Goal: Task Accomplishment & Management: Manage account settings

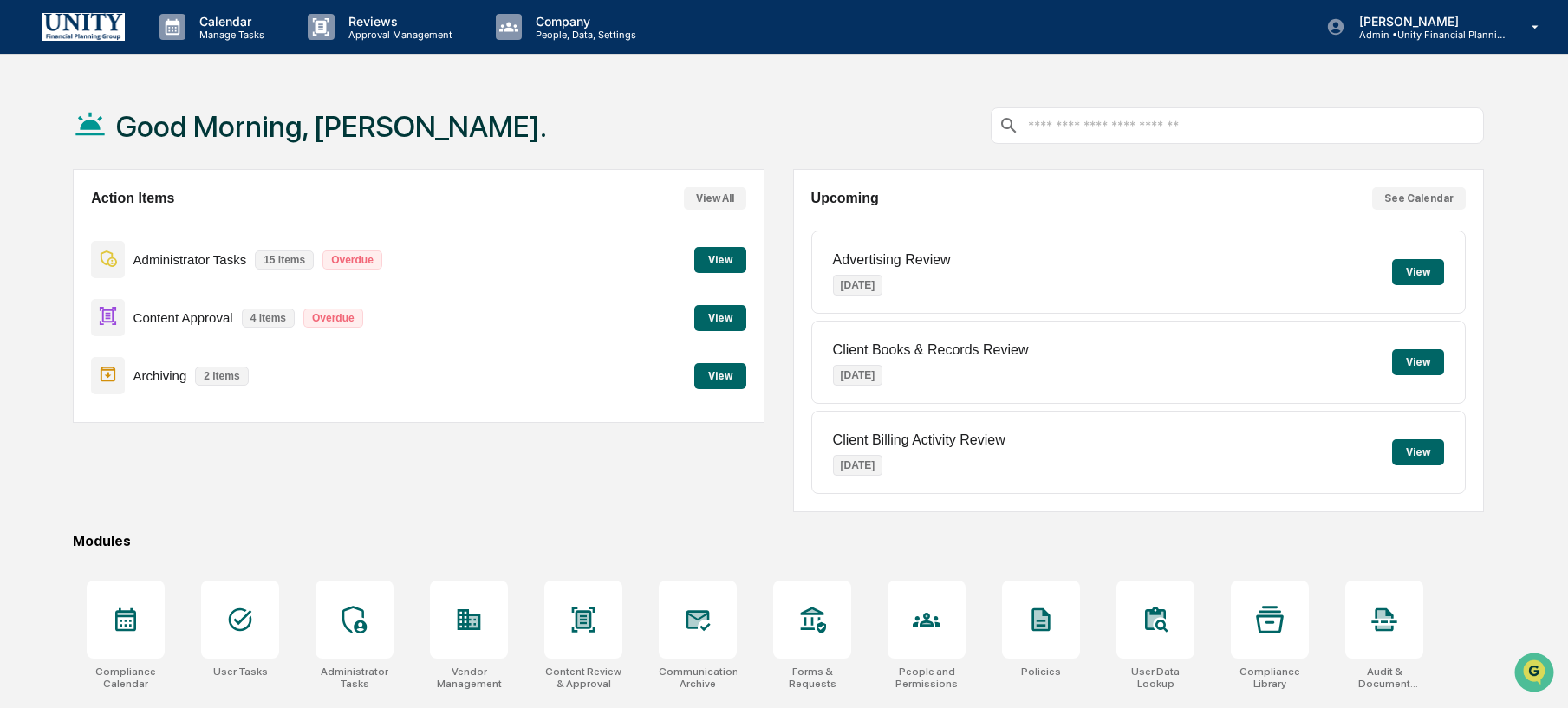
click at [739, 385] on button "View" at bounding box center [720, 376] width 52 height 26
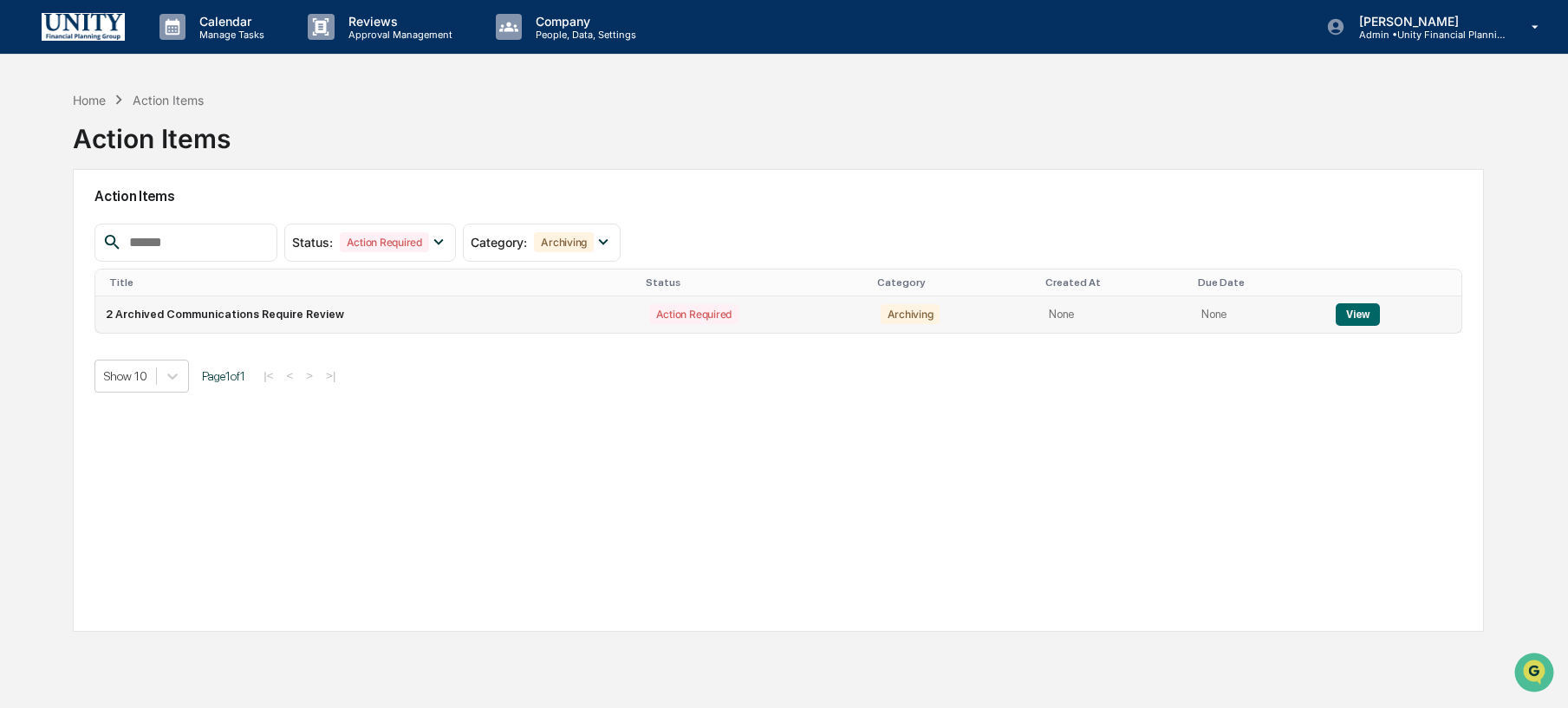
click at [302, 310] on td "2 Archived Communications Require Review" at bounding box center [366, 315] width 543 height 37
click at [1351, 308] on button "View" at bounding box center [1358, 315] width 45 height 22
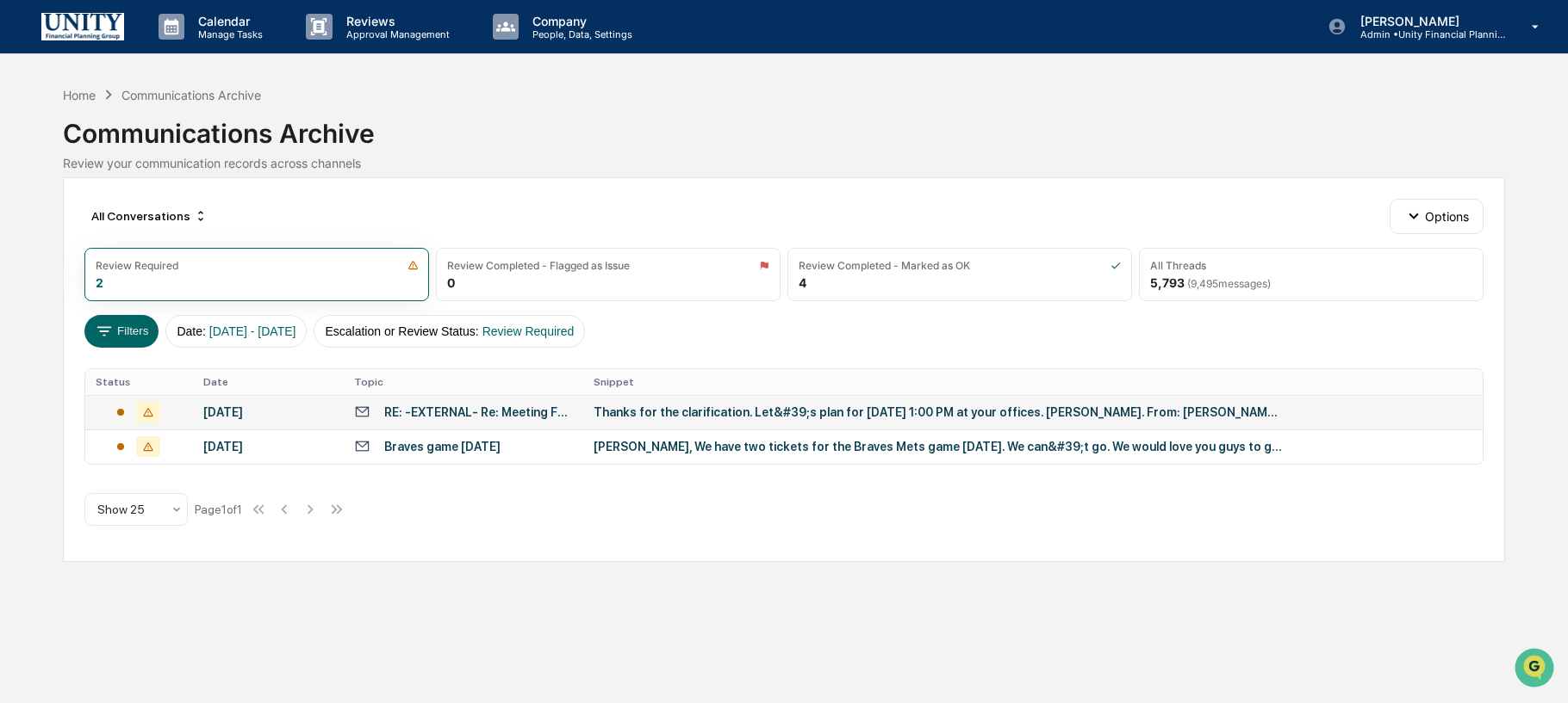
click at [1031, 419] on div "Thanks for the clarification. Let&#39;s plan for Wednesday, September 10 th at …" at bounding box center [938, 413] width 689 height 14
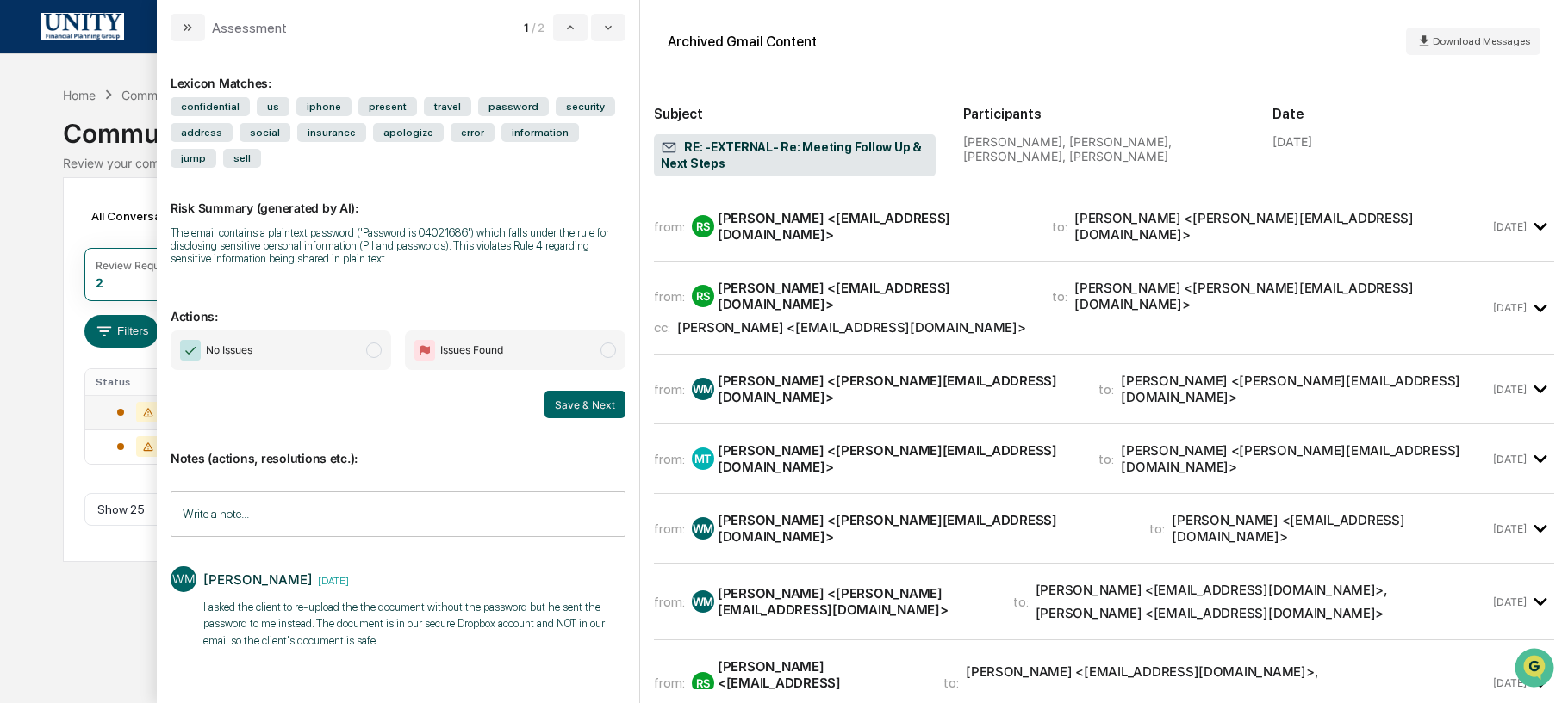
click at [115, 97] on icon at bounding box center [109, 95] width 19 height 19
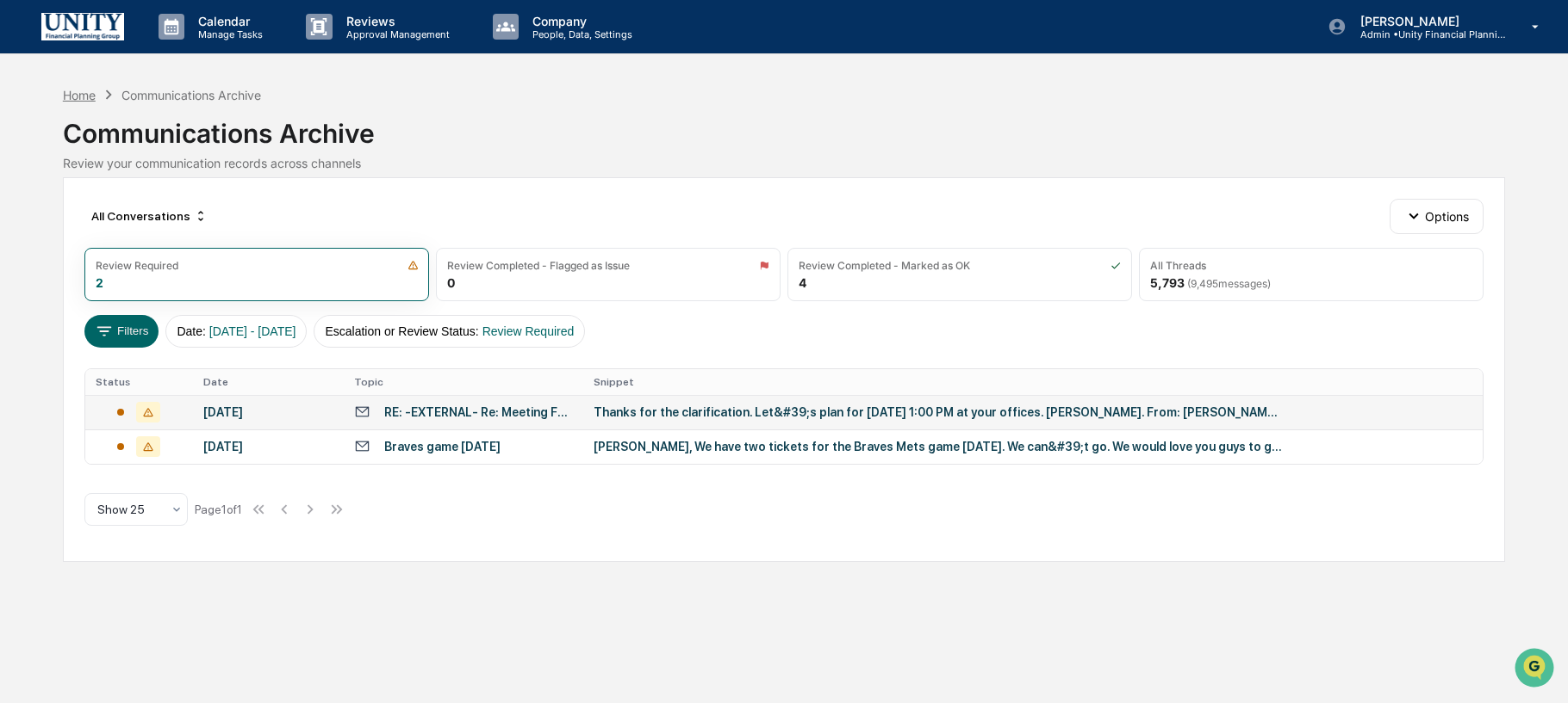
click at [88, 97] on div "Home" at bounding box center [79, 95] width 33 height 14
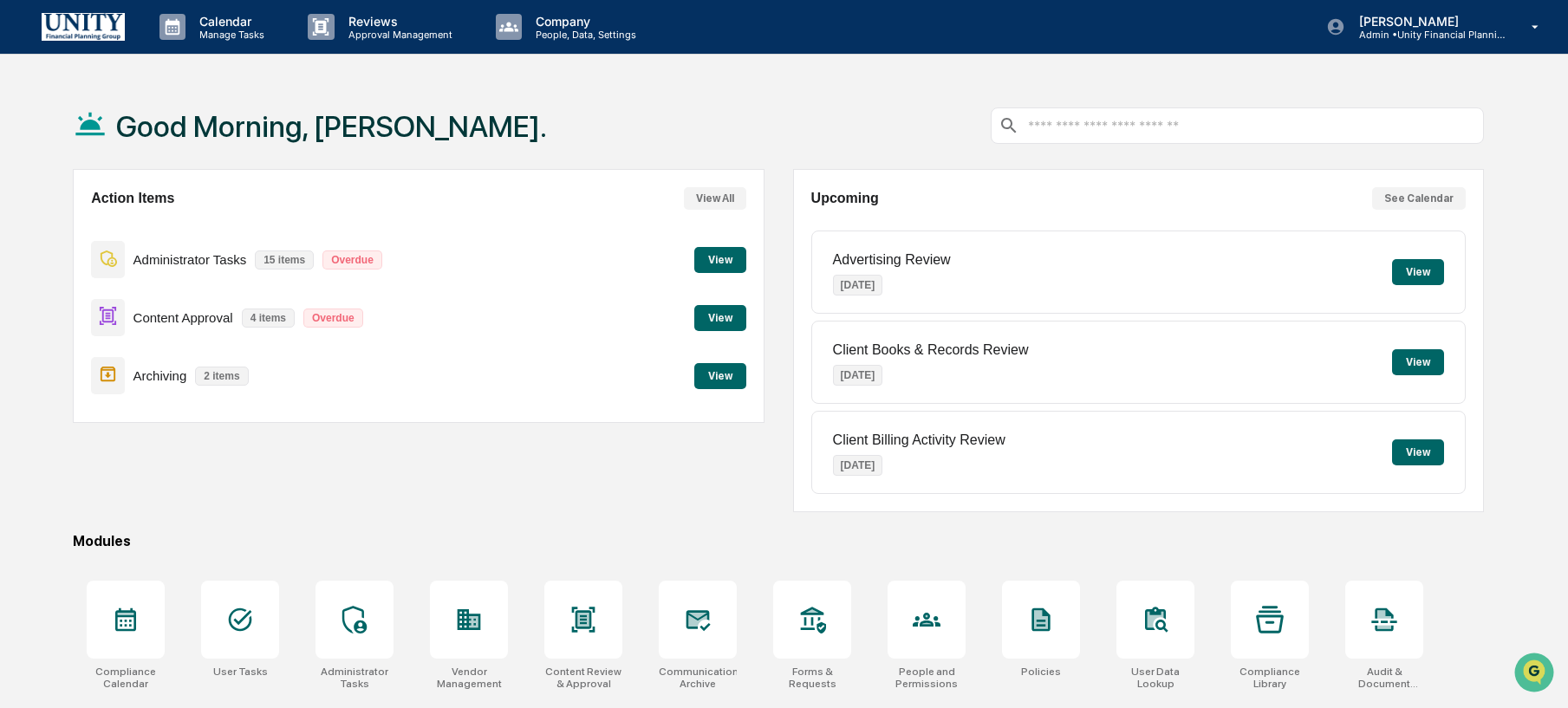
click at [732, 252] on button "View" at bounding box center [720, 259] width 52 height 26
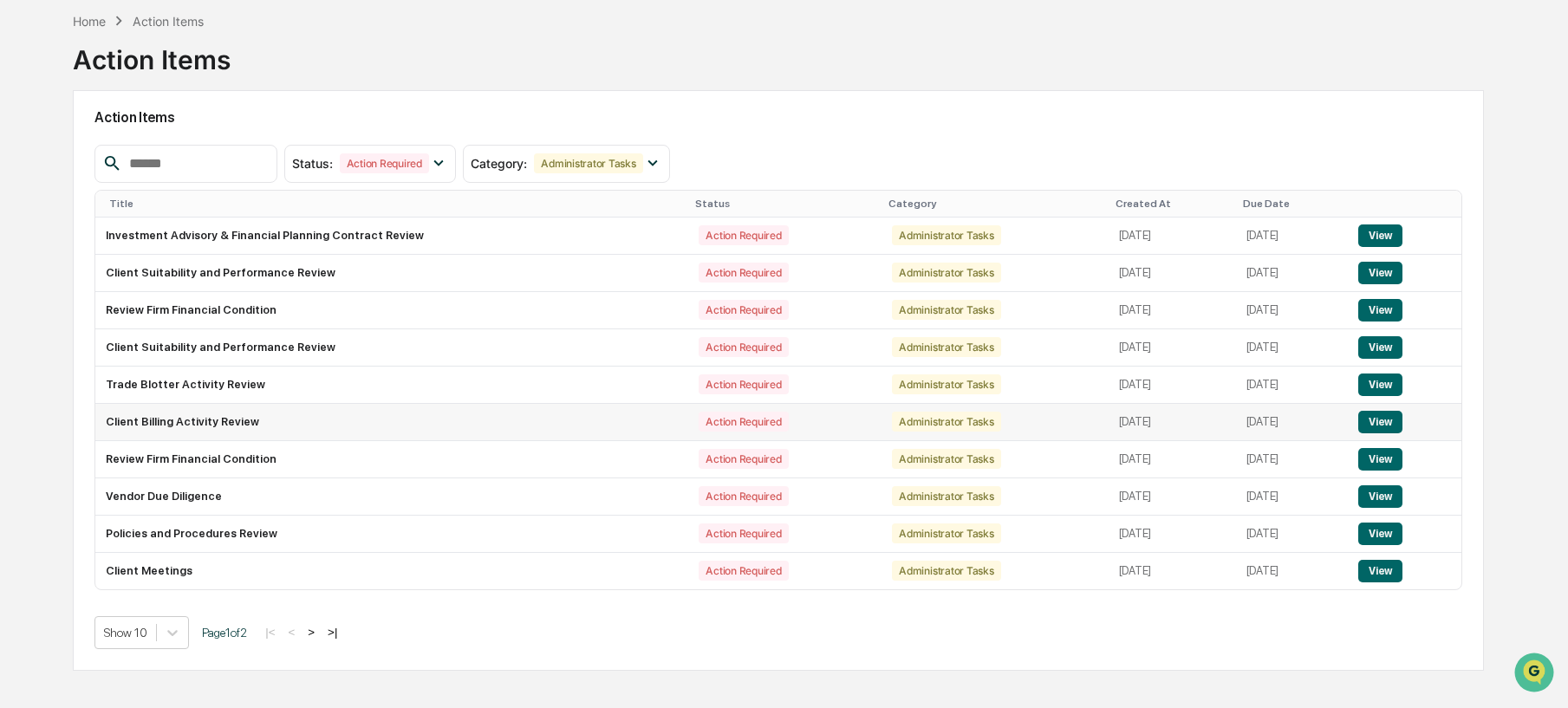
scroll to position [83, 0]
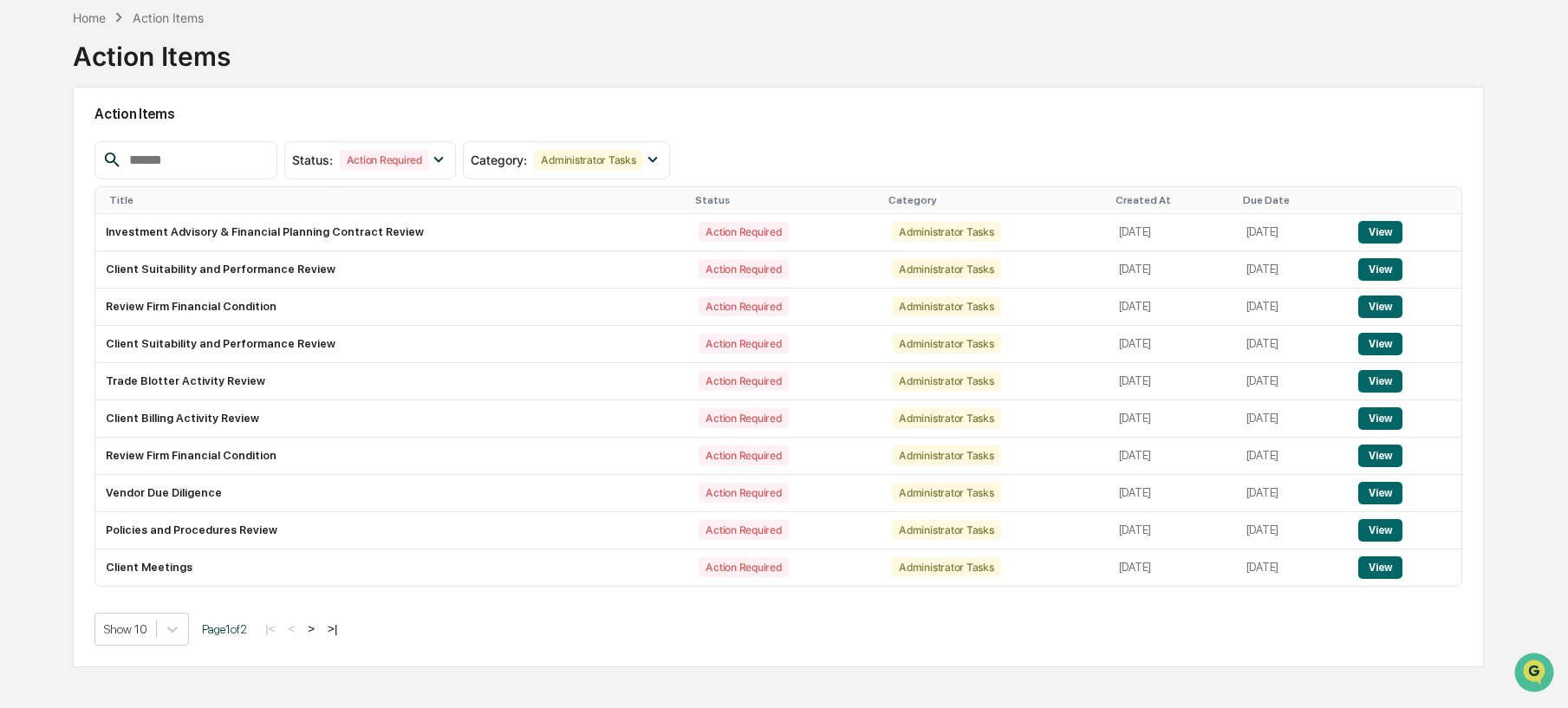
click at [319, 636] on button ">" at bounding box center [312, 628] width 17 height 15
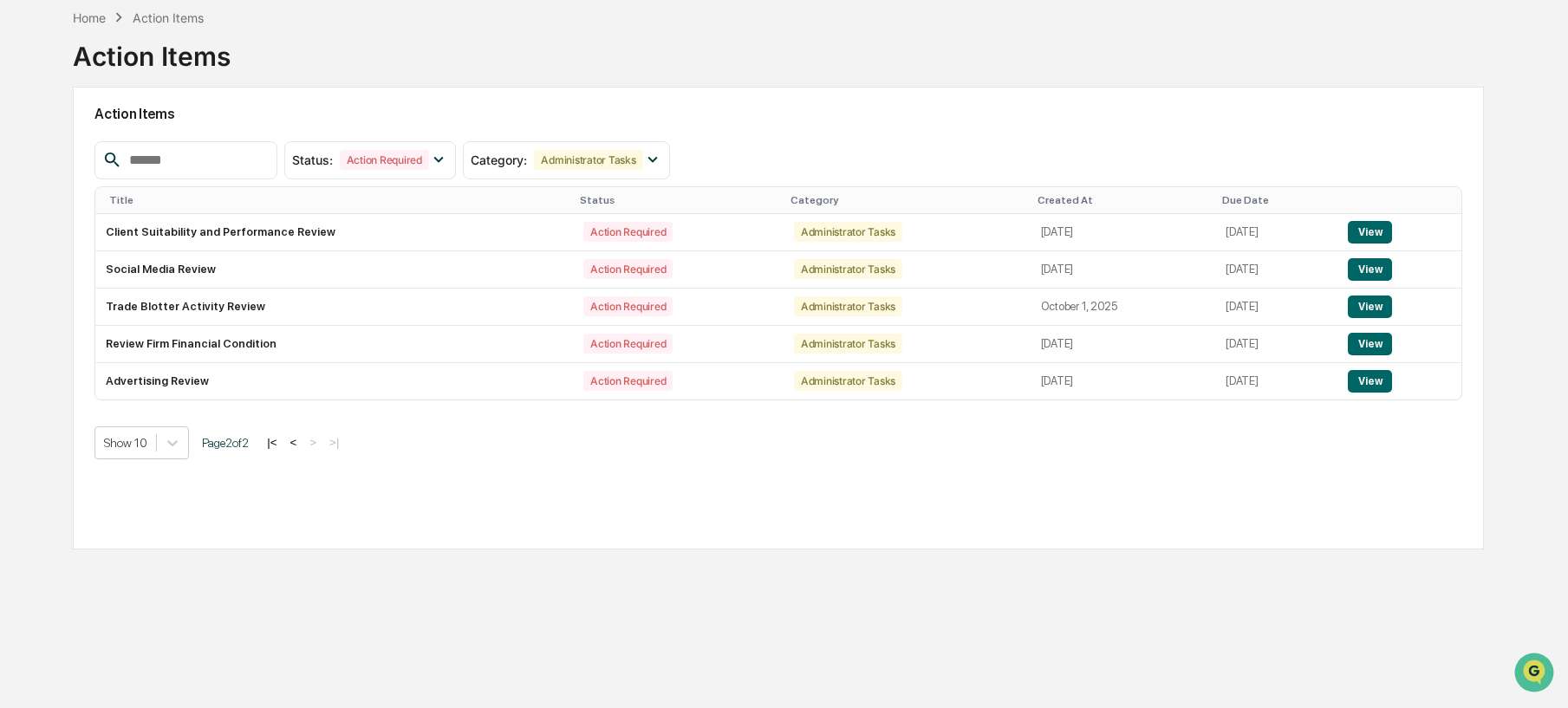
click at [303, 449] on button "<" at bounding box center [294, 442] width 17 height 15
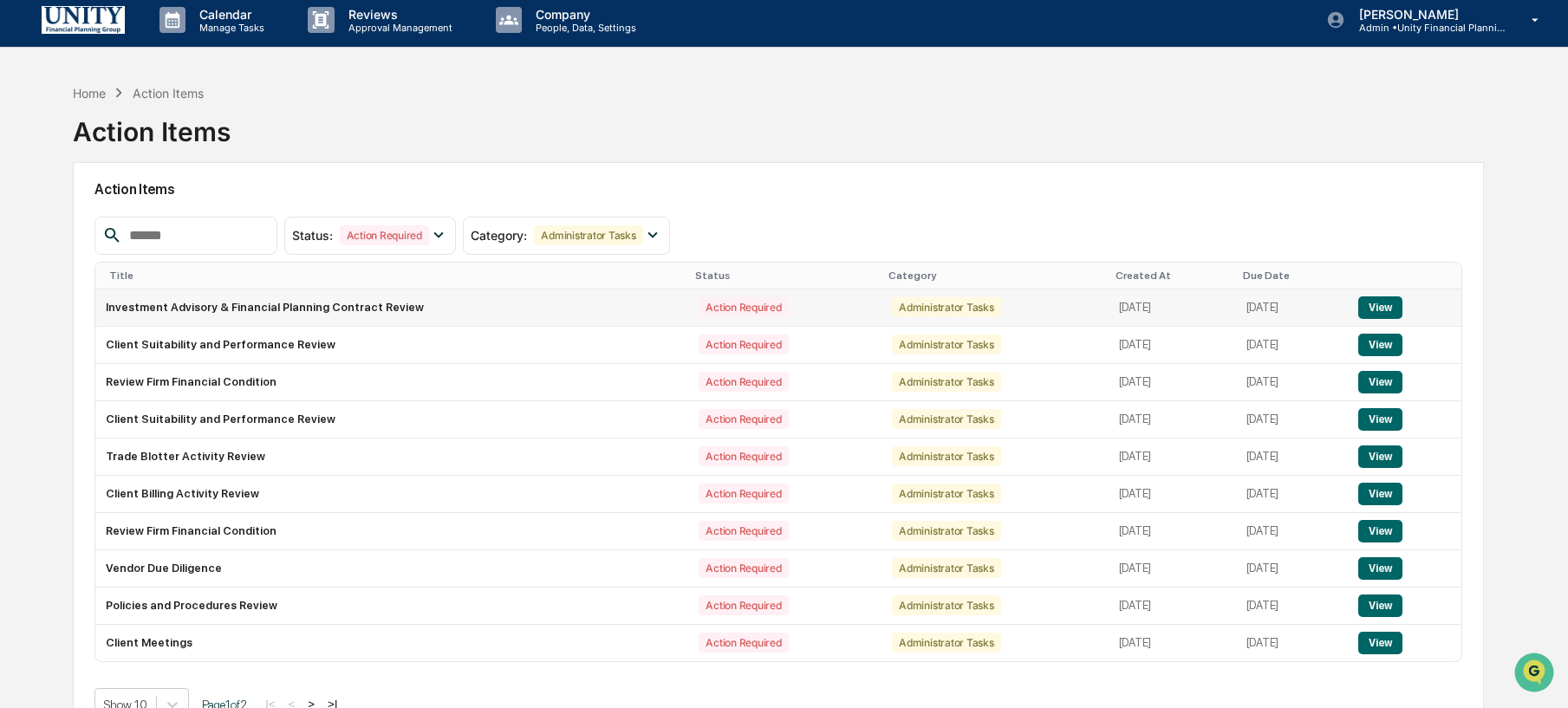
scroll to position [0, 0]
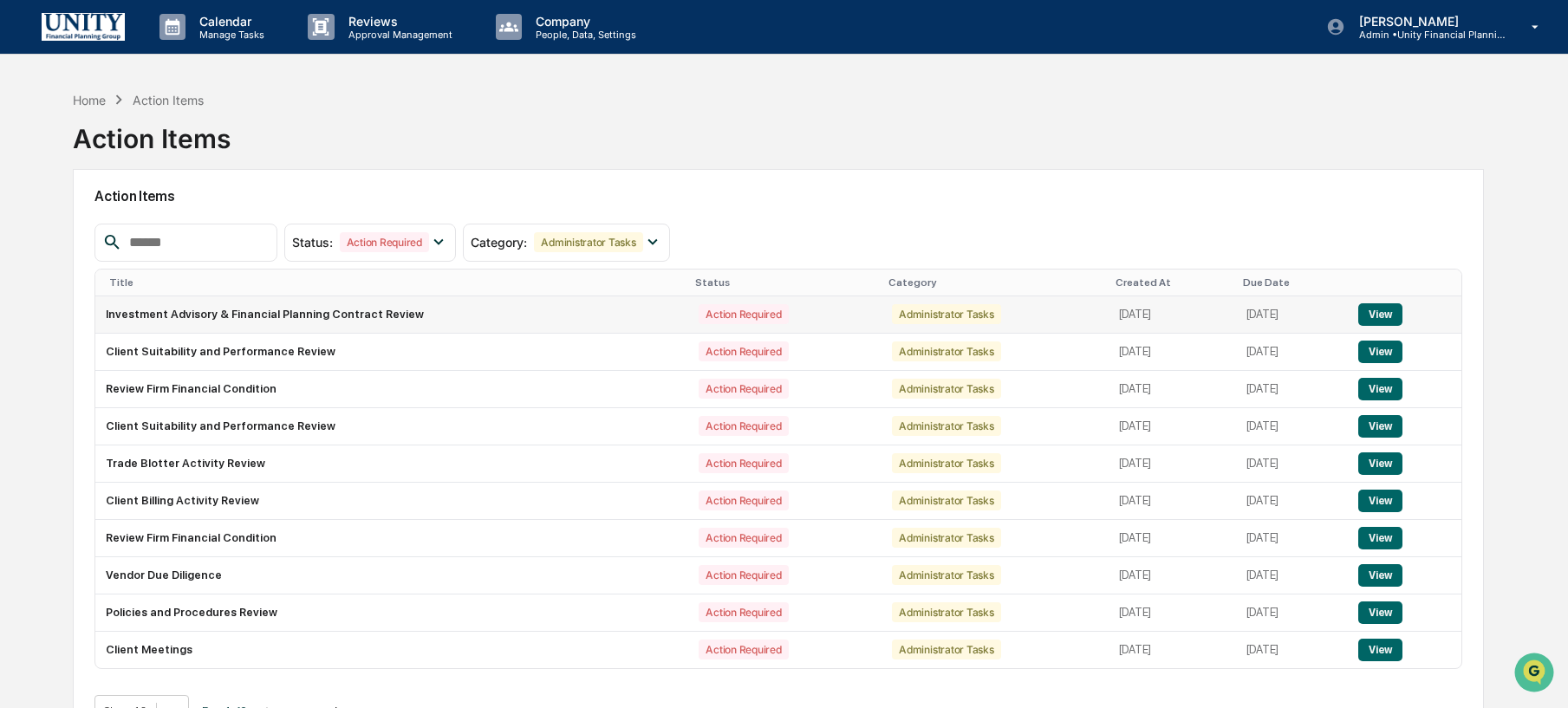
click at [1395, 314] on button "View" at bounding box center [1381, 315] width 45 height 22
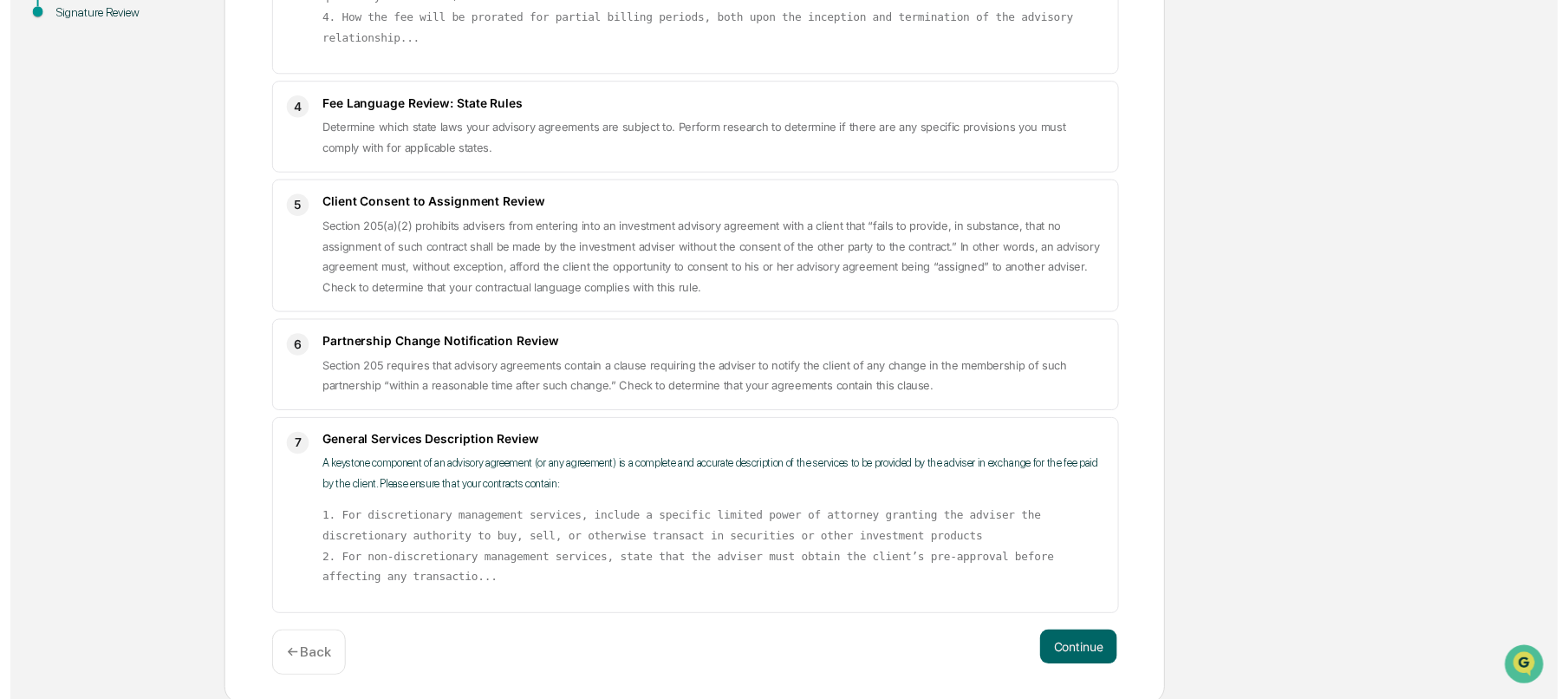
scroll to position [745, 0]
click at [1114, 653] on button "Continue" at bounding box center [1083, 652] width 78 height 35
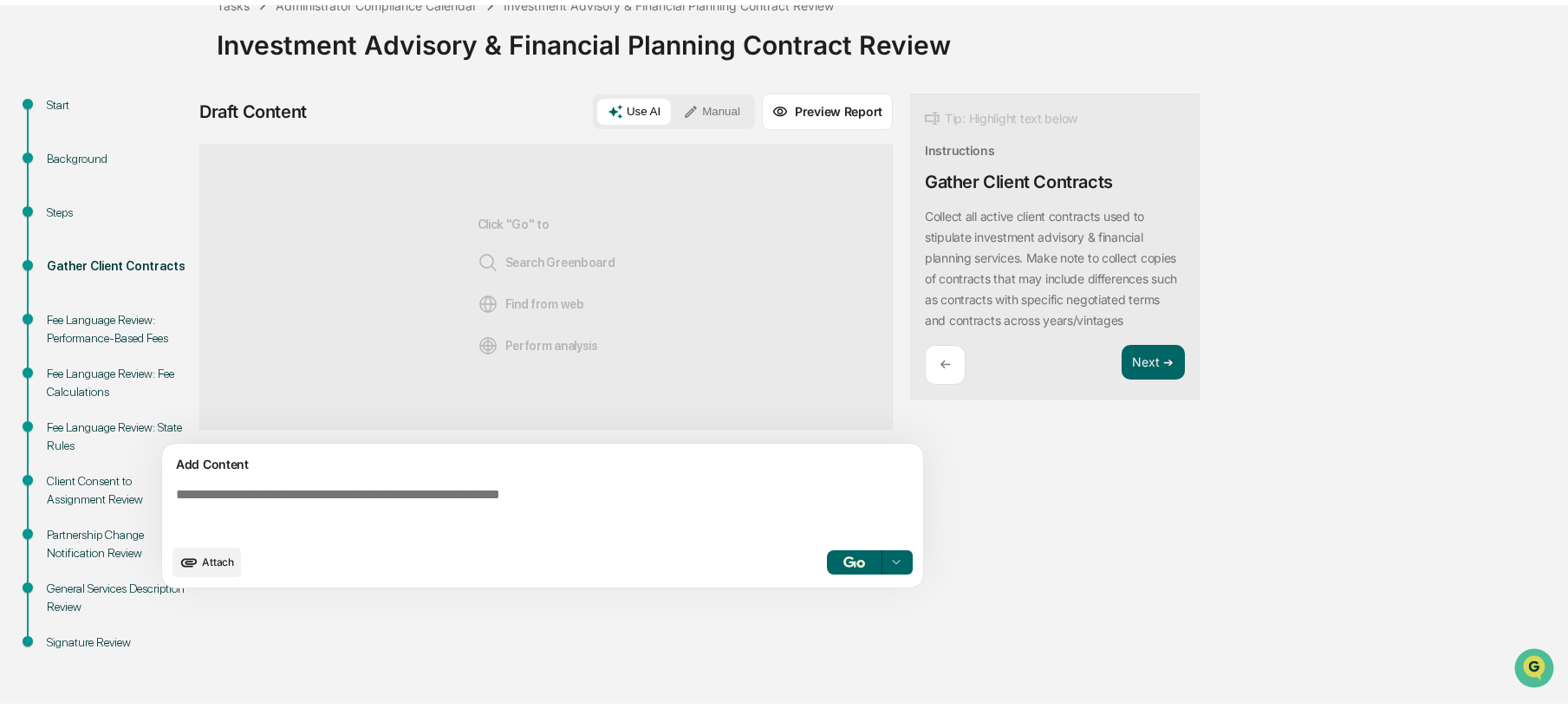
scroll to position [109, 0]
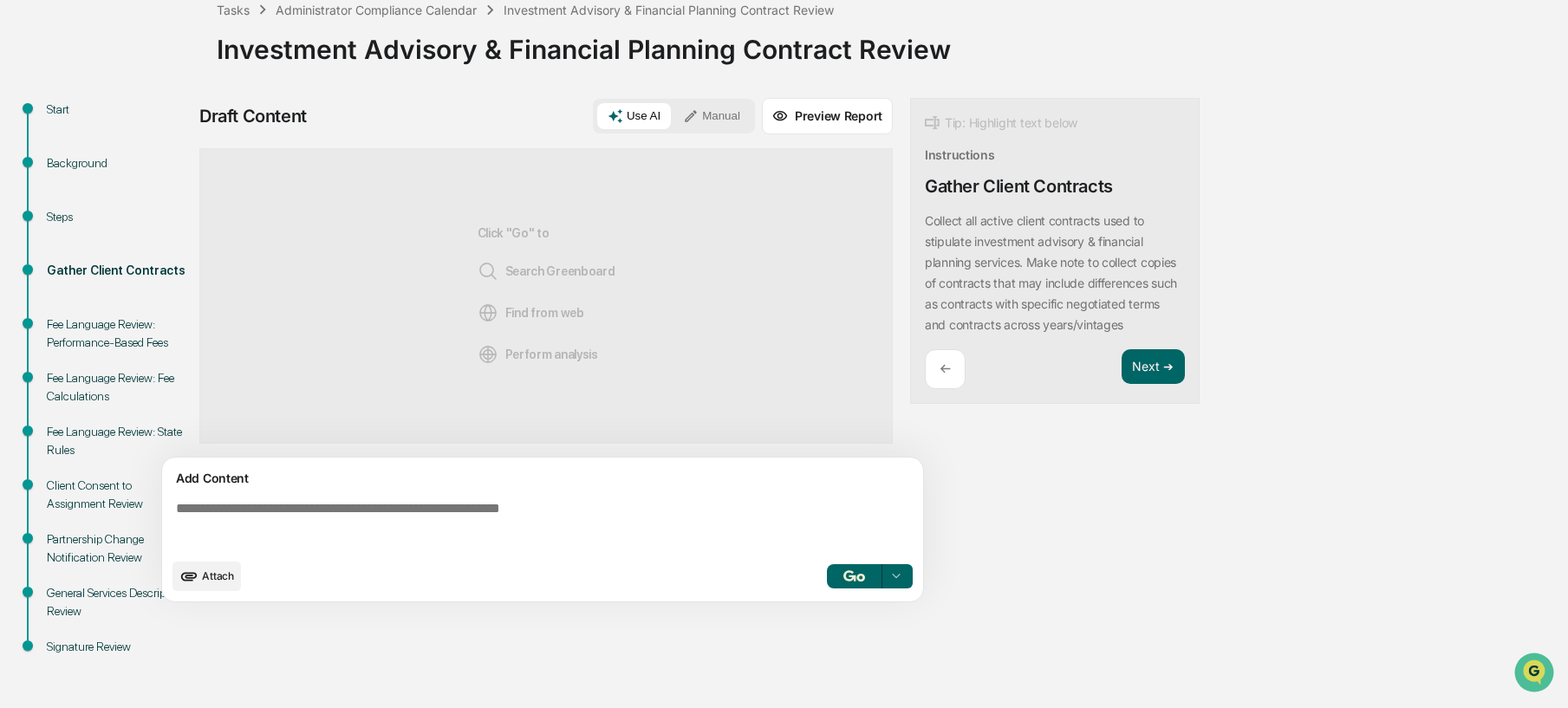
click at [723, 112] on button "Manual" at bounding box center [712, 116] width 78 height 26
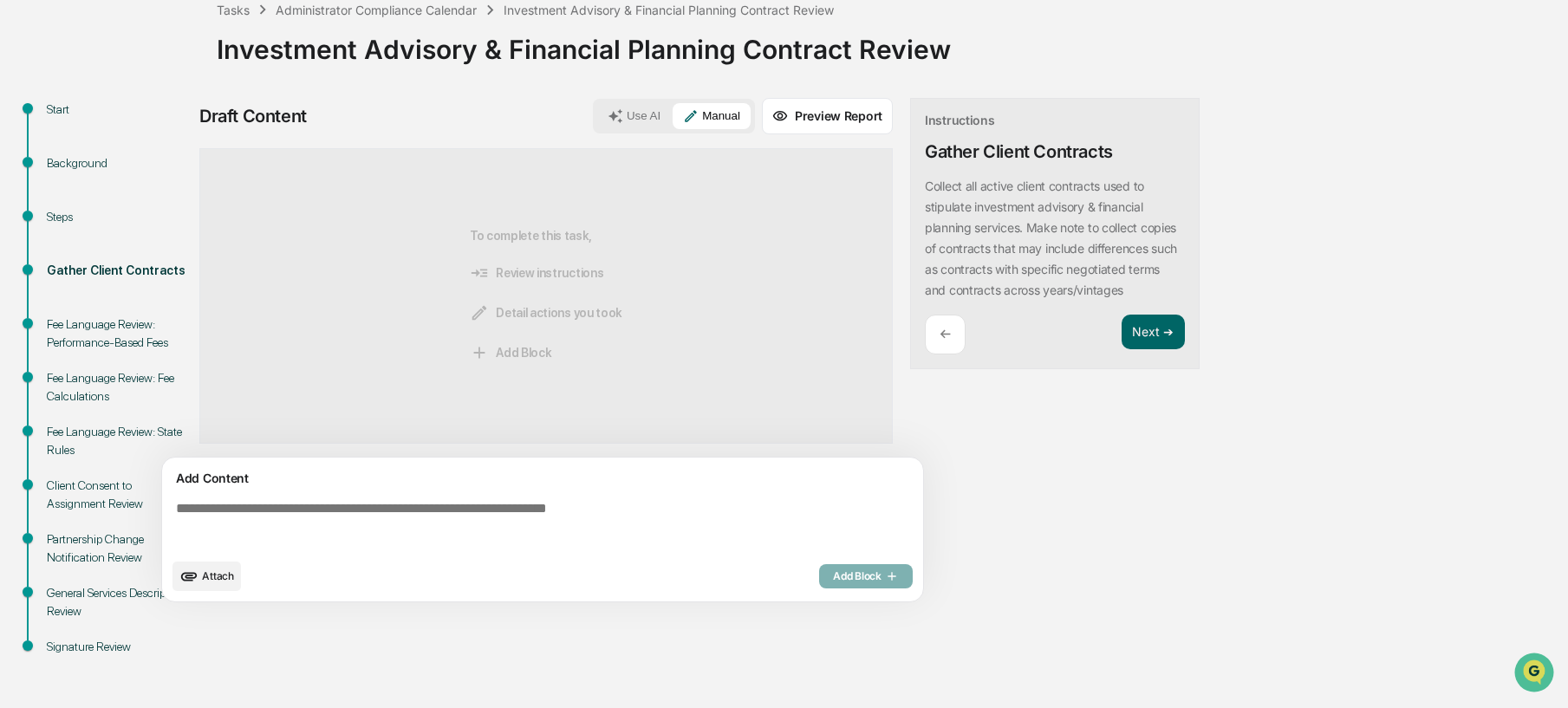
click at [498, 519] on textarea at bounding box center [546, 525] width 754 height 62
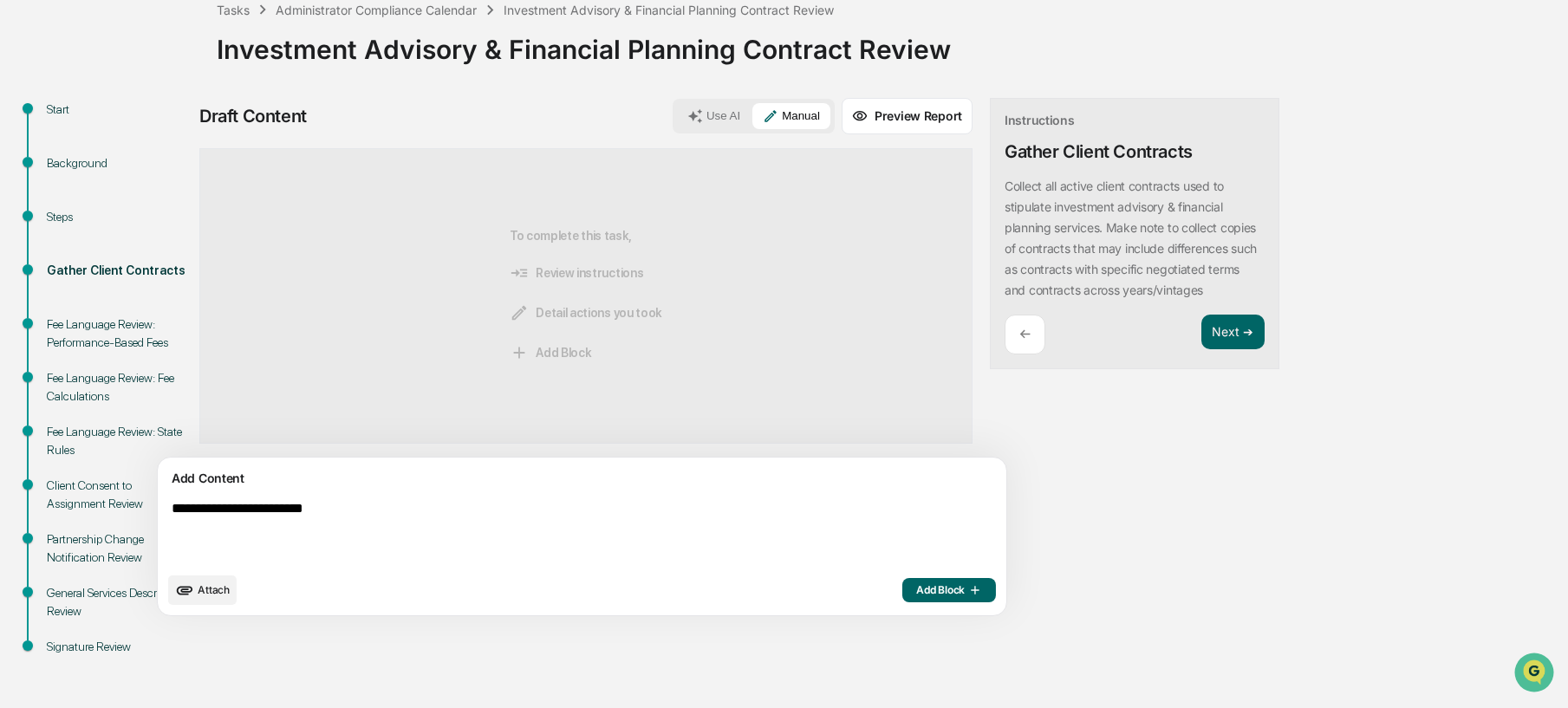
type textarea "**********"
click at [917, 586] on span "Add Block" at bounding box center [950, 590] width 66 height 14
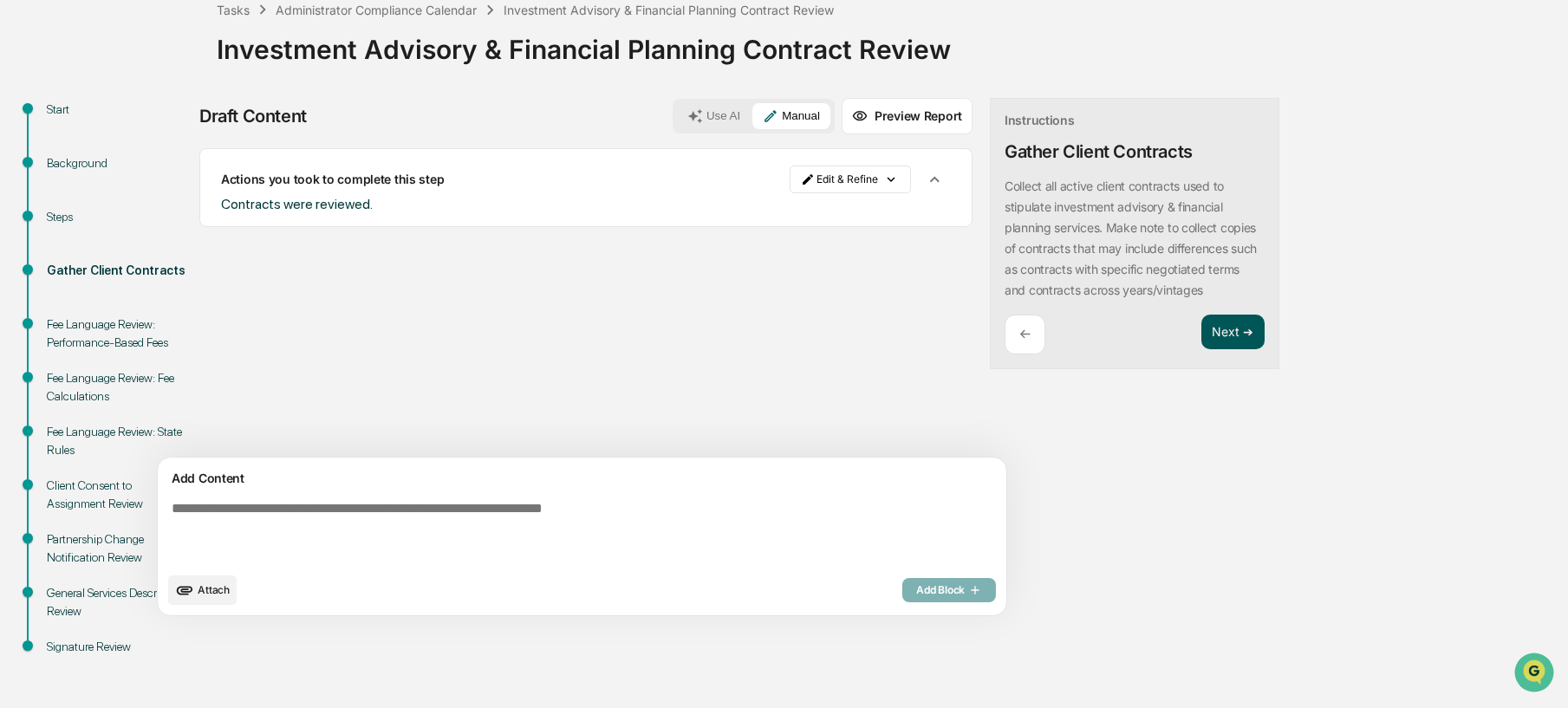
click at [1202, 351] on button "Next ➔" at bounding box center [1233, 332] width 63 height 36
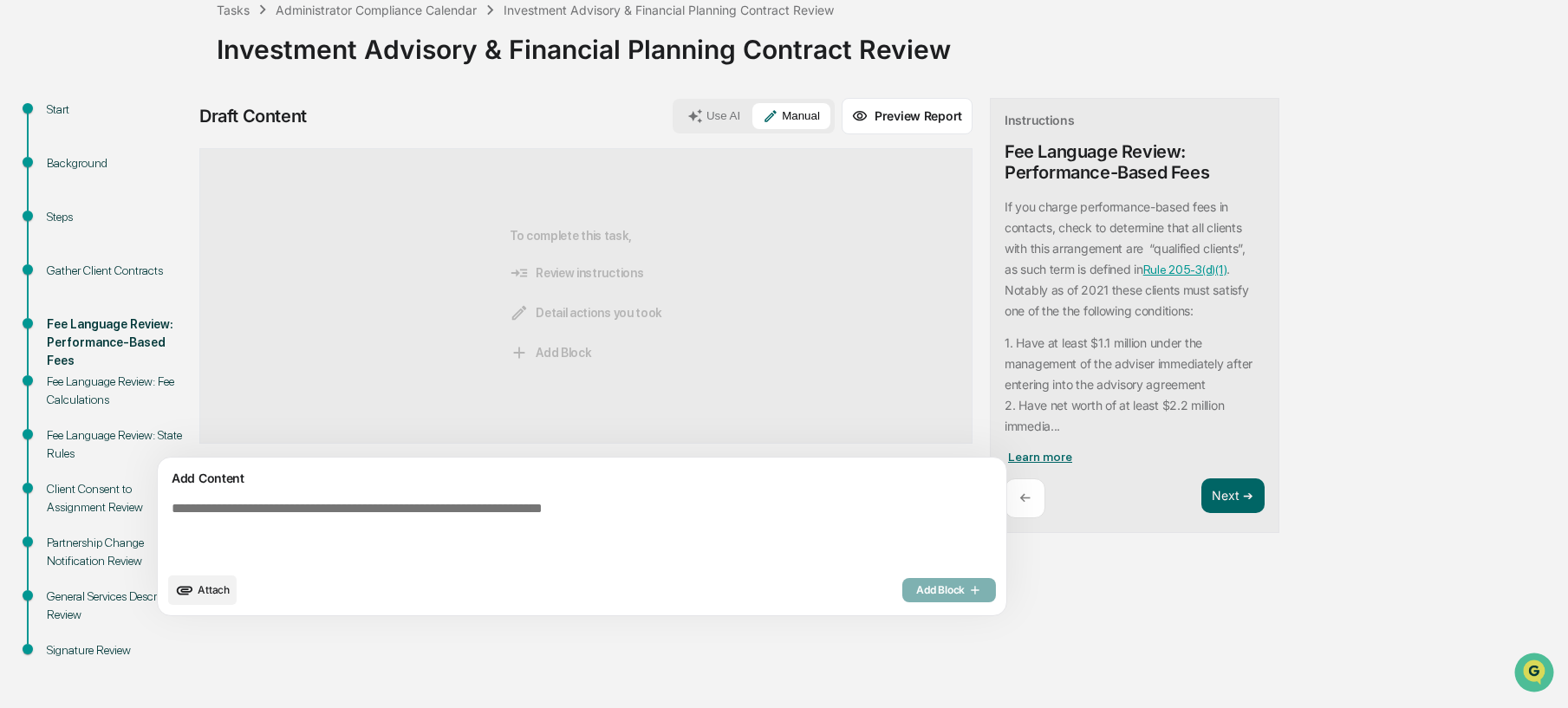
scroll to position [112, 0]
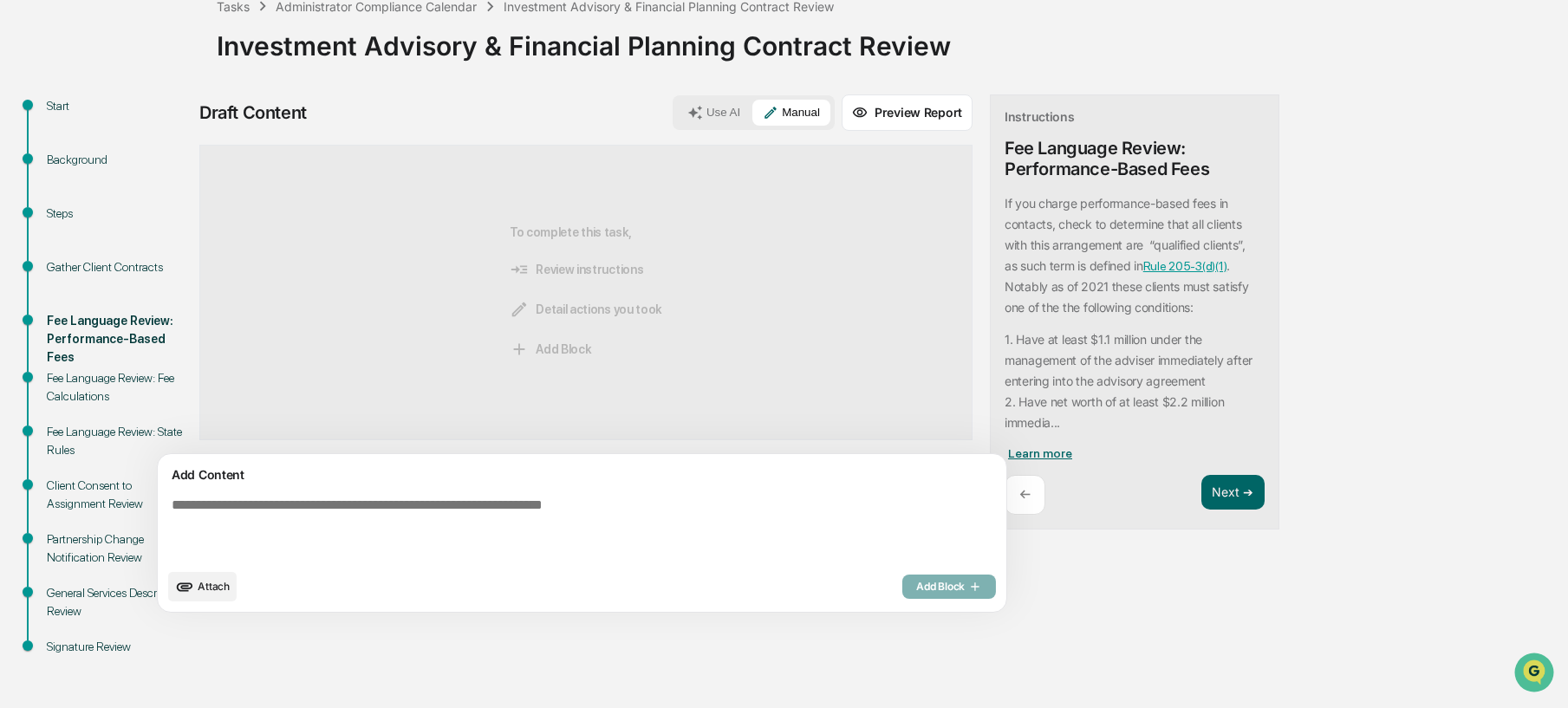
click at [1008, 452] on span "Learn more" at bounding box center [1040, 454] width 64 height 14
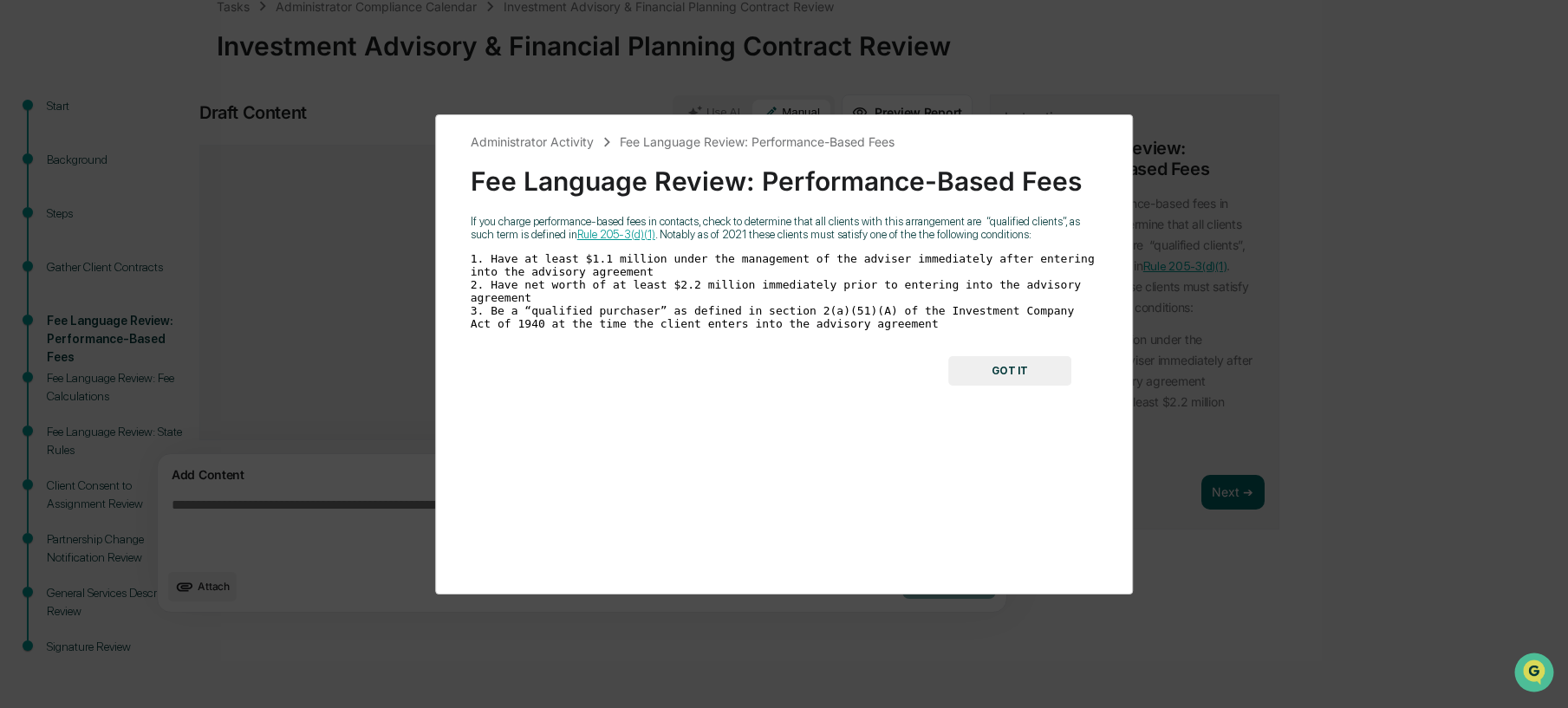
click at [974, 448] on div "Administrator Activity Fee Language Review: Performance-Based Fees Fee Language…" at bounding box center [784, 354] width 699 height 481
click at [1012, 386] on button "GOT IT" at bounding box center [1010, 371] width 123 height 29
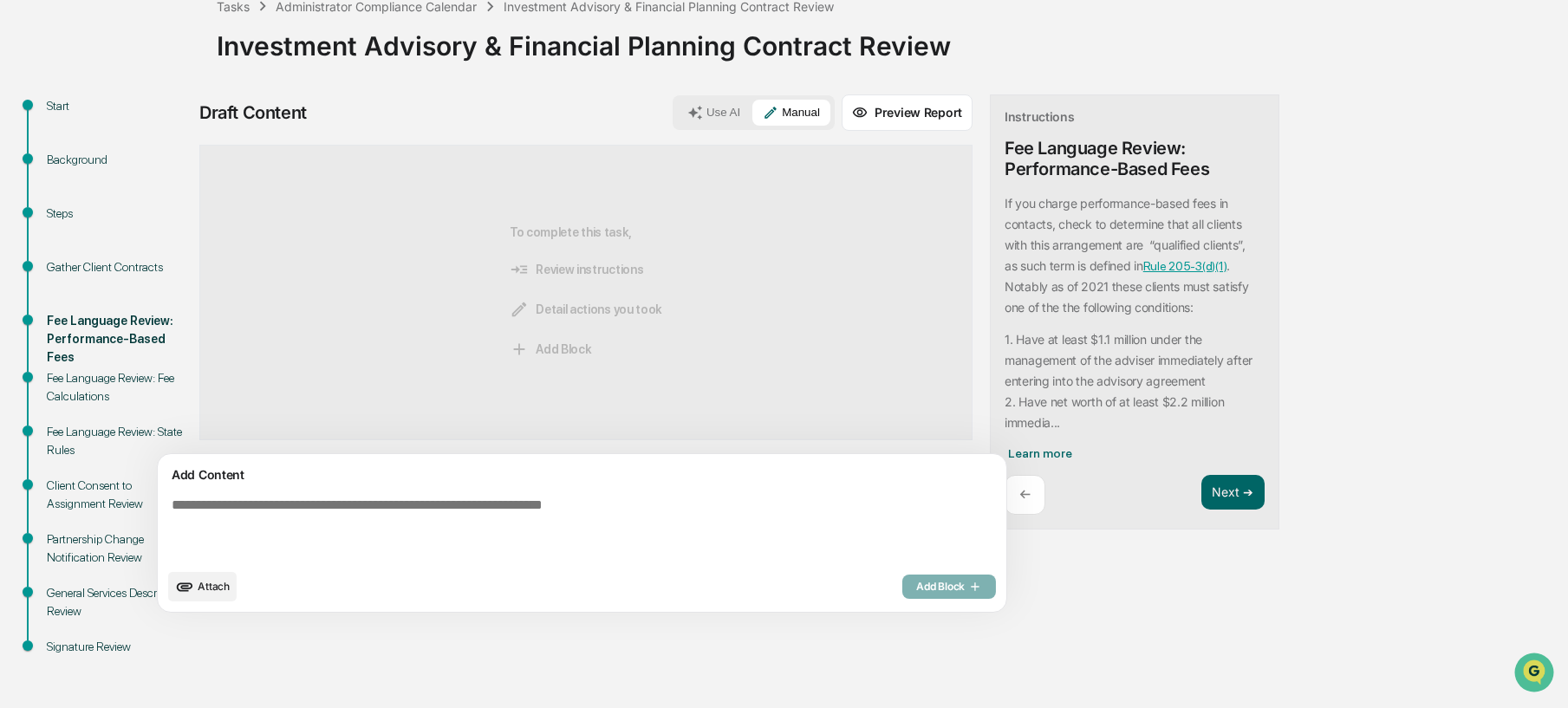
click at [697, 493] on textarea at bounding box center [542, 528] width 754 height 77
click at [644, 498] on textarea at bounding box center [542, 528] width 754 height 77
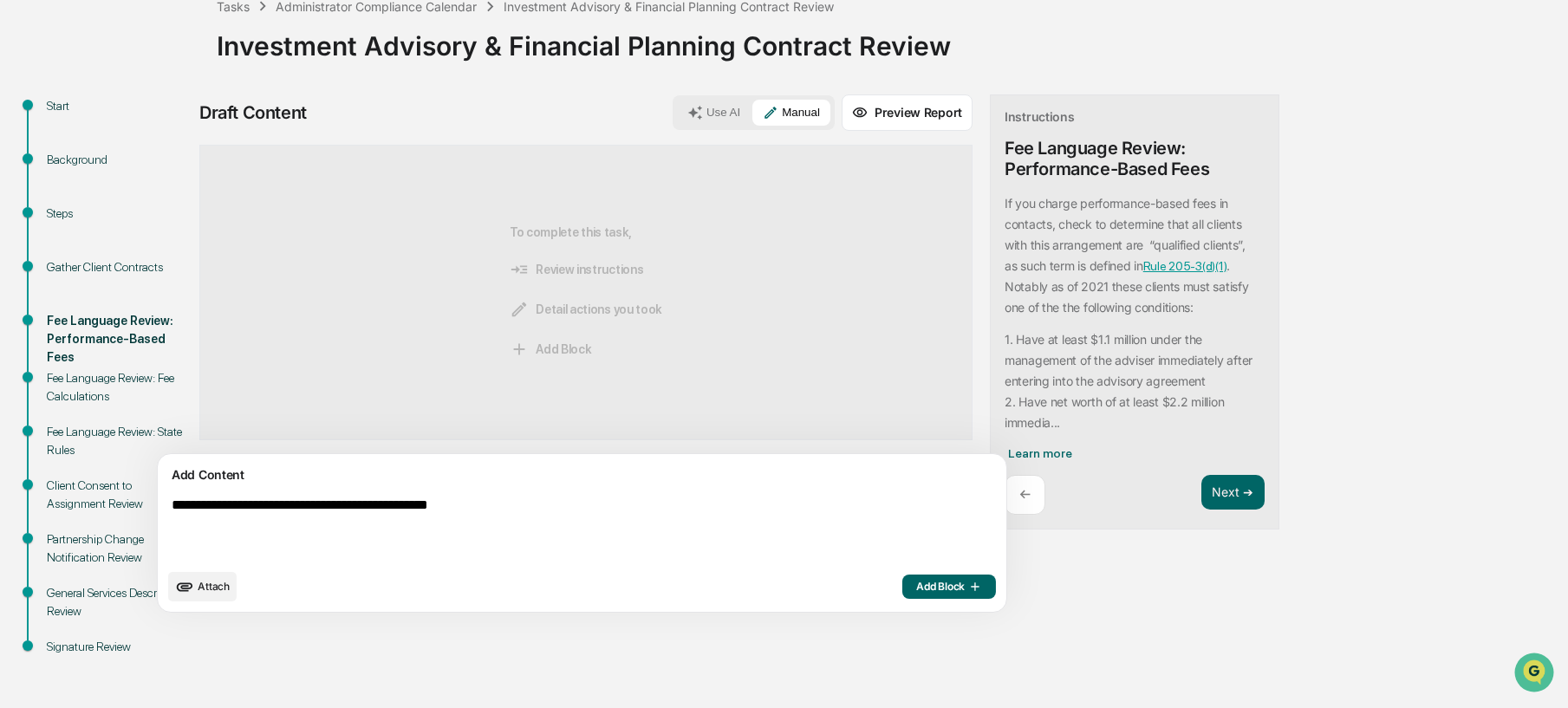
type textarea "**********"
click at [917, 587] on span "Add Block" at bounding box center [950, 587] width 66 height 14
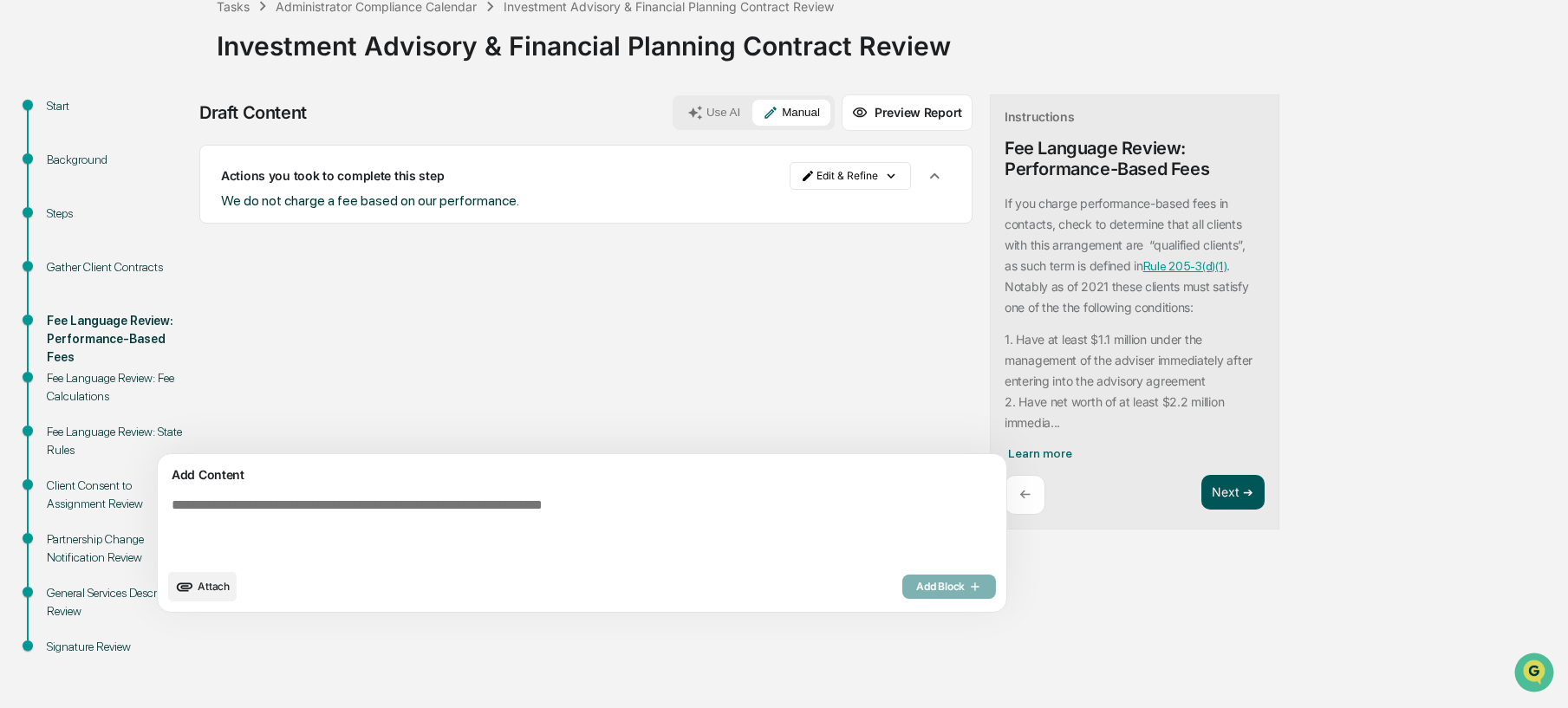
click at [1202, 506] on button "Next ➔" at bounding box center [1233, 492] width 63 height 36
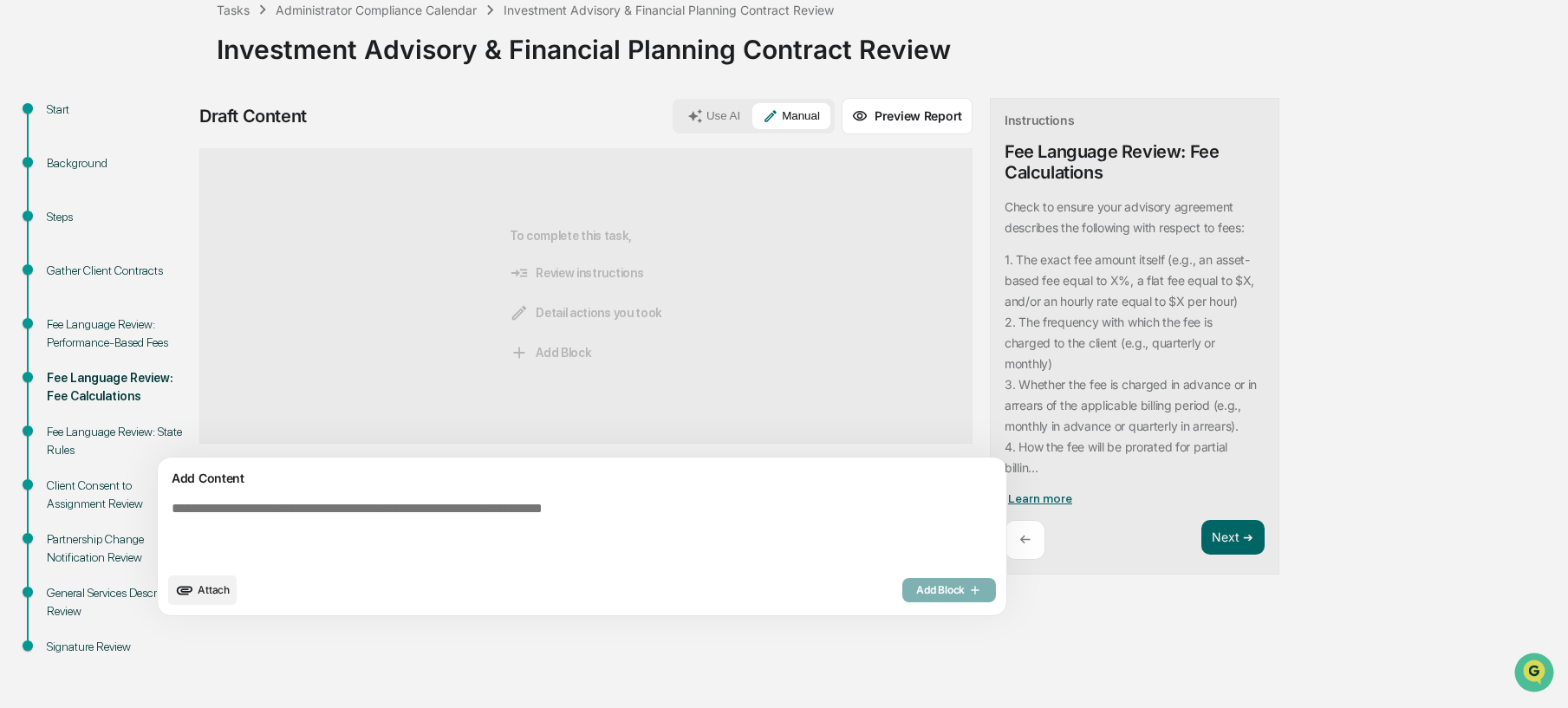
click at [1008, 498] on span "Learn more" at bounding box center [1040, 498] width 64 height 14
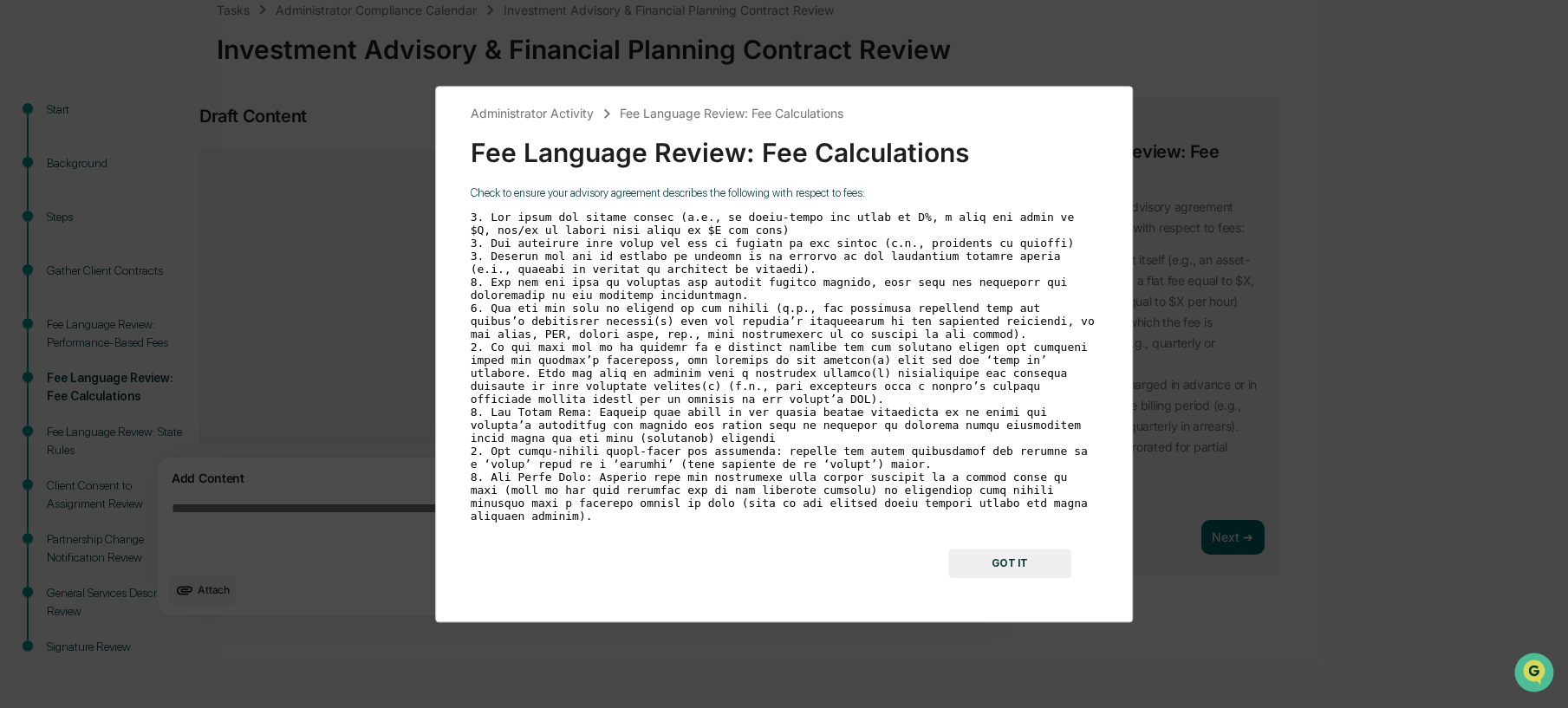
click at [1025, 554] on button "GOT IT" at bounding box center [1010, 563] width 123 height 29
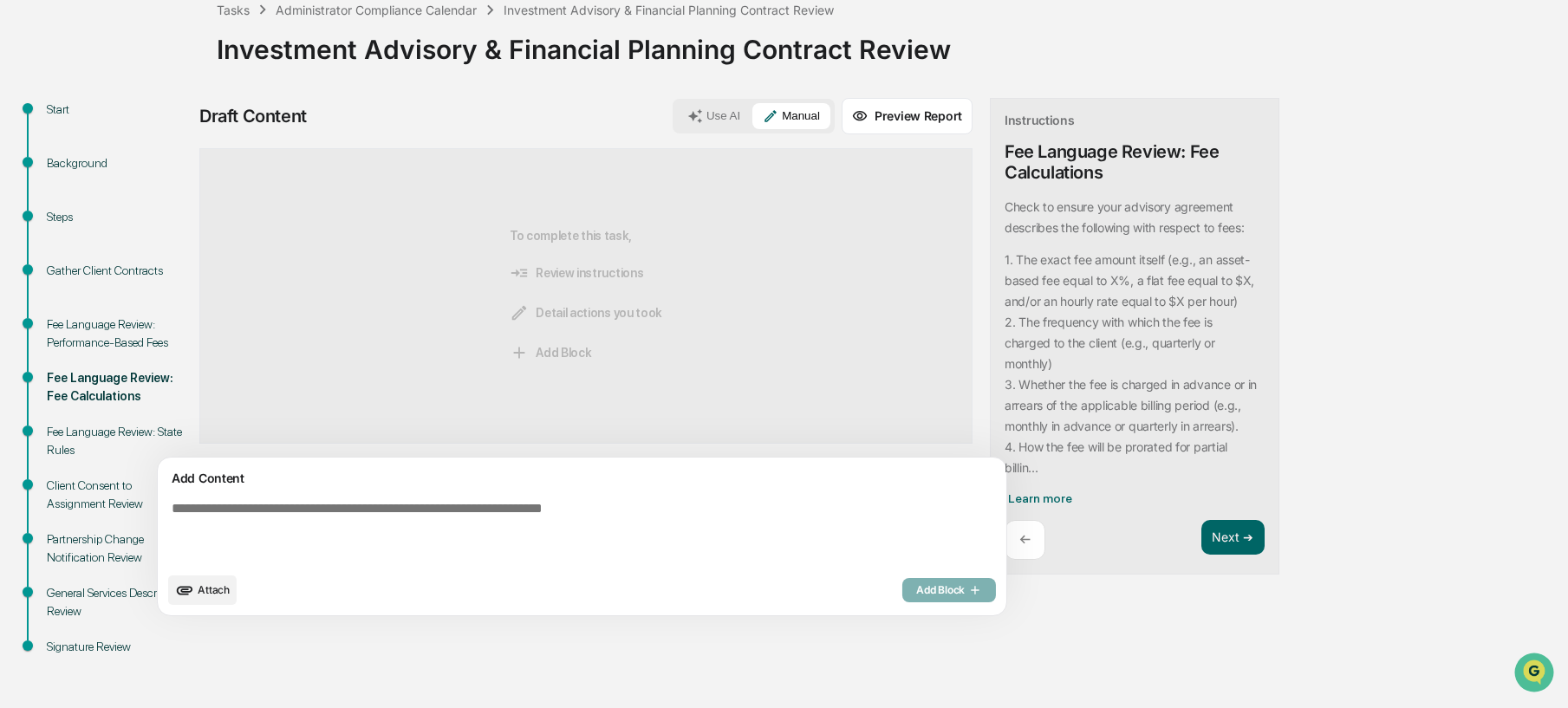
click at [485, 514] on textarea at bounding box center [542, 532] width 754 height 77
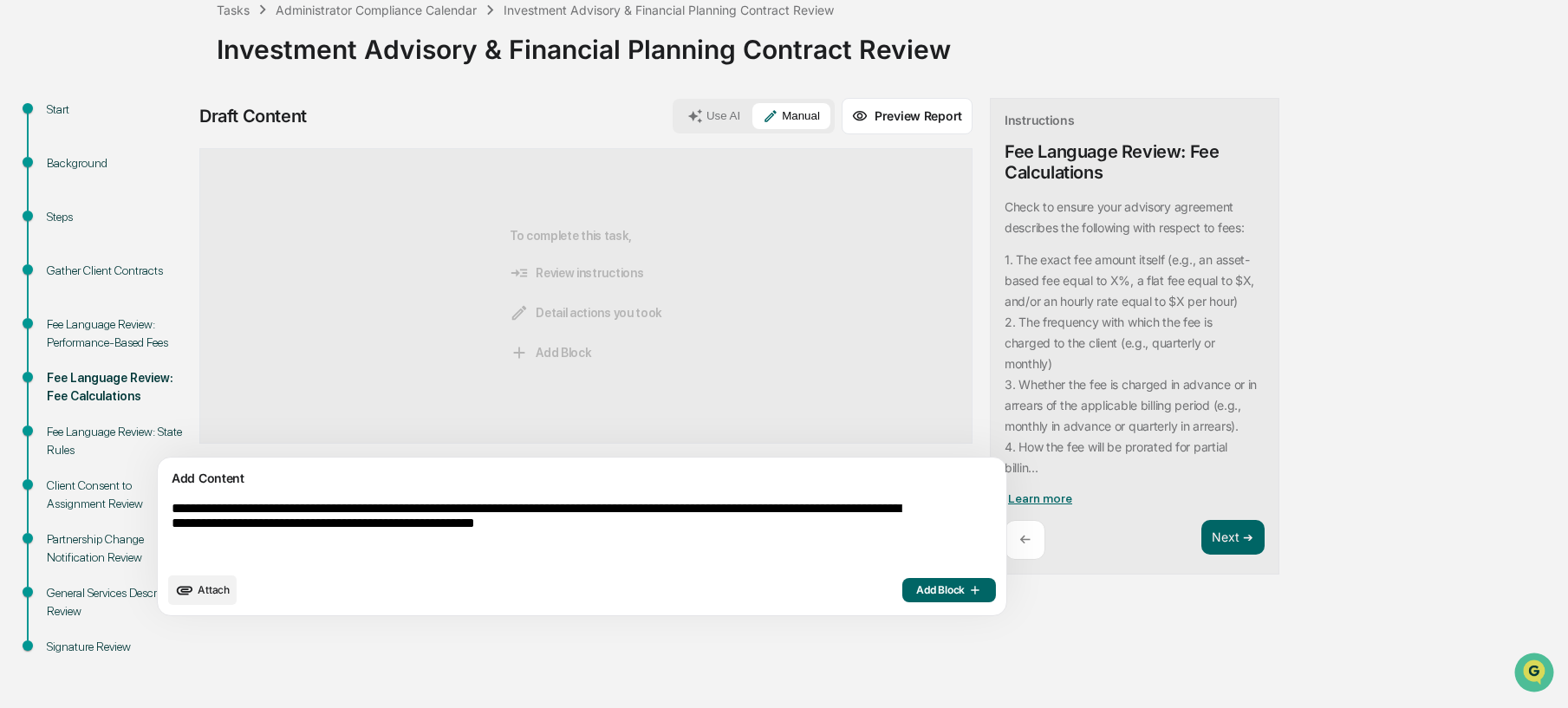
click at [1008, 497] on span "Learn more" at bounding box center [1040, 498] width 64 height 14
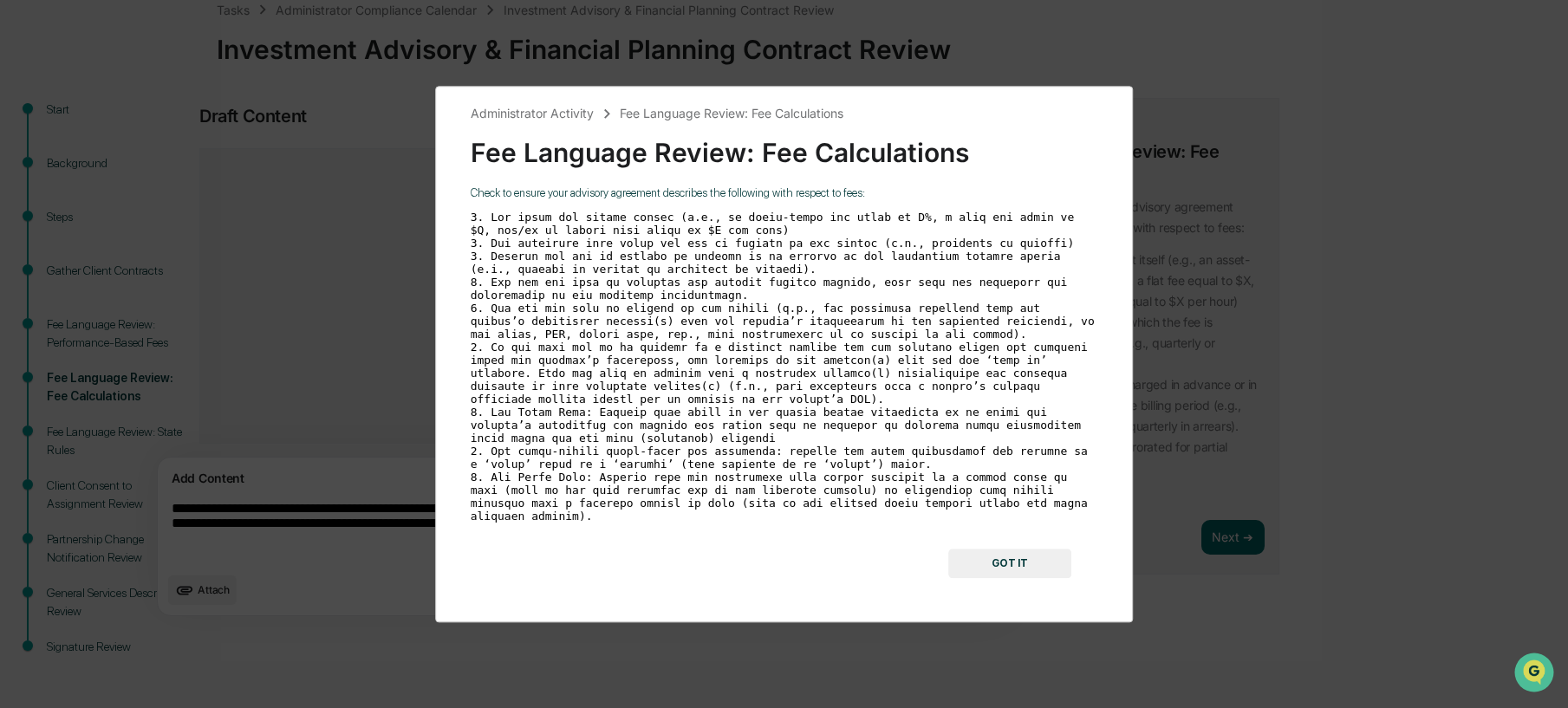
click at [991, 556] on button "GOT IT" at bounding box center [1010, 563] width 123 height 29
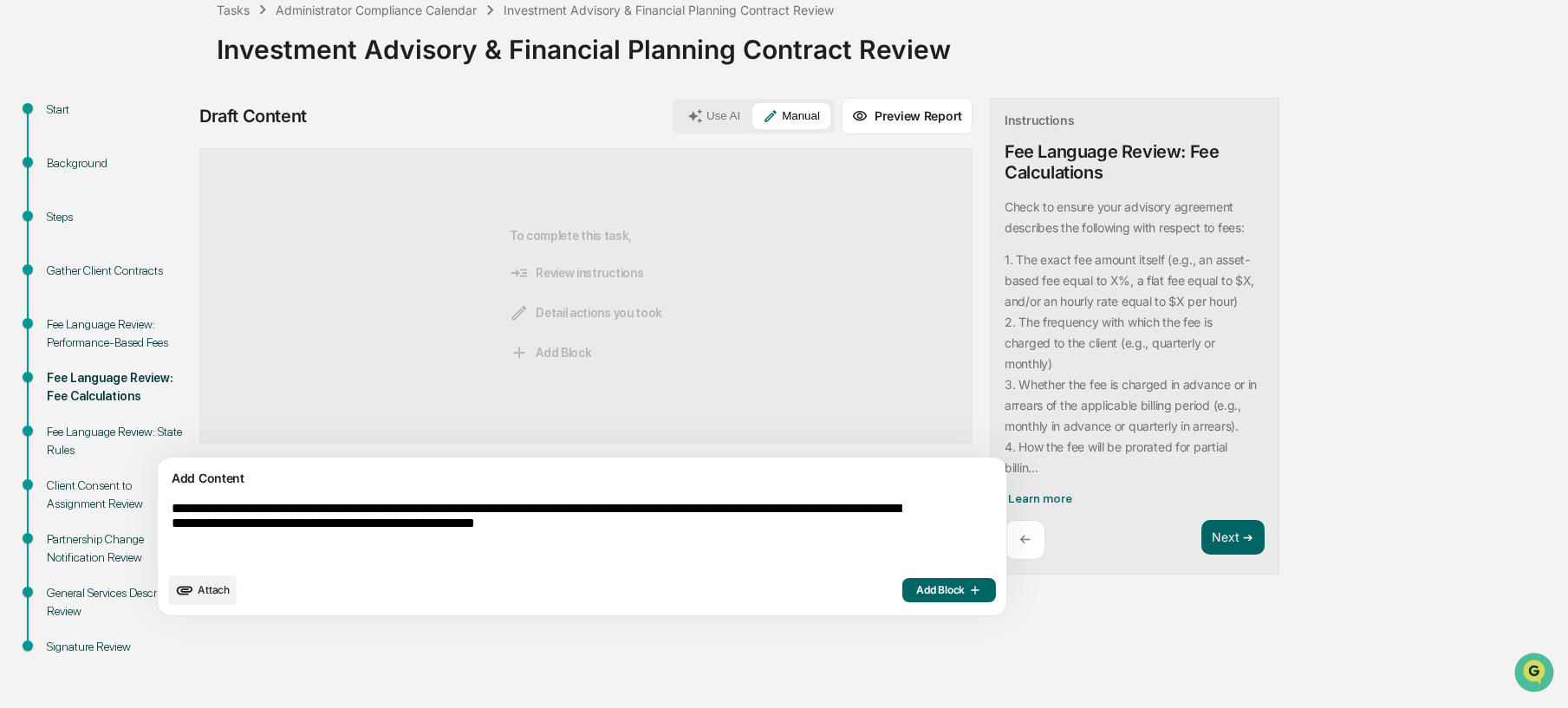
click at [839, 535] on textarea "**********" at bounding box center [542, 532] width 754 height 77
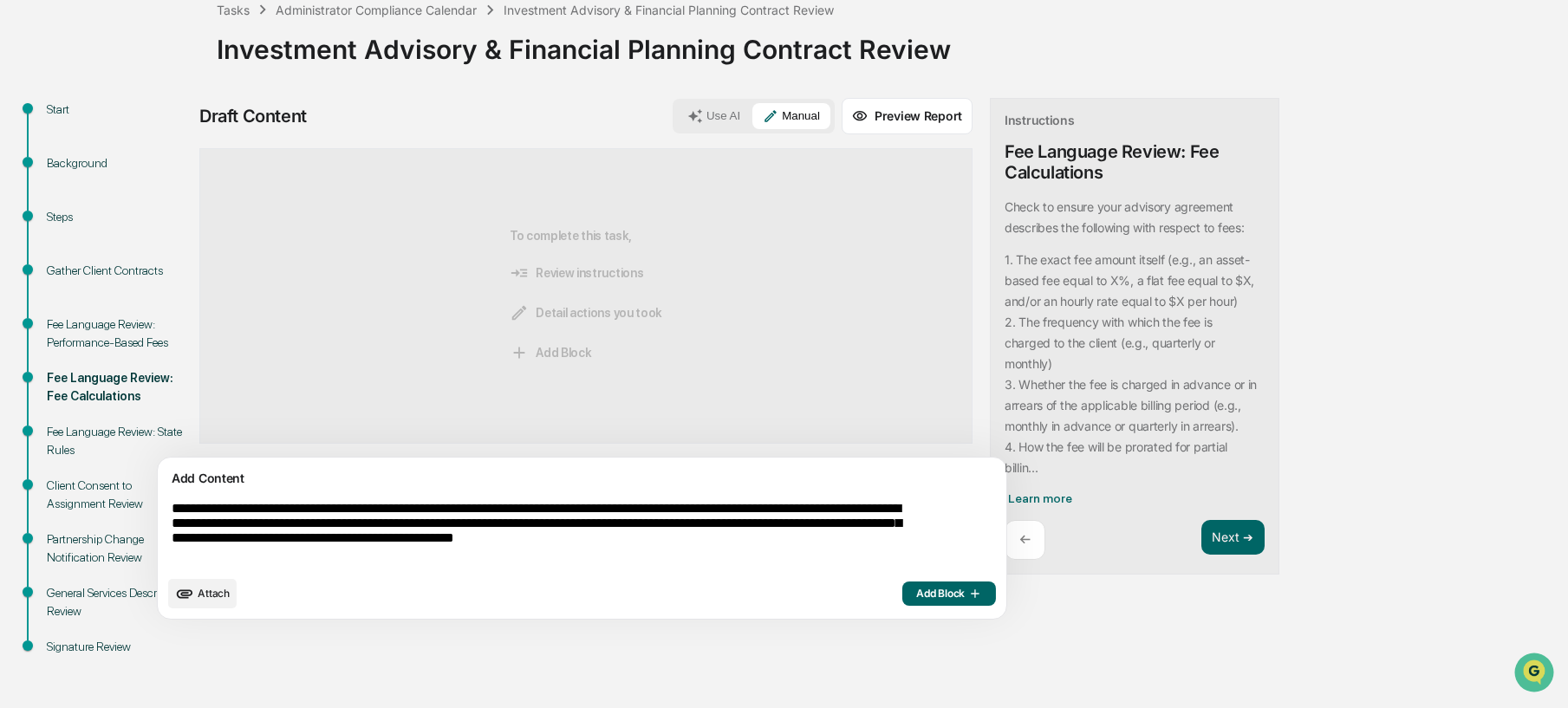
type textarea "**********"
click at [917, 597] on span "Add Block" at bounding box center [950, 593] width 66 height 14
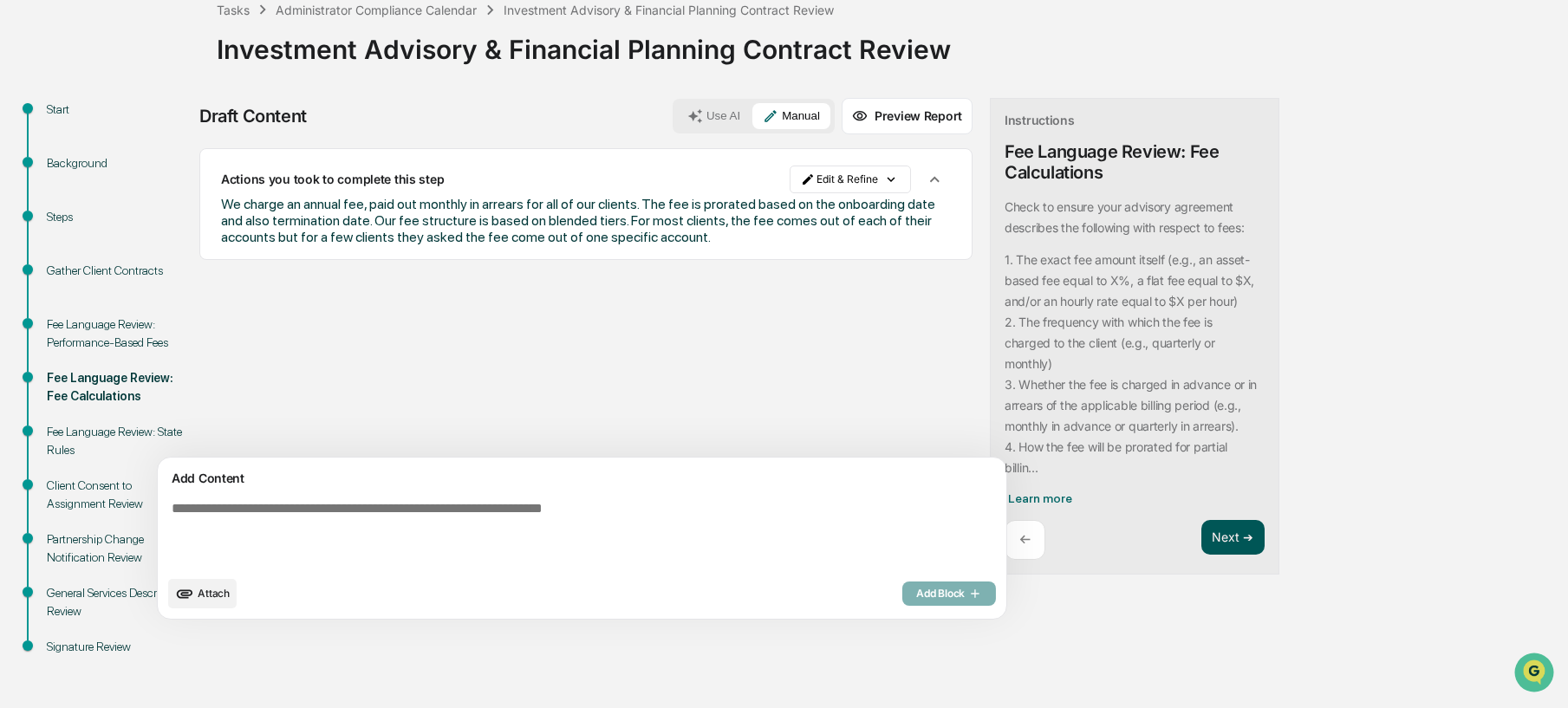
click at [1202, 540] on button "Next ➔" at bounding box center [1233, 538] width 63 height 36
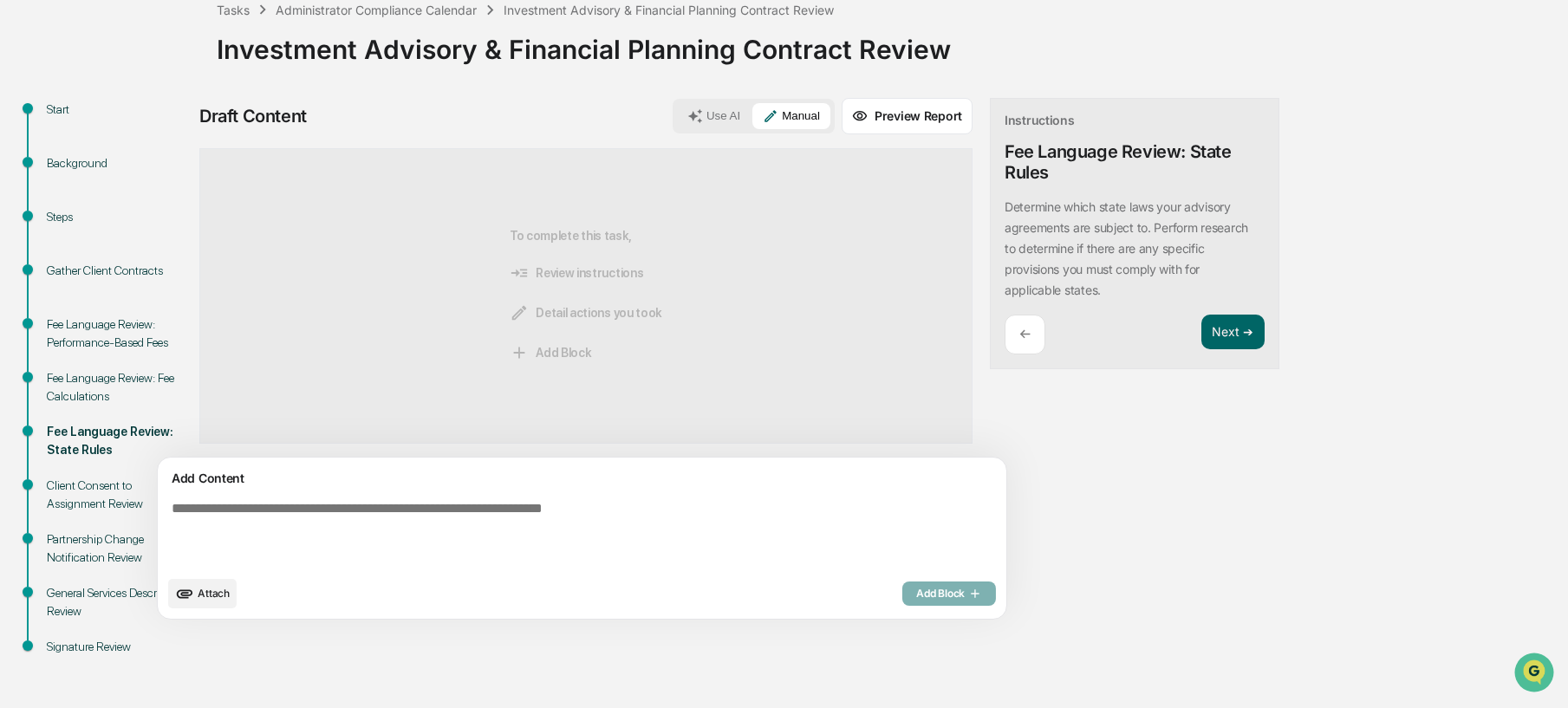
click at [739, 498] on textarea at bounding box center [542, 534] width 754 height 80
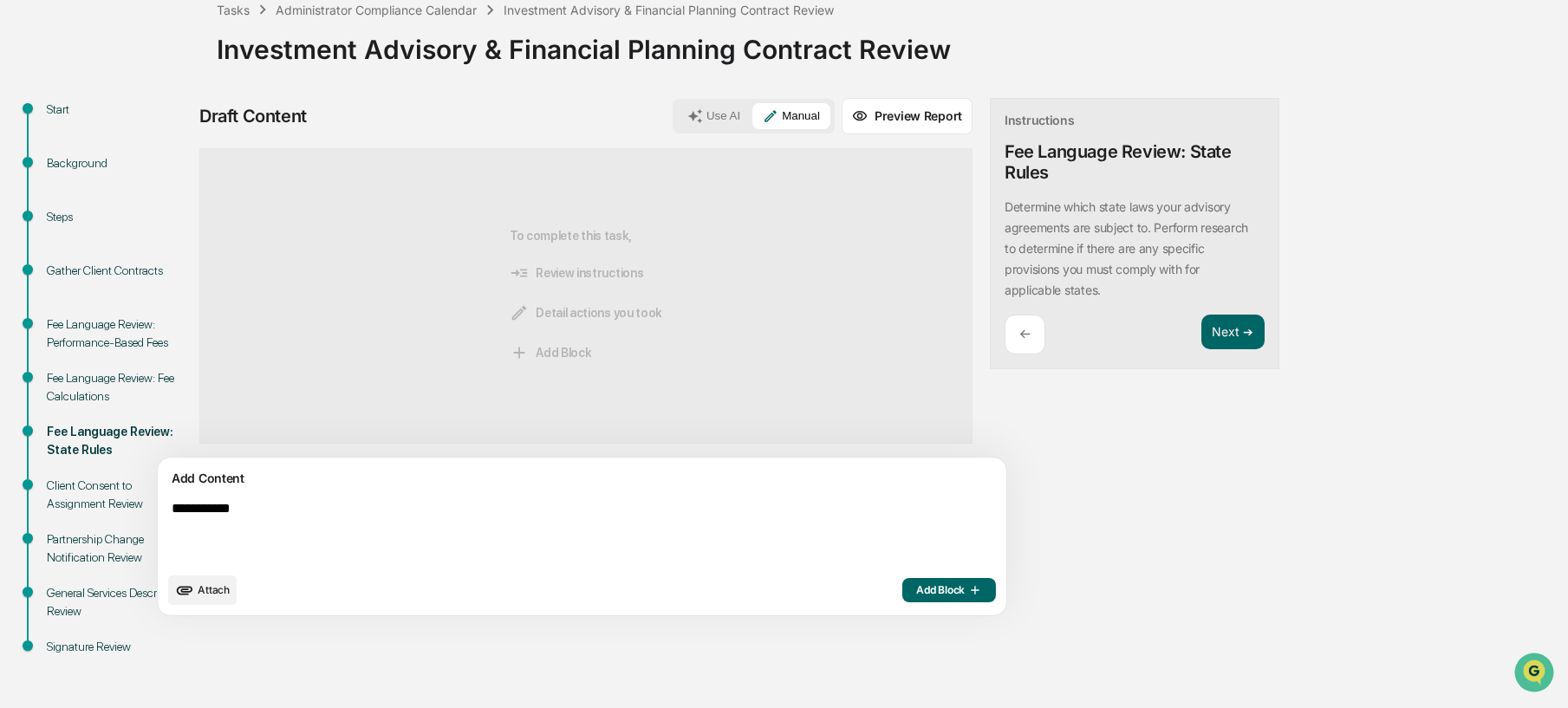
type textarea "**********"
click at [917, 590] on span "Add Block" at bounding box center [950, 590] width 66 height 14
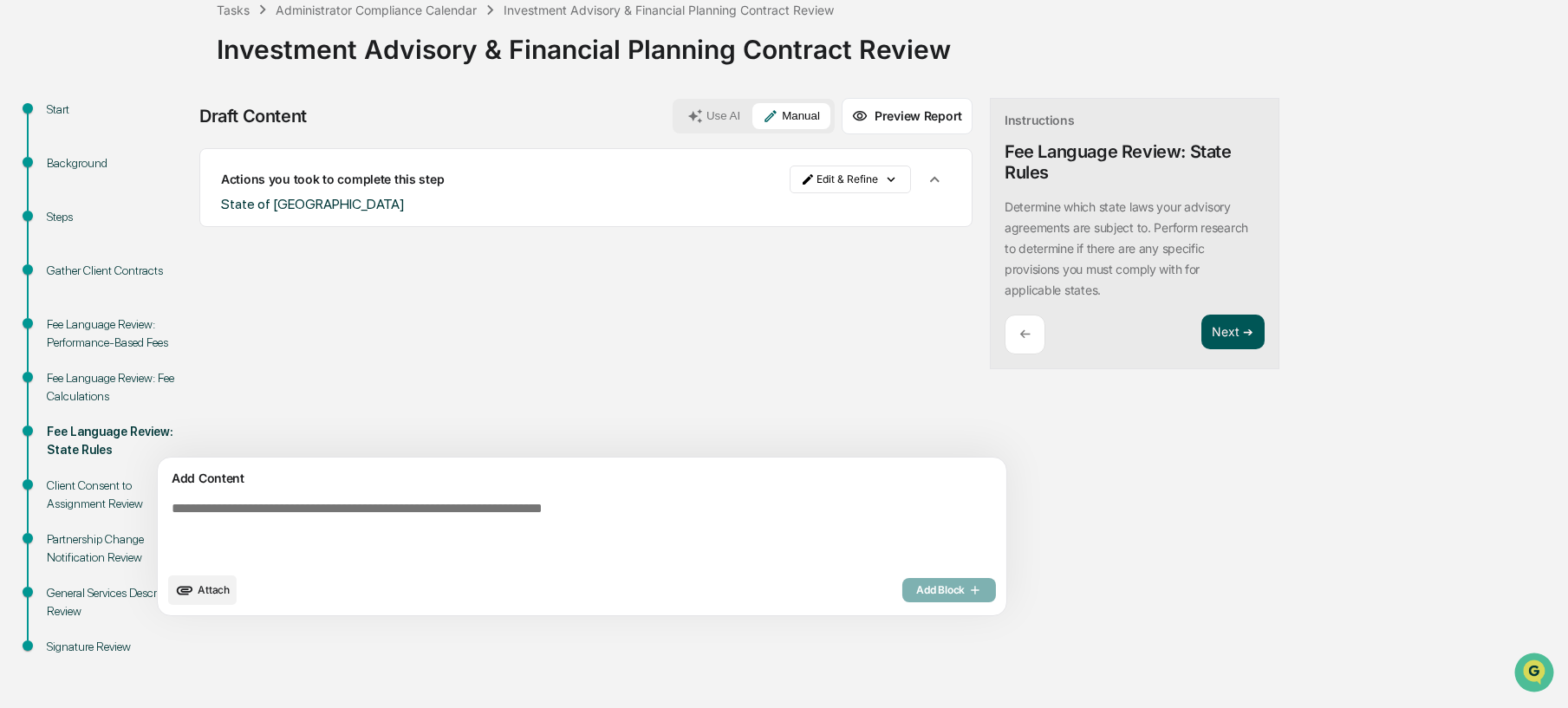
click at [1202, 339] on button "Next ➔" at bounding box center [1233, 332] width 63 height 36
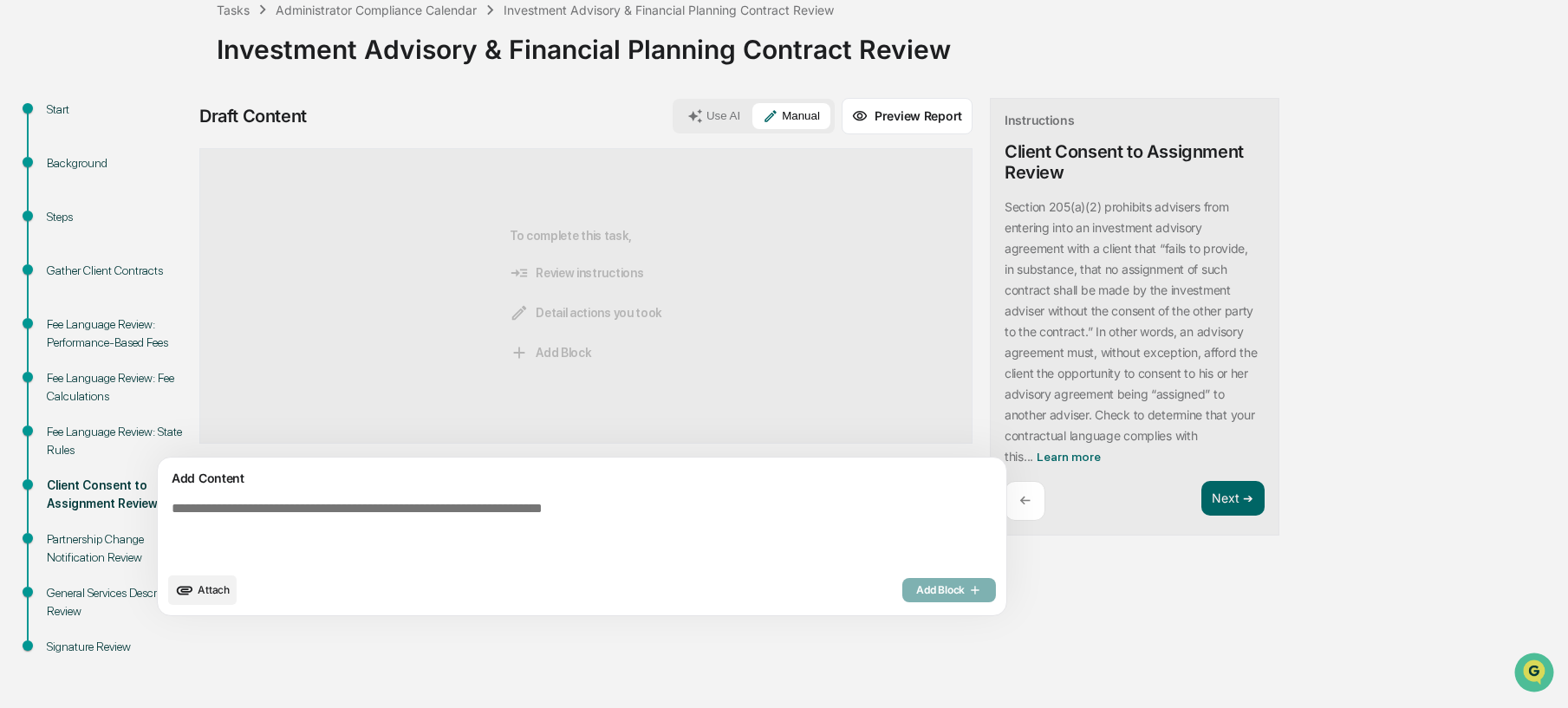
click at [677, 119] on button "Use AI" at bounding box center [714, 116] width 74 height 26
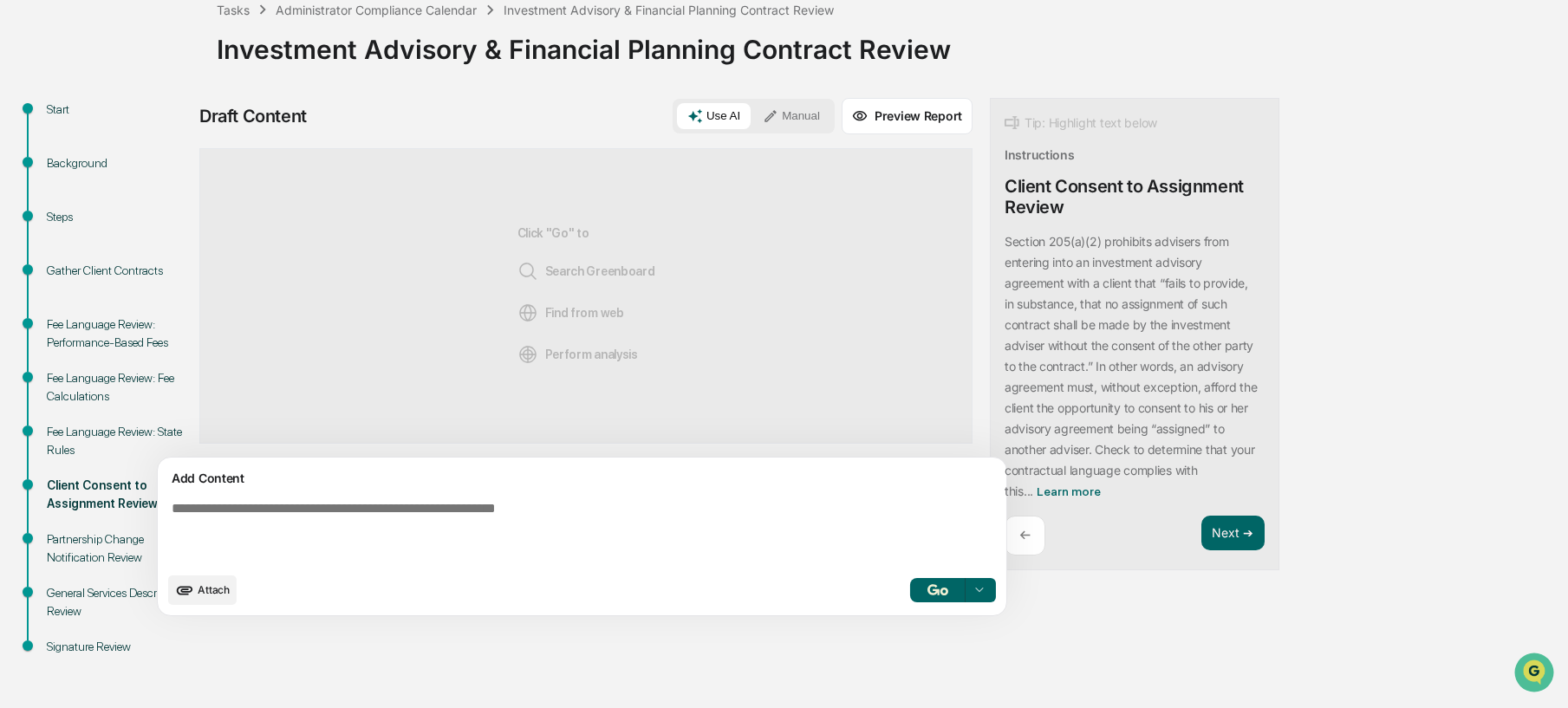
click at [534, 514] on textarea at bounding box center [542, 532] width 754 height 77
type textarea "**********"
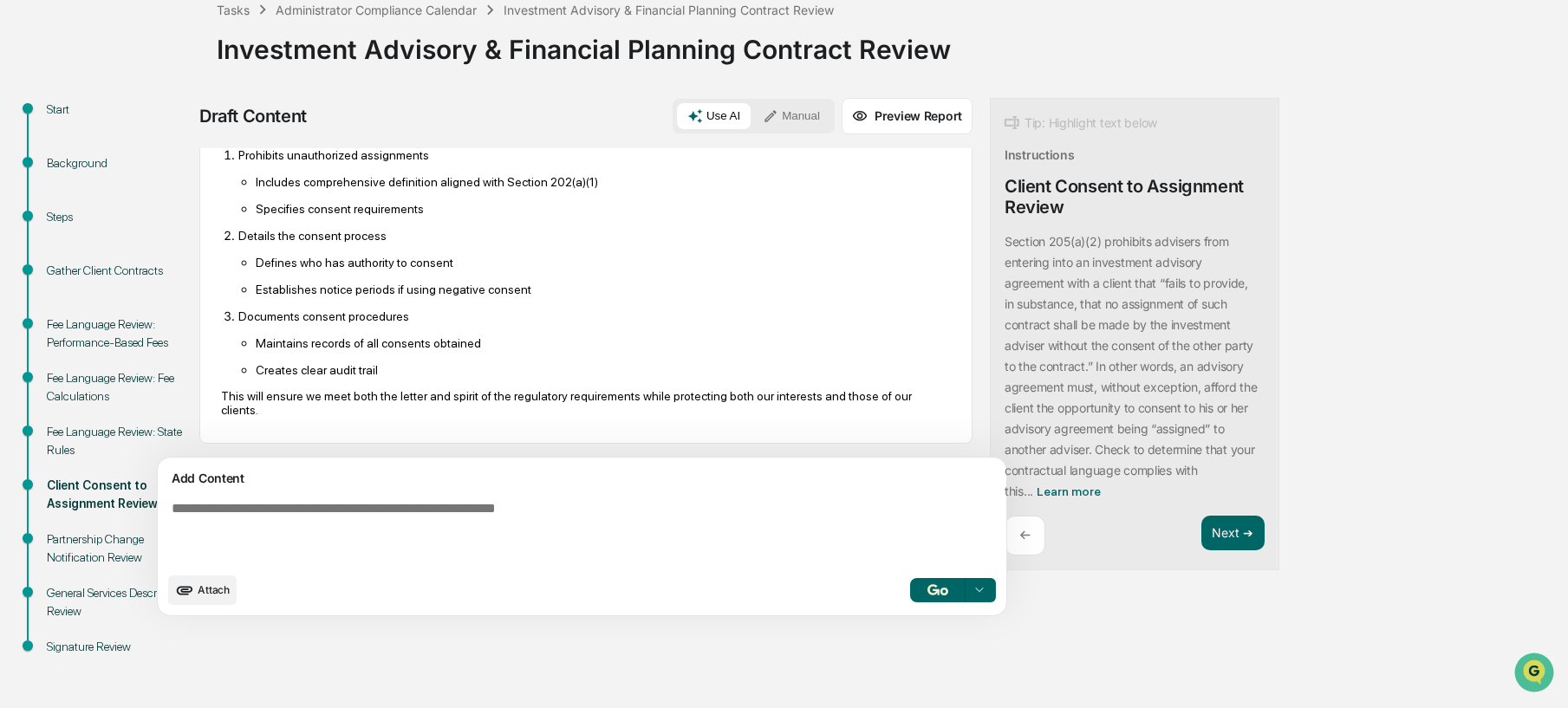
scroll to position [535, 0]
click at [1202, 543] on button "Next ➔" at bounding box center [1233, 533] width 63 height 36
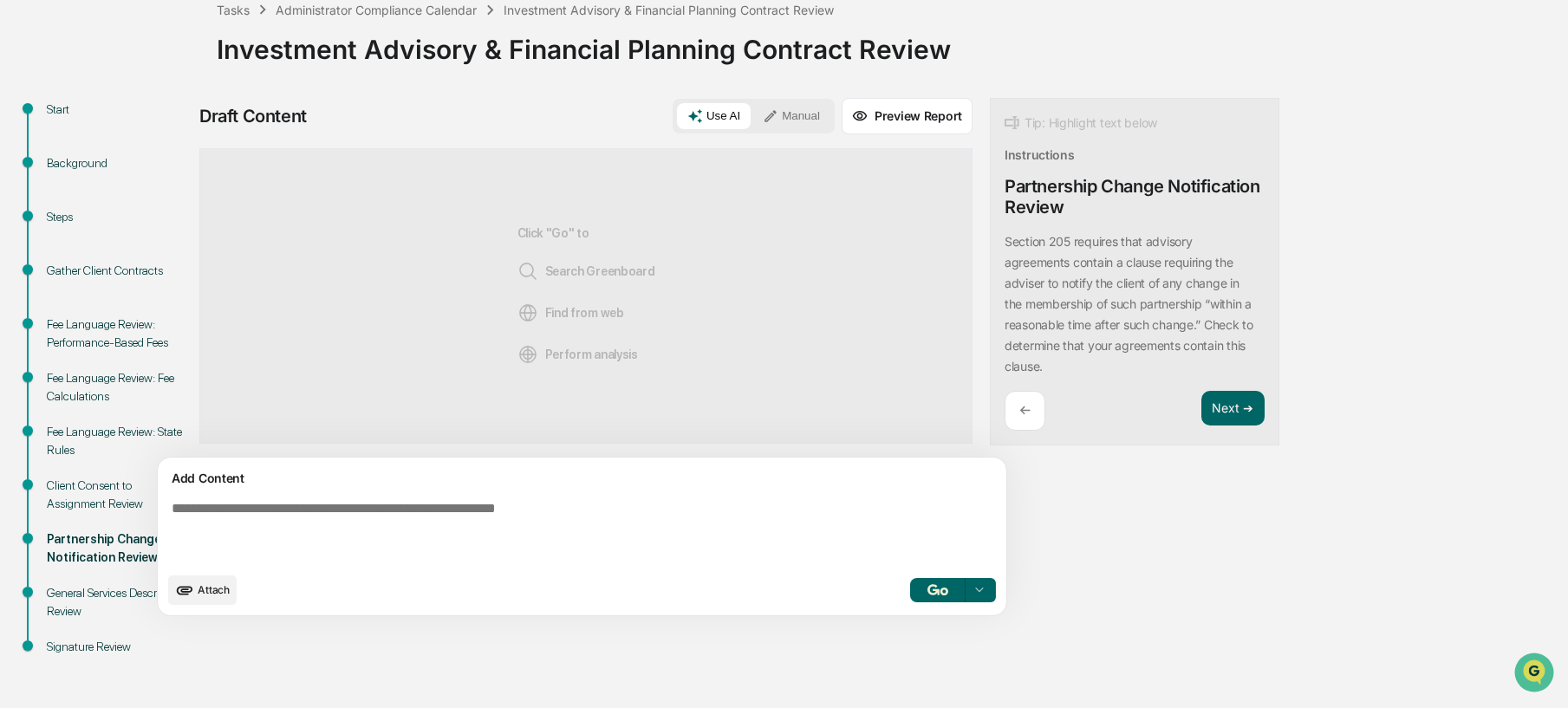
scroll to position [0, 0]
click at [618, 514] on textarea at bounding box center [542, 532] width 754 height 77
type textarea "**********"
click at [752, 127] on button "Manual" at bounding box center [791, 116] width 78 height 26
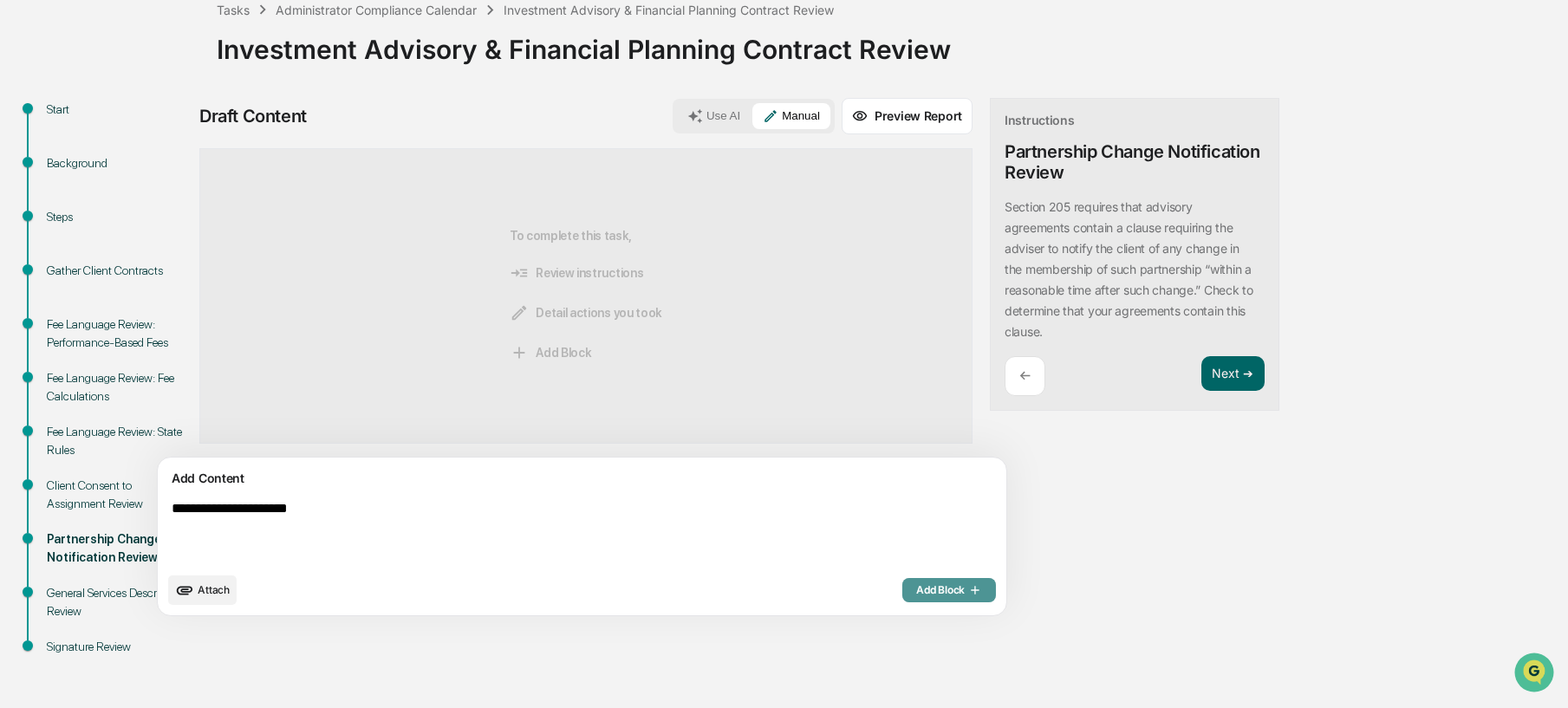
click at [917, 592] on span "Add Block" at bounding box center [950, 590] width 66 height 14
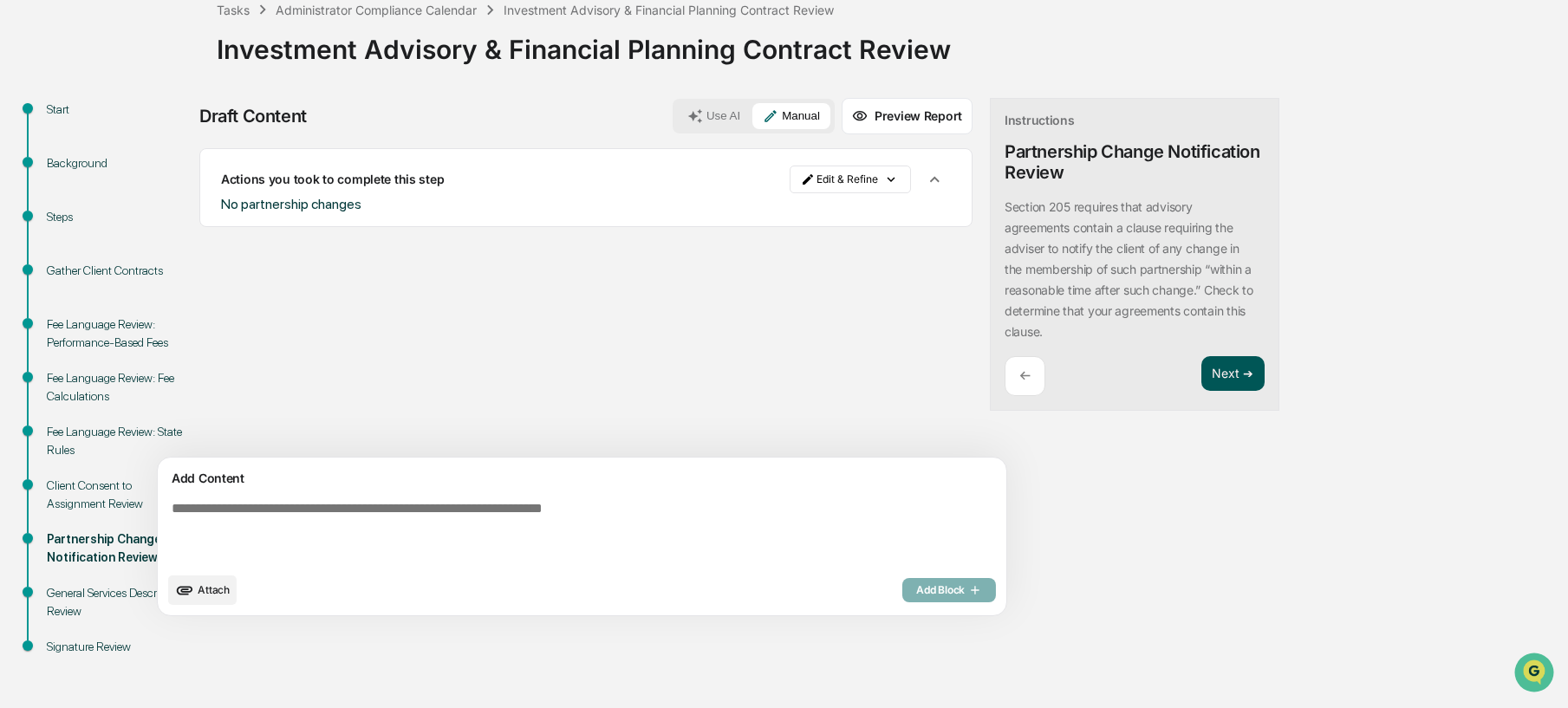
click at [1202, 370] on button "Next ➔" at bounding box center [1233, 374] width 63 height 36
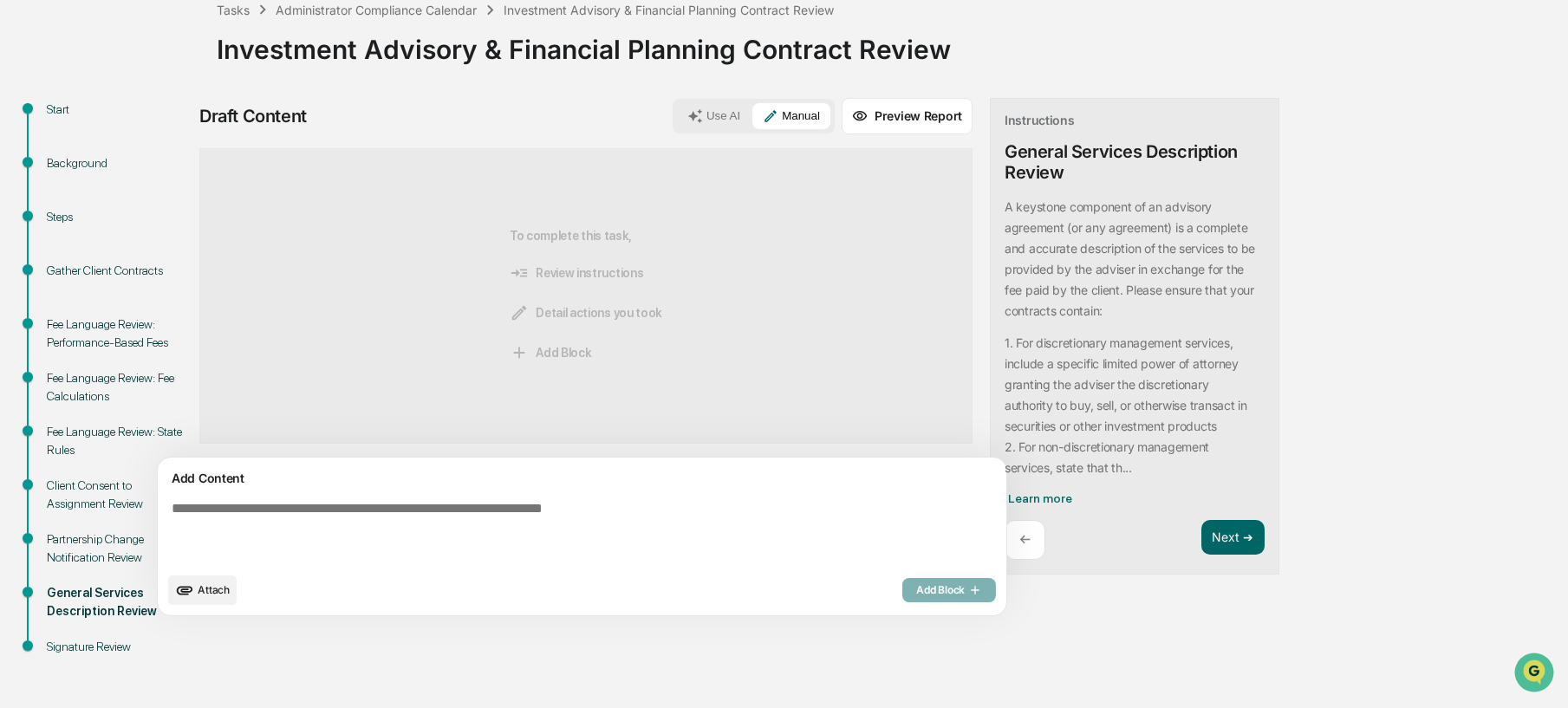
click at [677, 117] on button "Use AI" at bounding box center [714, 116] width 74 height 26
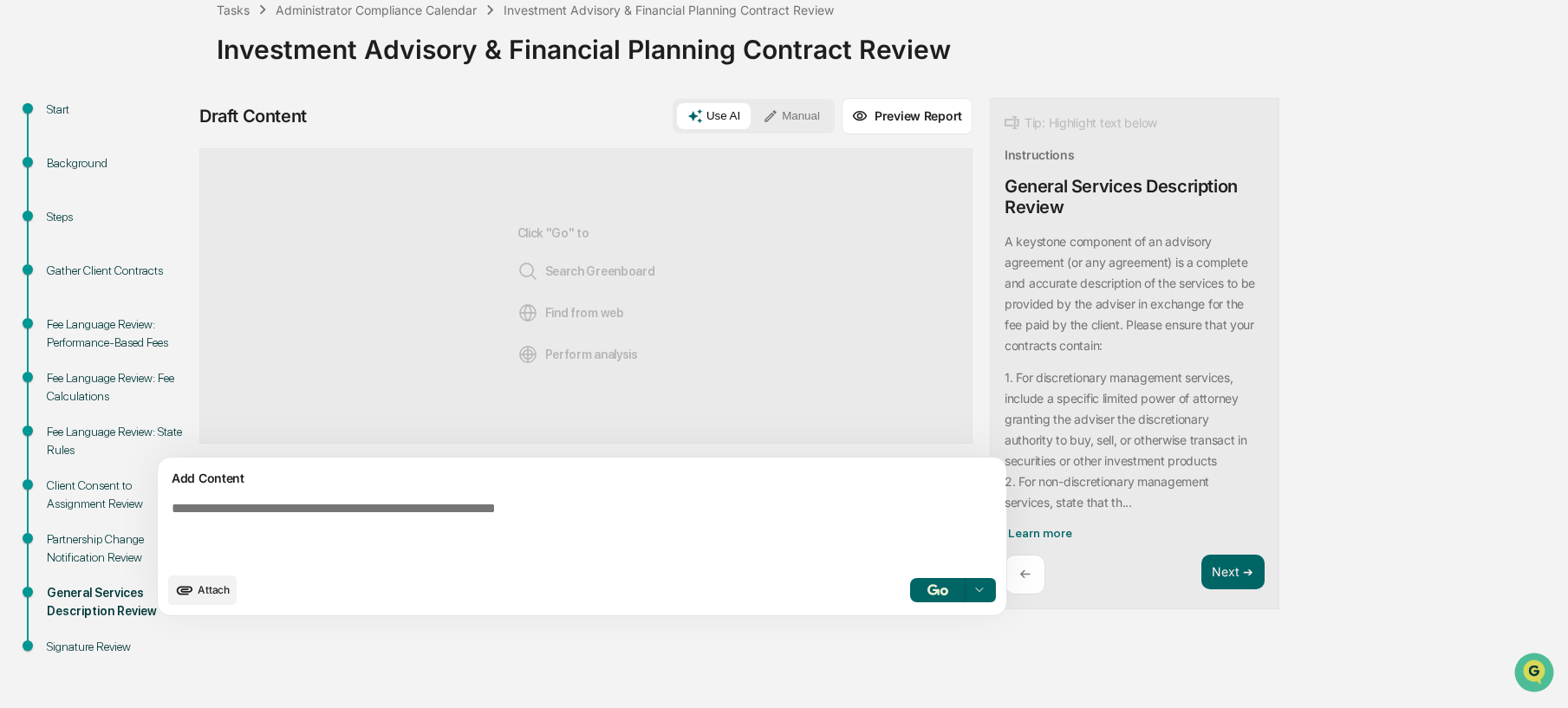
click at [473, 505] on textarea at bounding box center [542, 532] width 754 height 77
type textarea "**********"
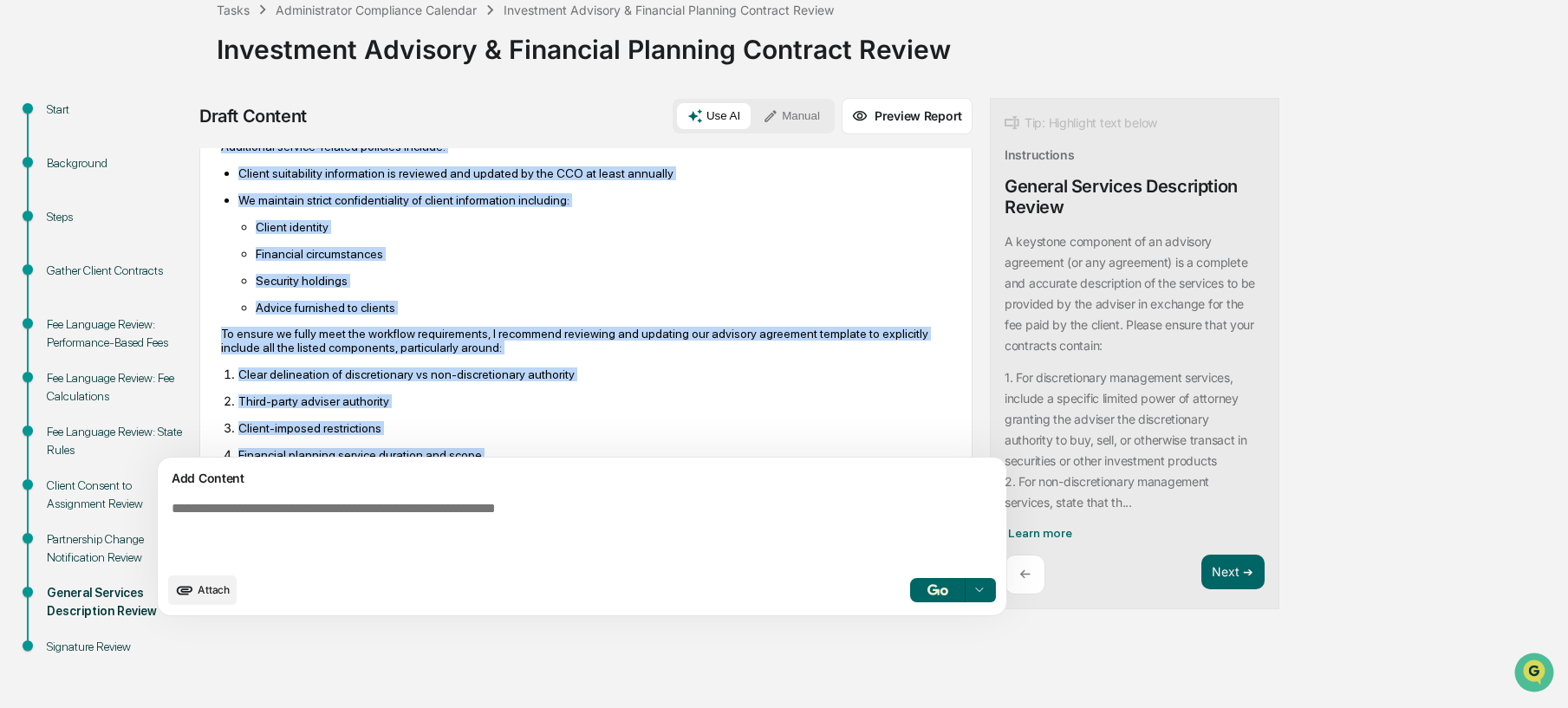
scroll to position [571, 0]
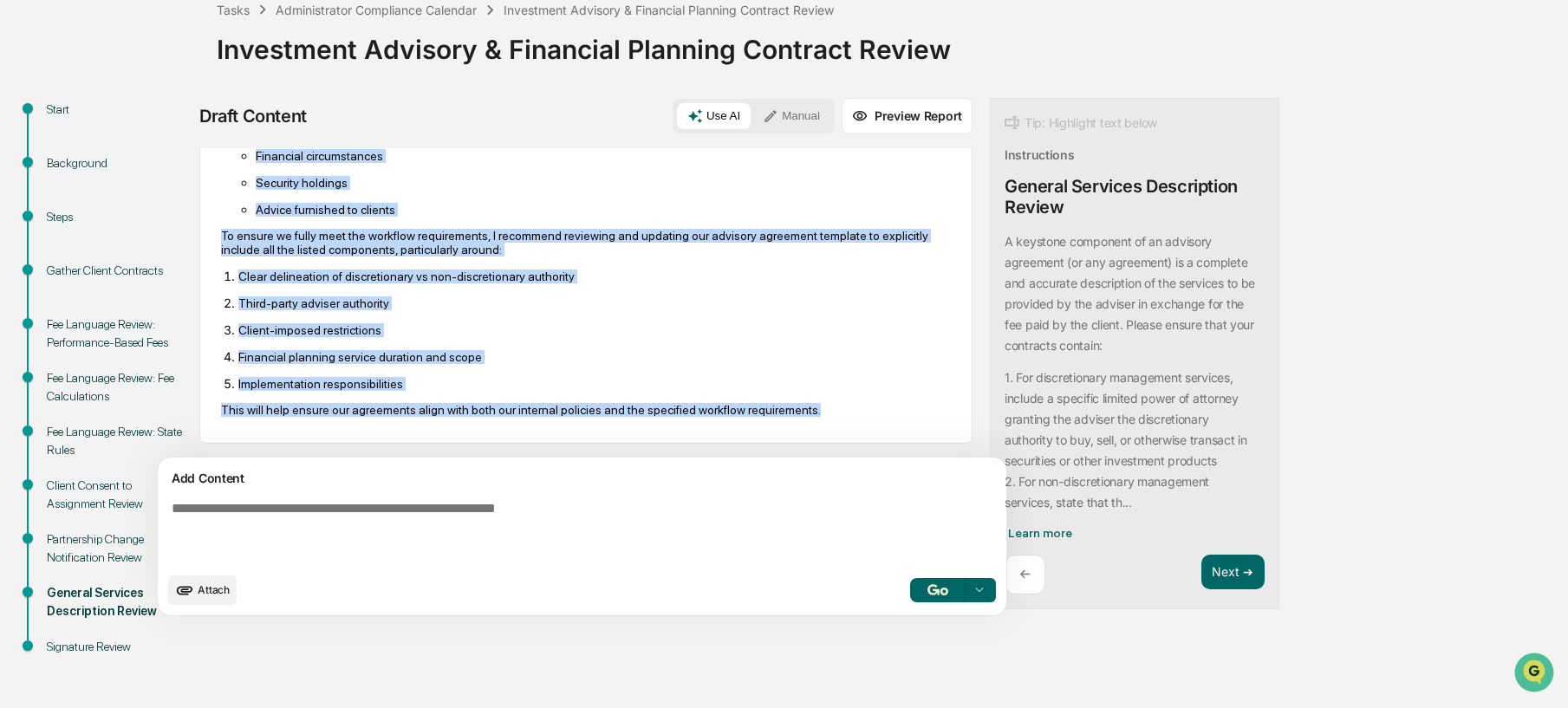
drag, startPoint x: 220, startPoint y: 202, endPoint x: 837, endPoint y: 425, distance: 656.1
click at [837, 425] on div "Based on my review of the internal documents, while I found several related pol…" at bounding box center [586, 54] width 730 height 749
copy div "For discretionary accounts, our policies indicate that: We maintain discretiona…"
click at [752, 125] on button "Manual" at bounding box center [791, 116] width 78 height 26
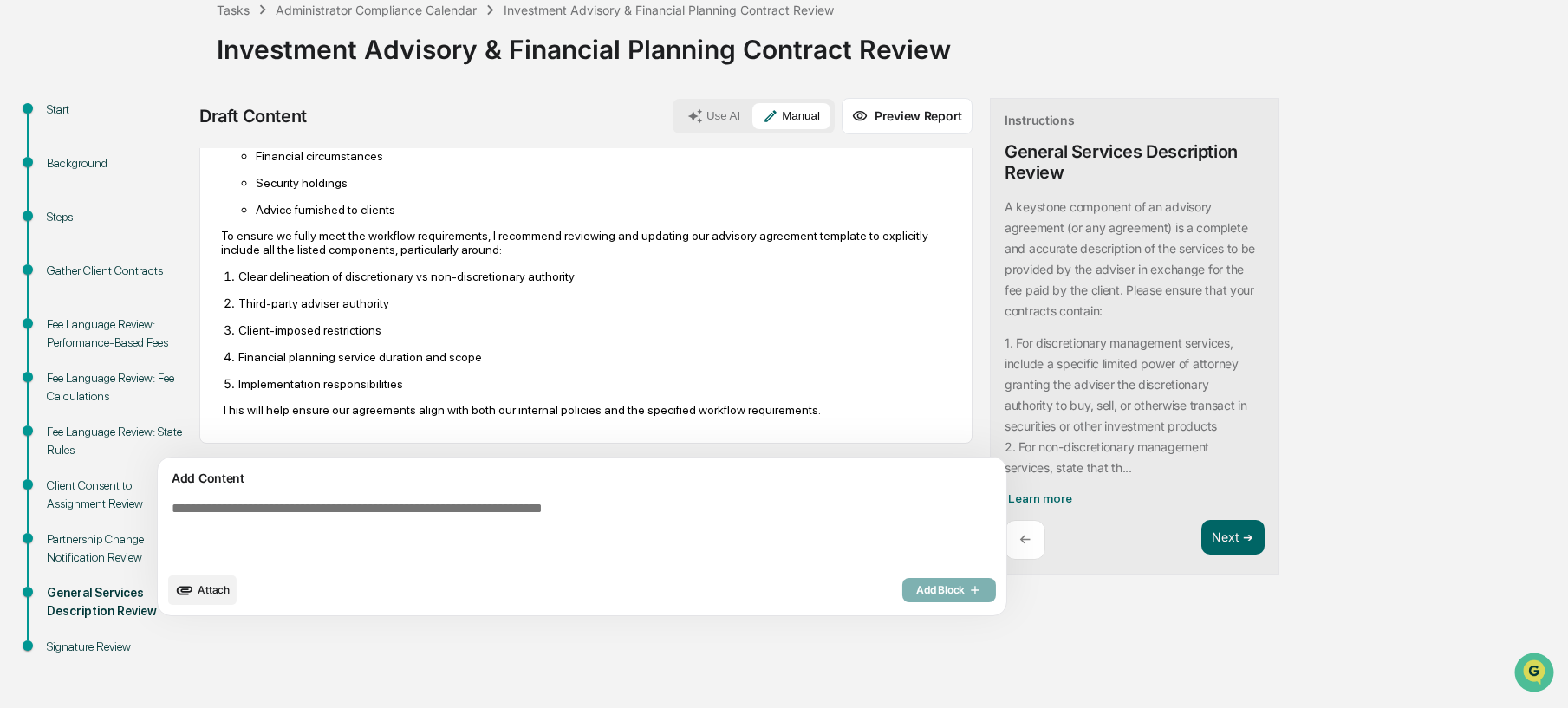
click at [494, 502] on textarea at bounding box center [542, 532] width 754 height 77
paste textarea "**********"
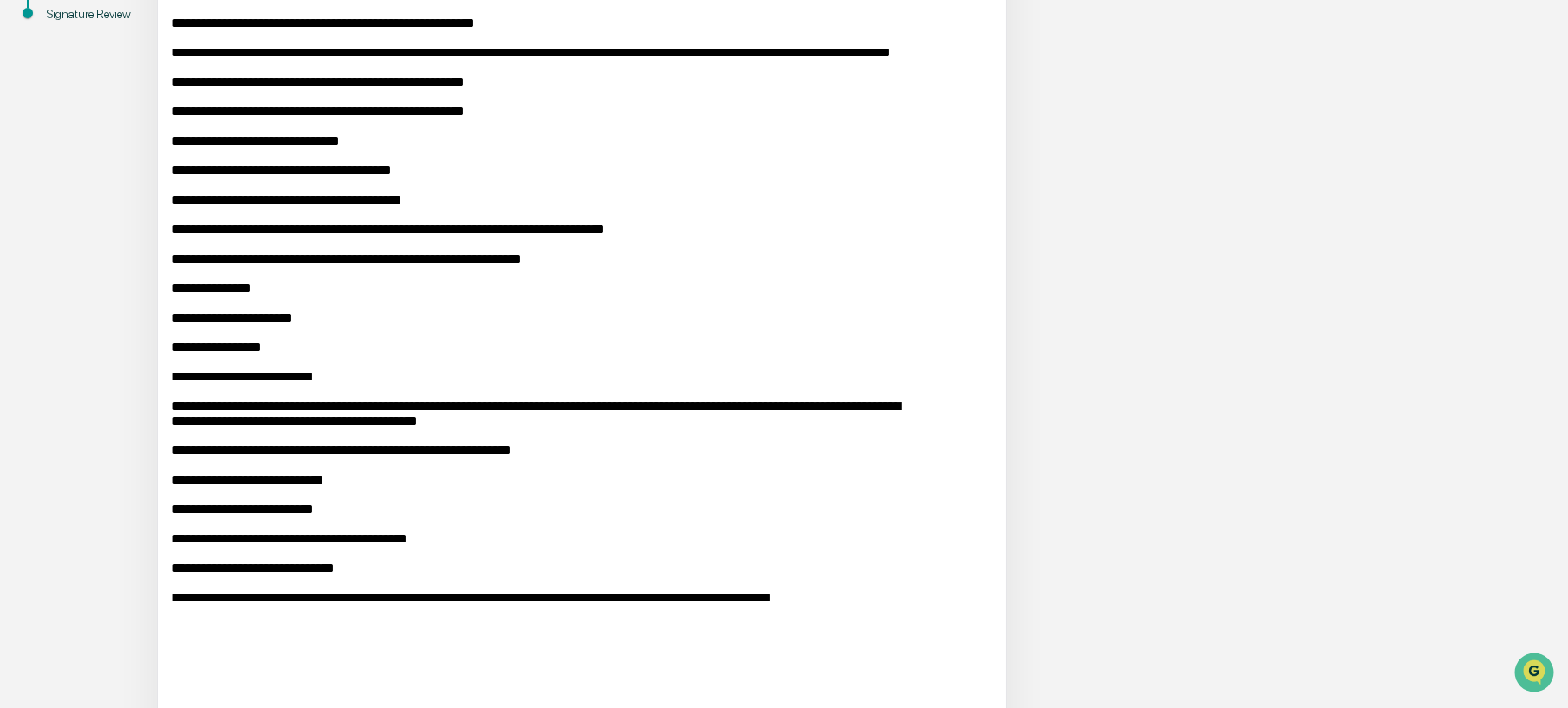
scroll to position [880, 0]
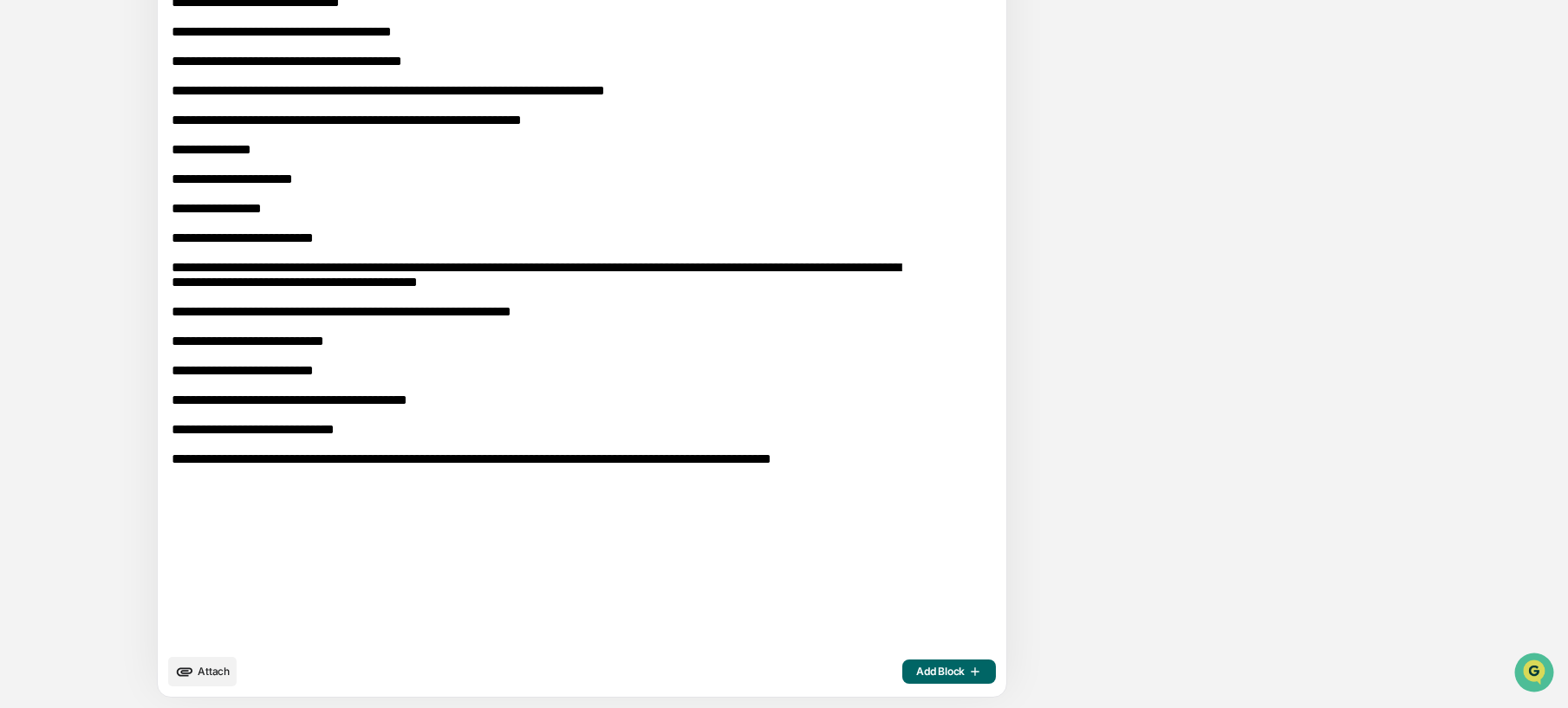
type textarea "**********"
click at [917, 668] on span "Add Block" at bounding box center [950, 672] width 66 height 14
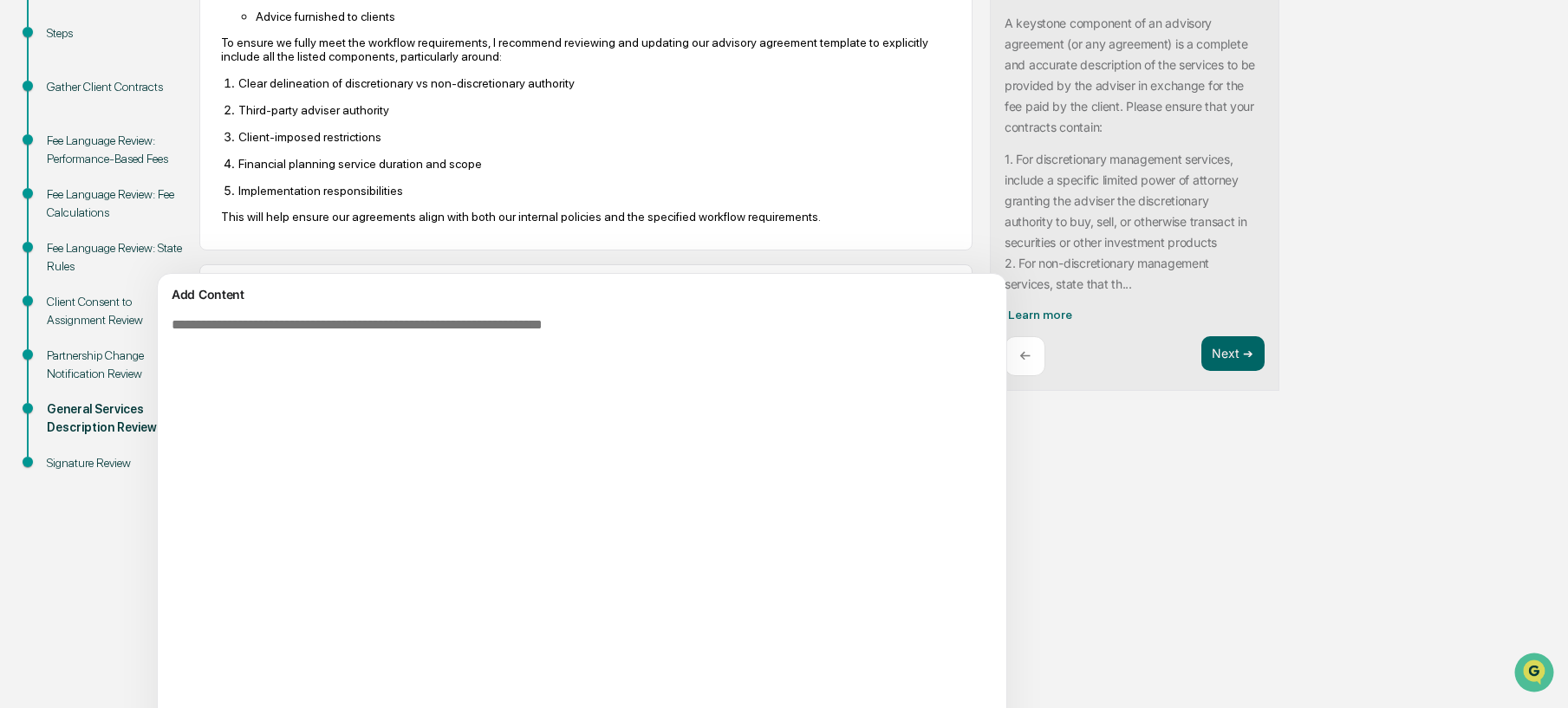
scroll to position [0, 0]
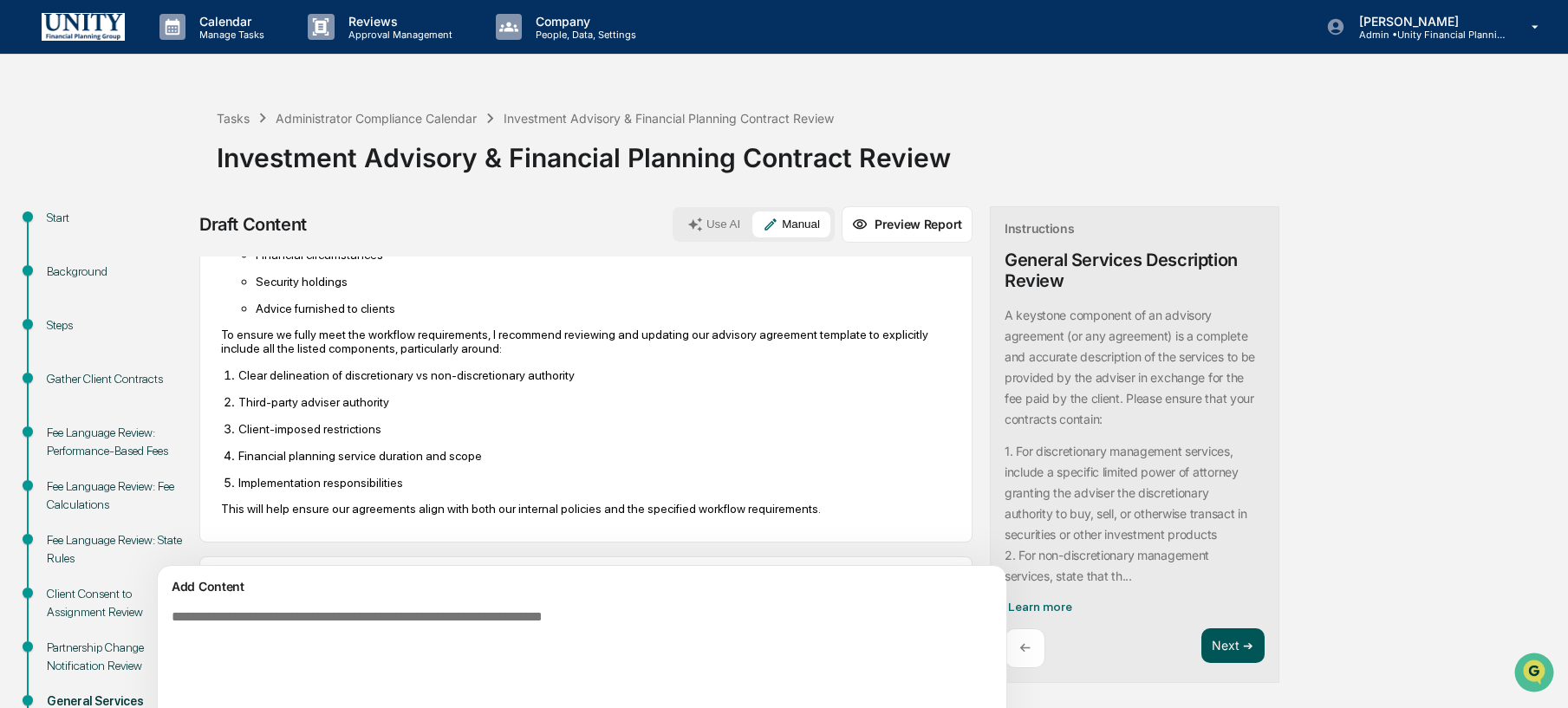
click at [1202, 648] on button "Next ➔" at bounding box center [1233, 646] width 63 height 36
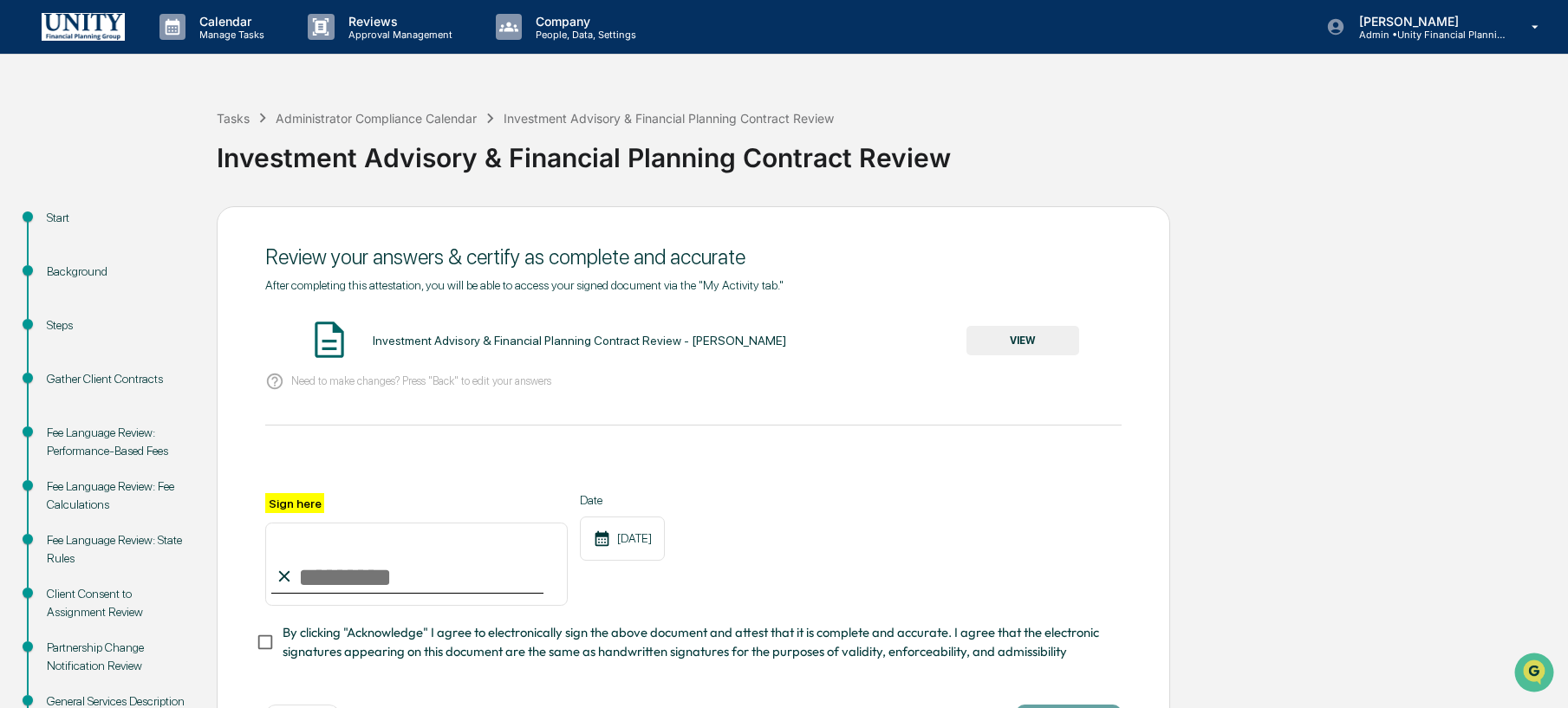
click at [1007, 349] on button "VIEW" at bounding box center [1023, 341] width 113 height 29
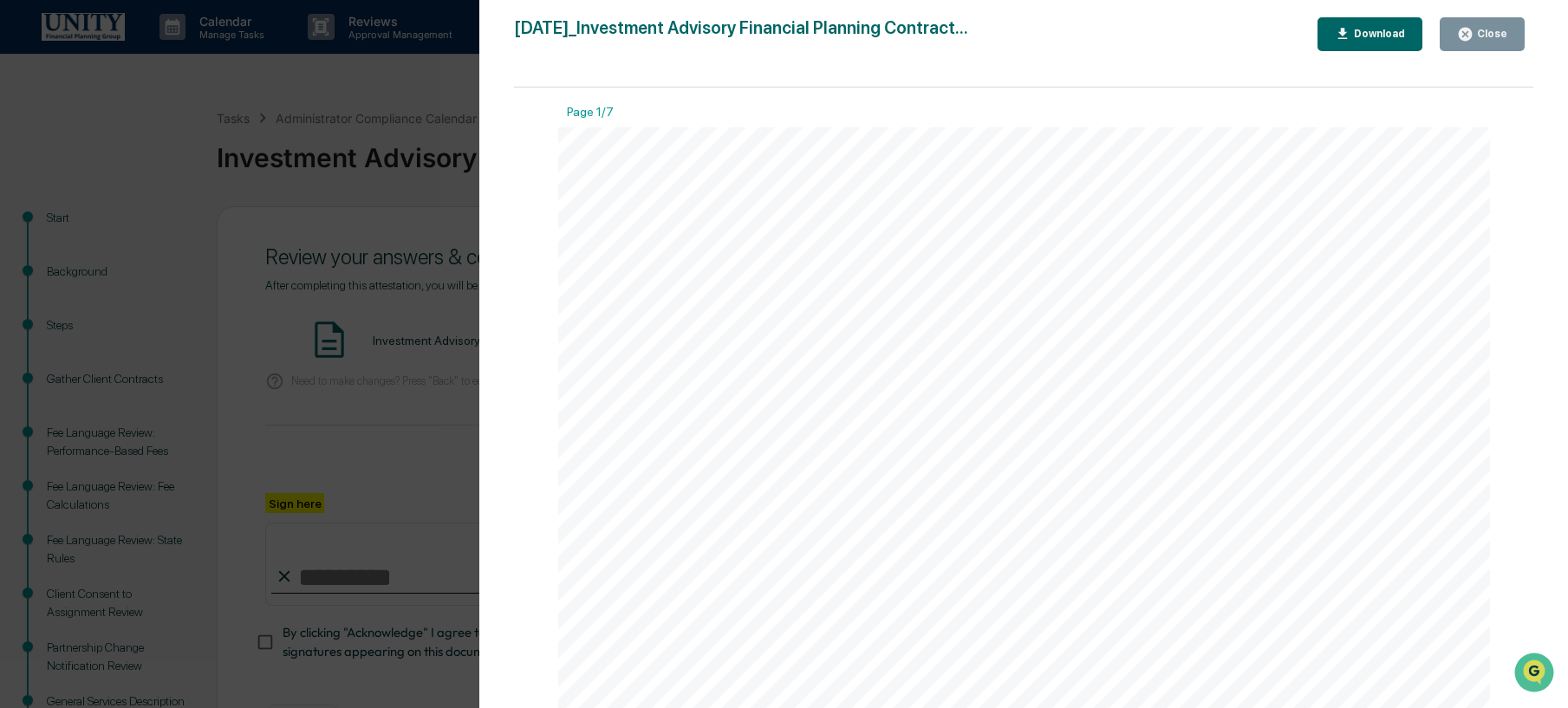
click at [419, 322] on div "Version History 10/09/2025, 01:20 PM Wade Marcy 2025-10-09_Investment Advisory …" at bounding box center [784, 354] width 1568 height 708
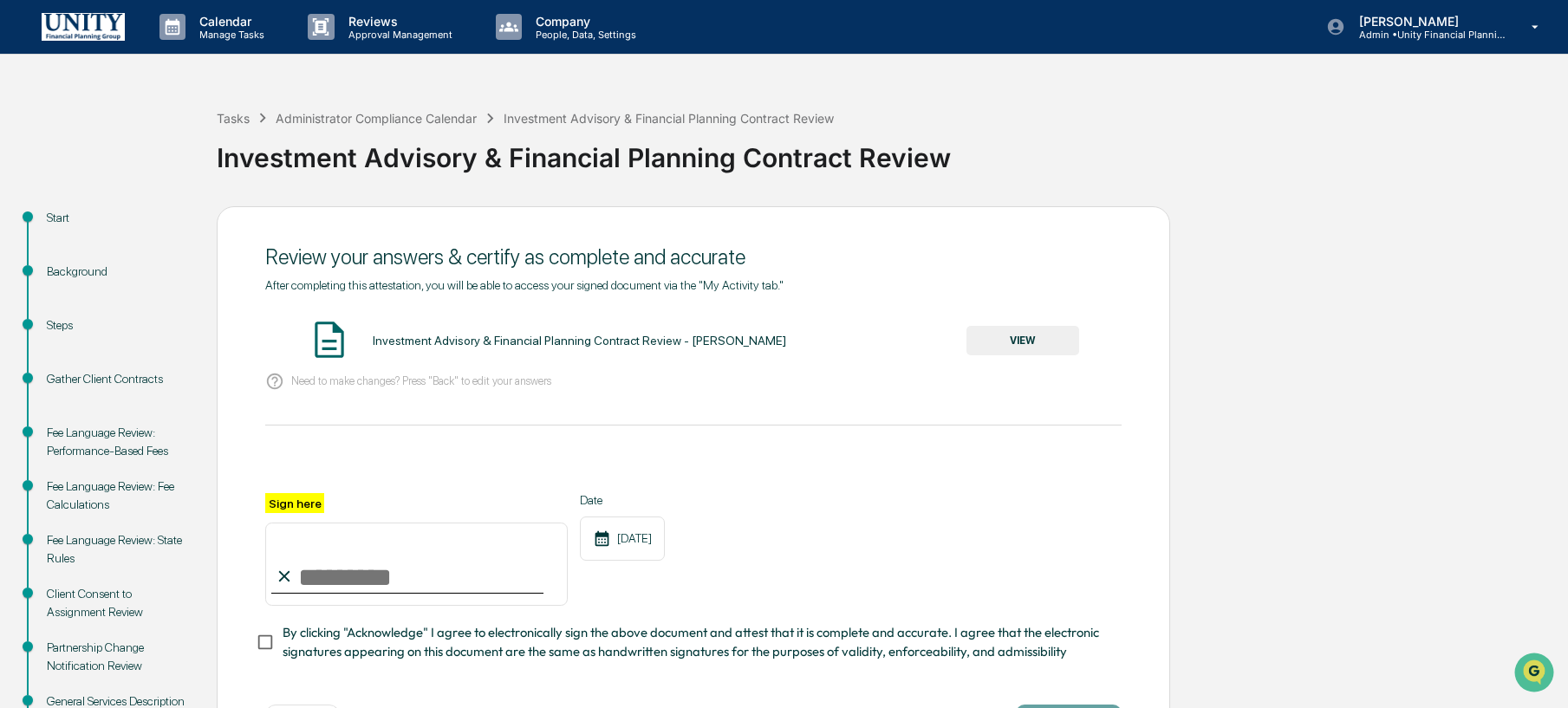
click at [331, 582] on input "Sign here" at bounding box center [417, 564] width 303 height 84
type input "**********"
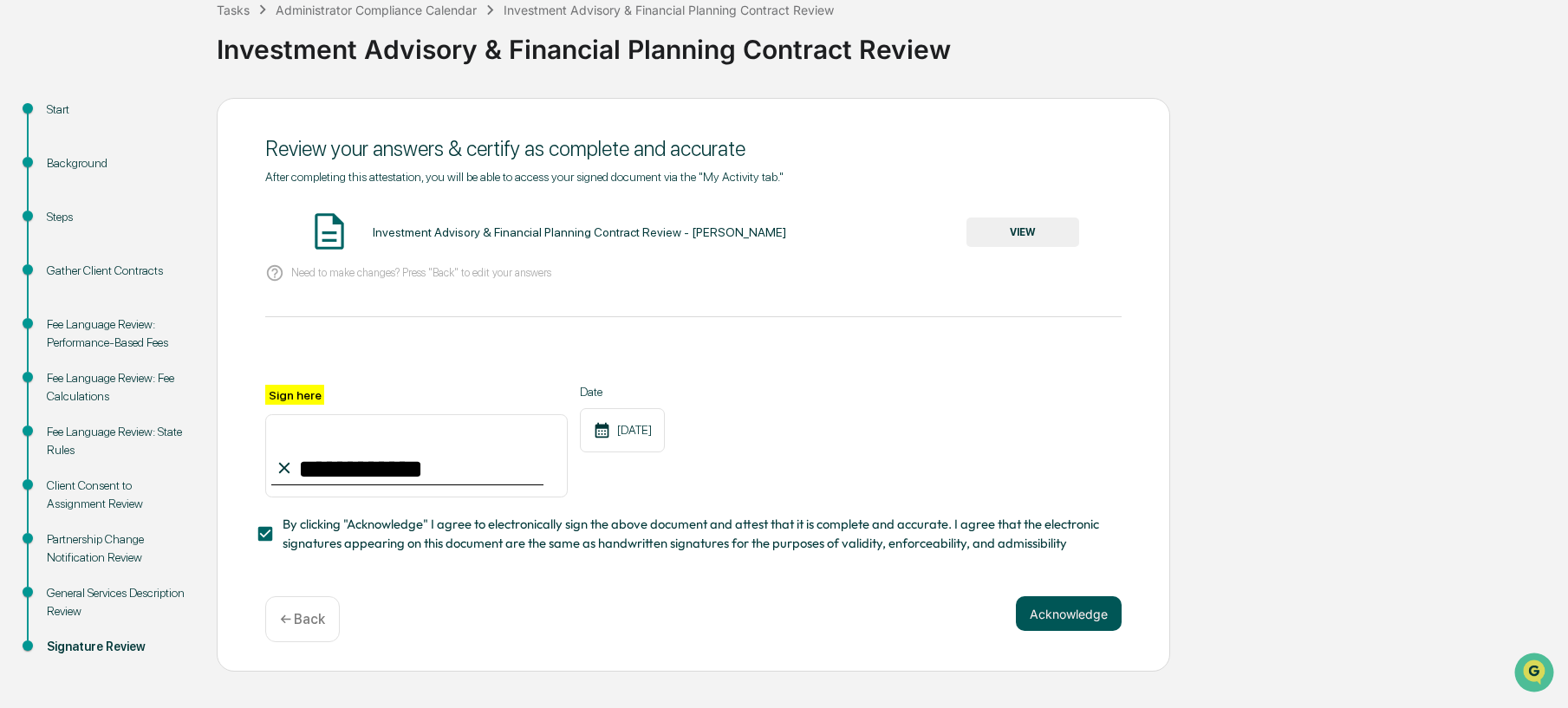
click at [1055, 621] on button "Acknowledge" at bounding box center [1068, 614] width 106 height 35
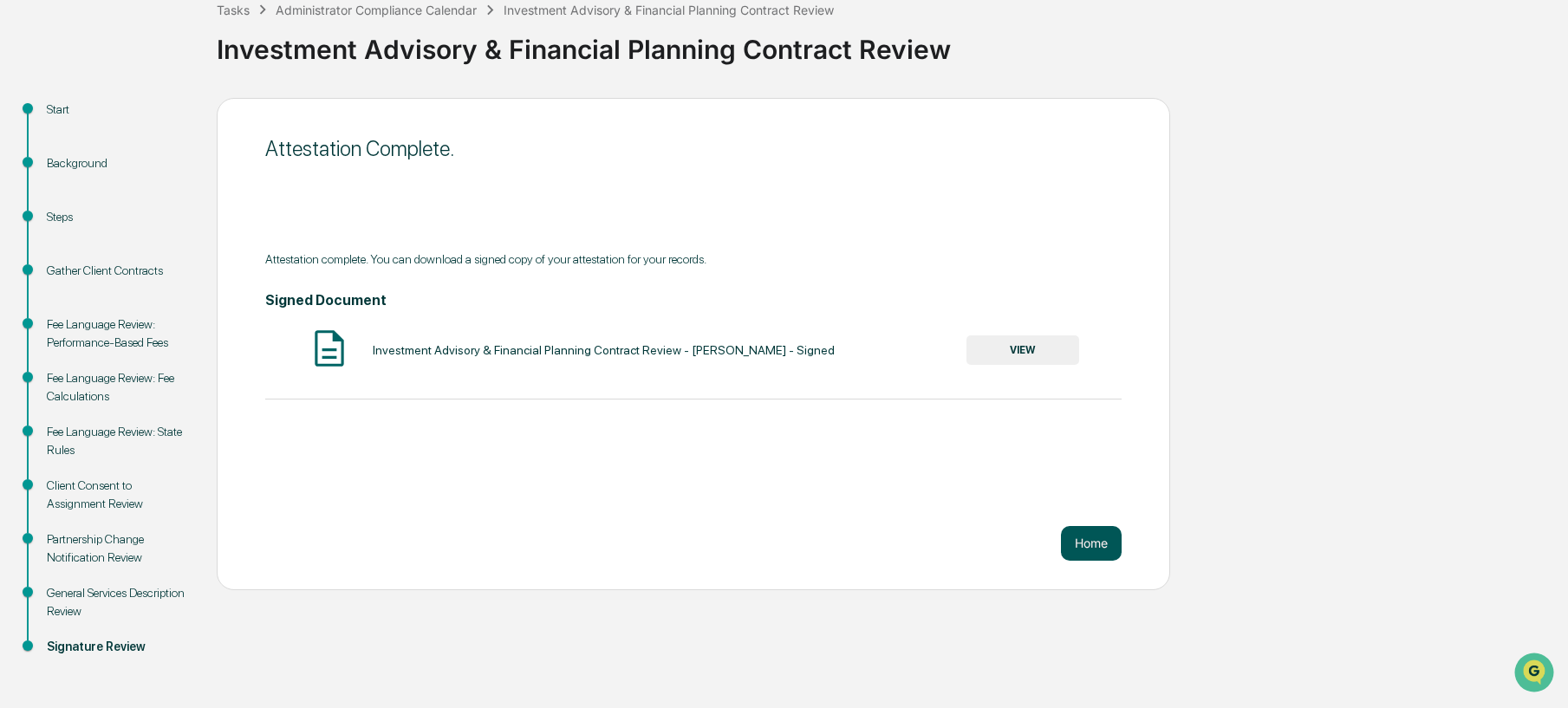
click at [1088, 553] on button "Home" at bounding box center [1091, 544] width 61 height 35
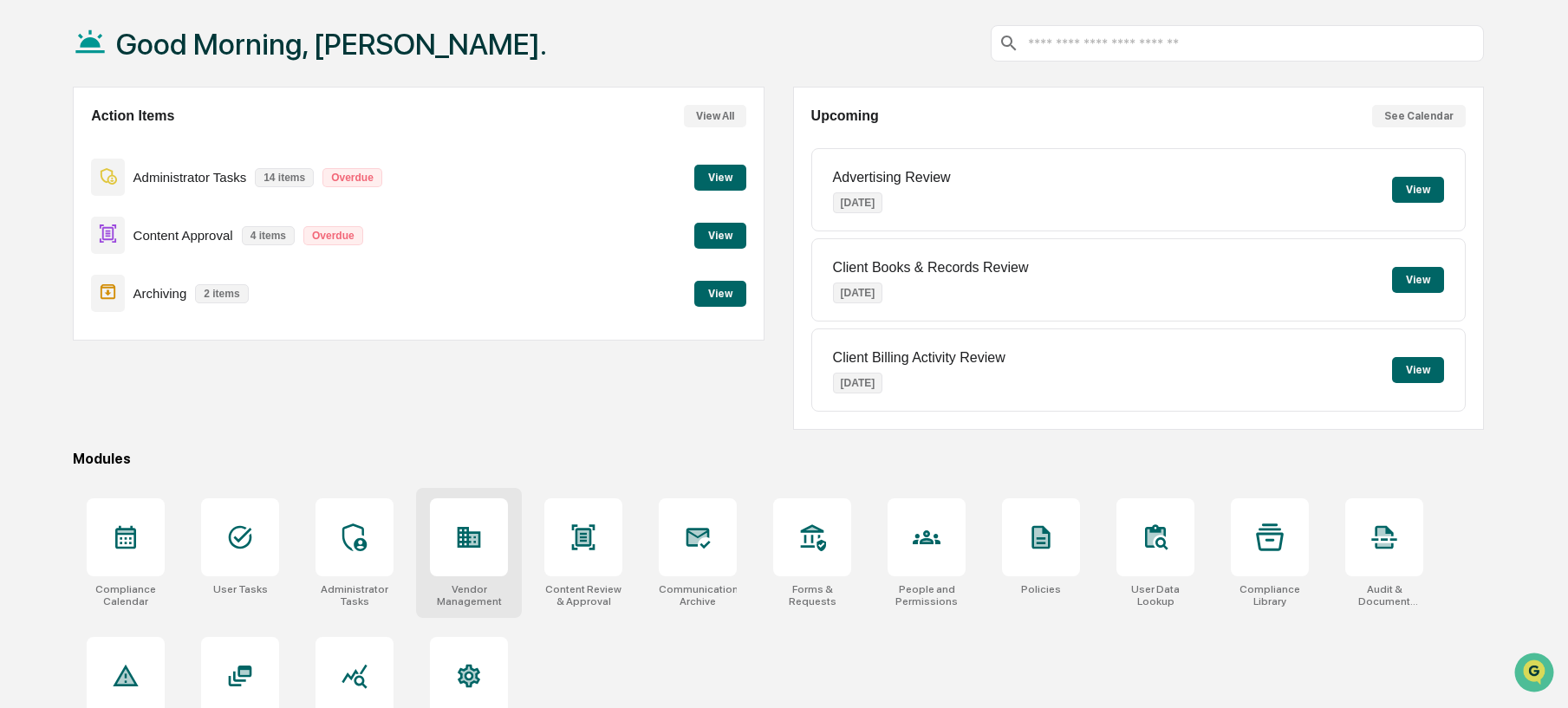
scroll to position [109, 0]
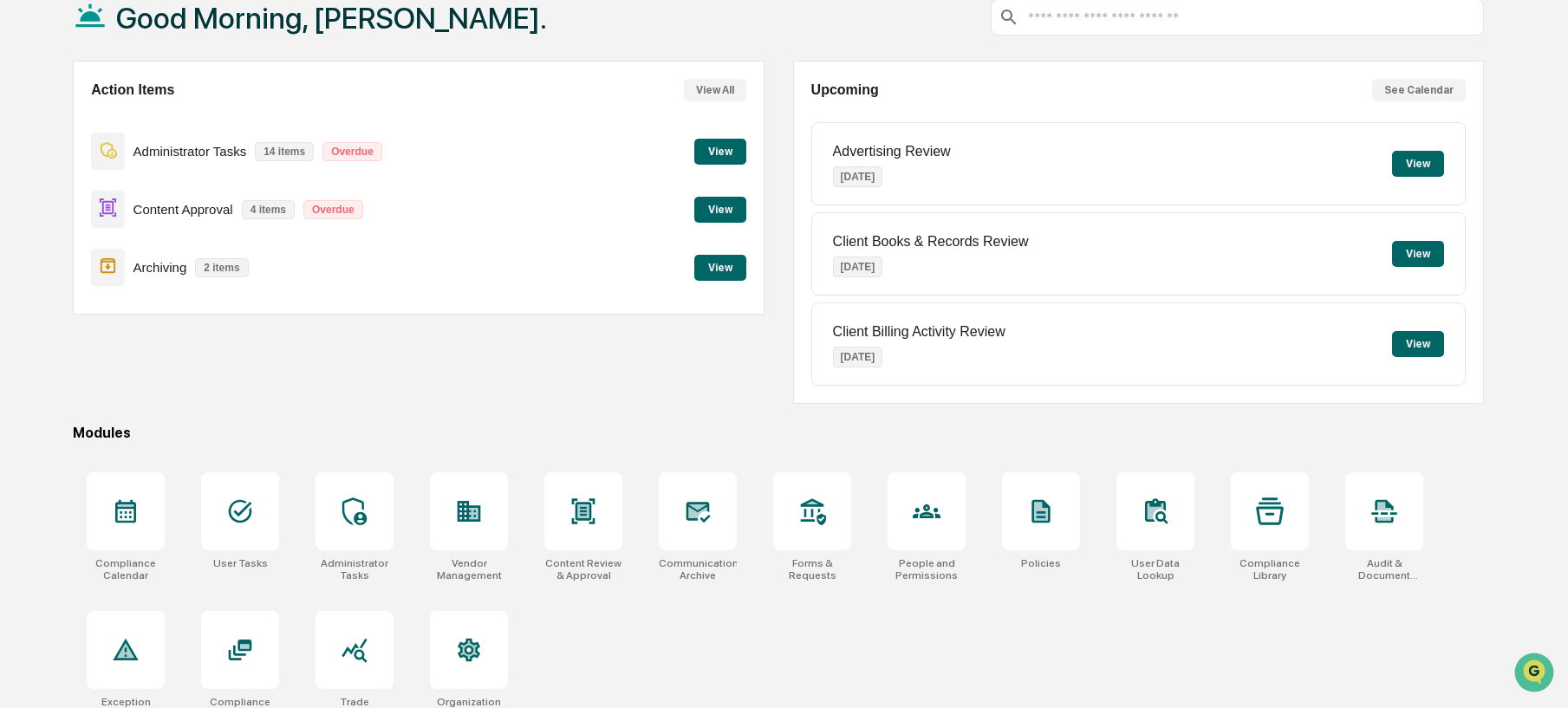
click at [700, 164] on button "View" at bounding box center [720, 152] width 52 height 26
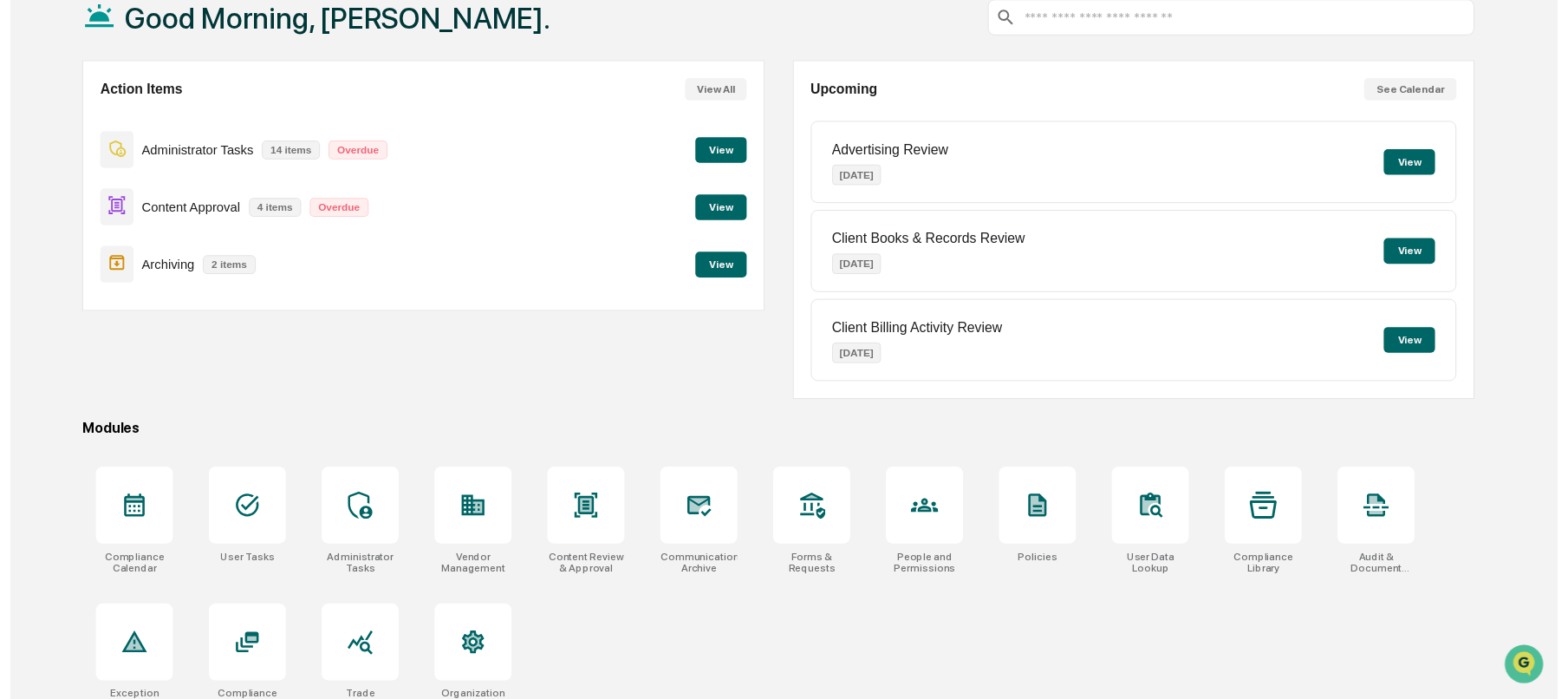
scroll to position [83, 0]
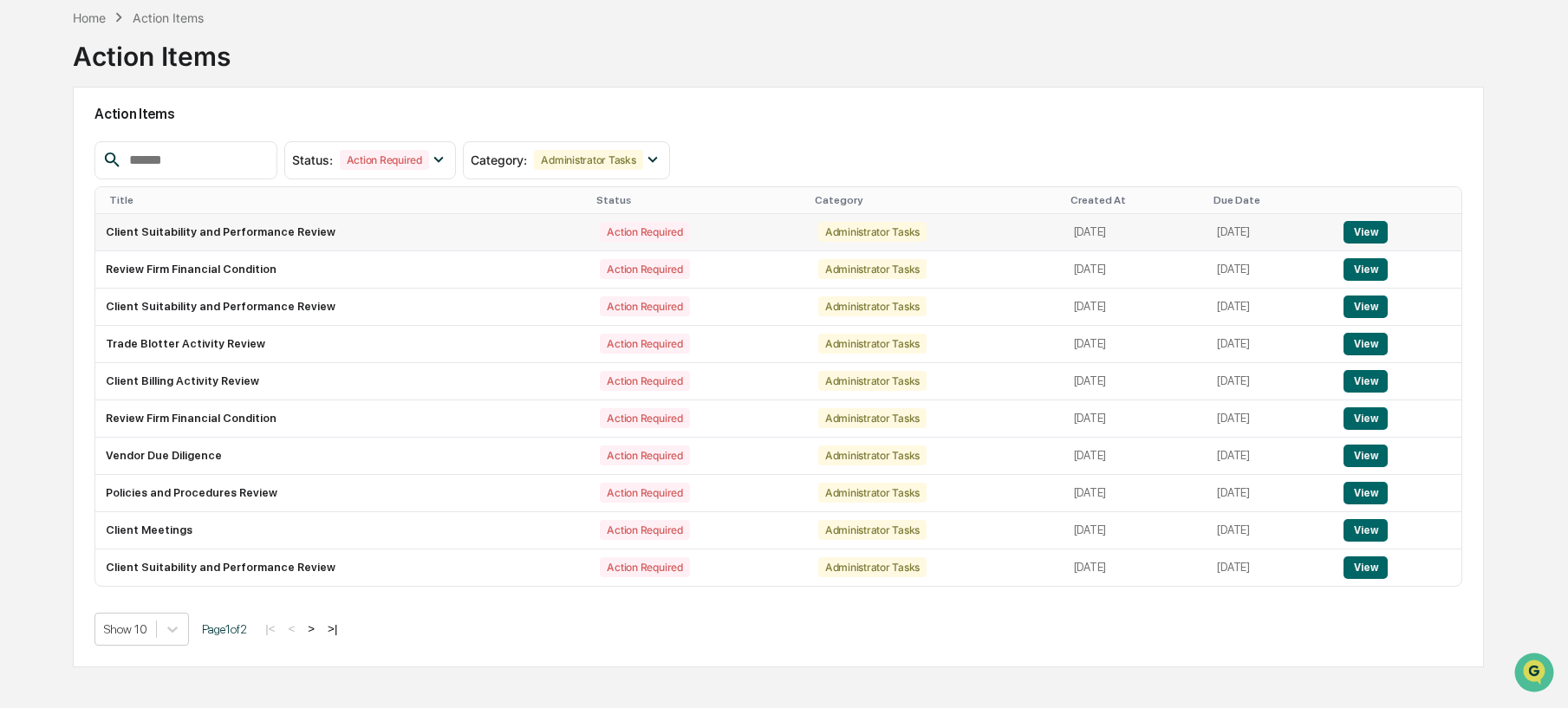
click at [1388, 226] on button "View" at bounding box center [1366, 232] width 45 height 22
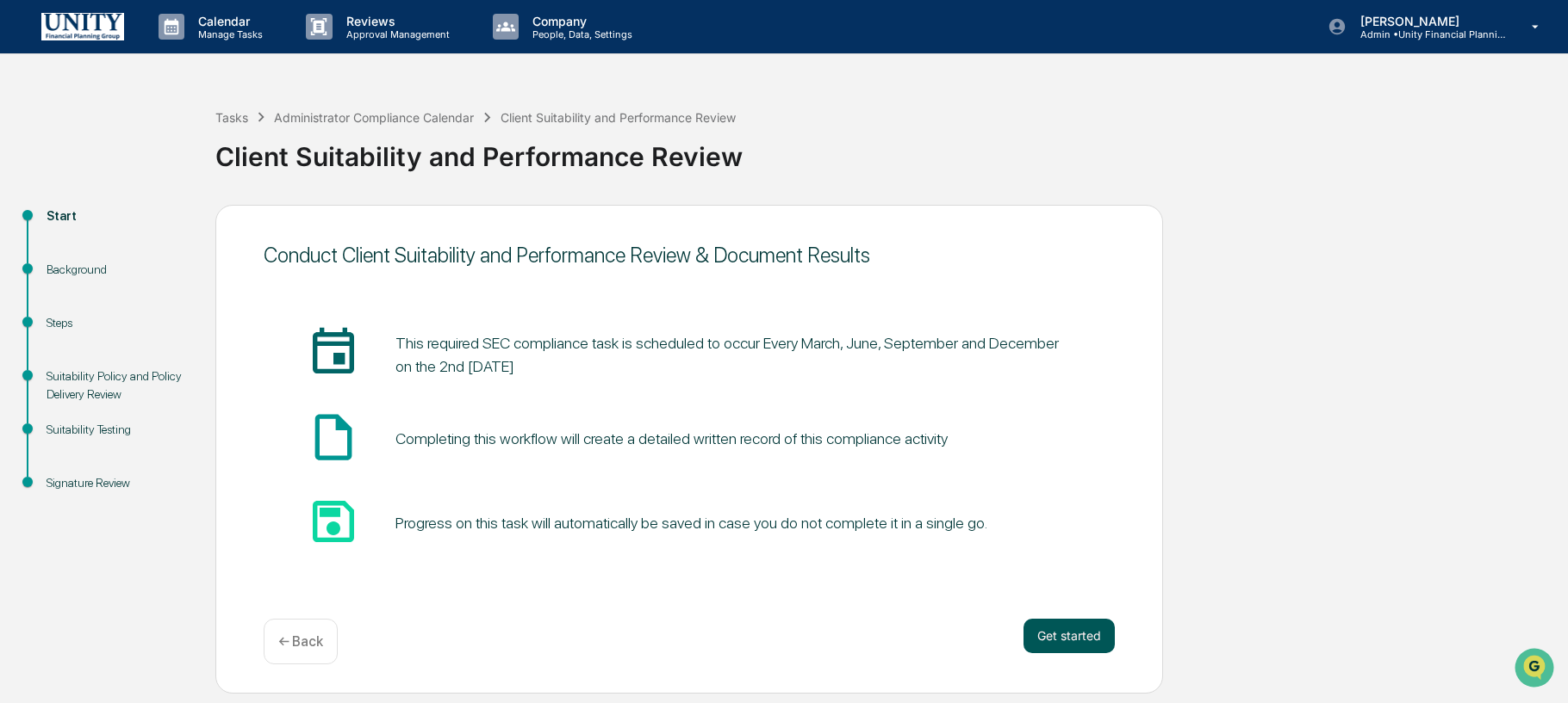
click at [1052, 646] on button "Get started" at bounding box center [1069, 636] width 92 height 35
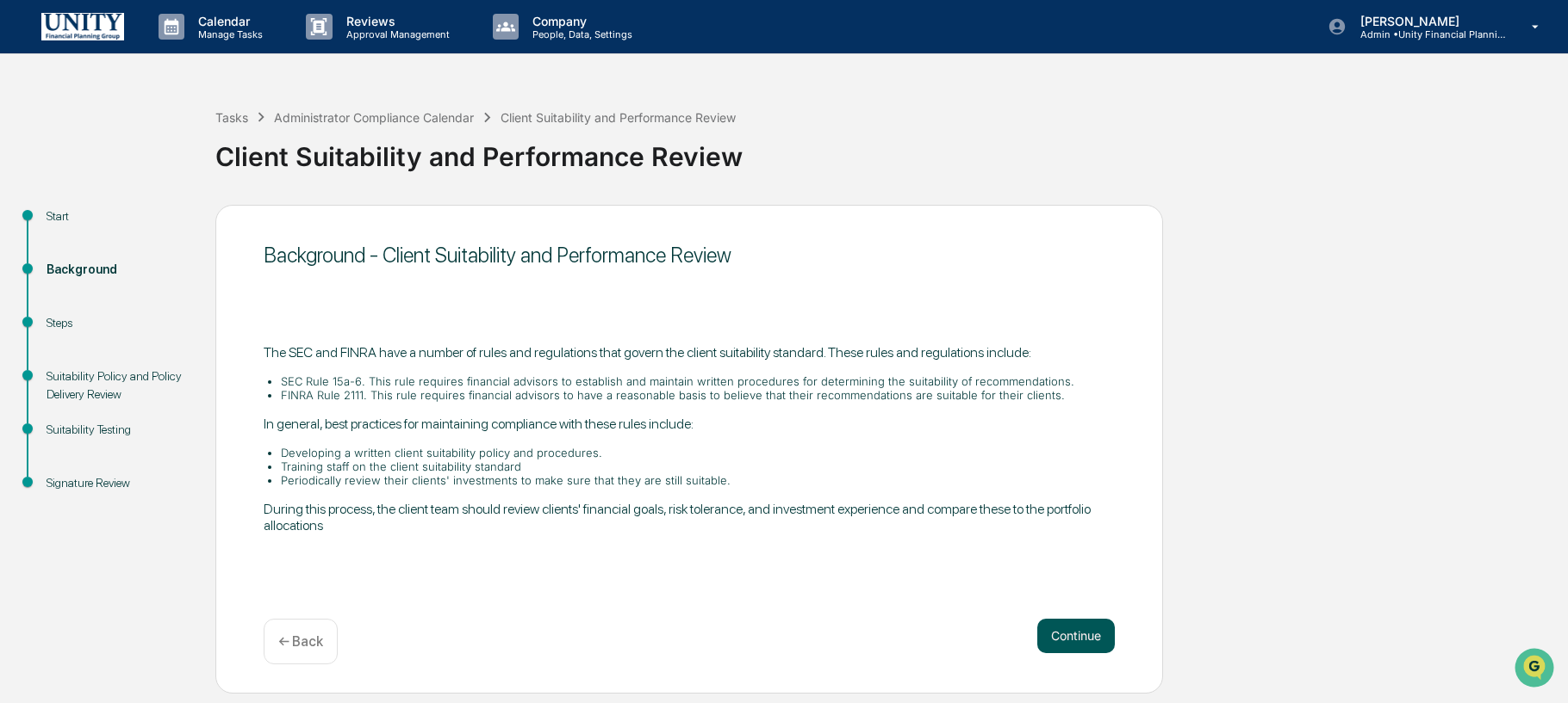
click at [1066, 631] on button "Continue" at bounding box center [1076, 636] width 77 height 35
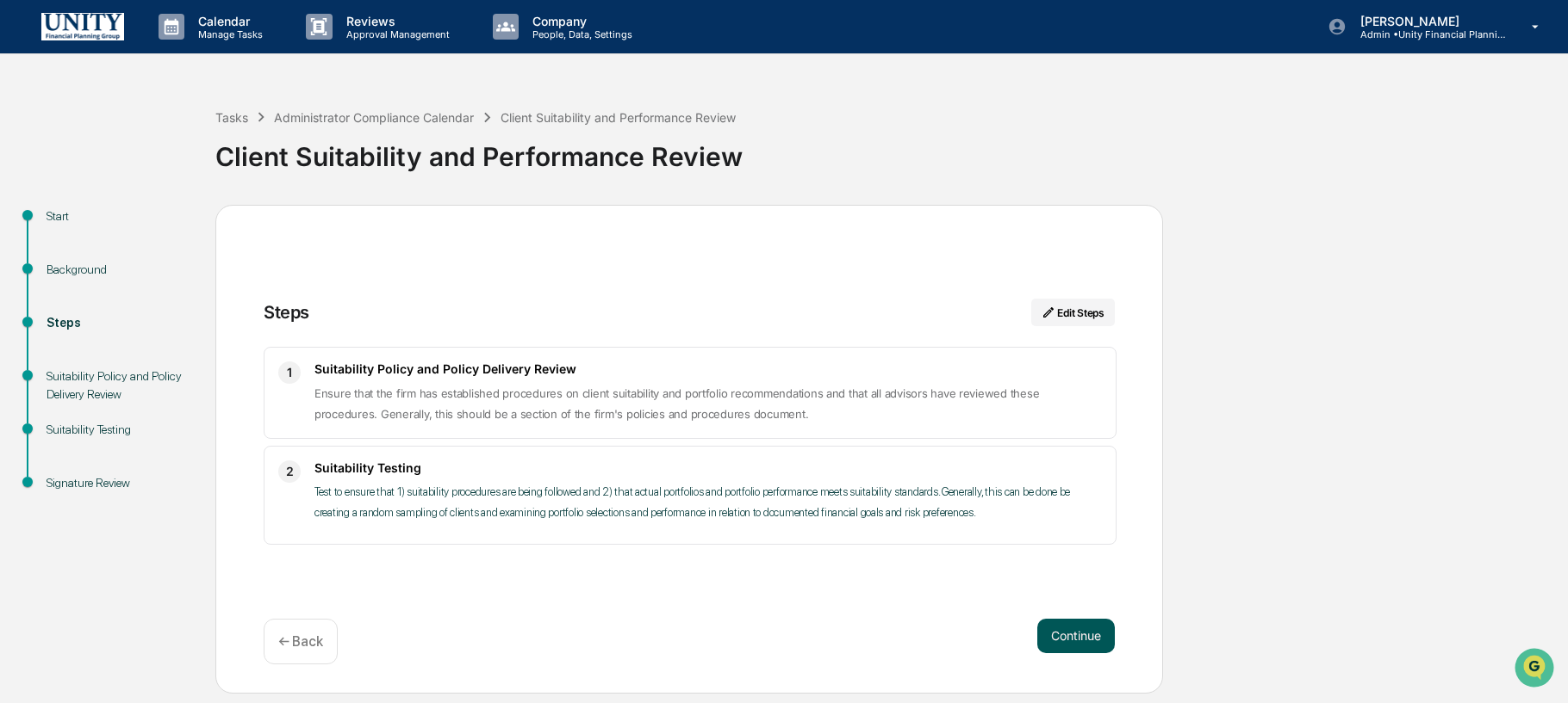
click at [1092, 646] on button "Continue" at bounding box center [1076, 636] width 77 height 35
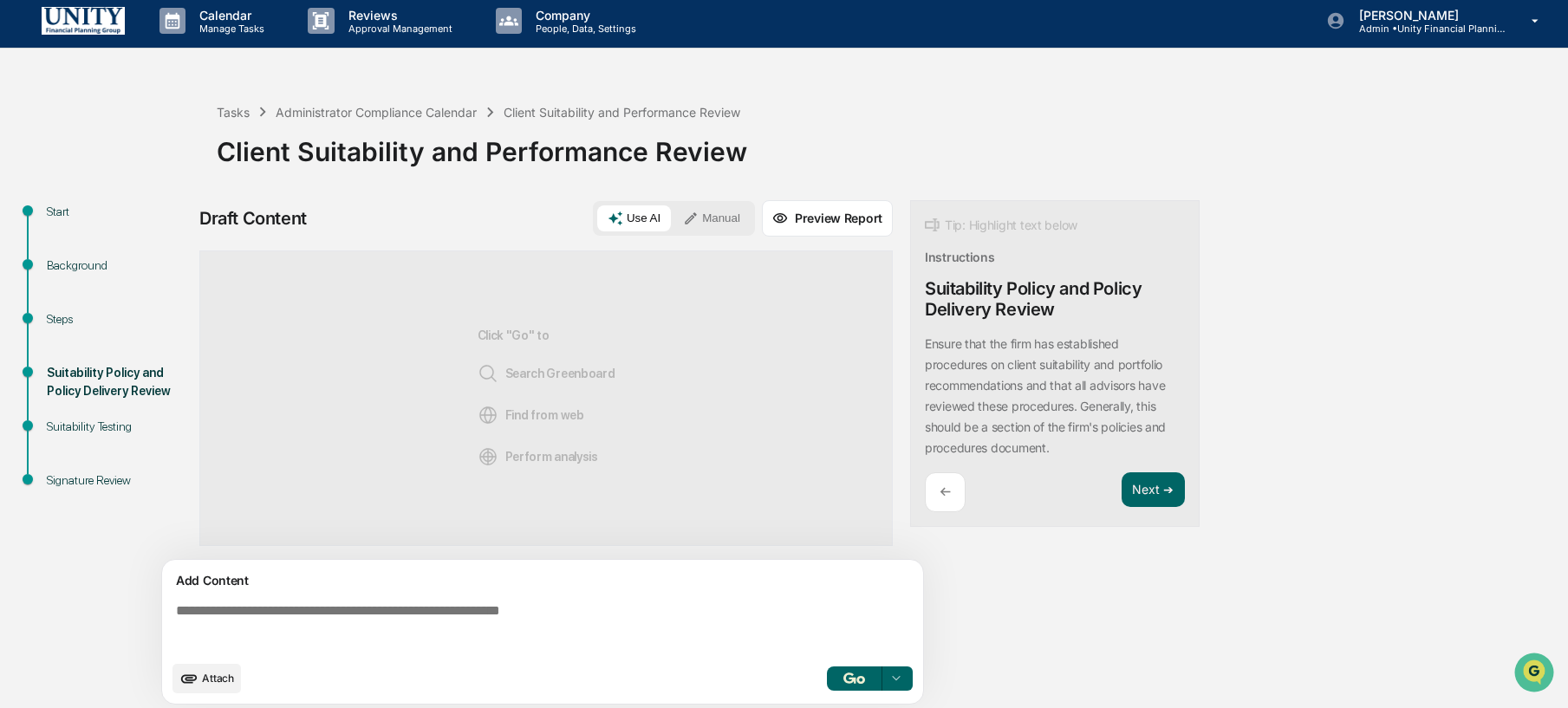
scroll to position [13, 0]
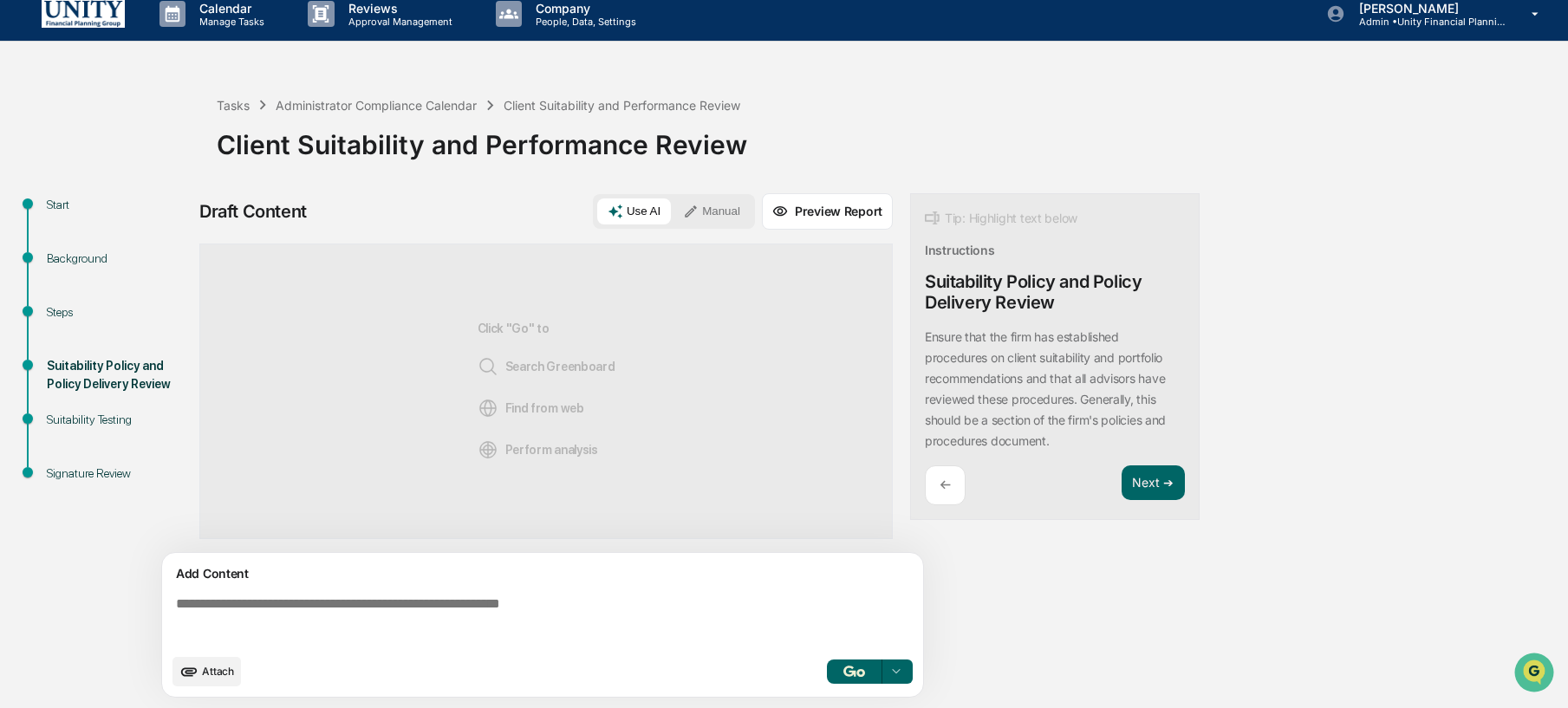
click at [716, 207] on button "Manual" at bounding box center [712, 211] width 78 height 26
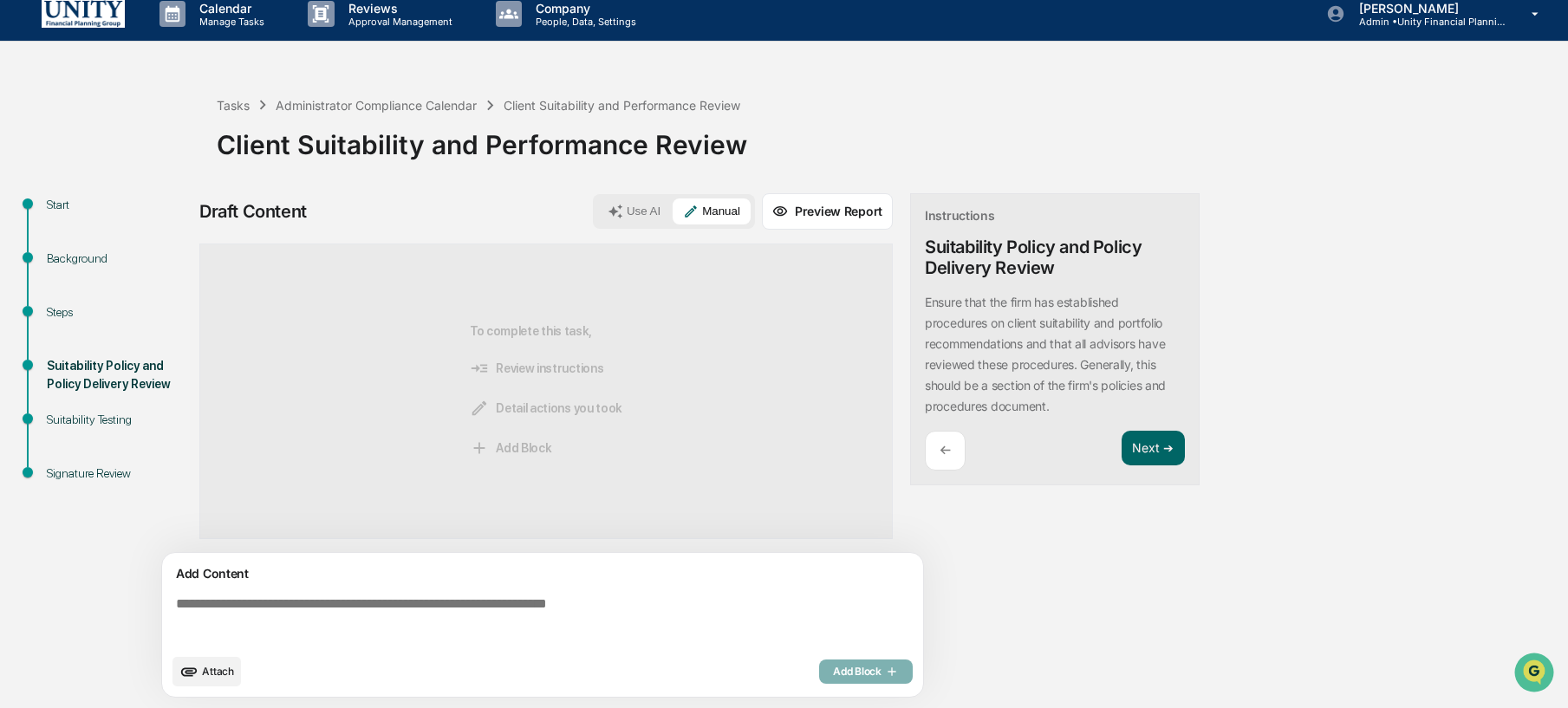
click at [673, 198] on button "Manual" at bounding box center [712, 211] width 78 height 26
click at [584, 621] on textarea at bounding box center [546, 621] width 754 height 62
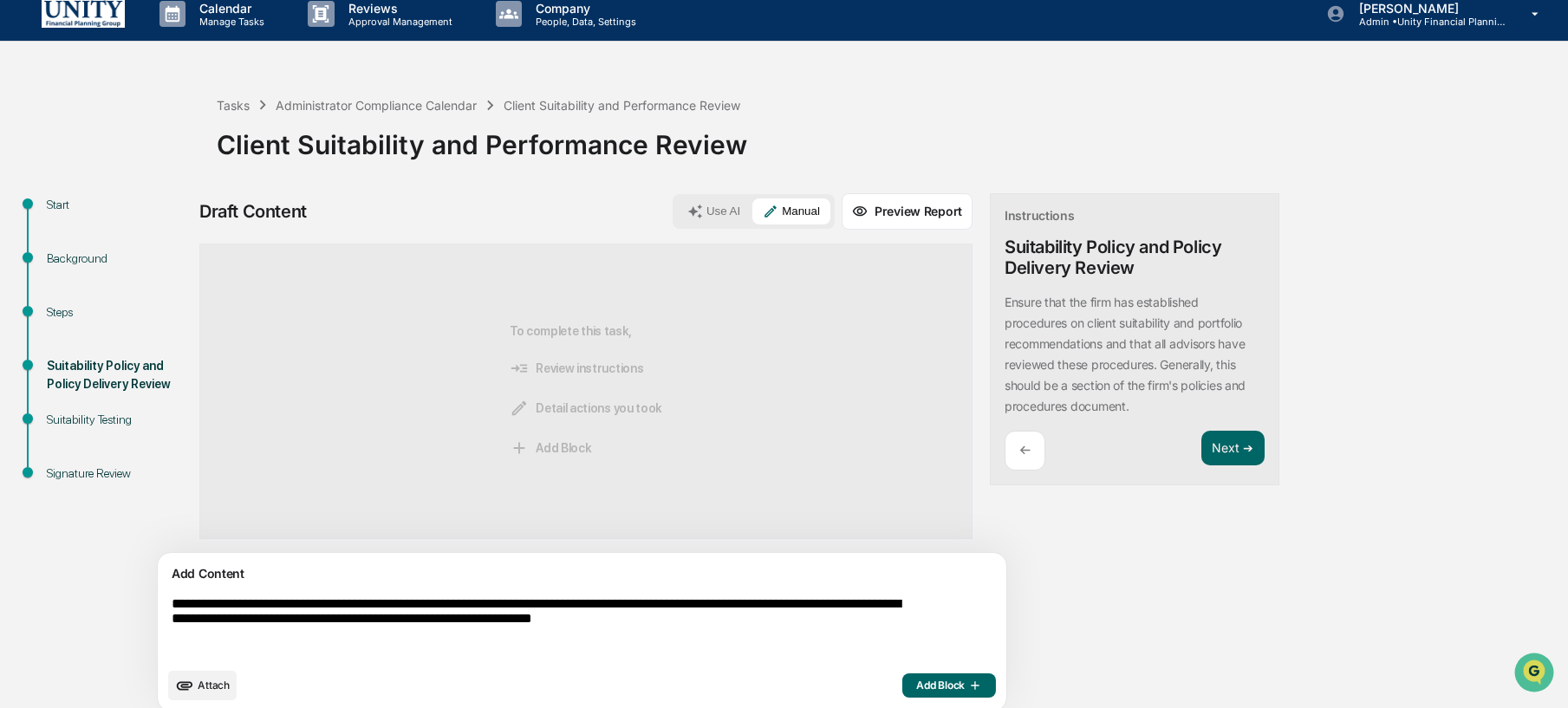
drag, startPoint x: 810, startPoint y: 627, endPoint x: 50, endPoint y: 588, distance: 761.0
click at [50, 588] on div "**********" at bounding box center [784, 457] width 1551 height 529
type textarea "**********"
click at [677, 215] on button "Use AI" at bounding box center [714, 211] width 74 height 26
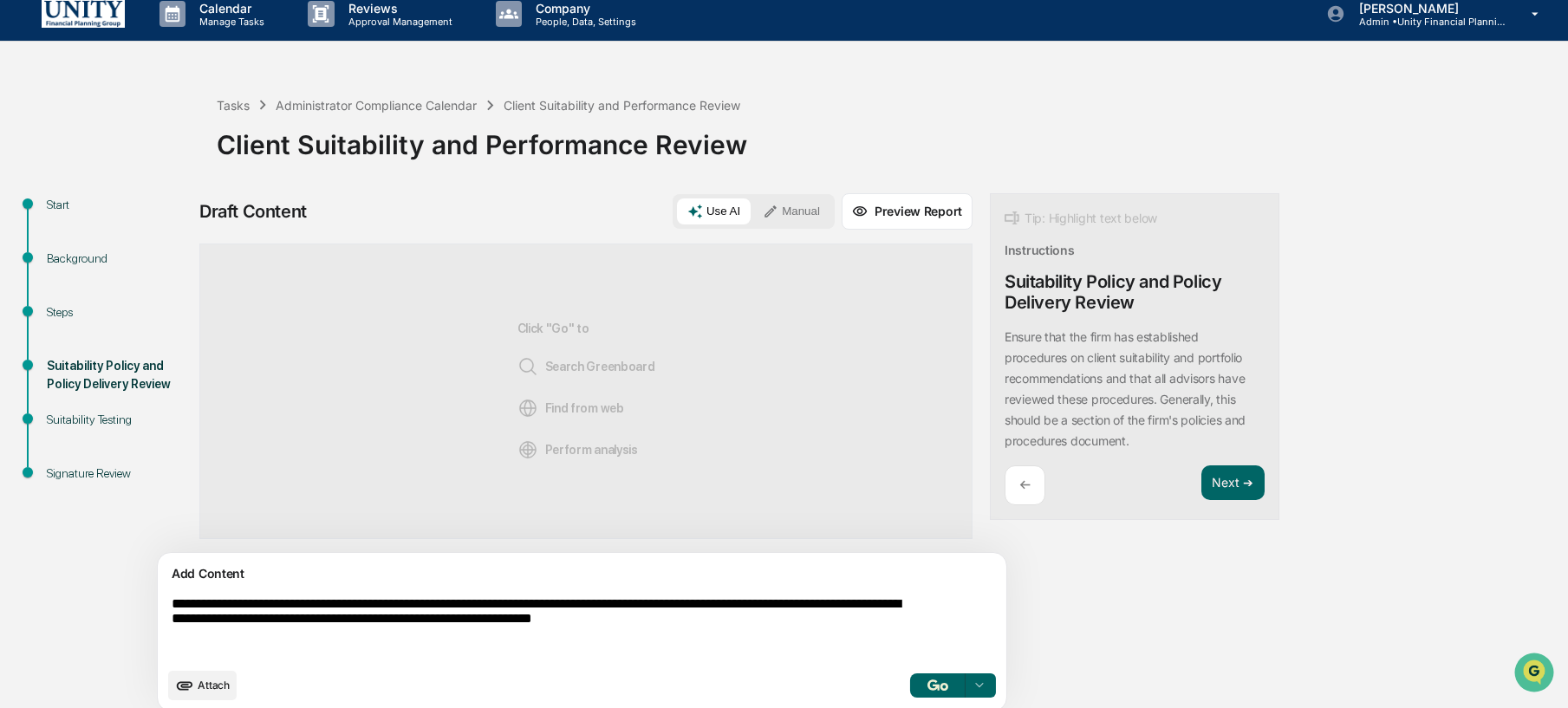
click at [752, 219] on button "Manual" at bounding box center [791, 211] width 78 height 26
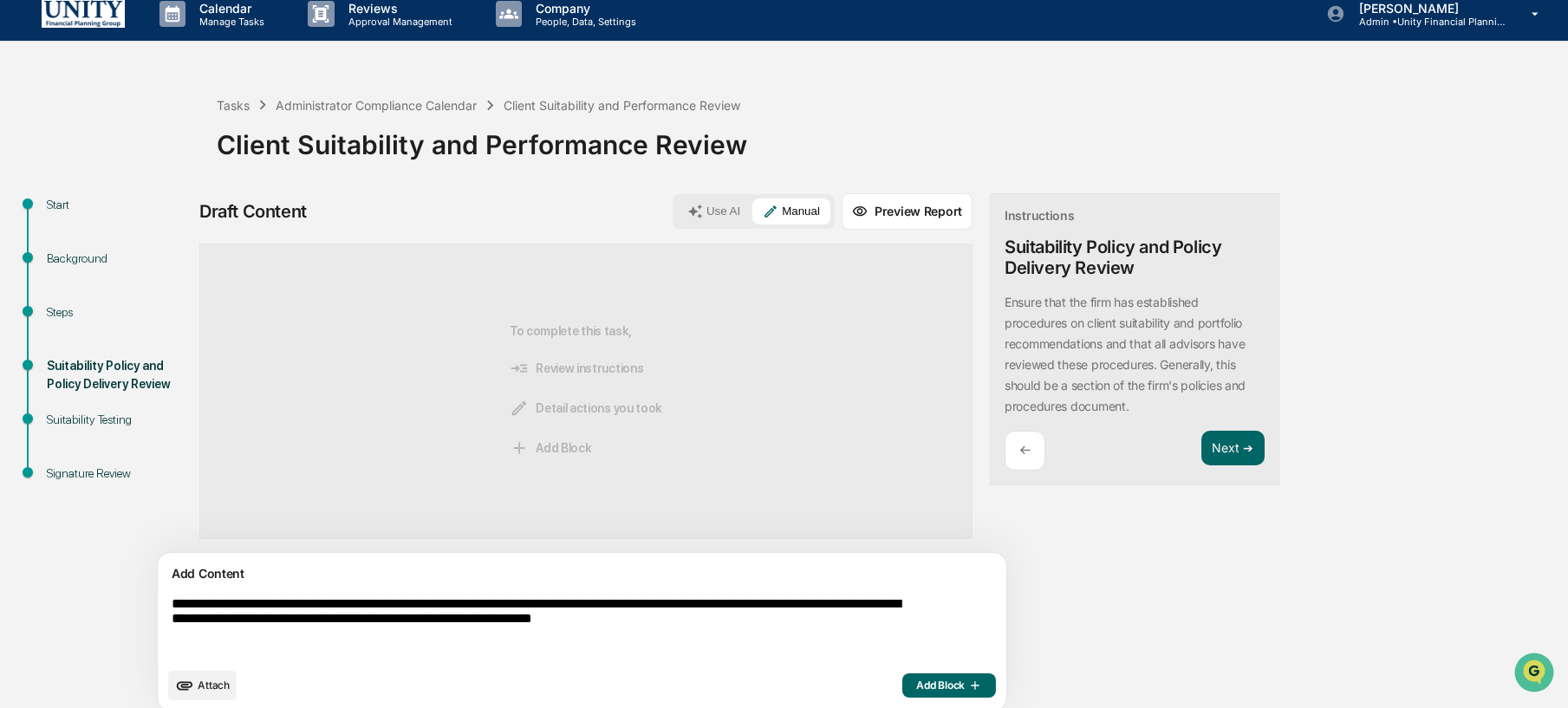
click at [917, 681] on span "Add Block" at bounding box center [950, 686] width 66 height 14
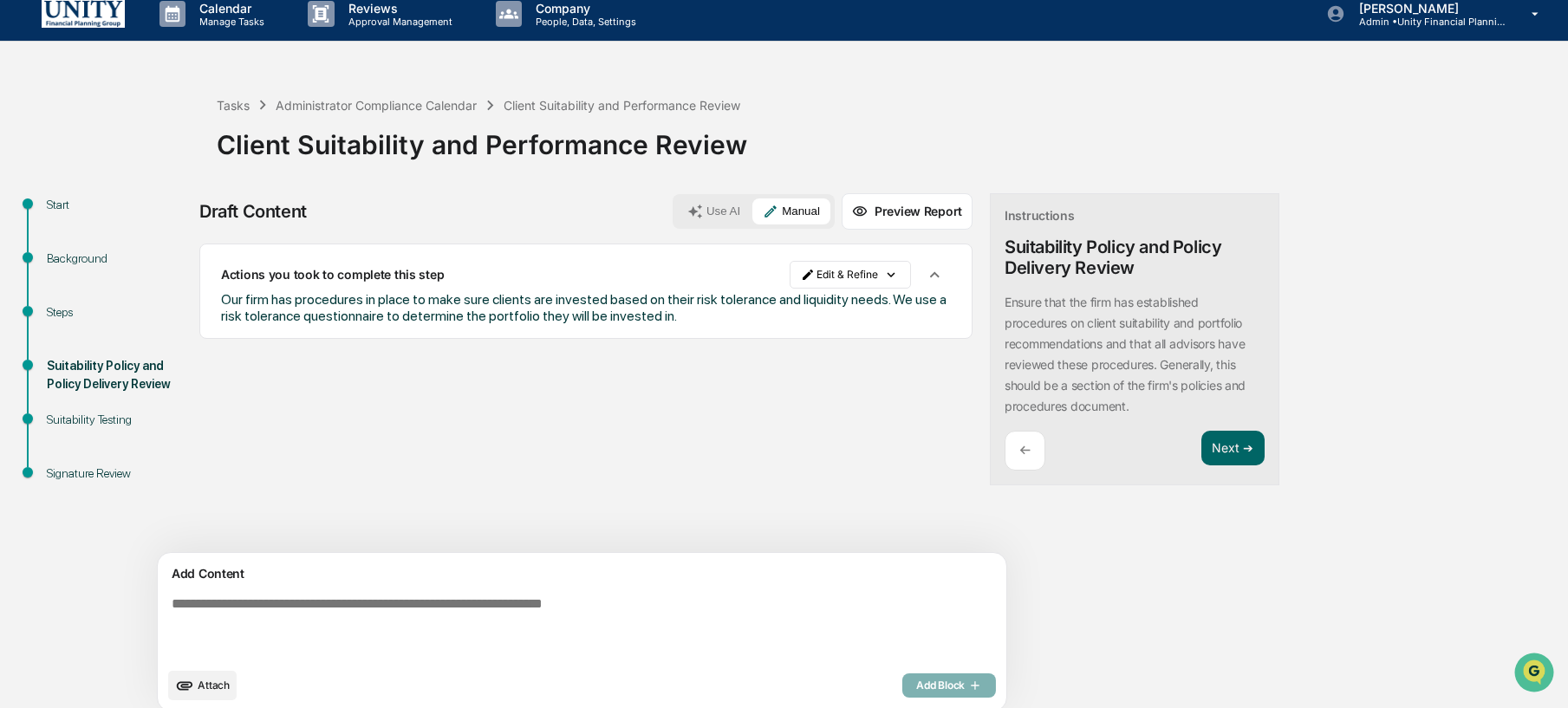
click at [677, 204] on button "Use AI" at bounding box center [714, 211] width 74 height 26
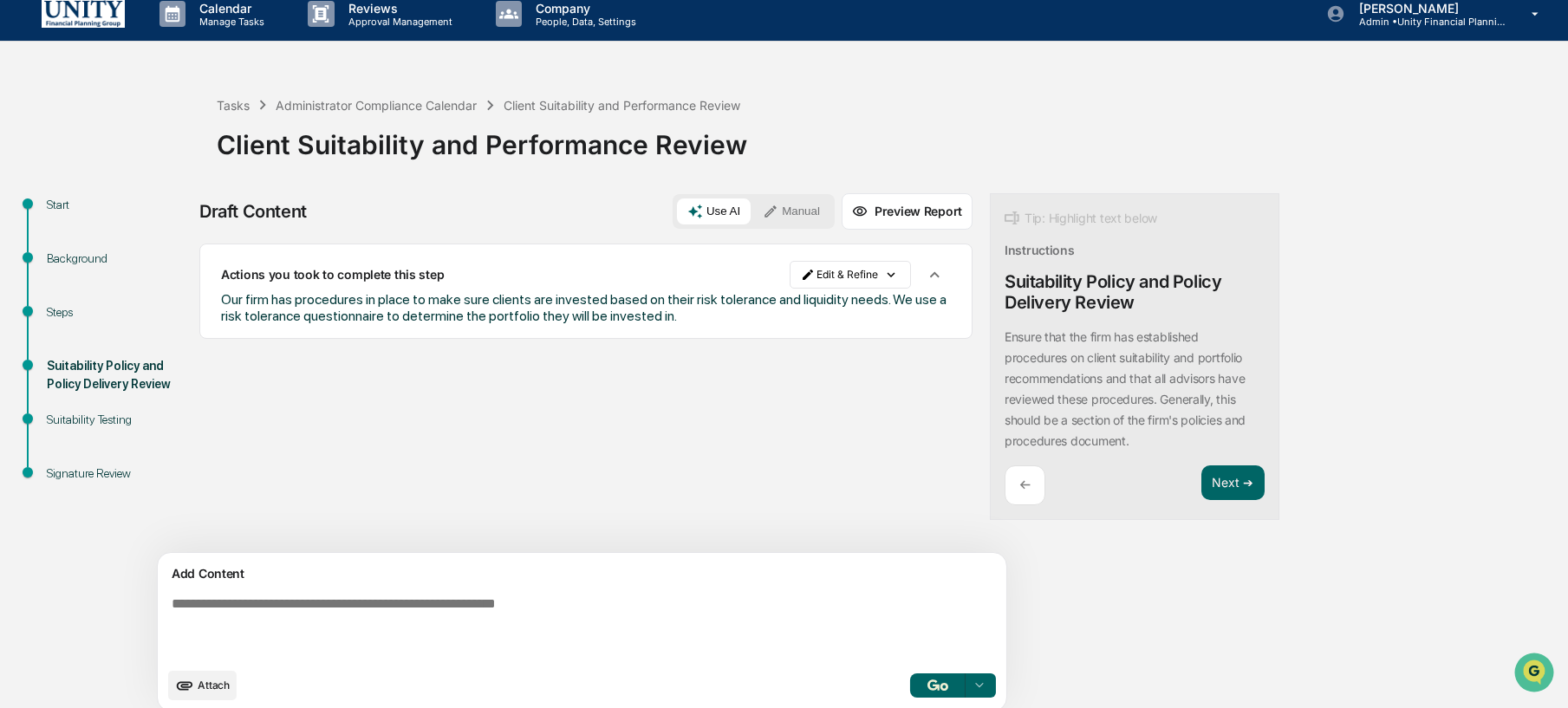
click at [587, 601] on textarea at bounding box center [542, 627] width 754 height 77
type textarea "**********"
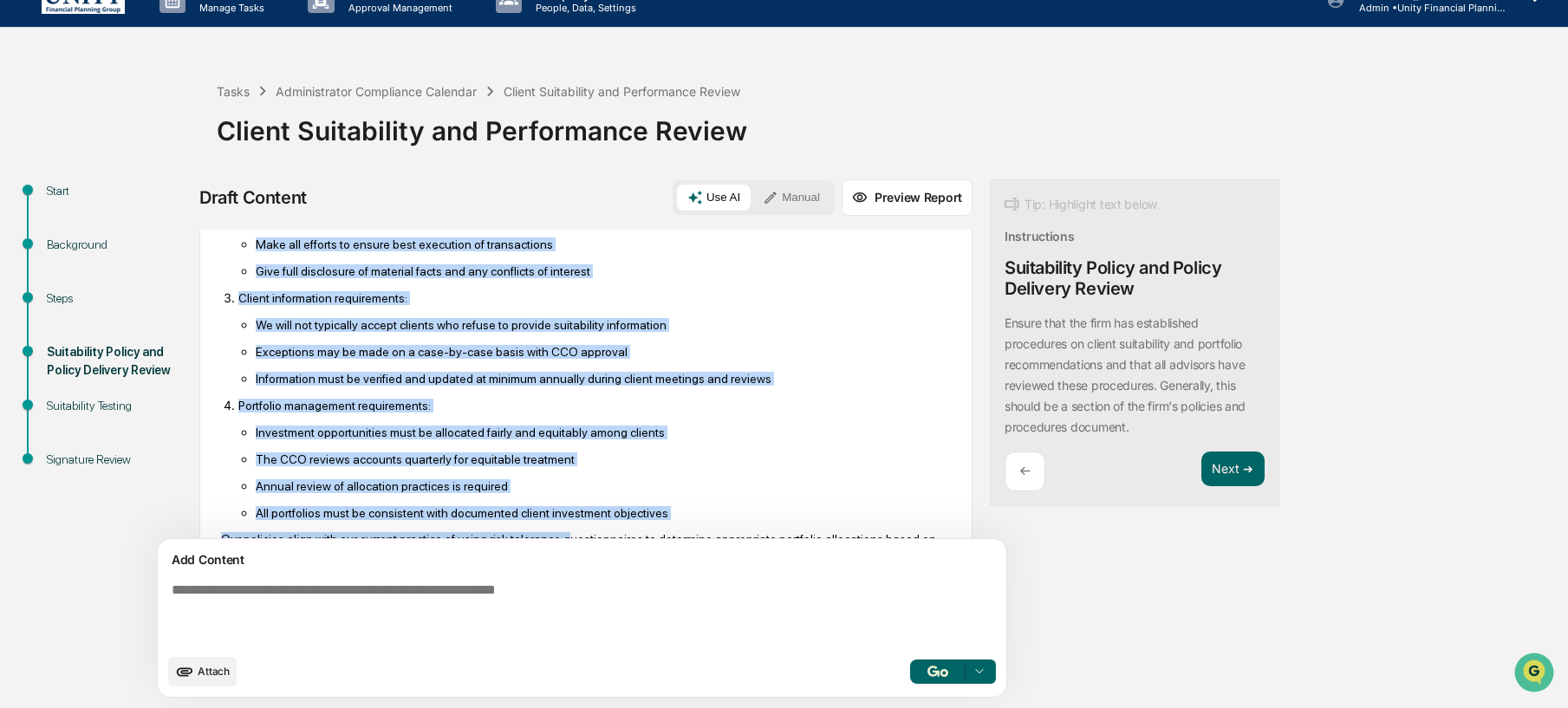
scroll to position [585, 0]
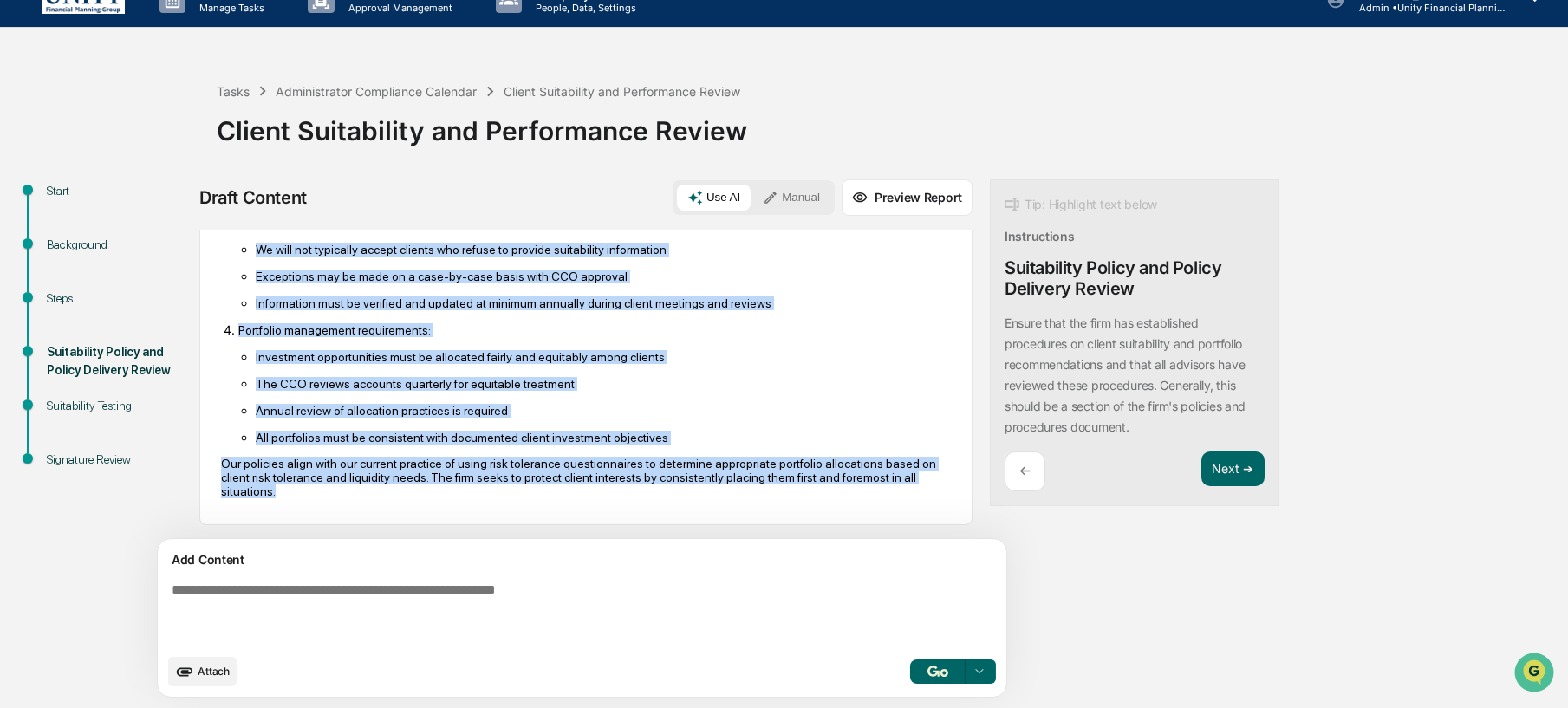
drag, startPoint x: 222, startPoint y: 293, endPoint x: 547, endPoint y: 489, distance: 379.5
click at [593, 504] on div "Based on our internal compliance manual, we have comprehensive policies regardi…" at bounding box center [586, 188] width 730 height 644
copy div "Based on our internal compliance manual, we have comprehensive policies regardi…"
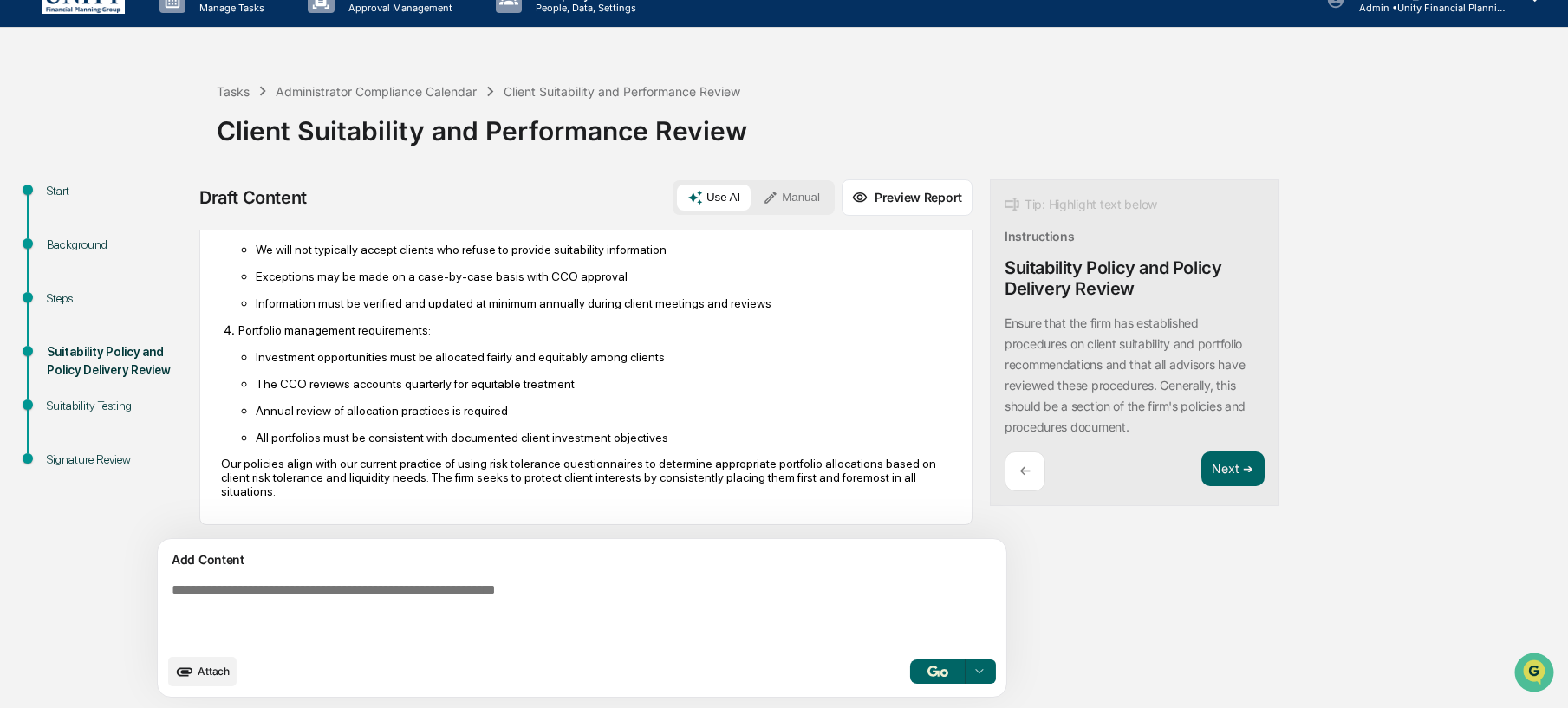
click at [708, 183] on div "Use AI Manual" at bounding box center [753, 198] width 162 height 35
click at [752, 197] on button "Manual" at bounding box center [791, 197] width 78 height 26
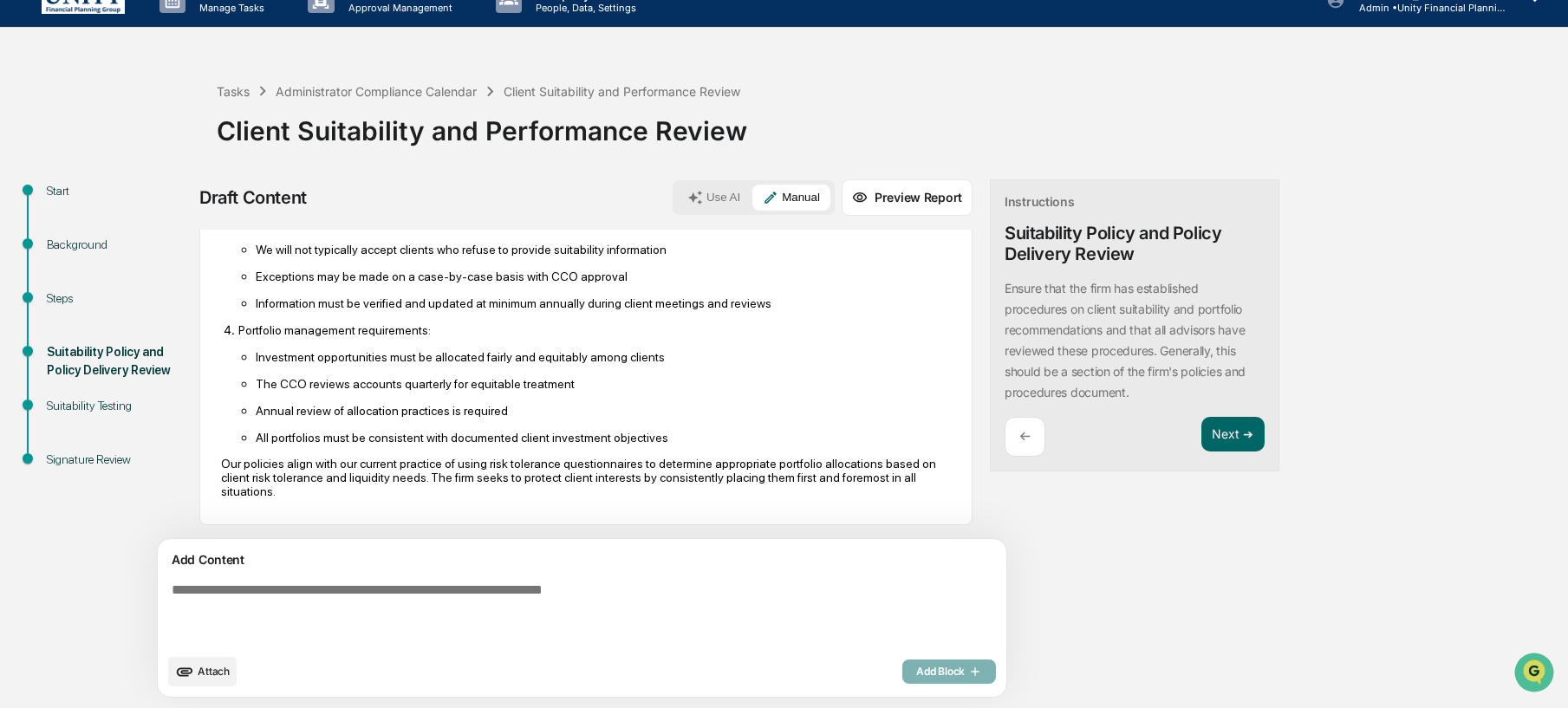
click at [460, 591] on textarea at bounding box center [542, 614] width 754 height 77
paste textarea "**********"
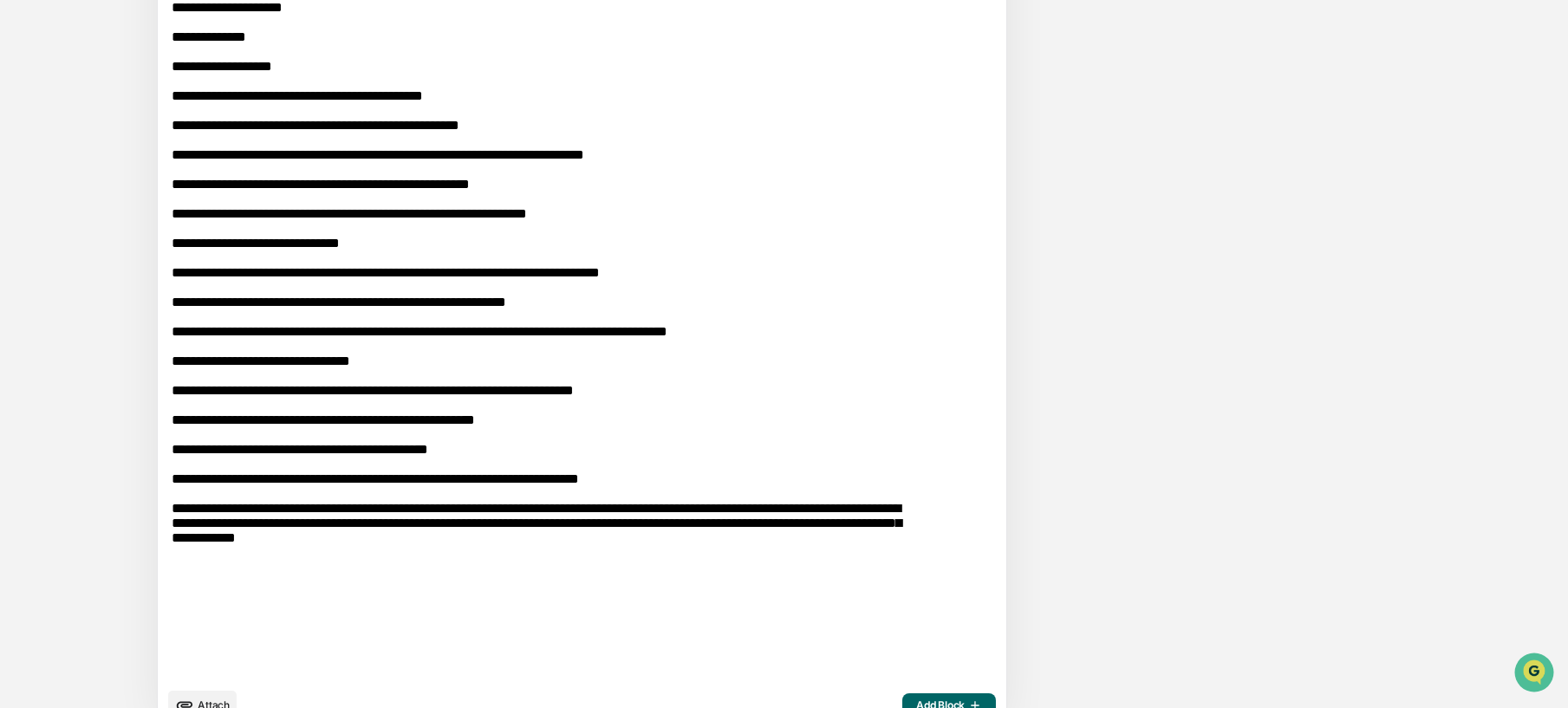
scroll to position [776, 0]
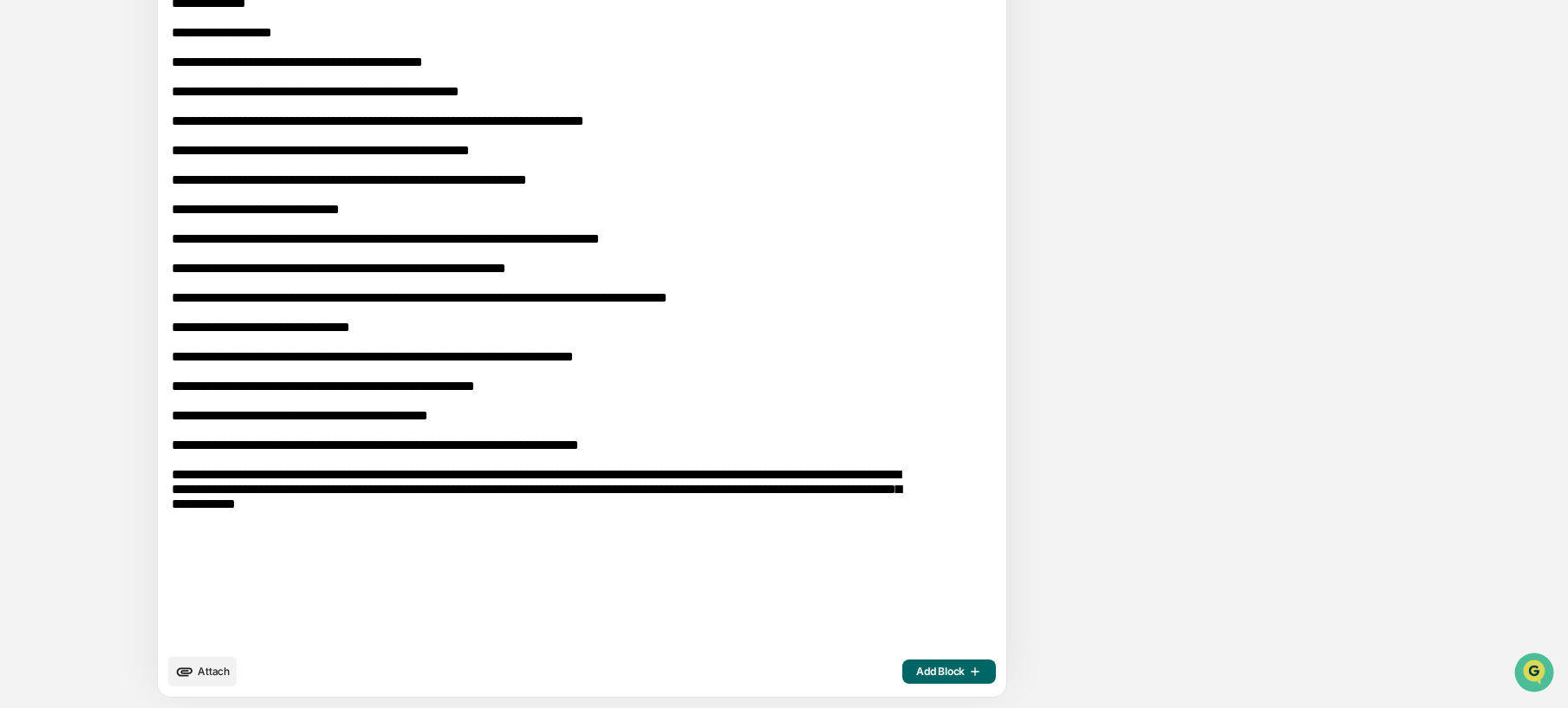
type textarea "**********"
click at [917, 666] on span "Add Block" at bounding box center [950, 672] width 66 height 14
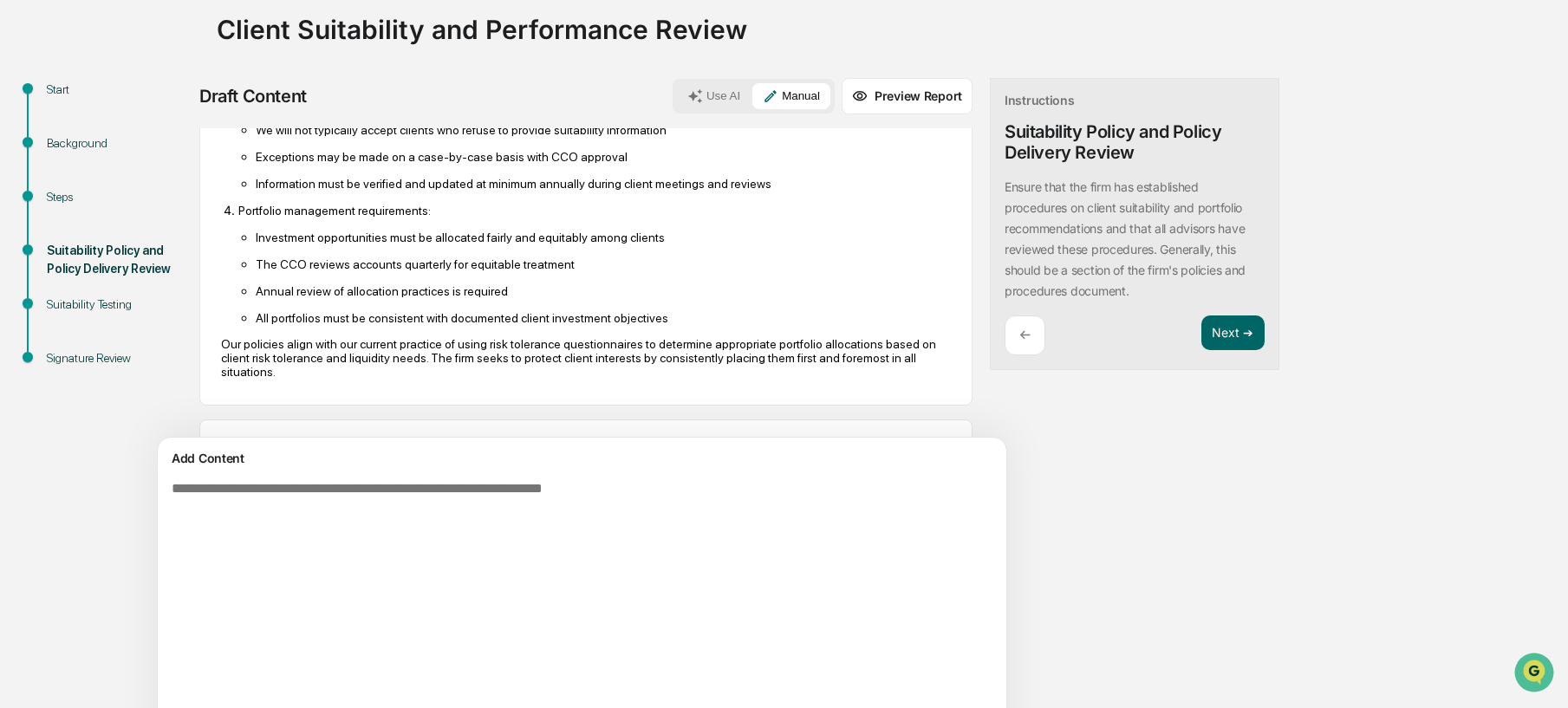
scroll to position [31, 0]
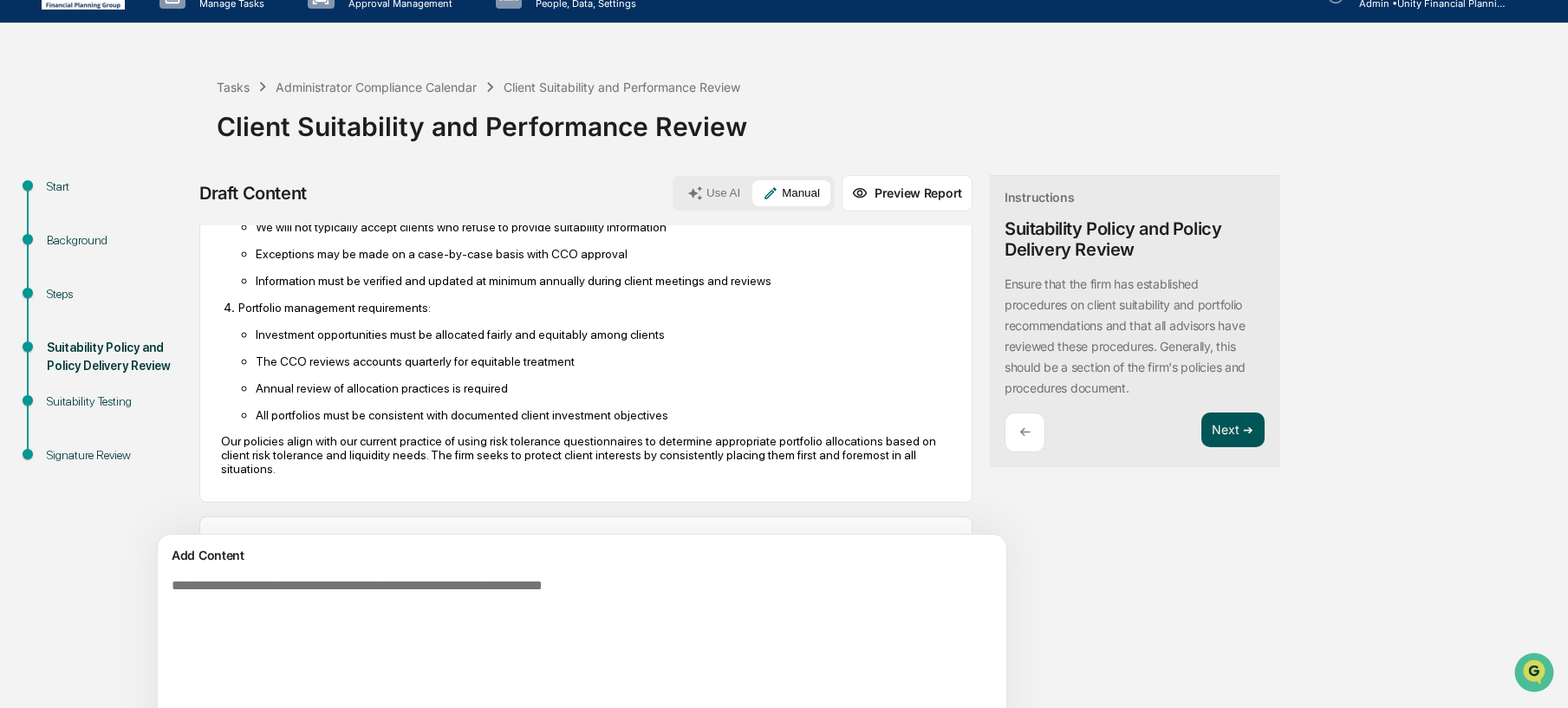
click at [1202, 441] on button "Next ➔" at bounding box center [1233, 430] width 63 height 36
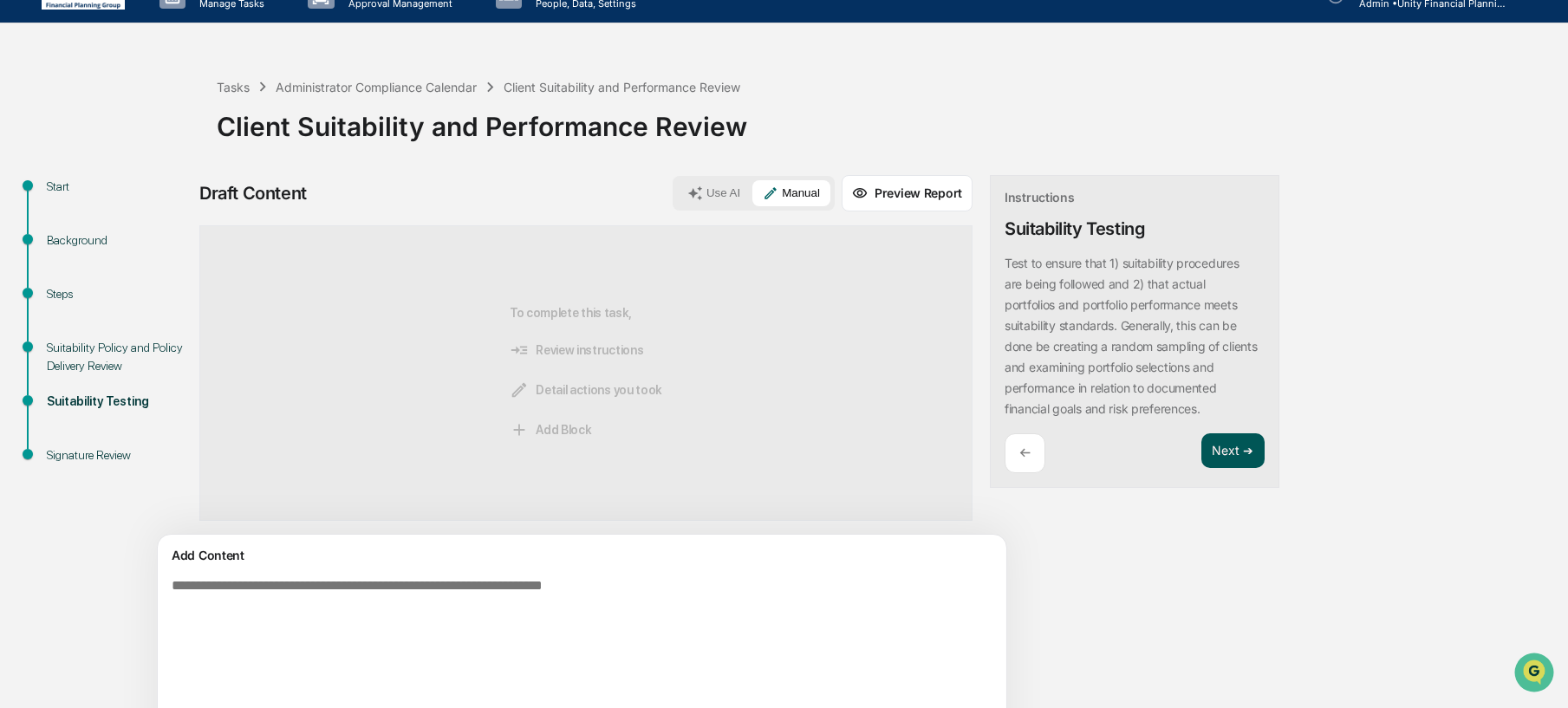
scroll to position [0, 0]
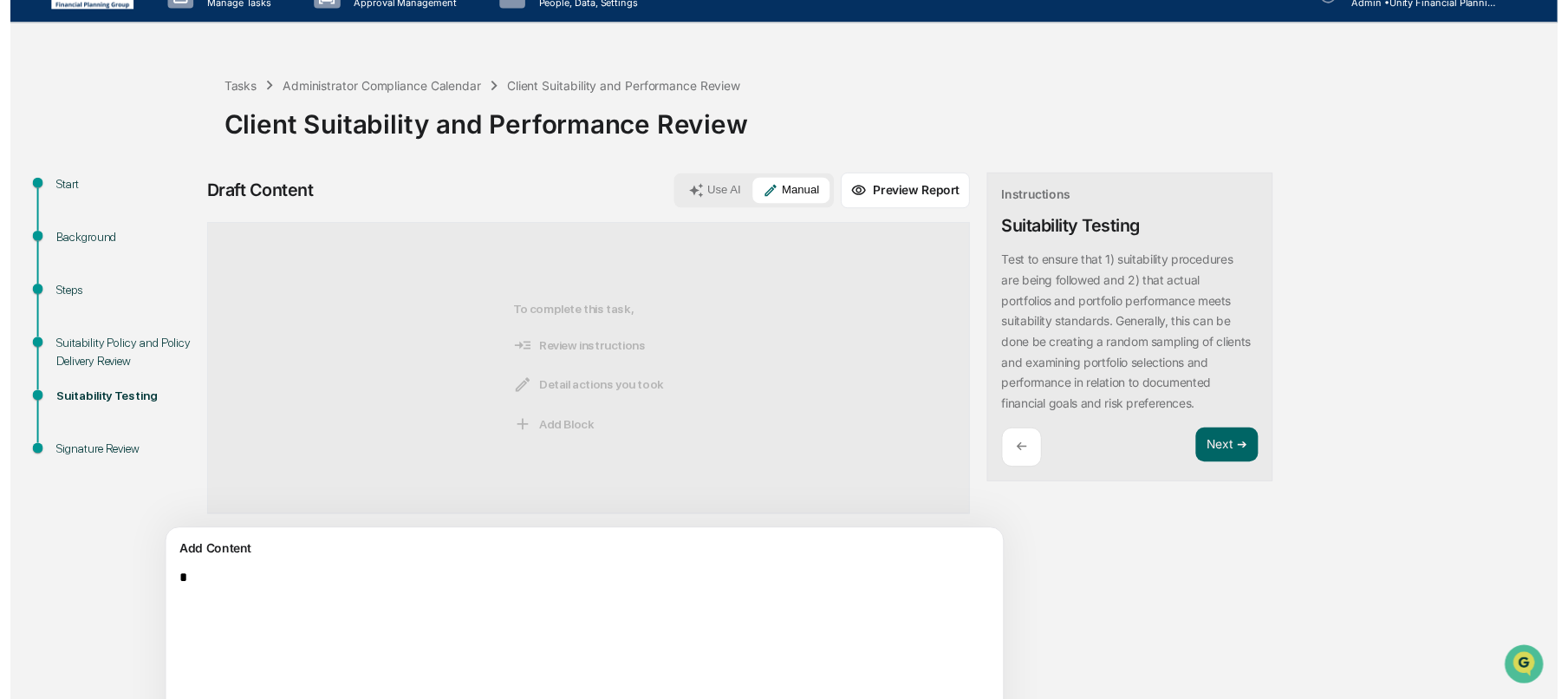
scroll to position [27, 0]
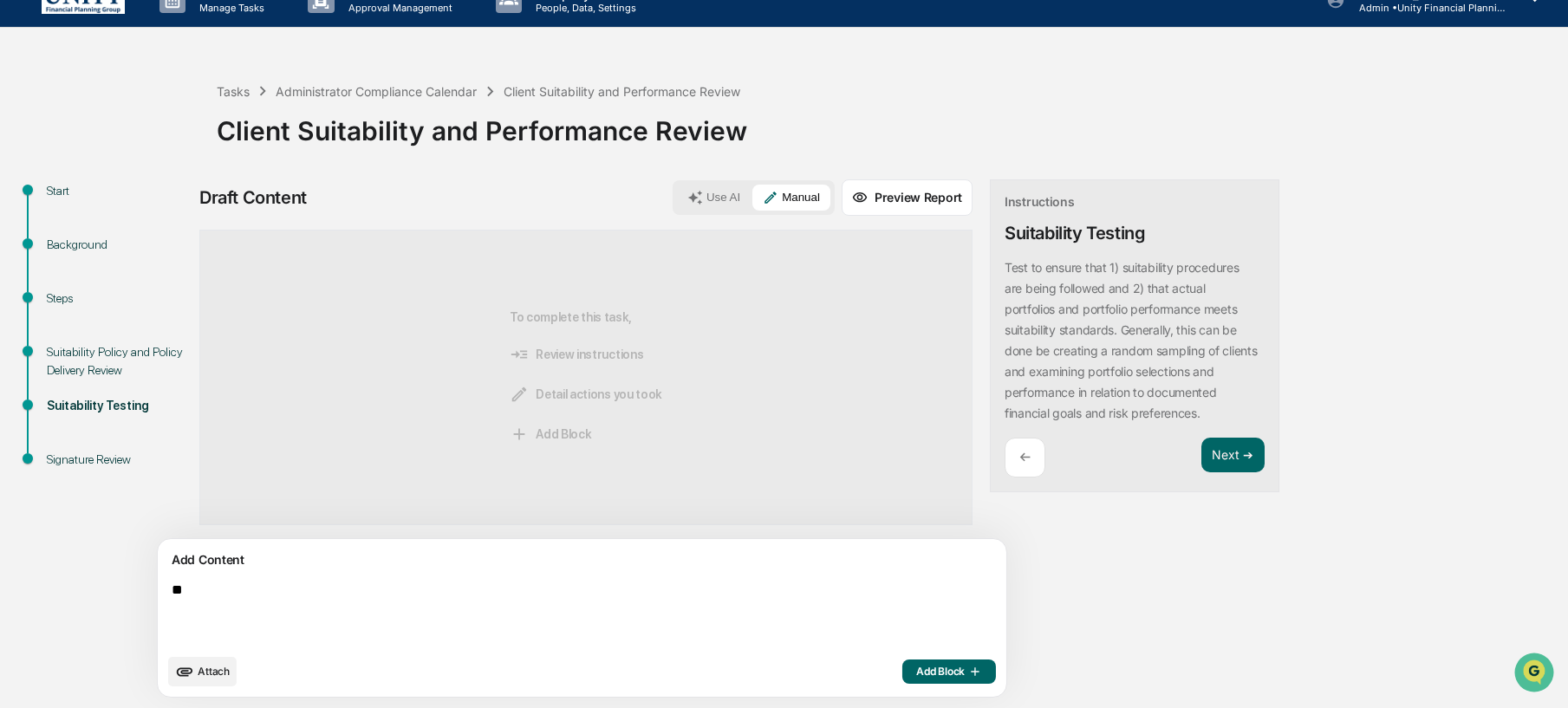
type textarea "*"
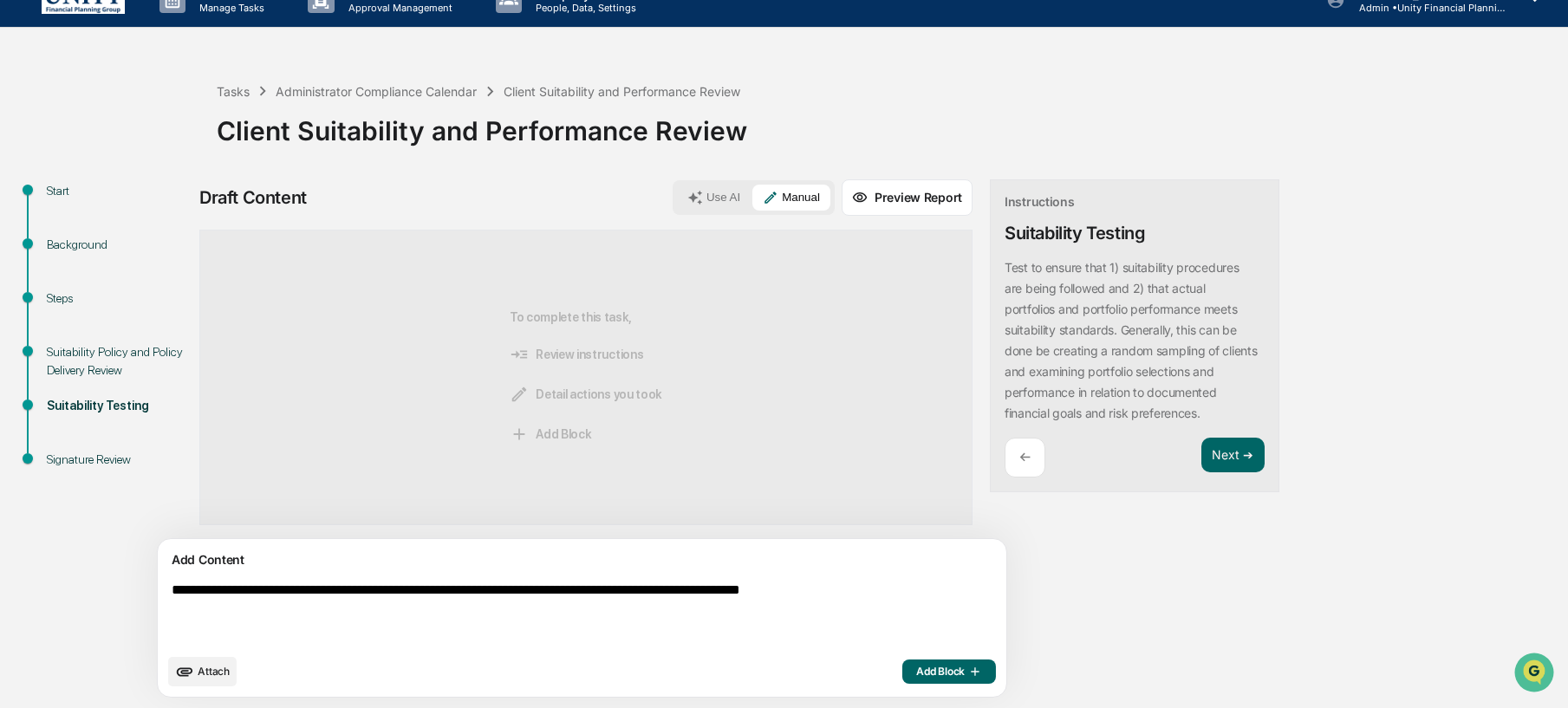
type textarea "**********"
click at [903, 680] on button "Add Block" at bounding box center [950, 671] width 93 height 24
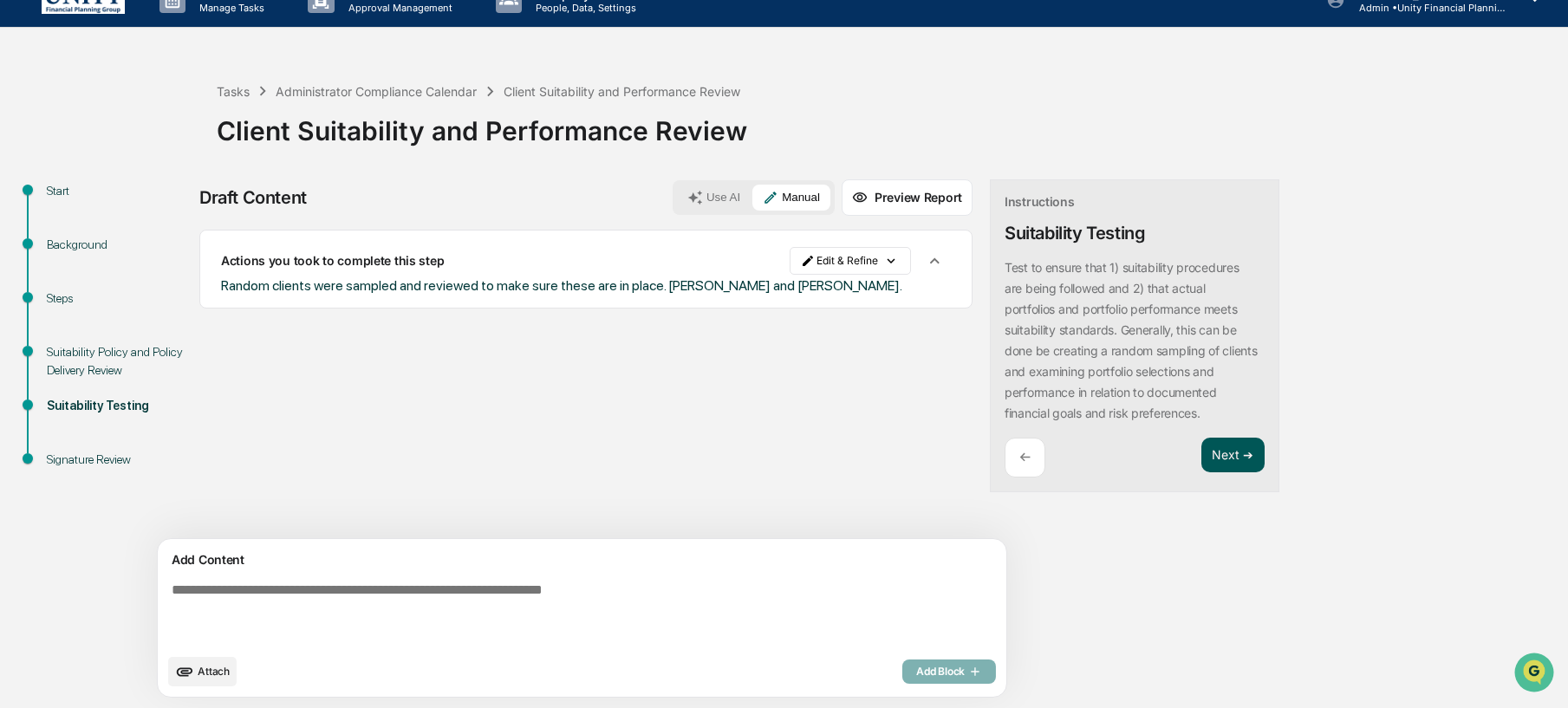
click at [1202, 452] on button "Next ➔" at bounding box center [1233, 455] width 63 height 36
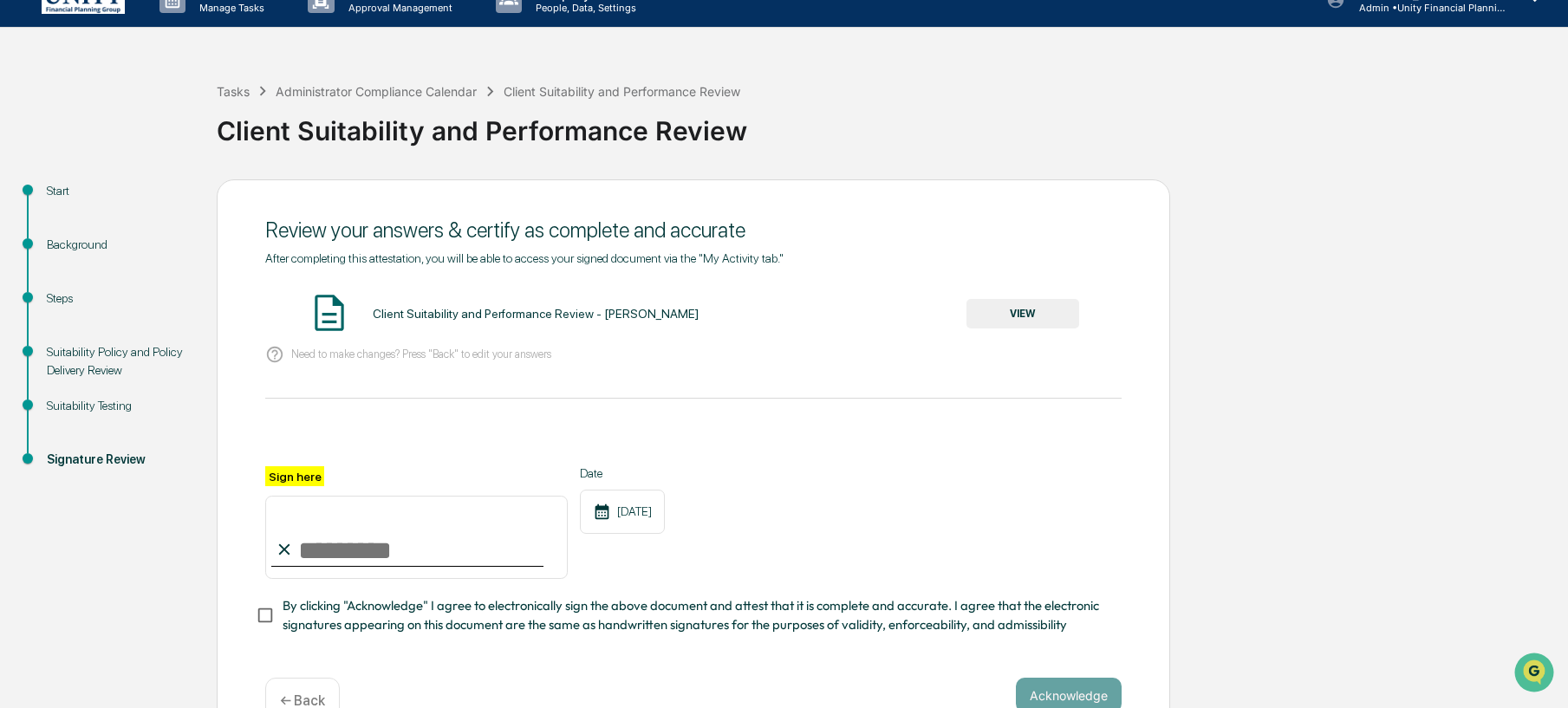
click at [1020, 319] on button "VIEW" at bounding box center [1023, 314] width 113 height 29
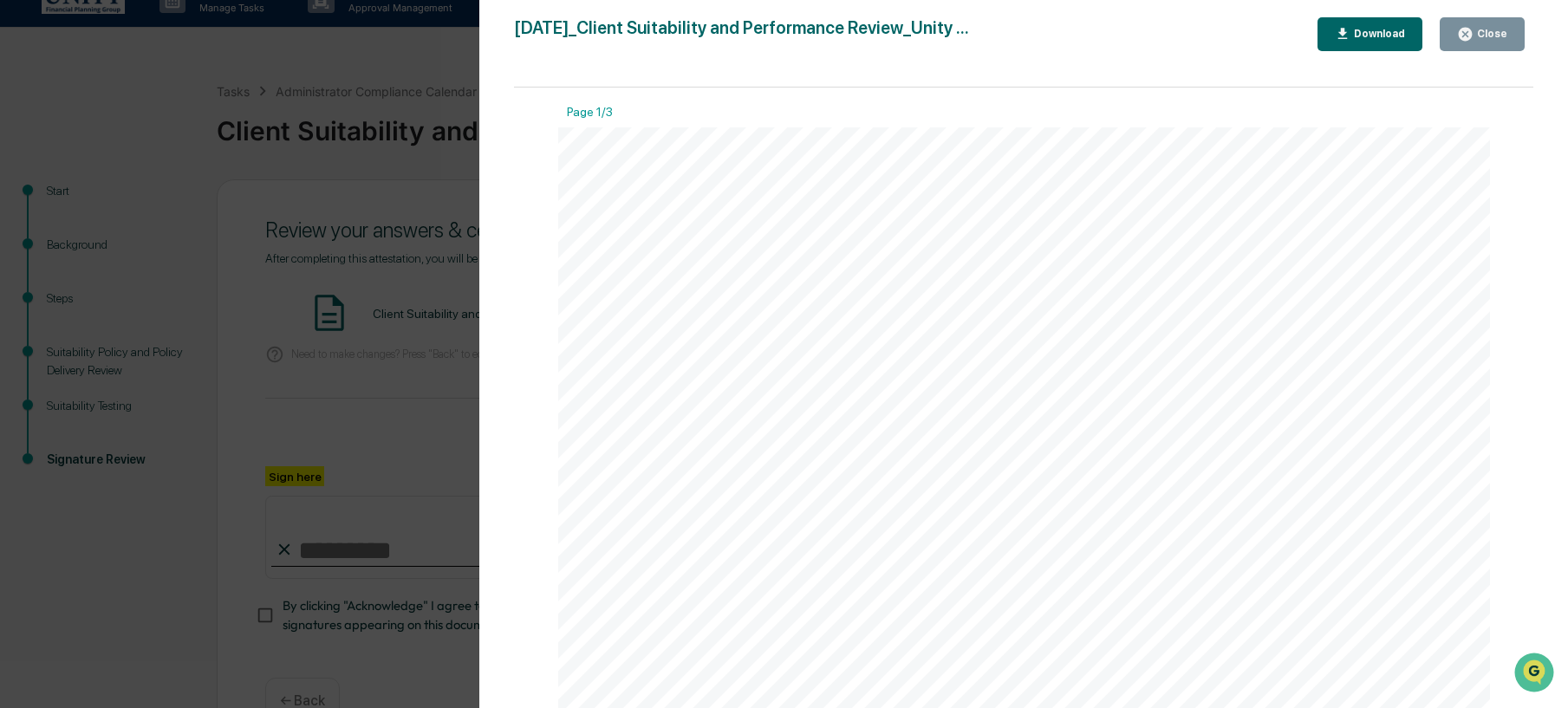
click at [420, 419] on div "Version History 10/09/2025, 01:24 PM Wade Marcy 2025-10-09_Client Suitability a…" at bounding box center [784, 354] width 1568 height 708
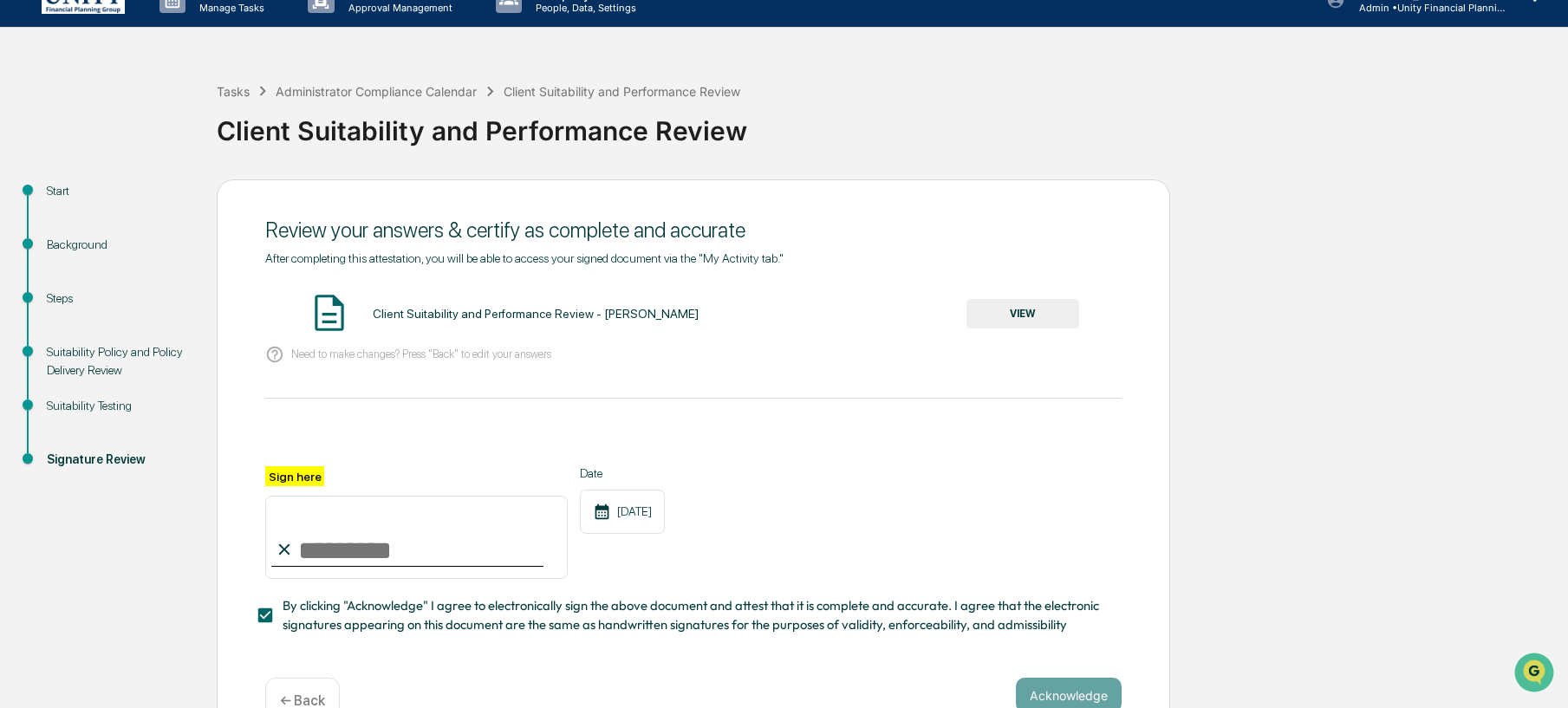
click at [417, 547] on input "Sign here" at bounding box center [417, 538] width 303 height 84
type input "**********"
click at [1078, 703] on button "Acknowledge" at bounding box center [1068, 695] width 106 height 35
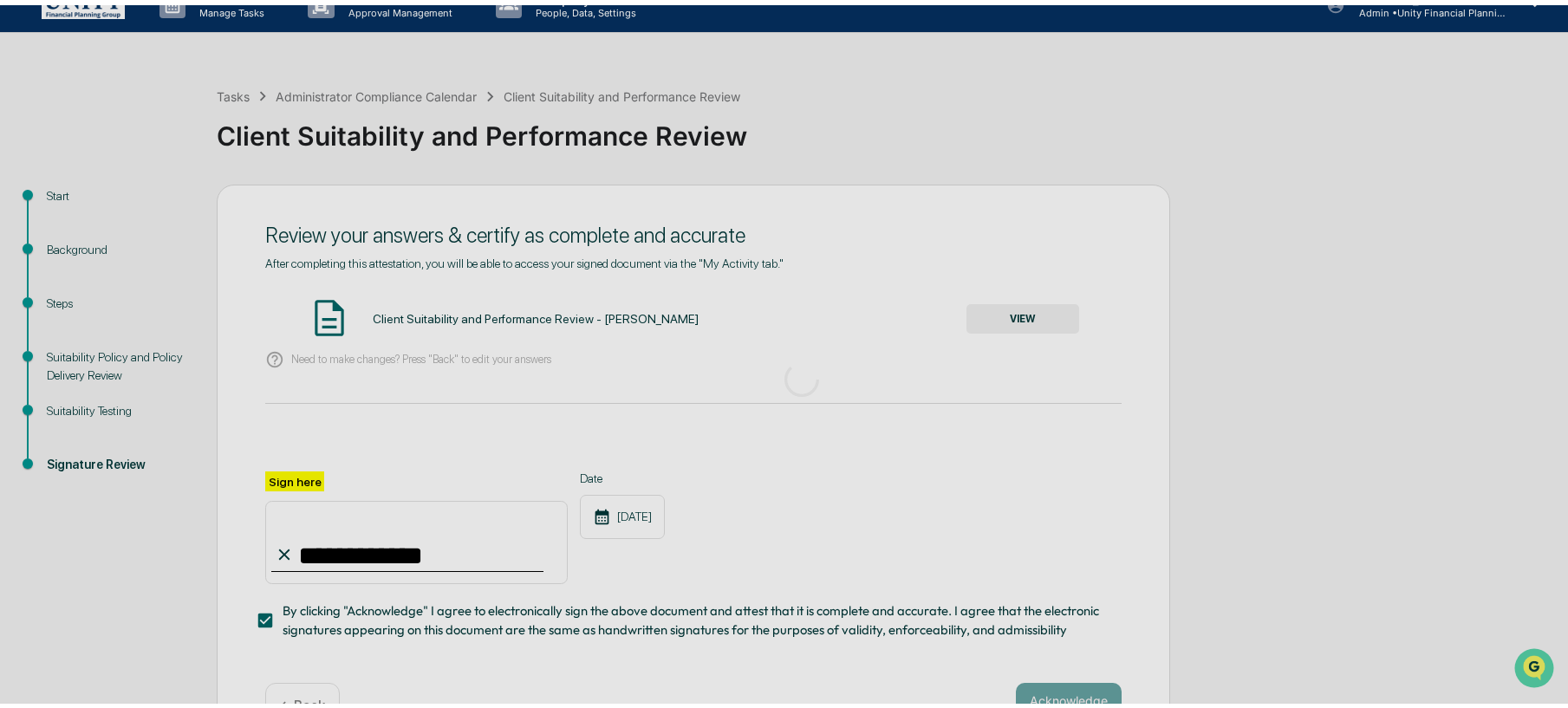
scroll to position [0, 0]
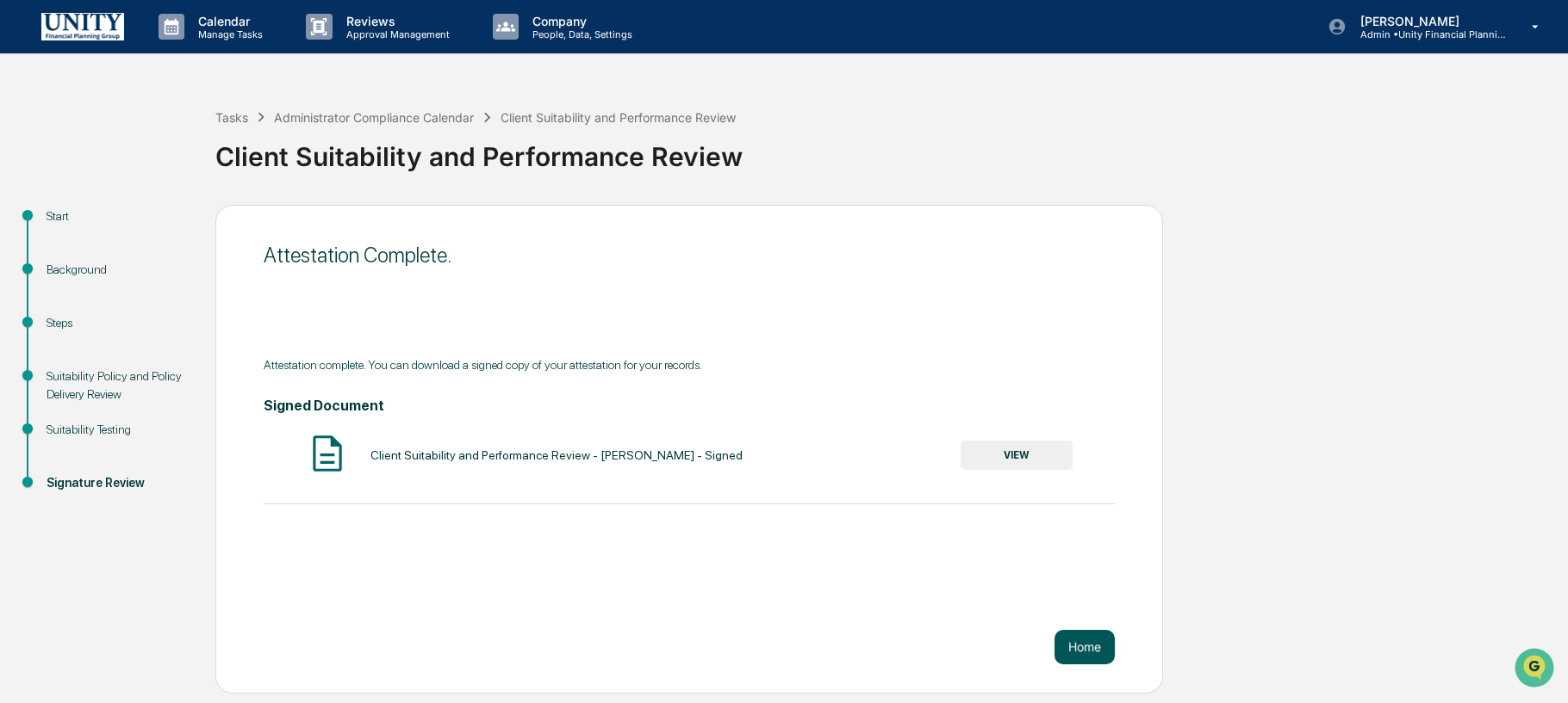
click at [1079, 657] on button "Home" at bounding box center [1085, 648] width 61 height 35
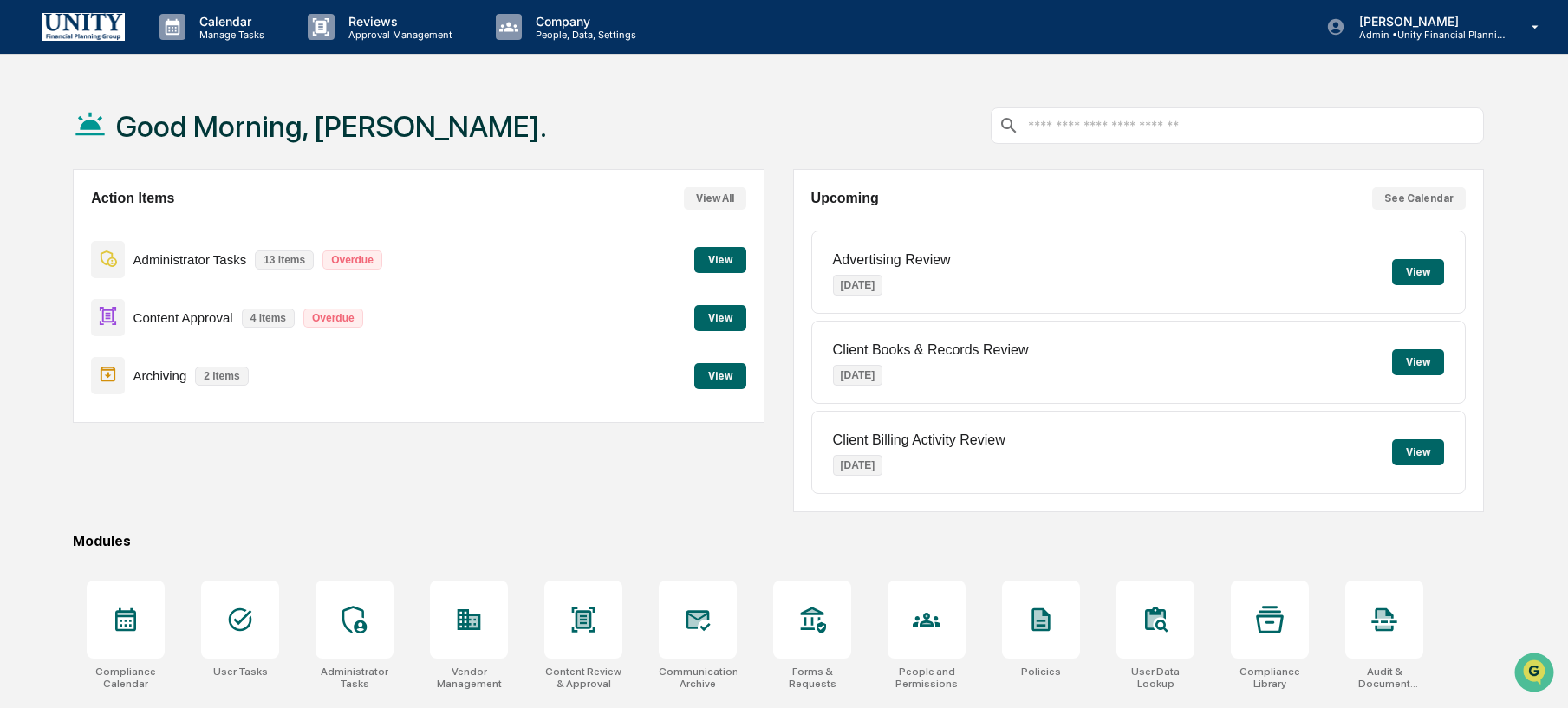
click at [716, 269] on button "View" at bounding box center [720, 259] width 52 height 26
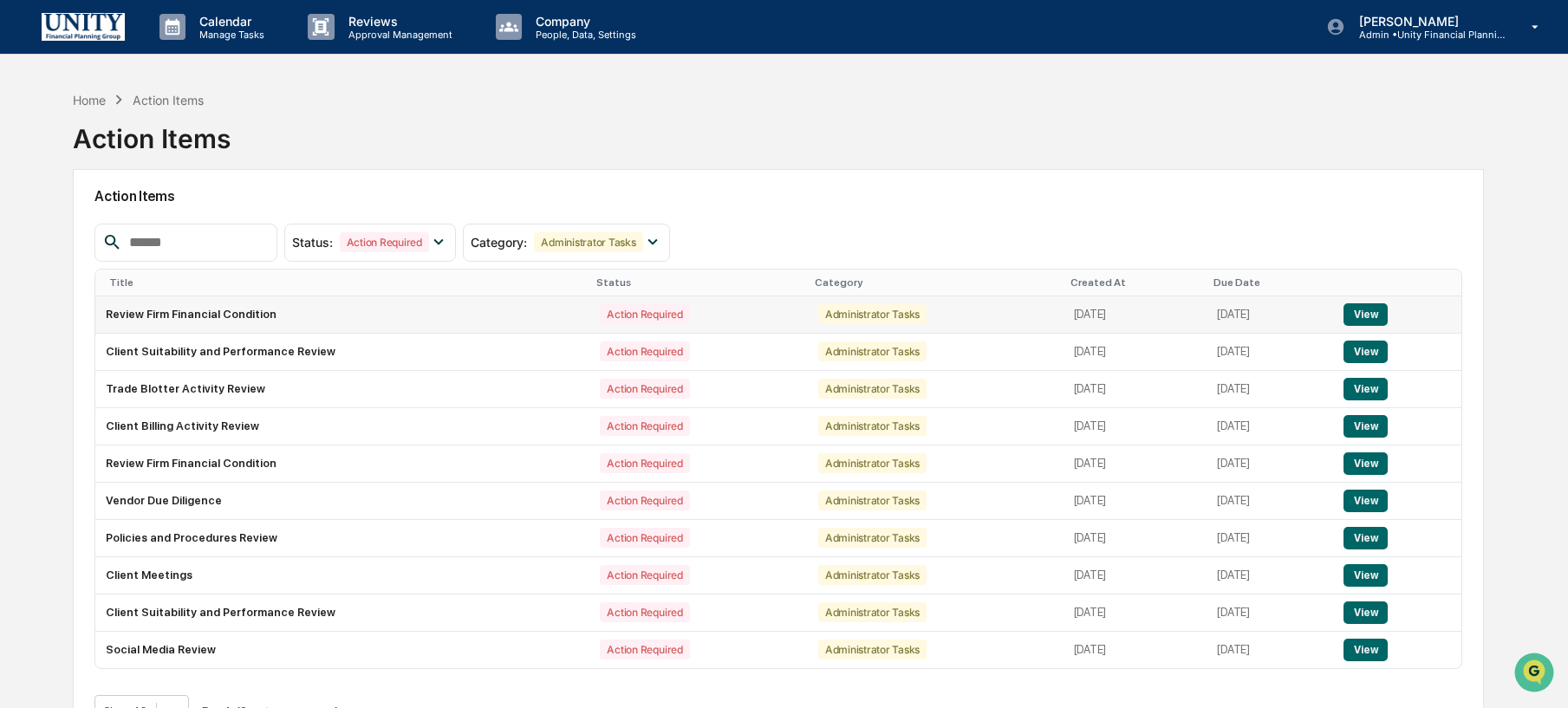
click at [1375, 320] on button "View" at bounding box center [1366, 315] width 45 height 22
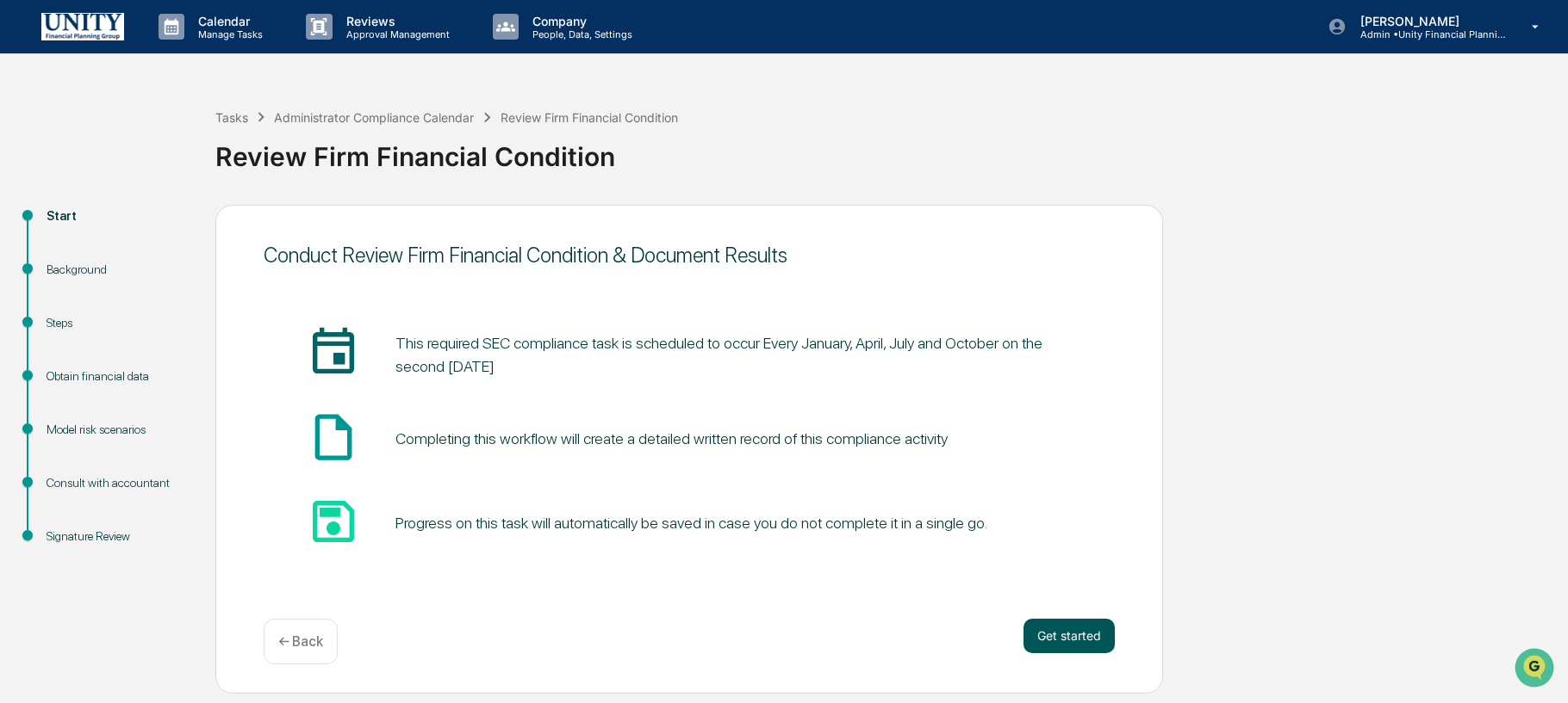
click at [1070, 638] on button "Get started" at bounding box center [1069, 636] width 92 height 35
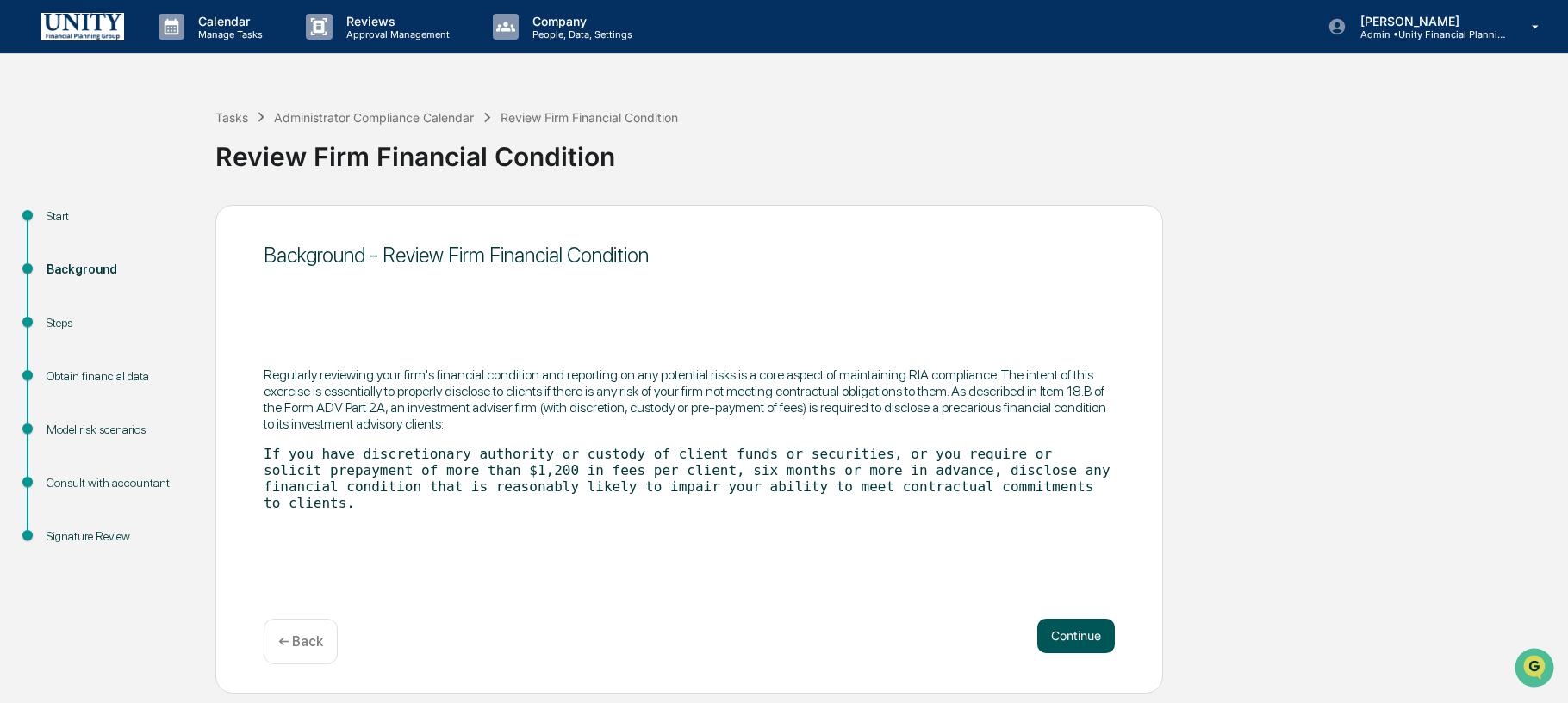
click at [1091, 642] on button "Continue" at bounding box center [1076, 636] width 77 height 35
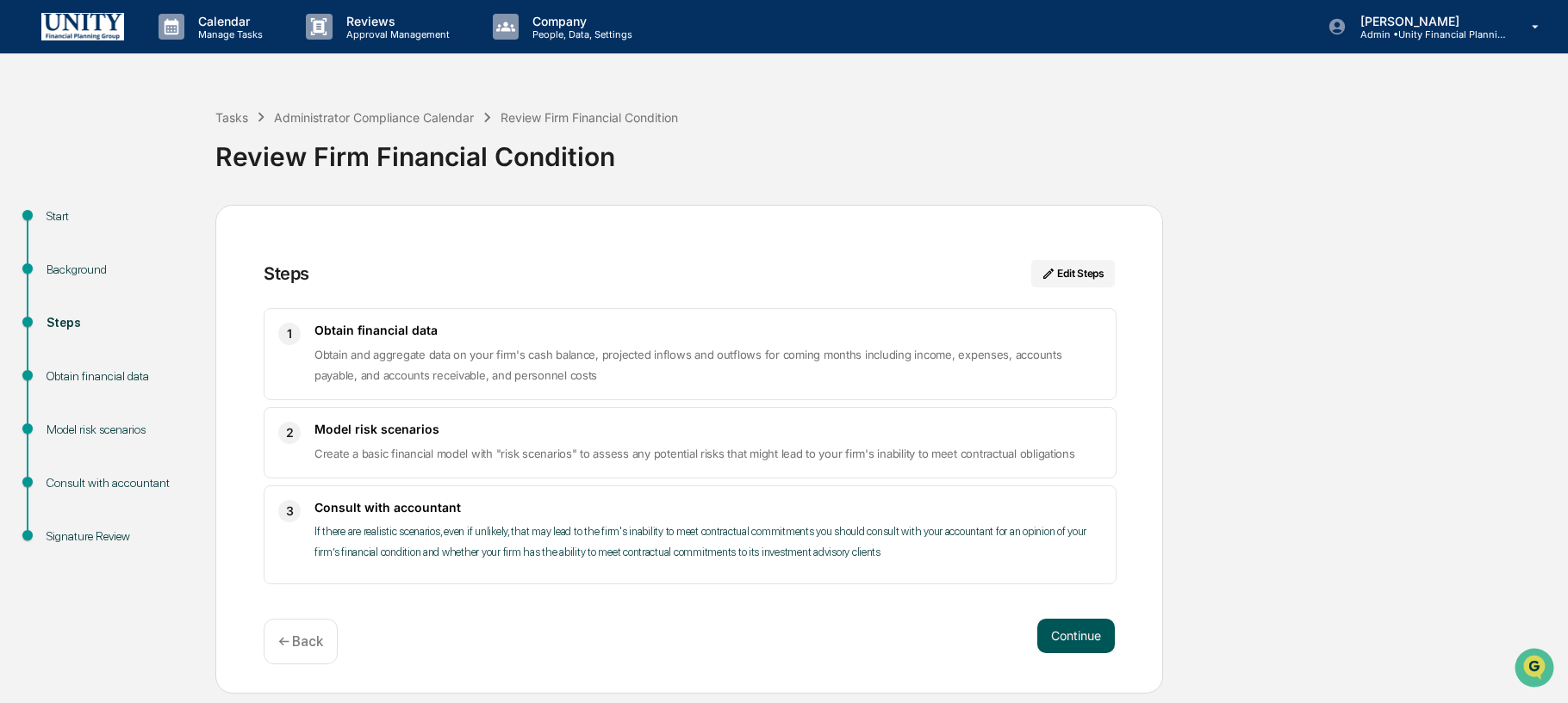
click at [1090, 641] on button "Continue" at bounding box center [1076, 636] width 77 height 35
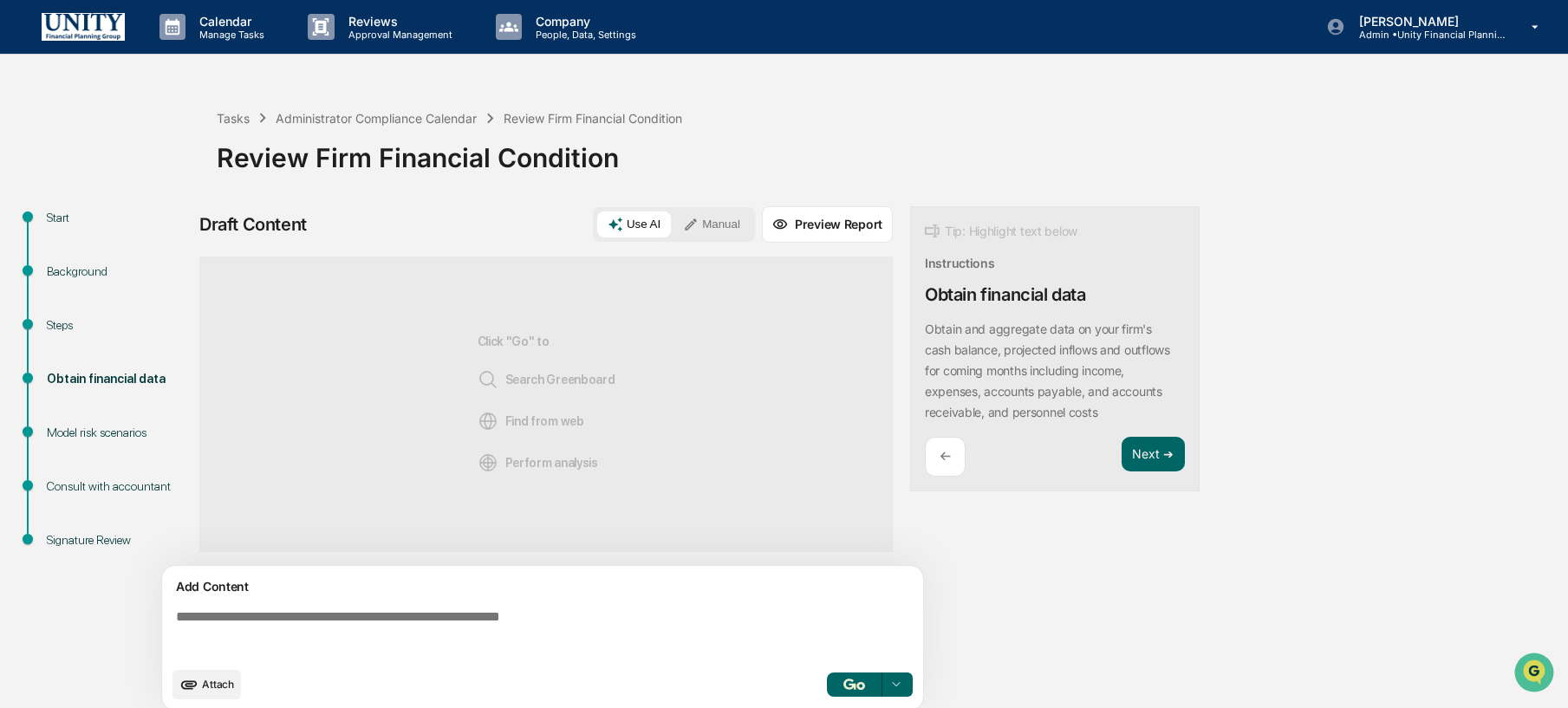
click at [650, 598] on div "Add Content Attach Select..." at bounding box center [543, 638] width 761 height 144
click at [612, 621] on textarea at bounding box center [546, 634] width 754 height 62
click at [539, 631] on textarea at bounding box center [546, 634] width 754 height 62
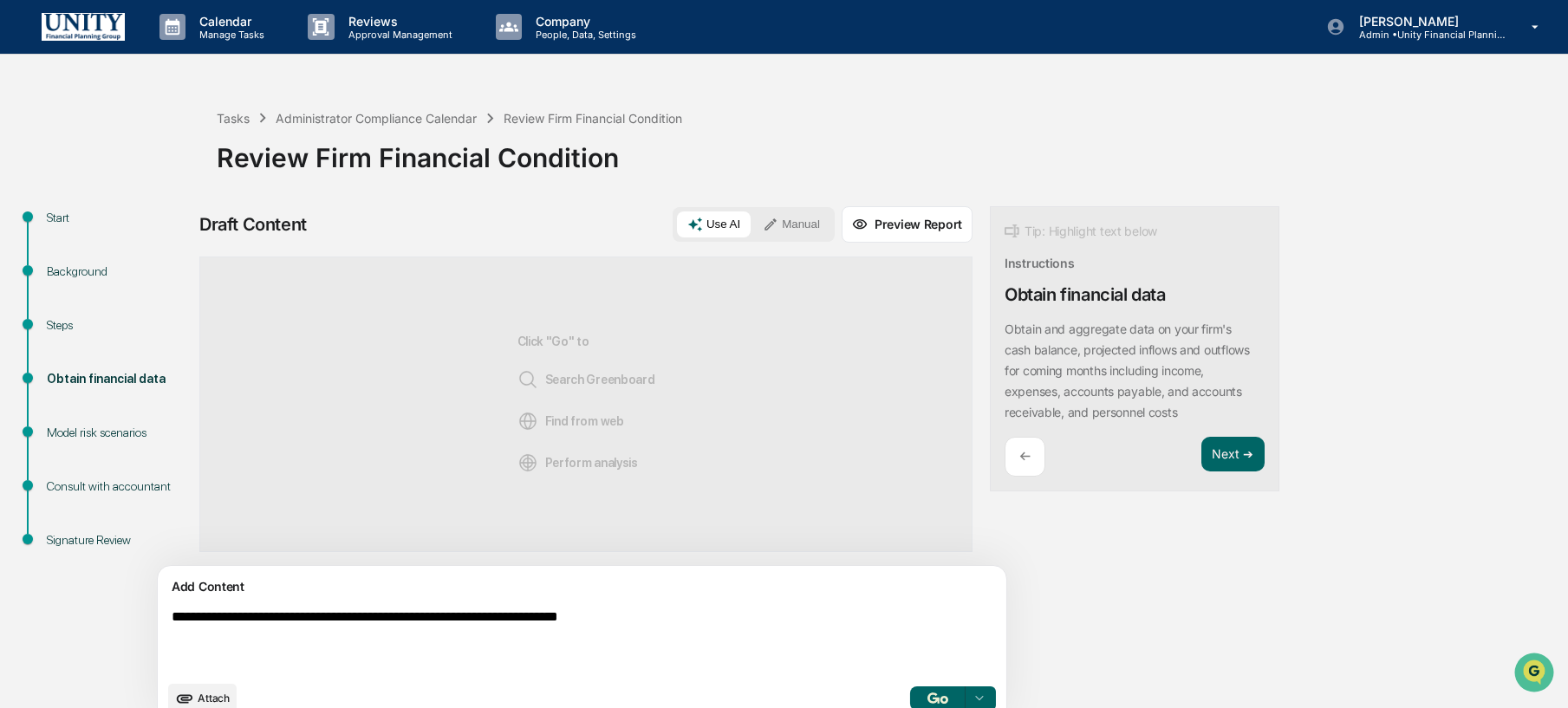
click at [339, 626] on textarea "**********" at bounding box center [542, 641] width 754 height 77
click at [176, 624] on textarea "**********" at bounding box center [542, 641] width 754 height 77
click at [733, 620] on textarea "**********" at bounding box center [542, 641] width 754 height 77
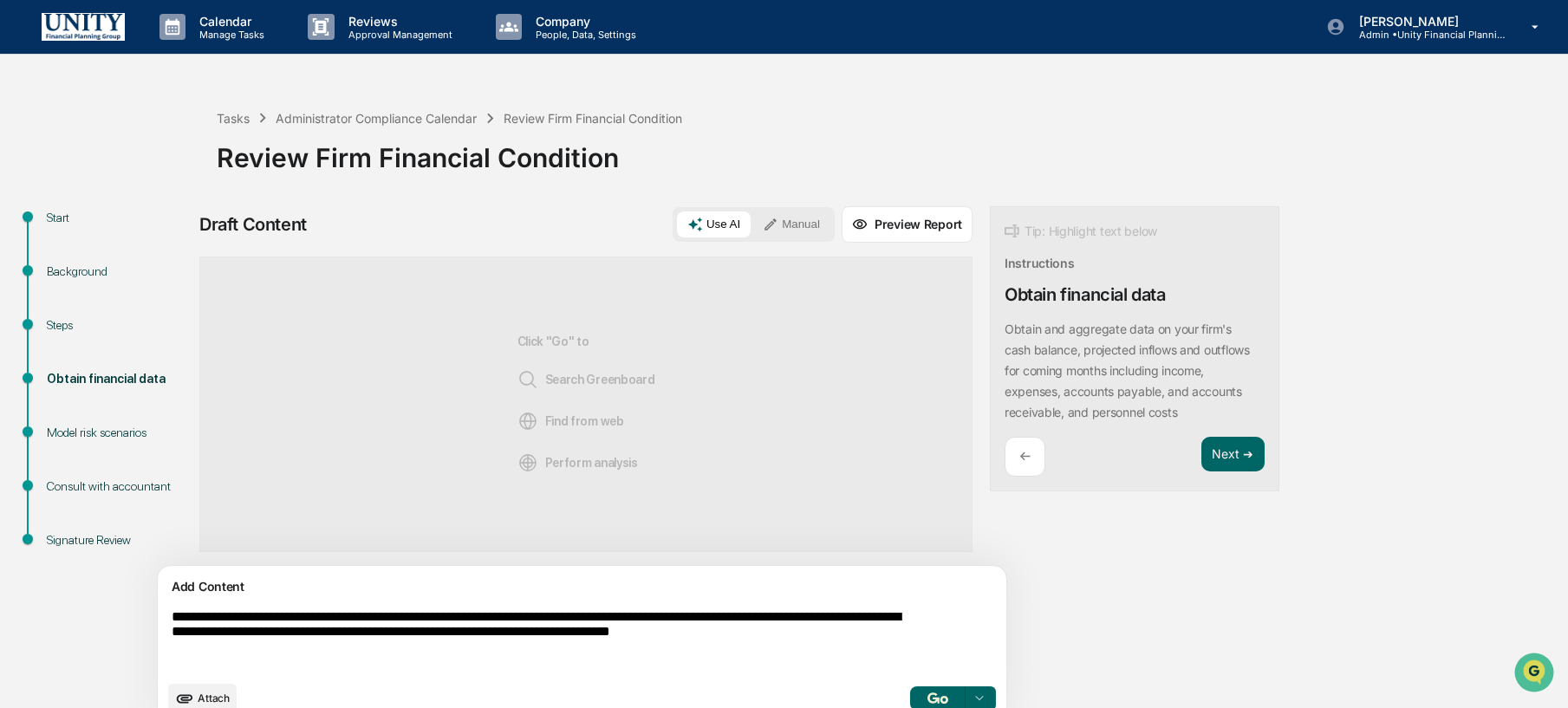
type textarea "**********"
click at [752, 215] on button "Manual" at bounding box center [791, 224] width 78 height 26
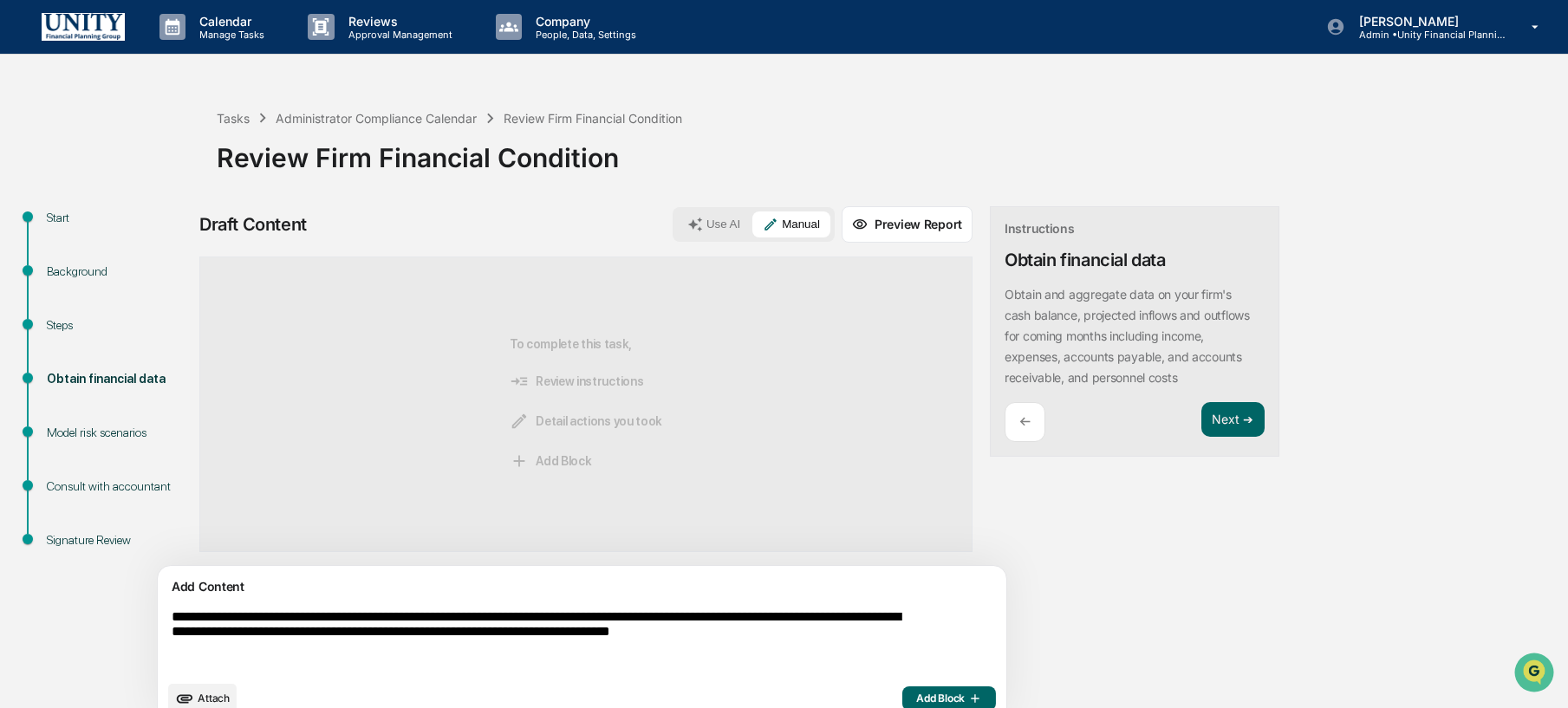
click at [917, 700] on span "Add Block" at bounding box center [950, 699] width 66 height 14
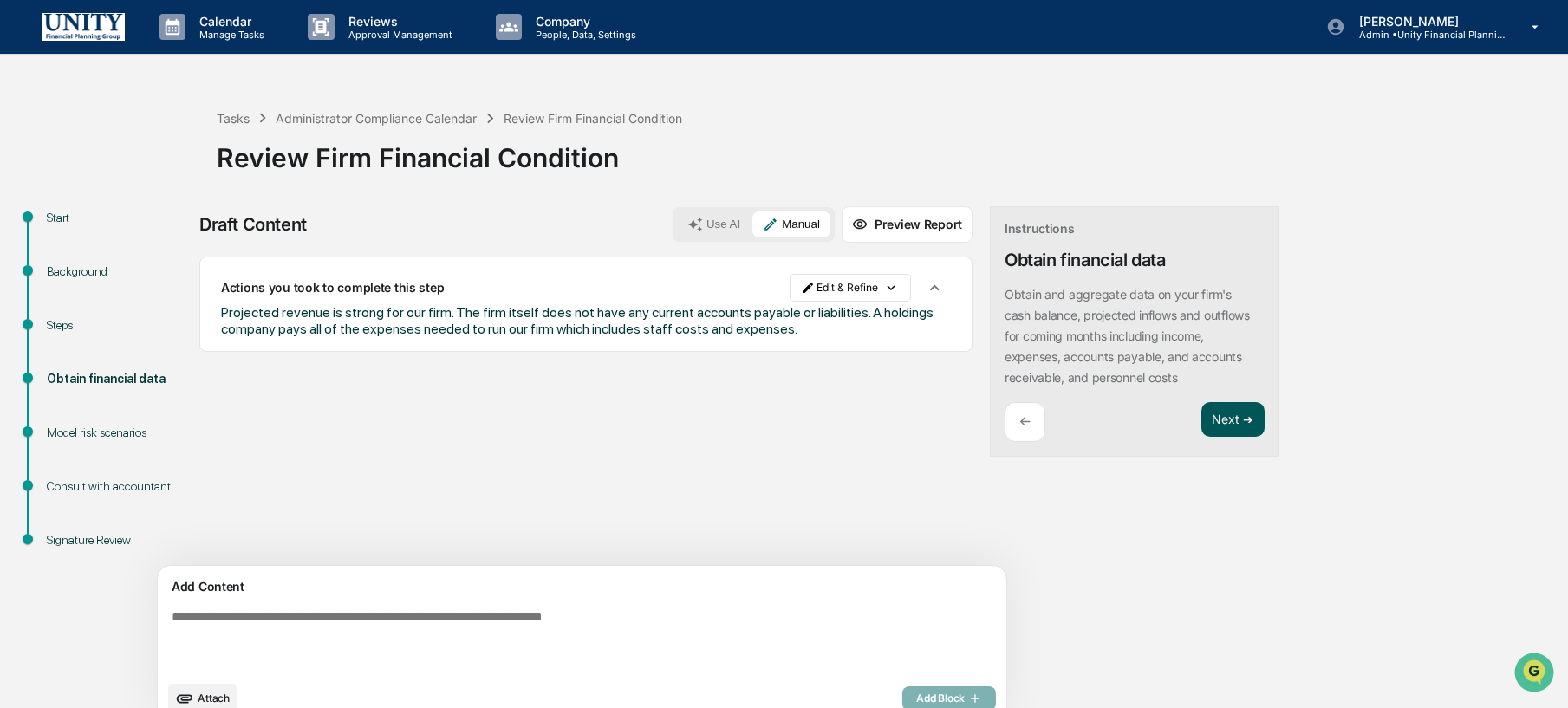
click at [1202, 424] on button "Next ➔" at bounding box center [1233, 420] width 63 height 36
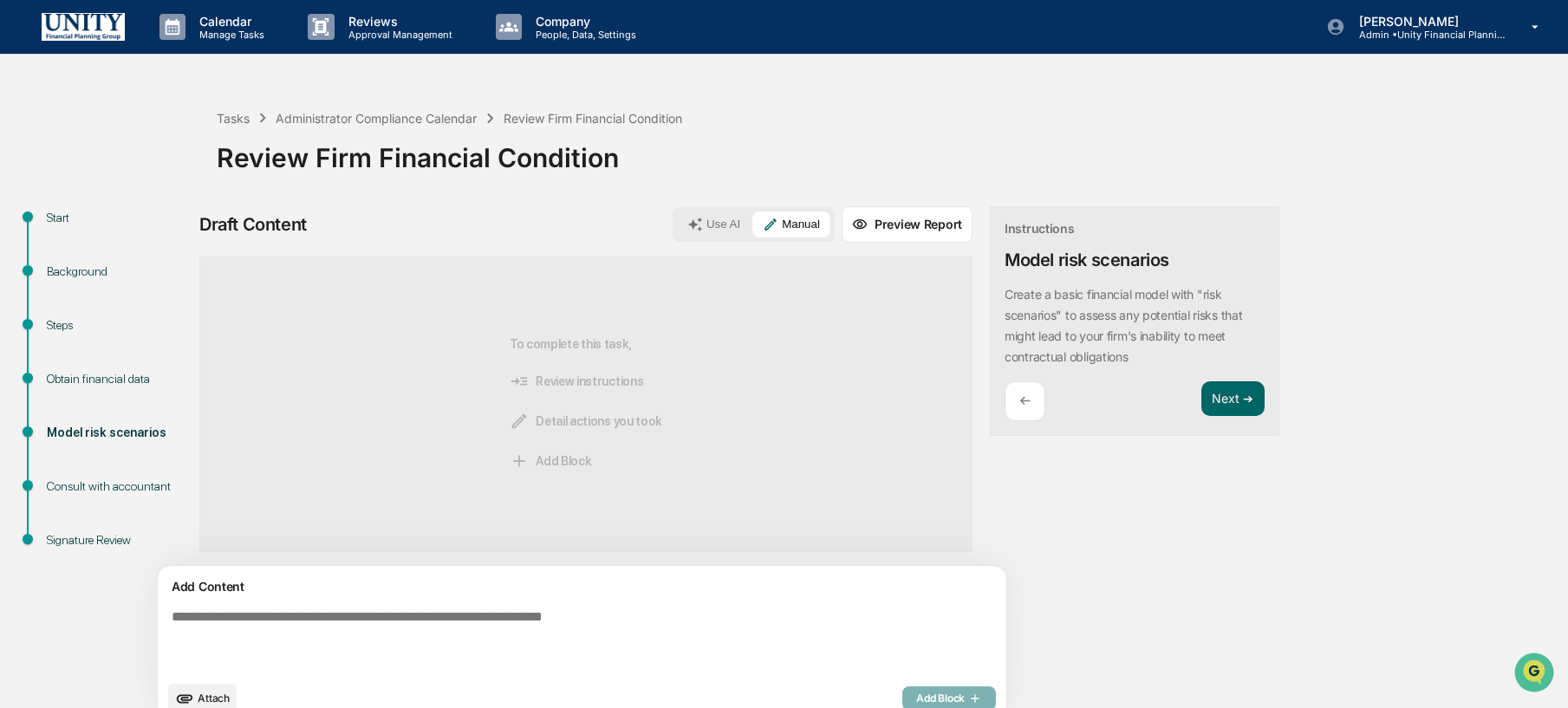
click at [614, 629] on textarea at bounding box center [542, 641] width 754 height 77
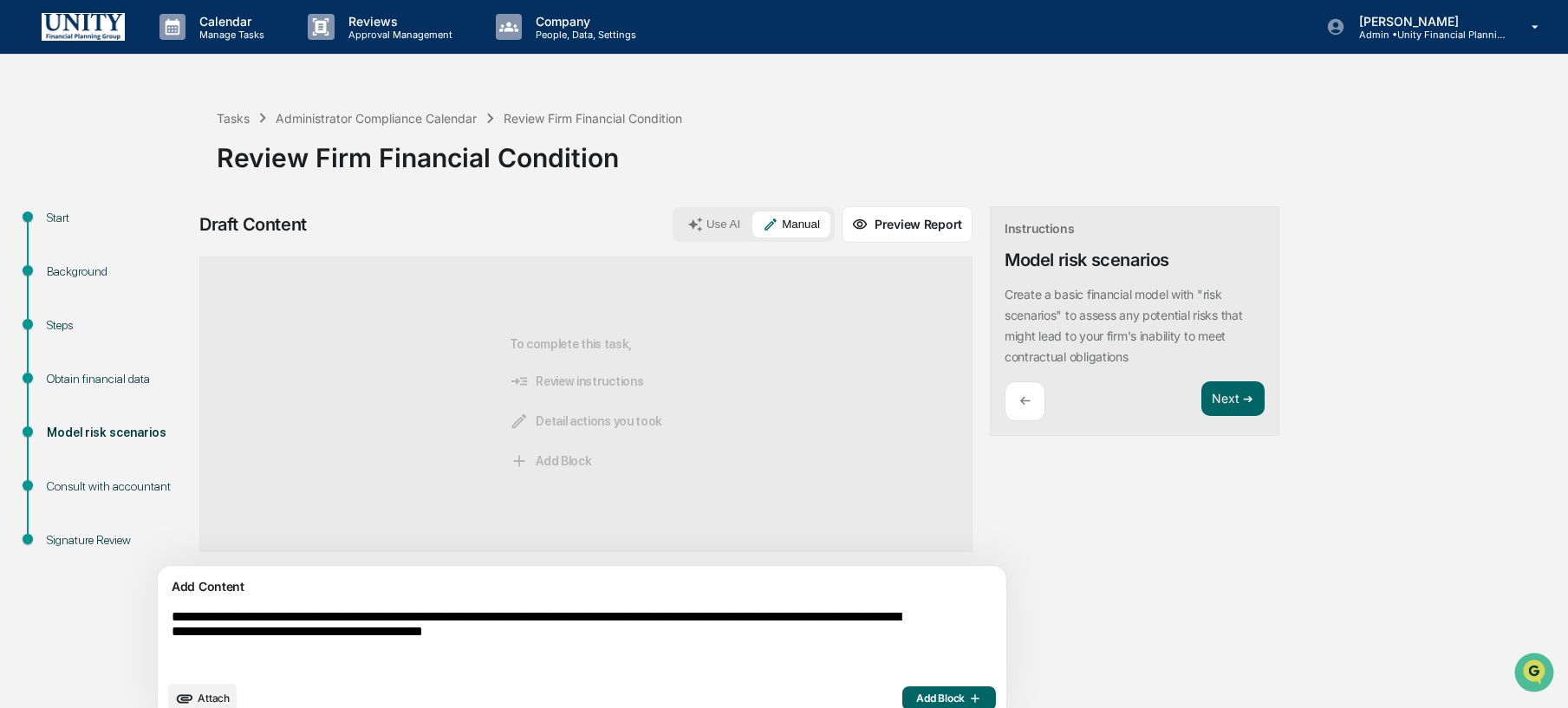
type textarea "**********"
click at [917, 701] on span "Add Block" at bounding box center [950, 699] width 66 height 14
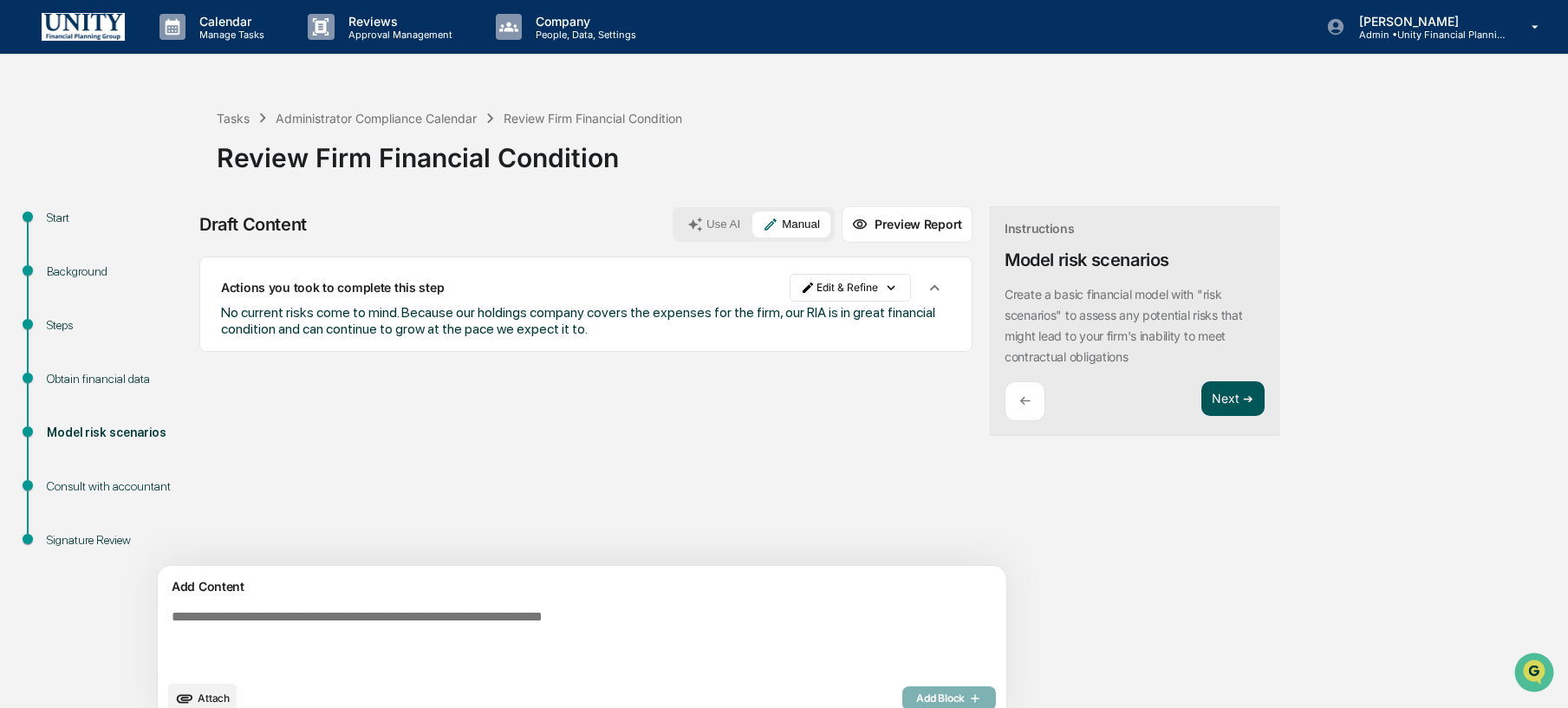
click at [1202, 390] on button "Next ➔" at bounding box center [1233, 399] width 63 height 36
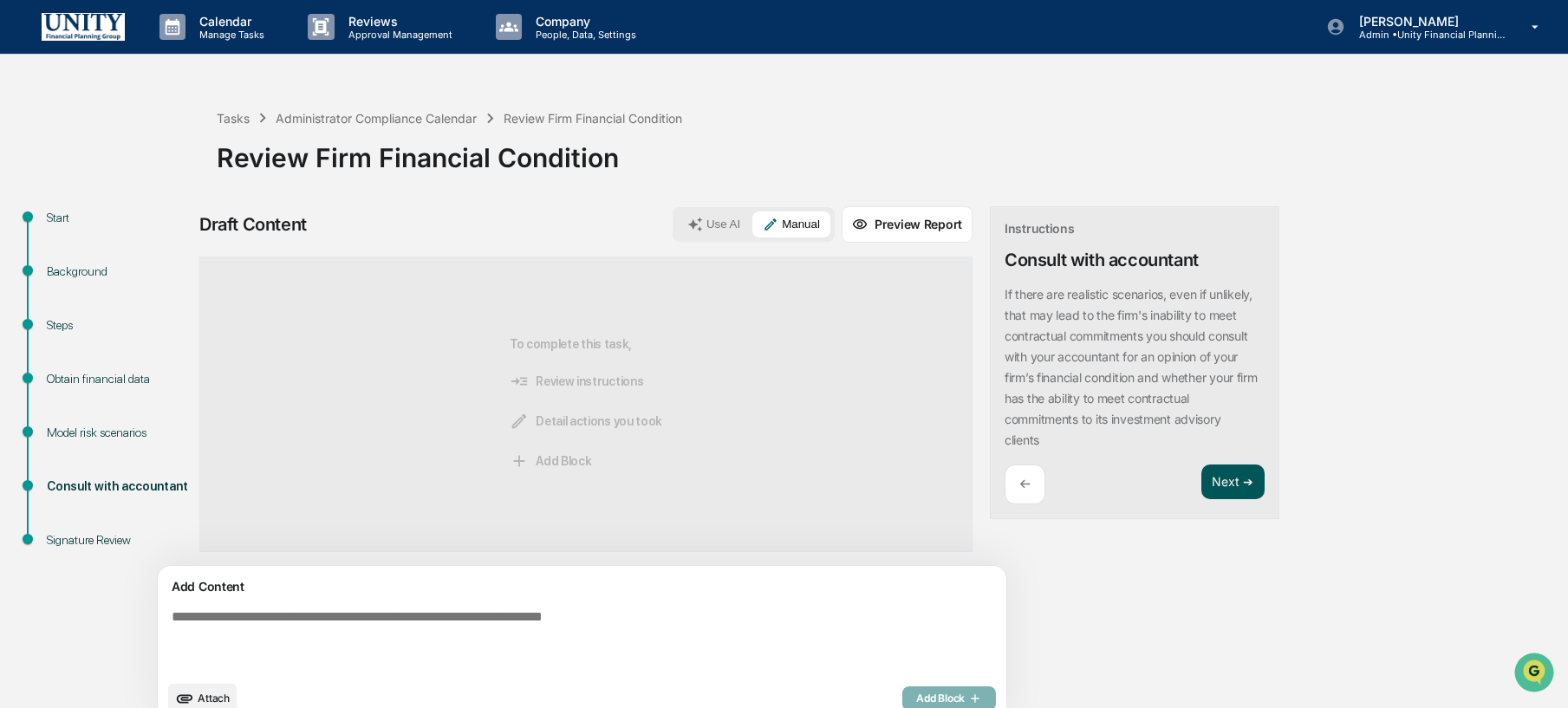
click at [1202, 487] on button "Next ➔" at bounding box center [1233, 483] width 63 height 36
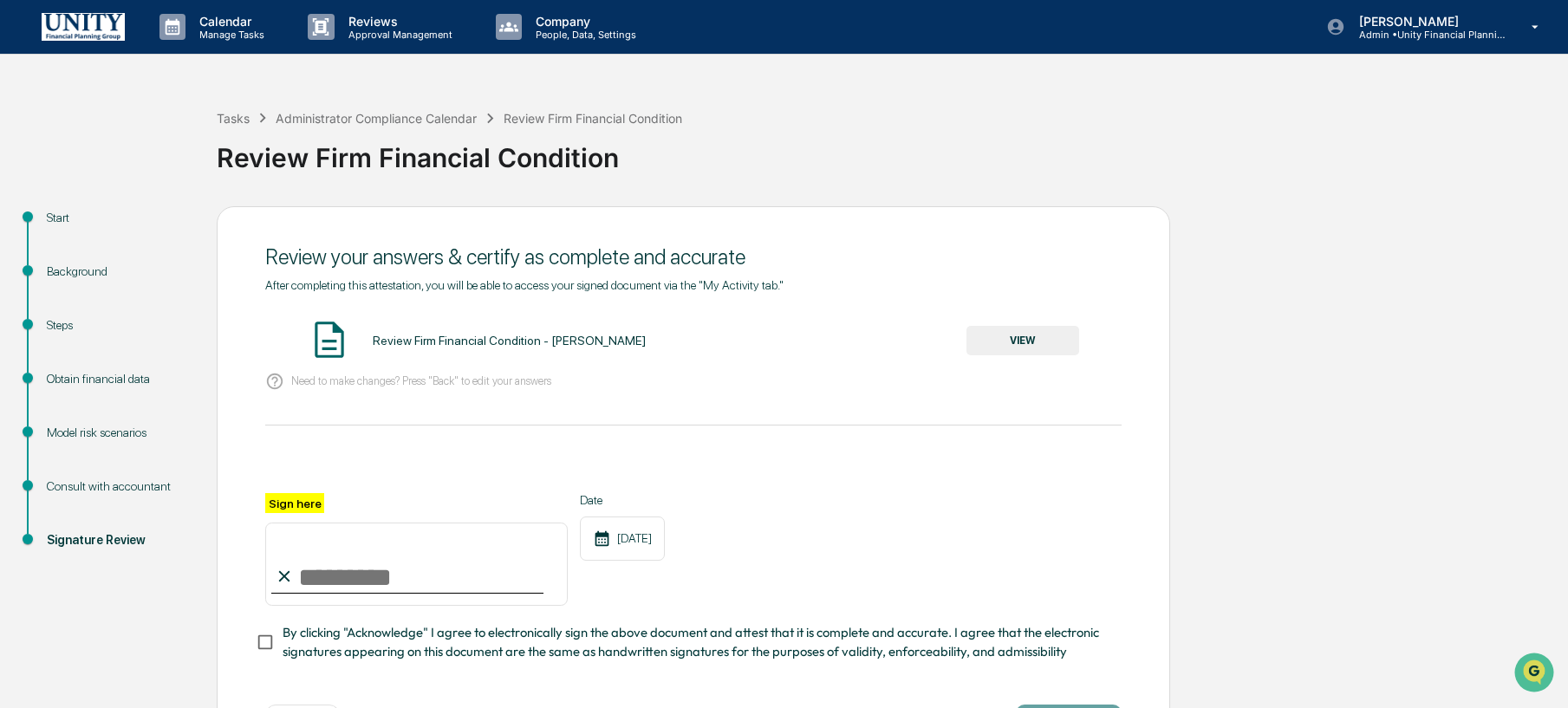
click at [1045, 343] on button "VIEW" at bounding box center [1023, 341] width 113 height 29
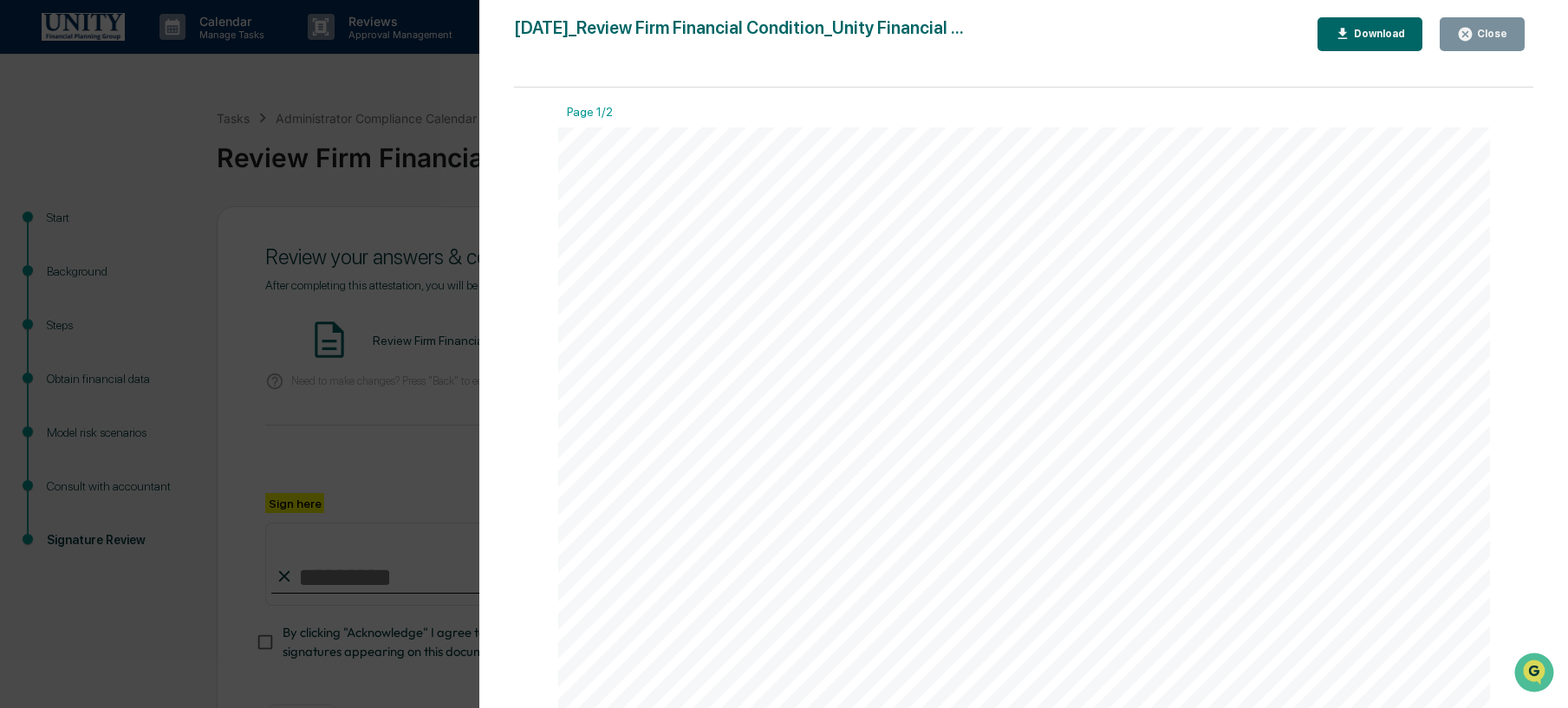
click at [269, 425] on div "Version History 10/09/2025, 01:29 PM Wade Marcy 2025-10-09_Review Firm Financia…" at bounding box center [784, 354] width 1568 height 708
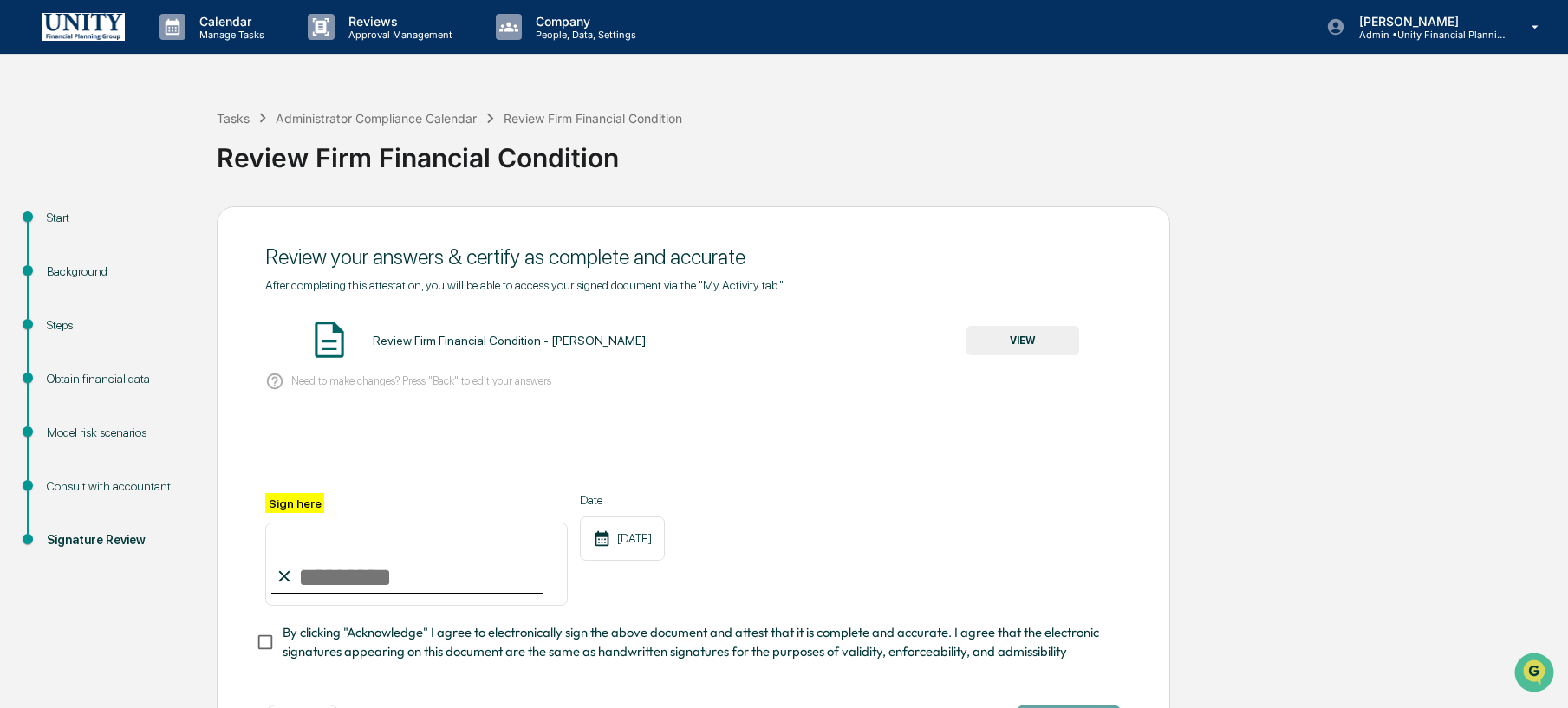
click at [416, 555] on input "Sign here" at bounding box center [417, 564] width 303 height 84
type input "**********"
click at [290, 649] on span "By clicking "Acknowledge" I agree to electronically sign the above document and…" at bounding box center [695, 643] width 825 height 39
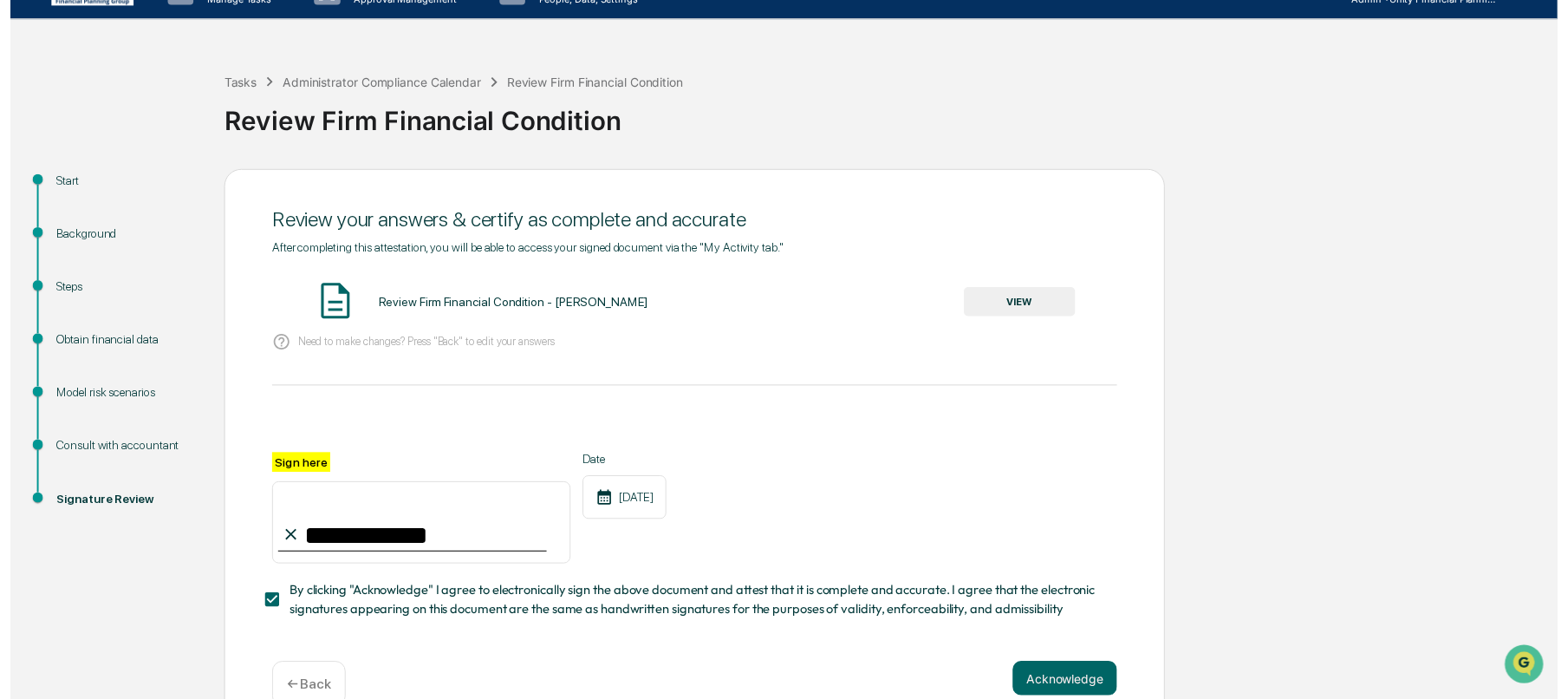
scroll to position [70, 0]
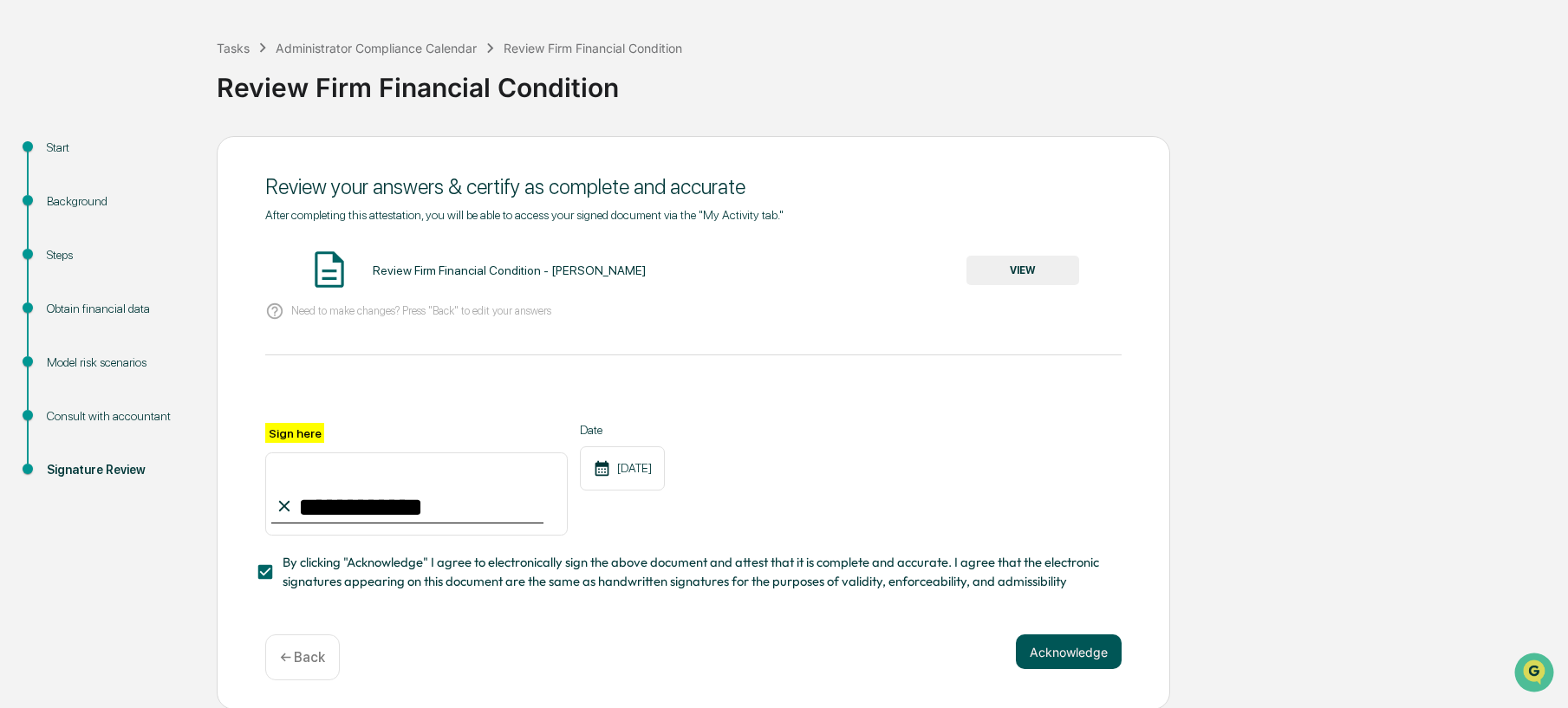
click at [1078, 652] on button "Acknowledge" at bounding box center [1068, 653] width 106 height 35
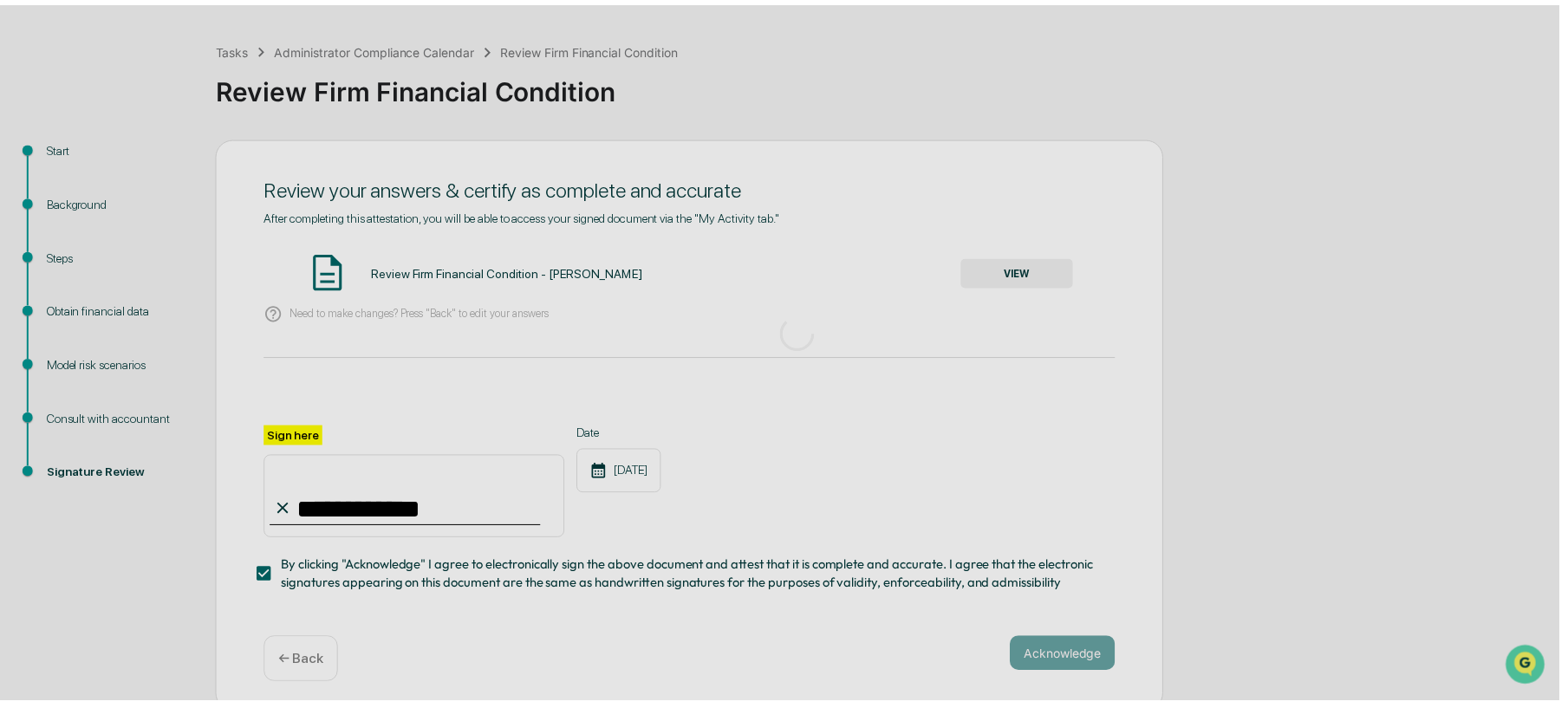
scroll to position [0, 0]
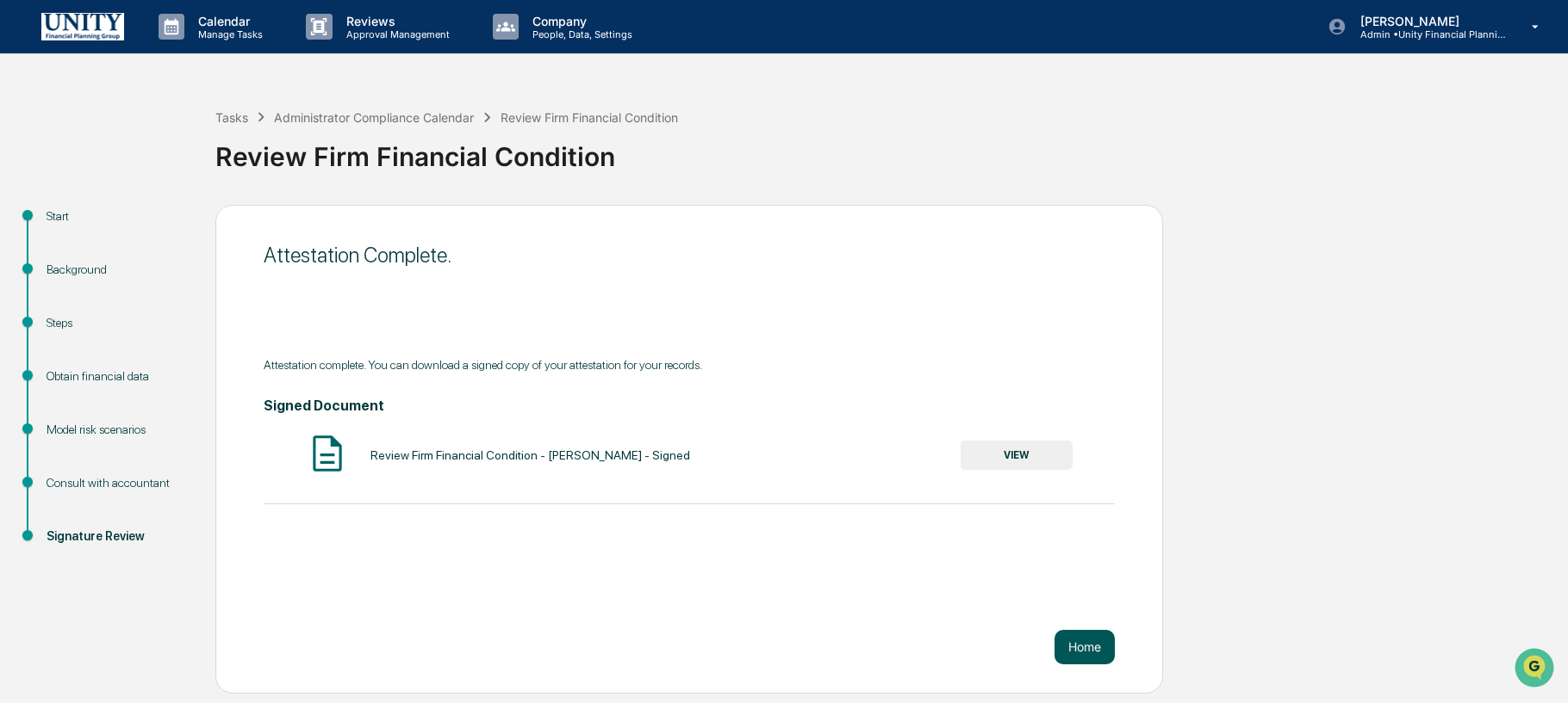
click at [1085, 661] on button "Home" at bounding box center [1085, 648] width 61 height 35
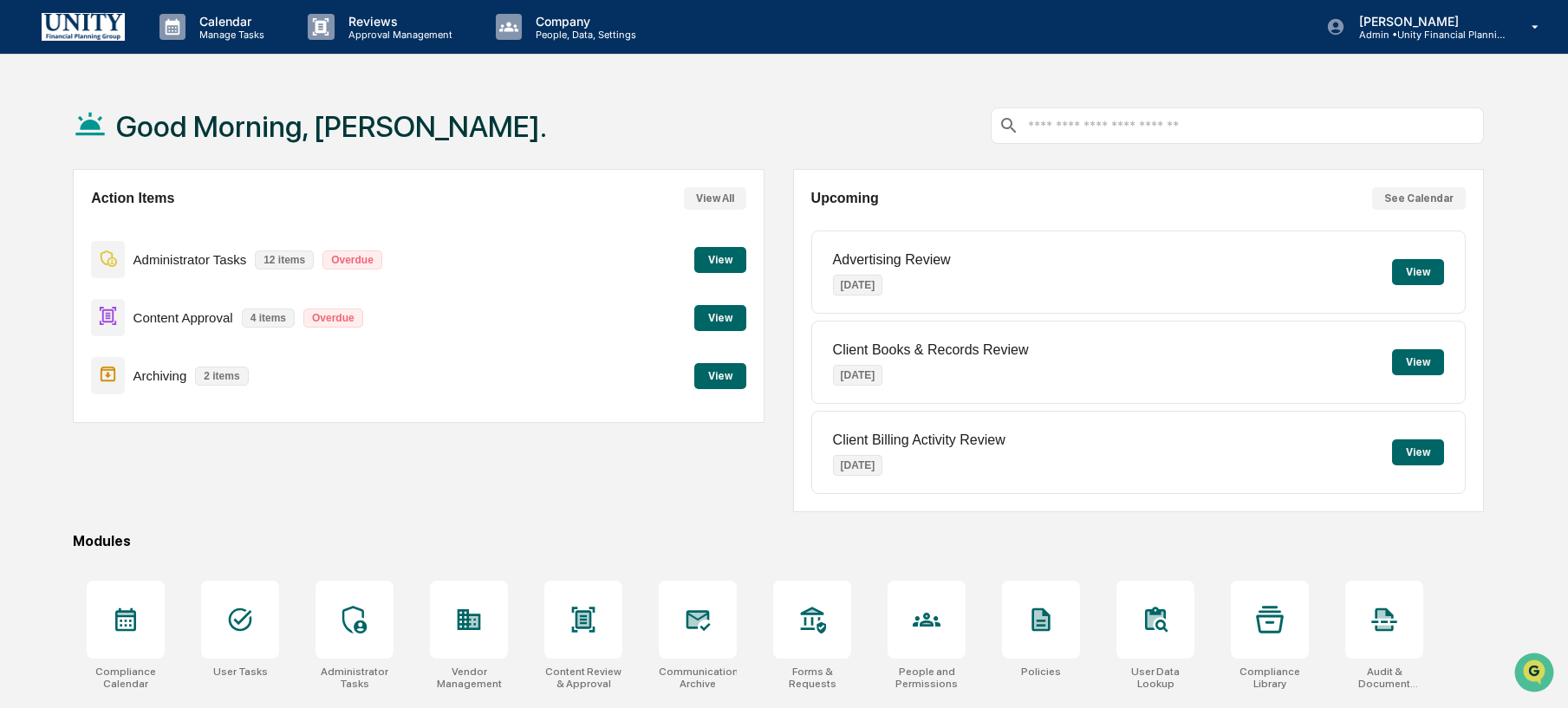
click at [710, 269] on button "View" at bounding box center [720, 259] width 52 height 26
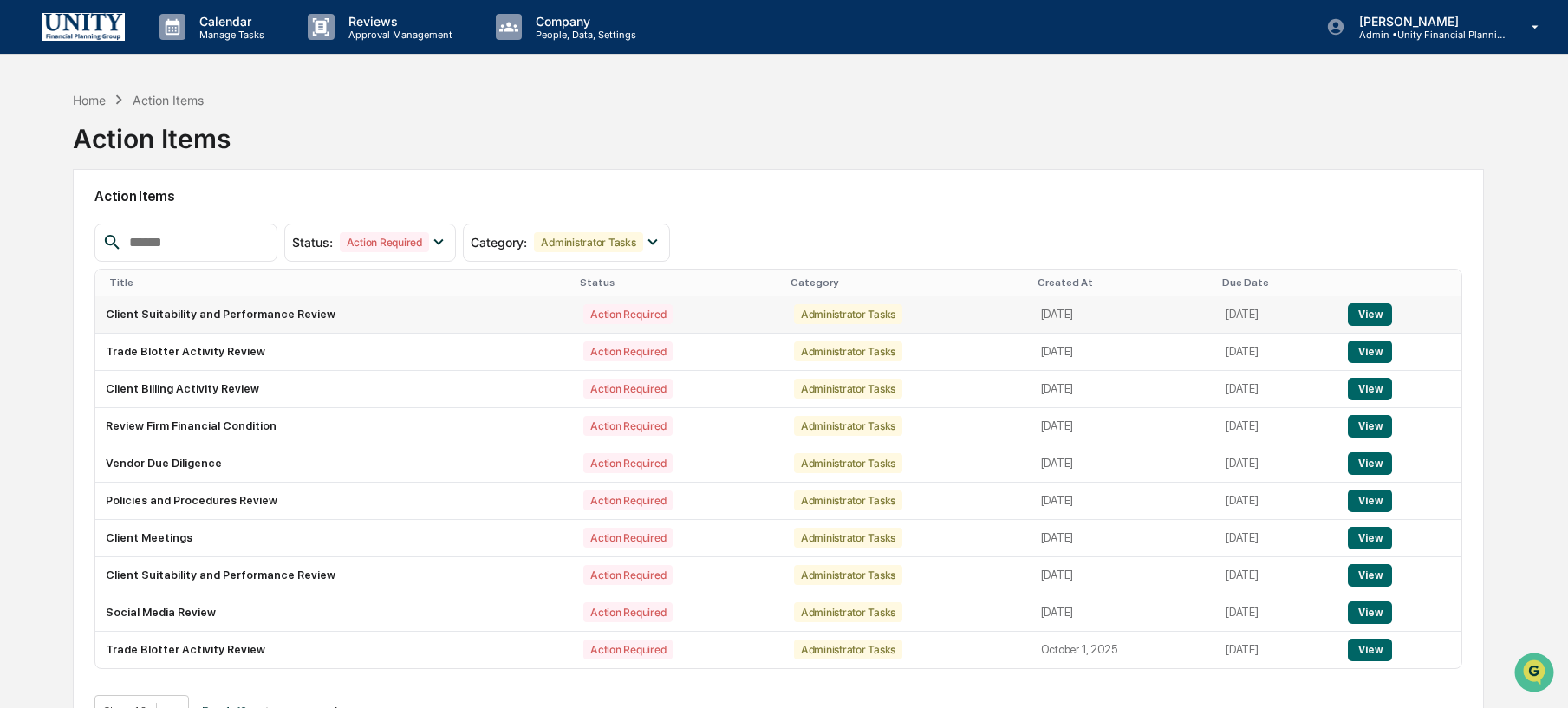
click at [1392, 314] on button "View" at bounding box center [1370, 315] width 45 height 22
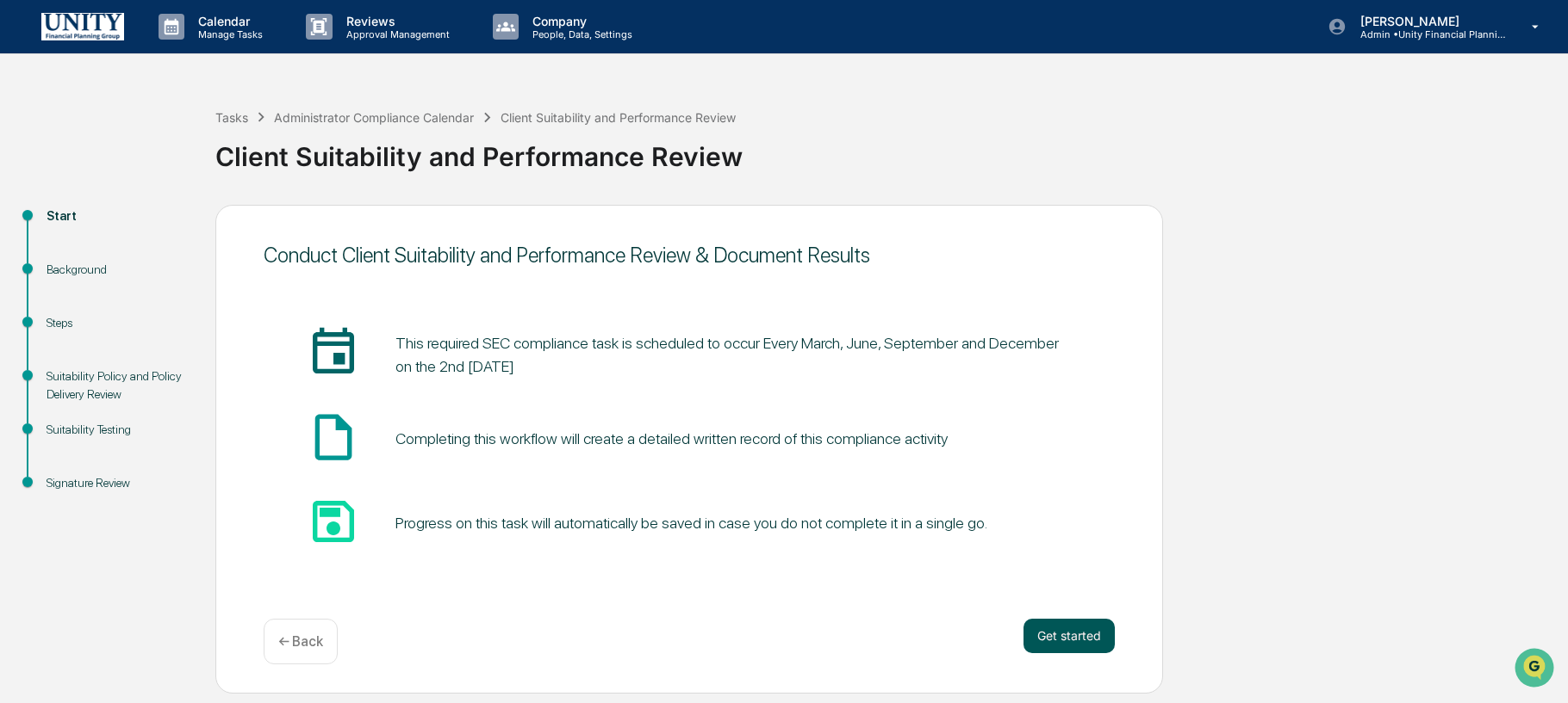
click at [1067, 647] on button "Get started" at bounding box center [1069, 636] width 92 height 35
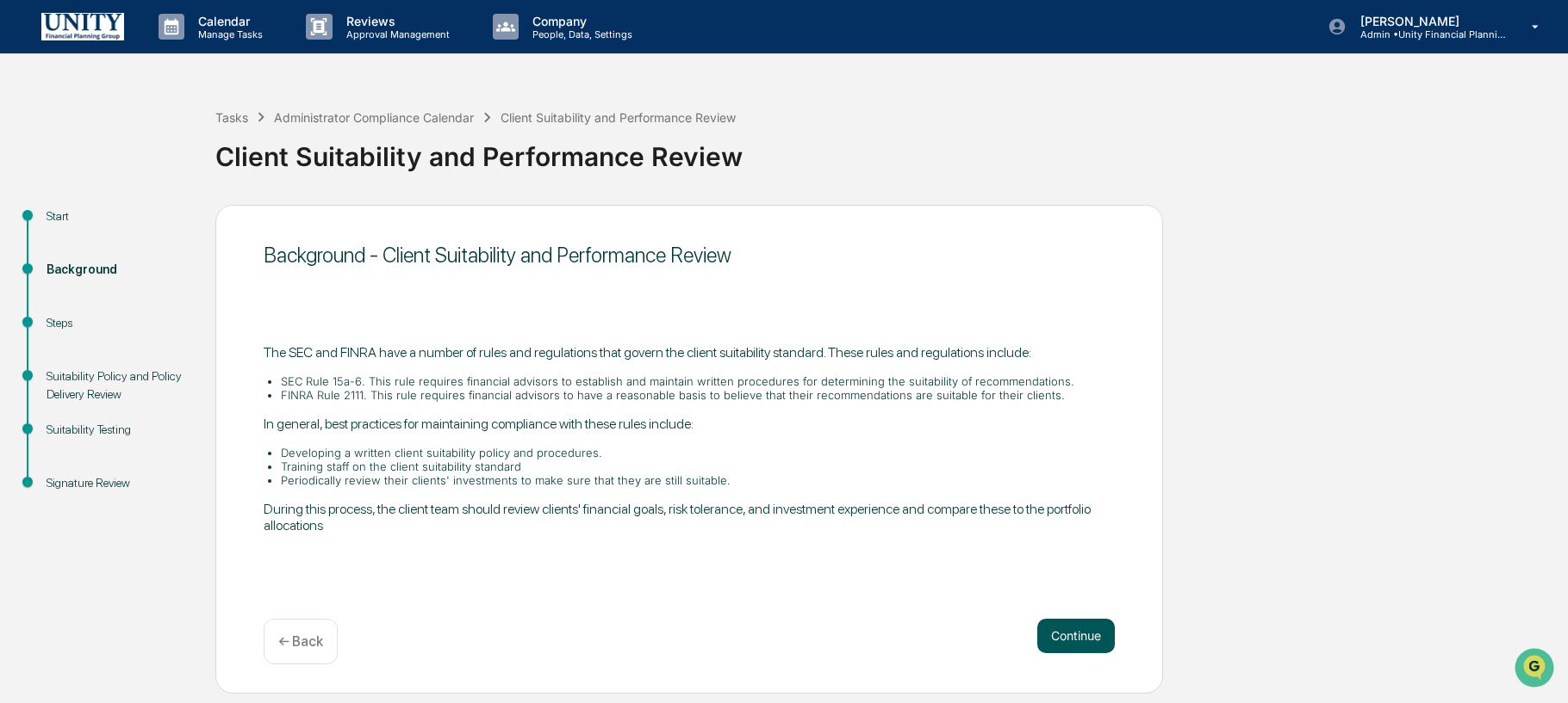
click at [1060, 644] on button "Continue" at bounding box center [1076, 636] width 77 height 35
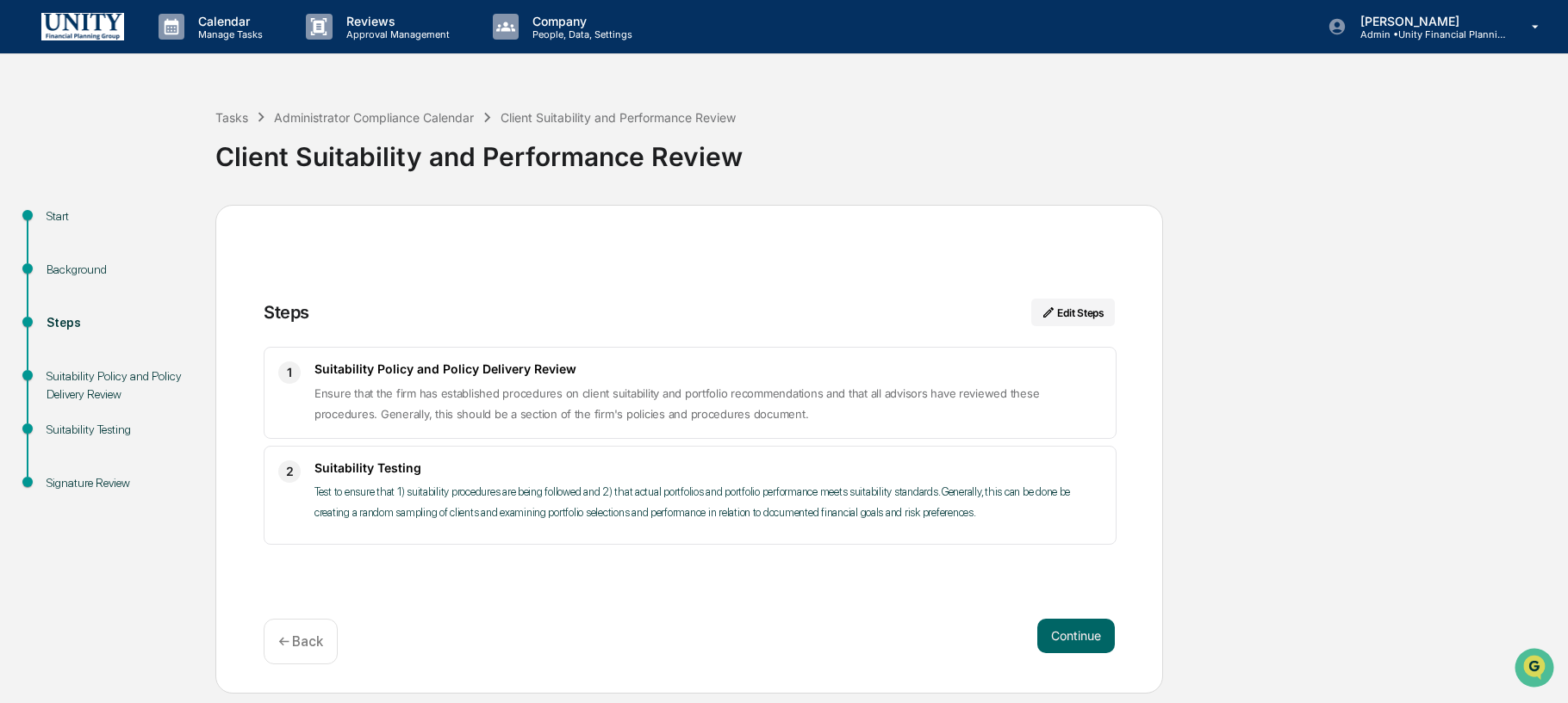
click at [1060, 644] on button "Continue" at bounding box center [1076, 636] width 77 height 35
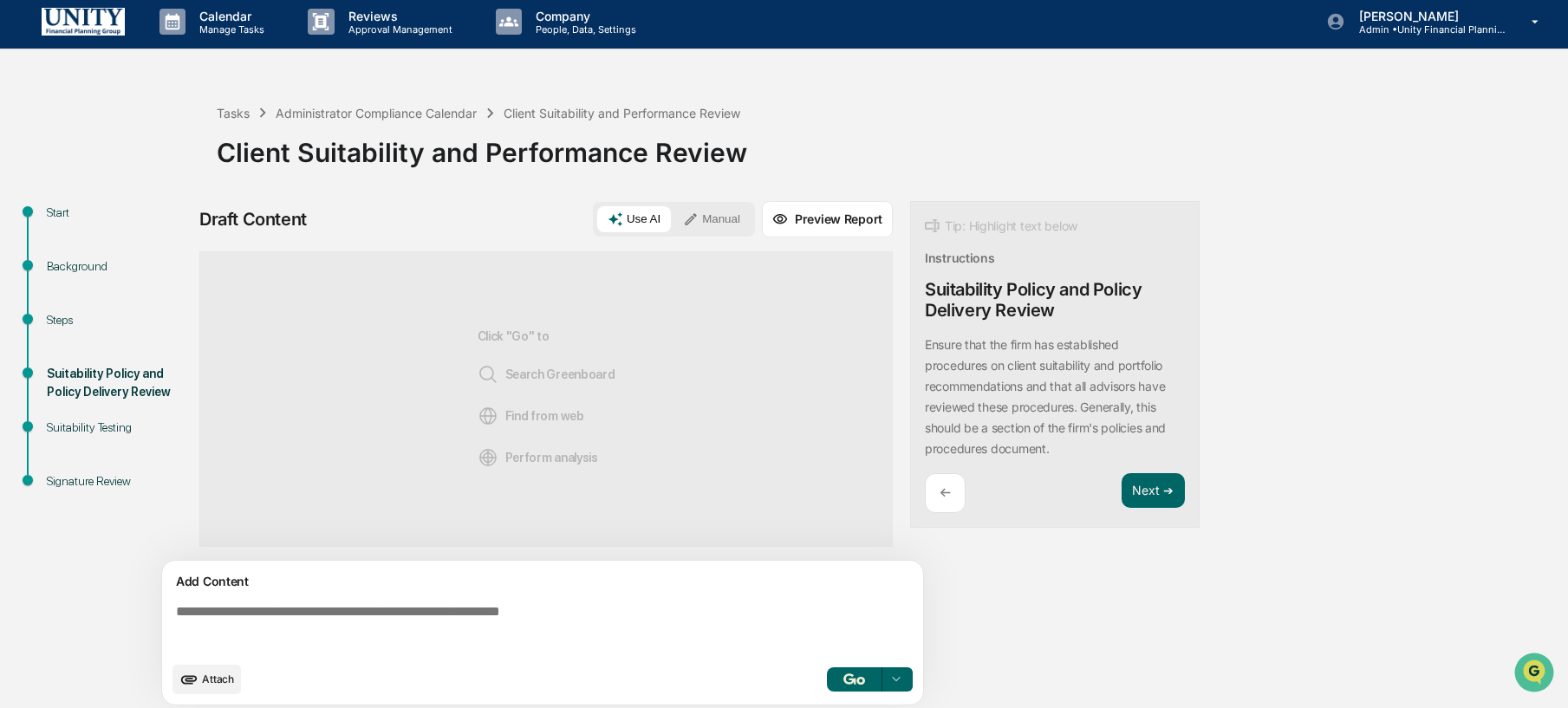
scroll to position [13, 0]
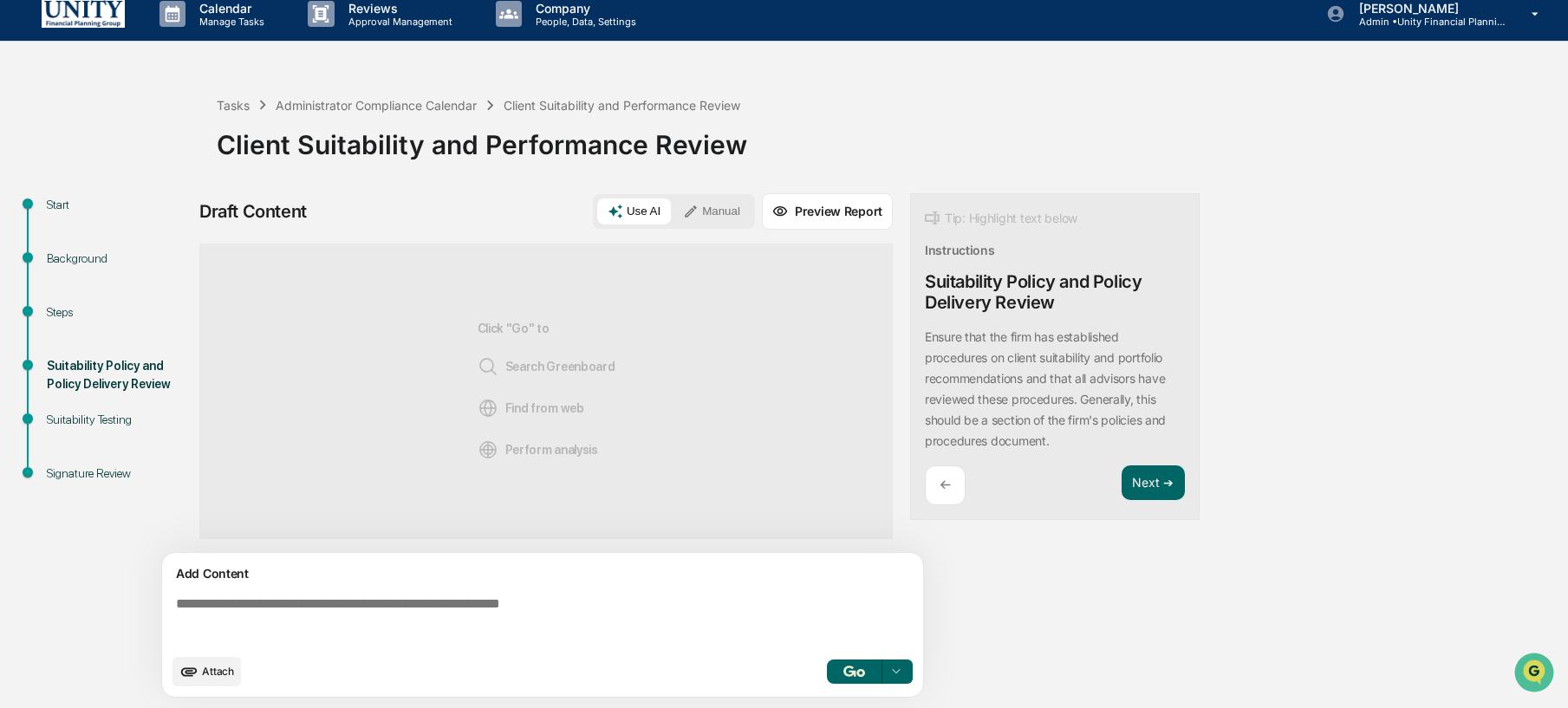
click at [717, 214] on button "Manual" at bounding box center [712, 211] width 78 height 26
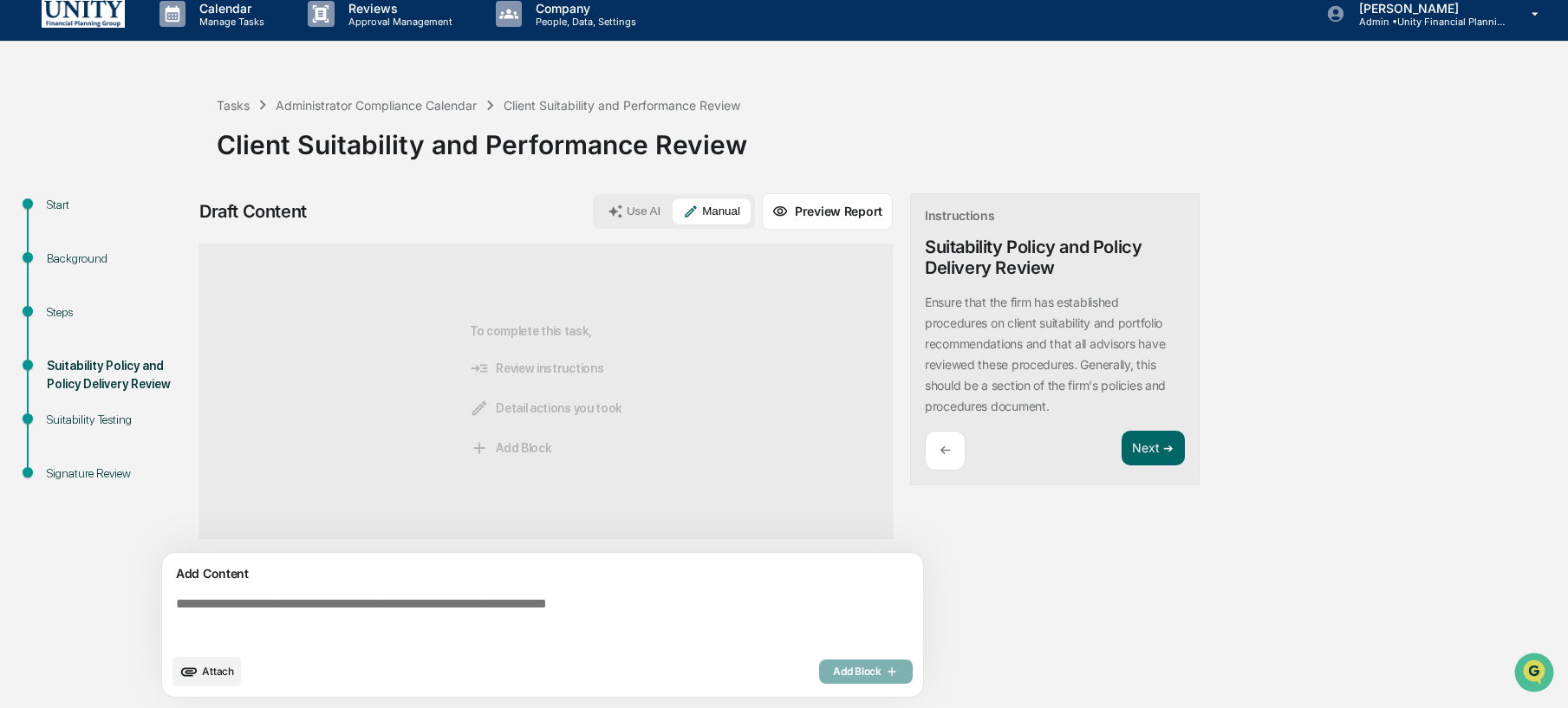
click at [652, 202] on button "Use AI" at bounding box center [634, 211] width 74 height 26
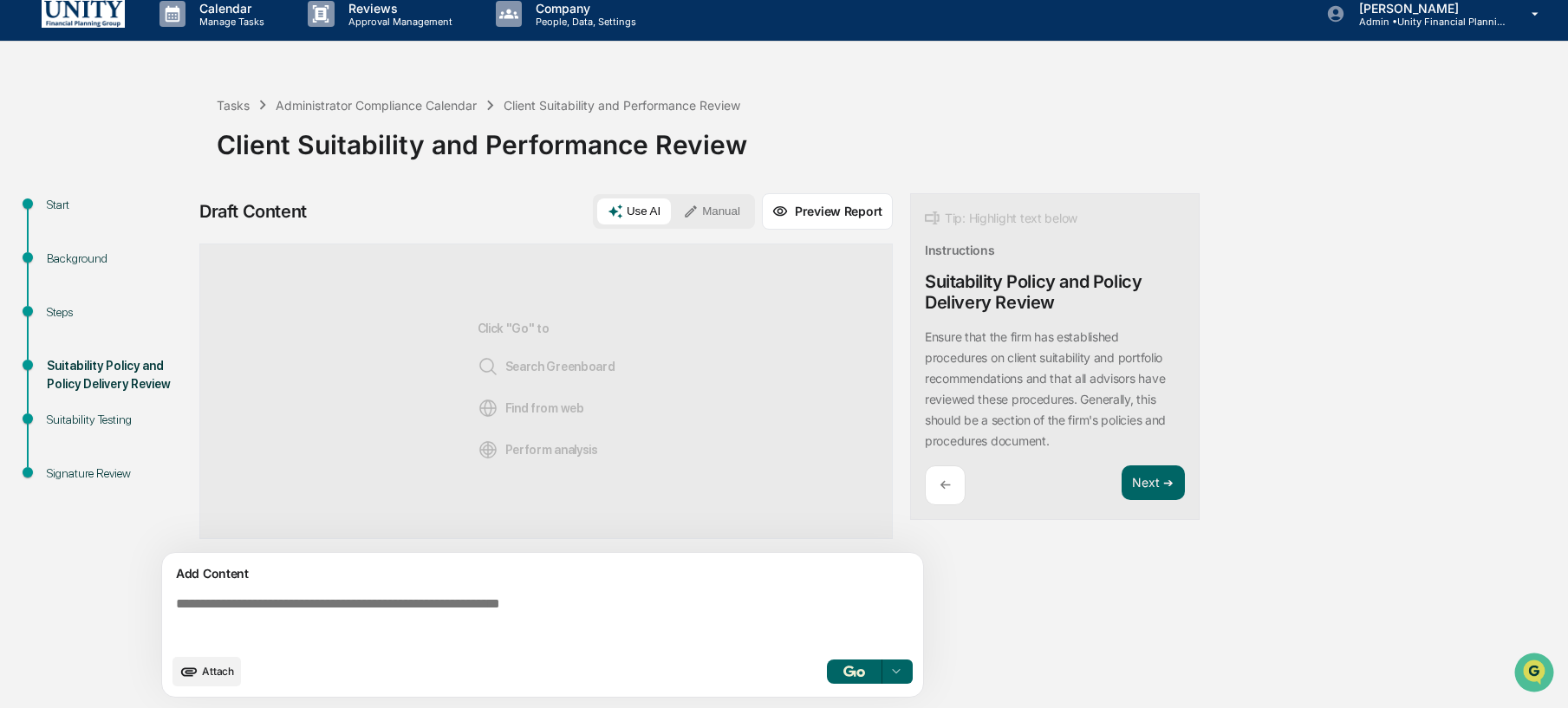
click at [519, 624] on textarea at bounding box center [546, 621] width 754 height 62
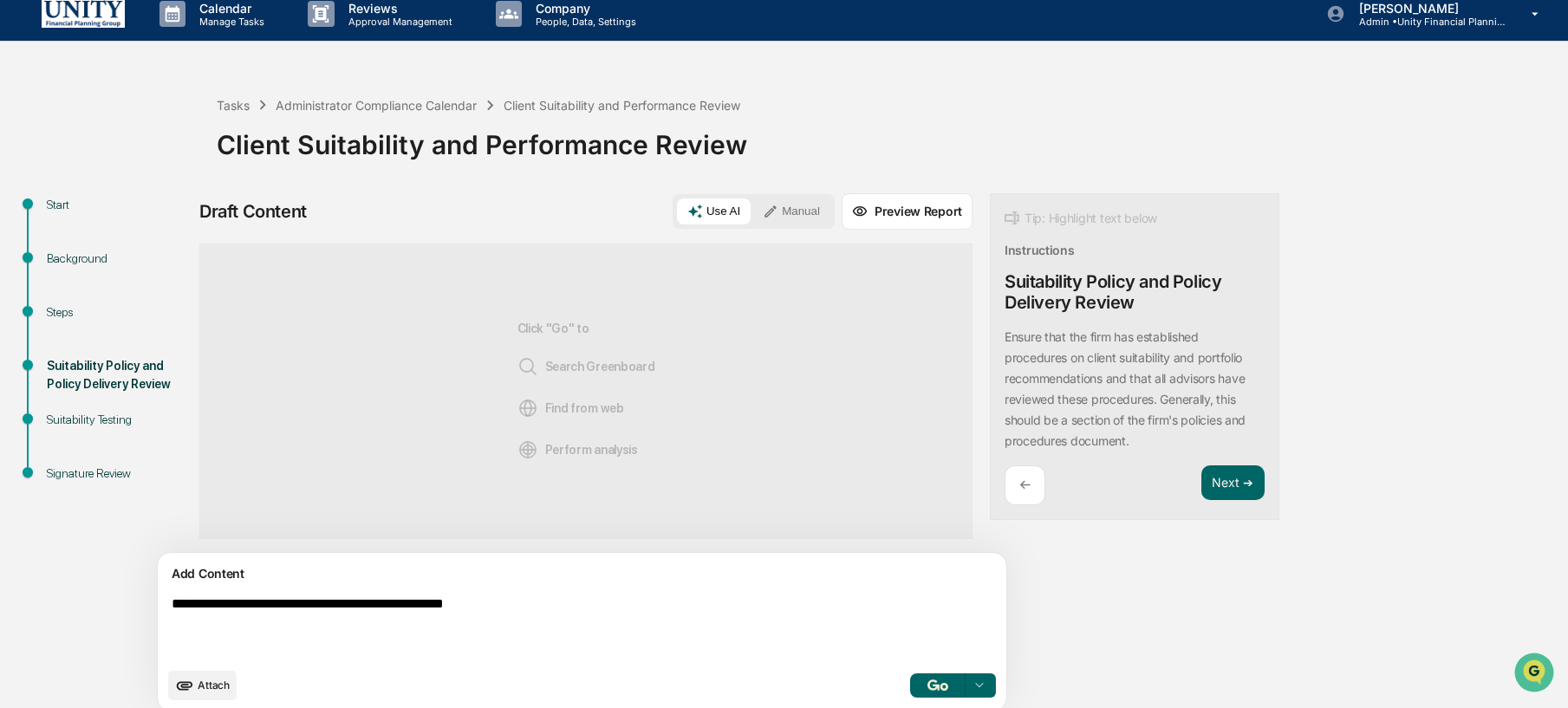
type textarea "**********"
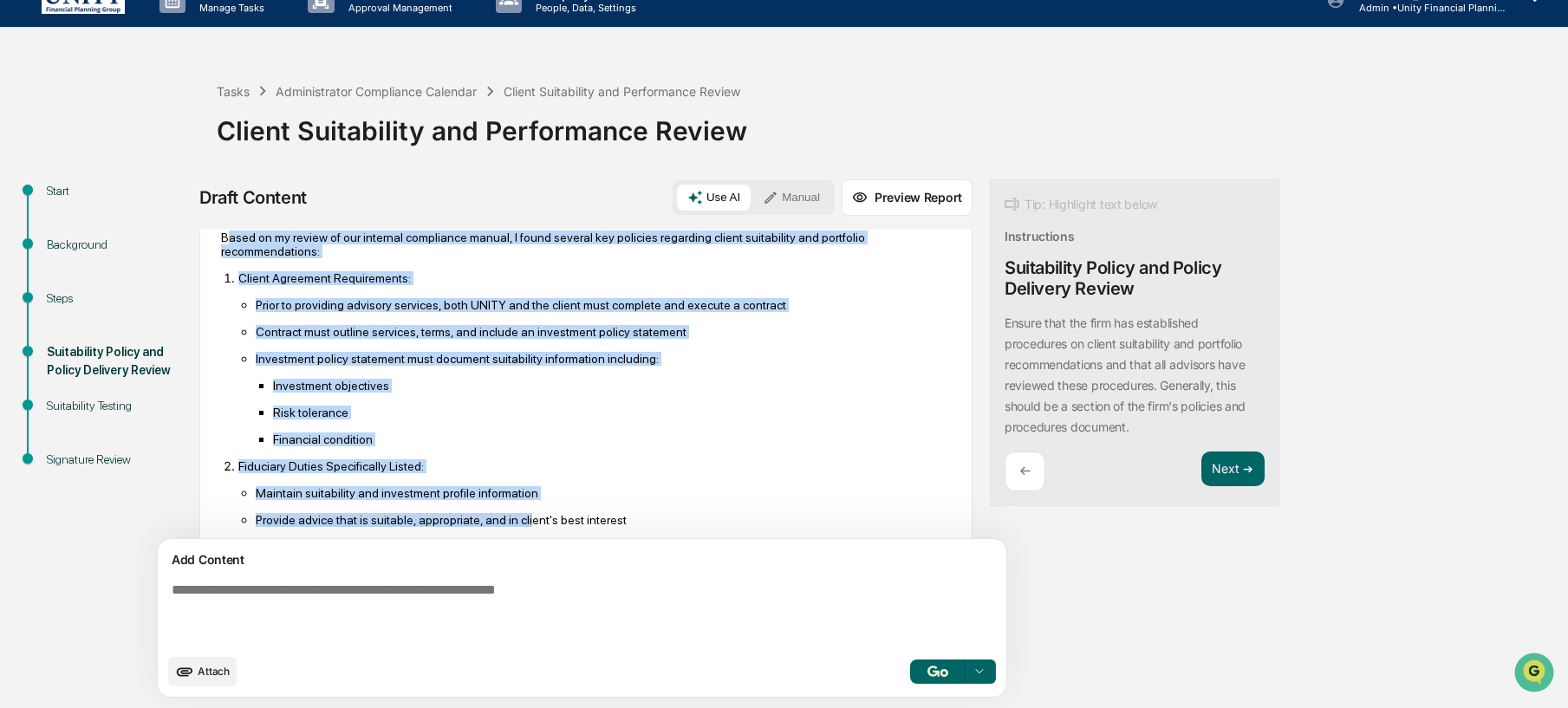
drag, startPoint x: 225, startPoint y: 344, endPoint x: 510, endPoint y: 498, distance: 323.9
click at [550, 533] on div "Based on my review of our internal compliance manual, I found several key polic…" at bounding box center [586, 554] width 730 height 645
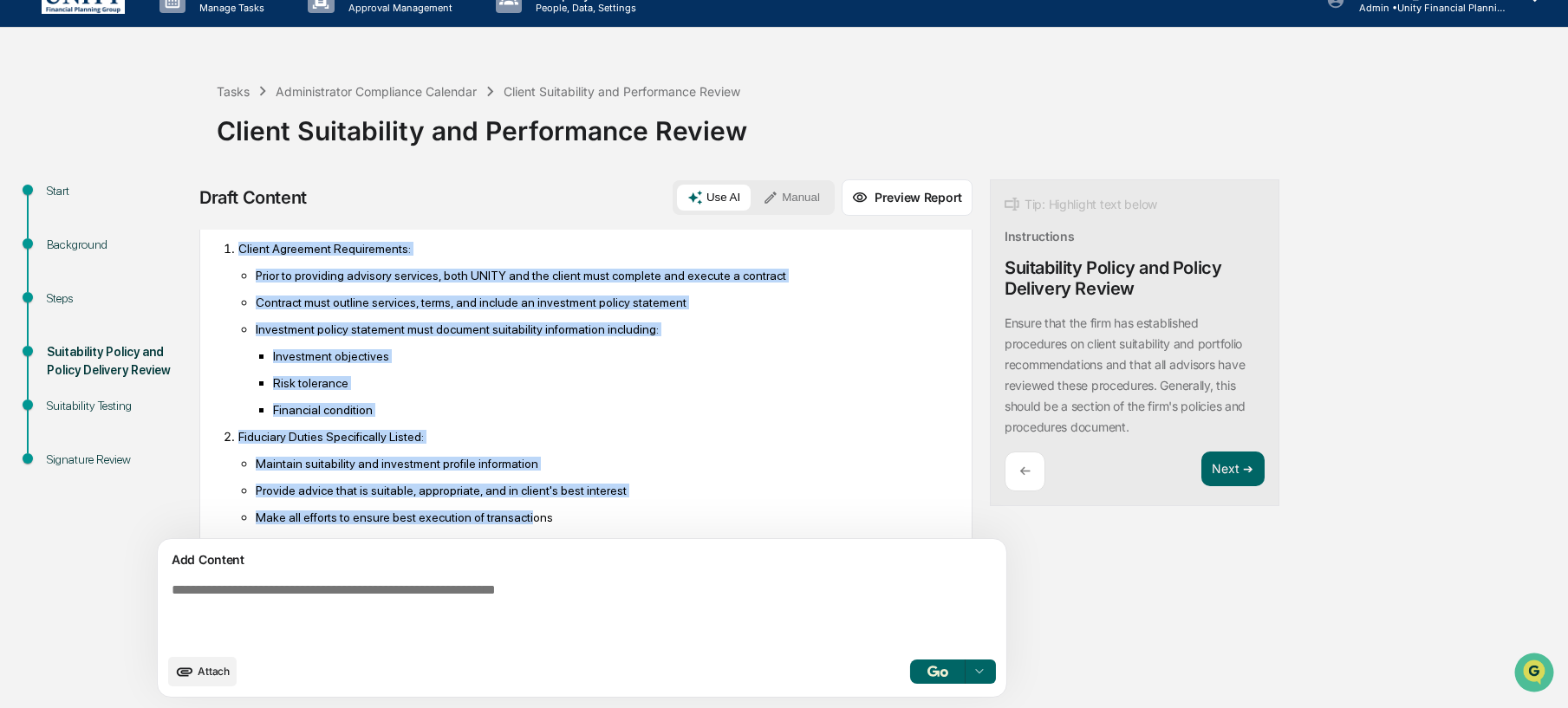
click at [317, 316] on ul "Prior to providing advisory services, both UNITY and the client must complete a…" at bounding box center [595, 343] width 713 height 150
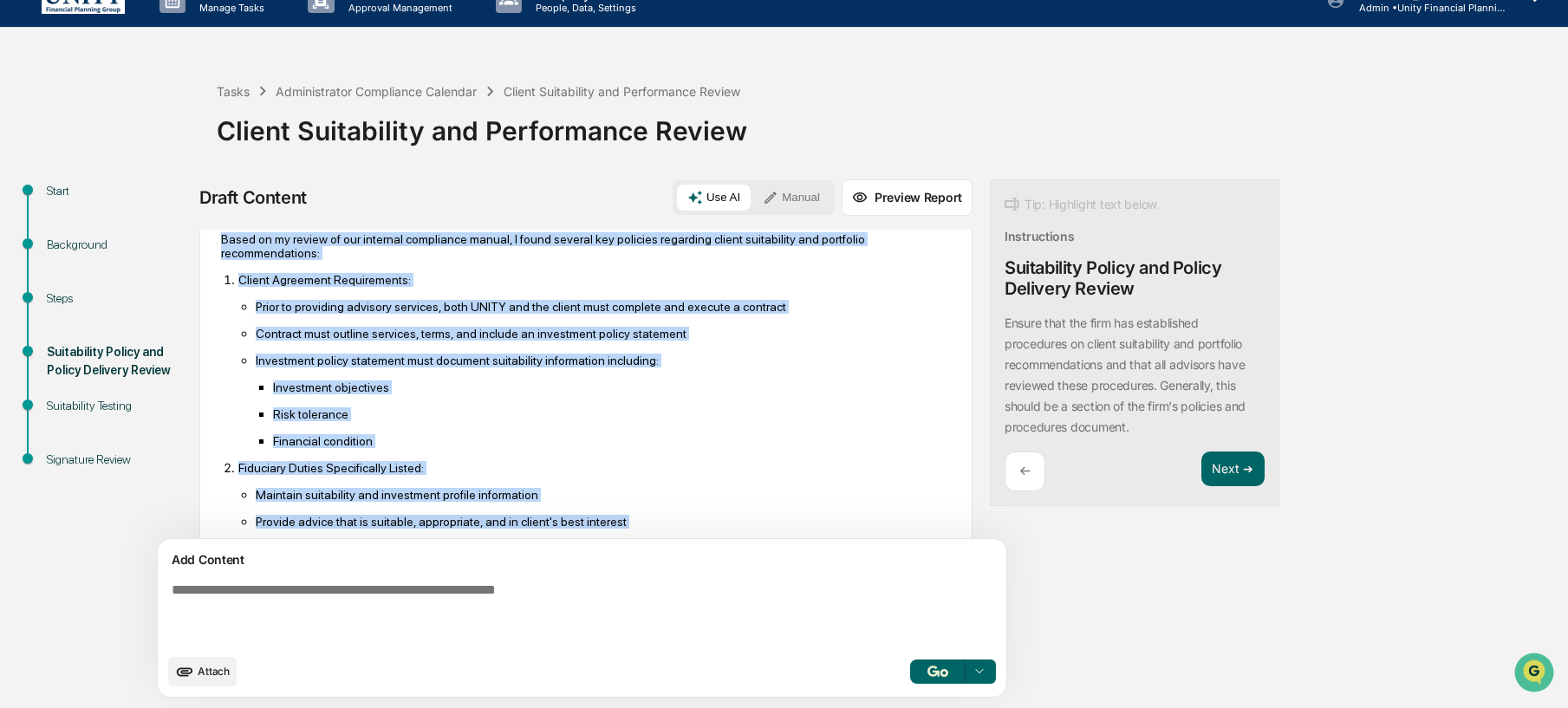
scroll to position [518, 0]
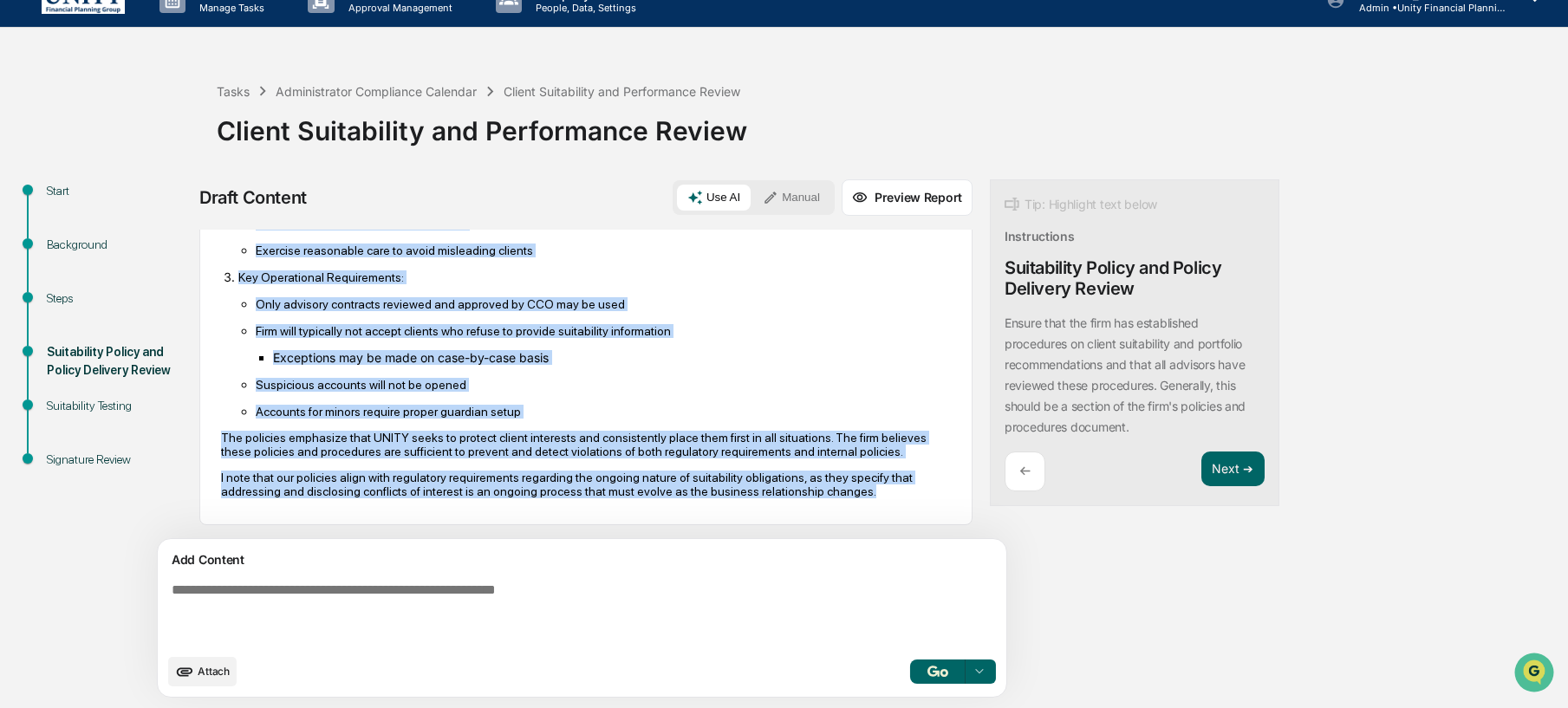
drag, startPoint x: 222, startPoint y: 246, endPoint x: 437, endPoint y: 492, distance: 326.7
click at [521, 608] on div "Sources What does our policies and procedures say about this? AI Synthesis View…" at bounding box center [585, 469] width 773 height 479
click at [752, 191] on button "Manual" at bounding box center [791, 197] width 78 height 26
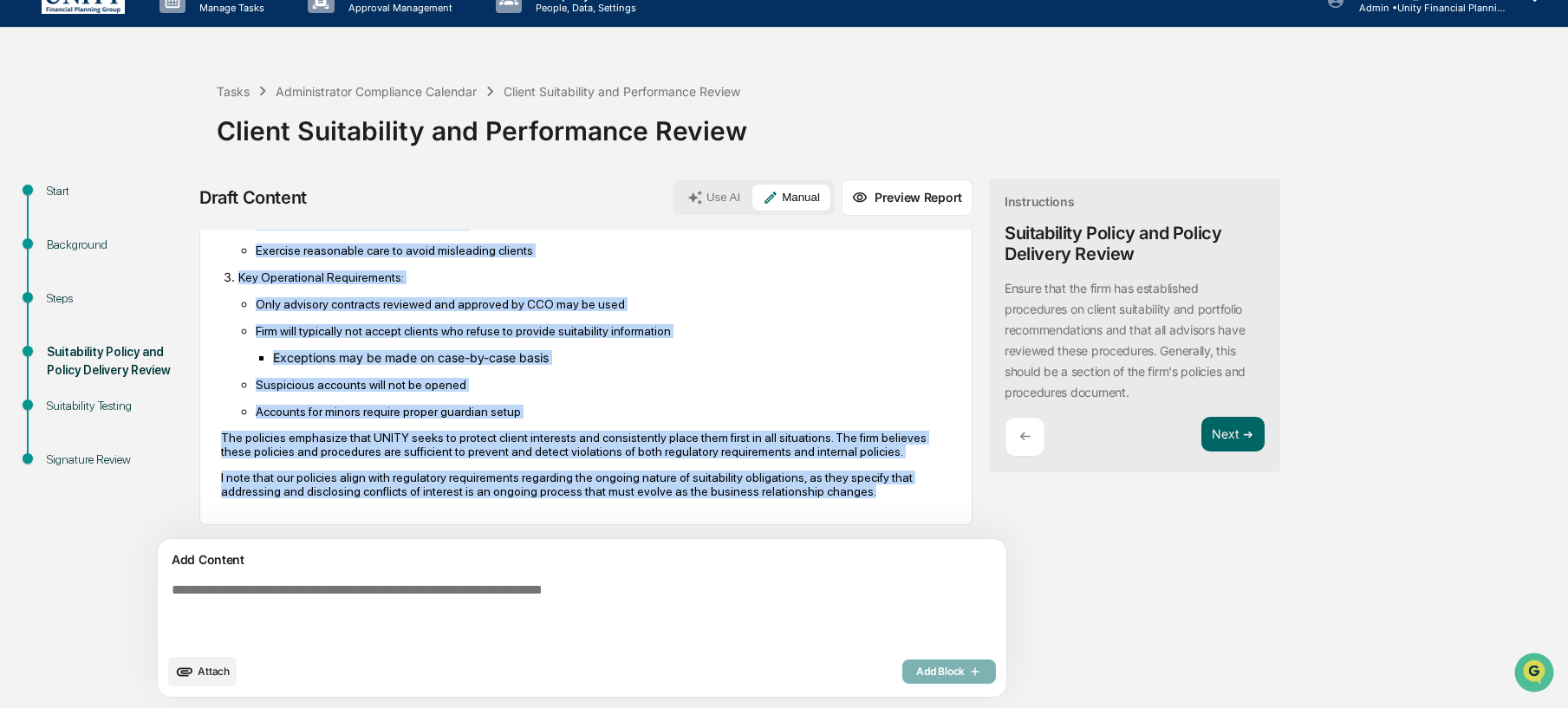
click at [396, 592] on textarea at bounding box center [542, 614] width 754 height 77
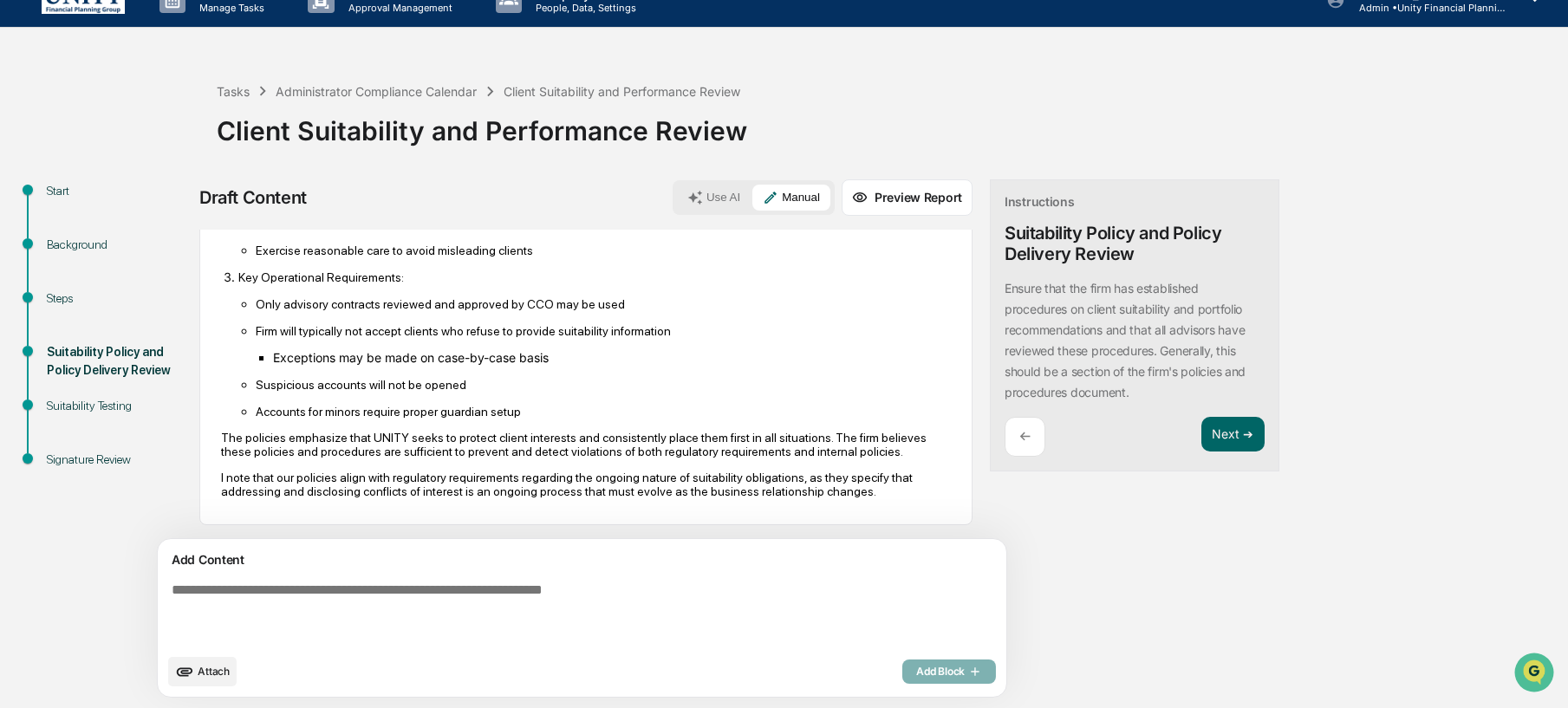
paste textarea "**********"
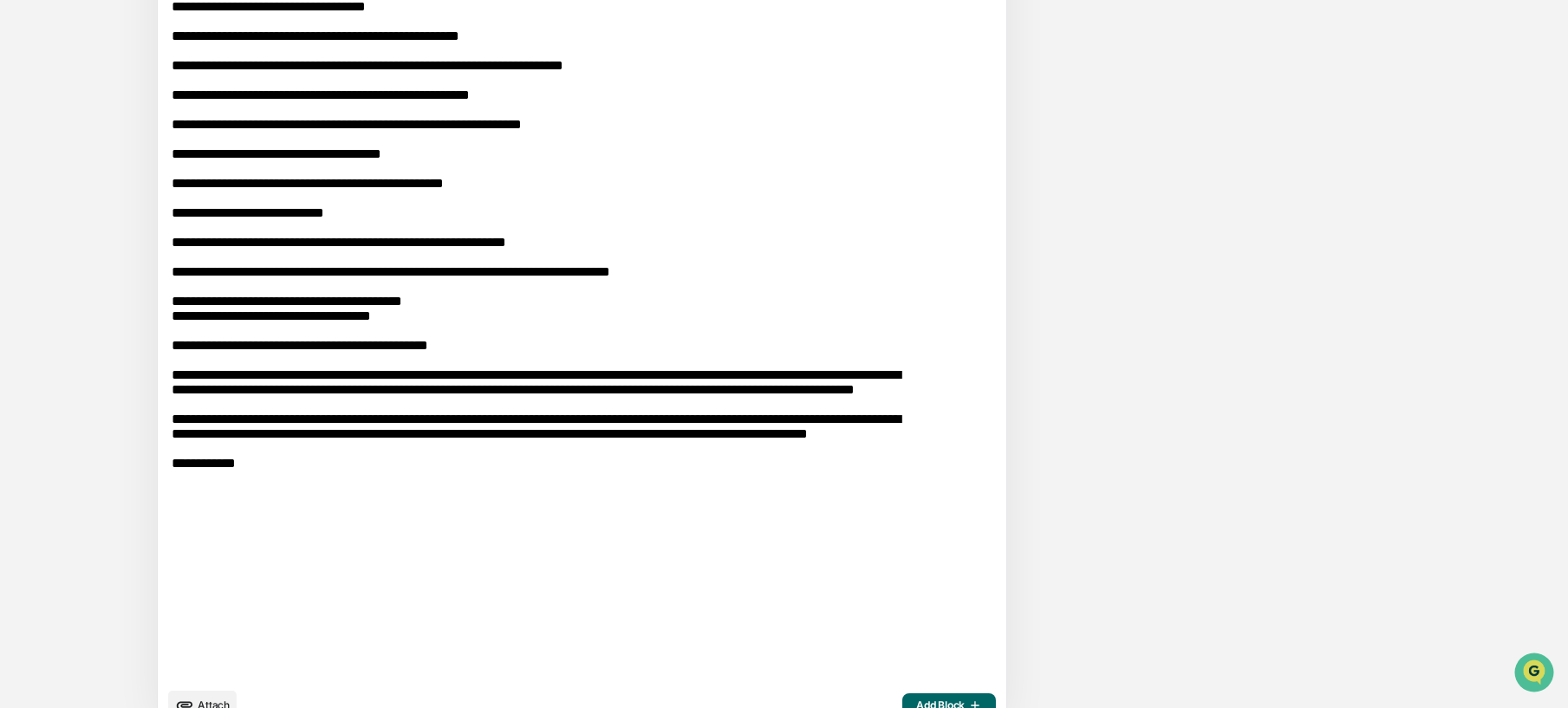
scroll to position [880, 0]
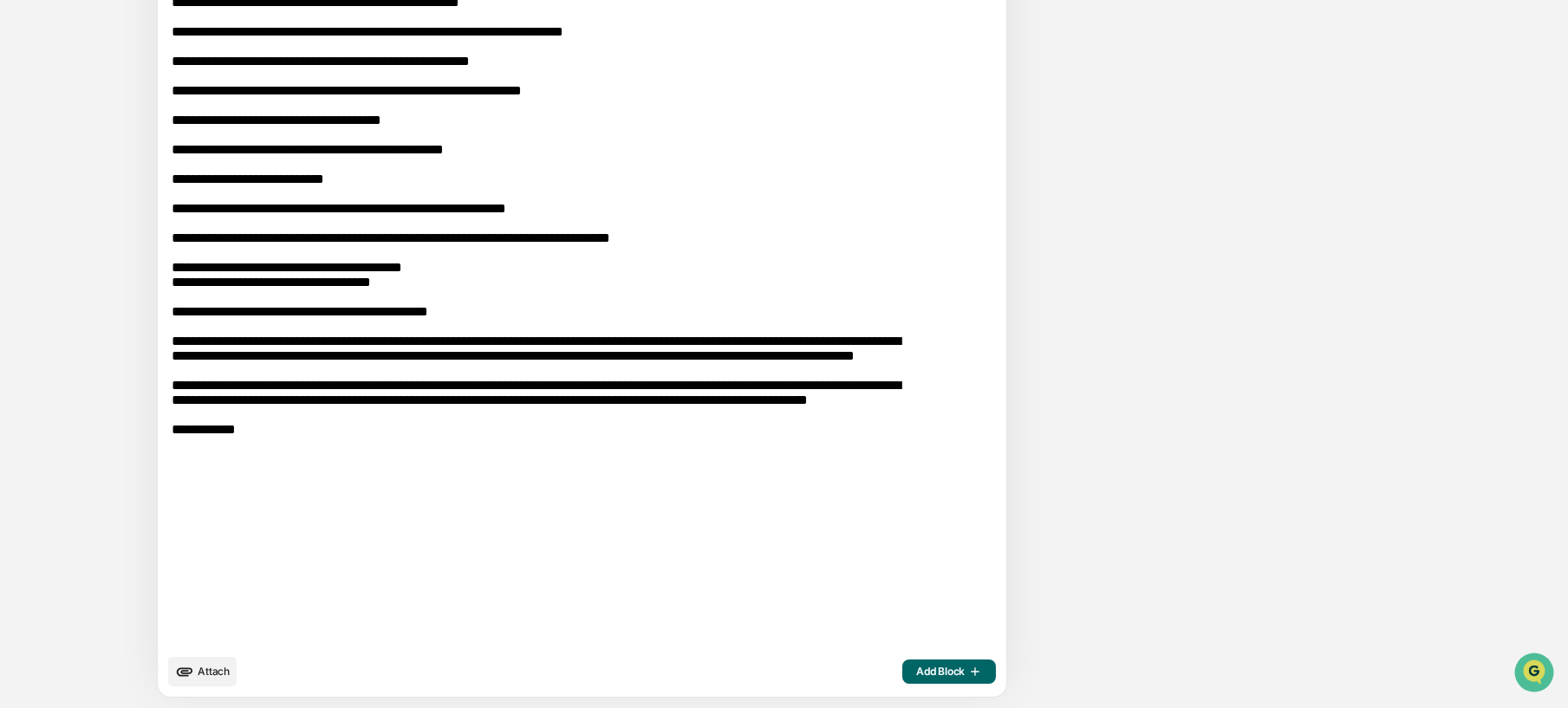
type textarea "**********"
click at [917, 677] on span "Add Block" at bounding box center [950, 672] width 66 height 14
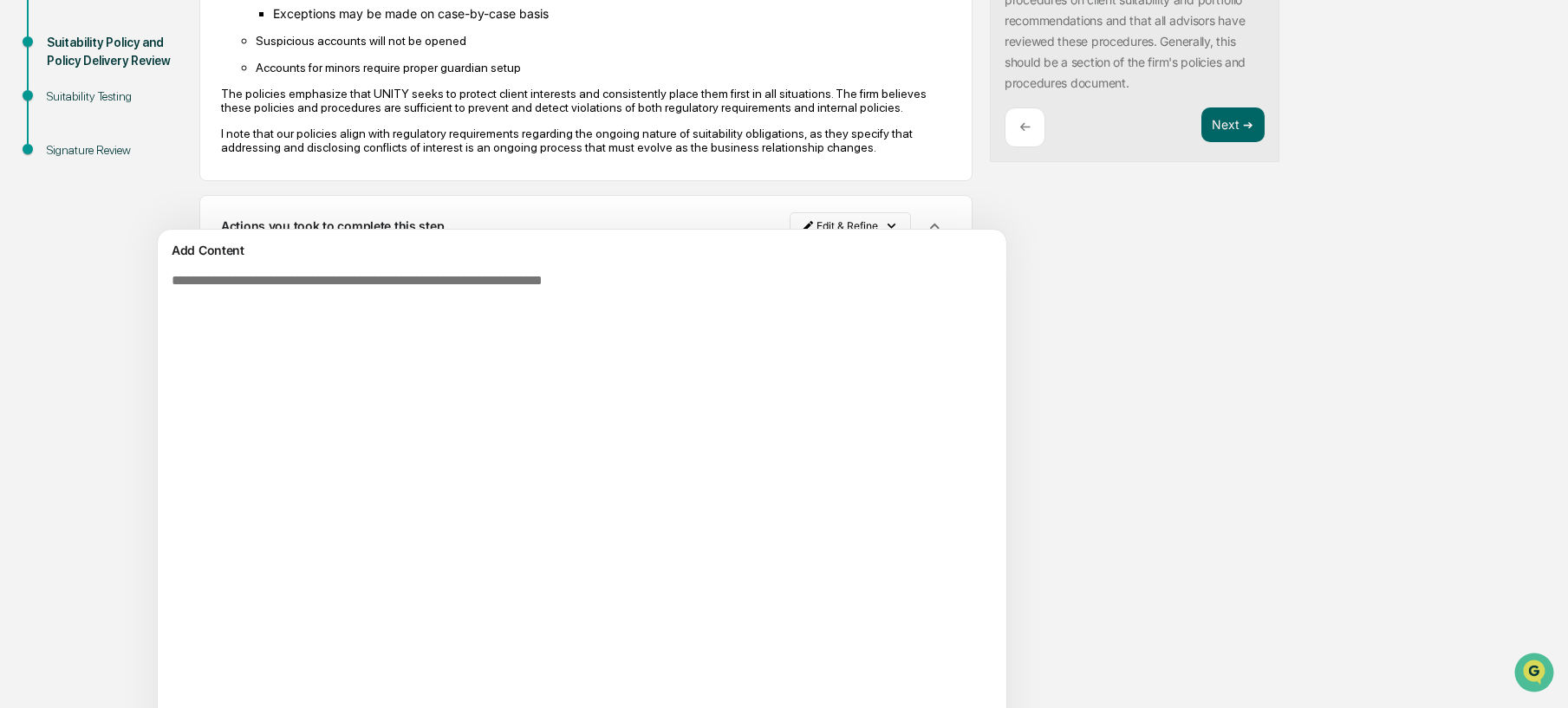
scroll to position [0, 0]
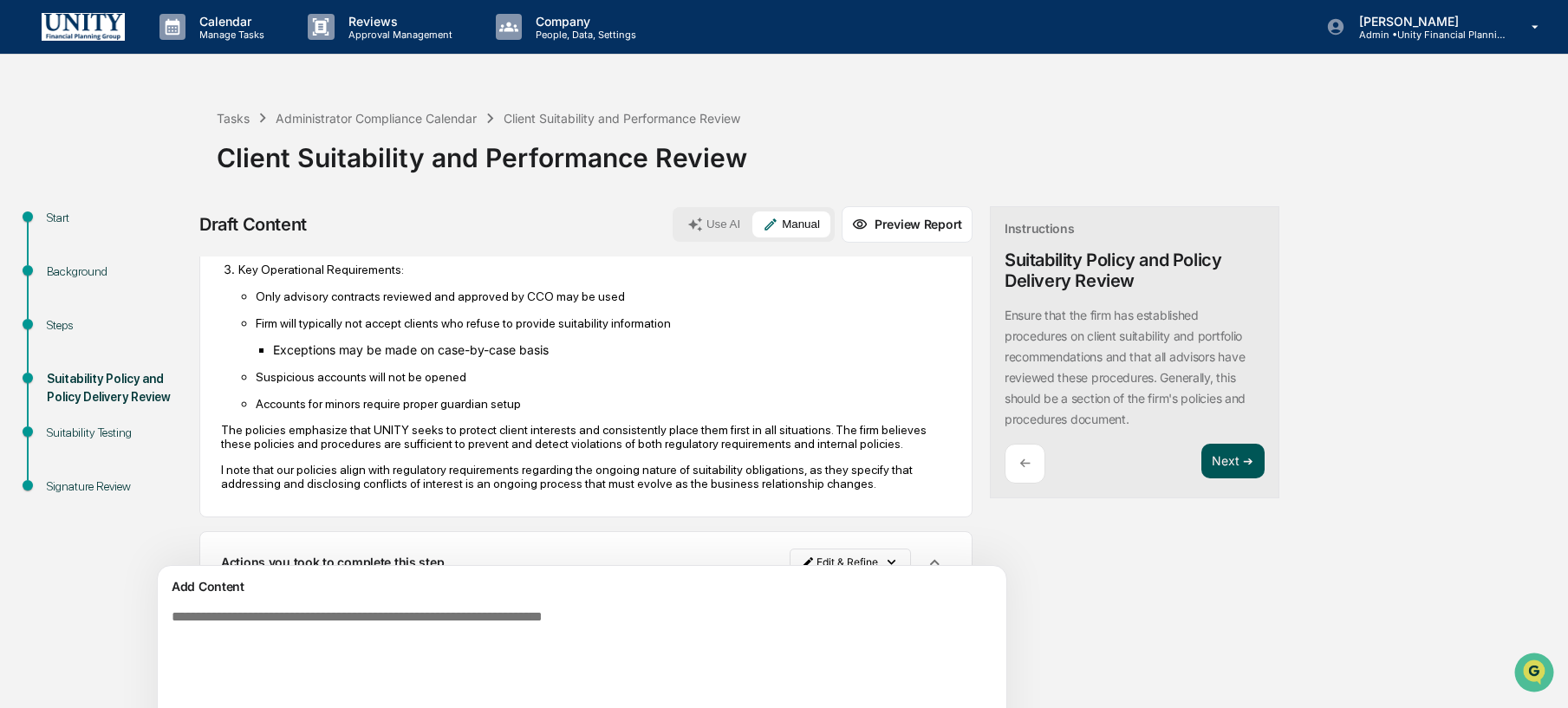
click at [1202, 469] on button "Next ➔" at bounding box center [1233, 461] width 63 height 36
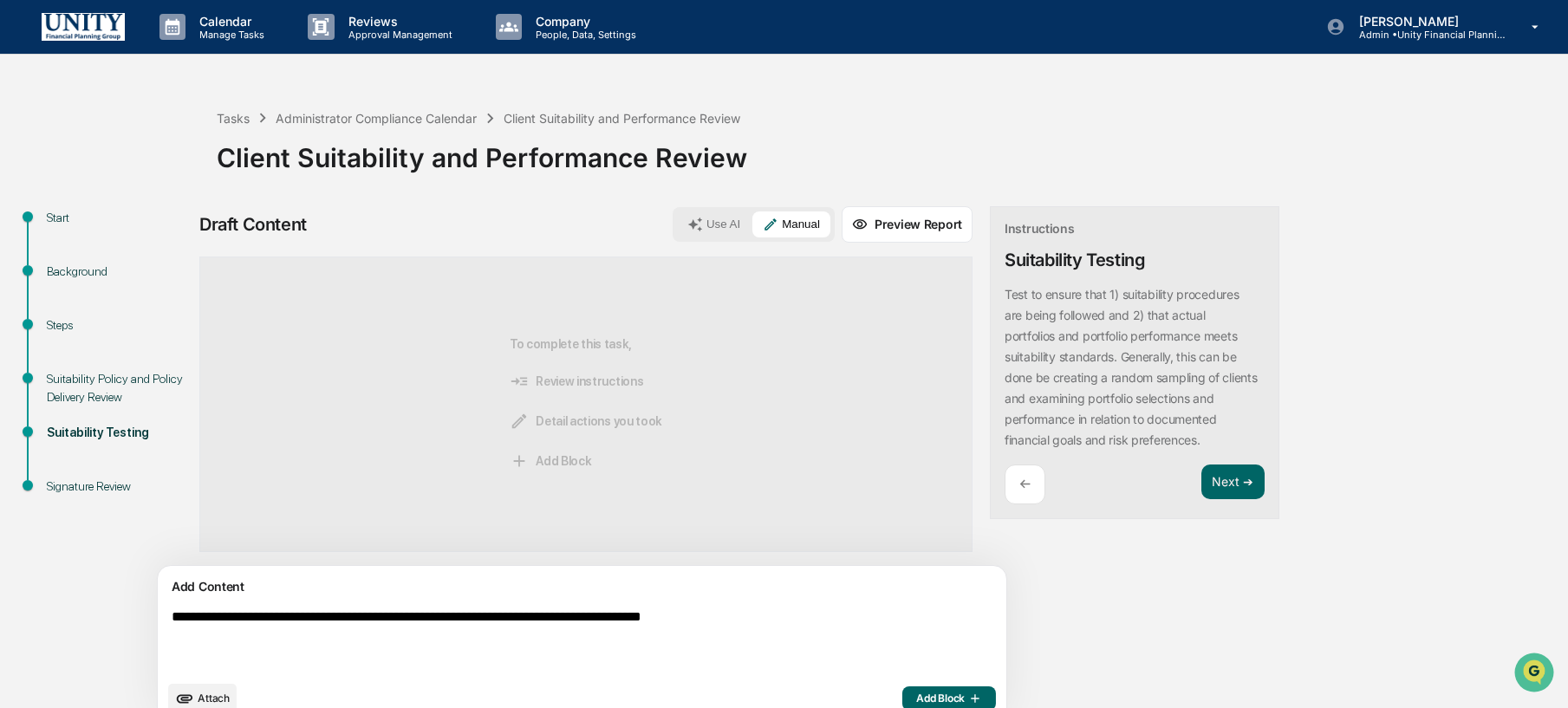
type textarea "**********"
click at [917, 692] on span "Add Block" at bounding box center [950, 699] width 66 height 14
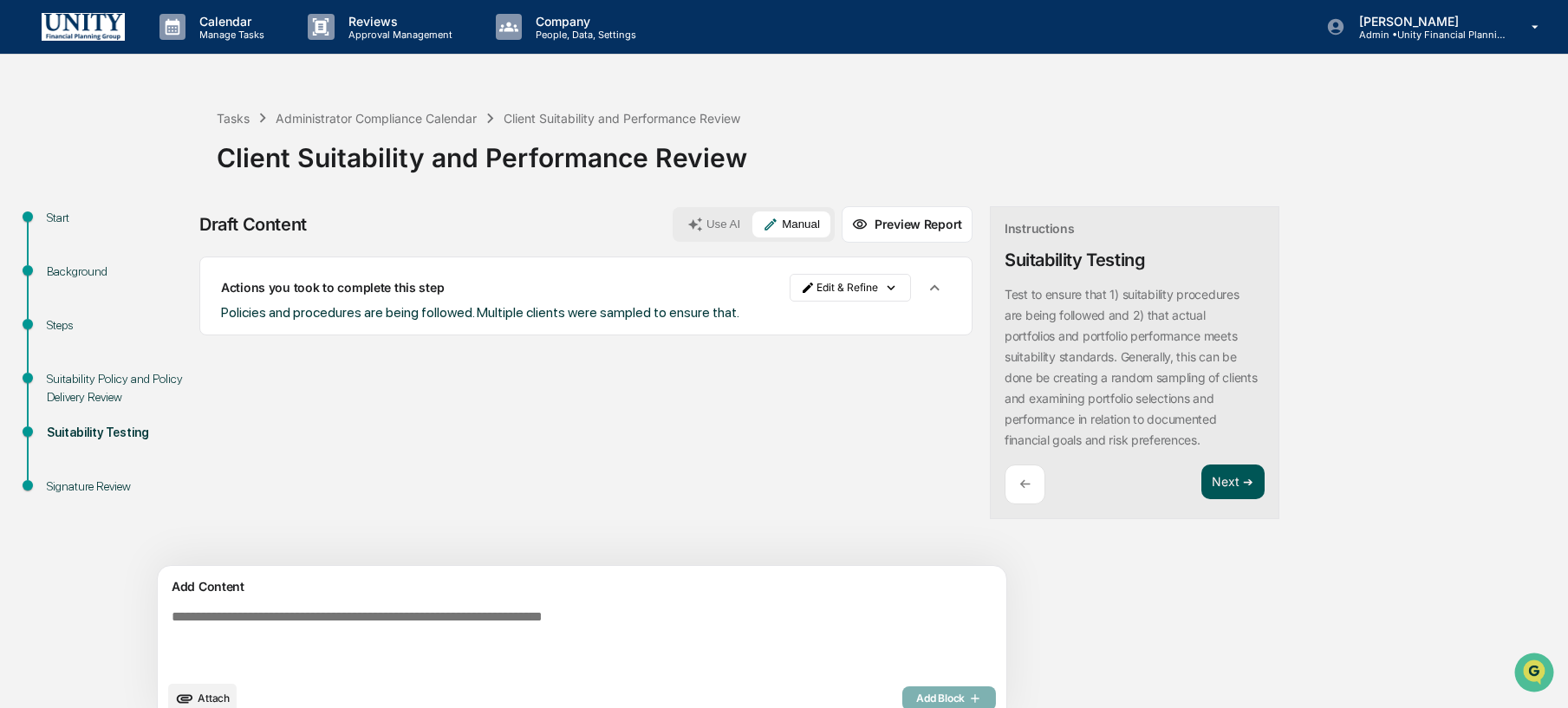
click at [1202, 480] on button "Next ➔" at bounding box center [1233, 483] width 63 height 36
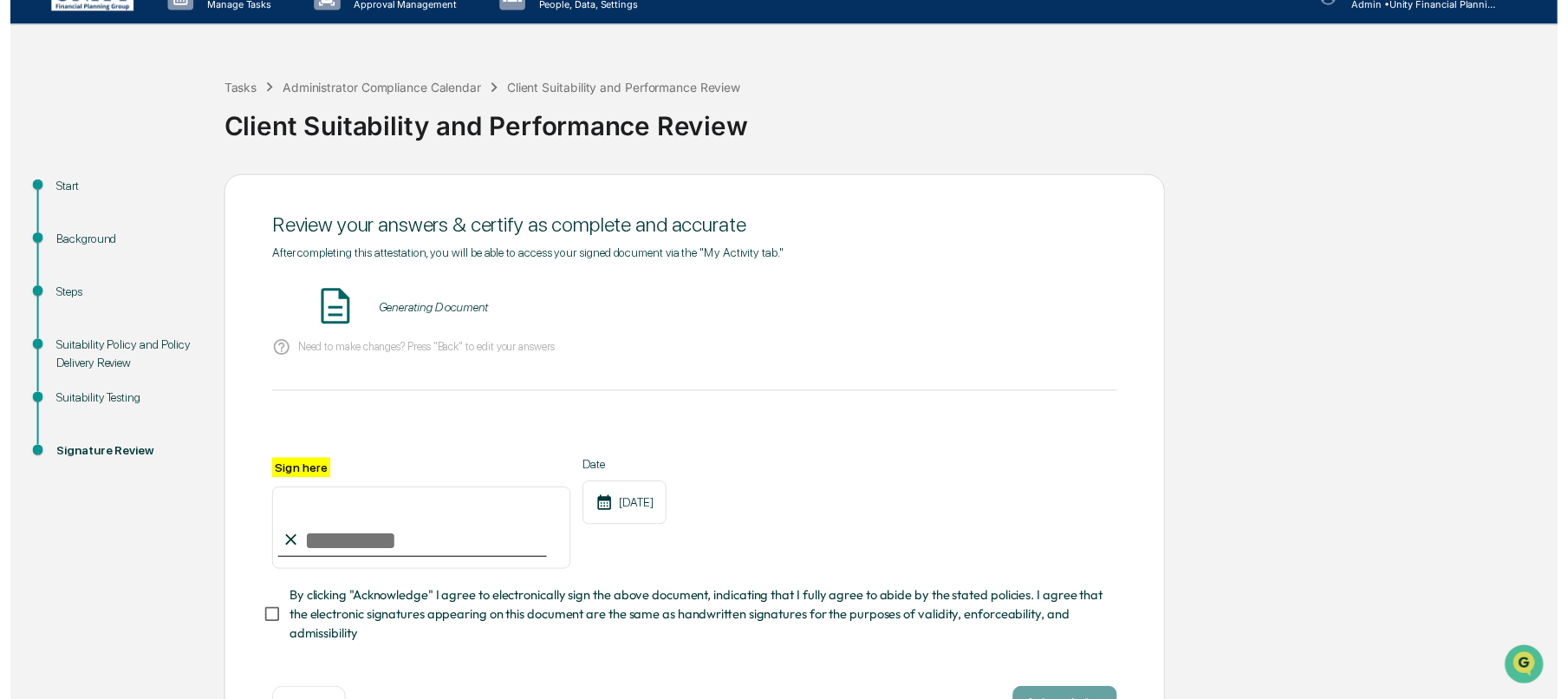
scroll to position [45, 0]
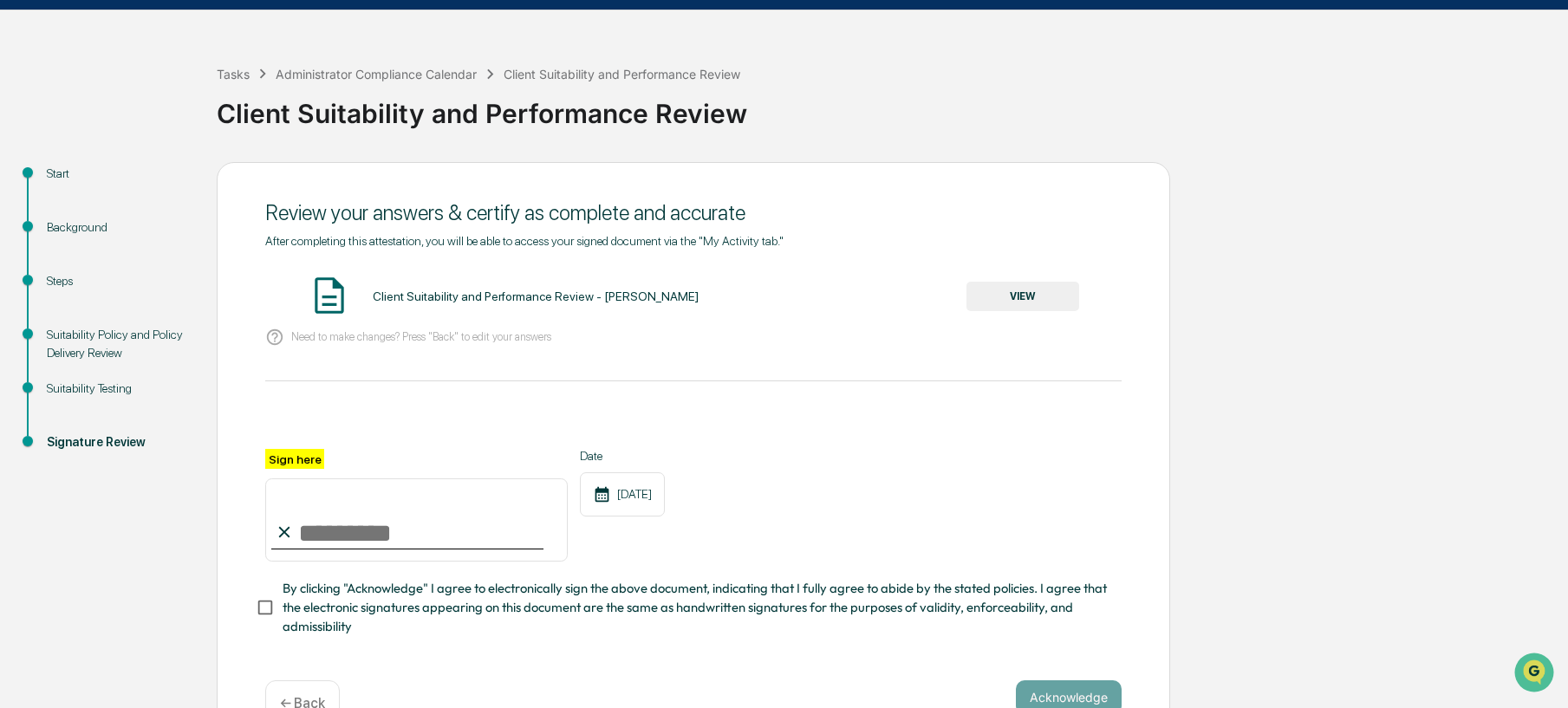
click at [1010, 292] on button "VIEW" at bounding box center [1023, 296] width 113 height 29
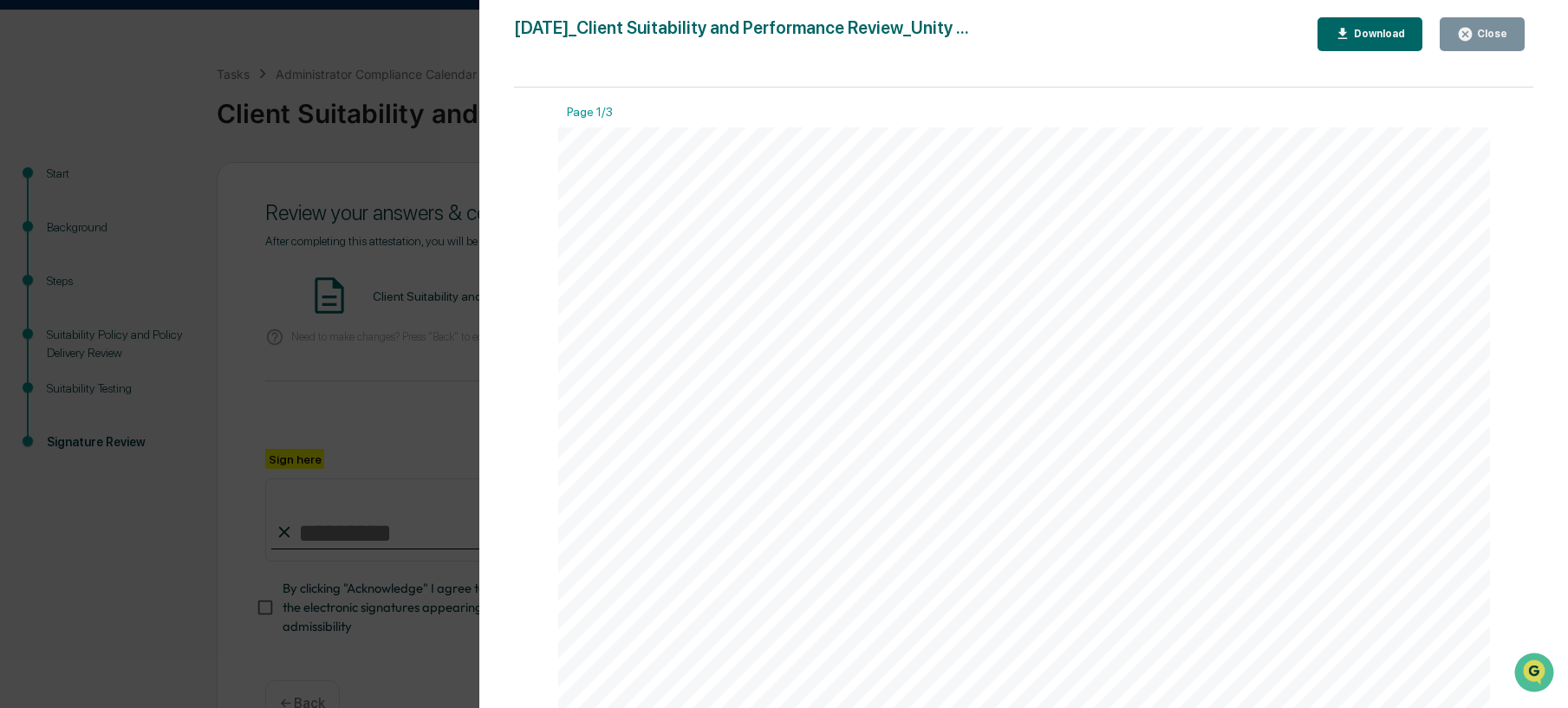
click at [328, 354] on div "Version History 10/09/2025, 01:31 PM Wade Marcy 2025-10-09_Client Suitability a…" at bounding box center [784, 354] width 1568 height 708
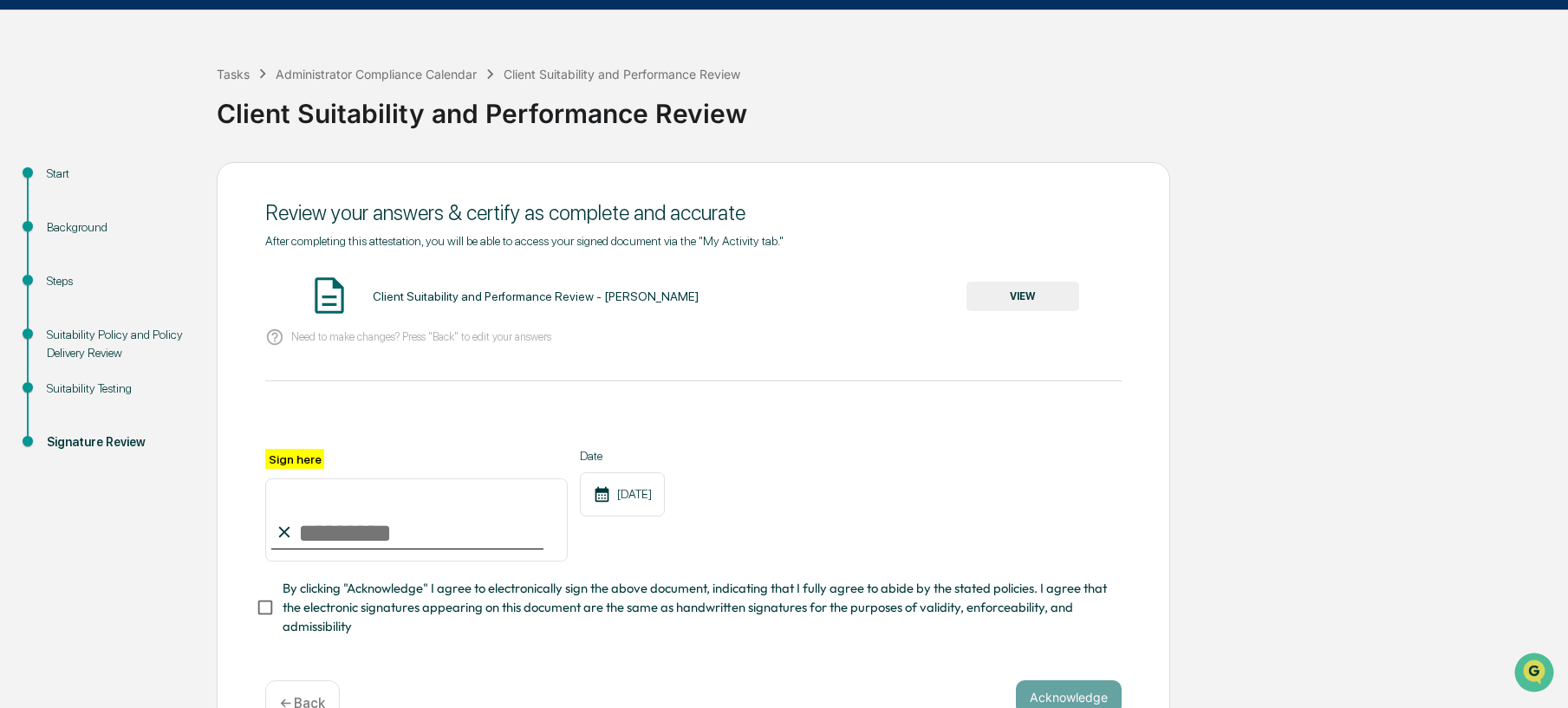
click at [351, 548] on div at bounding box center [407, 549] width 272 height 2
click at [363, 531] on input "Sign here" at bounding box center [417, 521] width 303 height 84
type input "**********"
click at [1093, 697] on button "Acknowledge" at bounding box center [1068, 698] width 106 height 35
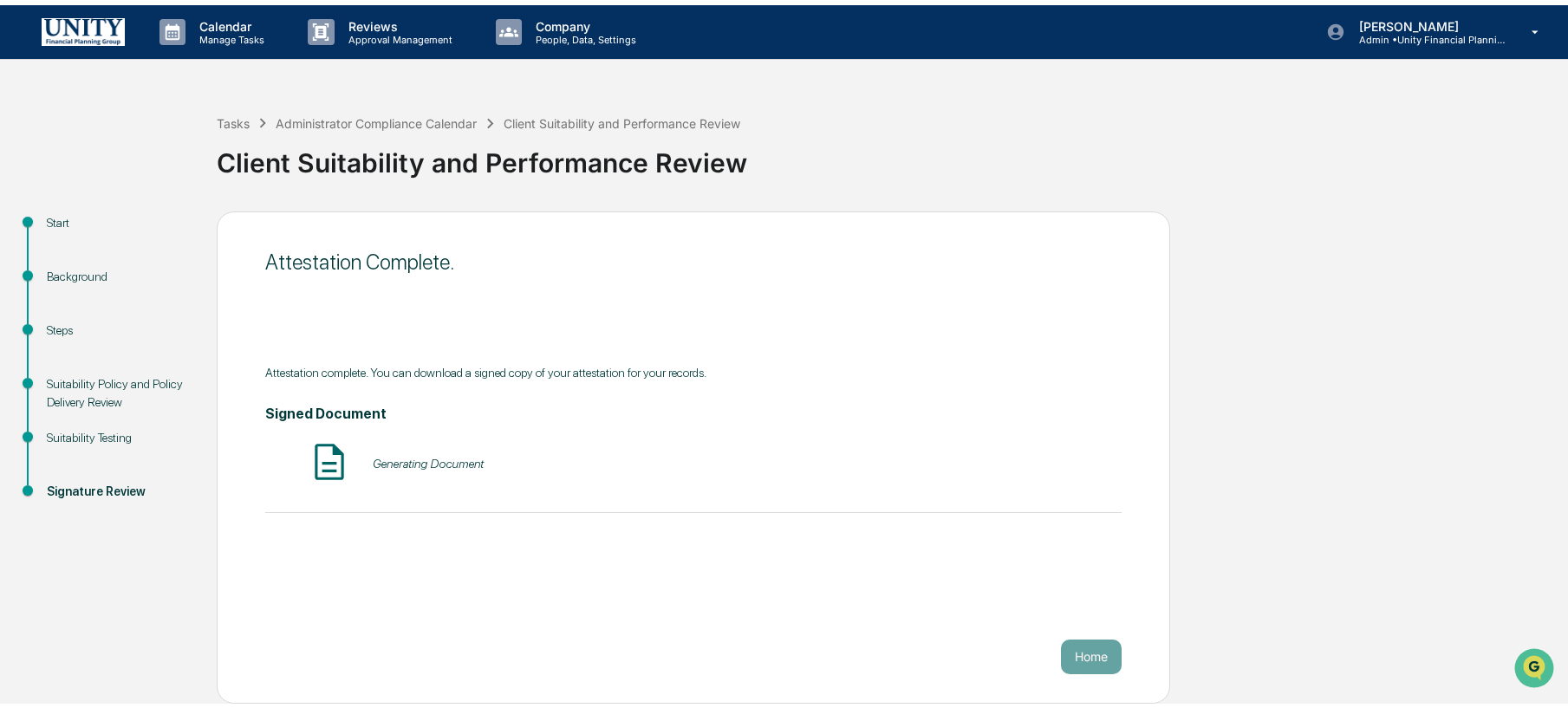
scroll to position [0, 0]
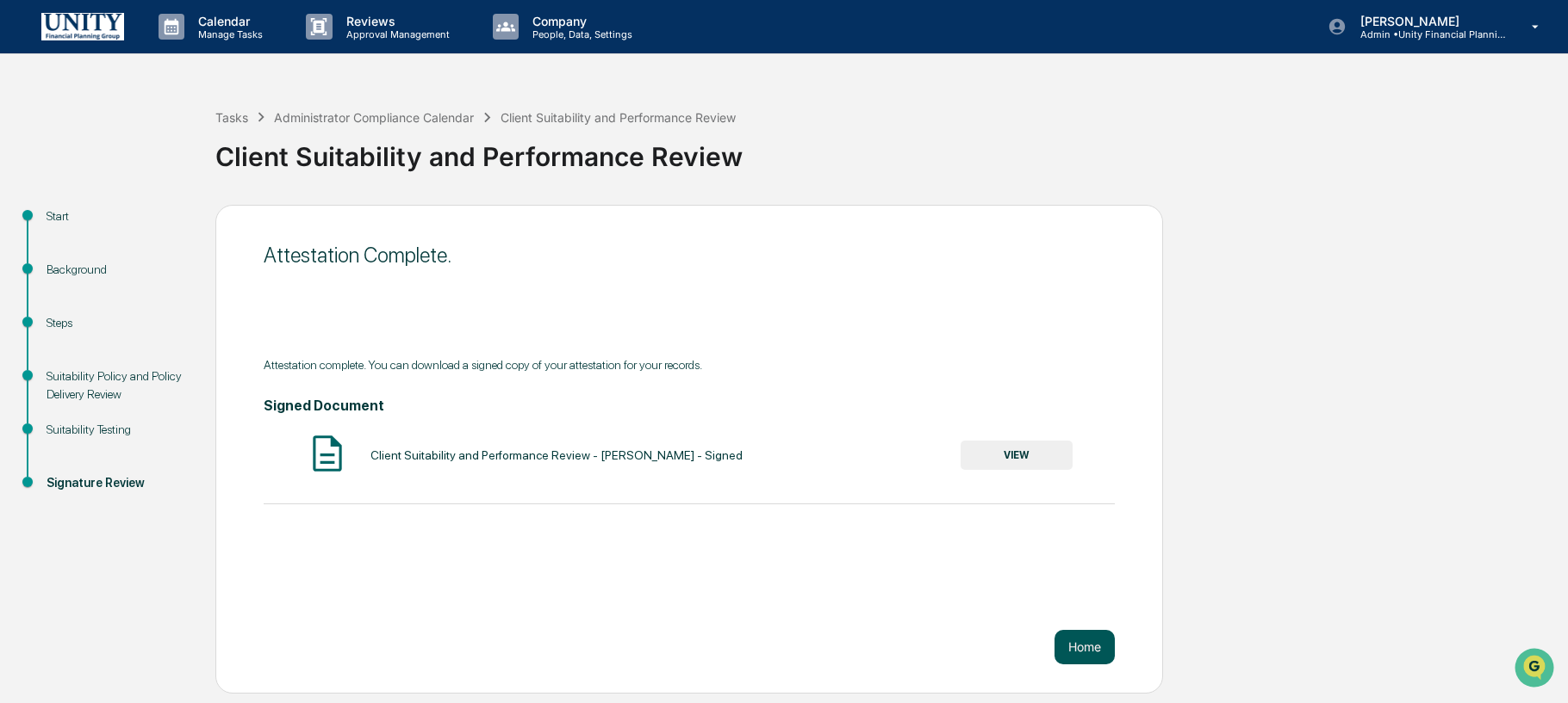
click at [1097, 657] on button "Home" at bounding box center [1085, 648] width 61 height 35
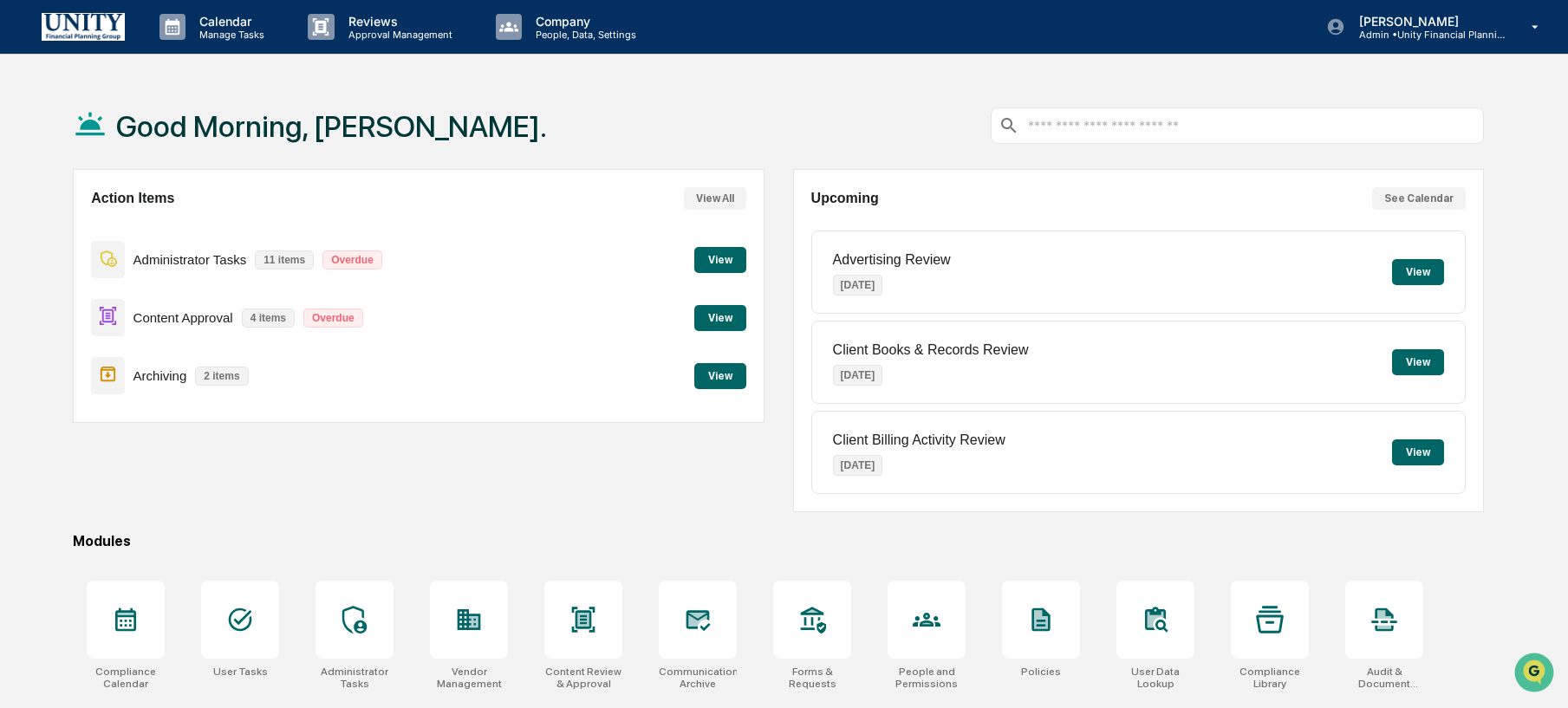
click at [732, 267] on button "View" at bounding box center [720, 259] width 52 height 26
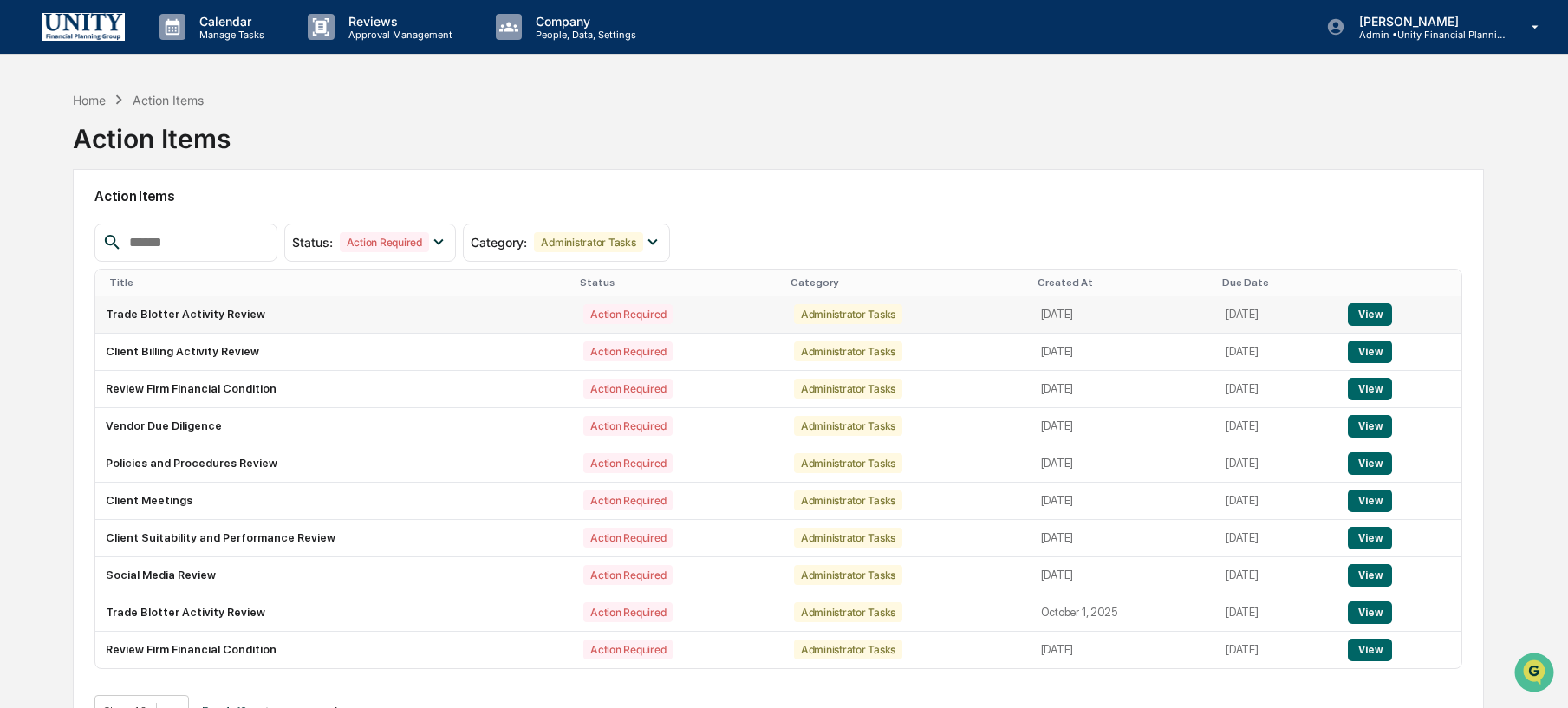
click at [1383, 320] on button "View" at bounding box center [1370, 315] width 45 height 22
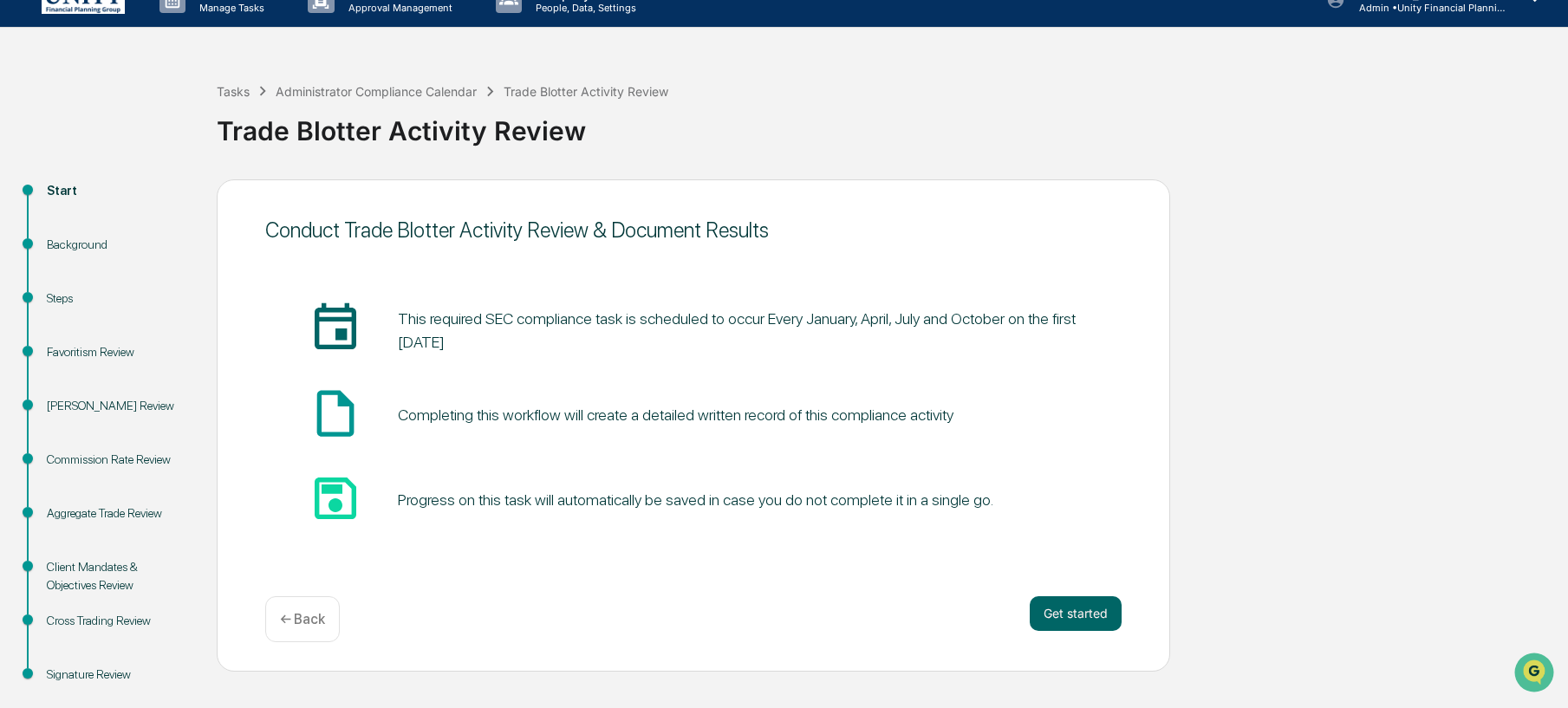
scroll to position [54, 0]
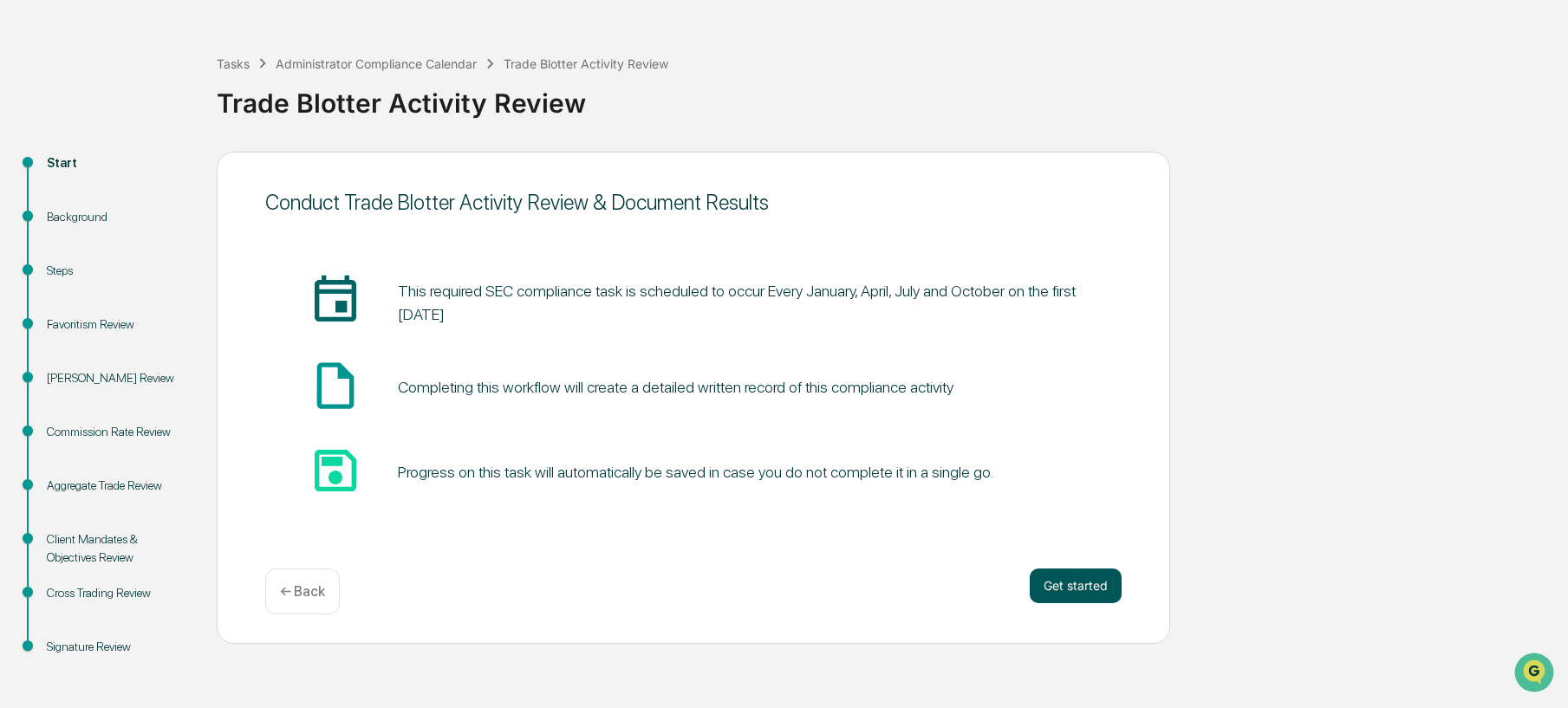
click at [1084, 584] on button "Get started" at bounding box center [1076, 587] width 92 height 35
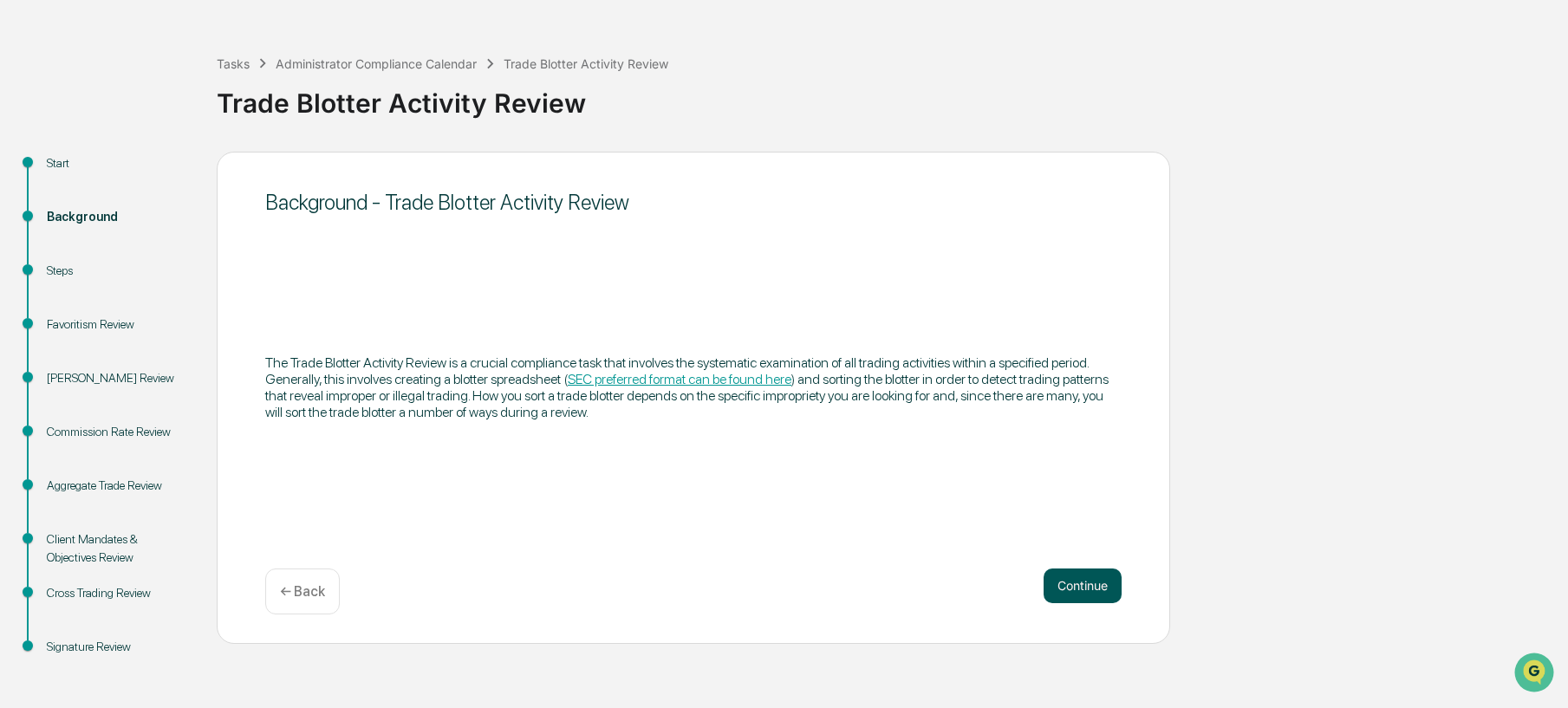
click at [1083, 583] on button "Continue" at bounding box center [1083, 587] width 78 height 35
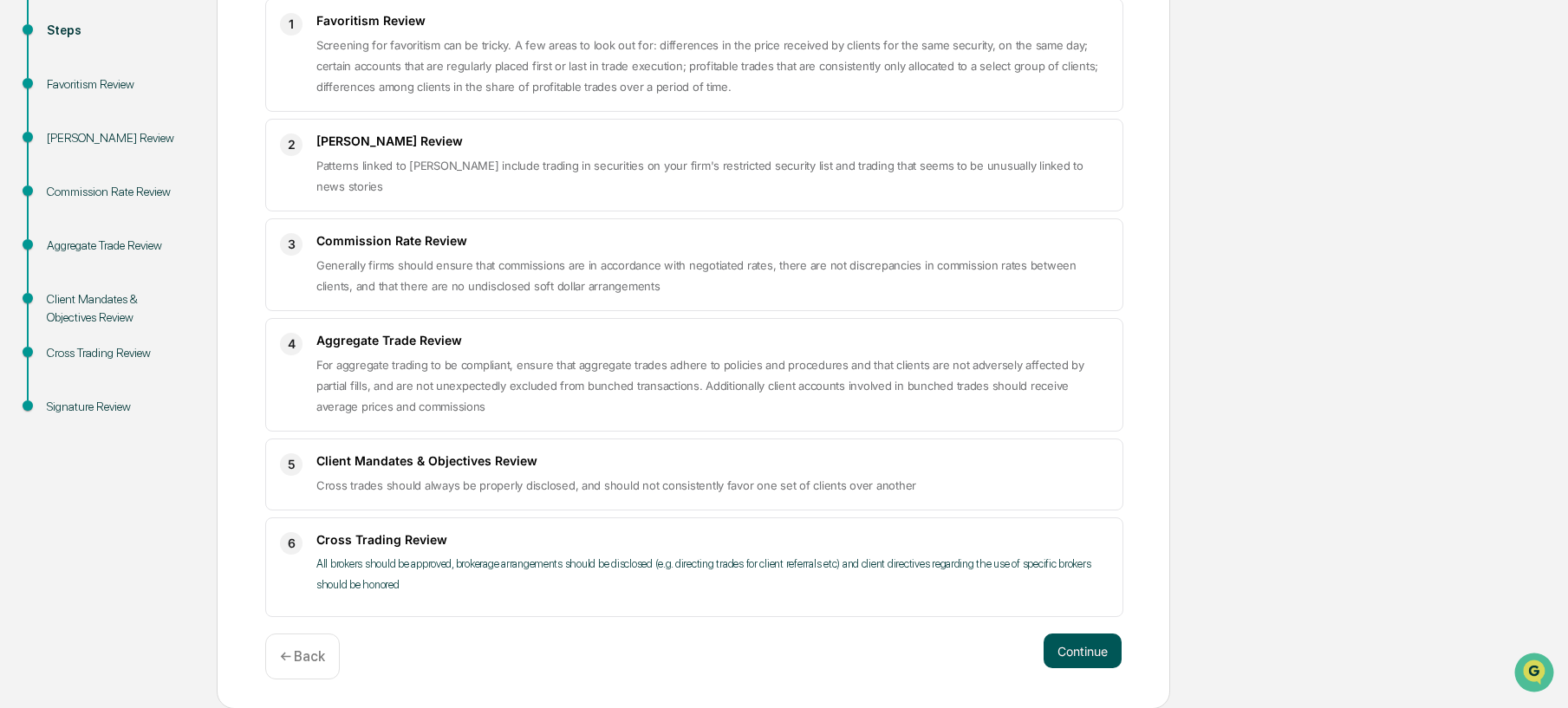
click at [1082, 642] on button "Continue" at bounding box center [1083, 652] width 78 height 35
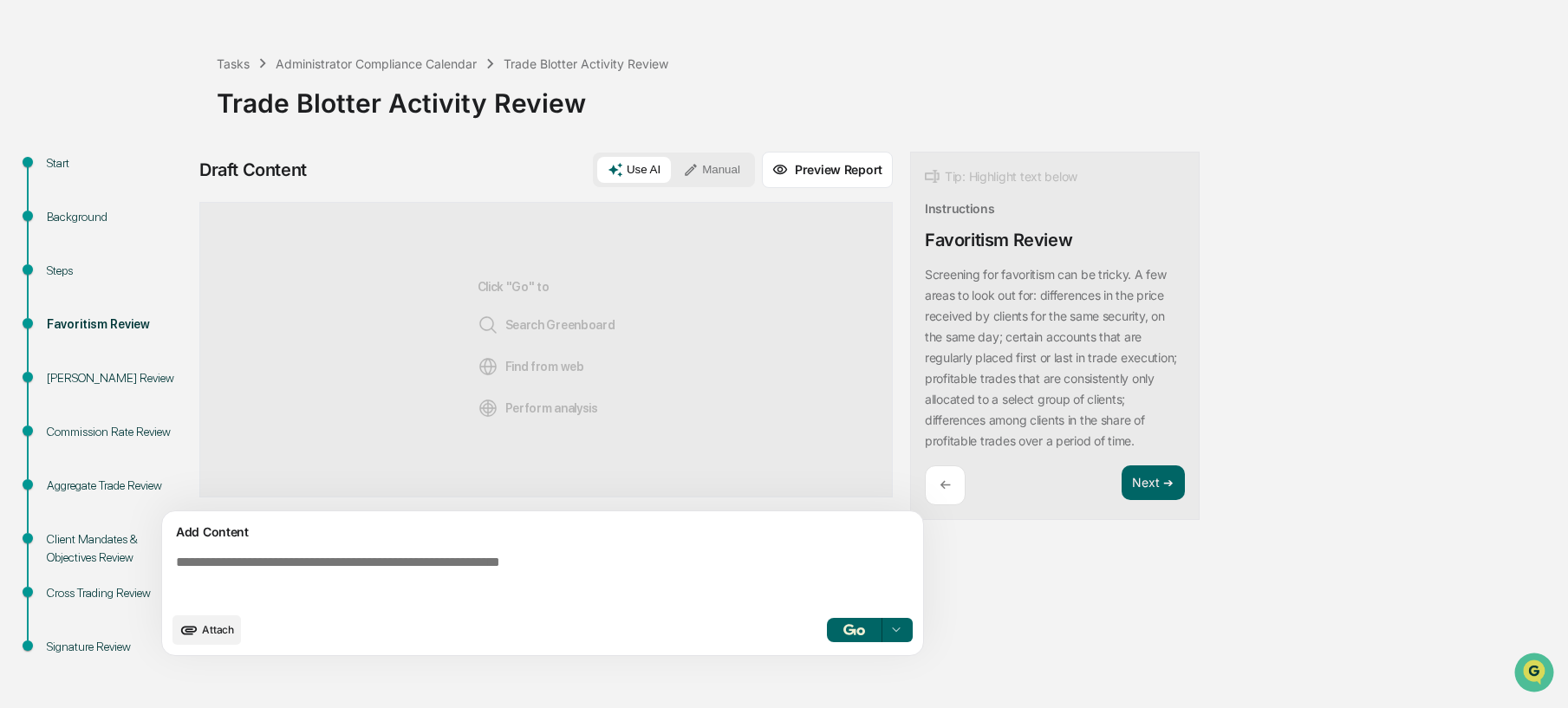
click at [684, 556] on textarea at bounding box center [546, 579] width 754 height 62
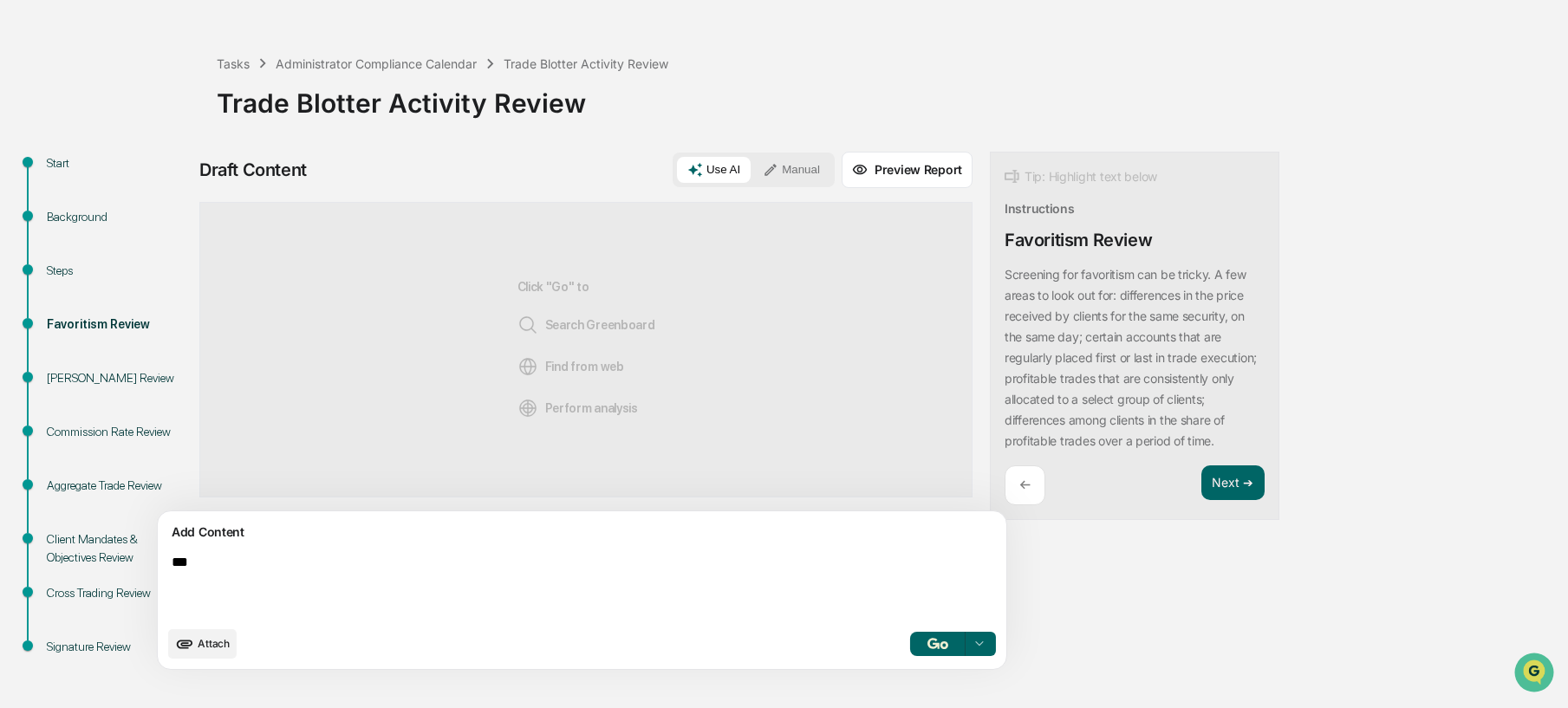
type textarea "***"
click at [676, 145] on div "Tasks Administrator Compliance Calendar Trade Blotter Activity Review Trade Blo…" at bounding box center [887, 90] width 1343 height 124
drag, startPoint x: 699, startPoint y: 155, endPoint x: 783, endPoint y: 191, distance: 91.4
click at [699, 155] on div "Use AI Manual" at bounding box center [753, 170] width 162 height 35
click at [752, 174] on button "Manual" at bounding box center [791, 170] width 78 height 26
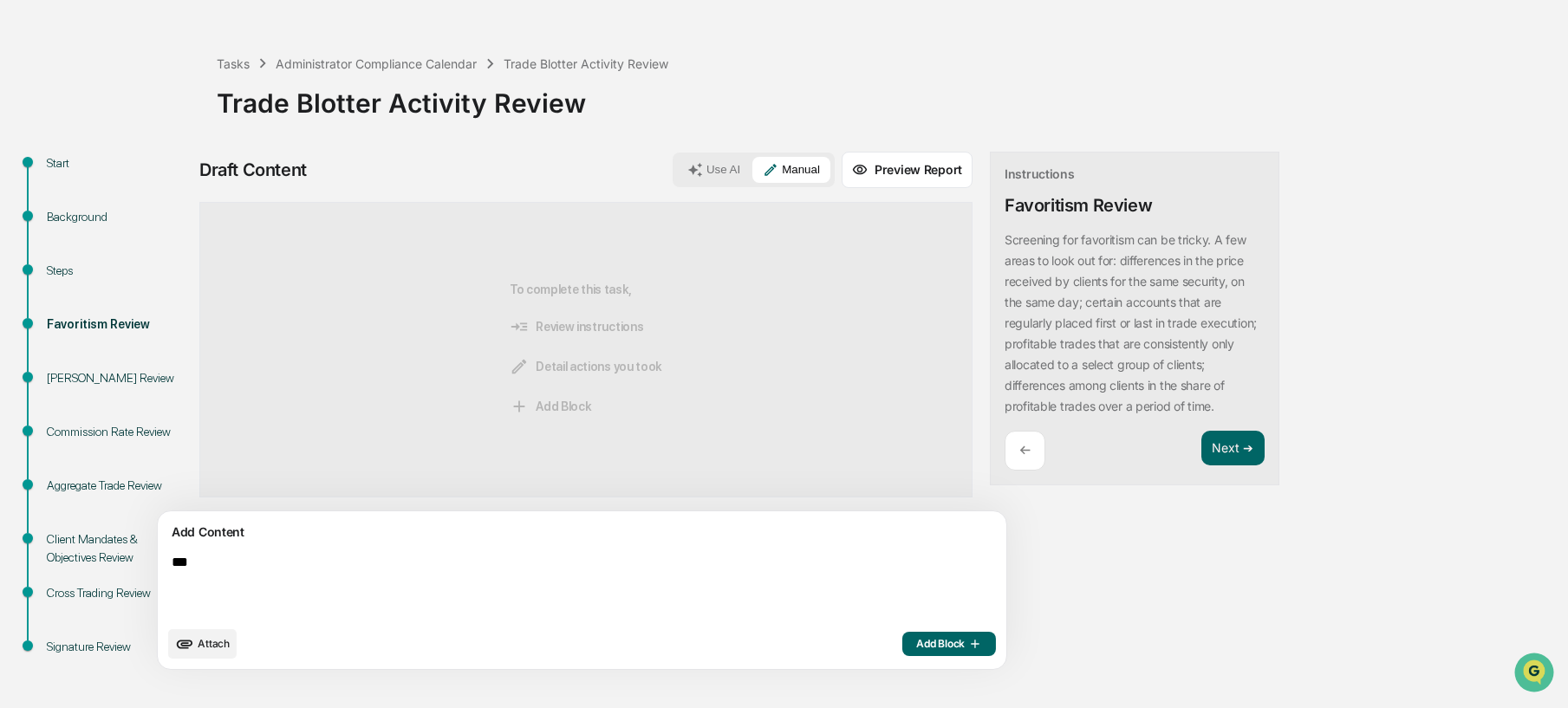
click at [917, 649] on span "Add Block" at bounding box center [950, 644] width 66 height 14
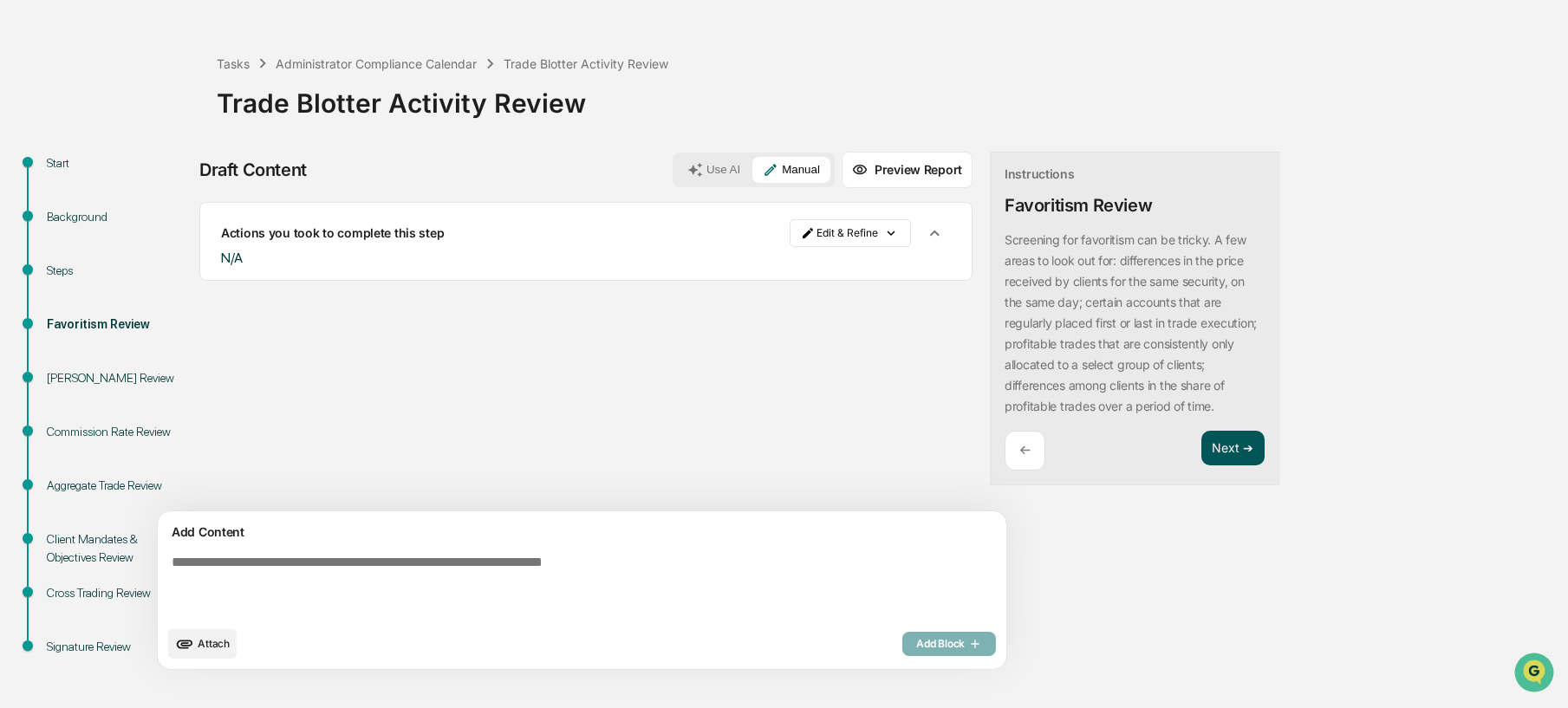
click at [1202, 466] on button "Next ➔" at bounding box center [1233, 449] width 63 height 36
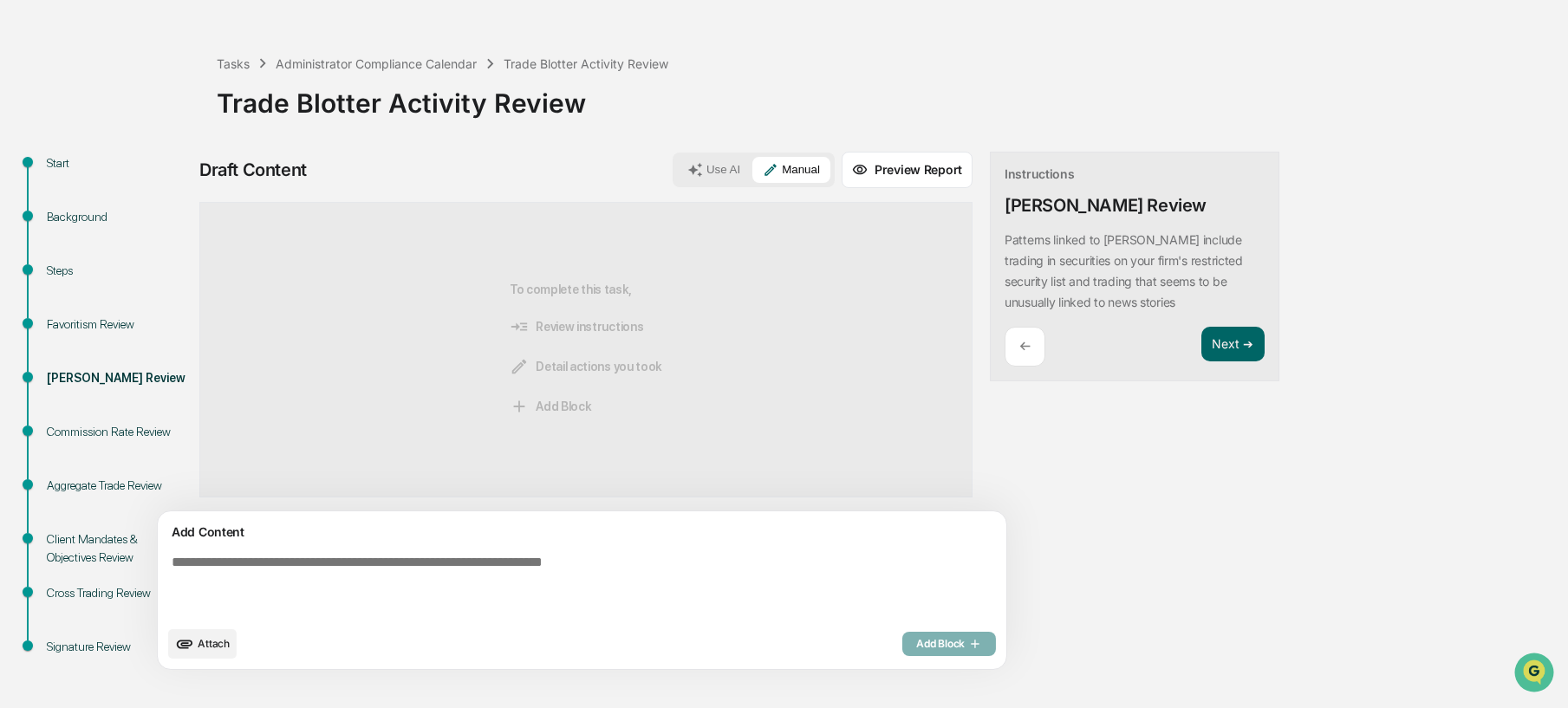
click at [647, 566] on textarea at bounding box center [542, 586] width 754 height 77
type textarea "***"
click at [917, 649] on span "Add Block" at bounding box center [950, 644] width 66 height 14
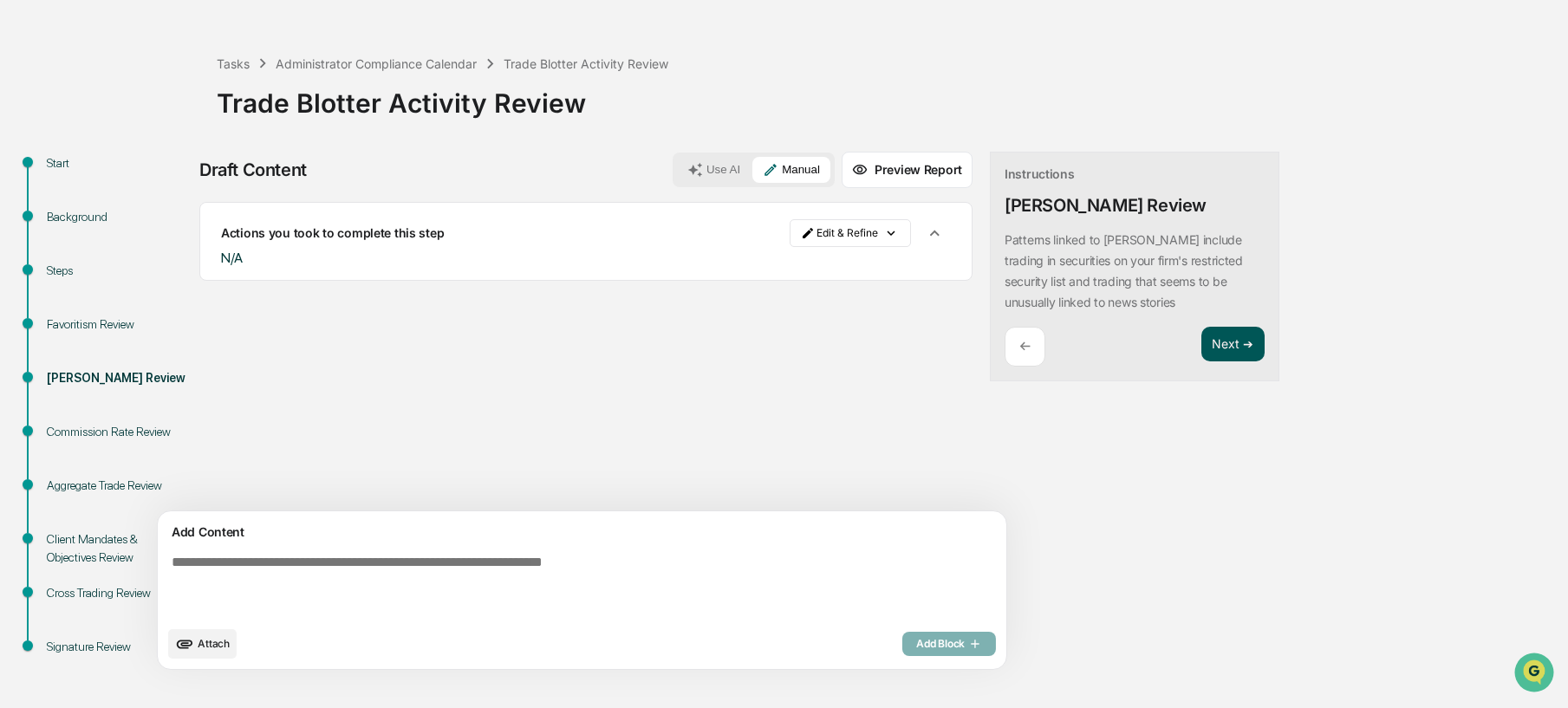
click at [1202, 344] on button "Next ➔" at bounding box center [1233, 345] width 63 height 36
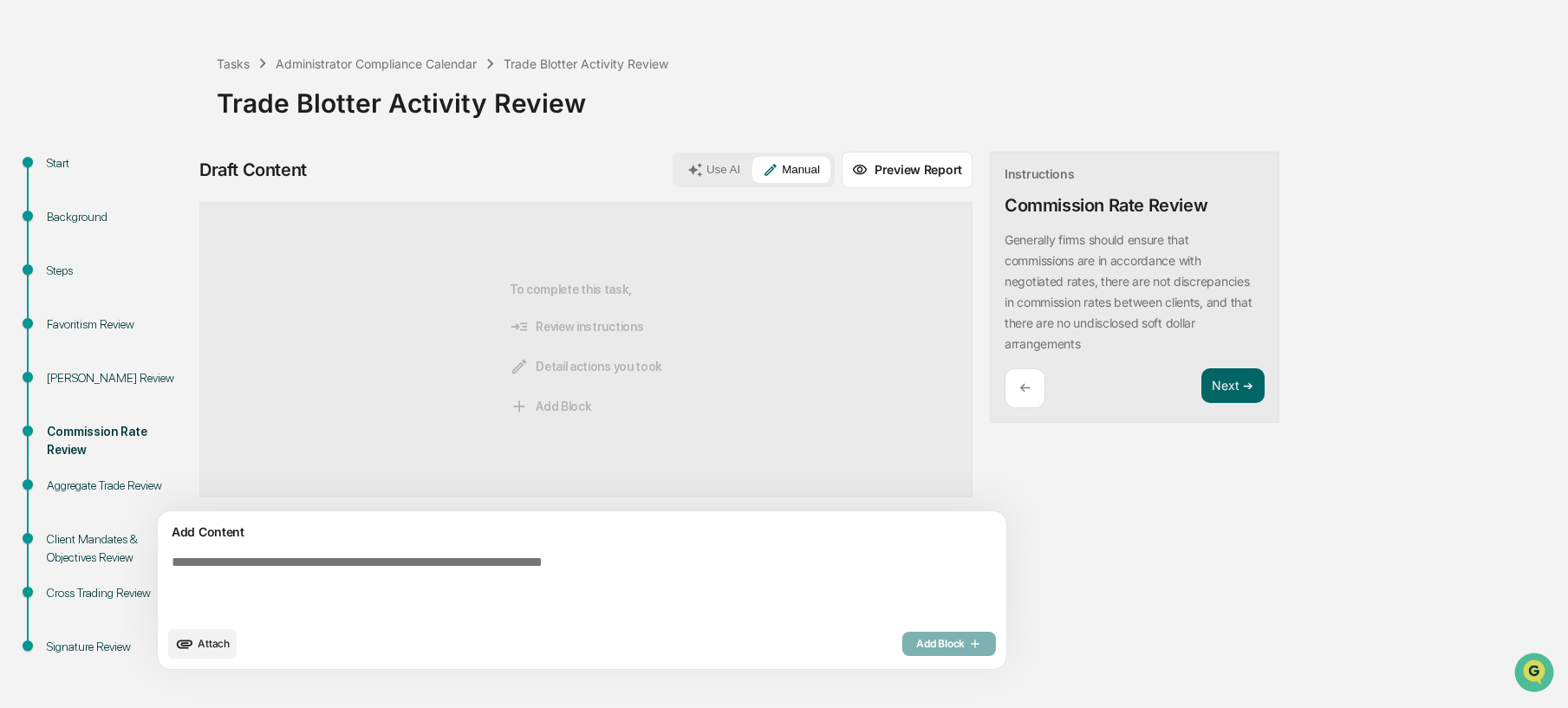
click at [756, 579] on textarea at bounding box center [542, 586] width 754 height 77
type textarea "**********"
click at [917, 642] on span "Add Block" at bounding box center [950, 644] width 66 height 14
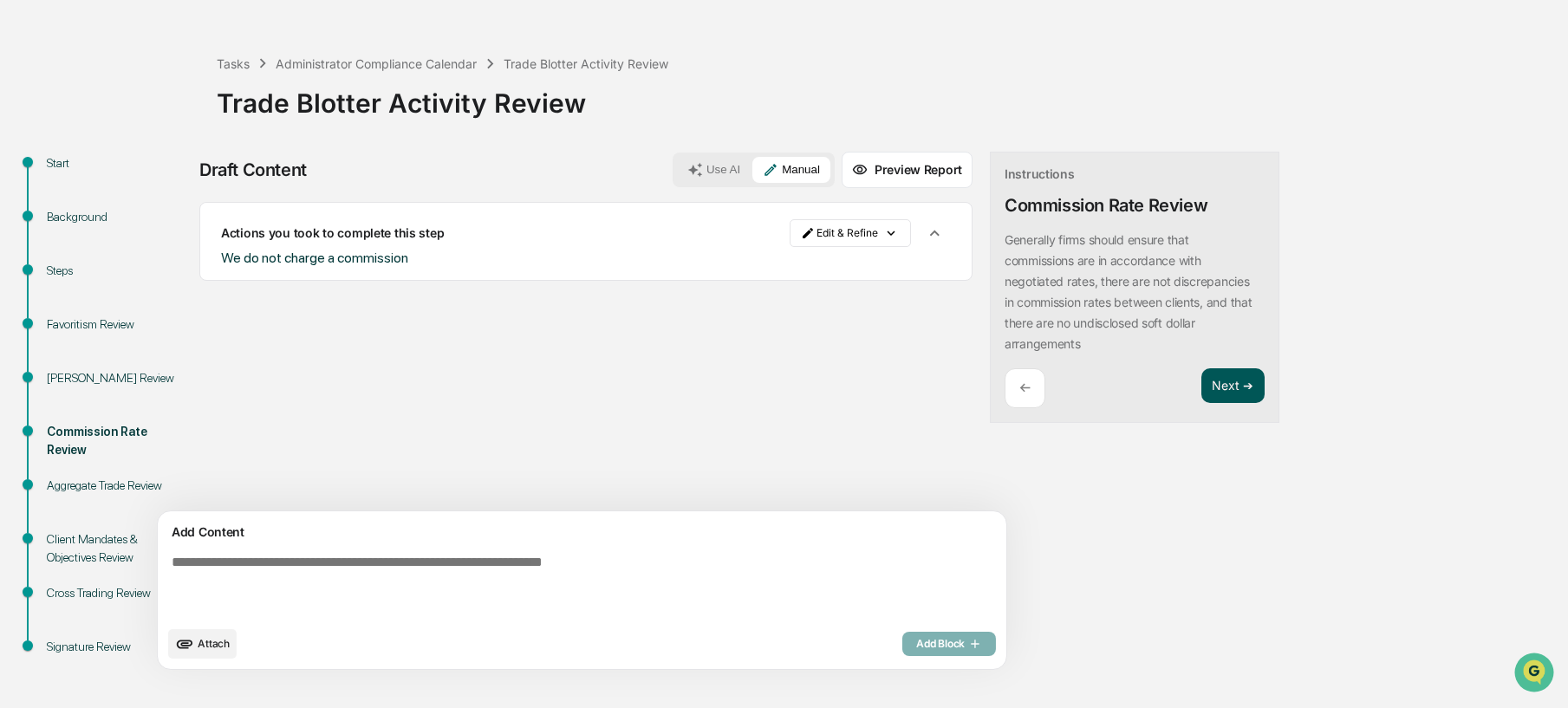
click at [1202, 392] on button "Next ➔" at bounding box center [1233, 386] width 63 height 36
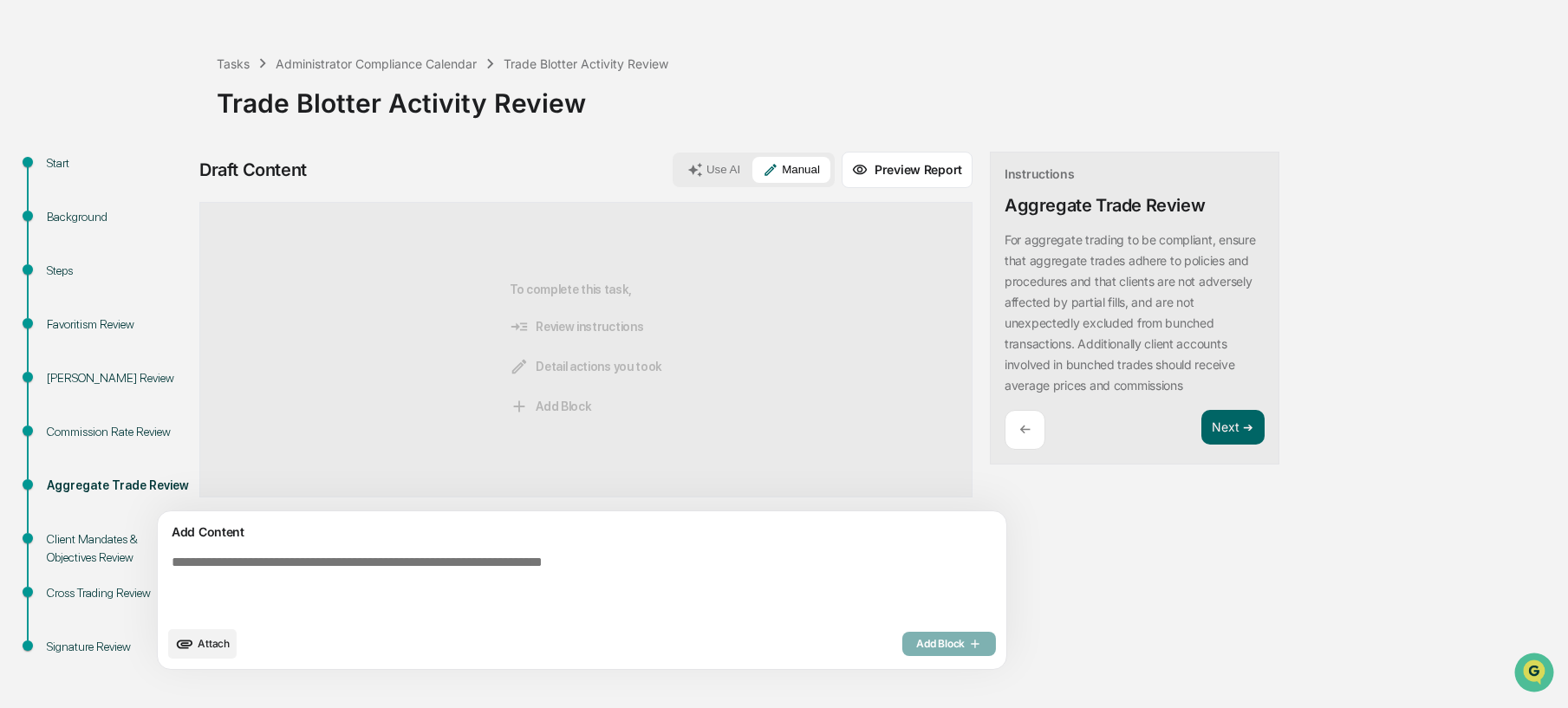
click at [800, 563] on textarea at bounding box center [542, 586] width 754 height 77
click at [715, 589] on textarea at bounding box center [542, 586] width 754 height 77
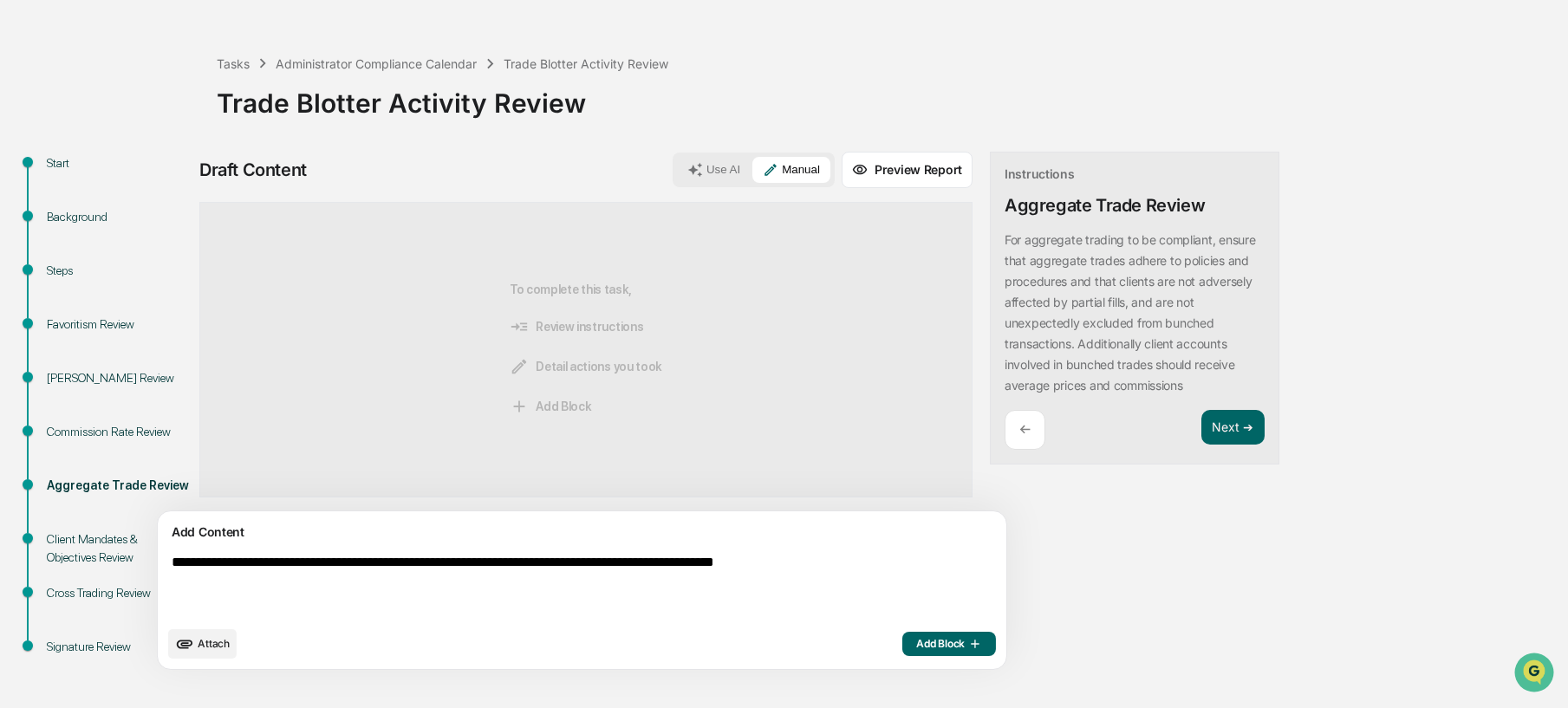
type textarea "**********"
click at [917, 650] on span "Add Block" at bounding box center [950, 644] width 66 height 14
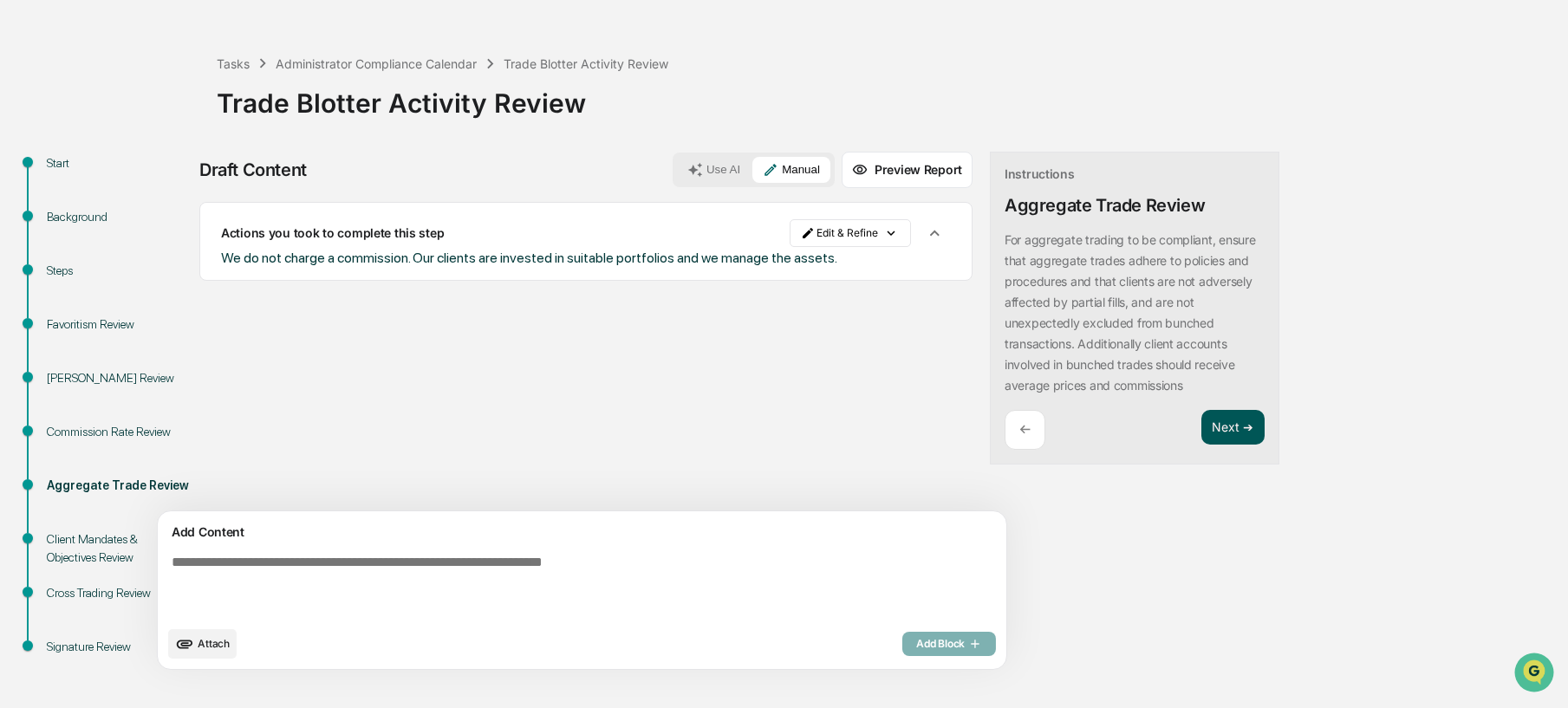
click at [1202, 428] on button "Next ➔" at bounding box center [1233, 427] width 63 height 36
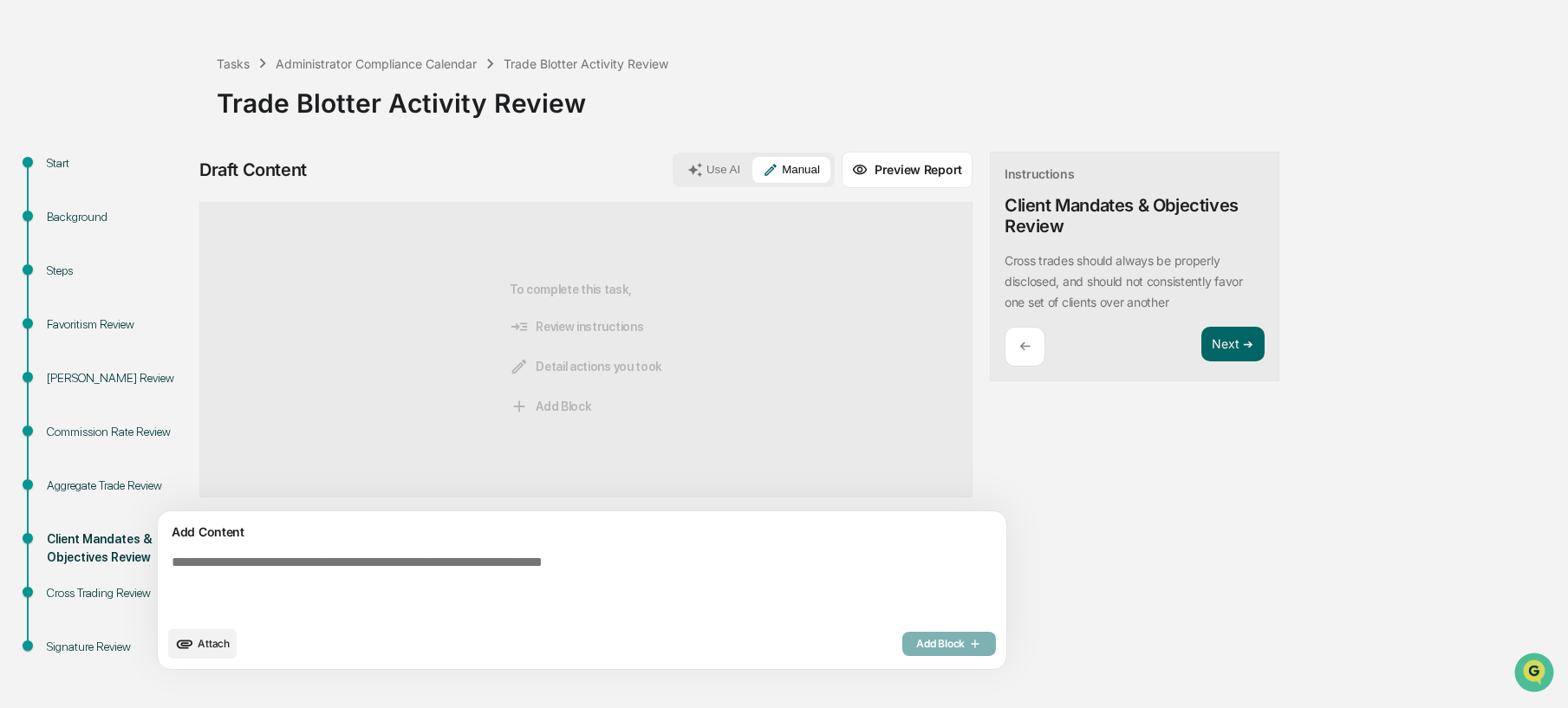
click at [691, 590] on textarea at bounding box center [542, 586] width 754 height 77
type textarea "***"
click at [917, 648] on span "Add Block" at bounding box center [950, 644] width 66 height 14
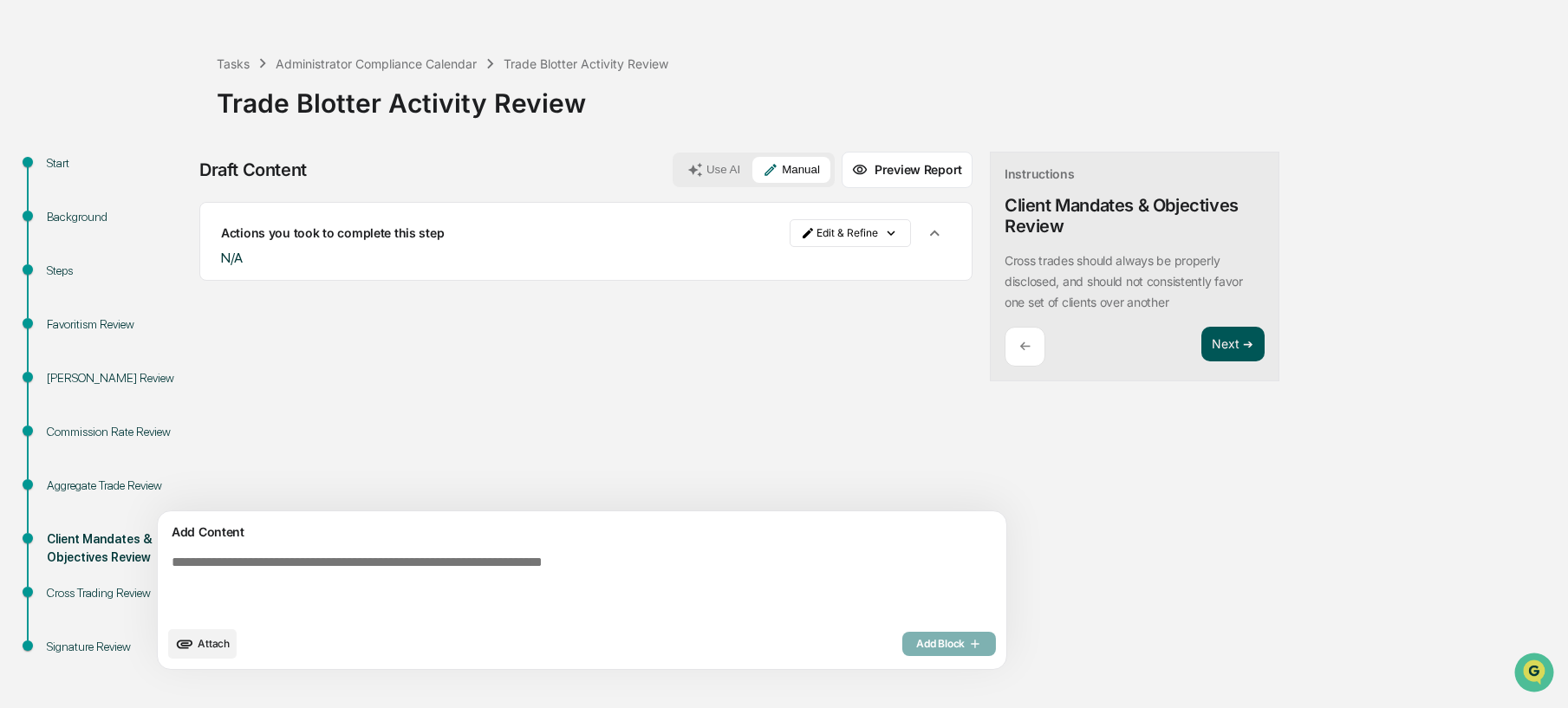
click at [1202, 338] on button "Next ➔" at bounding box center [1233, 345] width 63 height 36
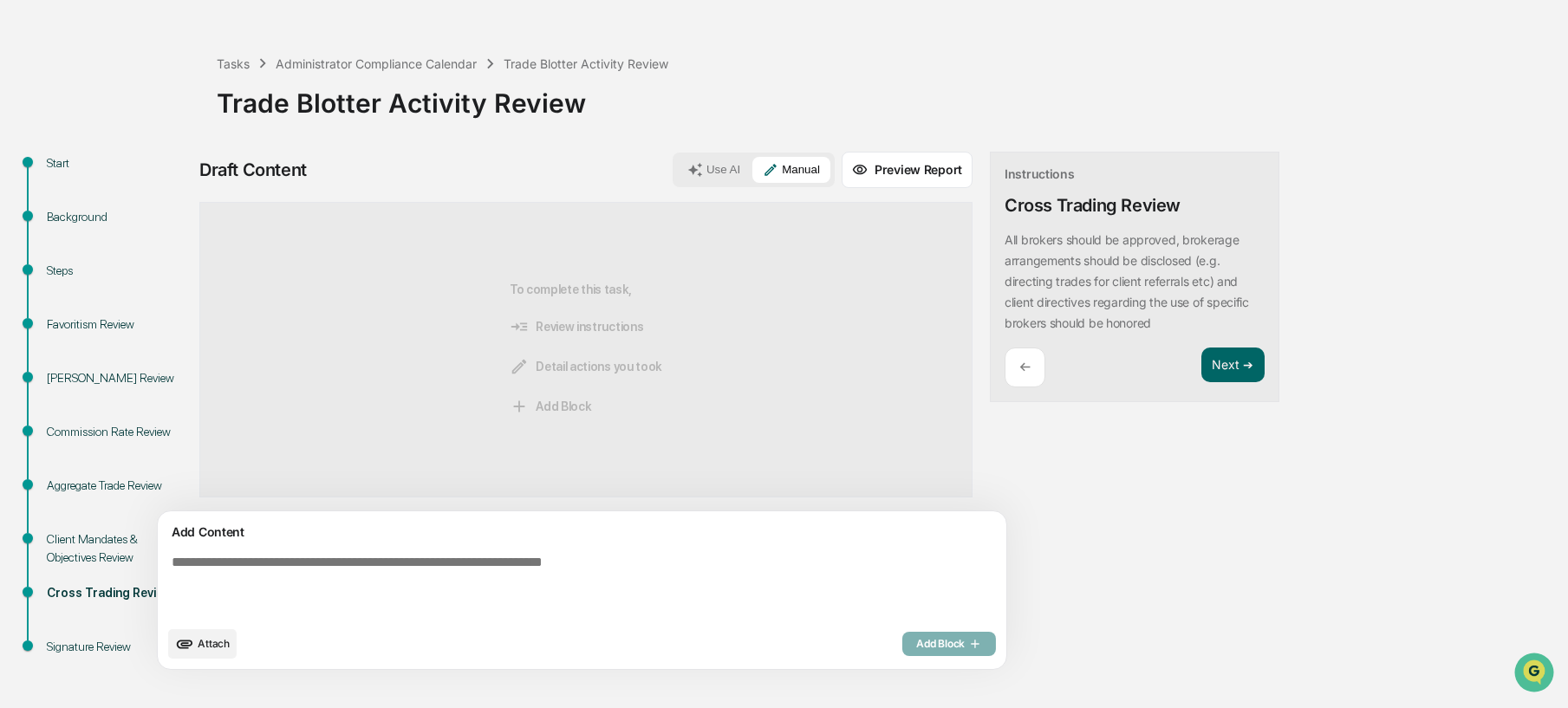
click at [588, 562] on textarea at bounding box center [542, 586] width 754 height 77
type textarea "***"
click at [903, 652] on button "Add Block" at bounding box center [950, 644] width 93 height 24
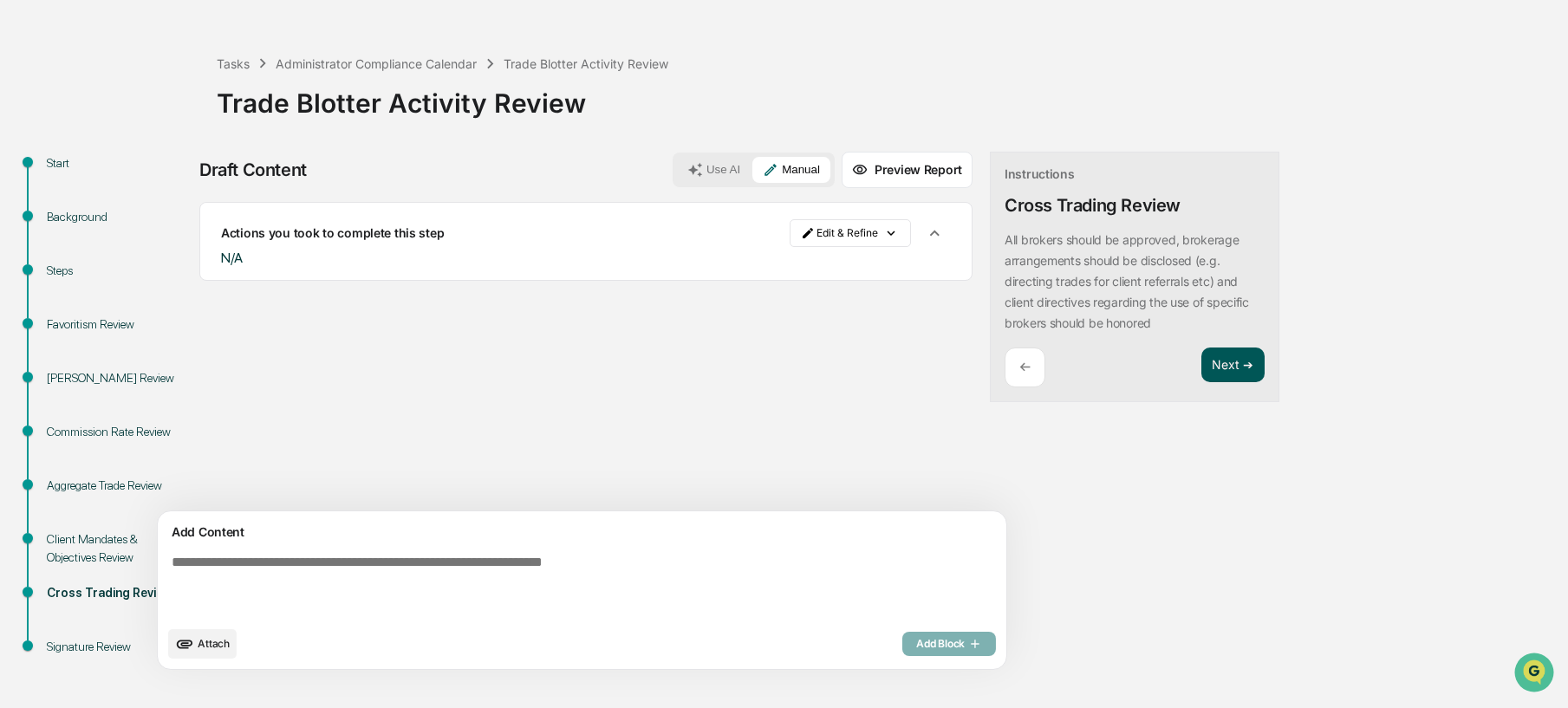
click at [1202, 372] on button "Next ➔" at bounding box center [1233, 365] width 63 height 36
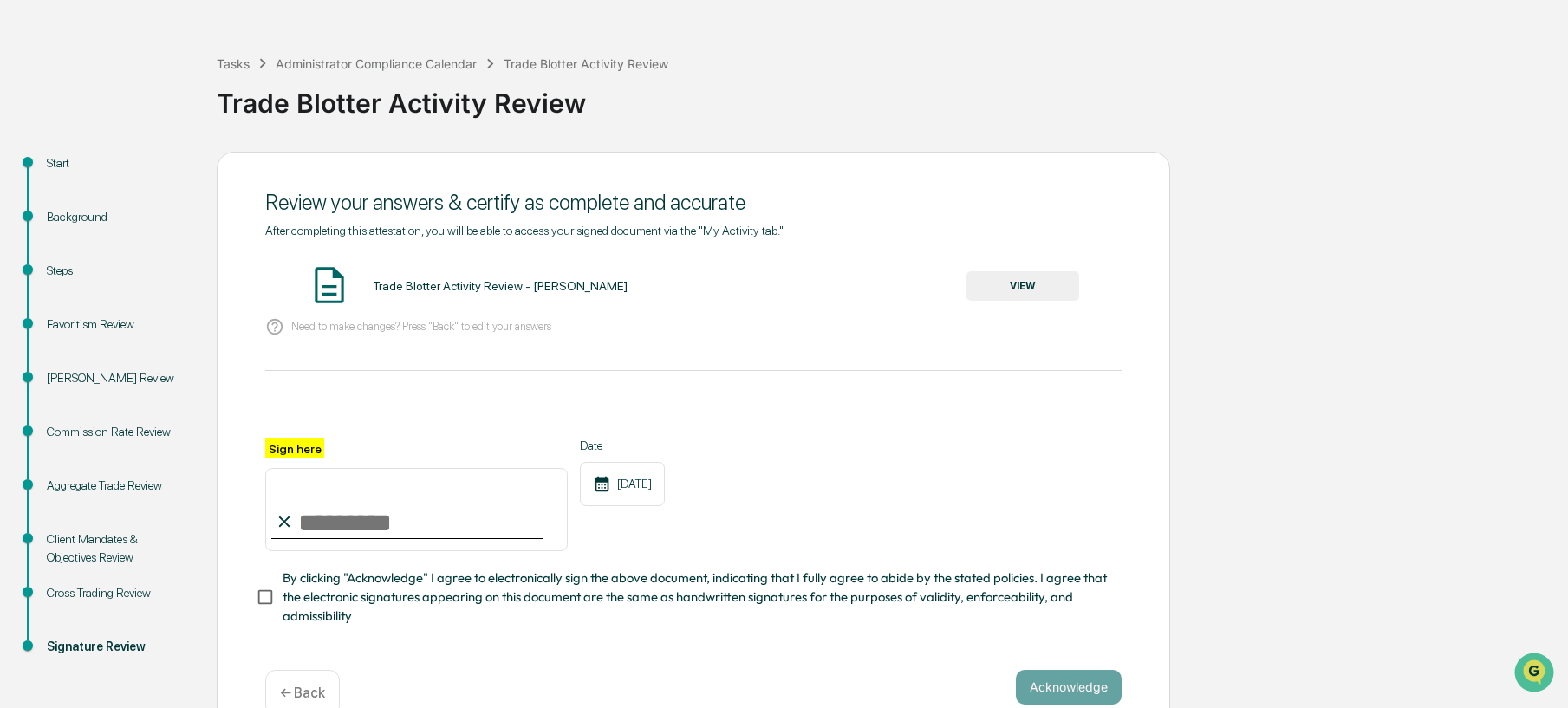
click at [1038, 291] on button "VIEW" at bounding box center [1023, 286] width 113 height 29
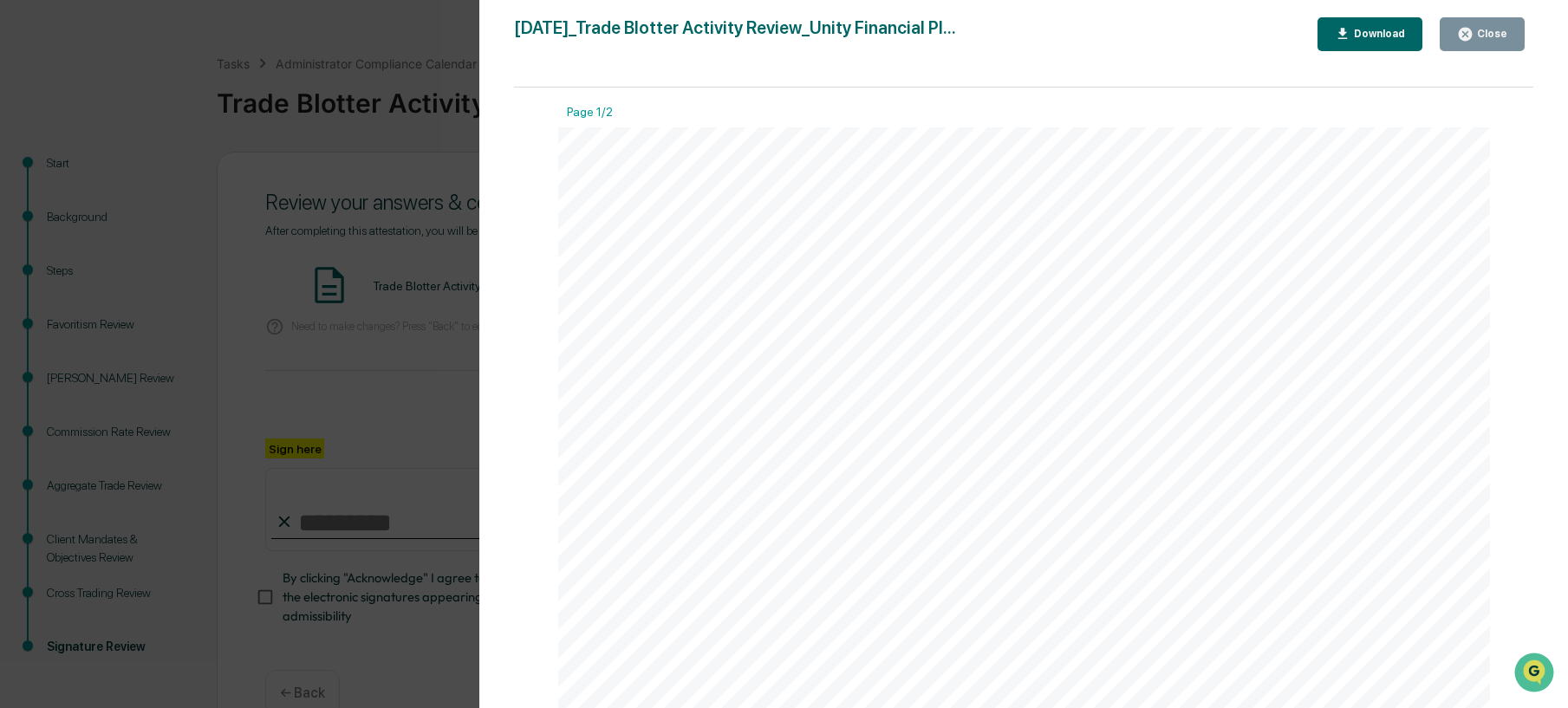
click at [310, 359] on div "Version History 10/09/2025, 01:33 PM Wade Marcy 2025-10-09_Trade Blotter Activi…" at bounding box center [784, 354] width 1568 height 708
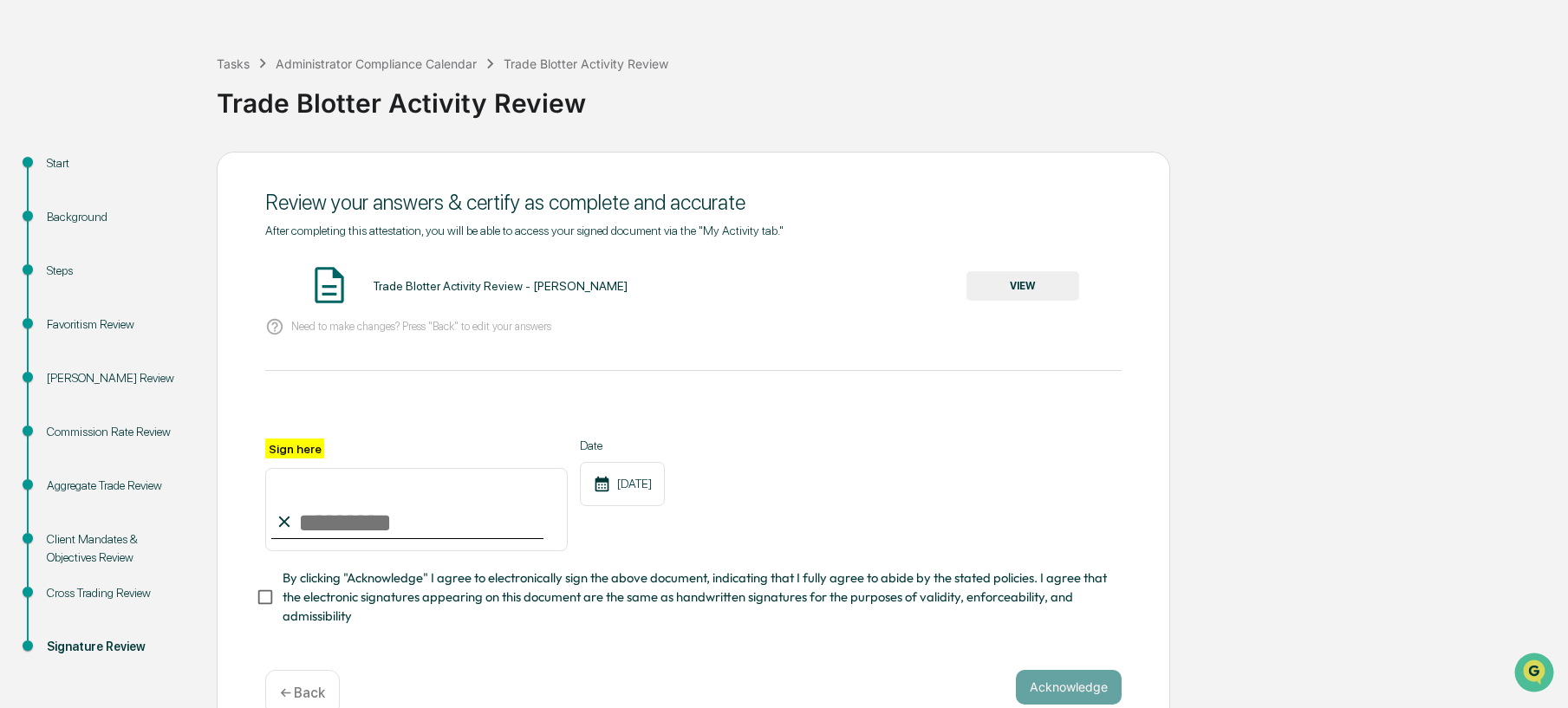
click at [334, 521] on input "Sign here" at bounding box center [417, 510] width 303 height 84
type input "**********"
click at [1051, 687] on button "Acknowledge" at bounding box center [1068, 688] width 106 height 35
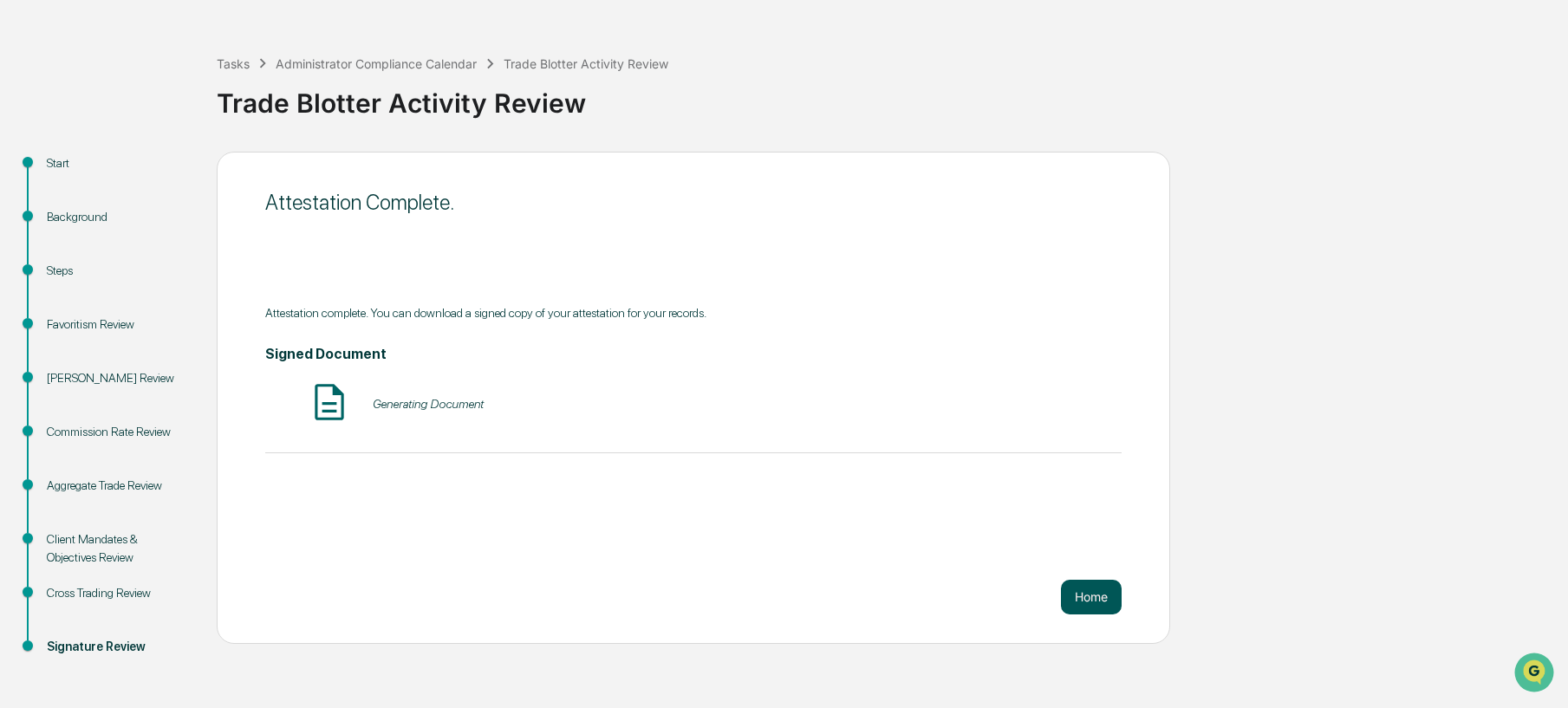
click at [1102, 603] on button "Home" at bounding box center [1091, 597] width 61 height 35
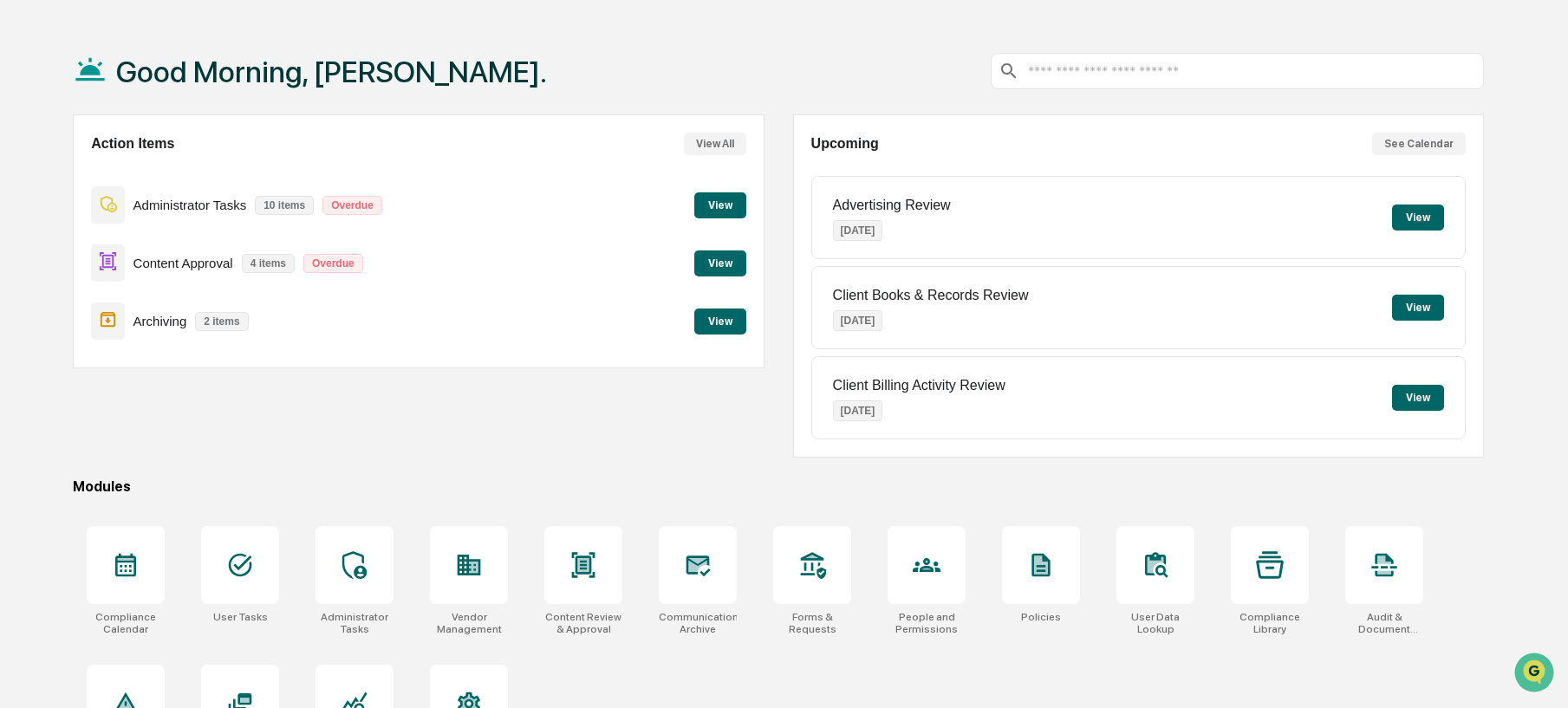
click at [700, 207] on button "View" at bounding box center [720, 205] width 52 height 26
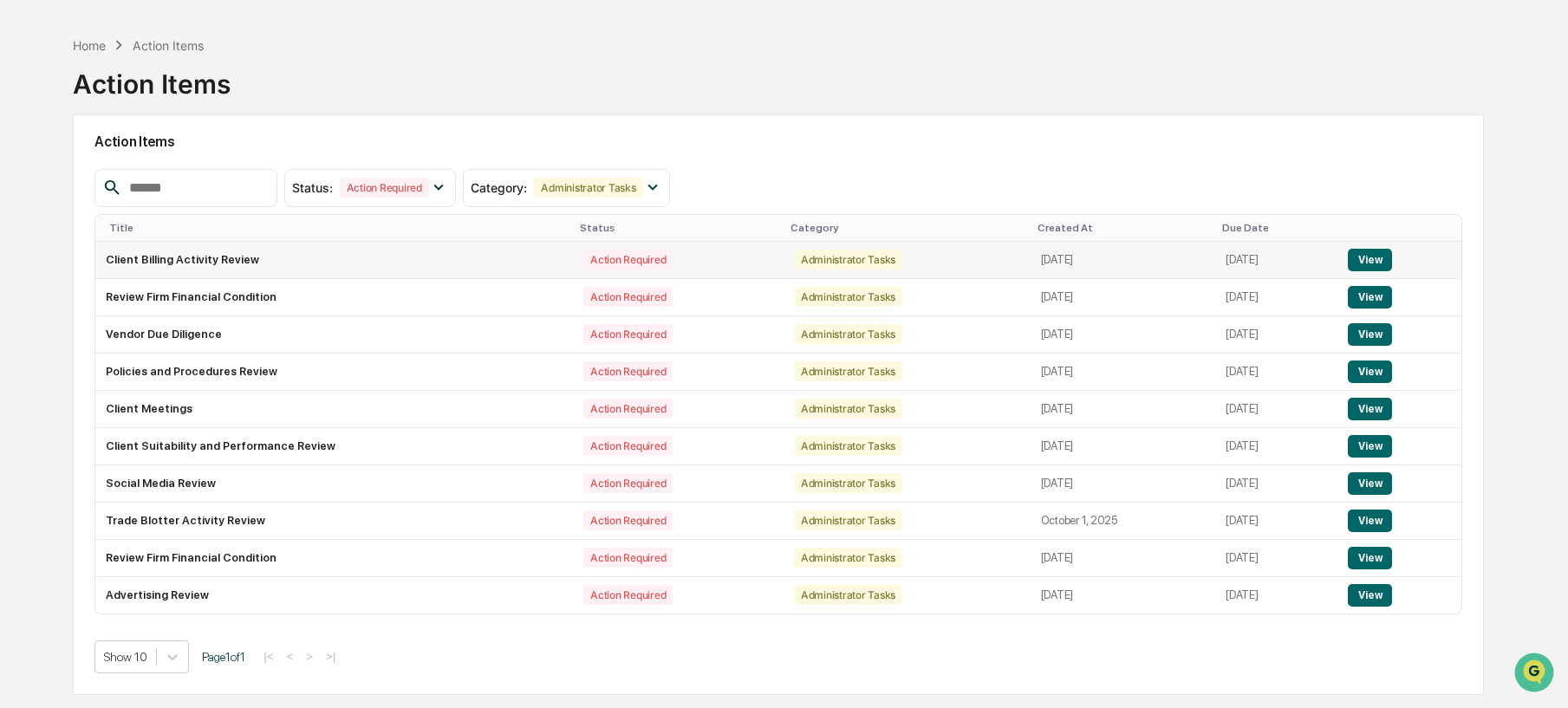
click at [1377, 265] on button "View" at bounding box center [1370, 259] width 45 height 22
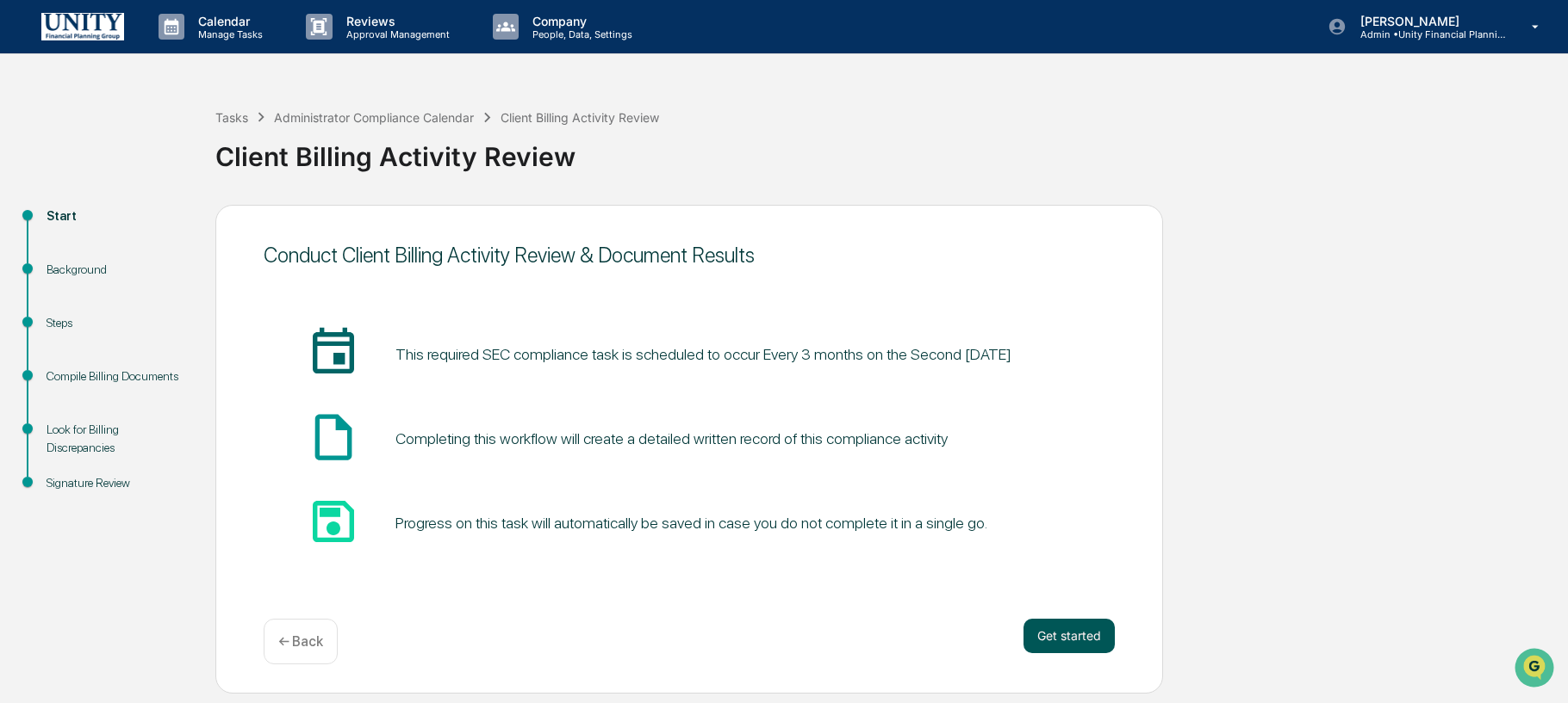
click at [1109, 628] on button "Get started" at bounding box center [1069, 636] width 92 height 35
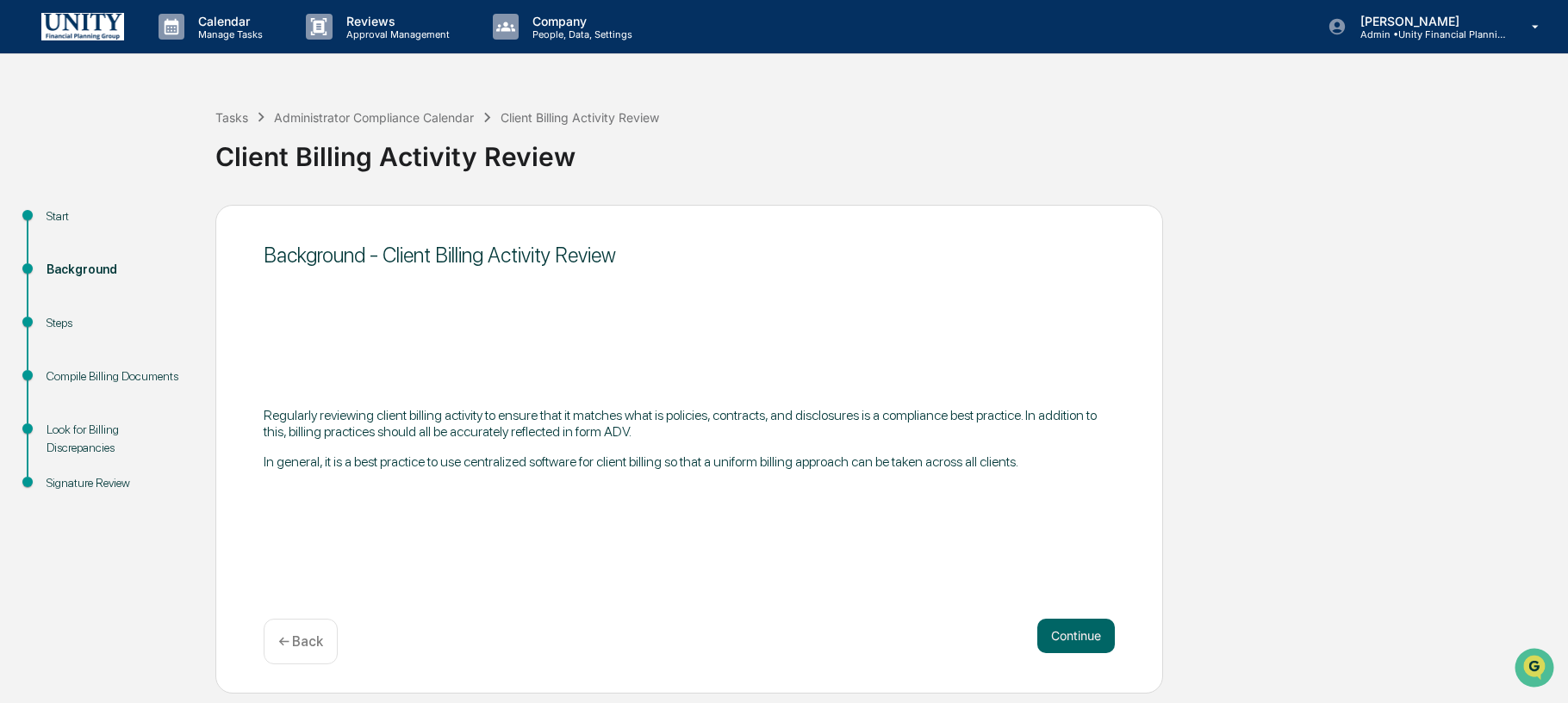
click at [1109, 625] on button "Continue" at bounding box center [1076, 636] width 77 height 35
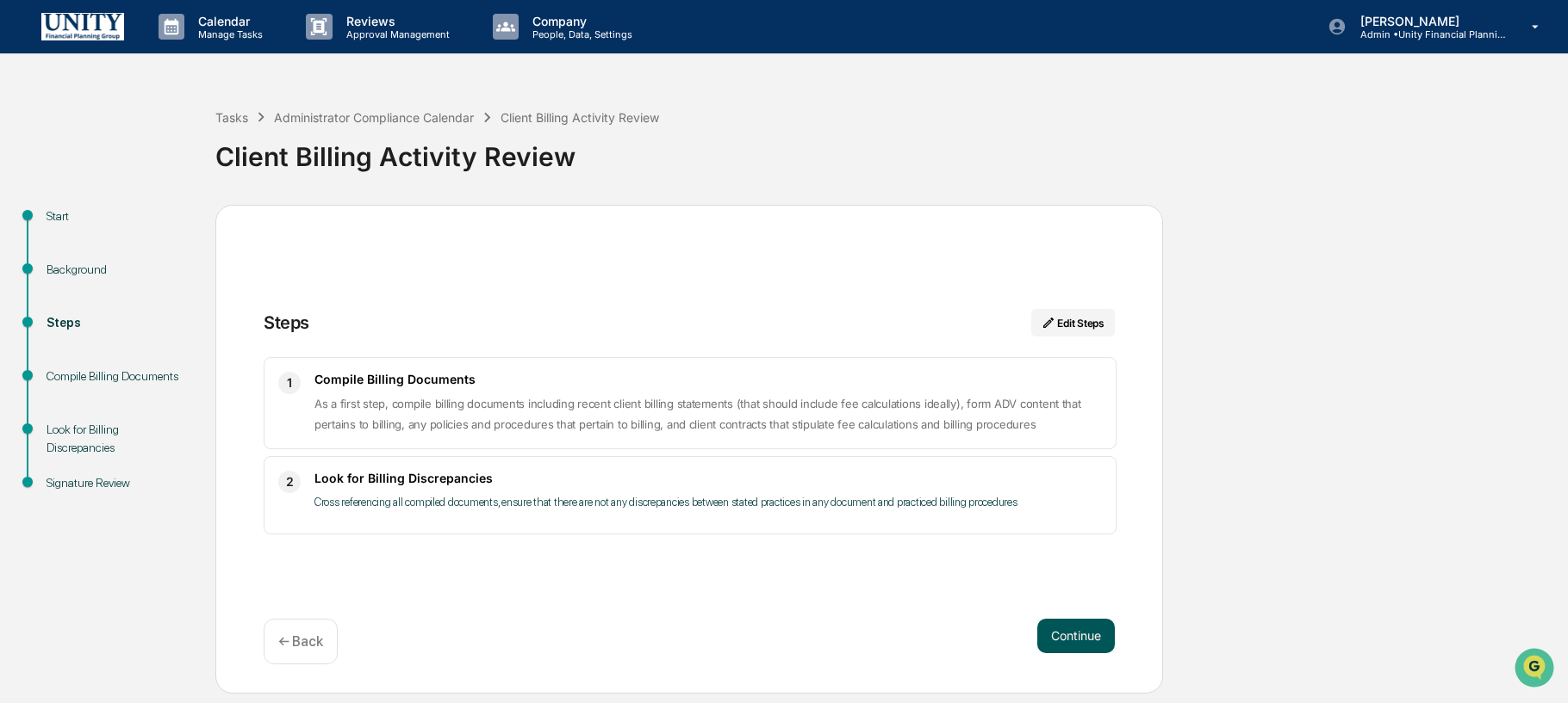
click at [1109, 624] on button "Continue" at bounding box center [1076, 636] width 77 height 35
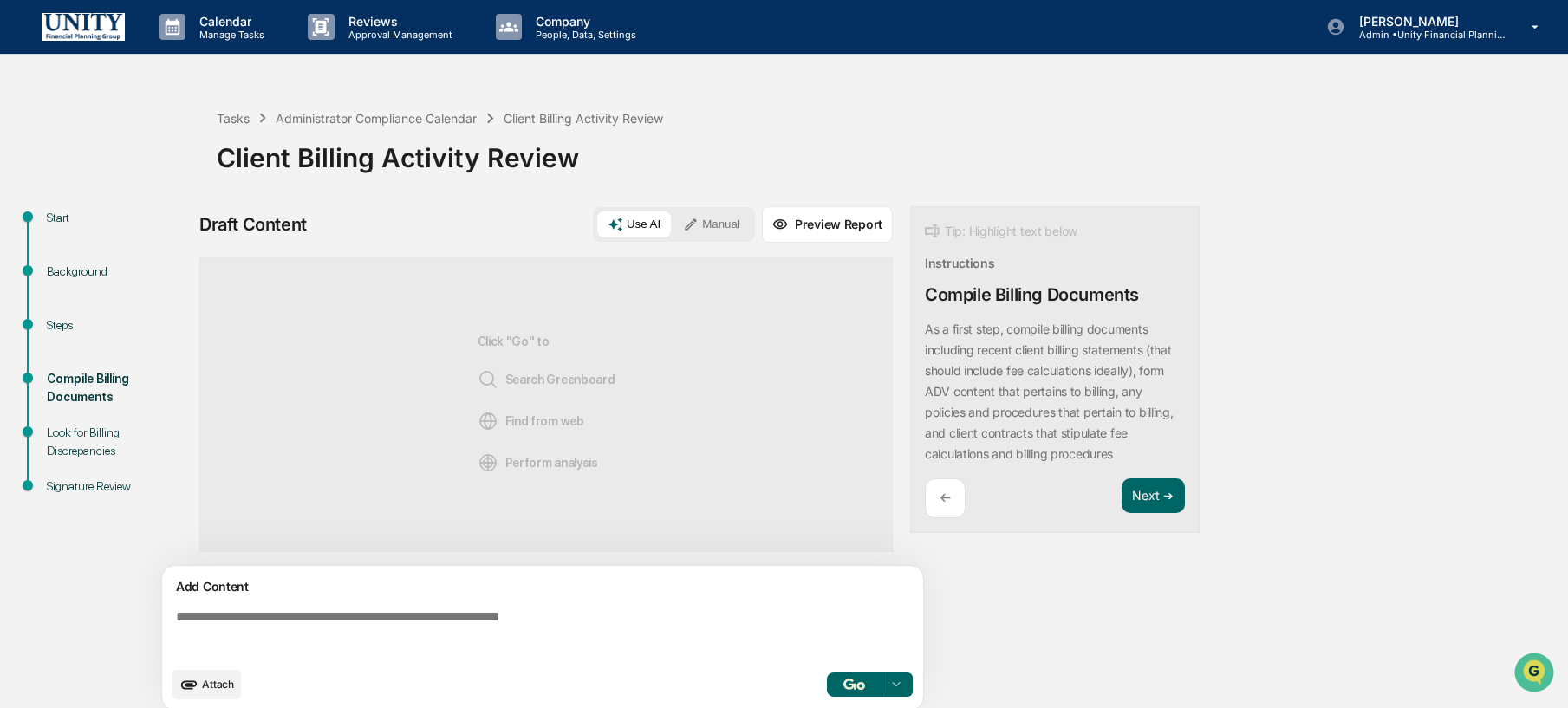
scroll to position [13, 0]
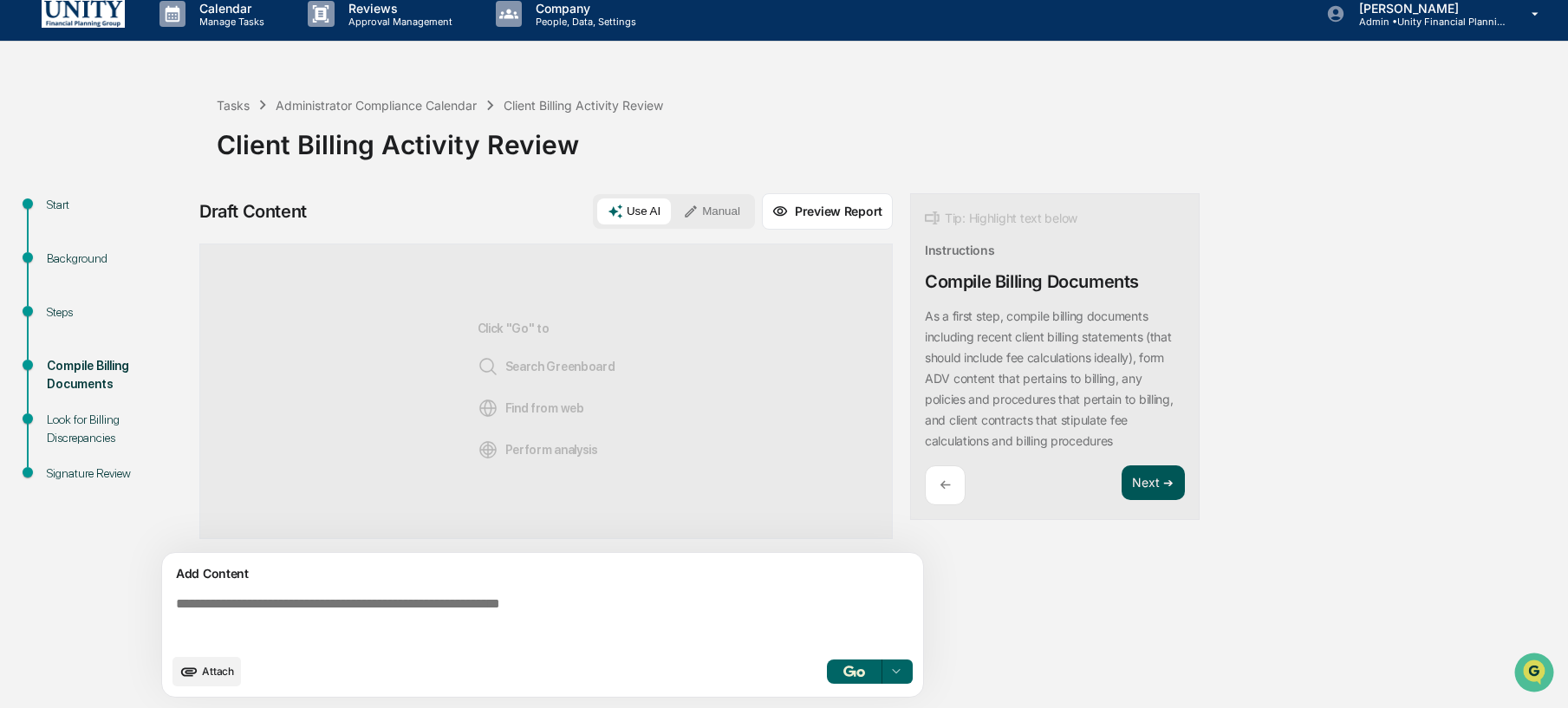
click at [1152, 494] on button "Next ➔" at bounding box center [1152, 483] width 63 height 36
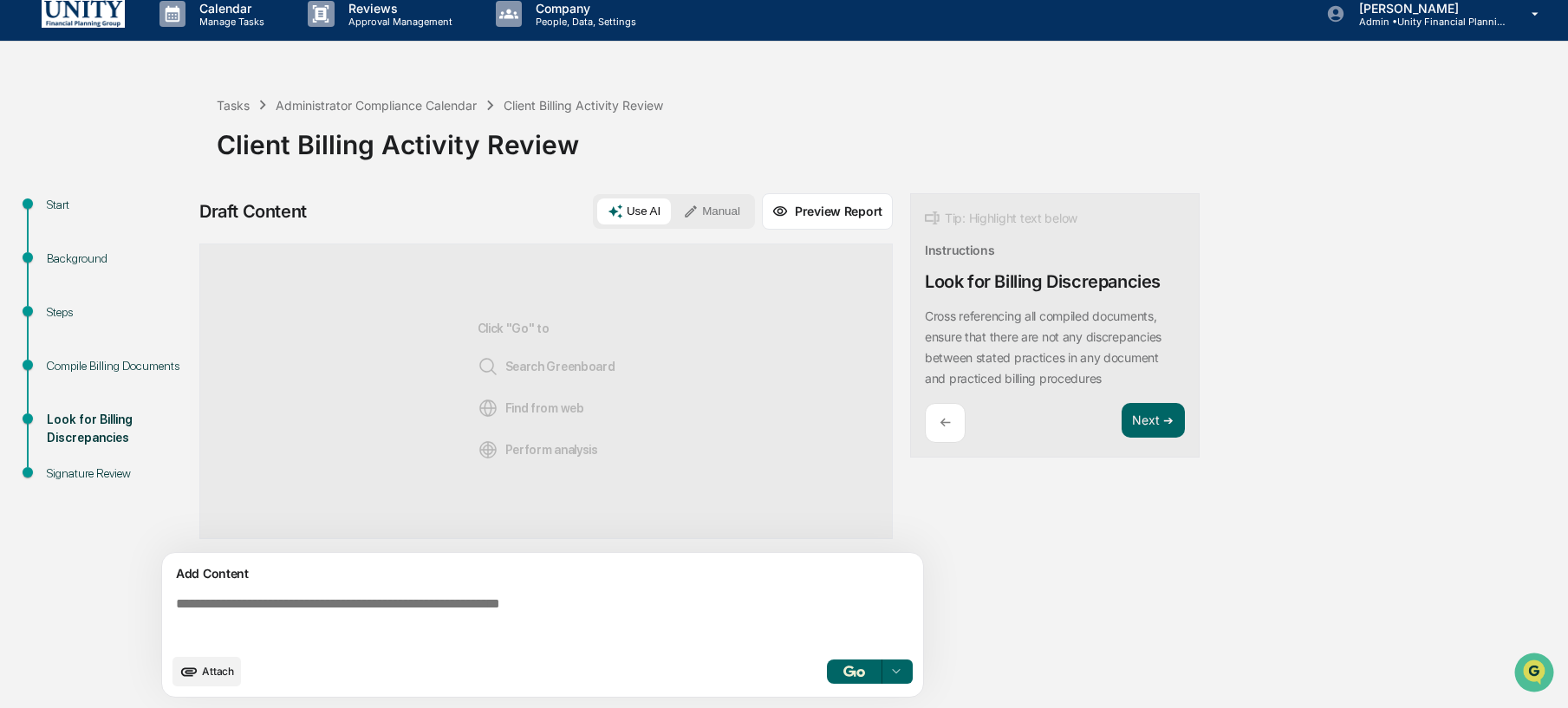
click at [828, 583] on div "Add Content" at bounding box center [543, 573] width 741 height 20
click at [681, 609] on textarea at bounding box center [546, 621] width 754 height 62
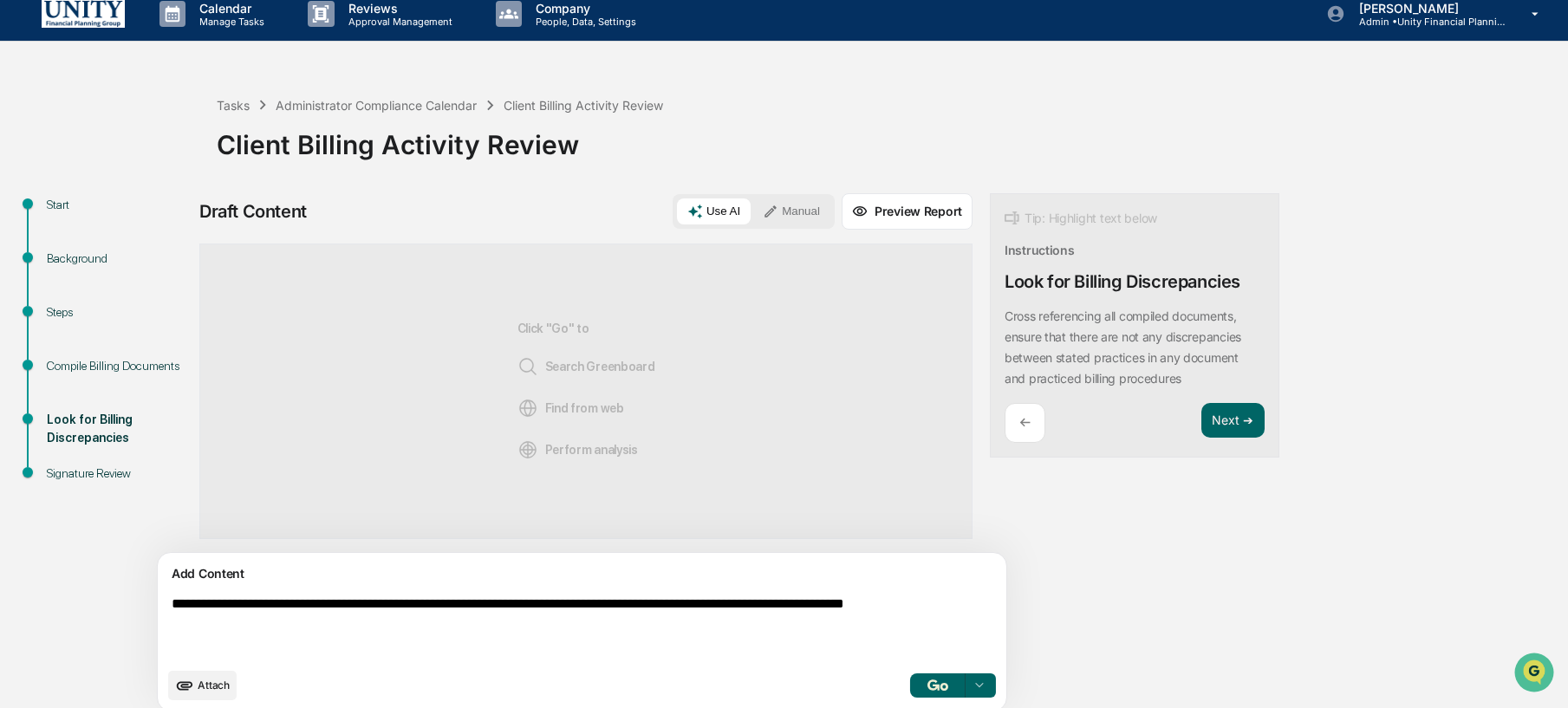
type textarea "**********"
click at [752, 212] on button "Manual" at bounding box center [791, 211] width 78 height 26
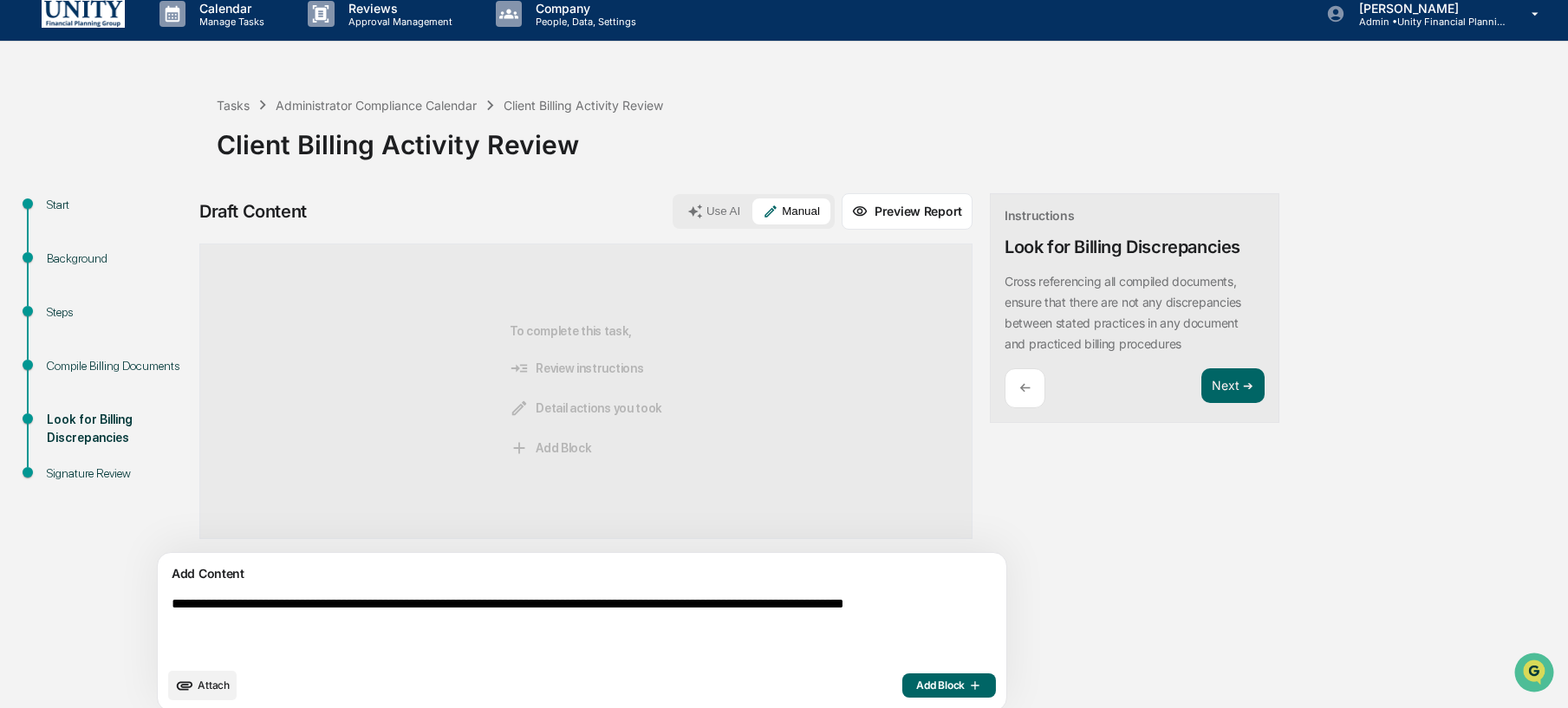
click at [917, 680] on span "Add Block" at bounding box center [950, 686] width 66 height 14
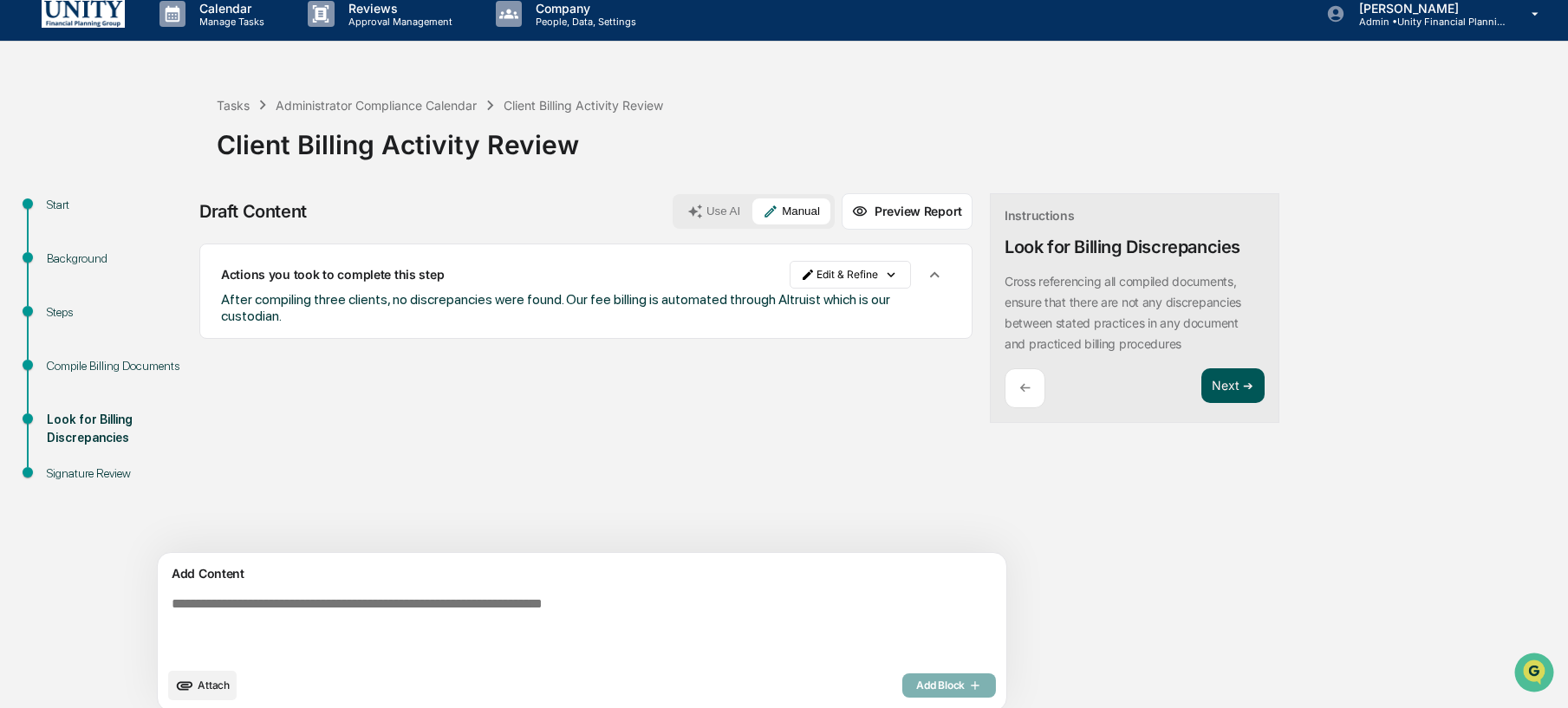
click at [1202, 392] on button "Next ➔" at bounding box center [1233, 386] width 63 height 36
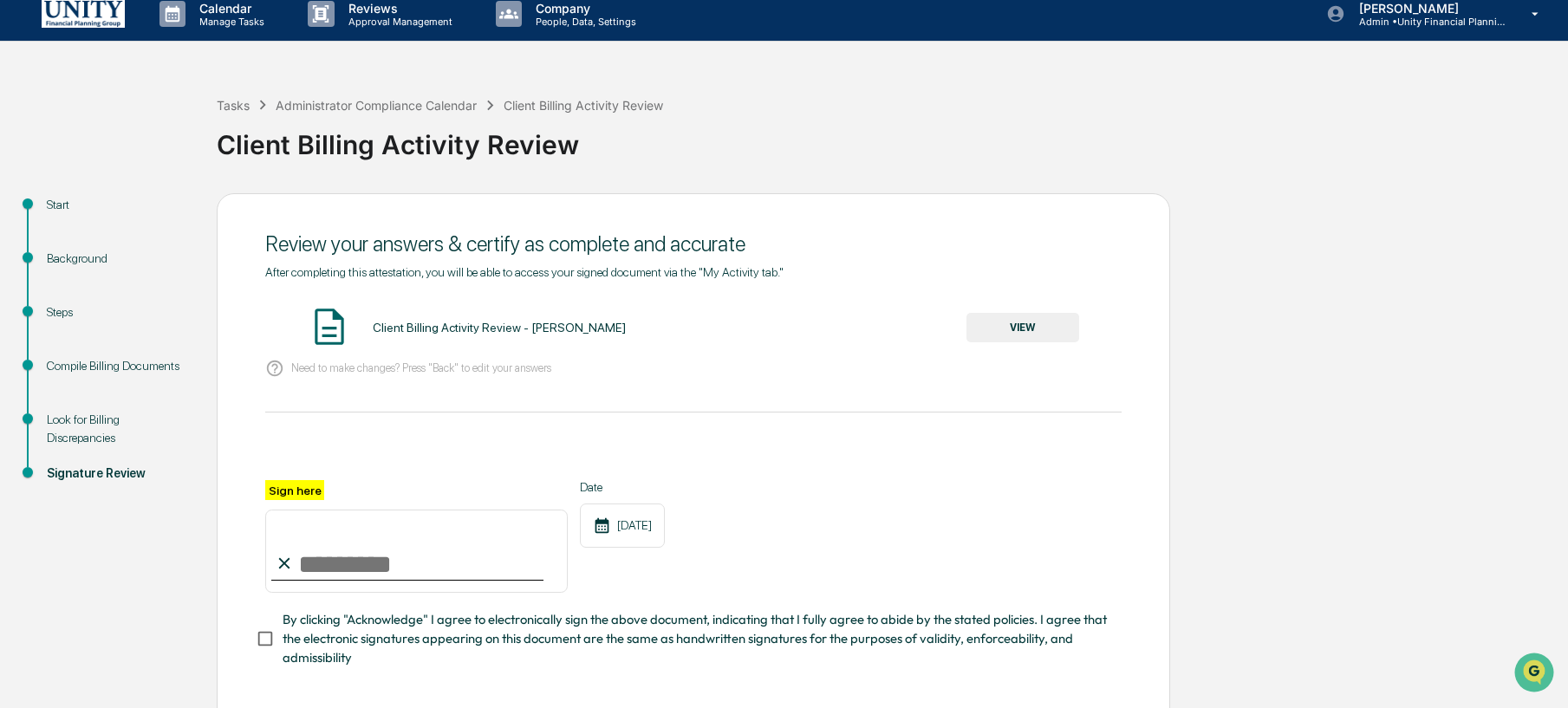
click at [998, 328] on button "VIEW" at bounding box center [1023, 327] width 113 height 29
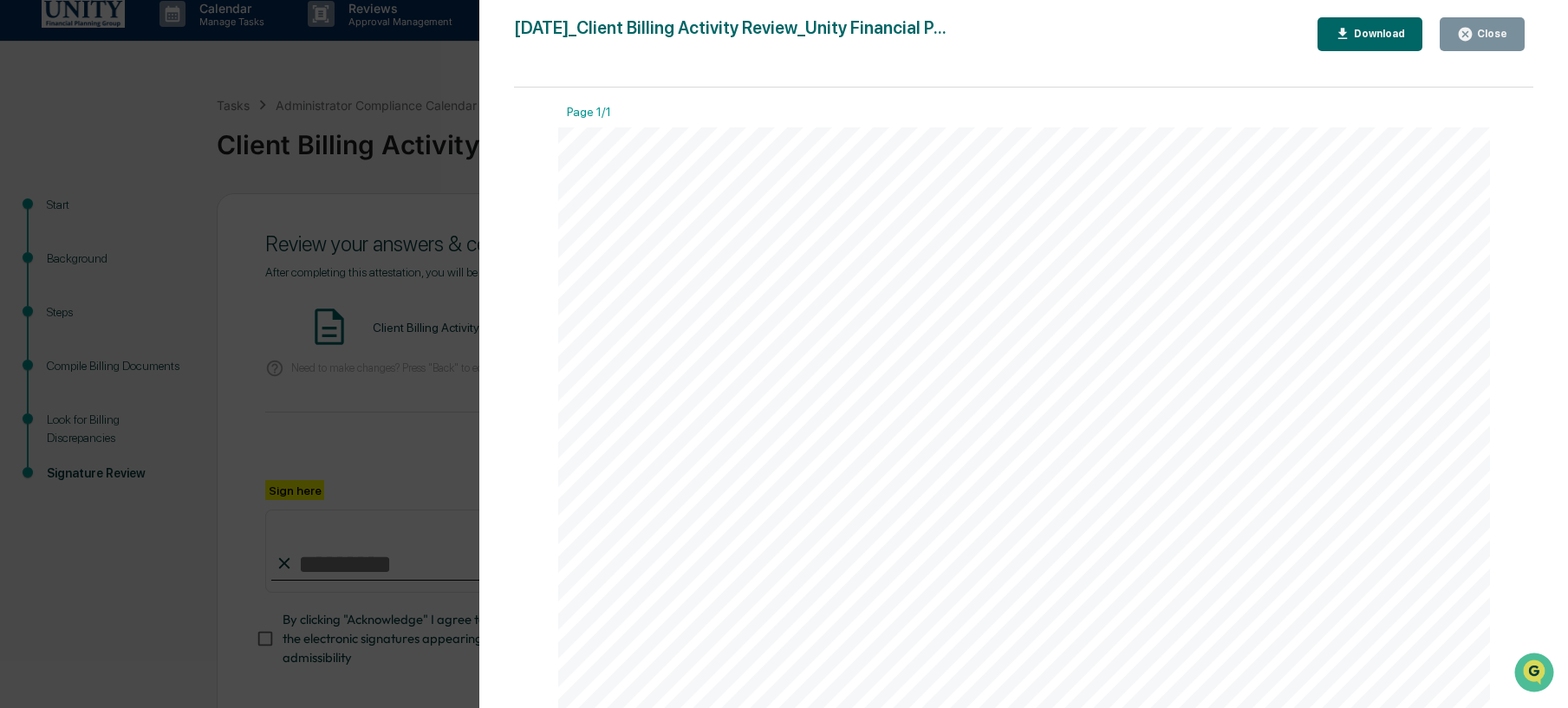
click at [344, 346] on div "Version History 10/09/2025, 01:34 PM Wade Marcy 2025-10-09_Client Billing Activ…" at bounding box center [784, 354] width 1568 height 708
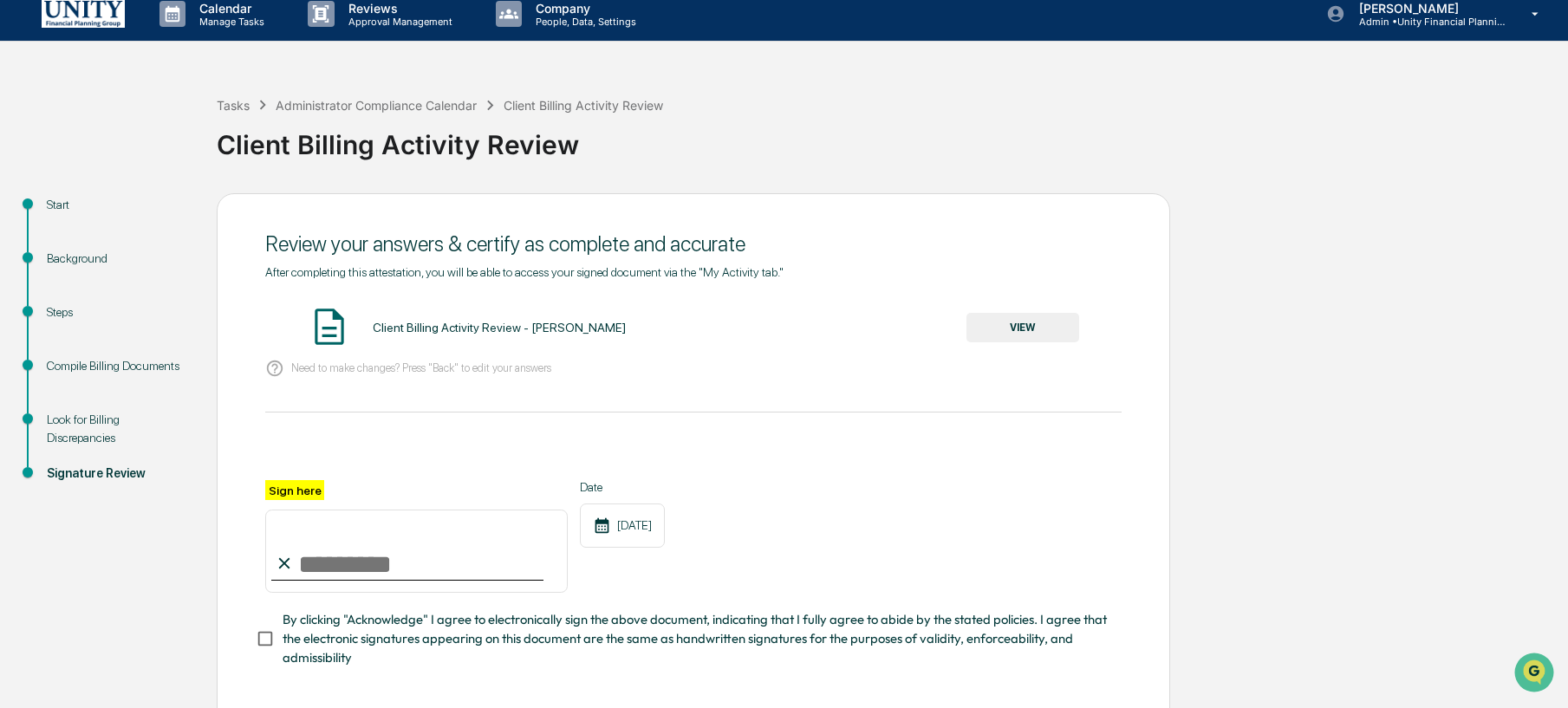
click at [392, 579] on div at bounding box center [407, 580] width 272 height 2
click at [393, 561] on input "Sign here" at bounding box center [417, 552] width 303 height 84
type input "**********"
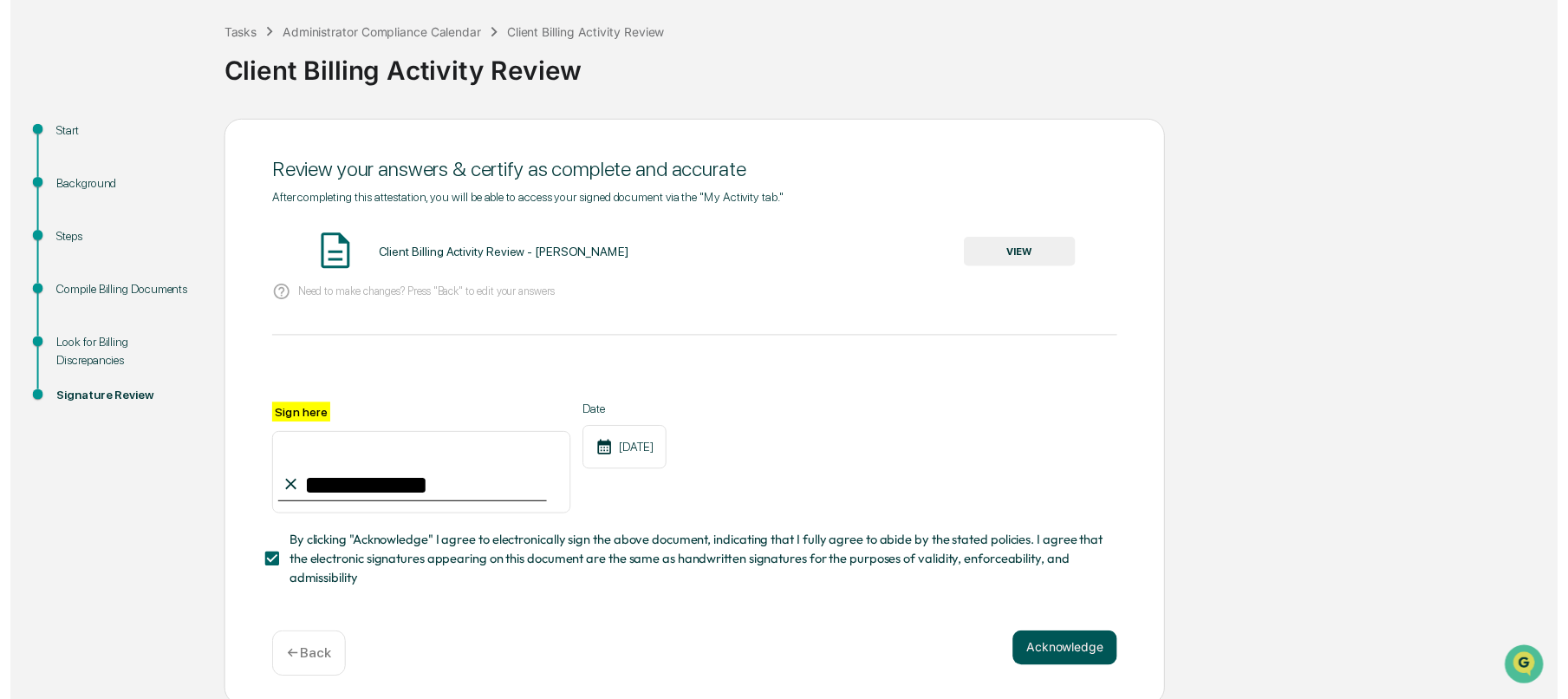
scroll to position [90, 0]
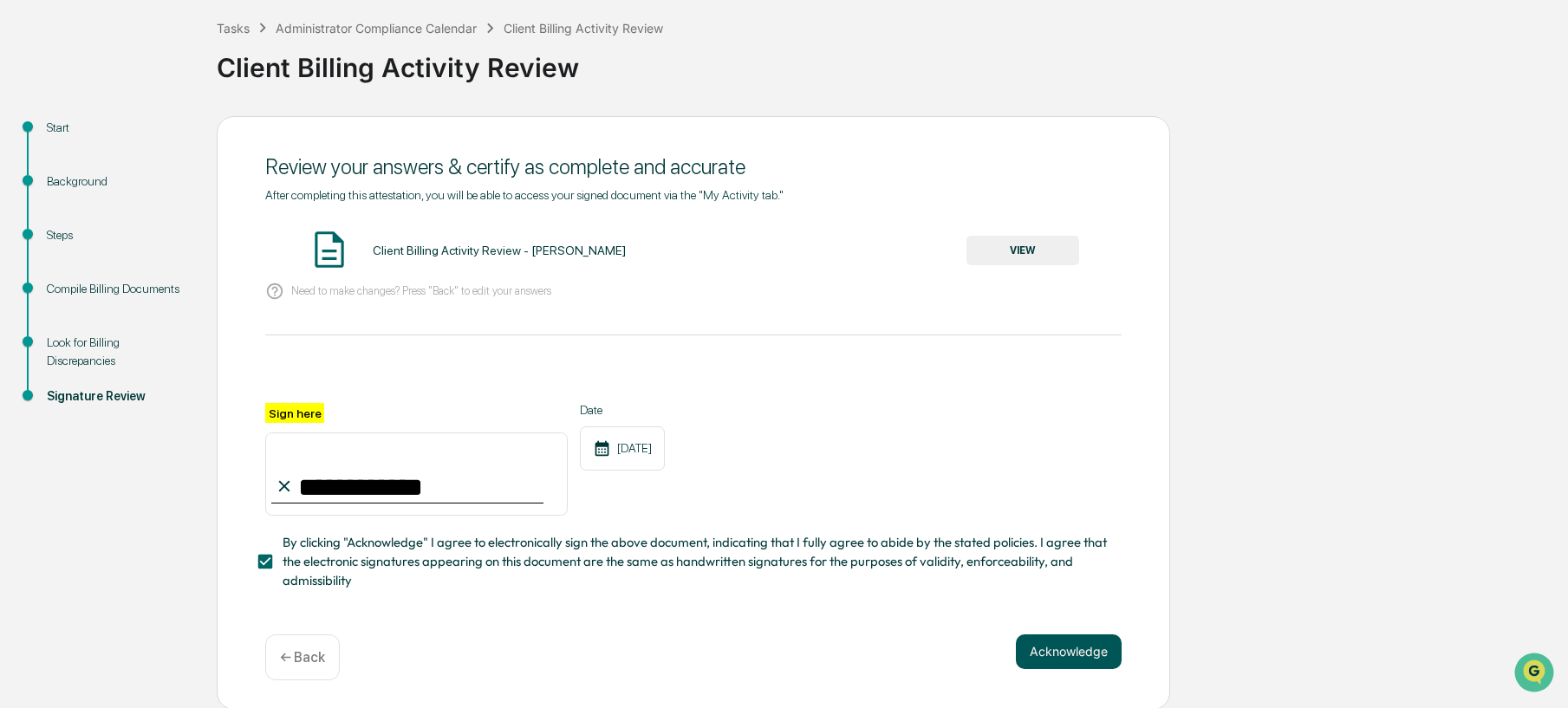
click at [1081, 644] on button "Acknowledge" at bounding box center [1068, 653] width 106 height 35
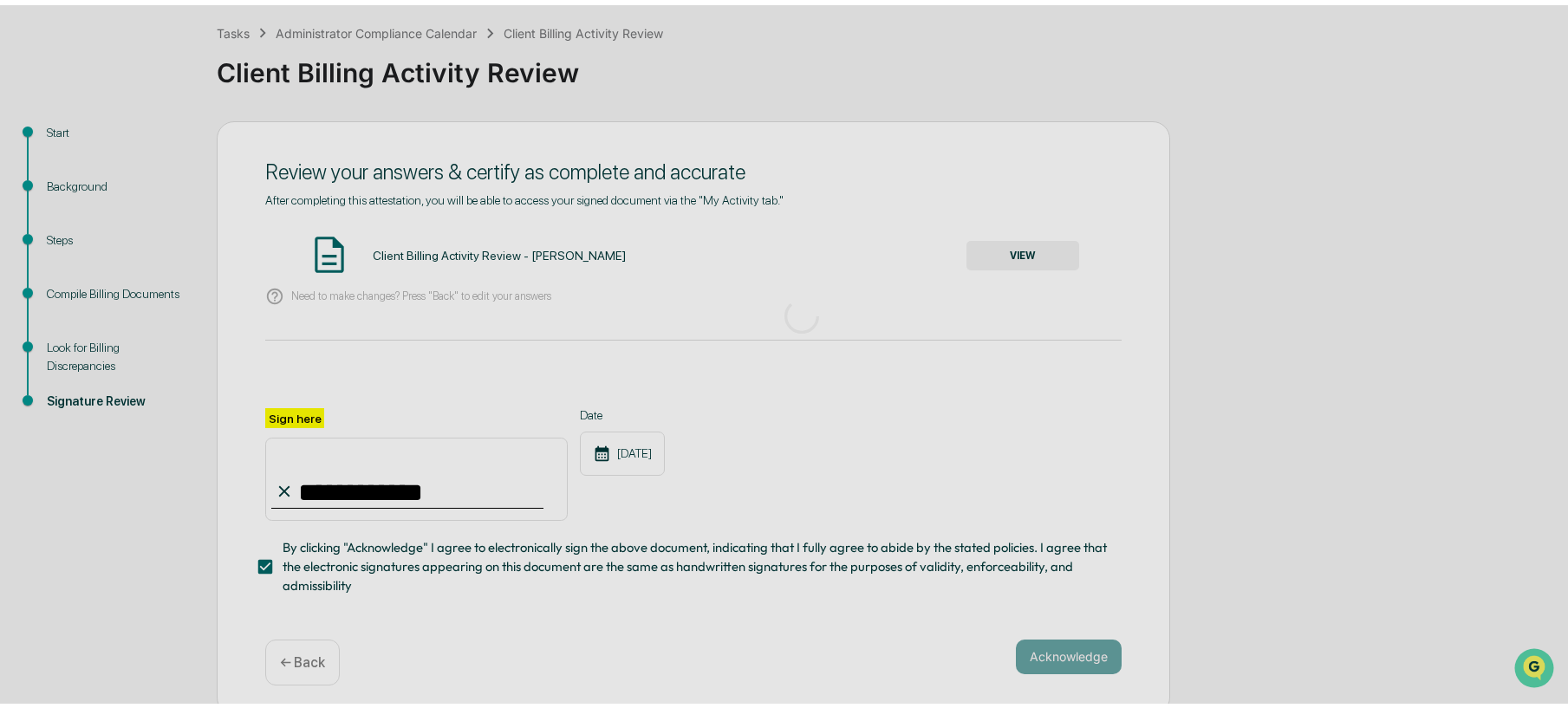
scroll to position [0, 0]
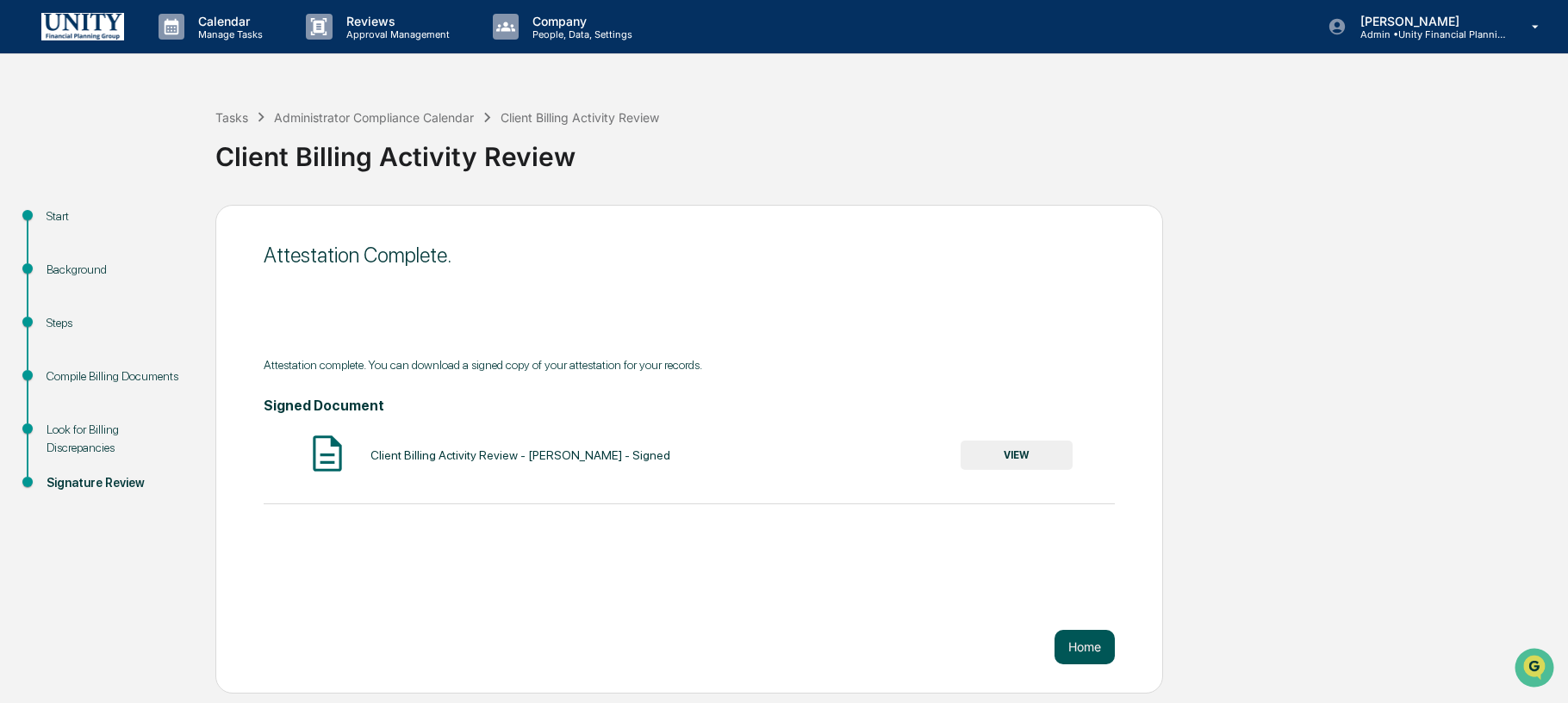
click at [1089, 651] on button "Home" at bounding box center [1085, 648] width 61 height 35
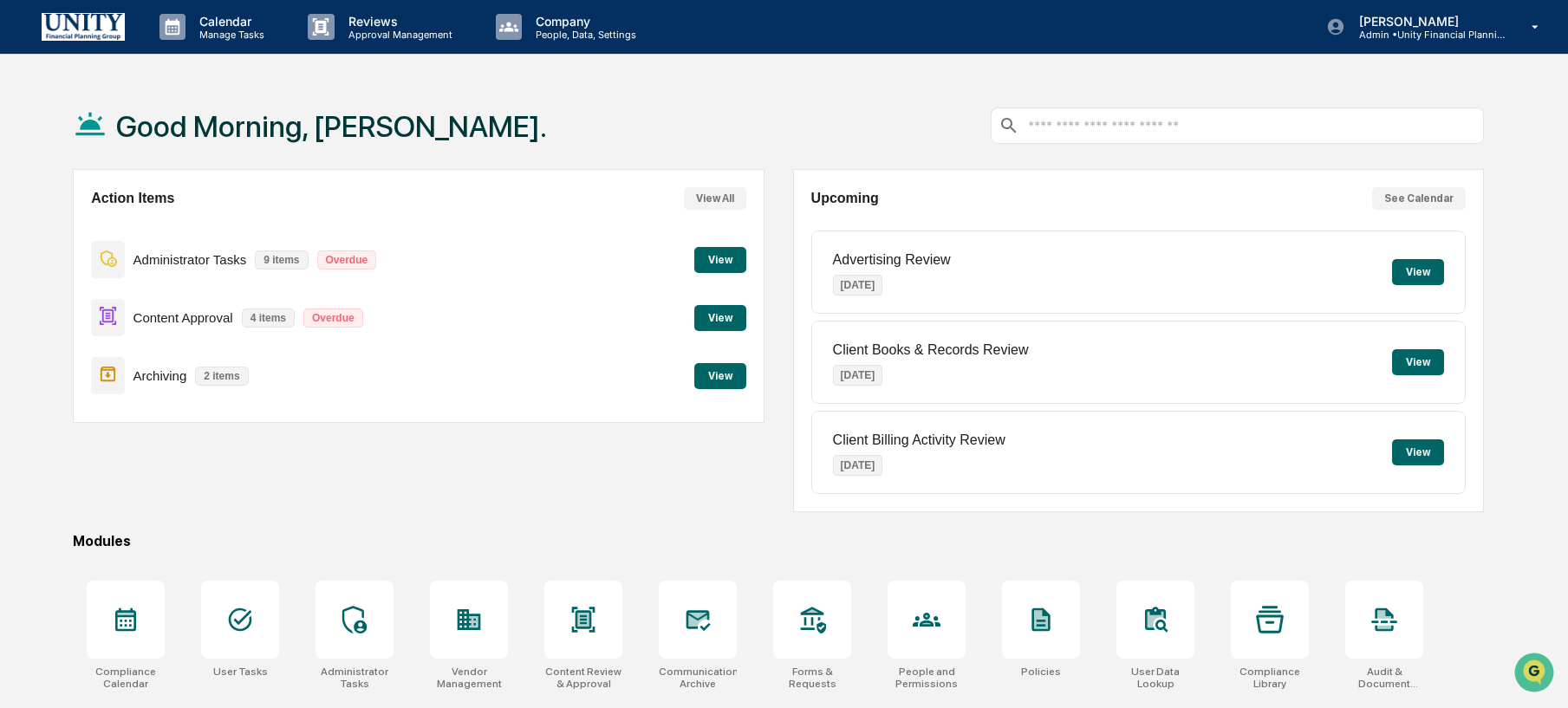
click at [725, 266] on button "View" at bounding box center [720, 259] width 52 height 26
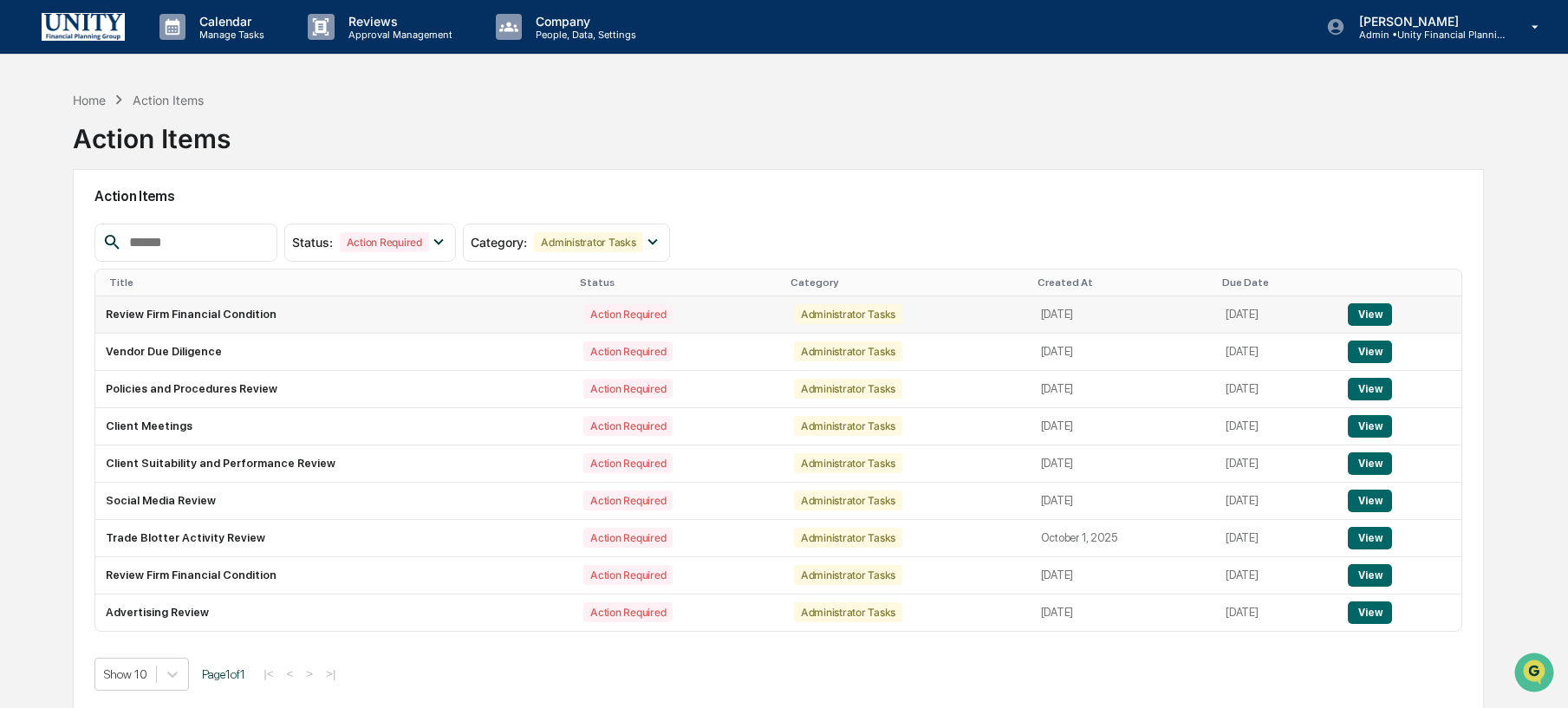
click at [1392, 312] on button "View" at bounding box center [1370, 315] width 45 height 22
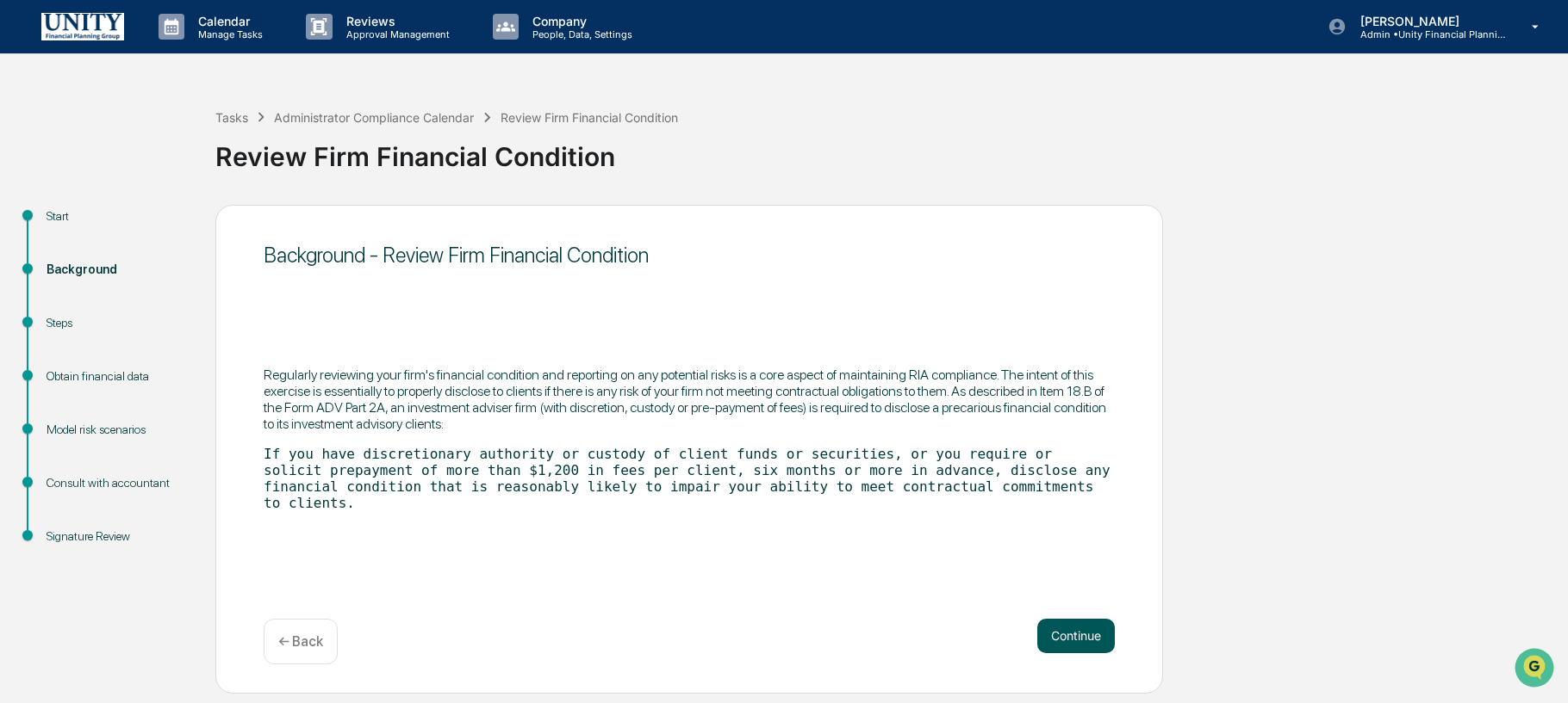
click at [1059, 650] on button "Continue" at bounding box center [1076, 636] width 77 height 35
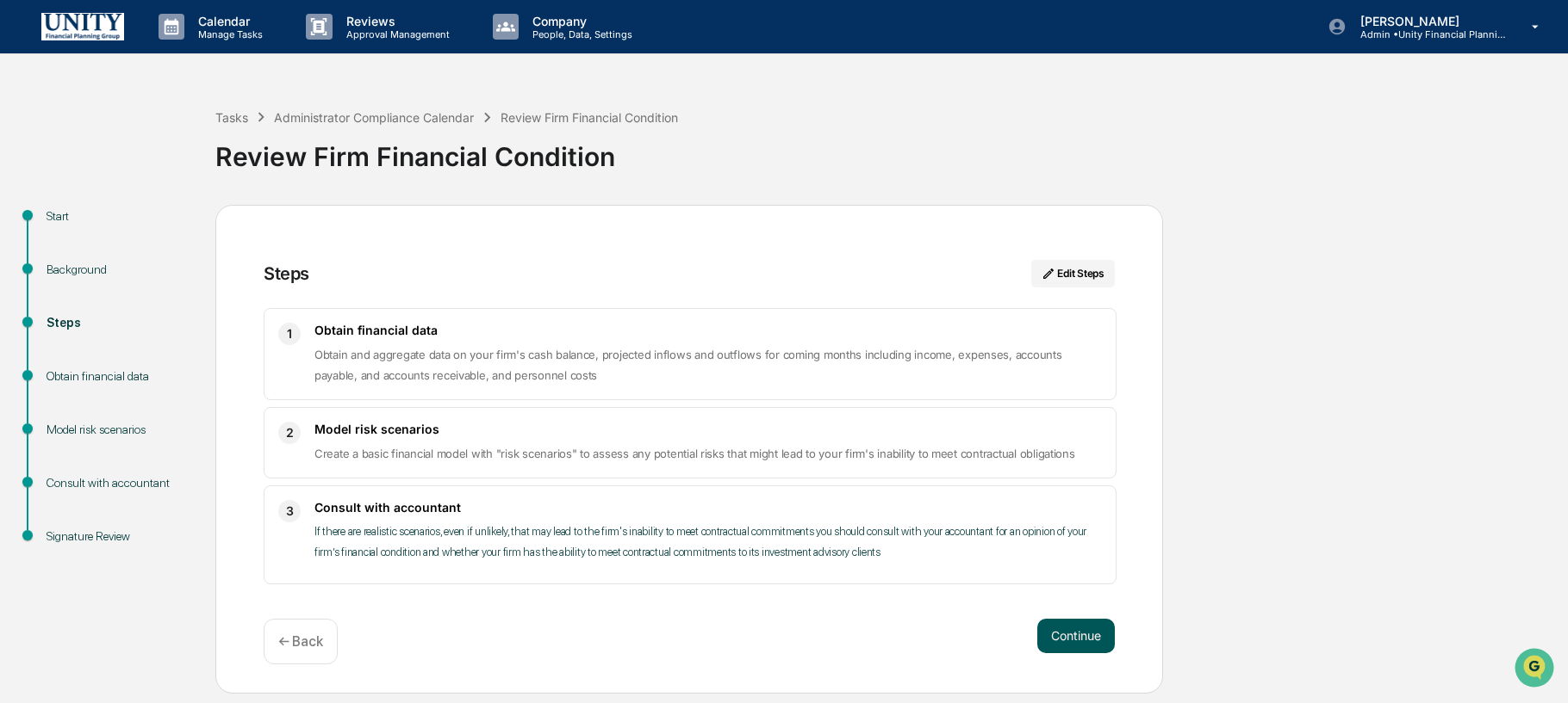
click at [1058, 631] on button "Continue" at bounding box center [1076, 636] width 77 height 35
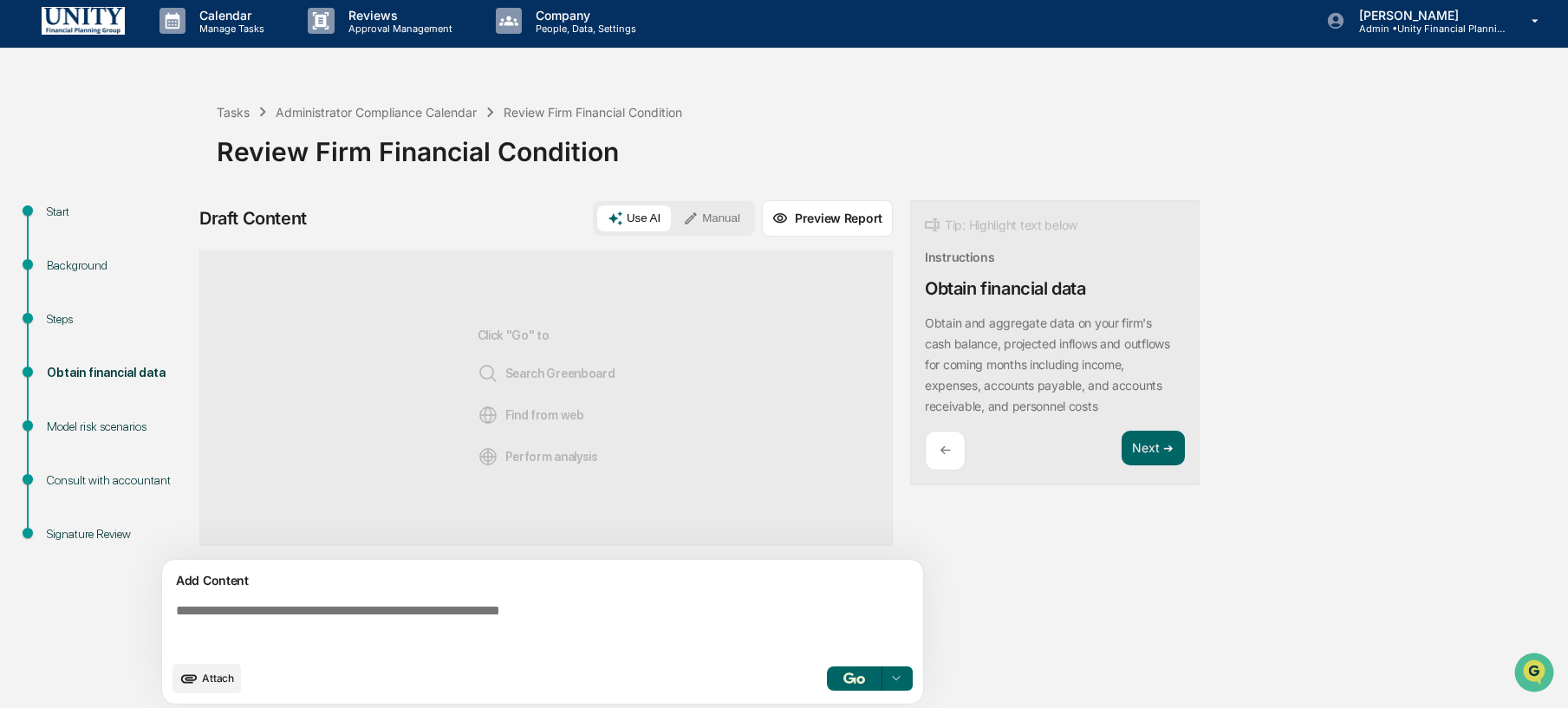
scroll to position [13, 0]
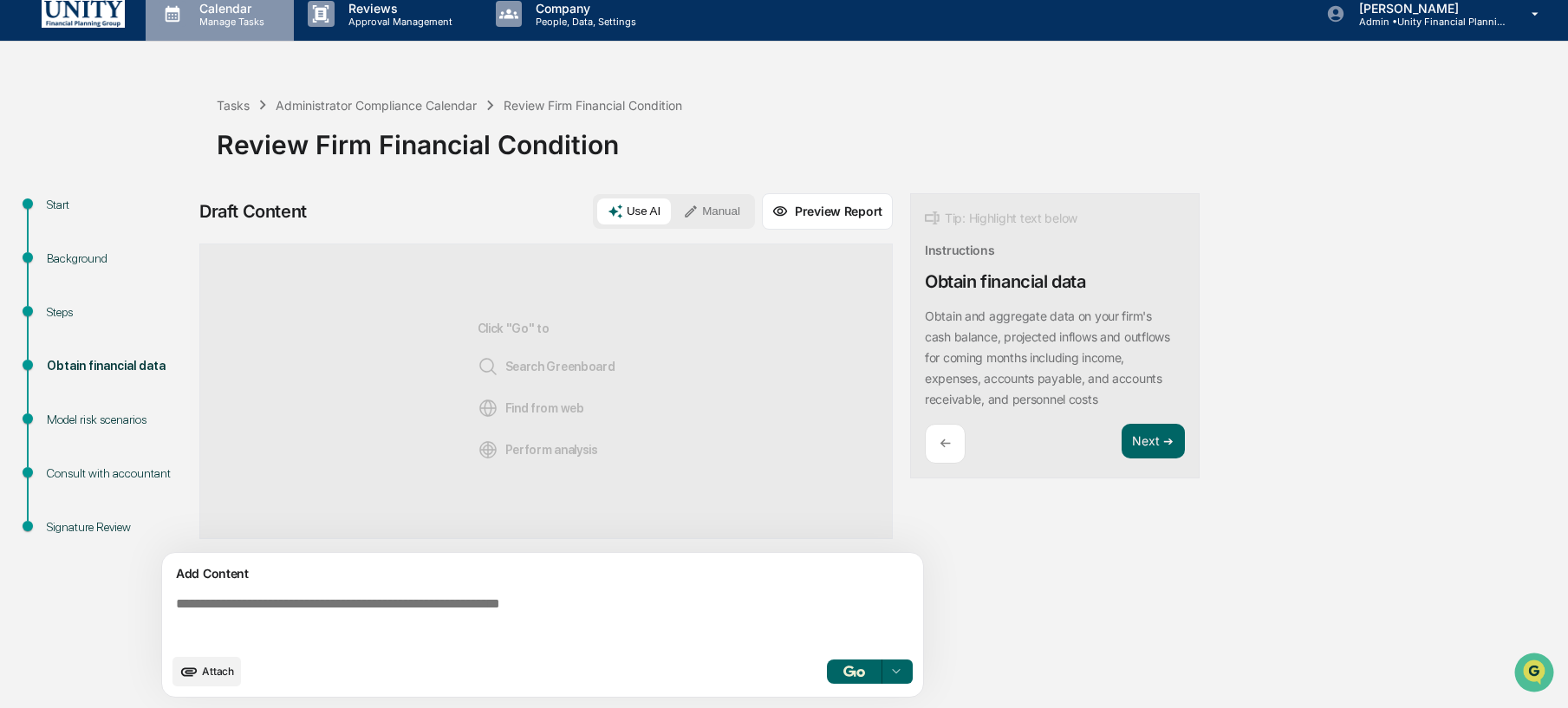
click at [243, 29] on div "Calendar Manage Tasks" at bounding box center [219, 14] width 149 height 53
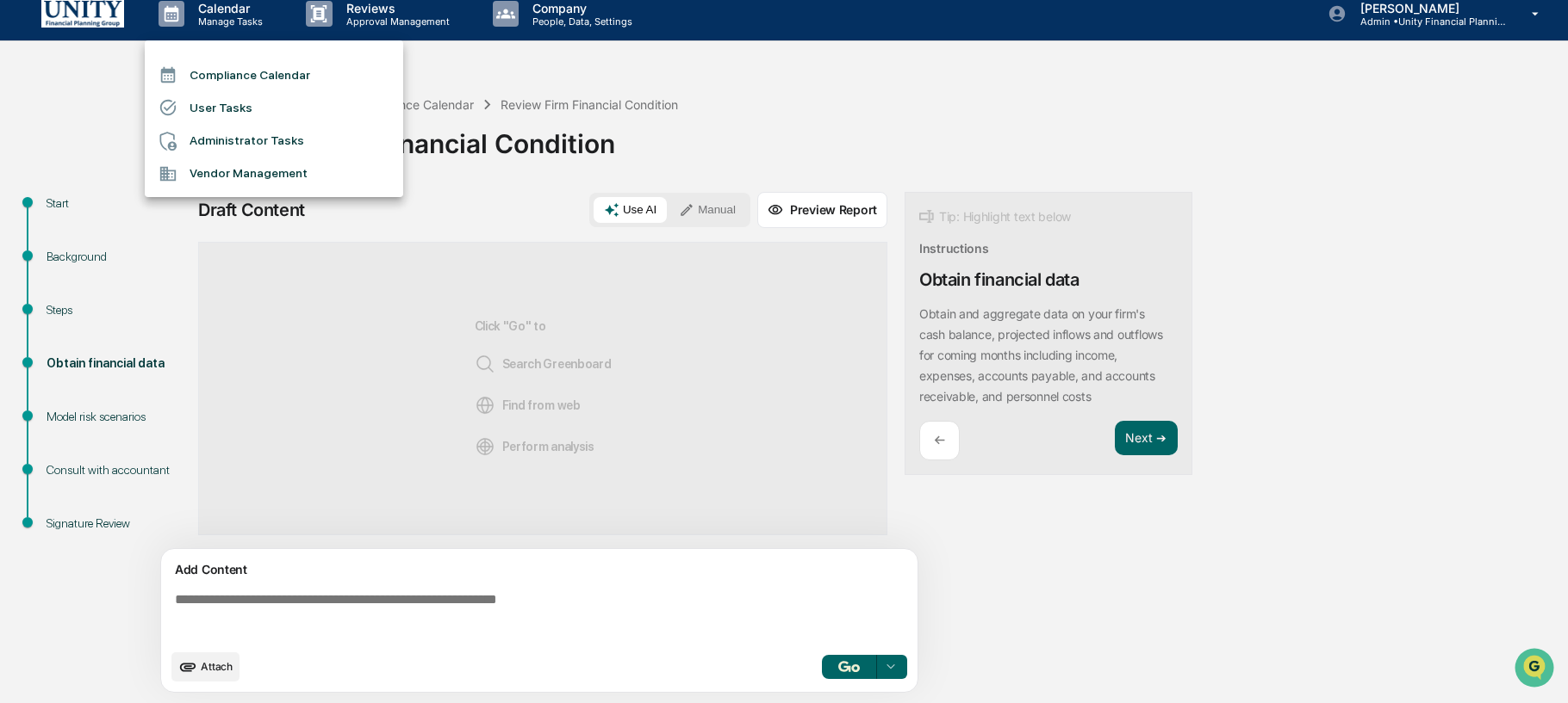
click at [656, 123] on div at bounding box center [784, 351] width 1568 height 703
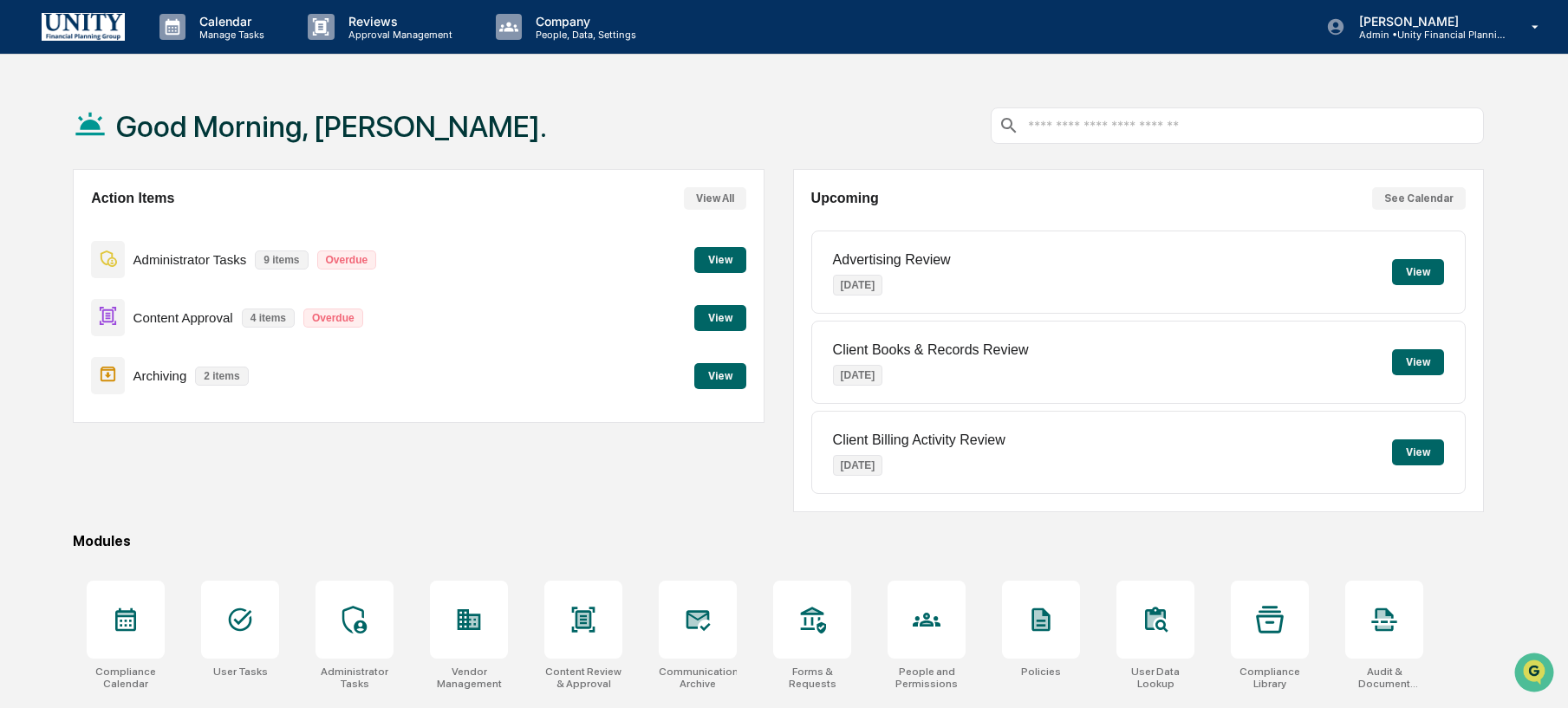
click at [728, 257] on button "View" at bounding box center [720, 259] width 52 height 26
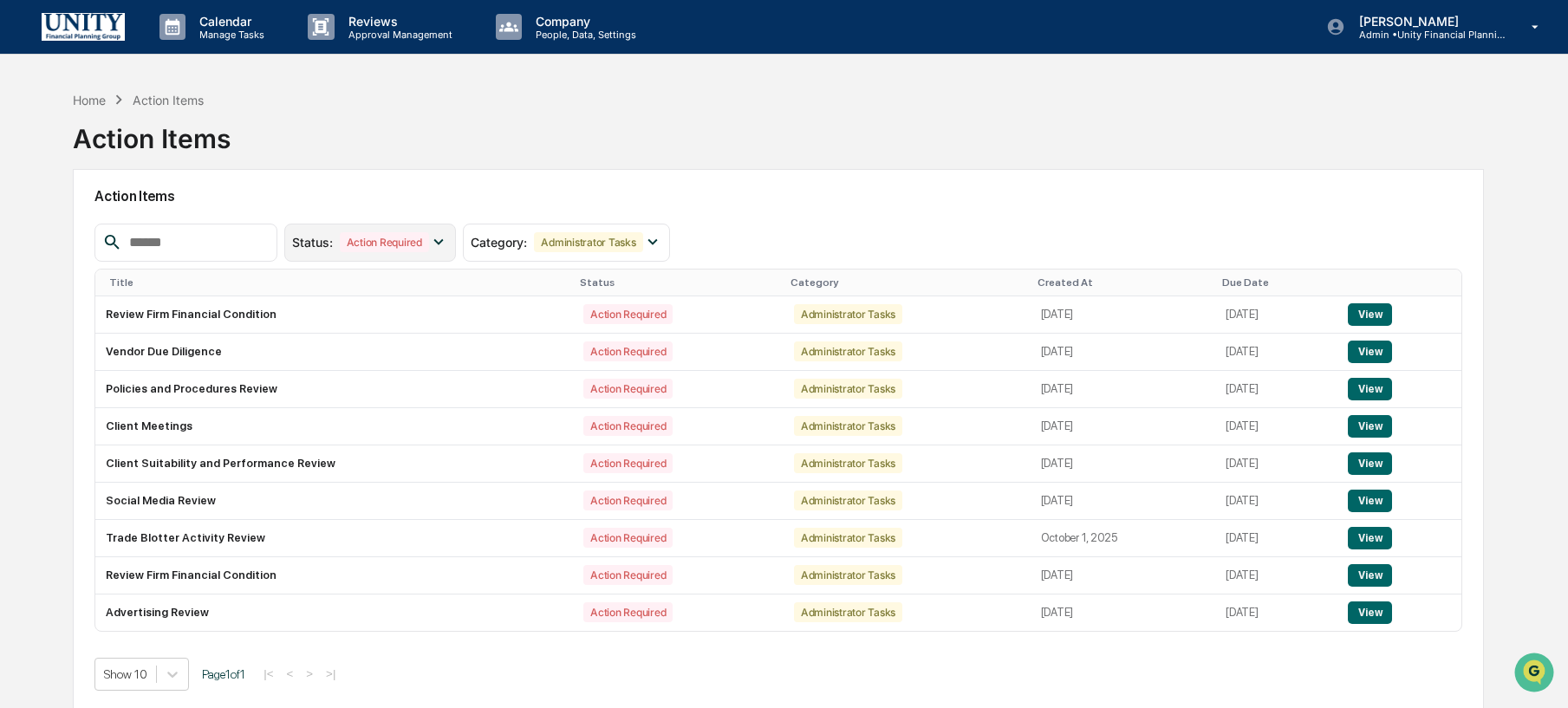
click at [368, 232] on div "Action Required" at bounding box center [384, 242] width 89 height 20
click at [608, 251] on div "Administrator Tasks" at bounding box center [588, 242] width 109 height 20
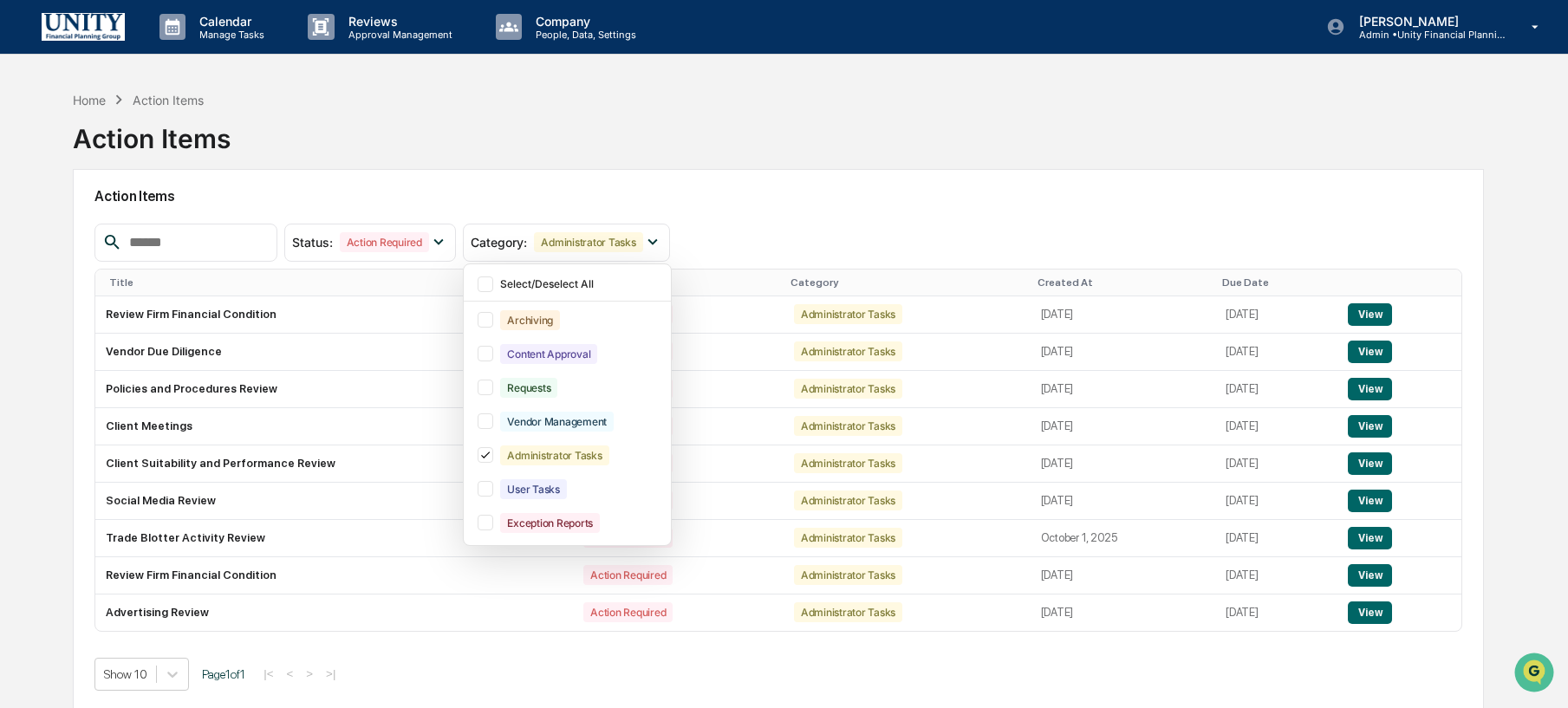
click at [802, 197] on h2 "Action Items" at bounding box center [778, 196] width 1368 height 17
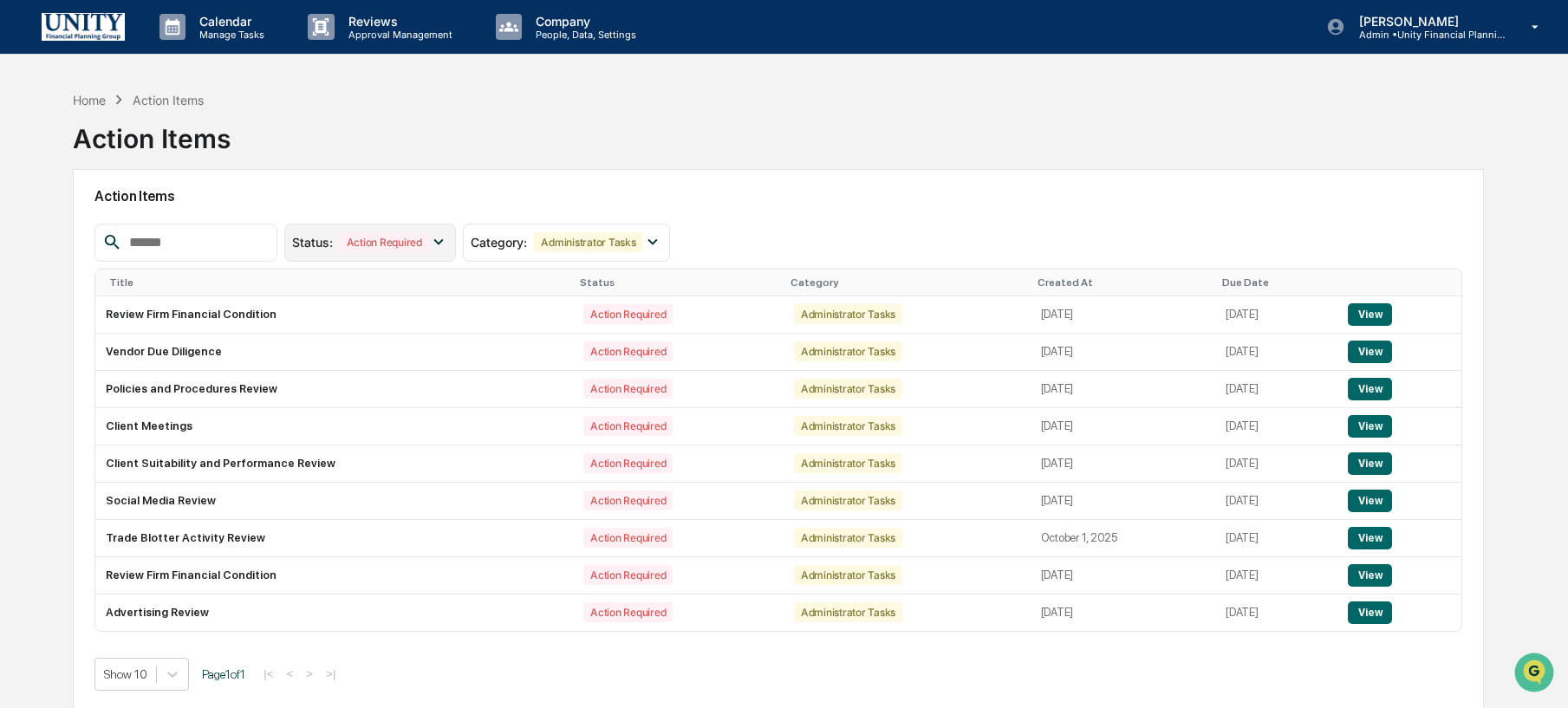
click at [449, 242] on icon at bounding box center [439, 242] width 19 height 19
click at [337, 345] on div "Resolved" at bounding box center [350, 354] width 57 height 20
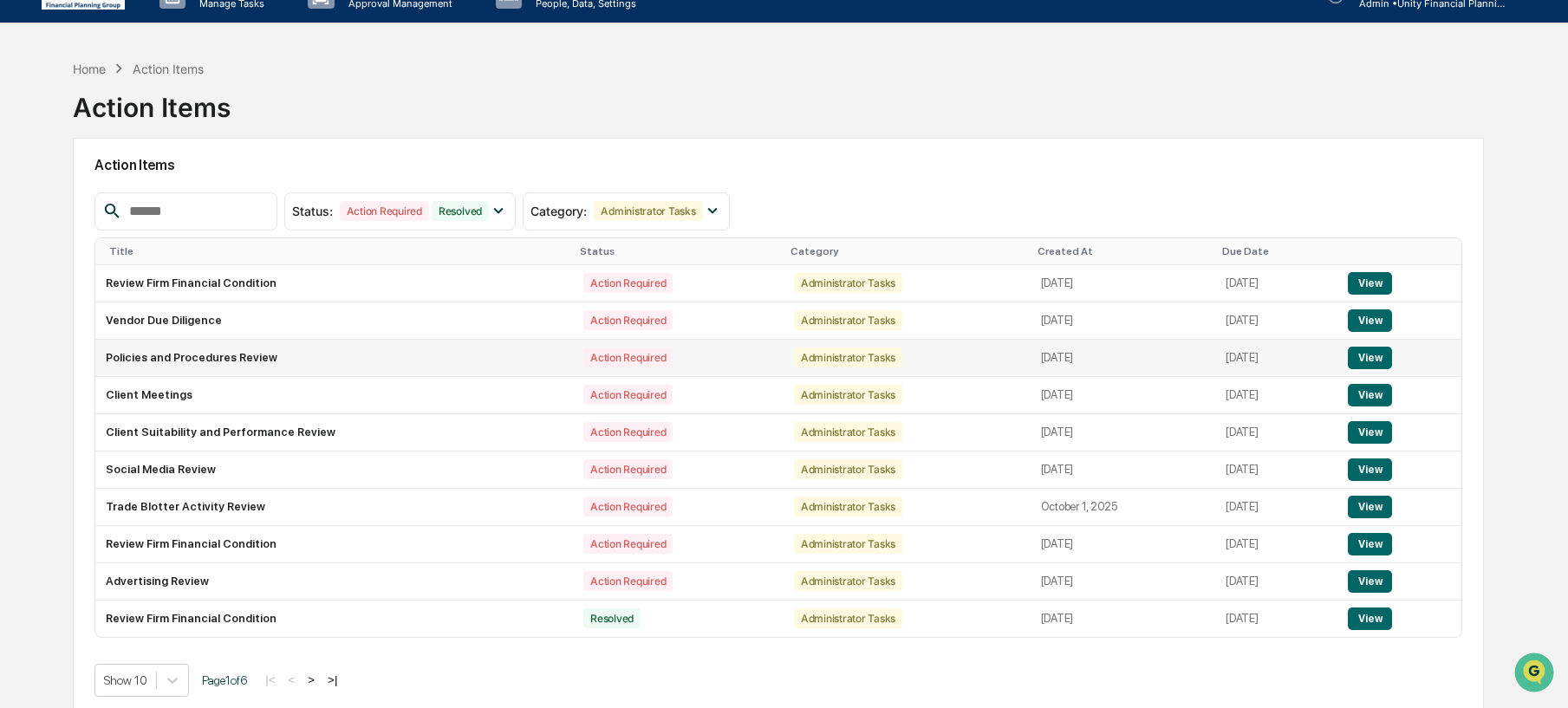
scroll to position [34, 0]
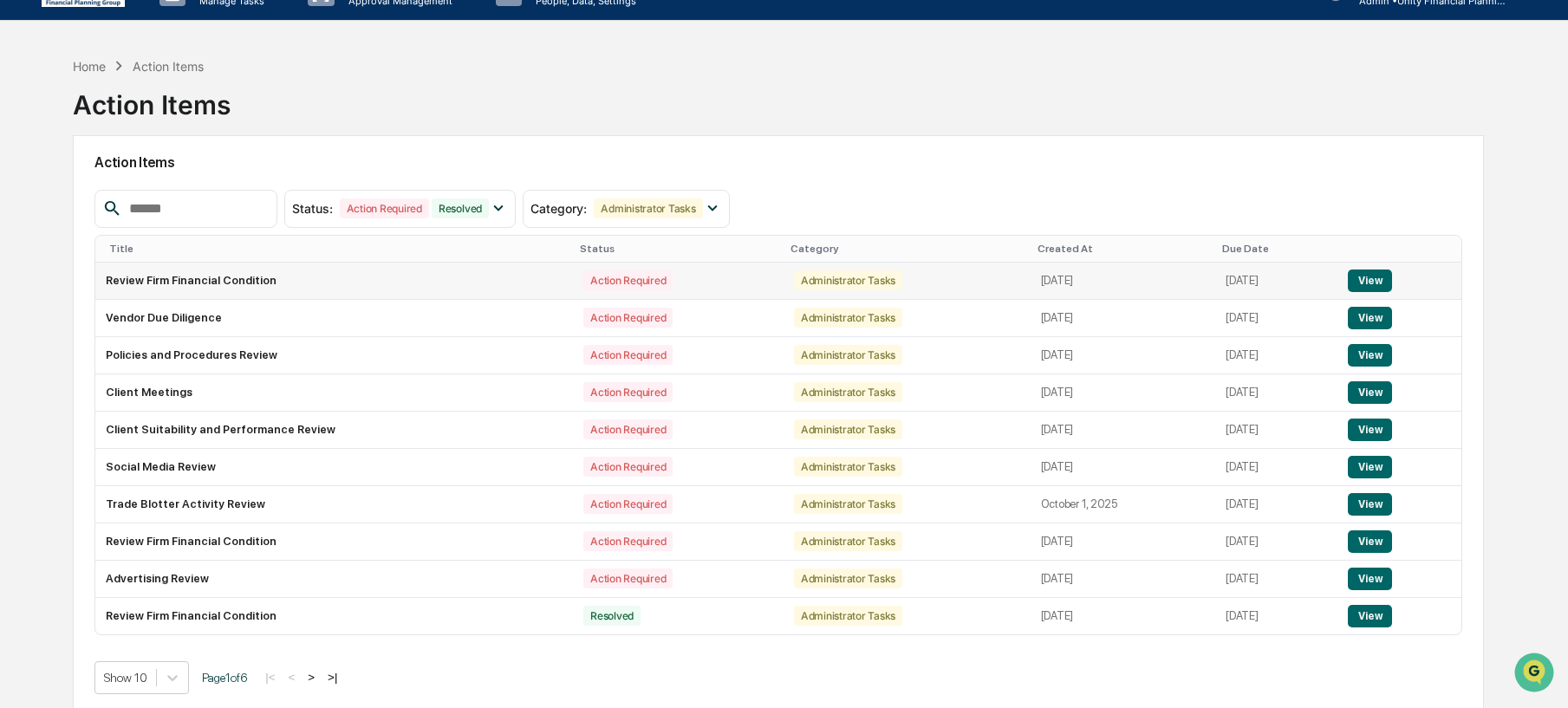
click at [1392, 275] on button "View" at bounding box center [1370, 281] width 45 height 22
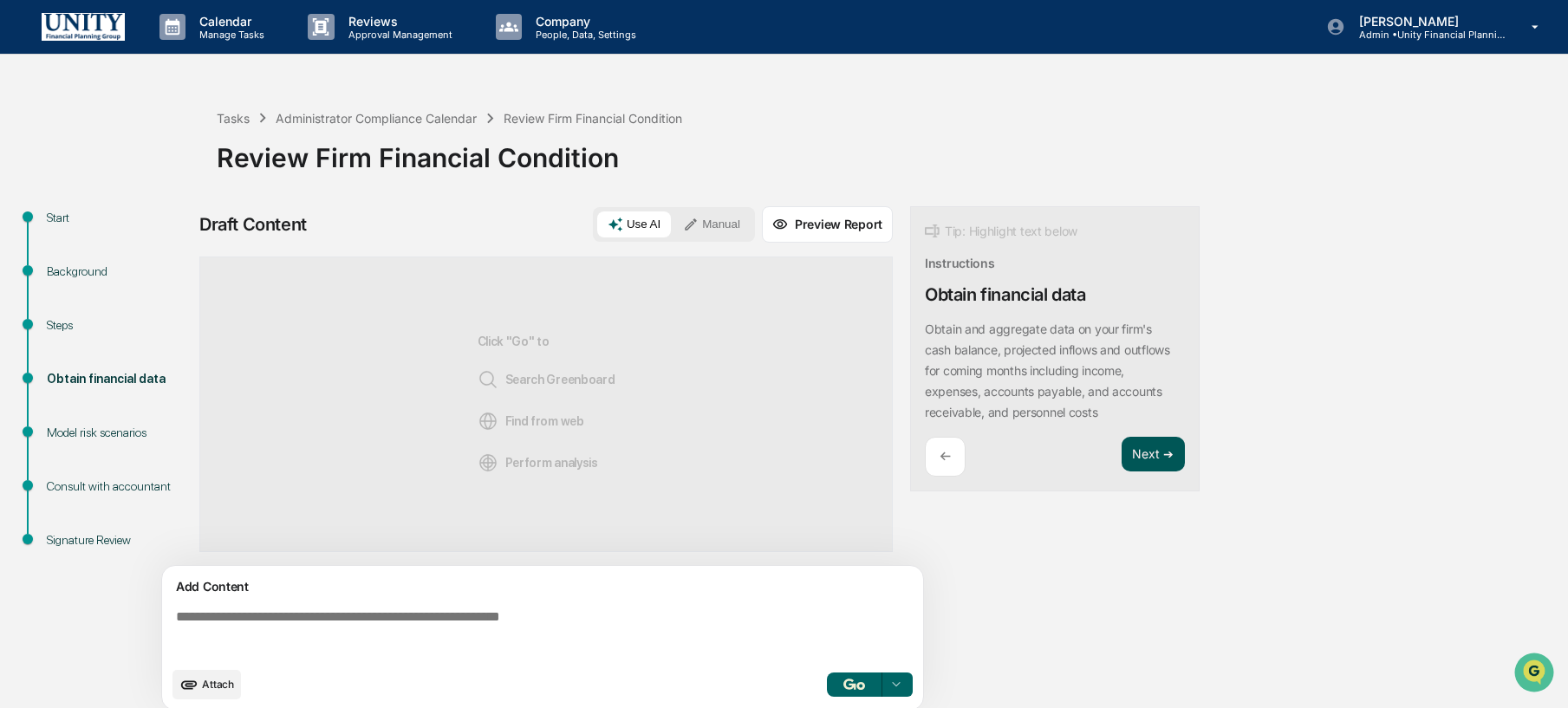
click at [1159, 460] on button "Next ➔" at bounding box center [1152, 455] width 63 height 36
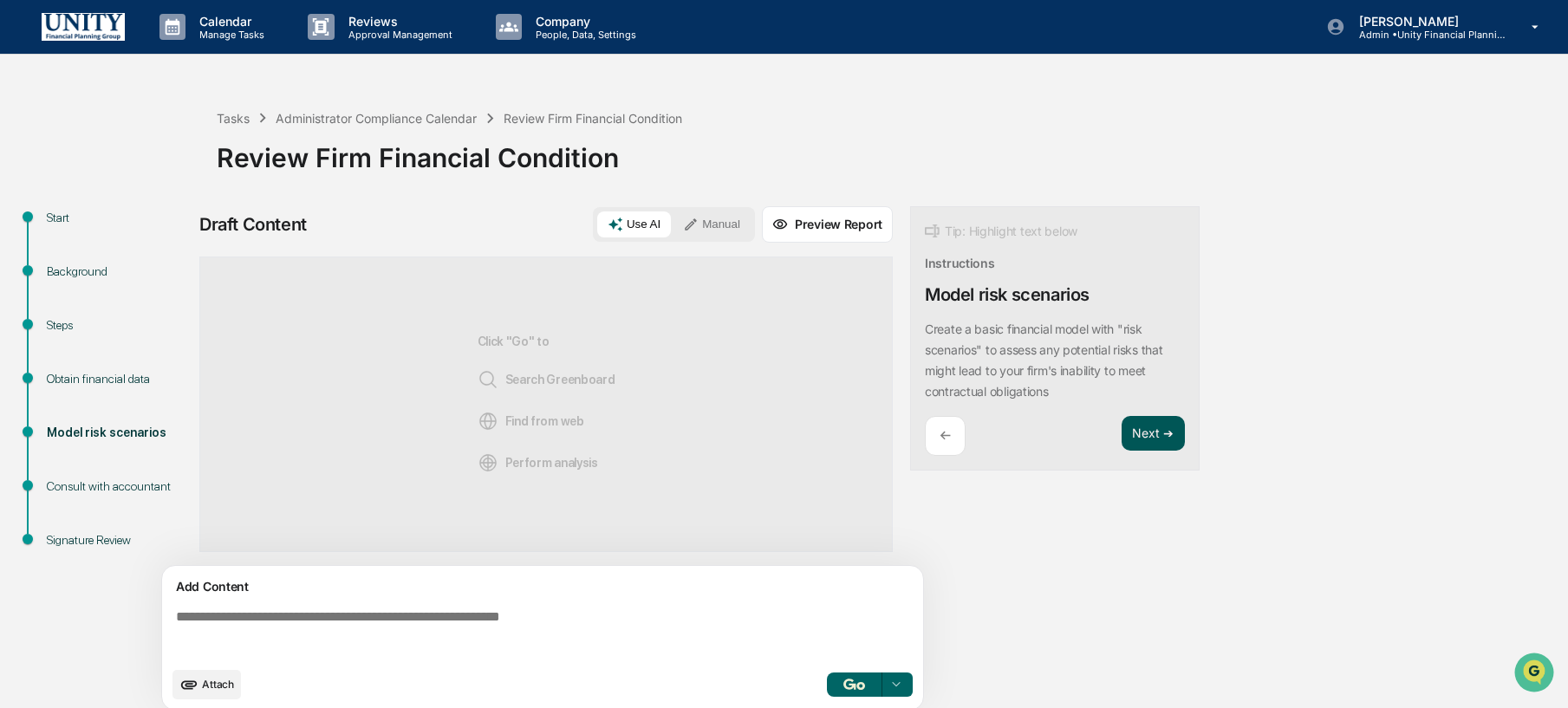
click at [1153, 438] on button "Next ➔" at bounding box center [1152, 434] width 63 height 36
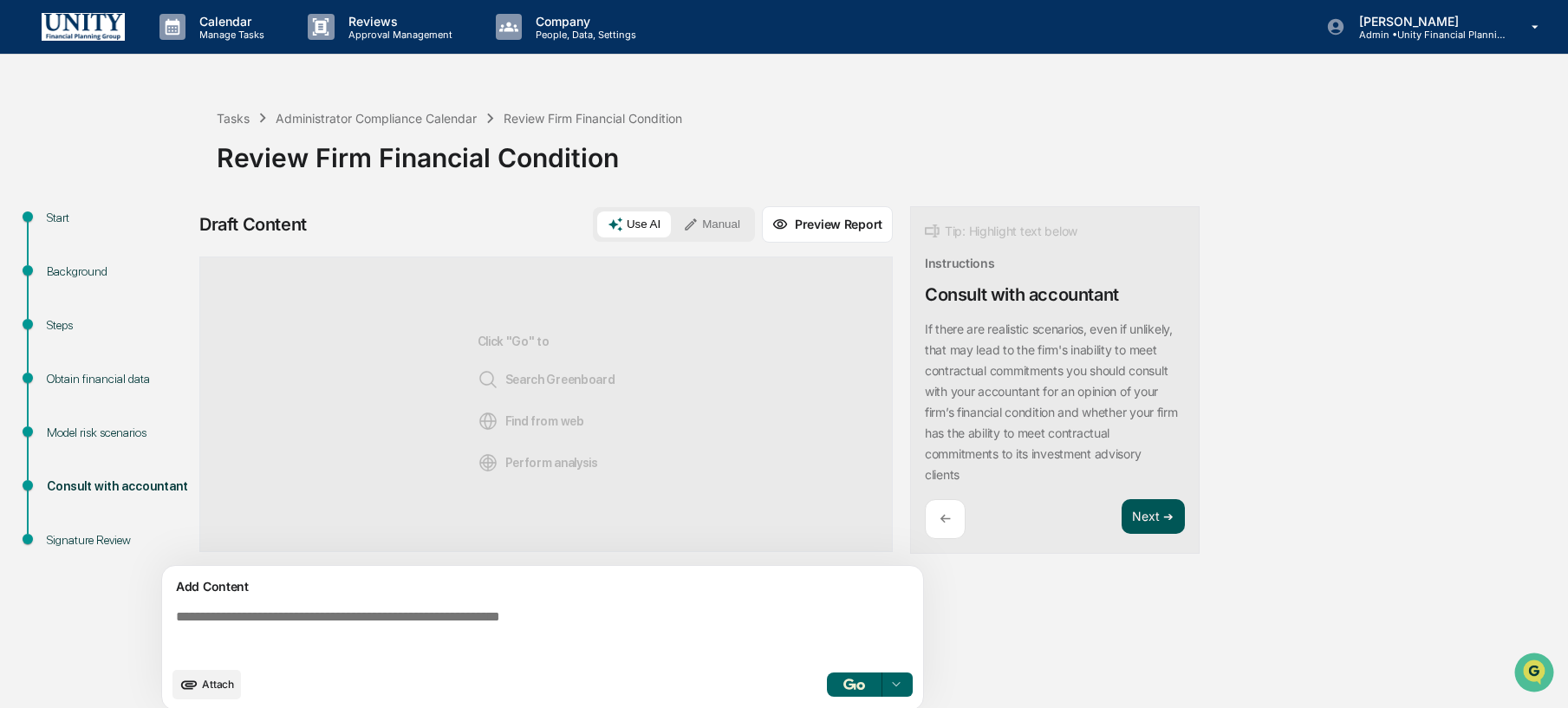
click at [1142, 516] on button "Next ➔" at bounding box center [1152, 517] width 63 height 36
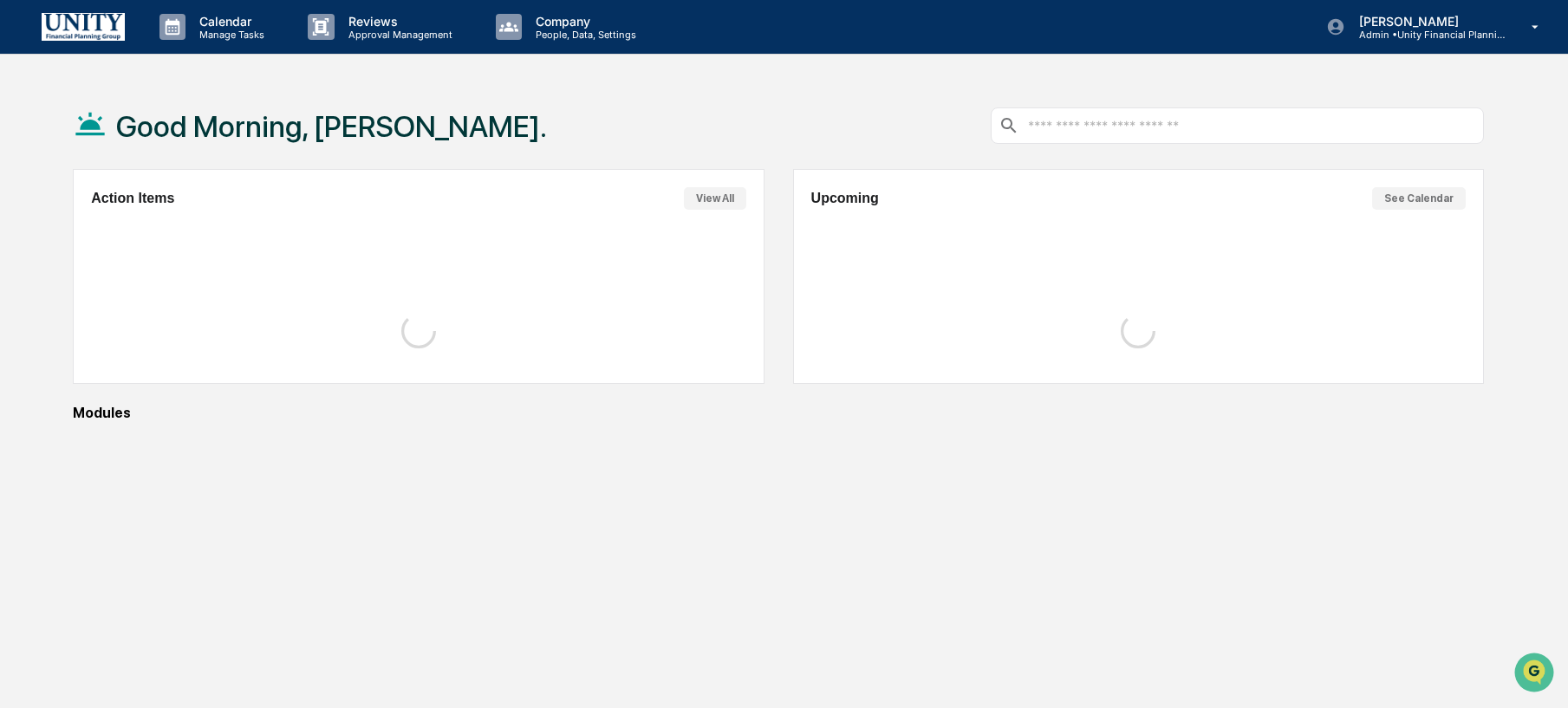
scroll to position [34, 0]
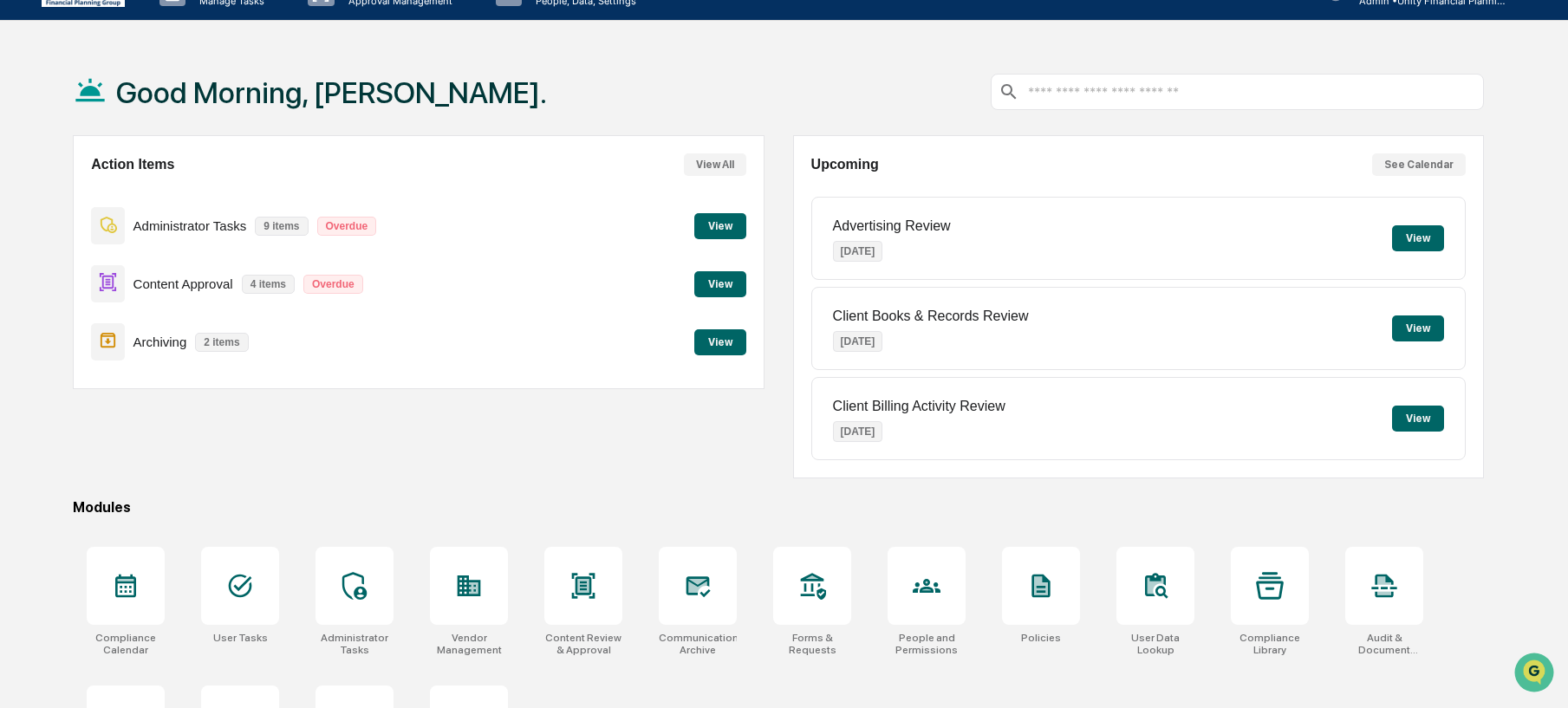
click at [718, 222] on button "View" at bounding box center [720, 226] width 52 height 26
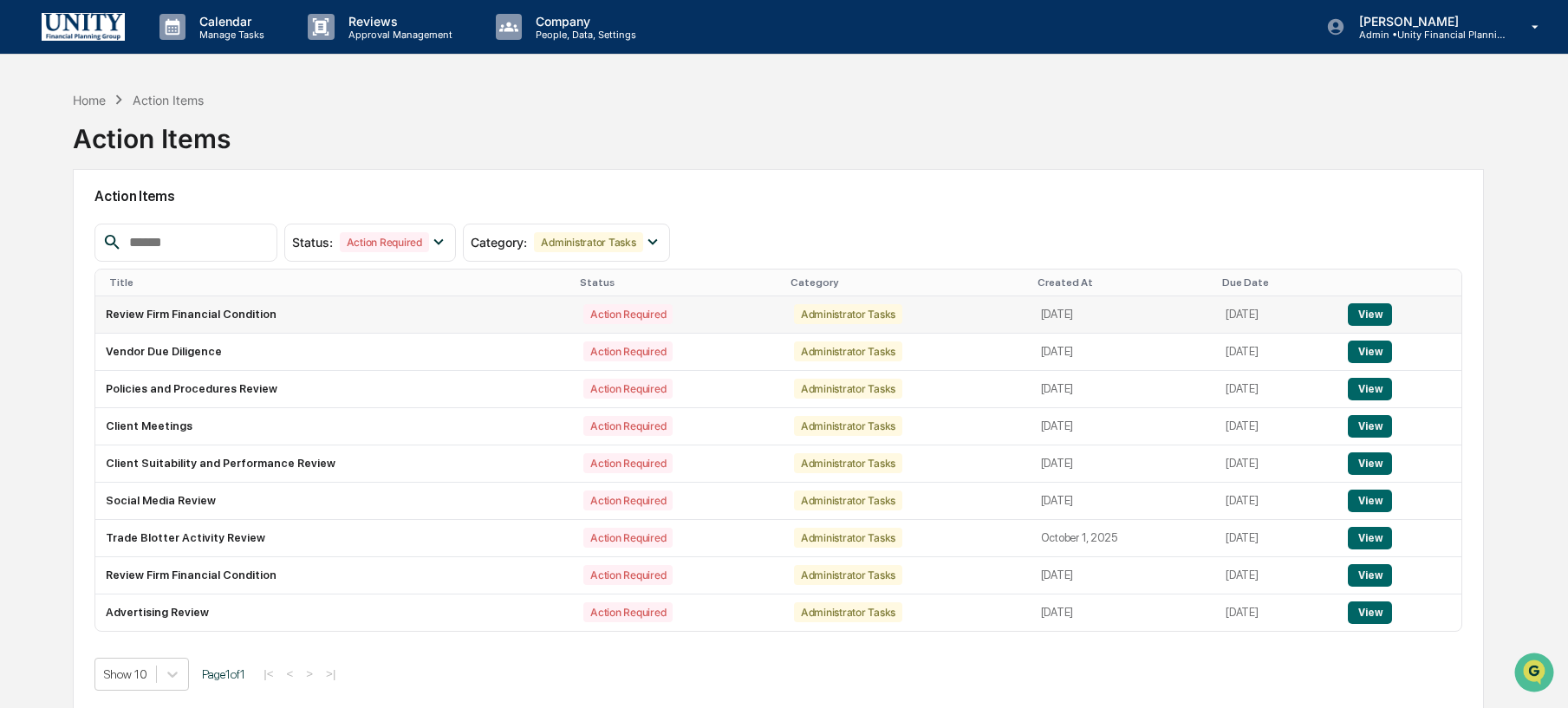
click at [1379, 309] on button "View" at bounding box center [1370, 315] width 45 height 22
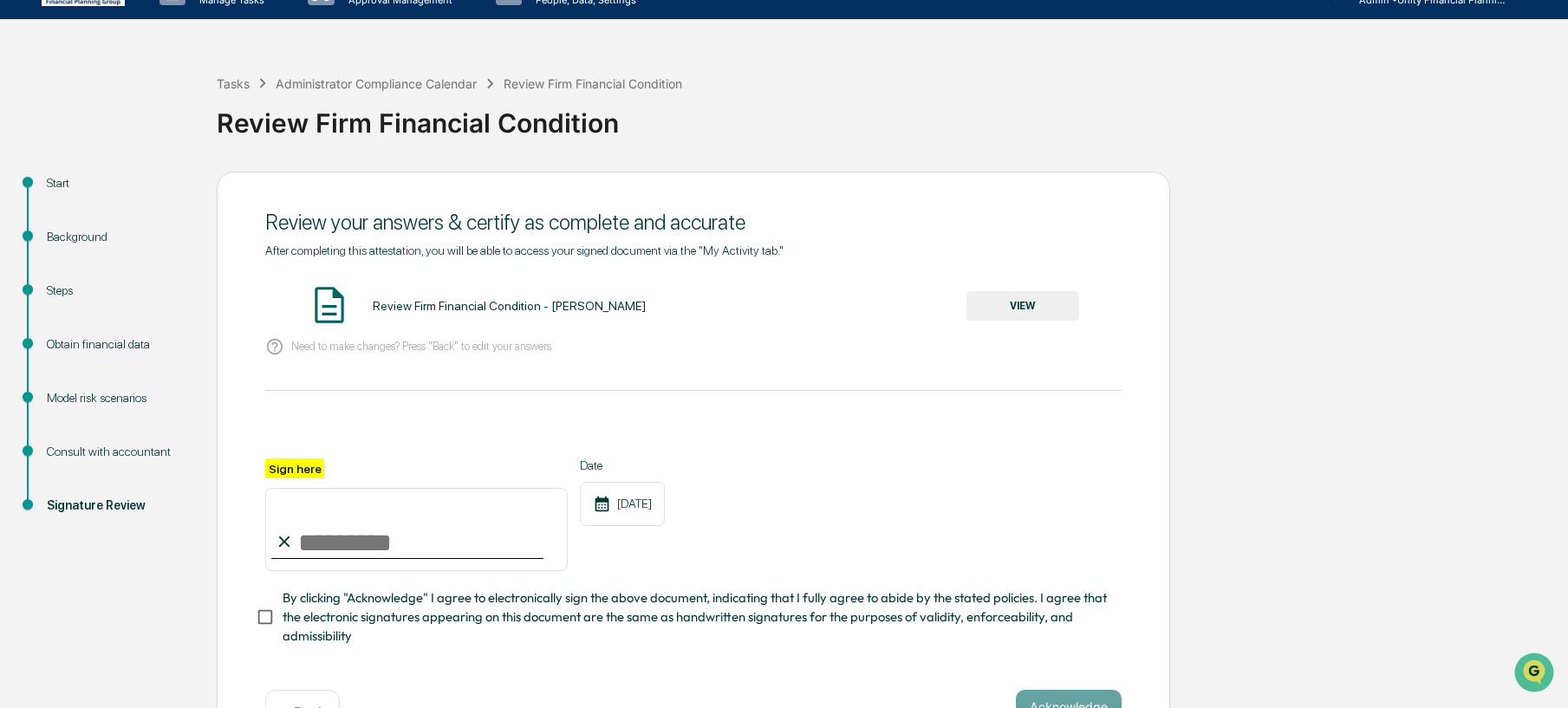
scroll to position [37, 0]
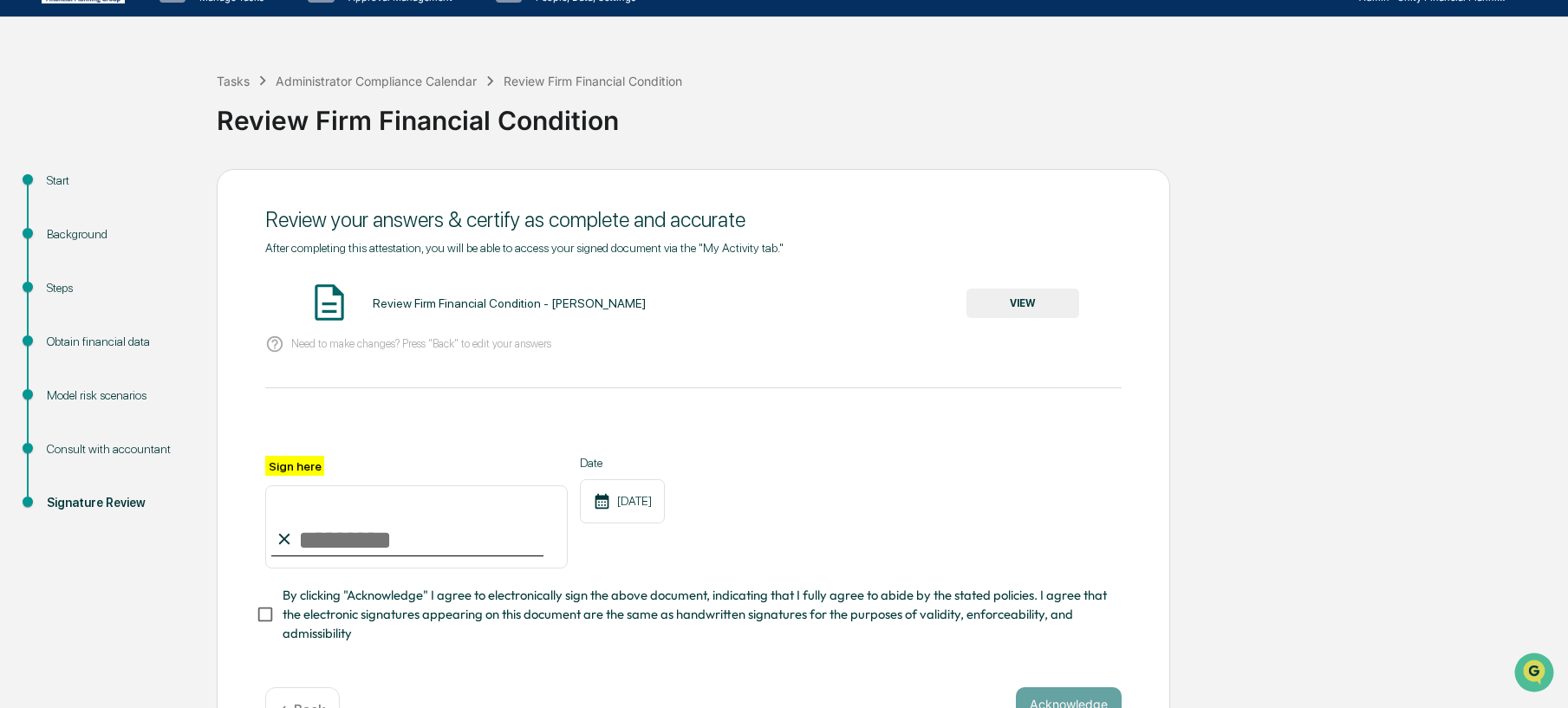
click at [98, 236] on div "Background" at bounding box center [117, 234] width 142 height 18
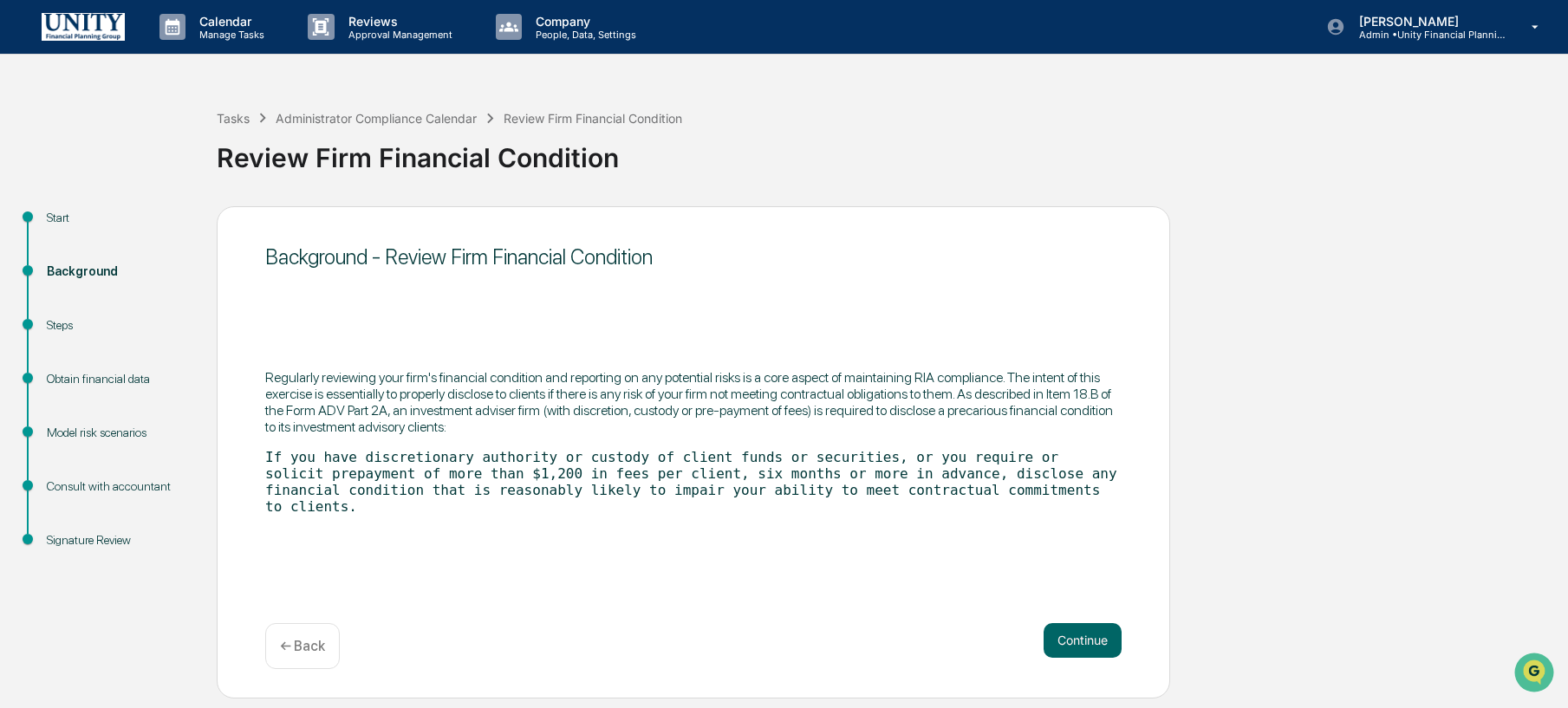
scroll to position [0, 0]
click at [1085, 652] on button "Continue" at bounding box center [1083, 641] width 78 height 35
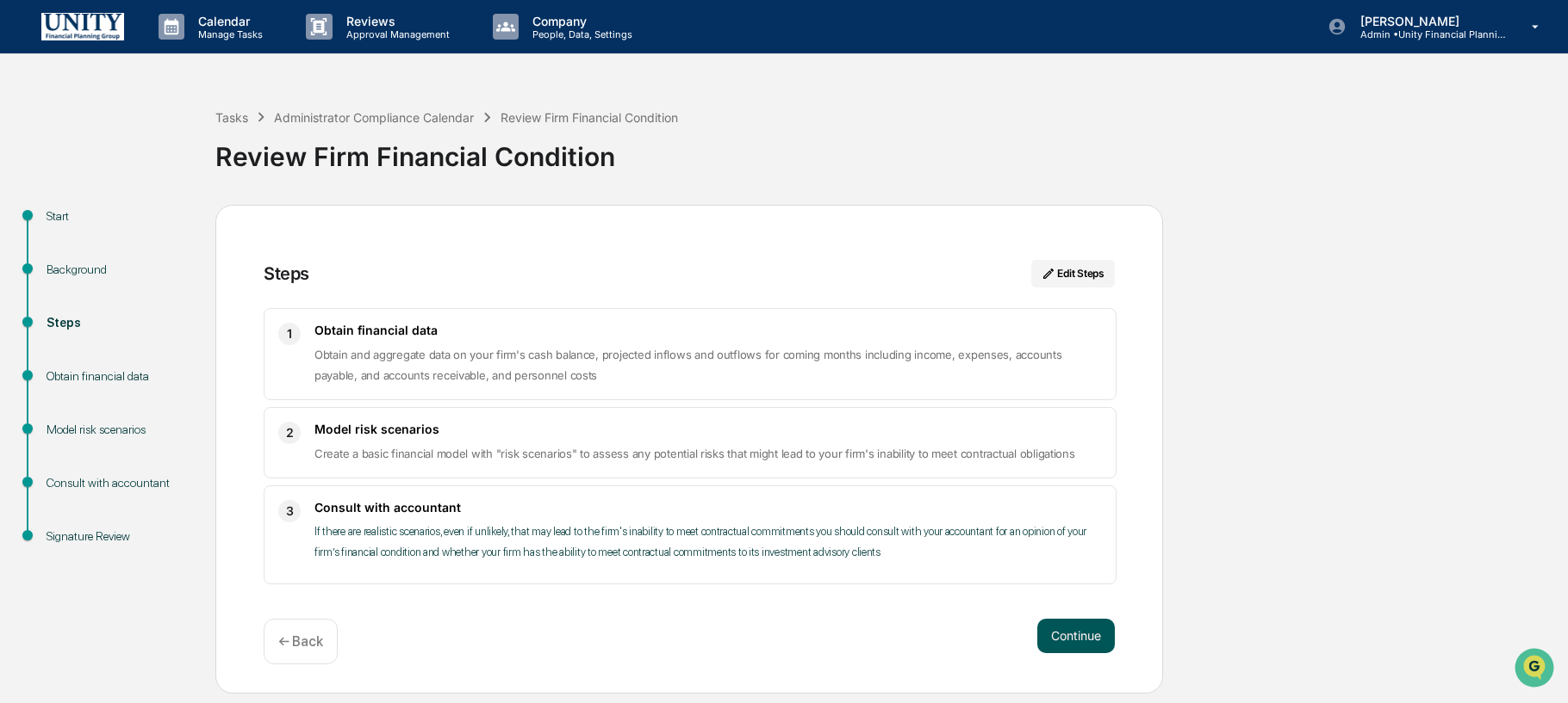
click at [1085, 639] on button "Continue" at bounding box center [1076, 636] width 77 height 35
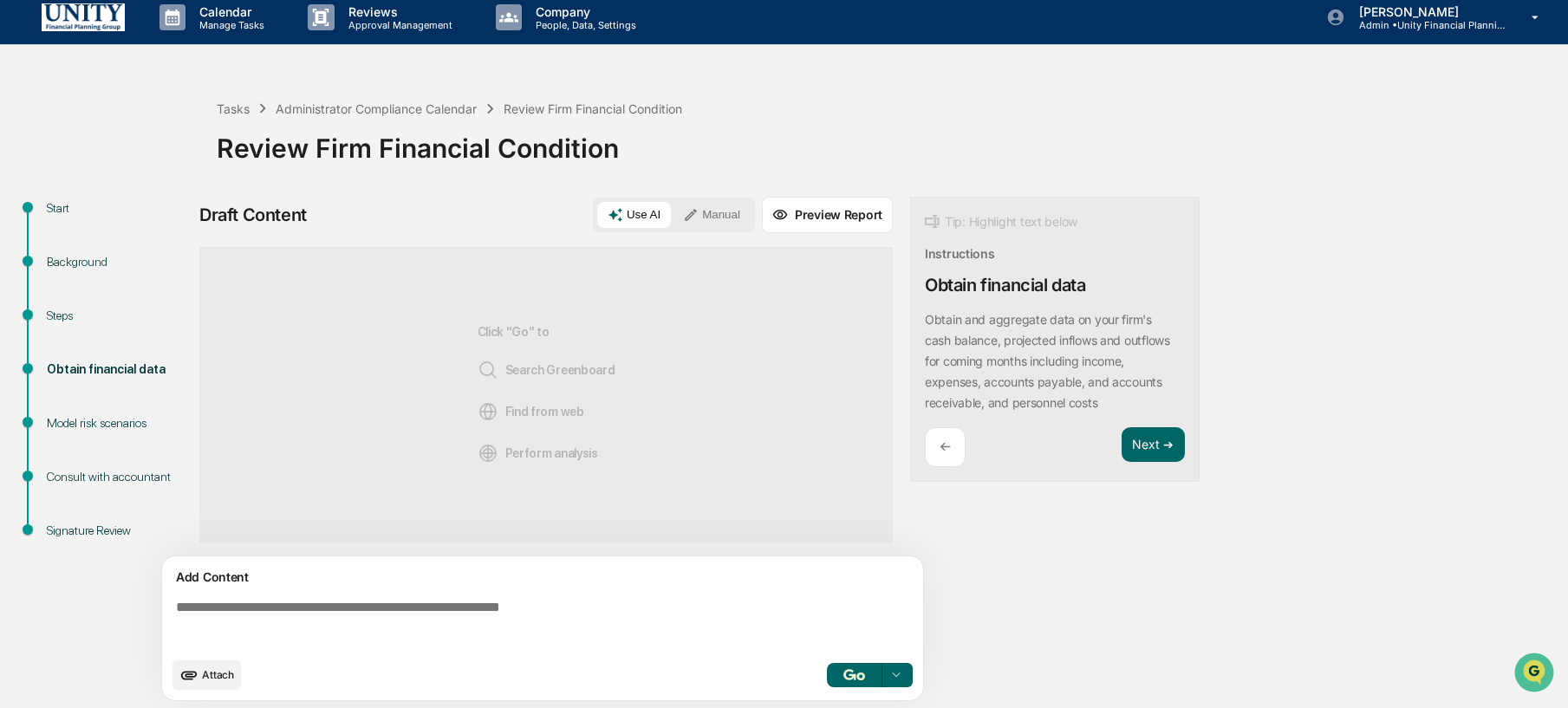
scroll to position [13, 0]
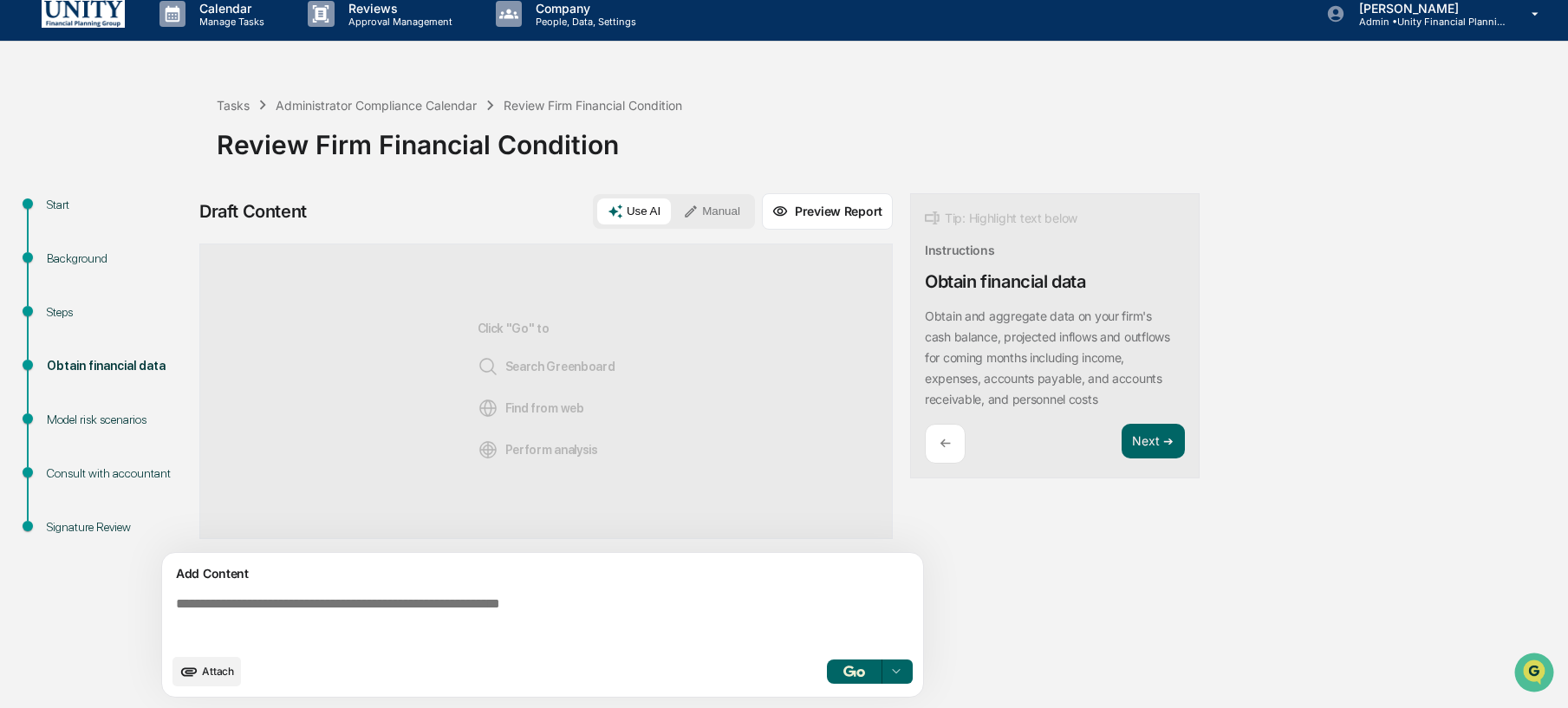
click at [740, 217] on button "Manual" at bounding box center [712, 211] width 78 height 26
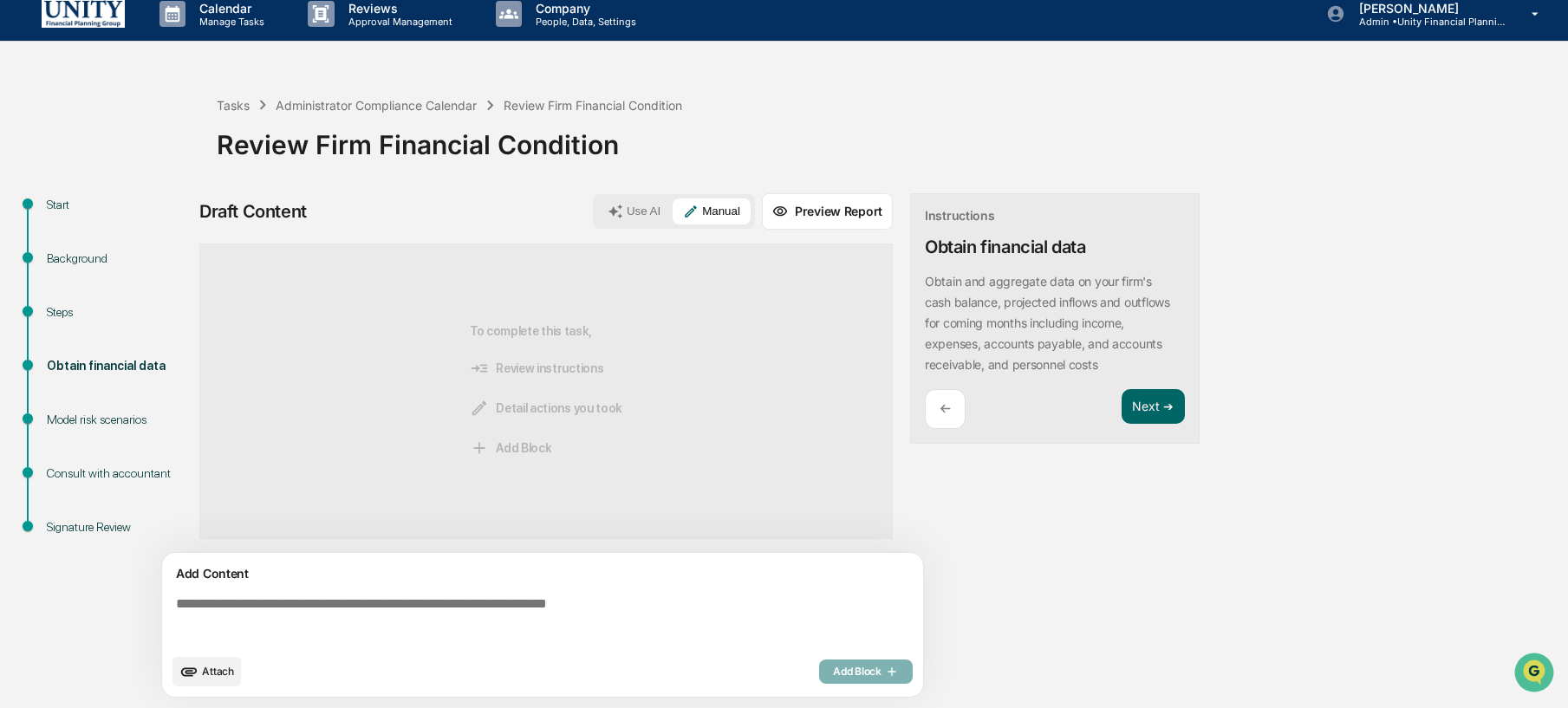
click at [525, 603] on textarea at bounding box center [546, 621] width 754 height 62
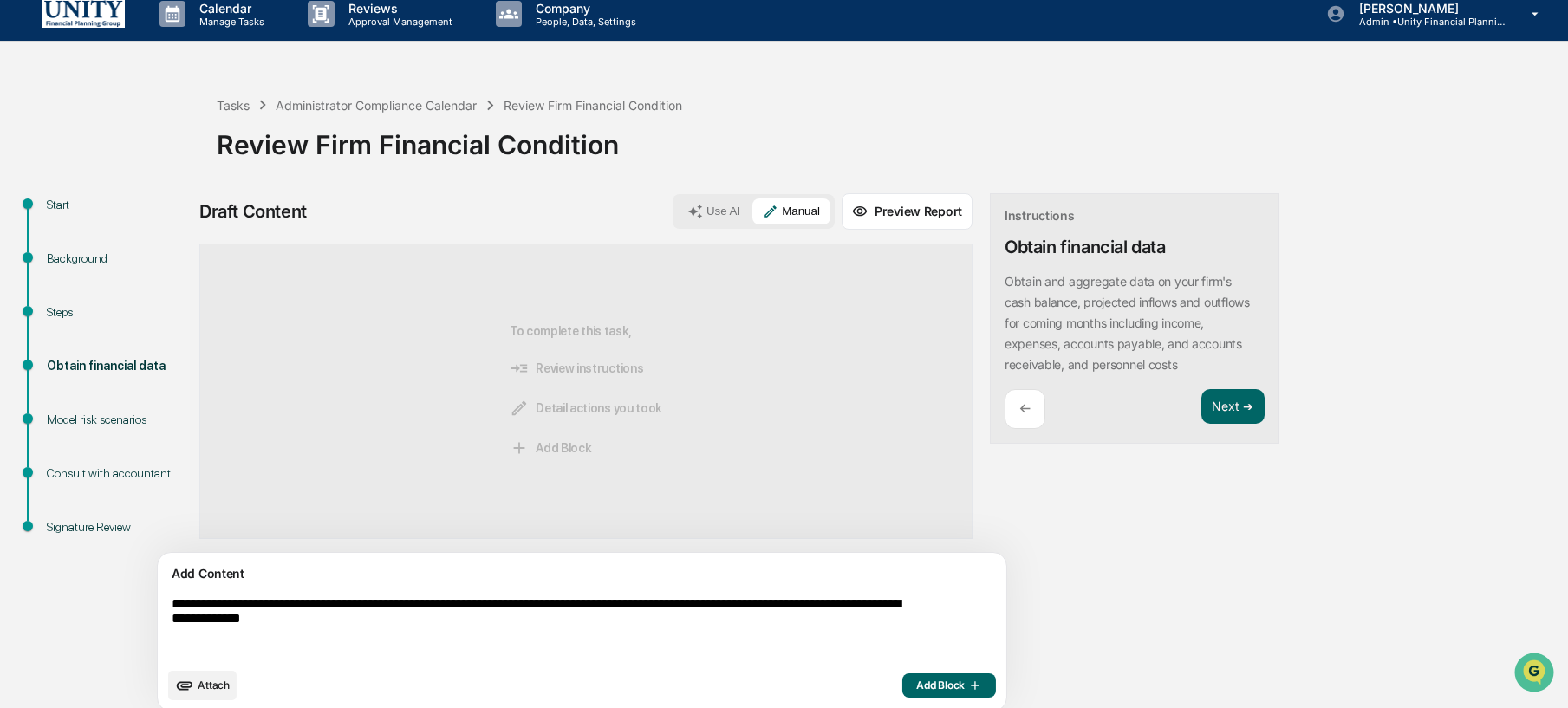
type textarea "**********"
click at [917, 691] on span "Add Block" at bounding box center [950, 686] width 66 height 14
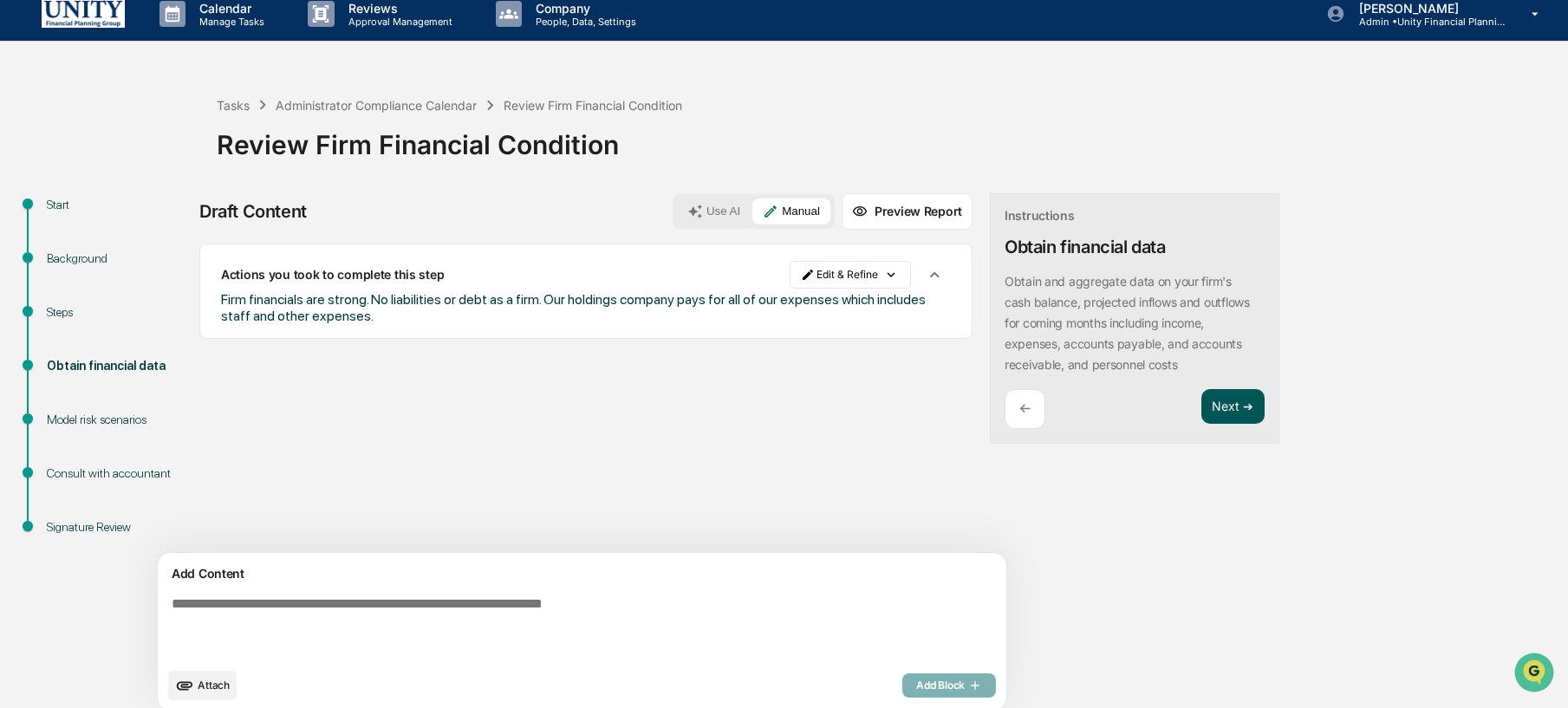
click at [1202, 421] on button "Next ➔" at bounding box center [1233, 407] width 63 height 36
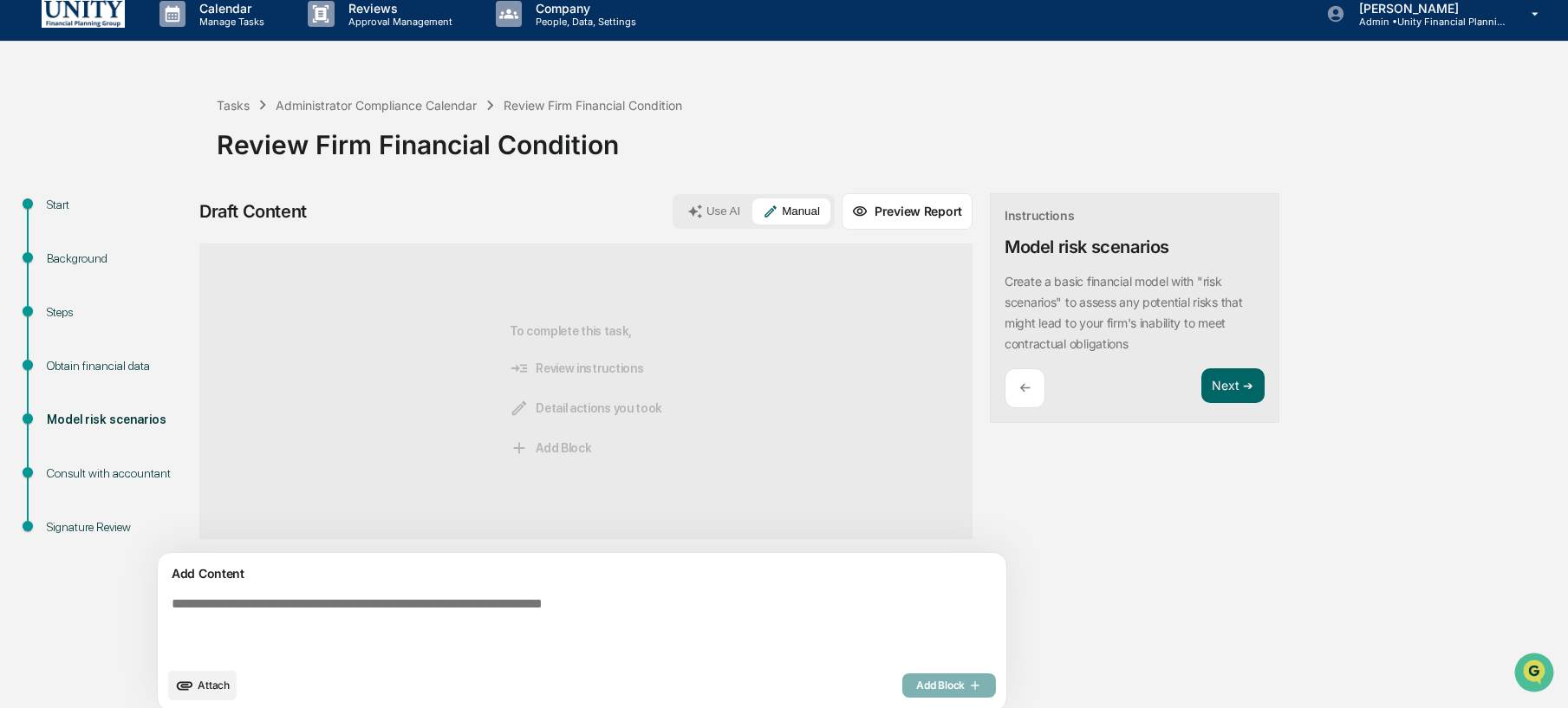
click at [531, 595] on textarea at bounding box center [542, 627] width 754 height 77
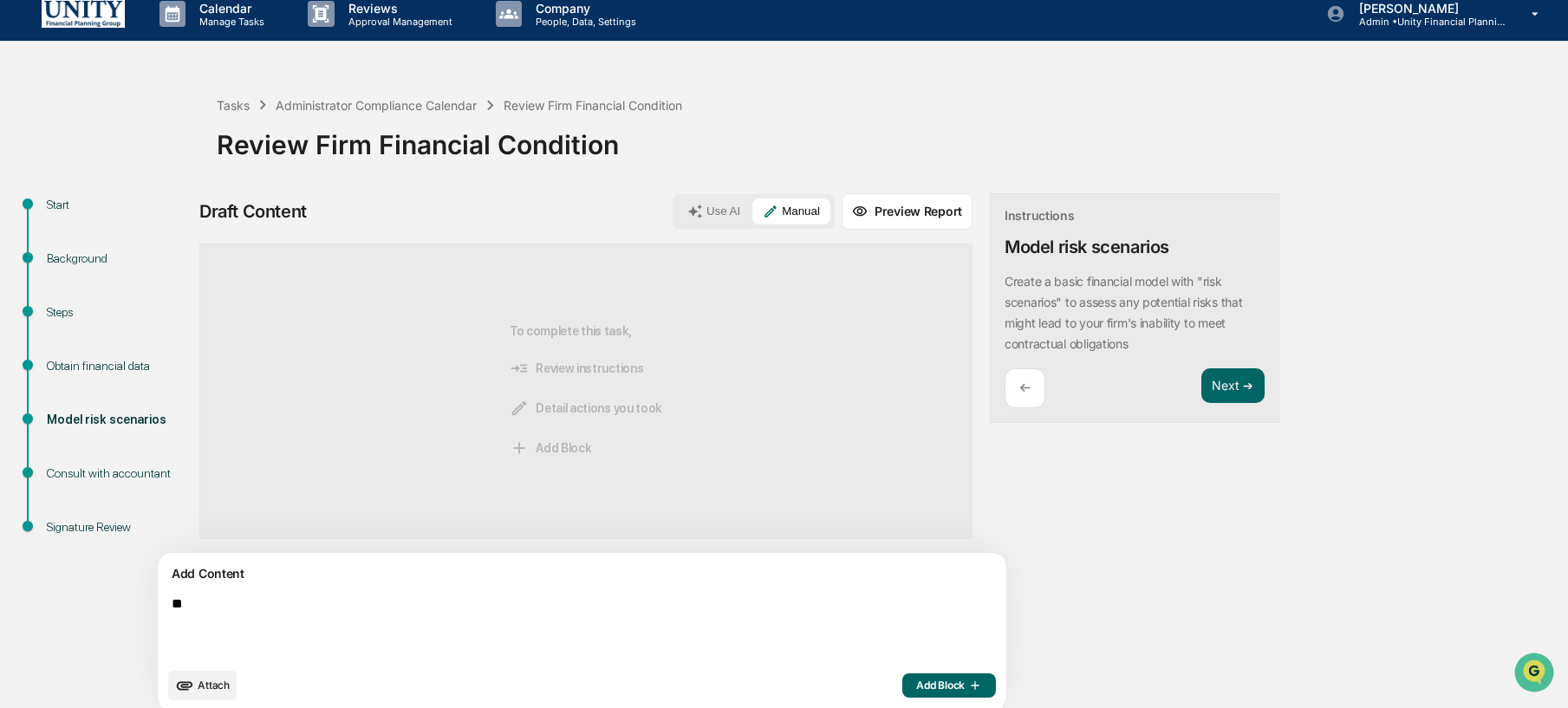
type textarea "*"
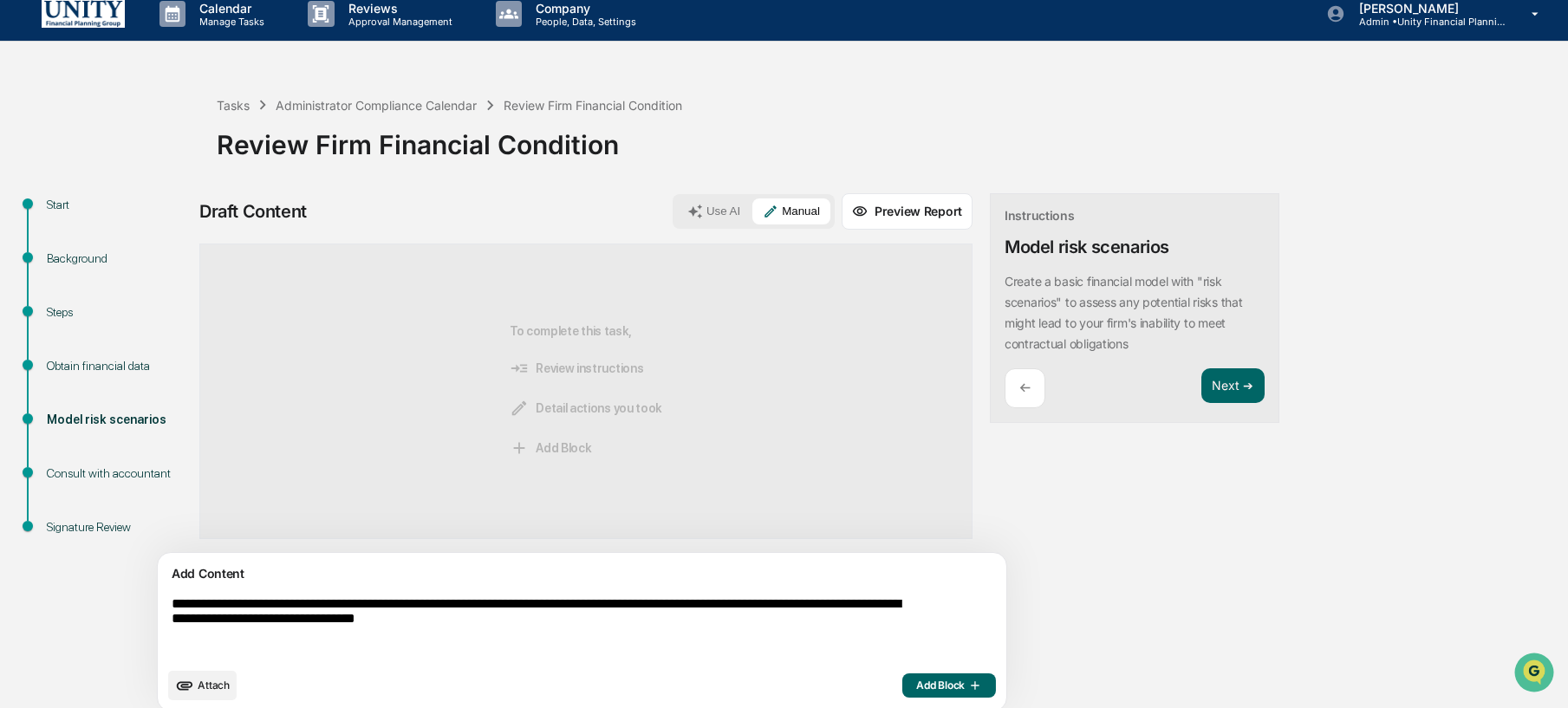
type textarea "**********"
click at [917, 690] on span "Add Block" at bounding box center [950, 686] width 66 height 14
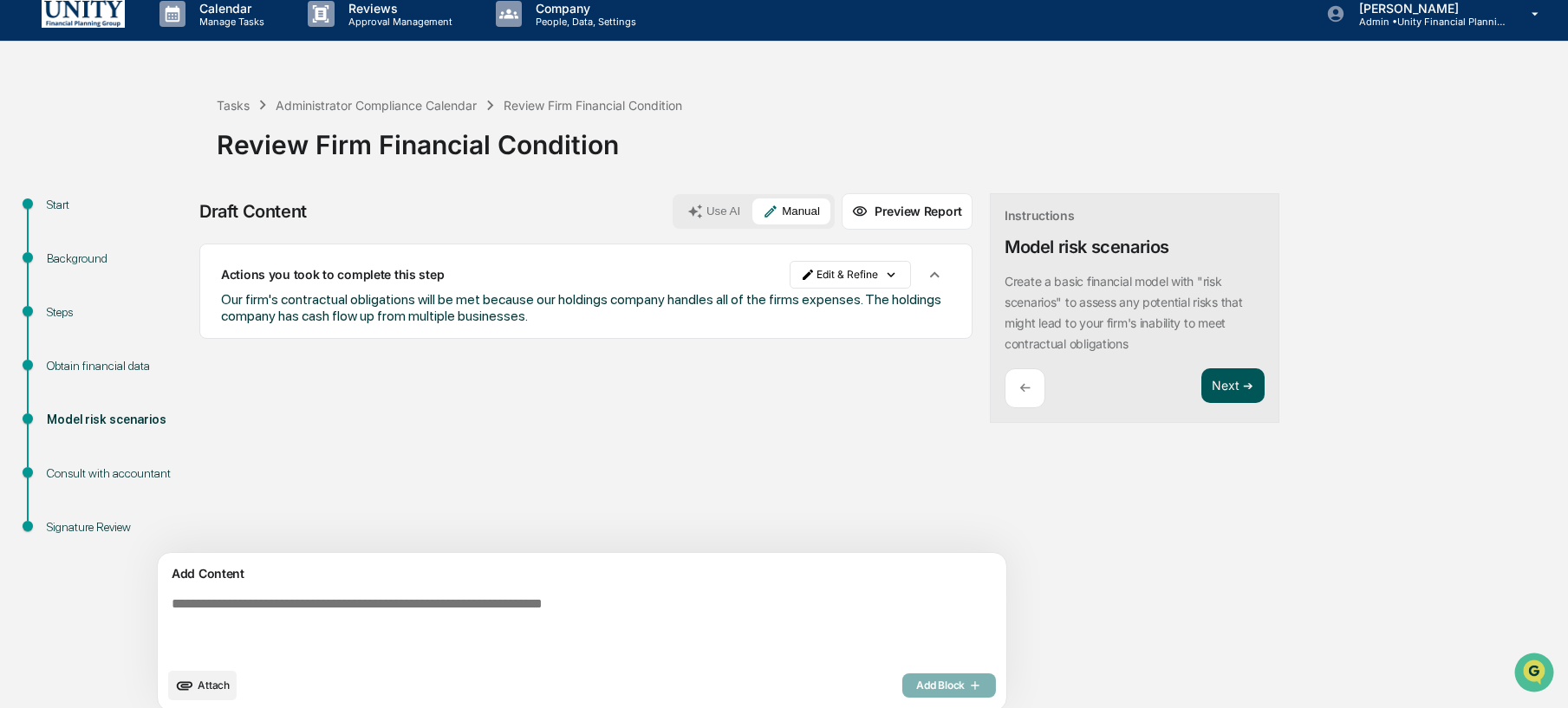
click at [1202, 392] on button "Next ➔" at bounding box center [1233, 386] width 63 height 36
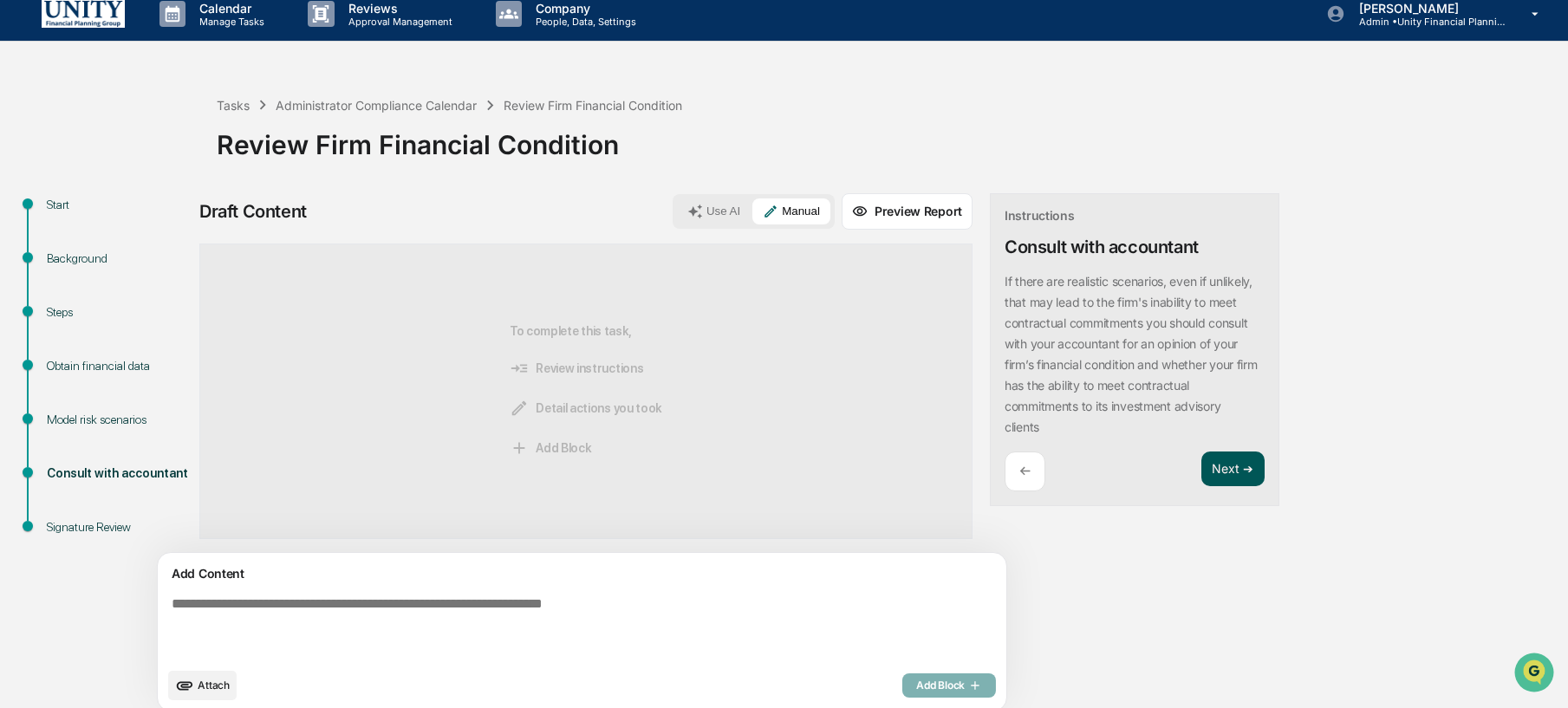
click at [1202, 473] on button "Next ➔" at bounding box center [1233, 469] width 63 height 36
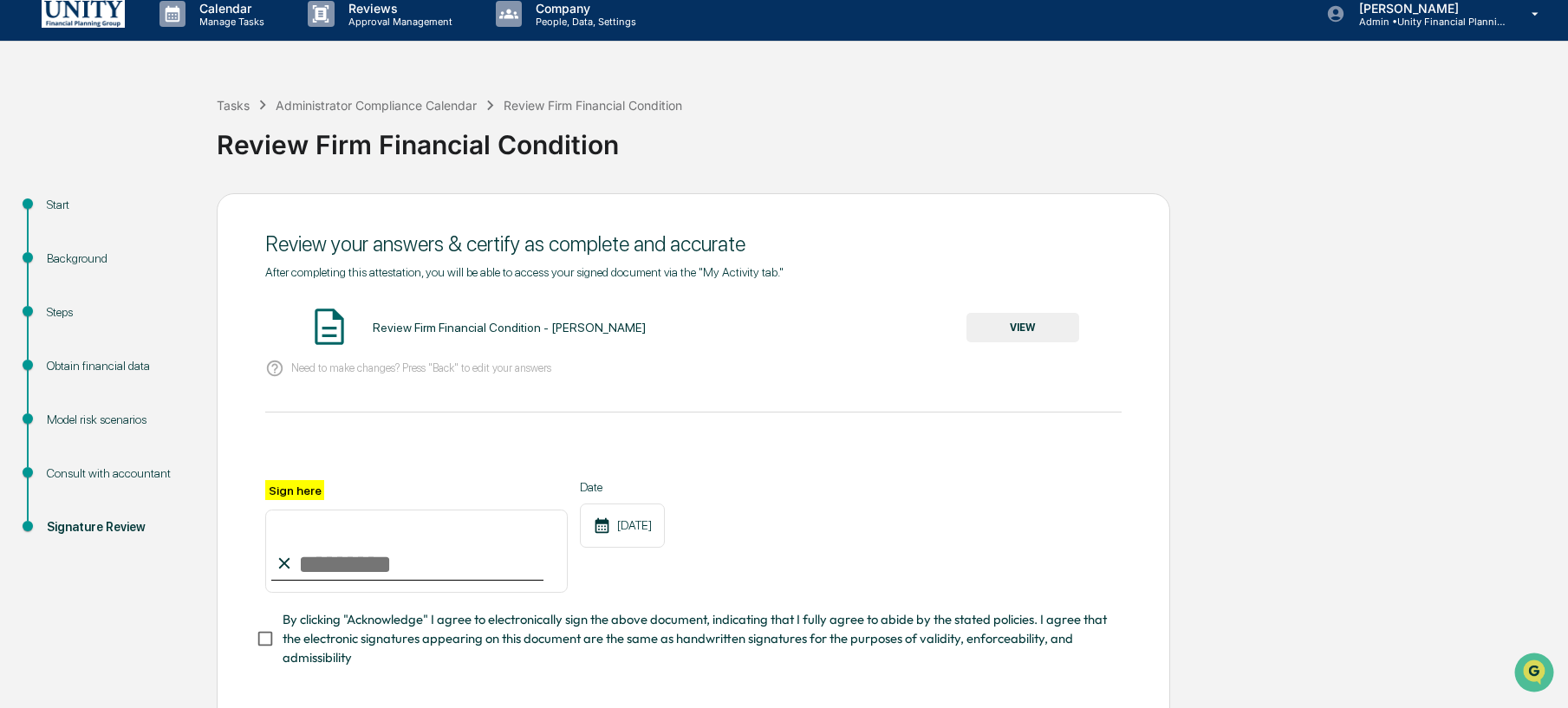
click at [1056, 321] on button "VIEW" at bounding box center [1023, 327] width 113 height 29
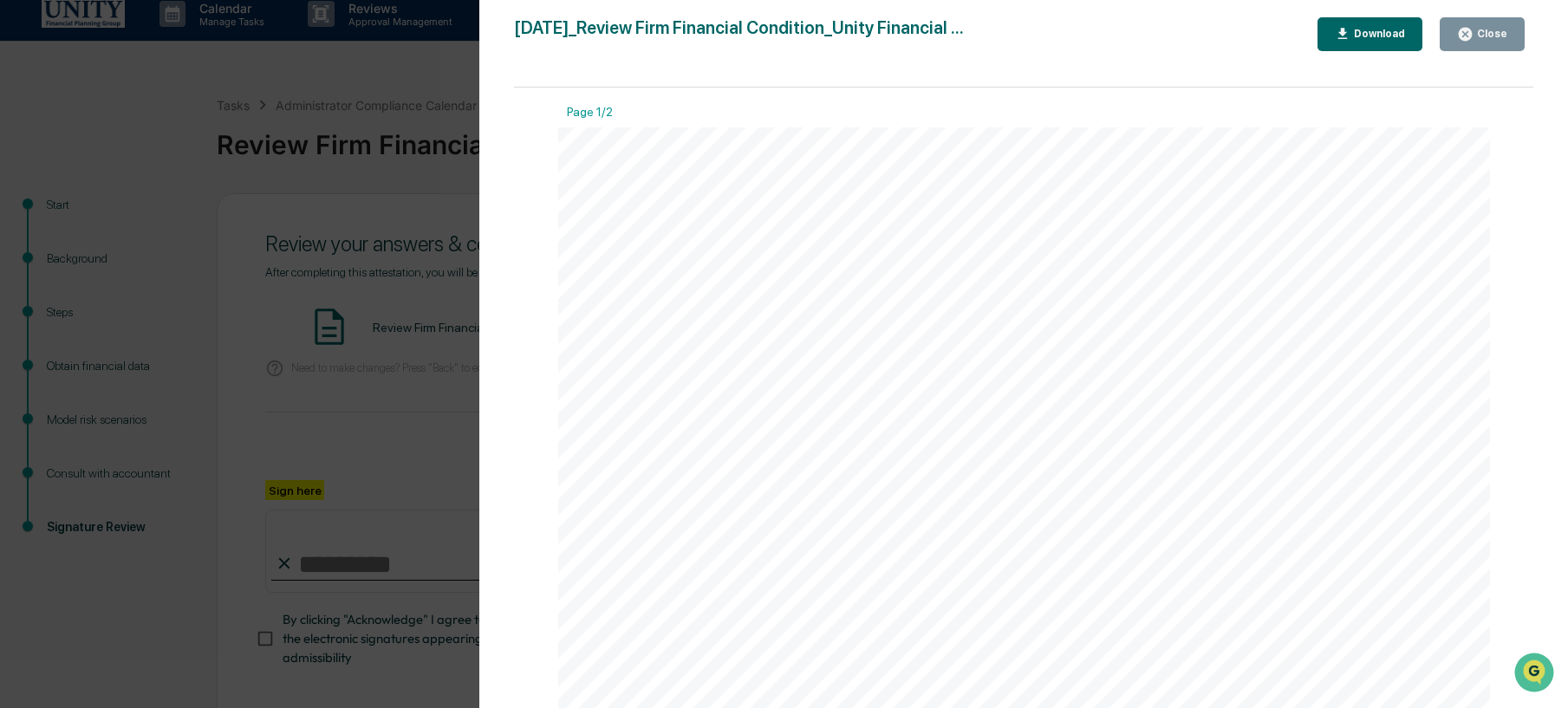
click at [397, 474] on div "Version History 10/09/2025, 01:38 PM Wade Marcy 2025-10-09_Review Firm Financia…" at bounding box center [784, 354] width 1568 height 708
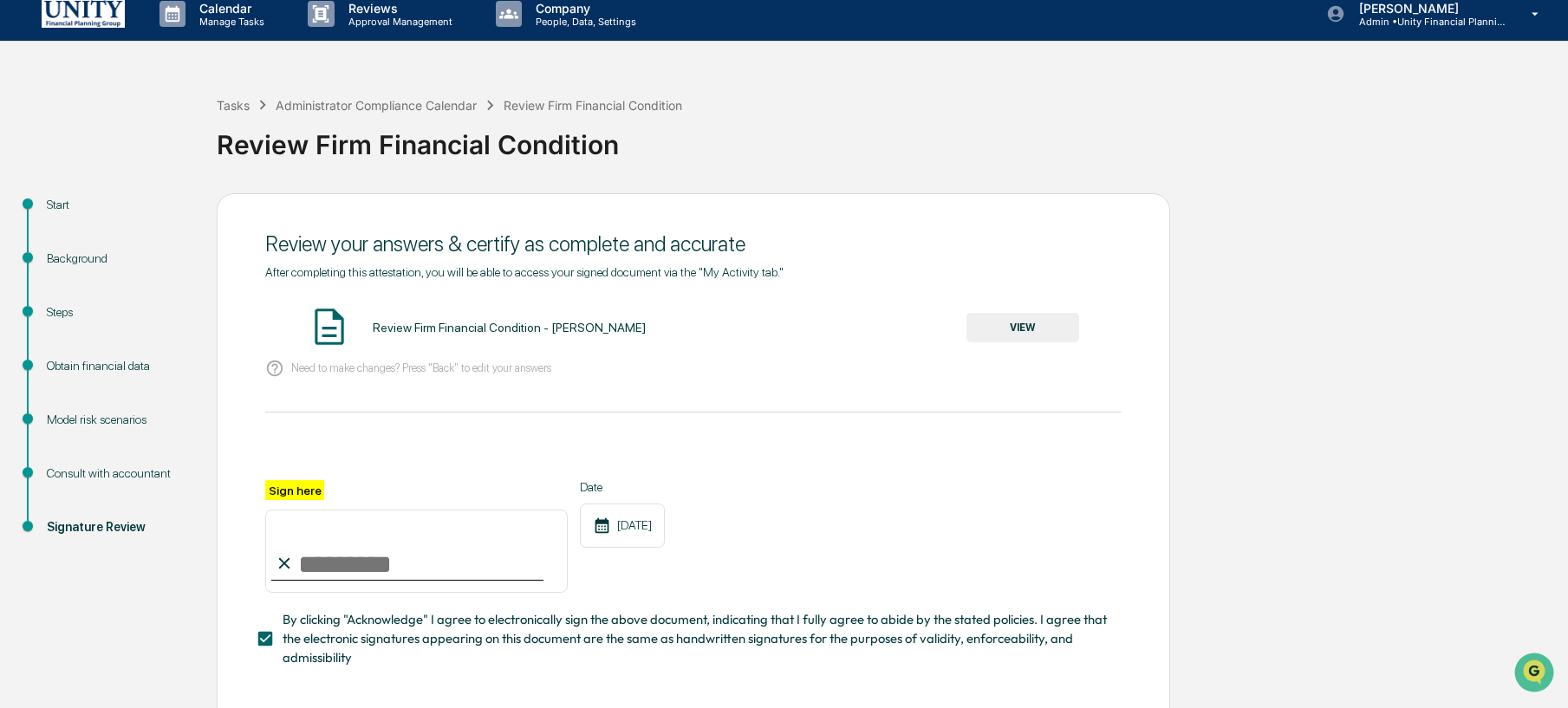
click at [376, 547] on input "Sign here" at bounding box center [417, 552] width 303 height 84
type input "**********"
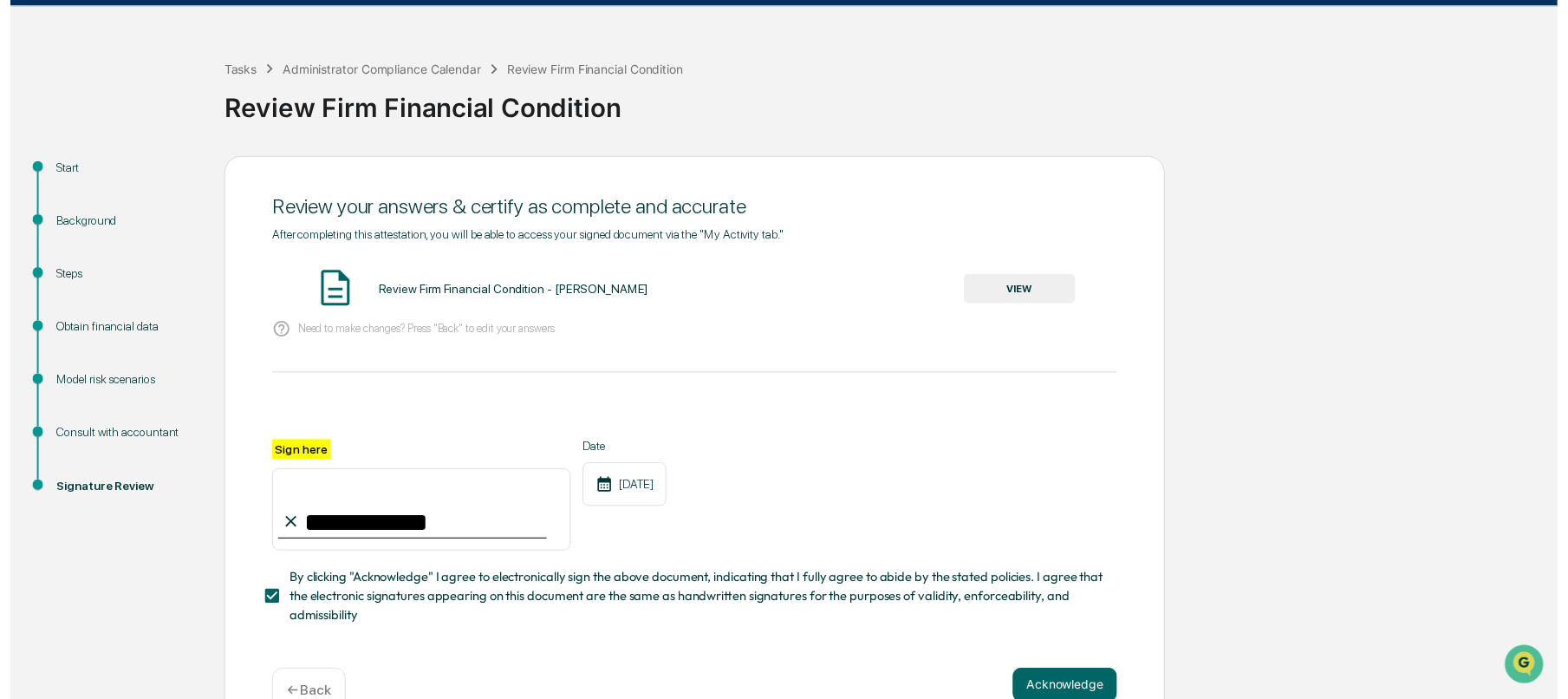
scroll to position [90, 0]
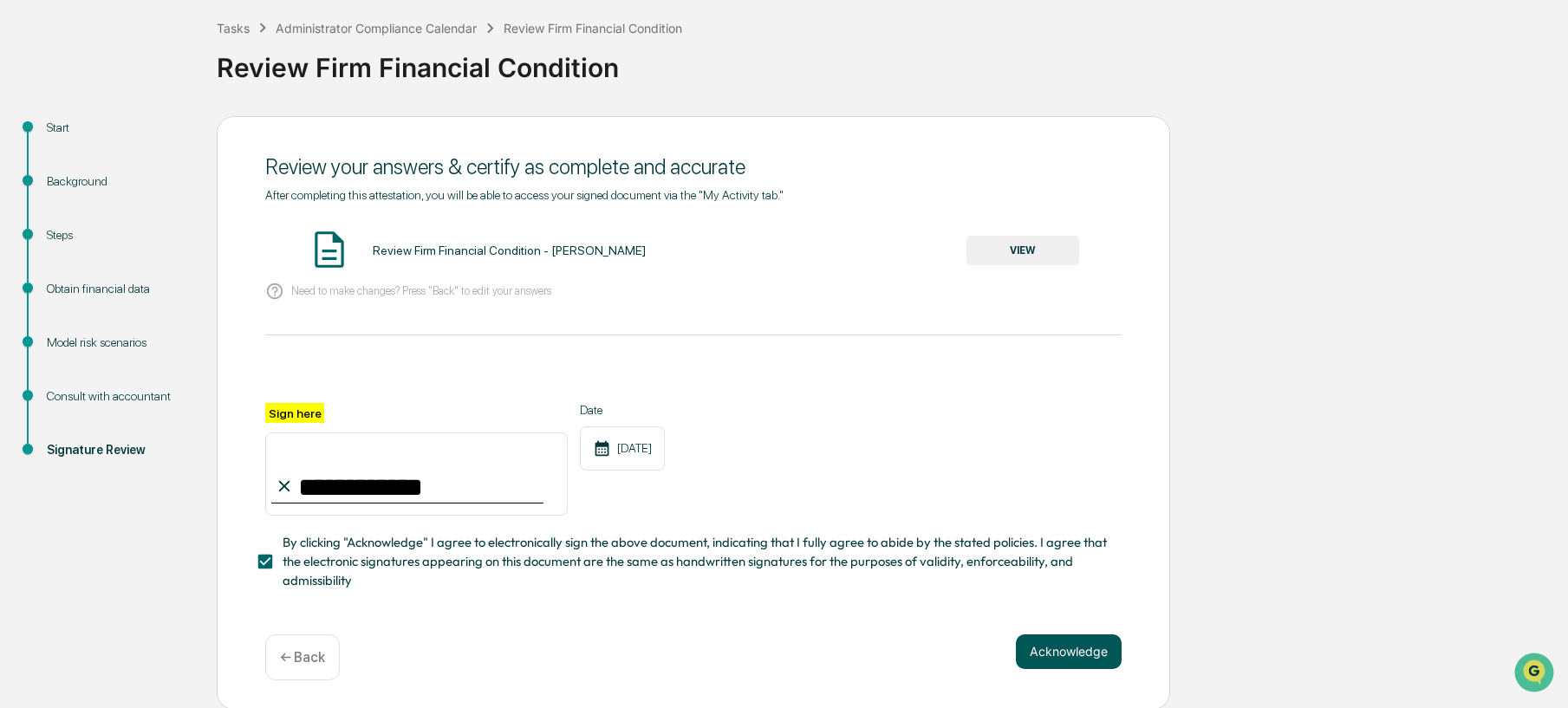
click at [1028, 635] on button "Acknowledge" at bounding box center [1068, 653] width 106 height 35
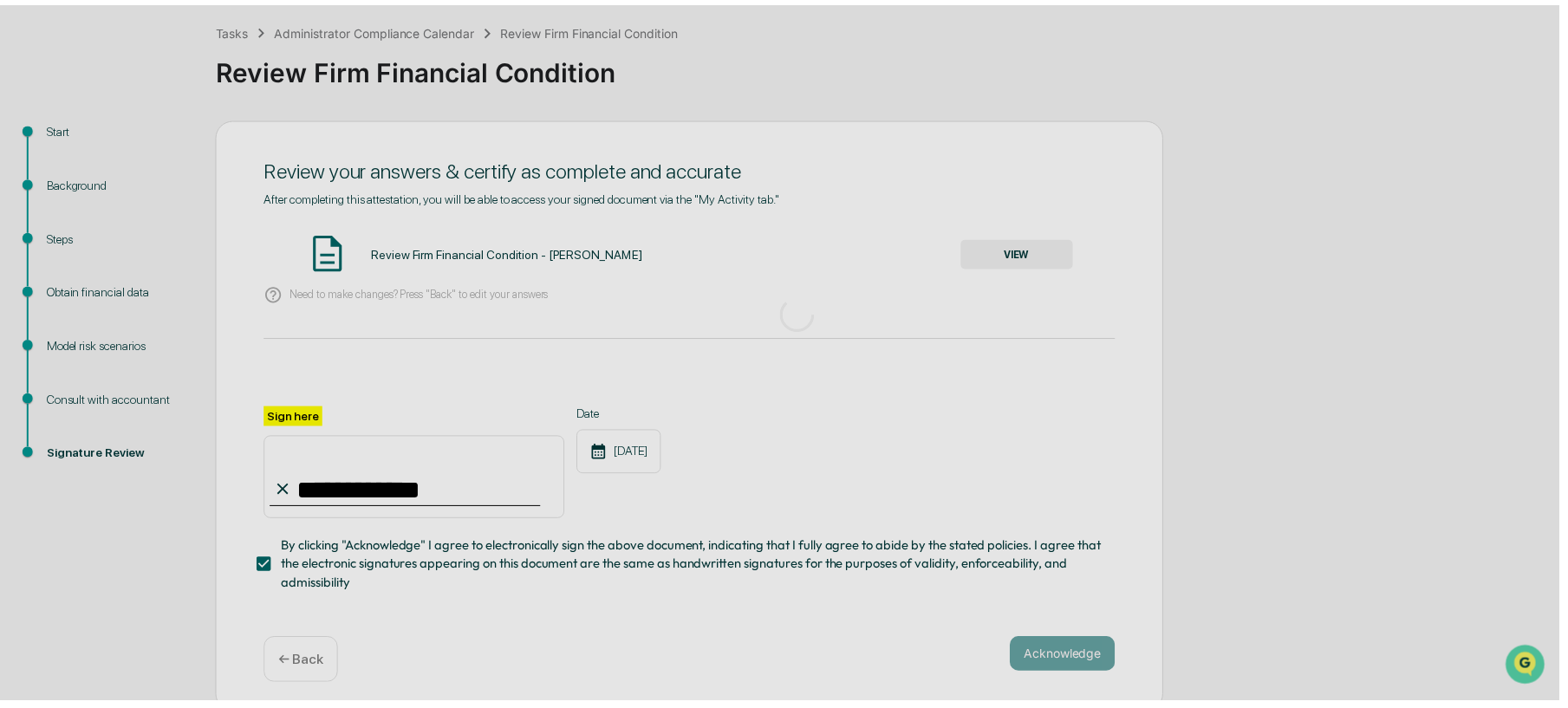
scroll to position [0, 0]
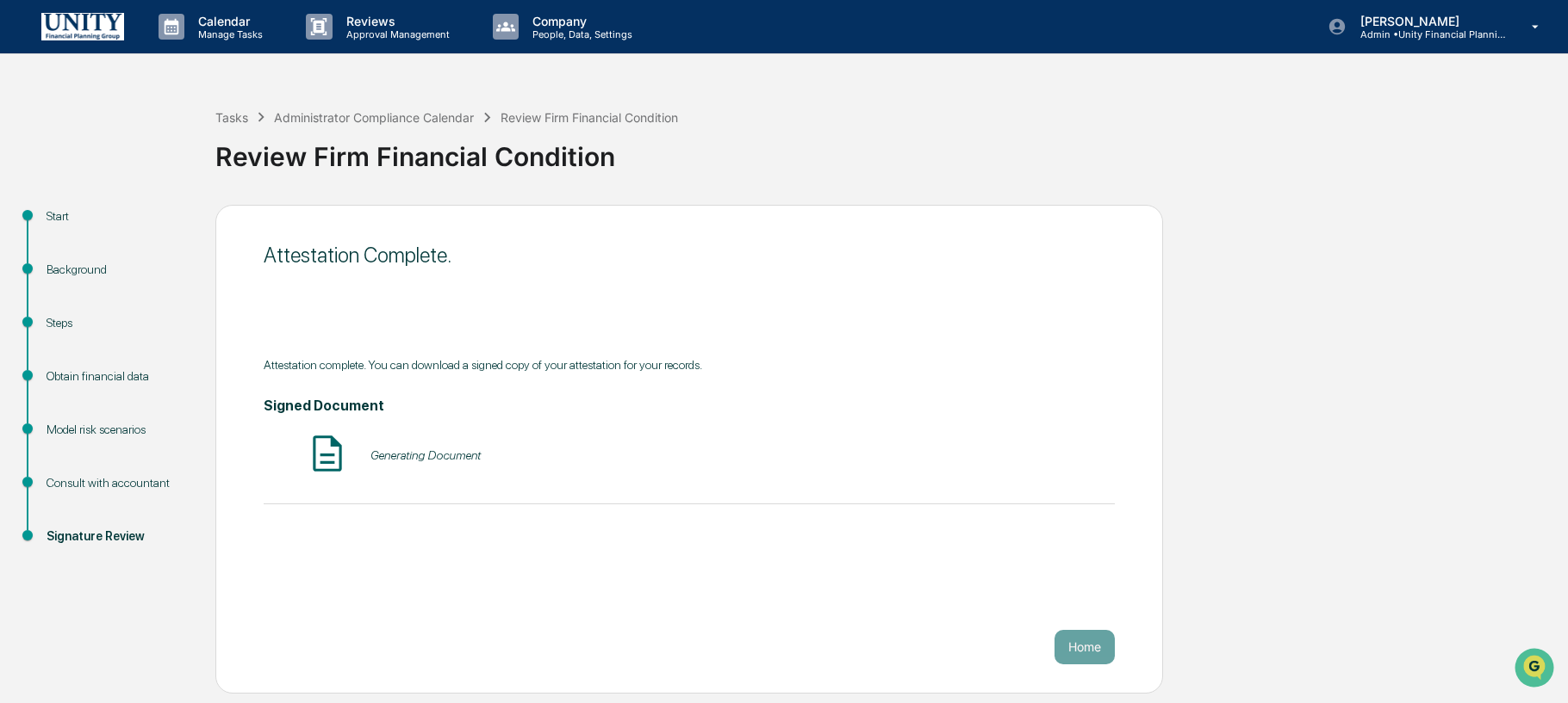
click at [1100, 639] on button "Home" at bounding box center [1085, 648] width 61 height 35
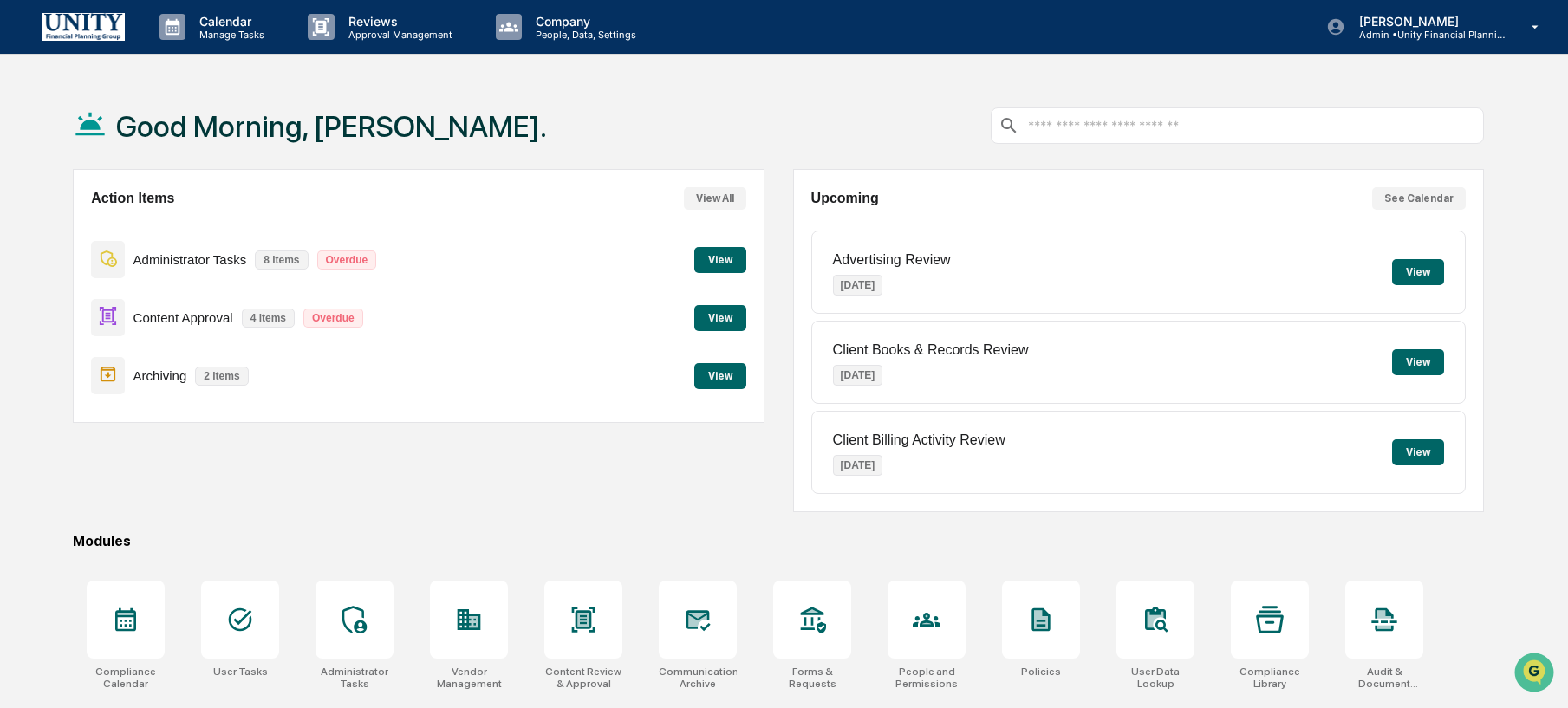
click at [718, 272] on button "View" at bounding box center [720, 259] width 52 height 26
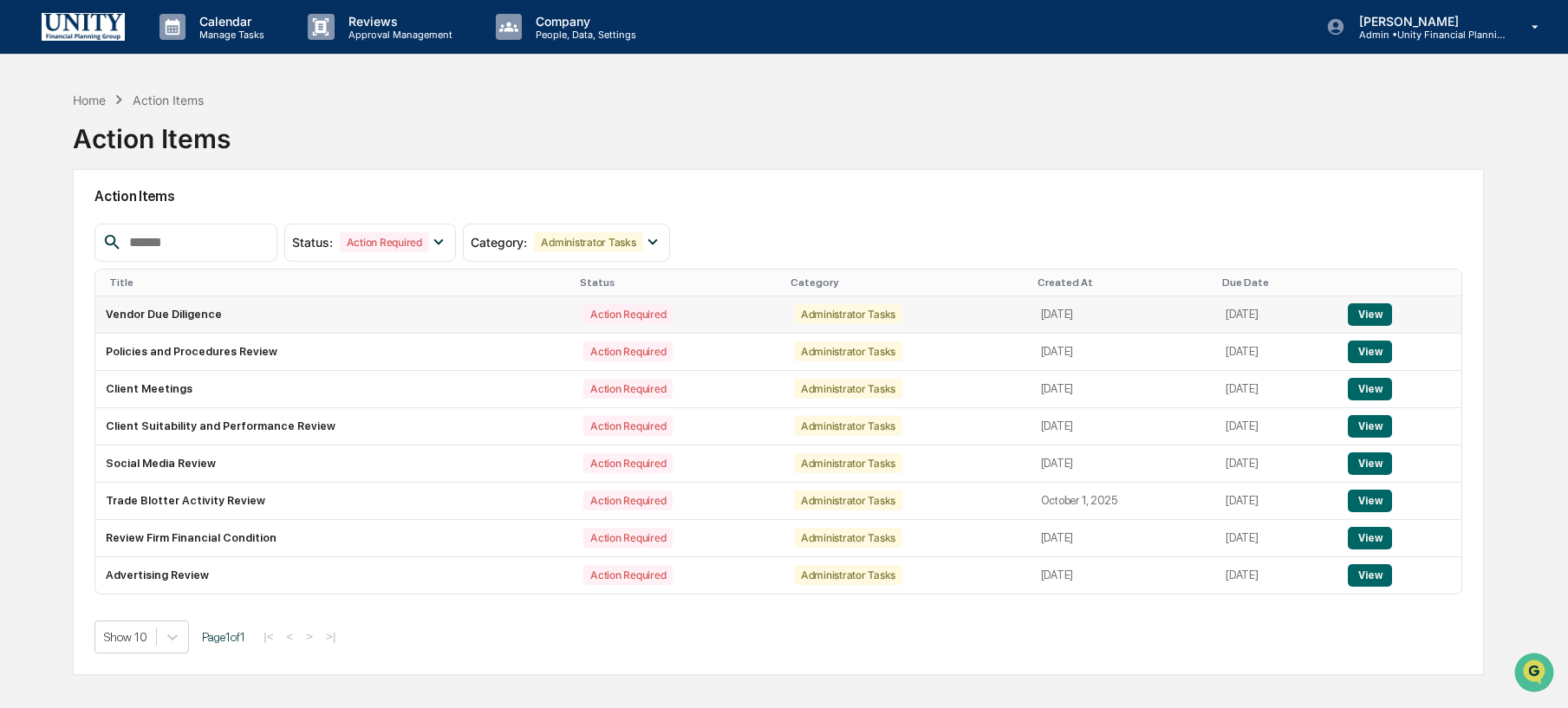
click at [1365, 312] on button "View" at bounding box center [1370, 315] width 45 height 22
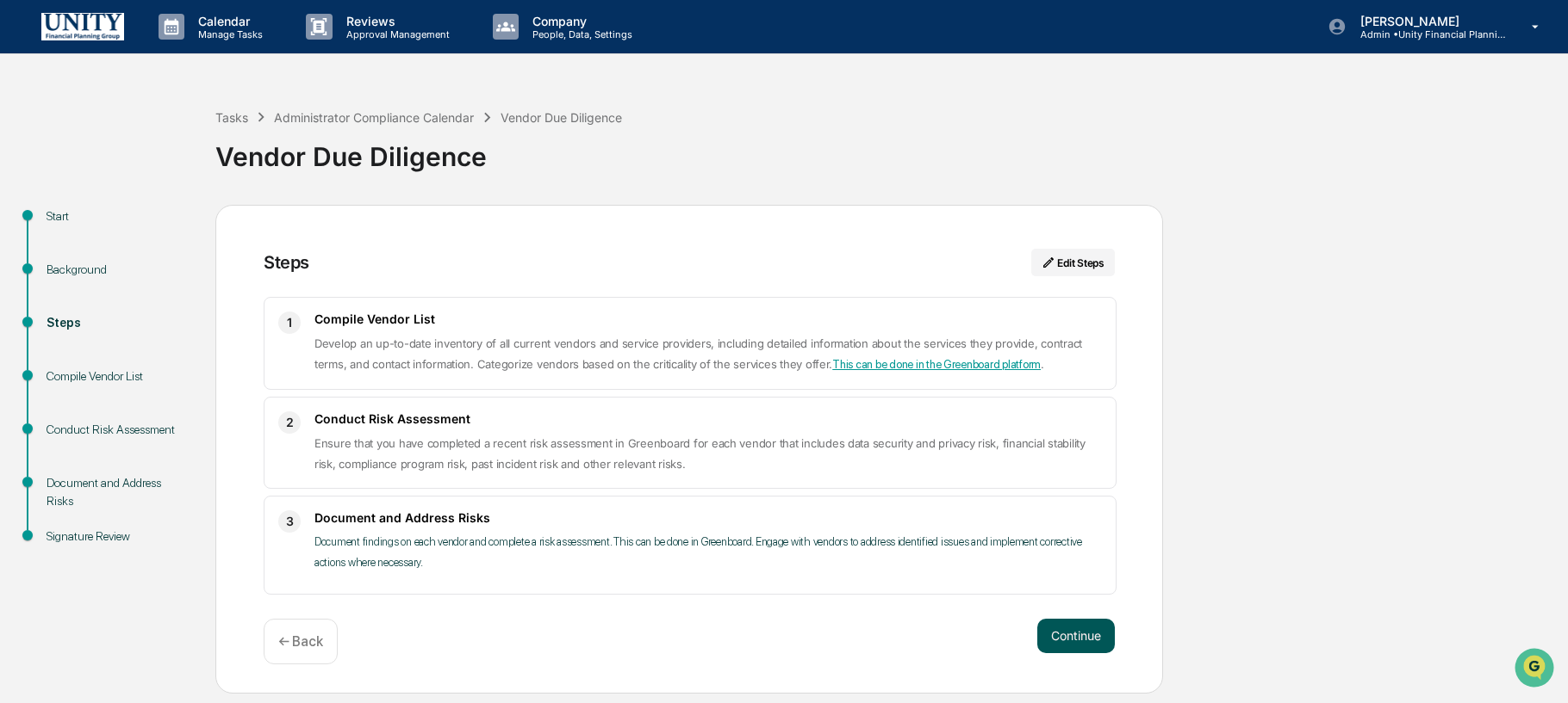
click at [1087, 643] on button "Continue" at bounding box center [1076, 636] width 77 height 35
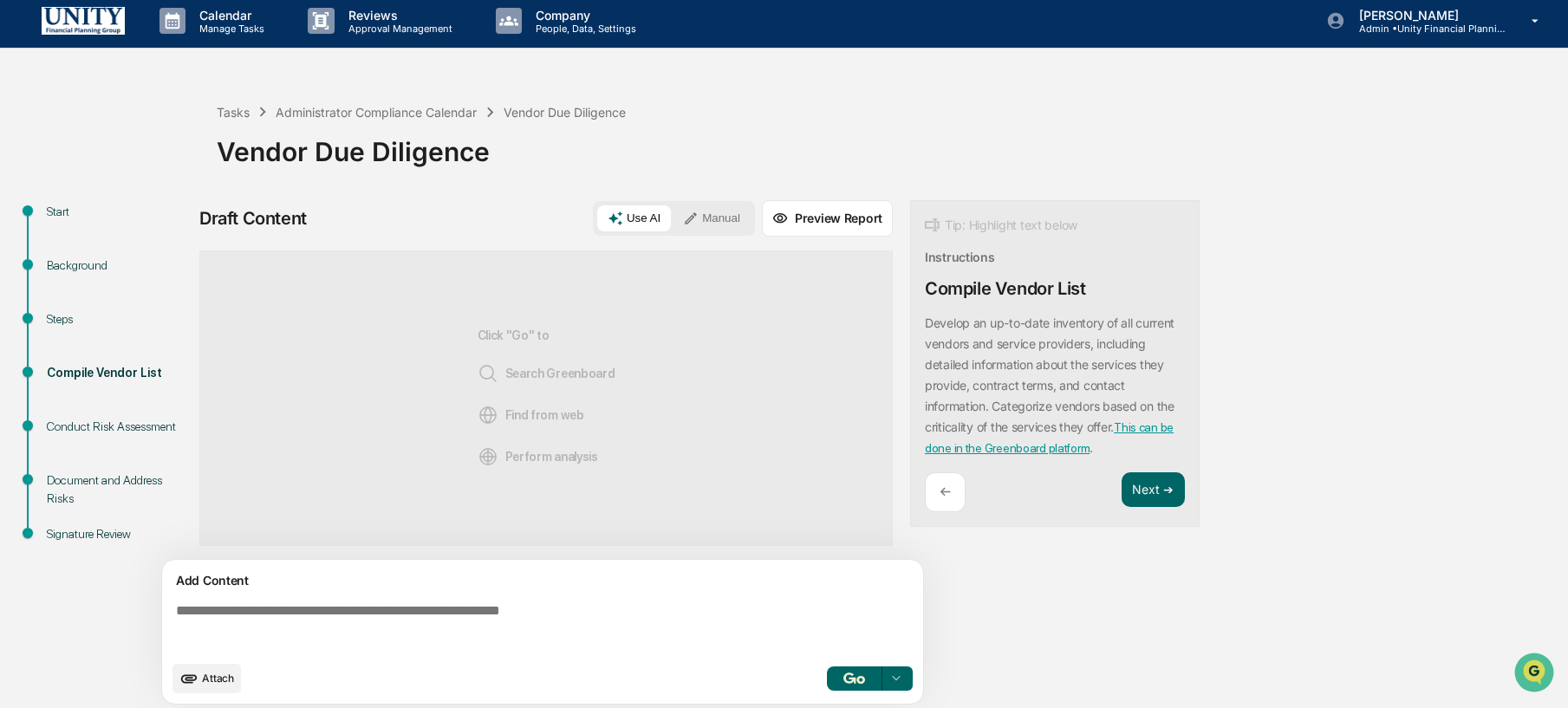
scroll to position [13, 0]
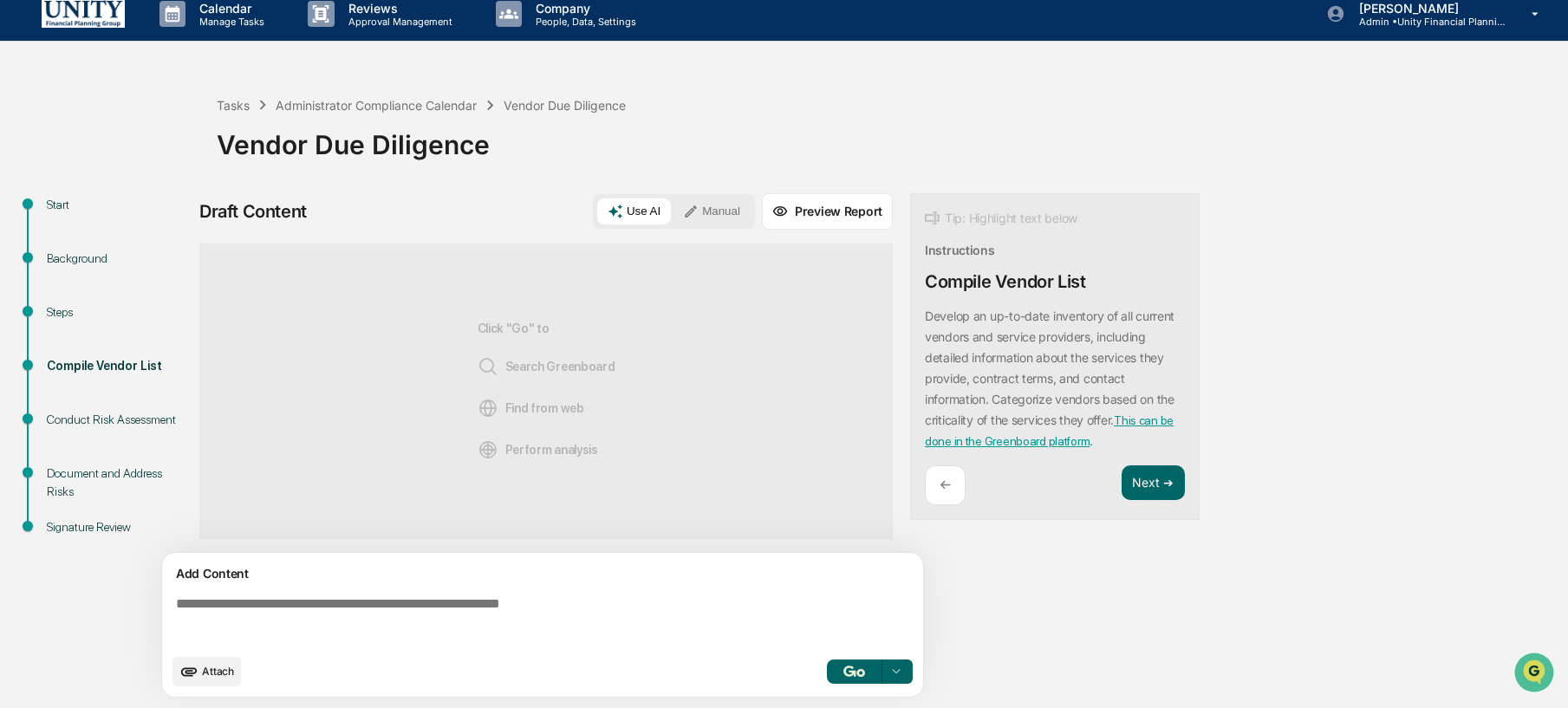
click at [1092, 444] on link "This can be done in the Greenboard platform" at bounding box center [1050, 431] width 249 height 35
click at [551, 611] on textarea at bounding box center [546, 621] width 754 height 62
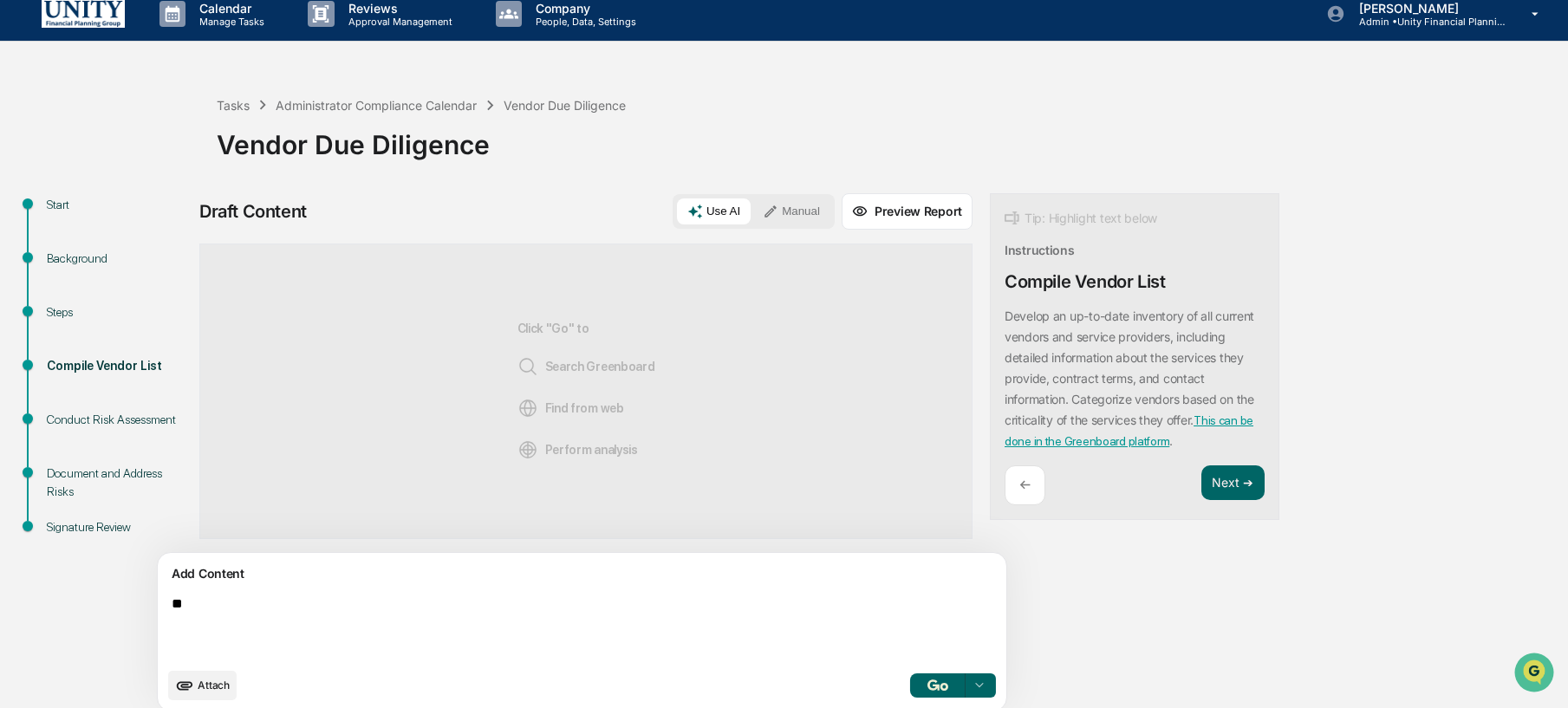
type textarea "*"
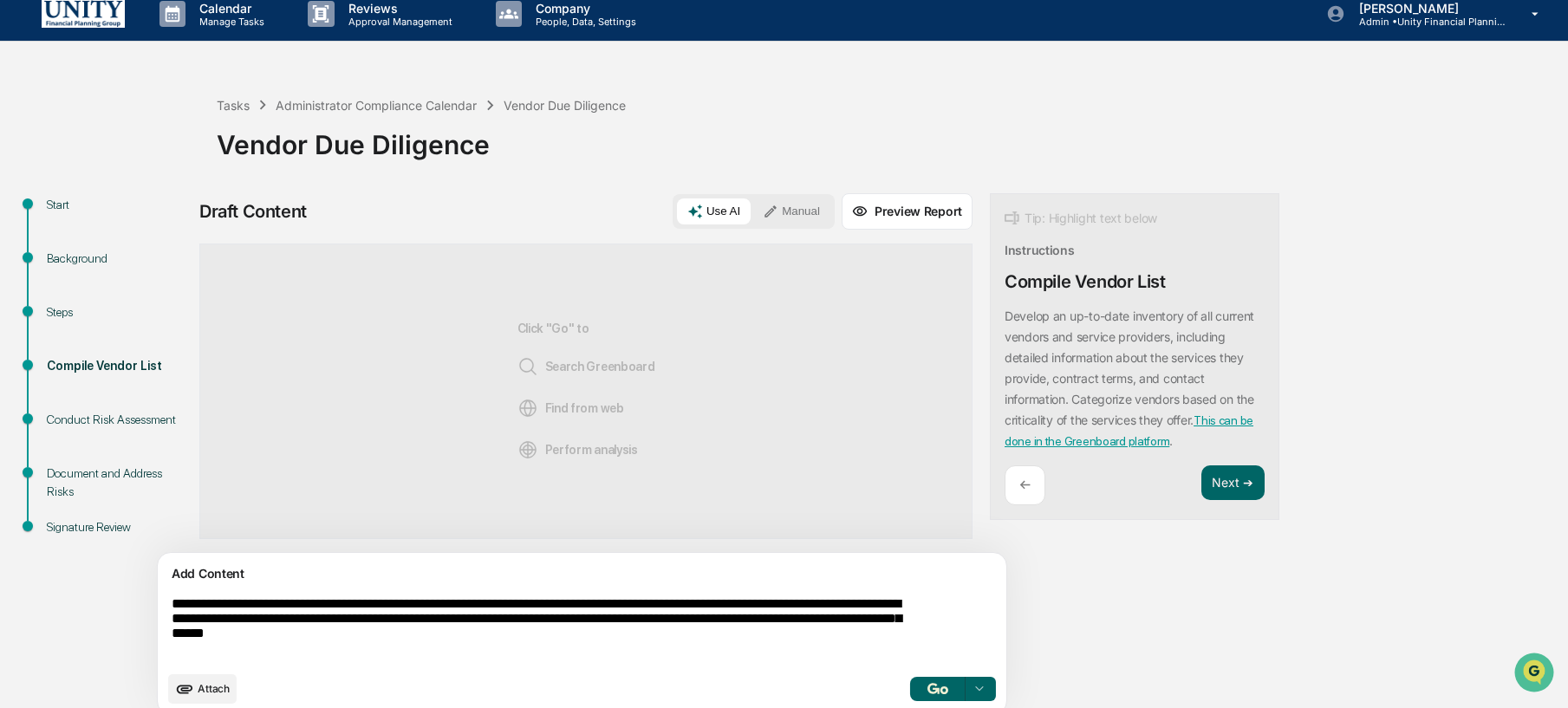
type textarea "**********"
click at [752, 198] on button "Manual" at bounding box center [791, 211] width 78 height 26
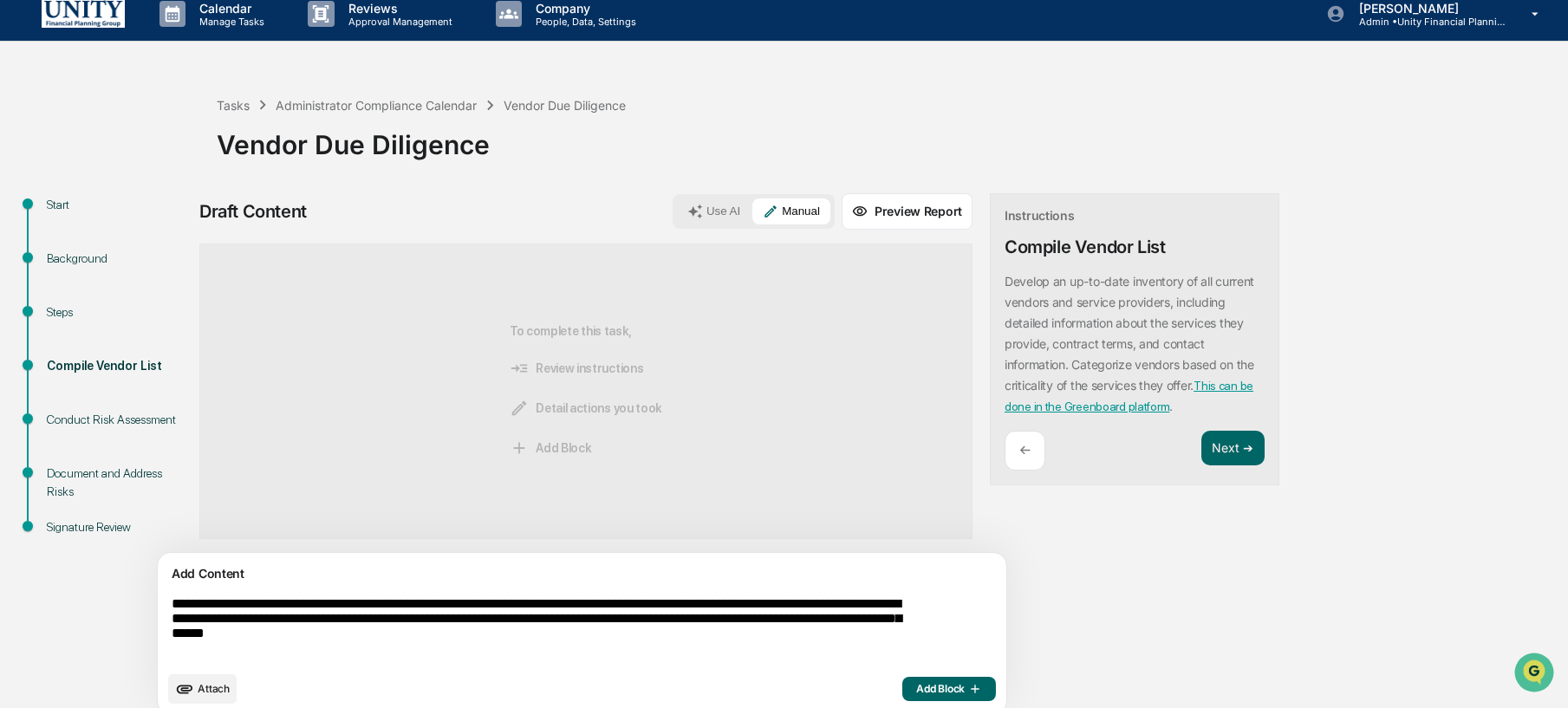
click at [917, 688] on span "Add Block" at bounding box center [950, 690] width 66 height 14
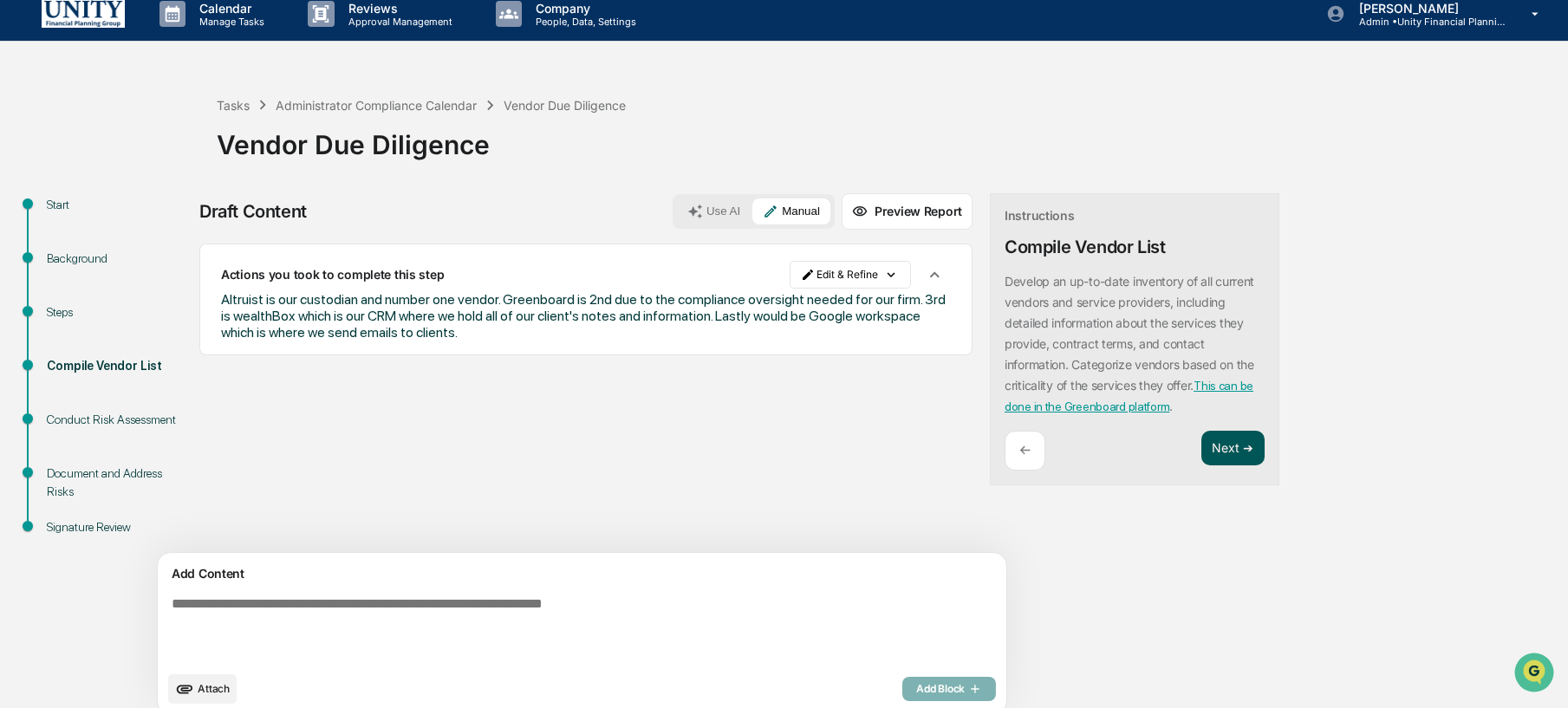
click at [1202, 448] on button "Next ➔" at bounding box center [1233, 449] width 63 height 36
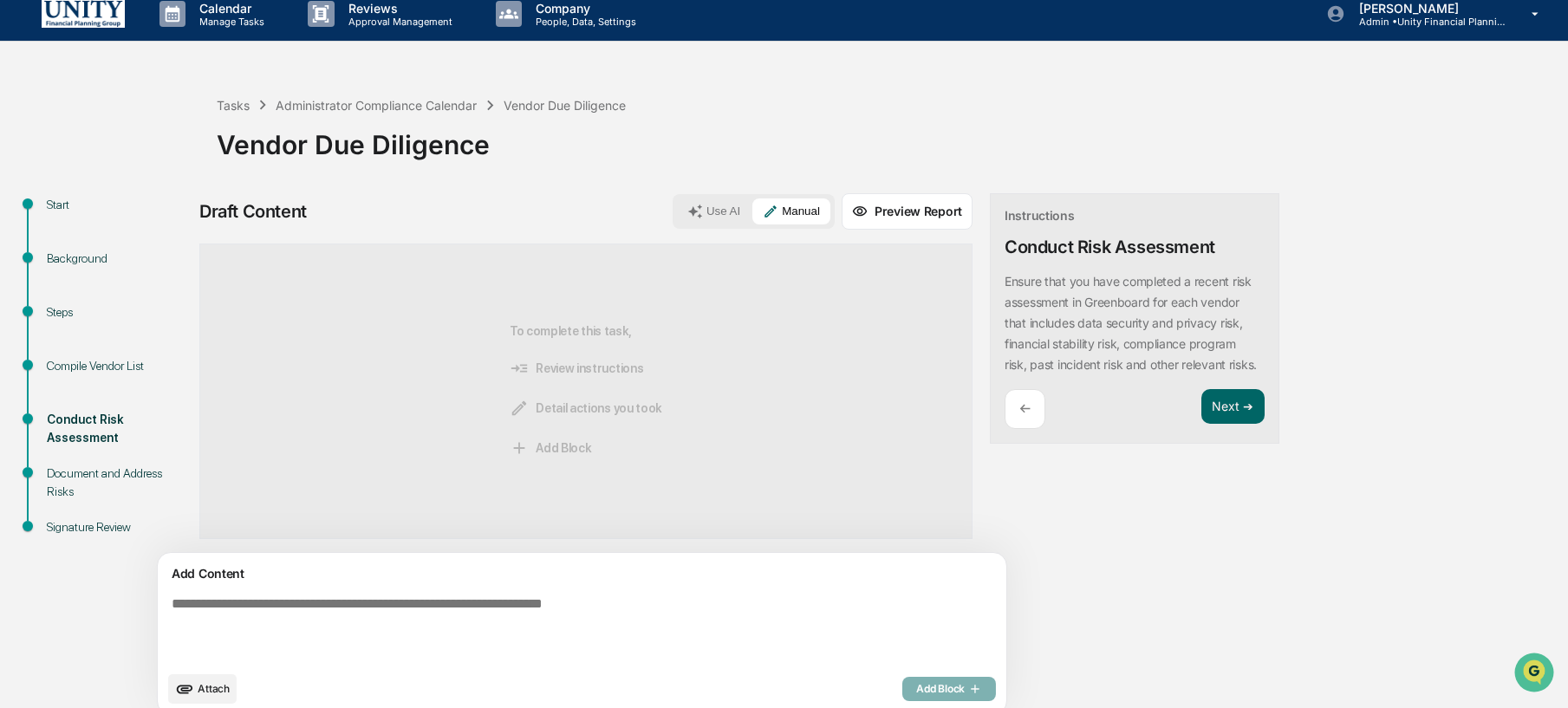
click at [755, 626] on textarea at bounding box center [542, 629] width 754 height 80
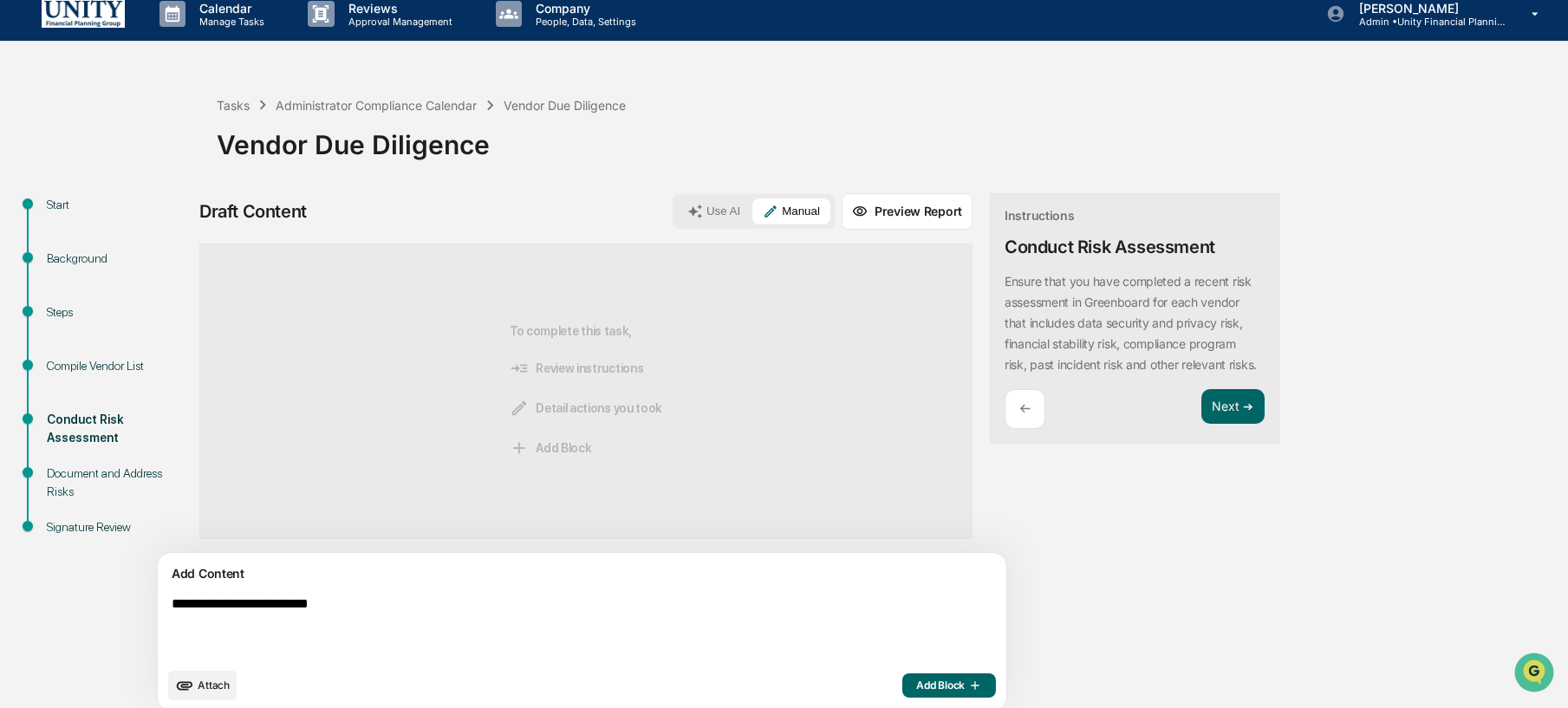
type textarea "**********"
click at [917, 684] on span "Add Block" at bounding box center [950, 686] width 66 height 14
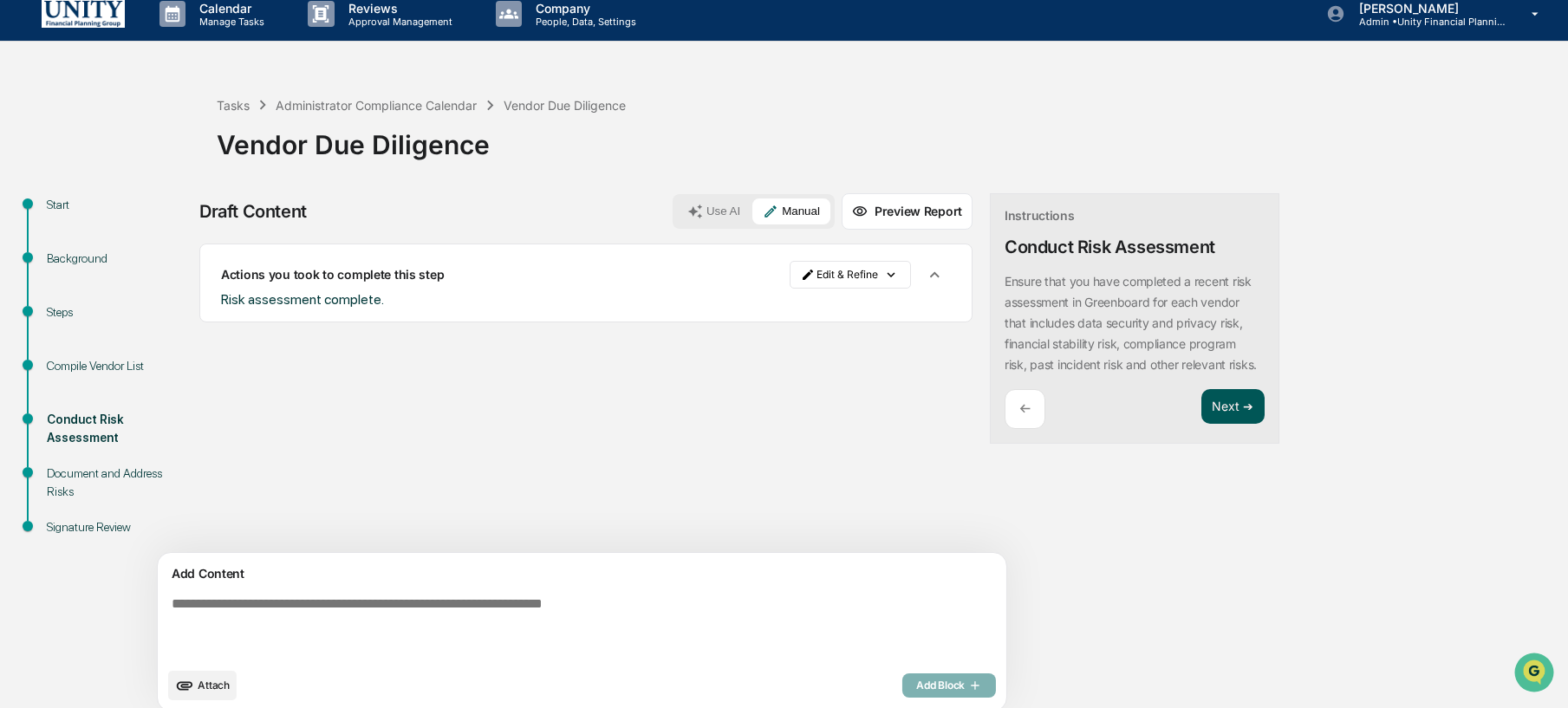
click at [1202, 425] on button "Next ➔" at bounding box center [1233, 407] width 63 height 36
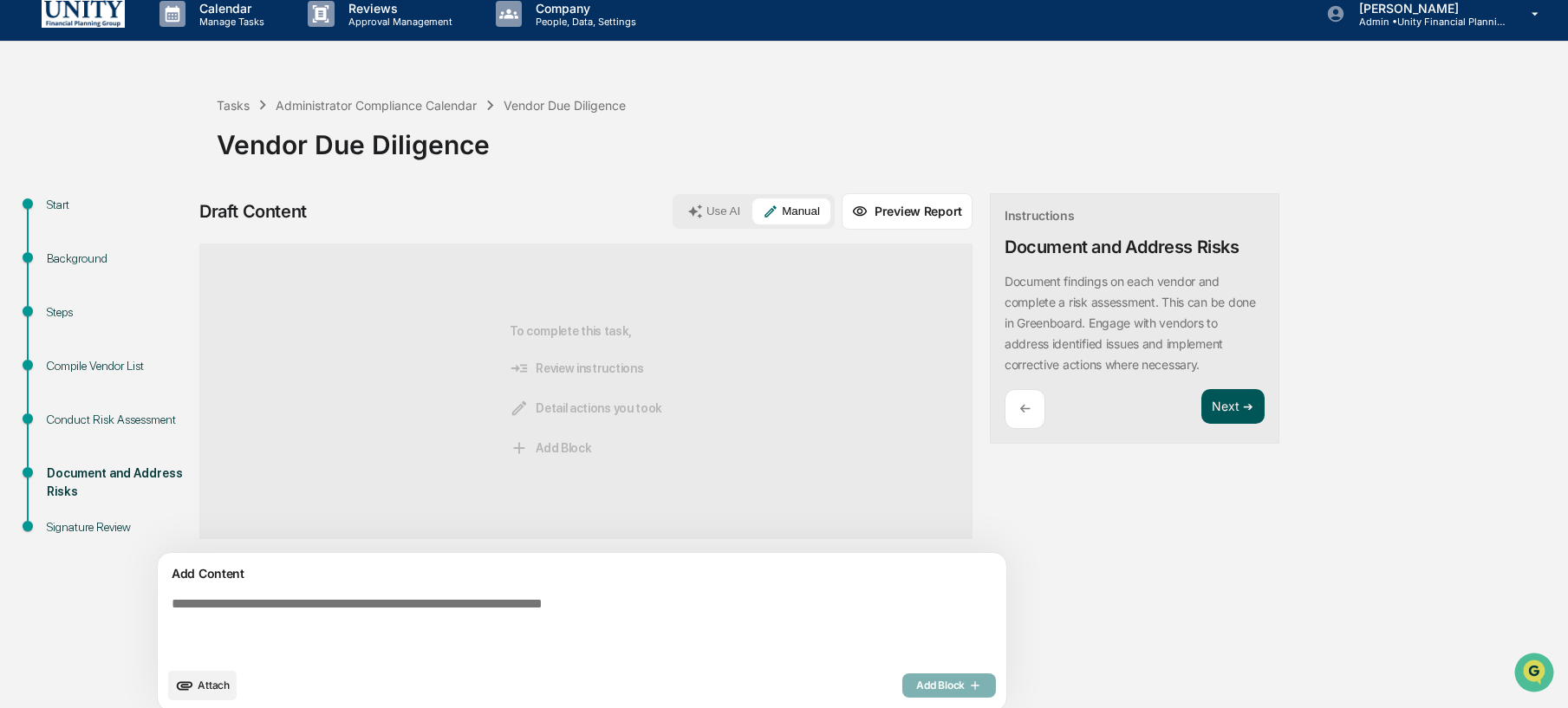
click at [1202, 415] on button "Next ➔" at bounding box center [1233, 407] width 63 height 36
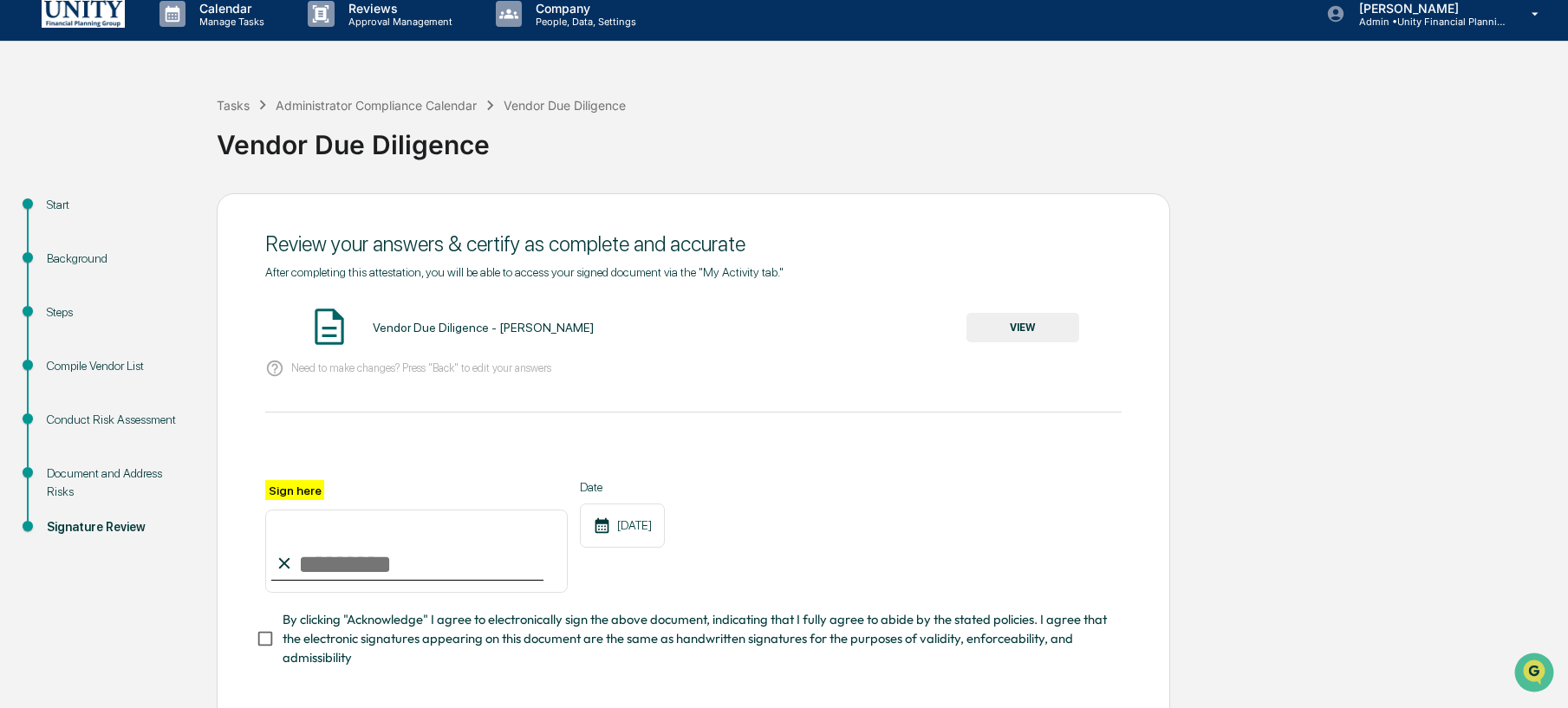
click at [1054, 321] on button "VIEW" at bounding box center [1023, 327] width 113 height 29
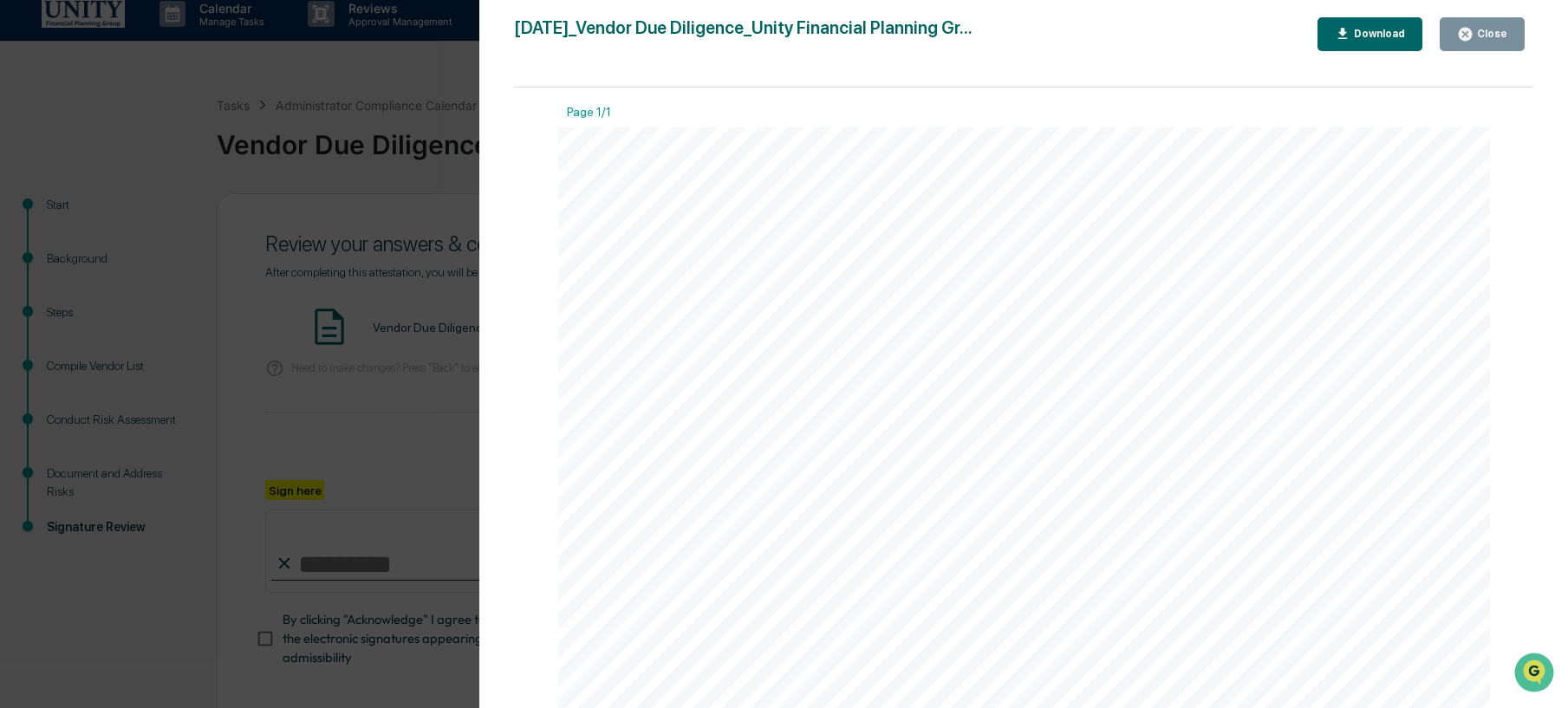
click at [450, 372] on div "Version History 10/09/2025, 01:41 PM Wade Marcy 2025-10-09_Vendor Due Diligence…" at bounding box center [784, 354] width 1568 height 708
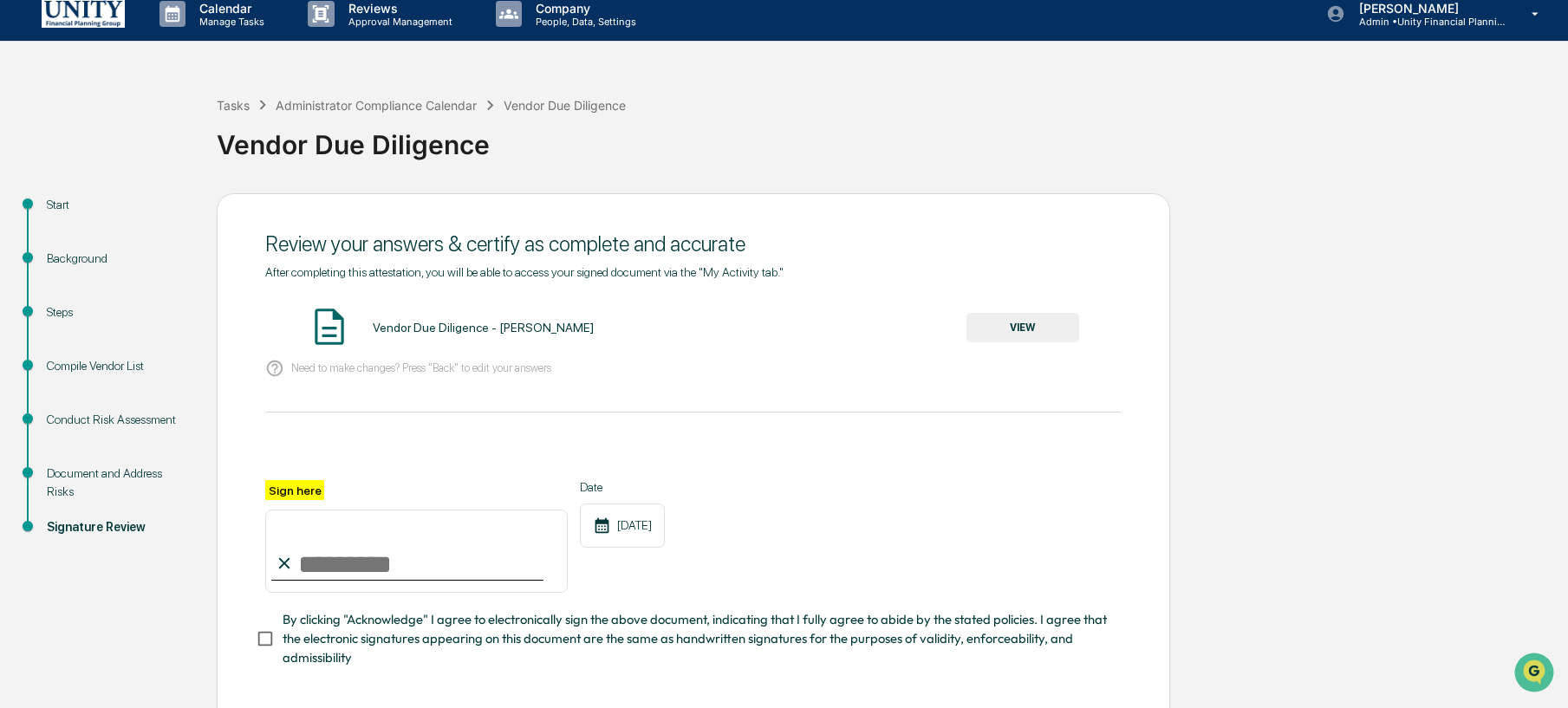
click at [357, 569] on input "Sign here" at bounding box center [417, 552] width 303 height 84
type input "**********"
click at [308, 647] on span "By clicking "Acknowledge" I agree to electronically sign the above document, in…" at bounding box center [695, 640] width 825 height 58
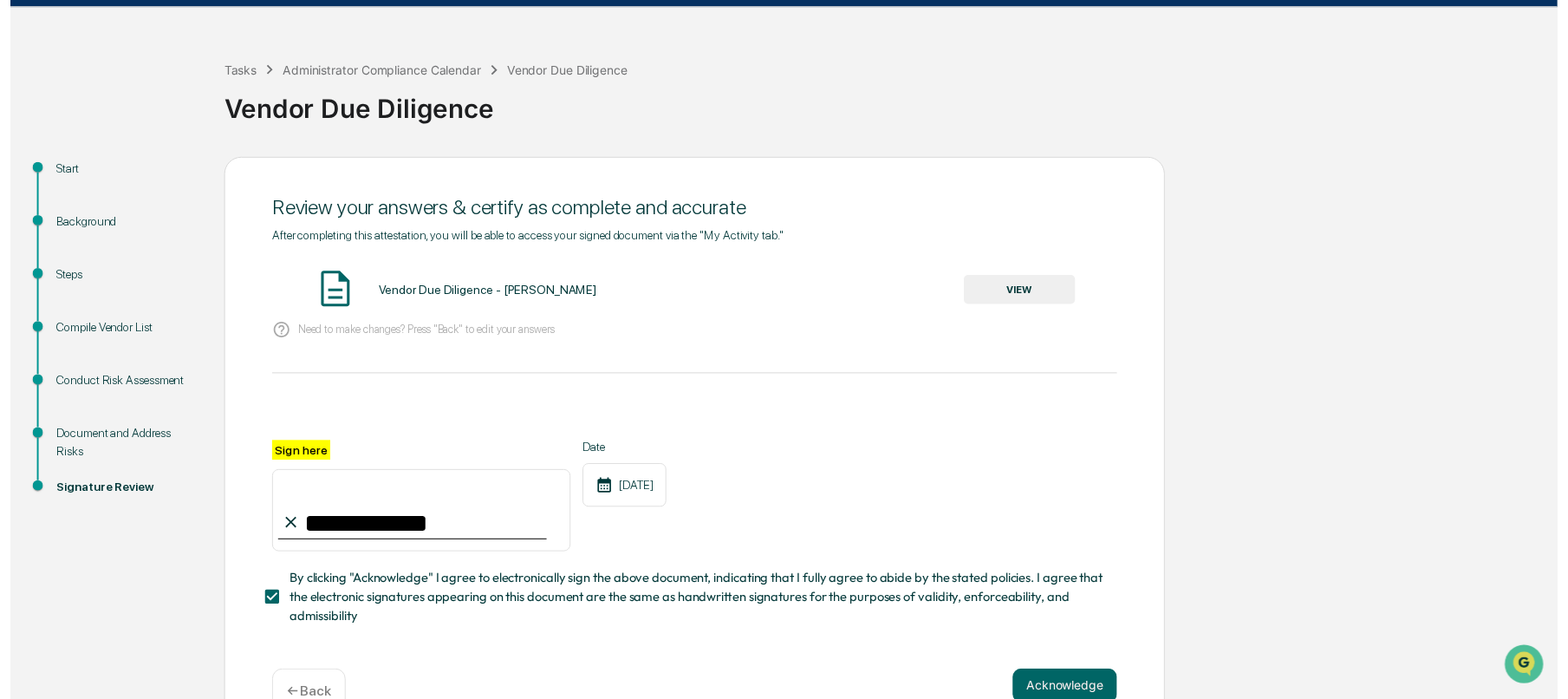
scroll to position [90, 0]
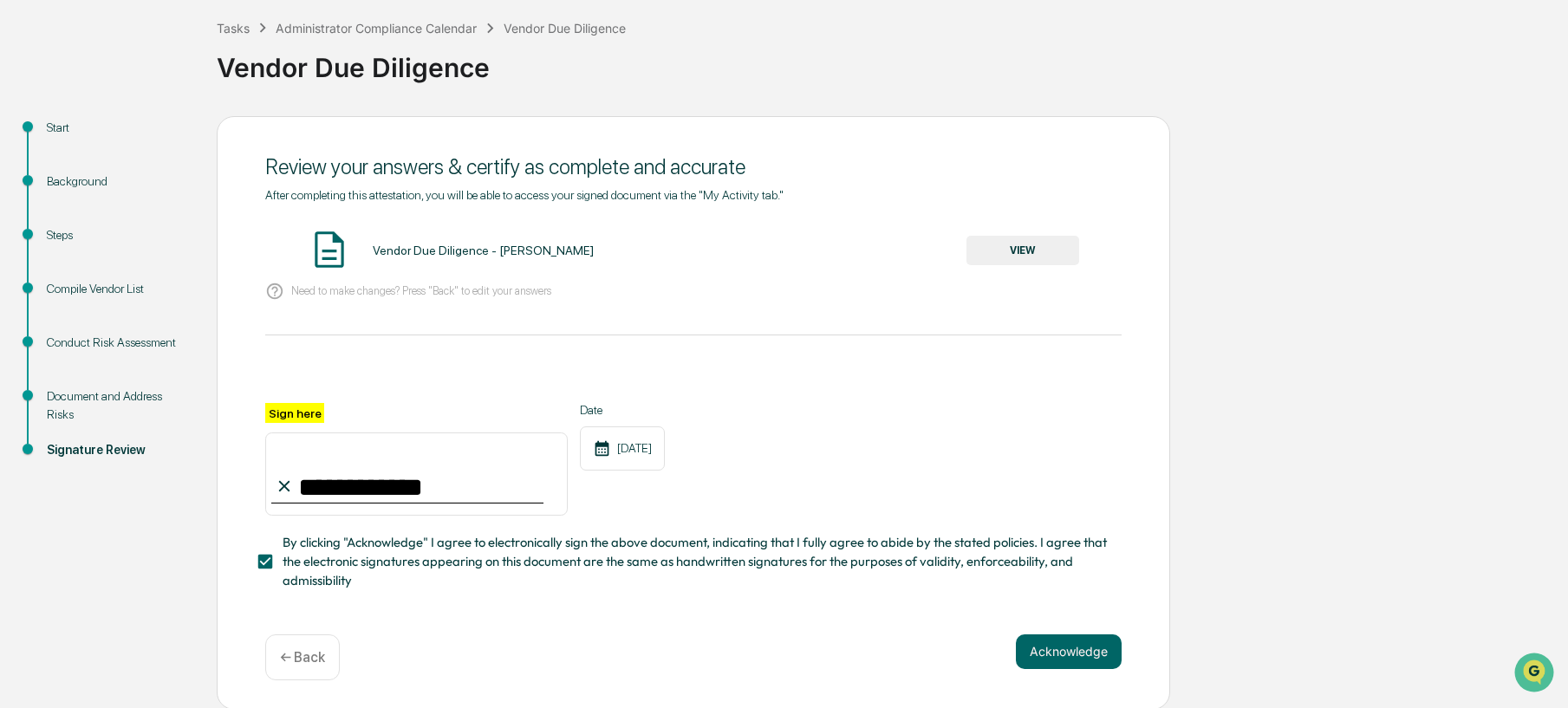
click at [1064, 672] on div "Acknowledge ← Back" at bounding box center [693, 657] width 856 height 46
click at [1068, 651] on button "Acknowledge" at bounding box center [1068, 653] width 106 height 35
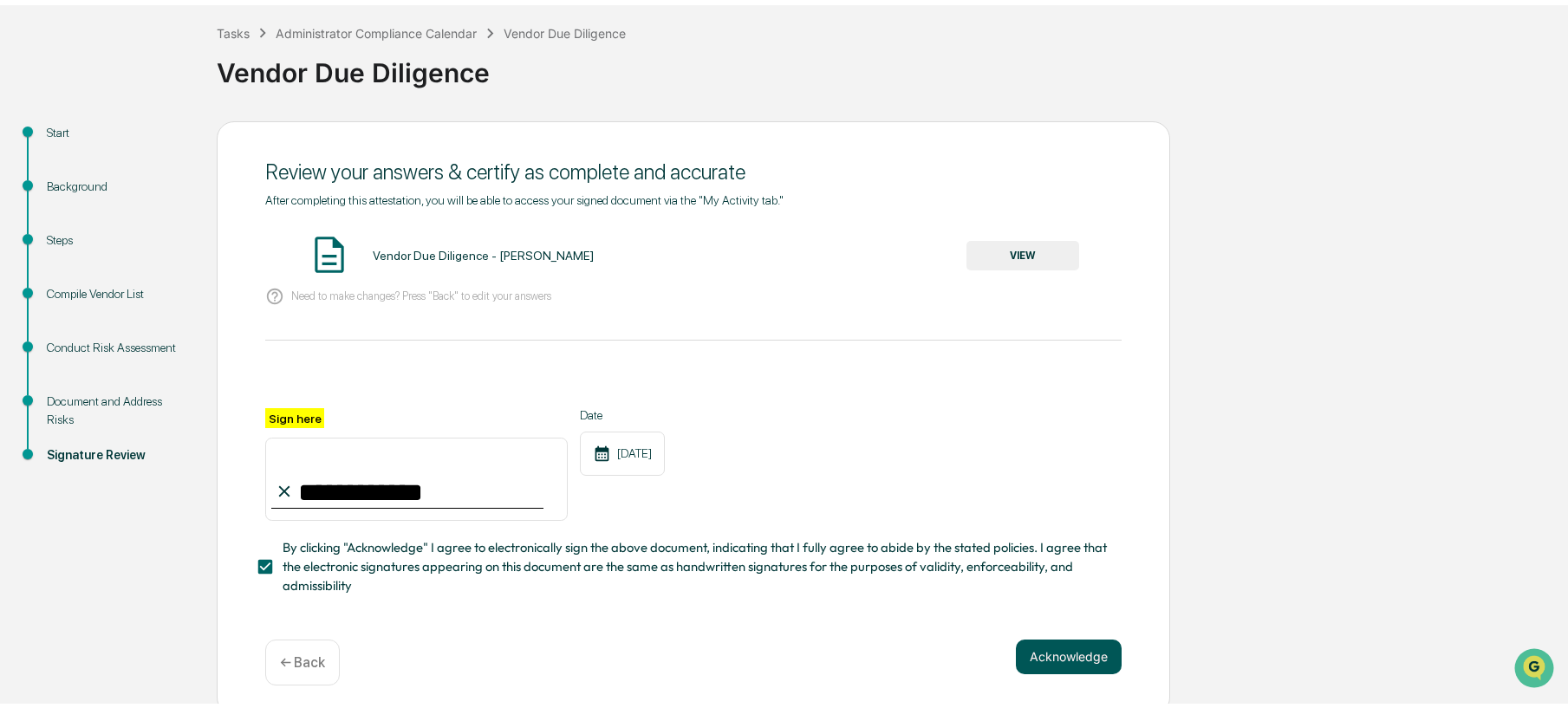
scroll to position [0, 0]
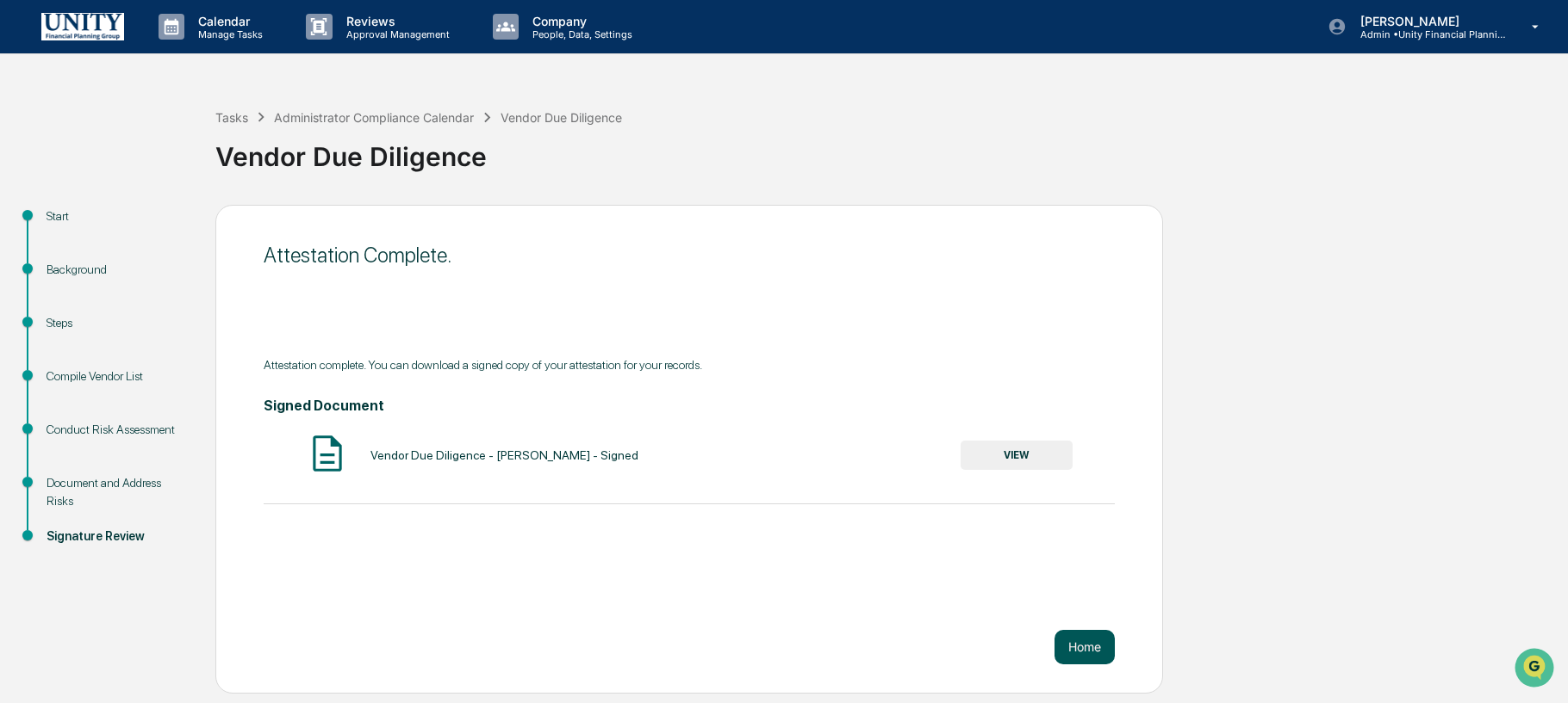
click at [1076, 646] on button "Home" at bounding box center [1085, 648] width 61 height 35
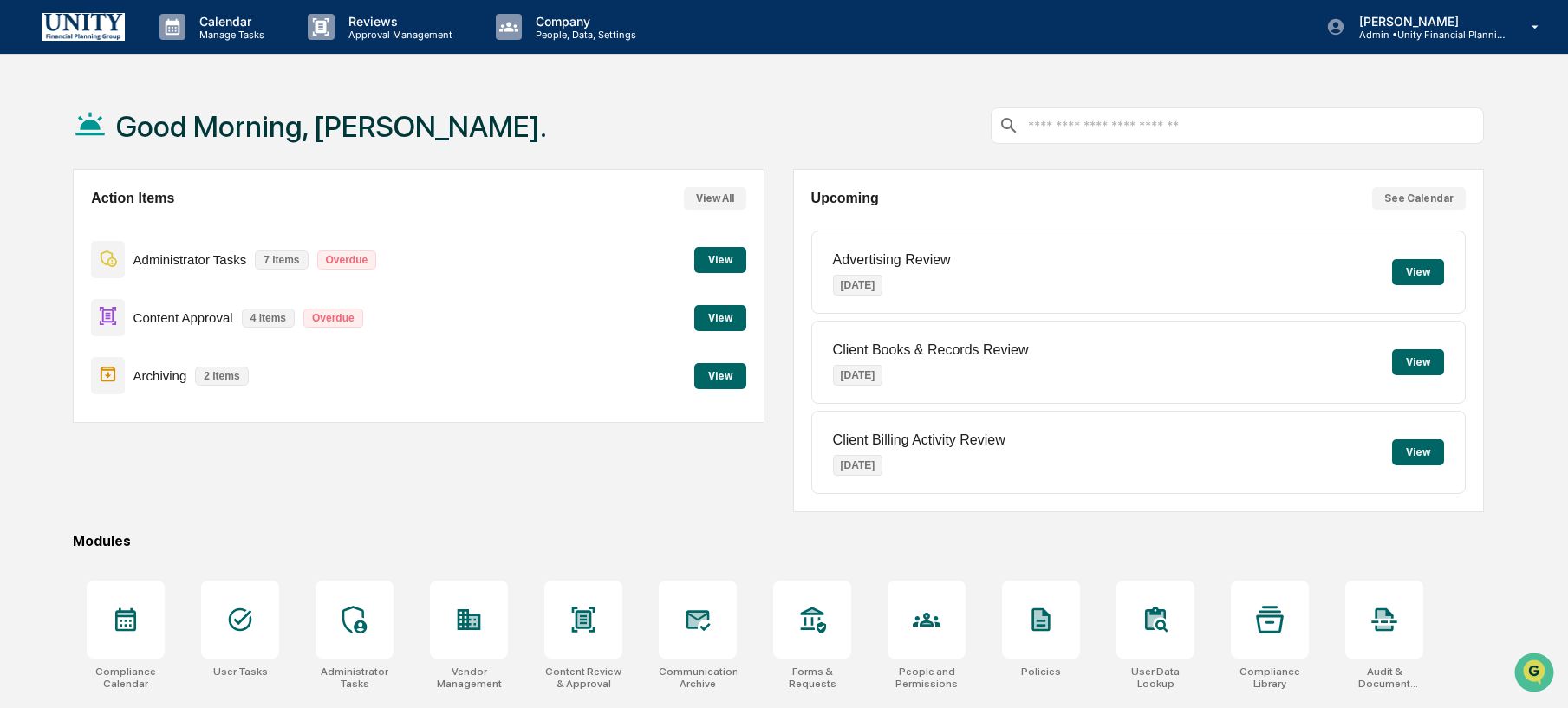
click at [742, 263] on button "View" at bounding box center [720, 259] width 52 height 26
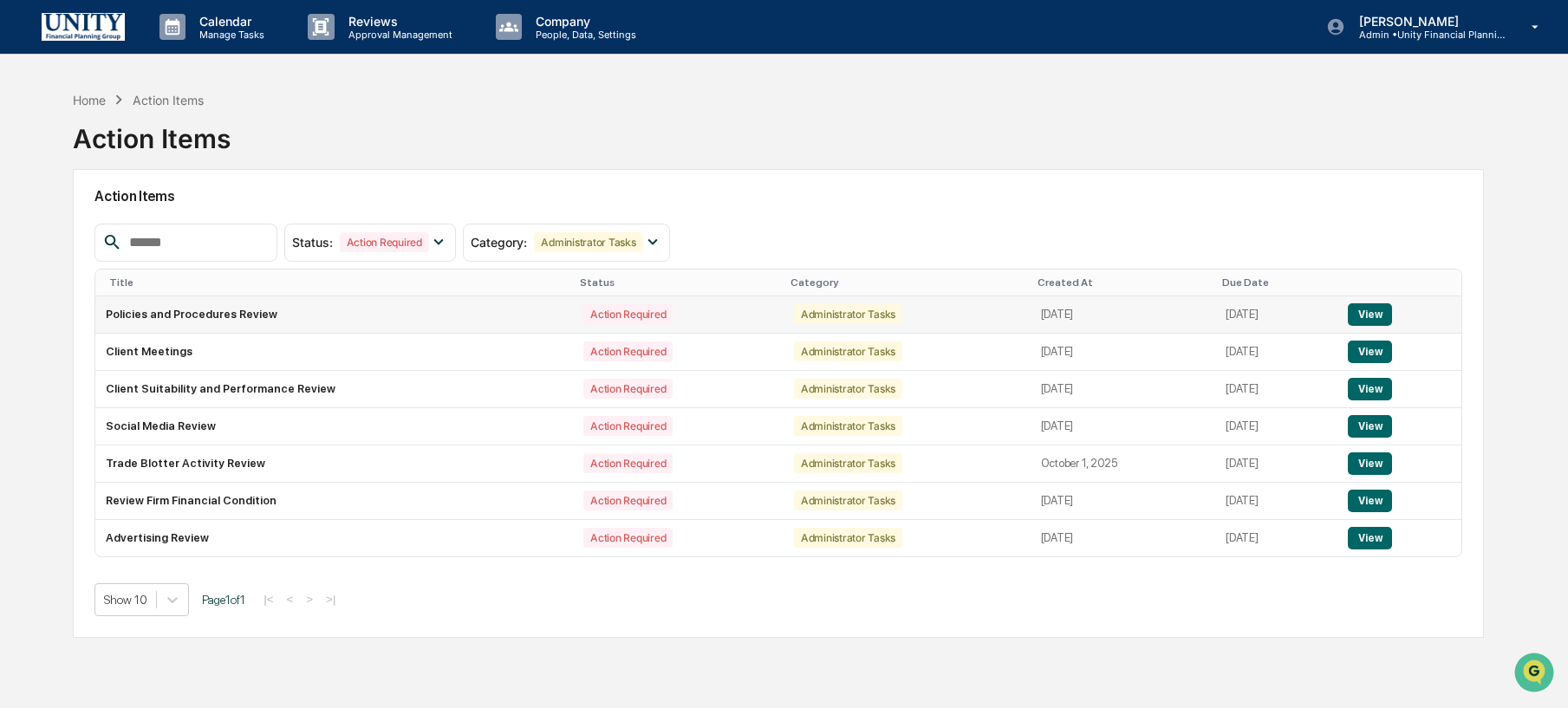
click at [1392, 313] on button "View" at bounding box center [1370, 315] width 45 height 22
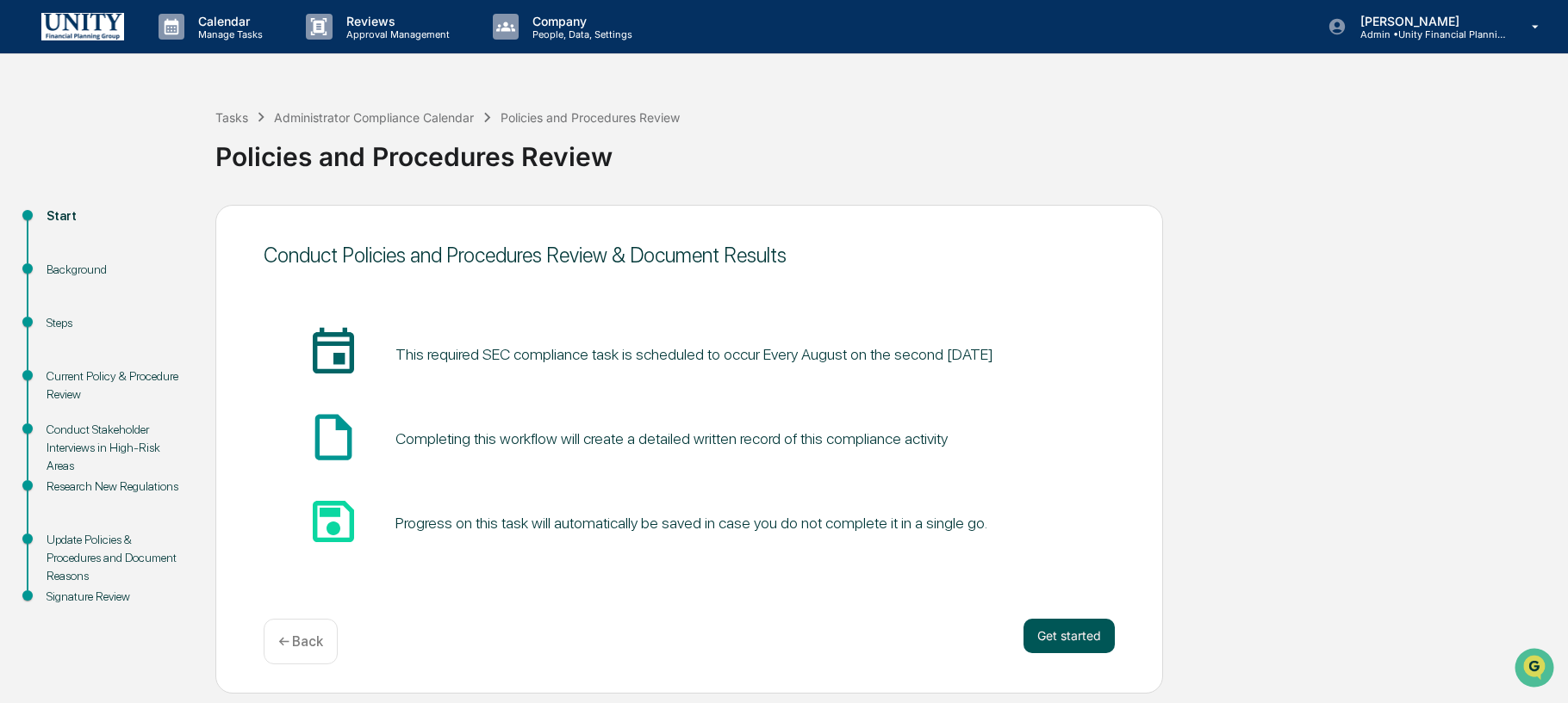
click at [1043, 631] on button "Get started" at bounding box center [1069, 636] width 92 height 35
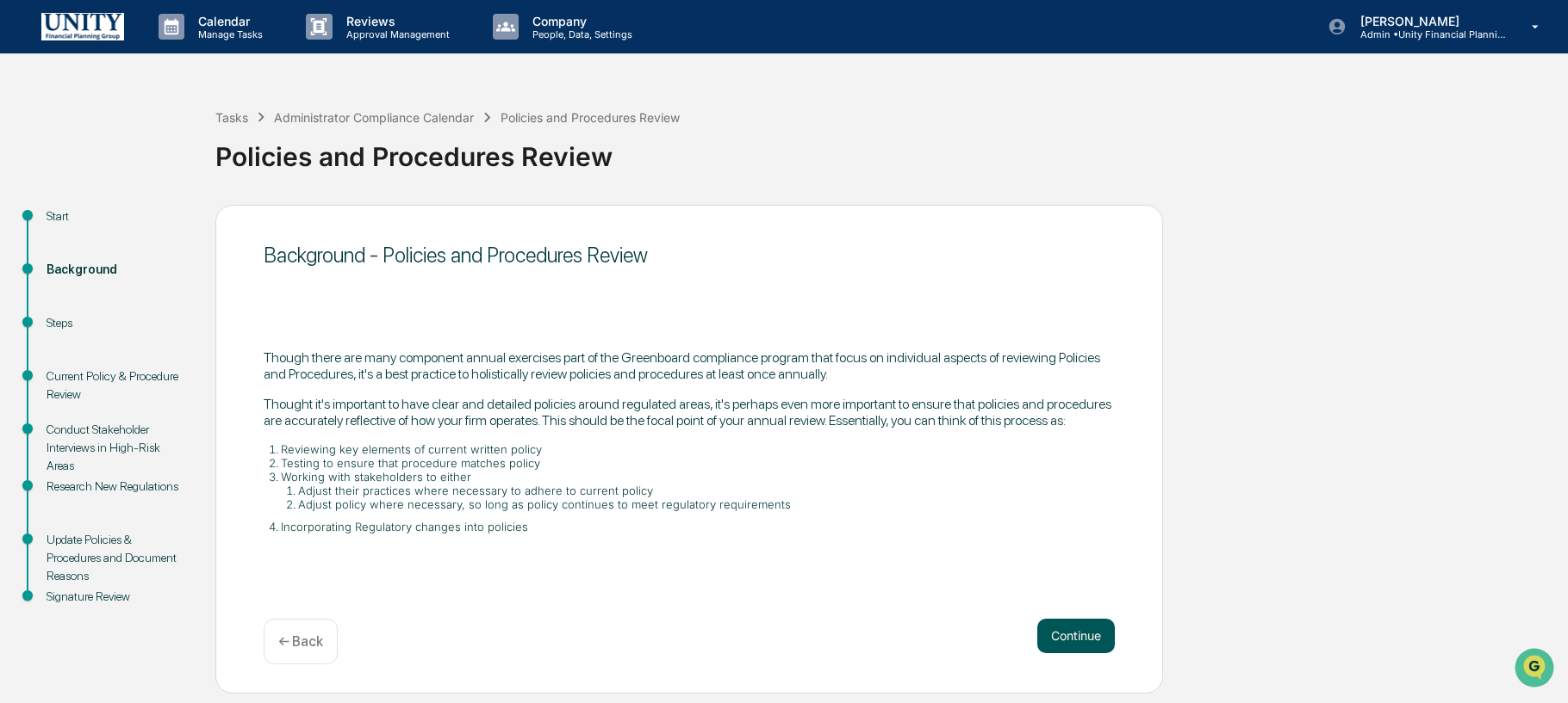
click at [1092, 635] on button "Continue" at bounding box center [1076, 636] width 77 height 35
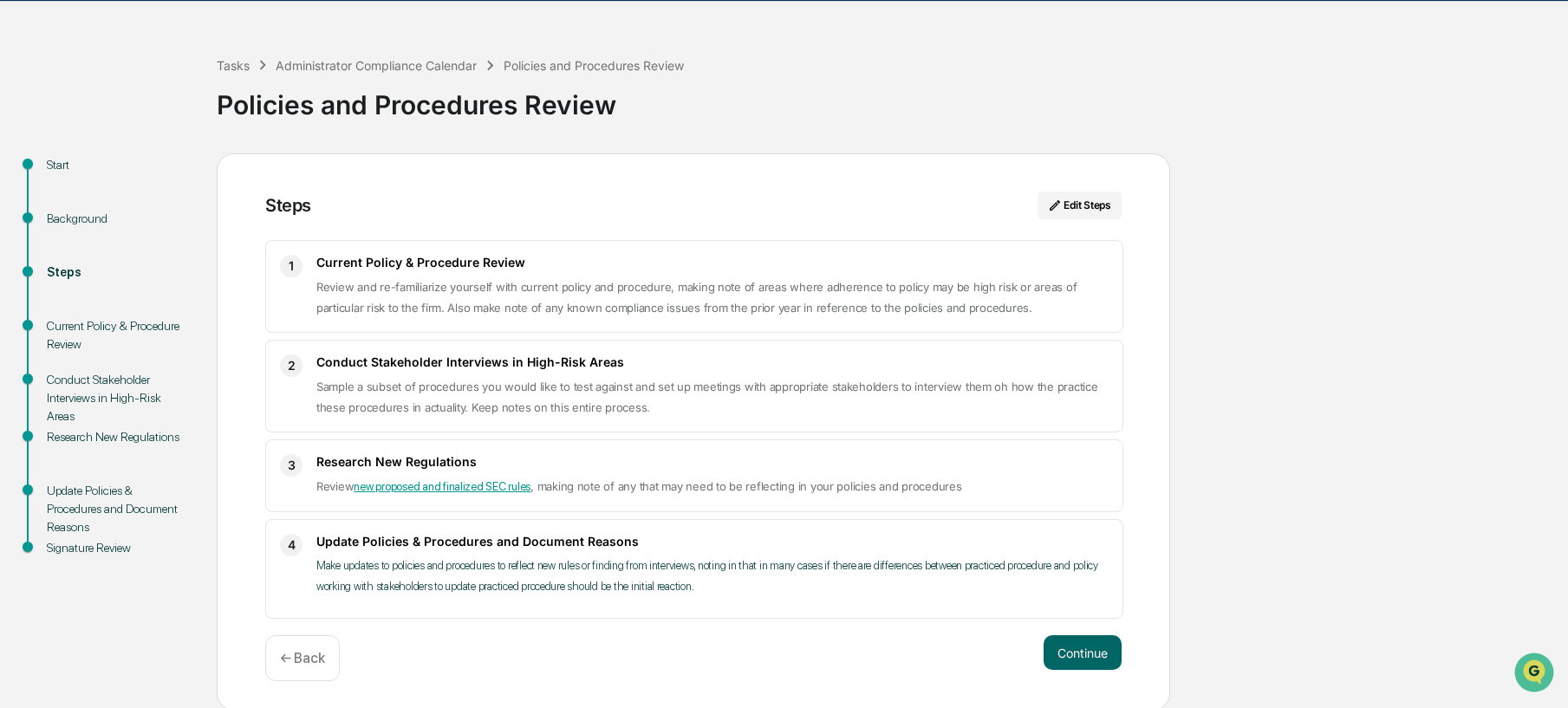
scroll to position [53, 0]
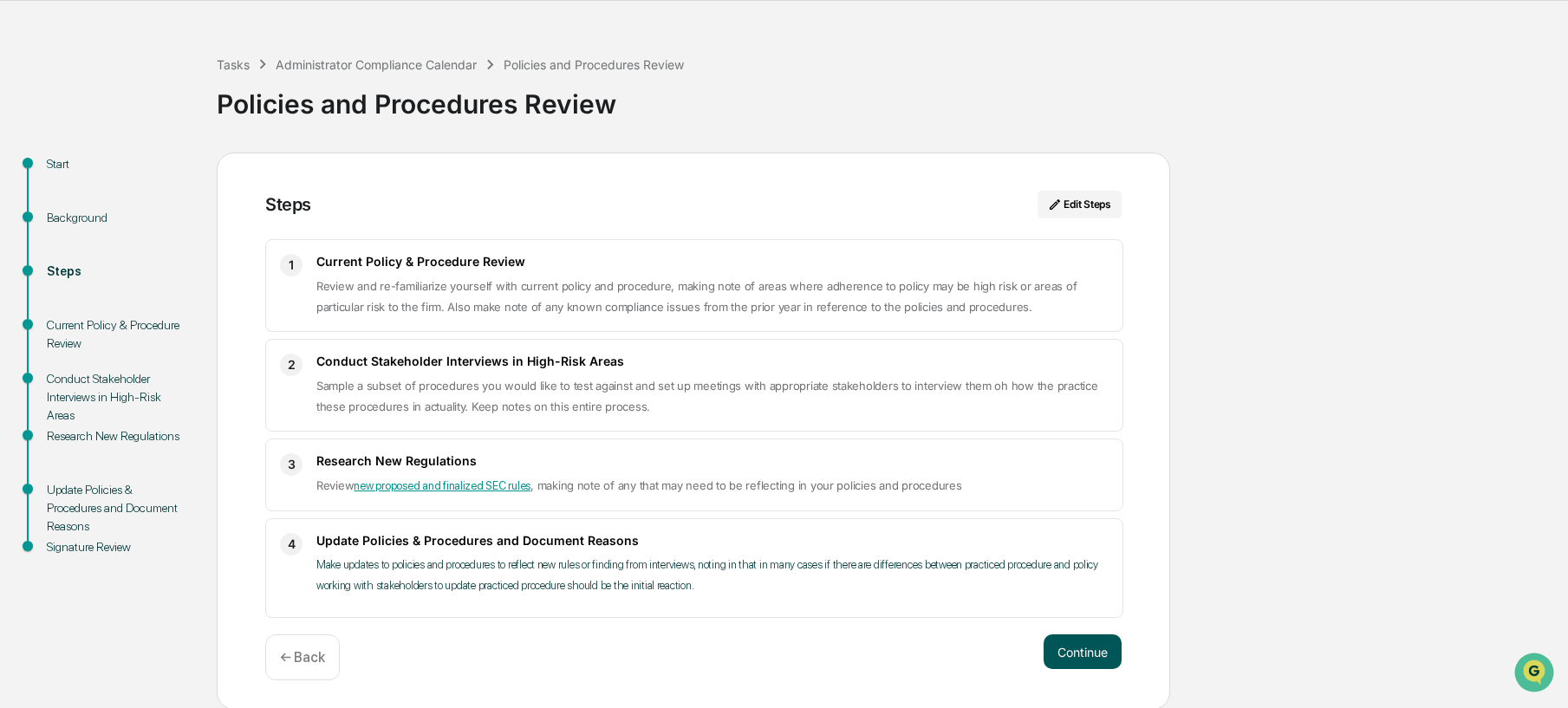
click at [1110, 653] on button "Continue" at bounding box center [1083, 653] width 78 height 35
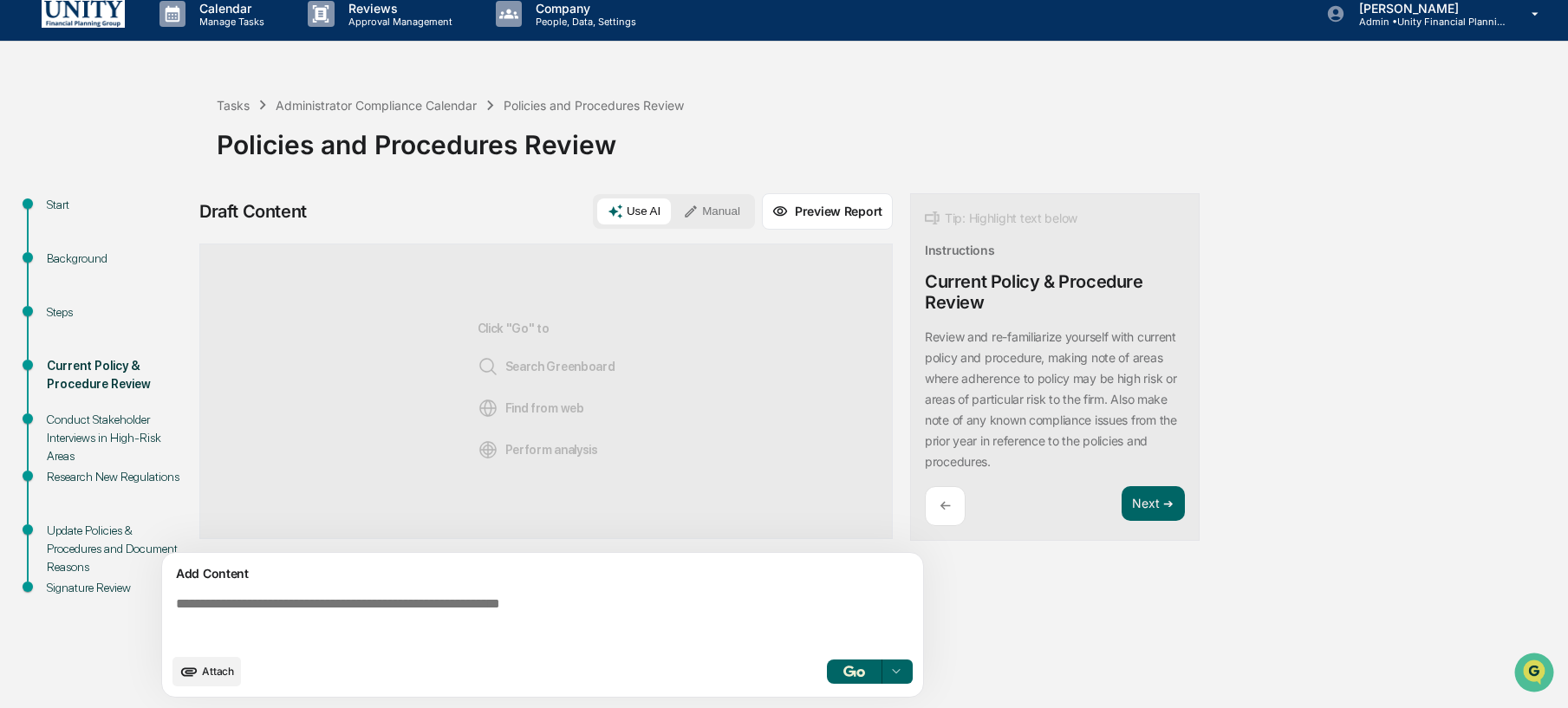
click at [755, 618] on textarea at bounding box center [546, 621] width 754 height 62
click at [1142, 501] on button "Next ➔" at bounding box center [1152, 504] width 63 height 36
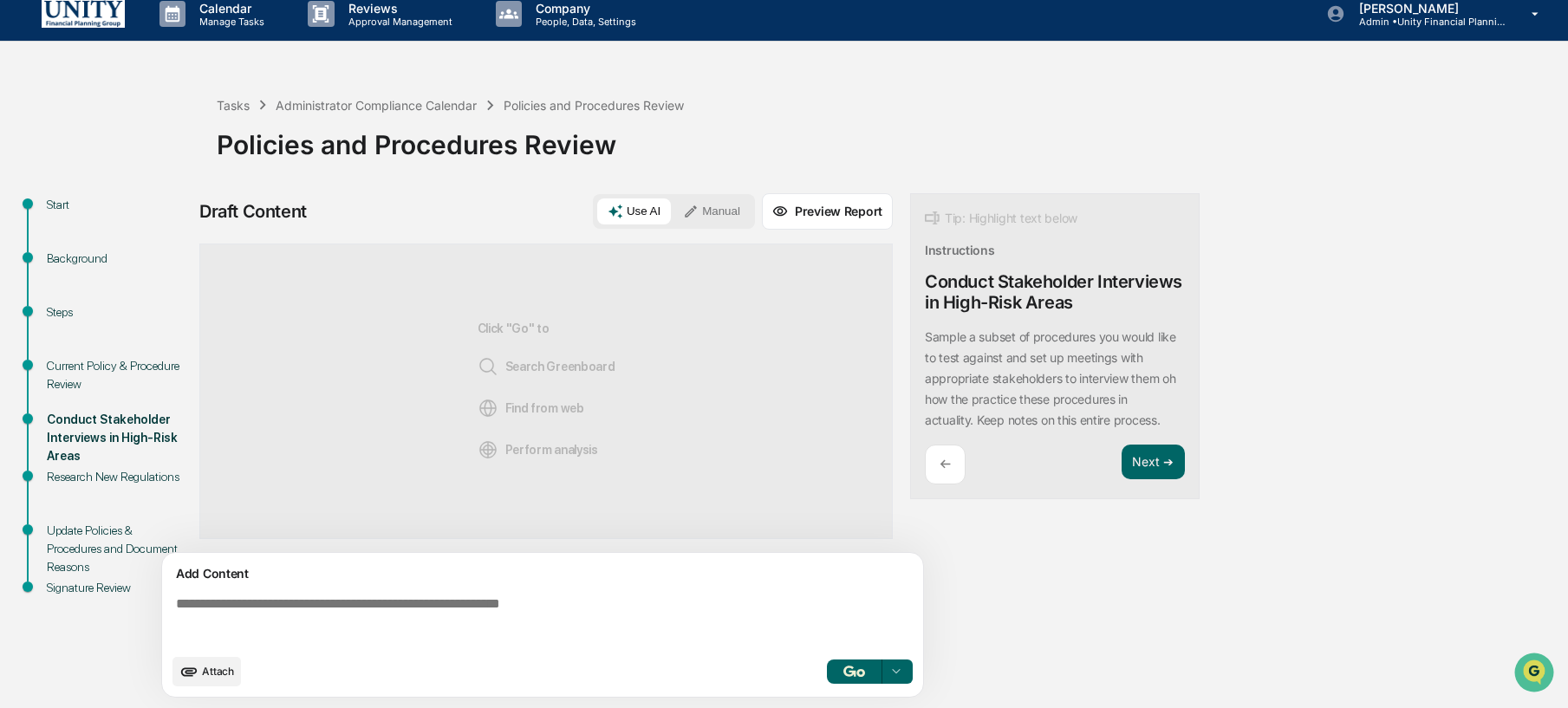
click at [784, 605] on textarea at bounding box center [546, 621] width 754 height 62
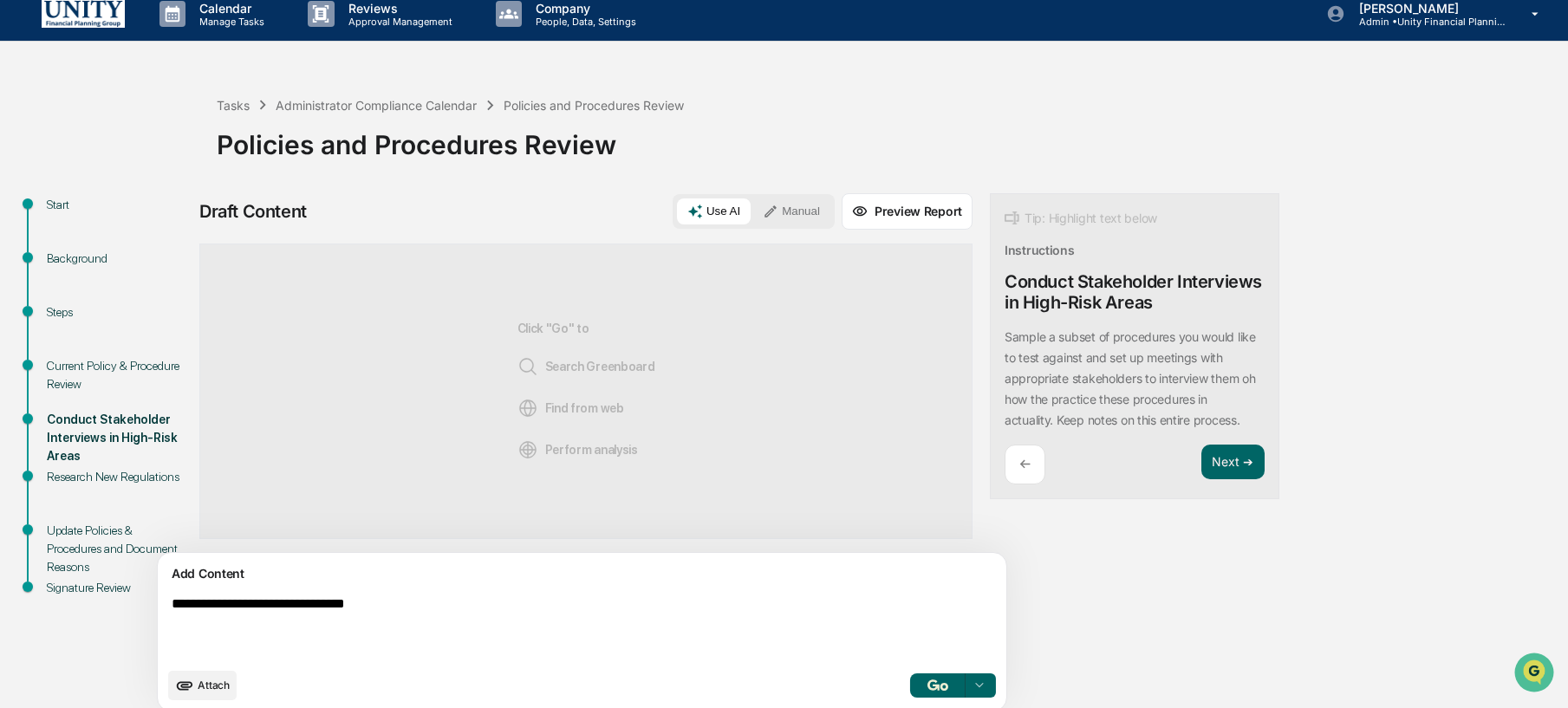
type textarea "**********"
click at [730, 194] on div "Use AI Manual" at bounding box center [753, 212] width 162 height 35
click at [752, 198] on button "Manual" at bounding box center [791, 211] width 78 height 26
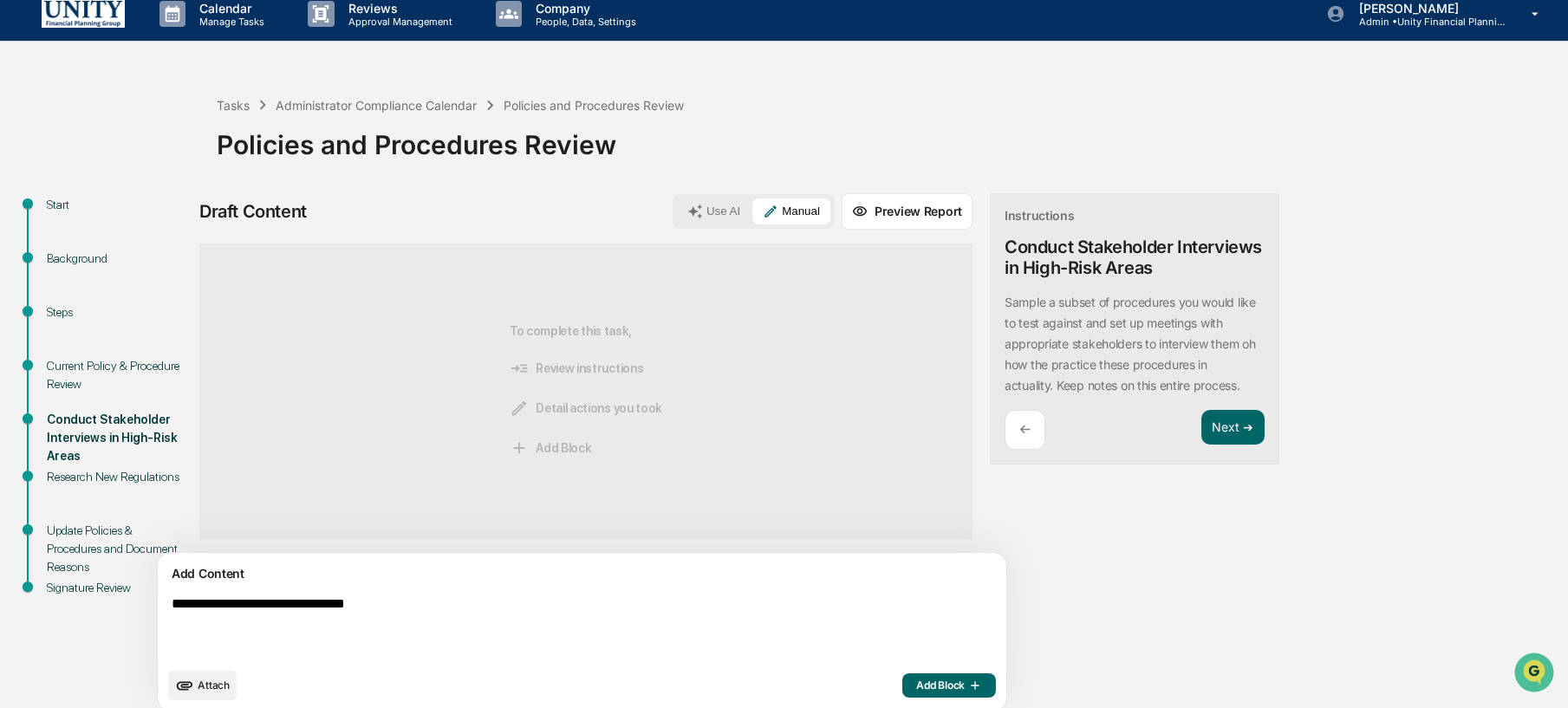
click at [903, 676] on button "Add Block" at bounding box center [950, 686] width 93 height 24
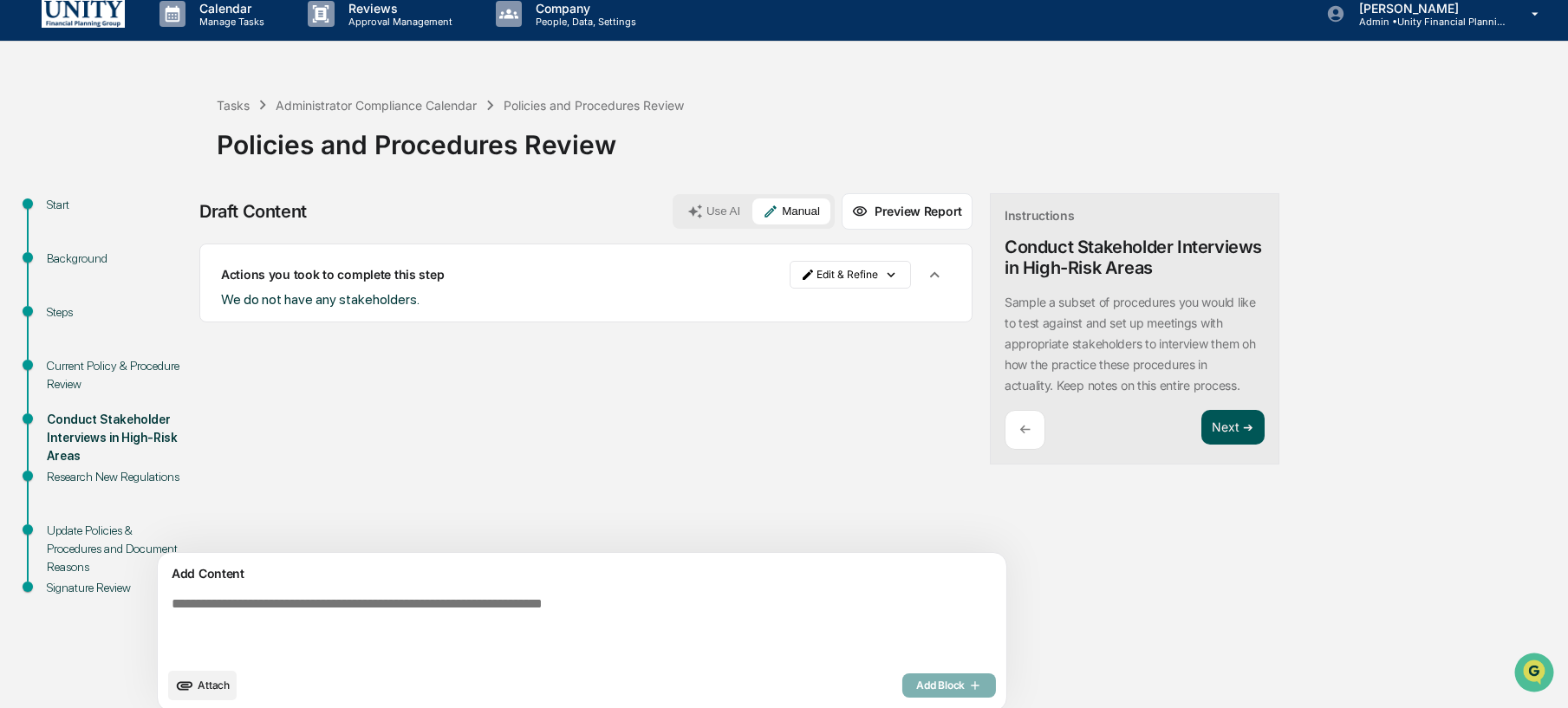
click at [1202, 432] on button "Next ➔" at bounding box center [1233, 427] width 63 height 36
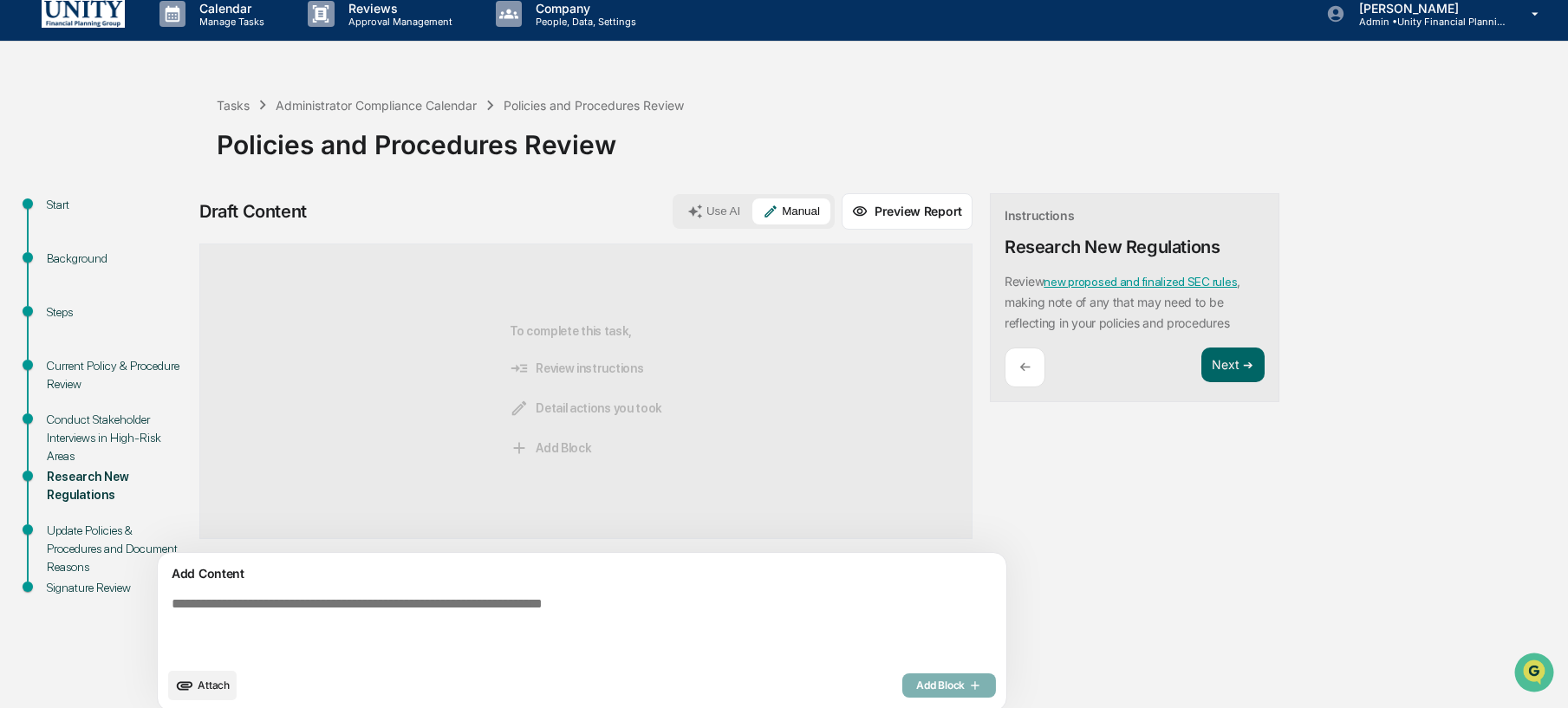
click at [677, 201] on button "Use AI" at bounding box center [714, 211] width 74 height 26
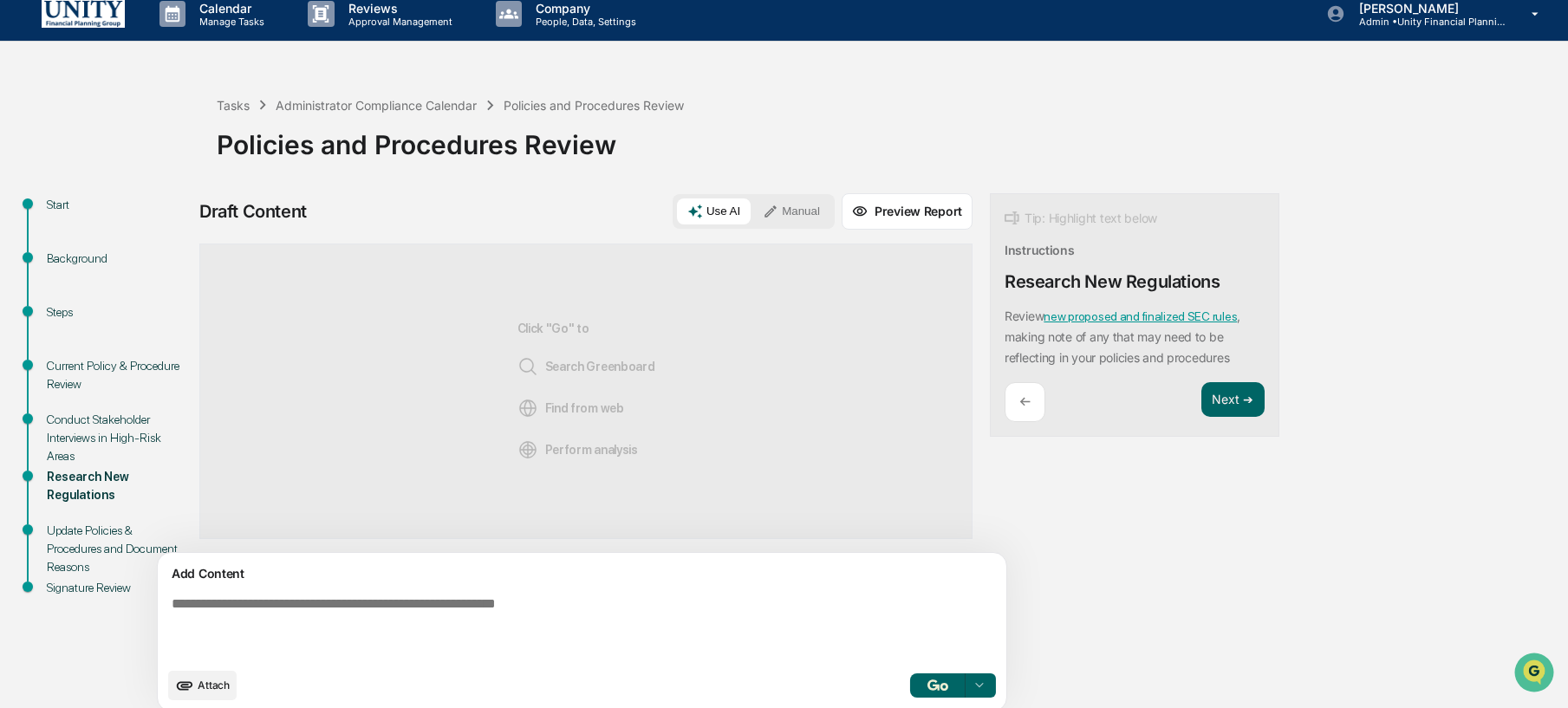
click at [688, 610] on textarea at bounding box center [542, 627] width 754 height 77
type textarea "**********"
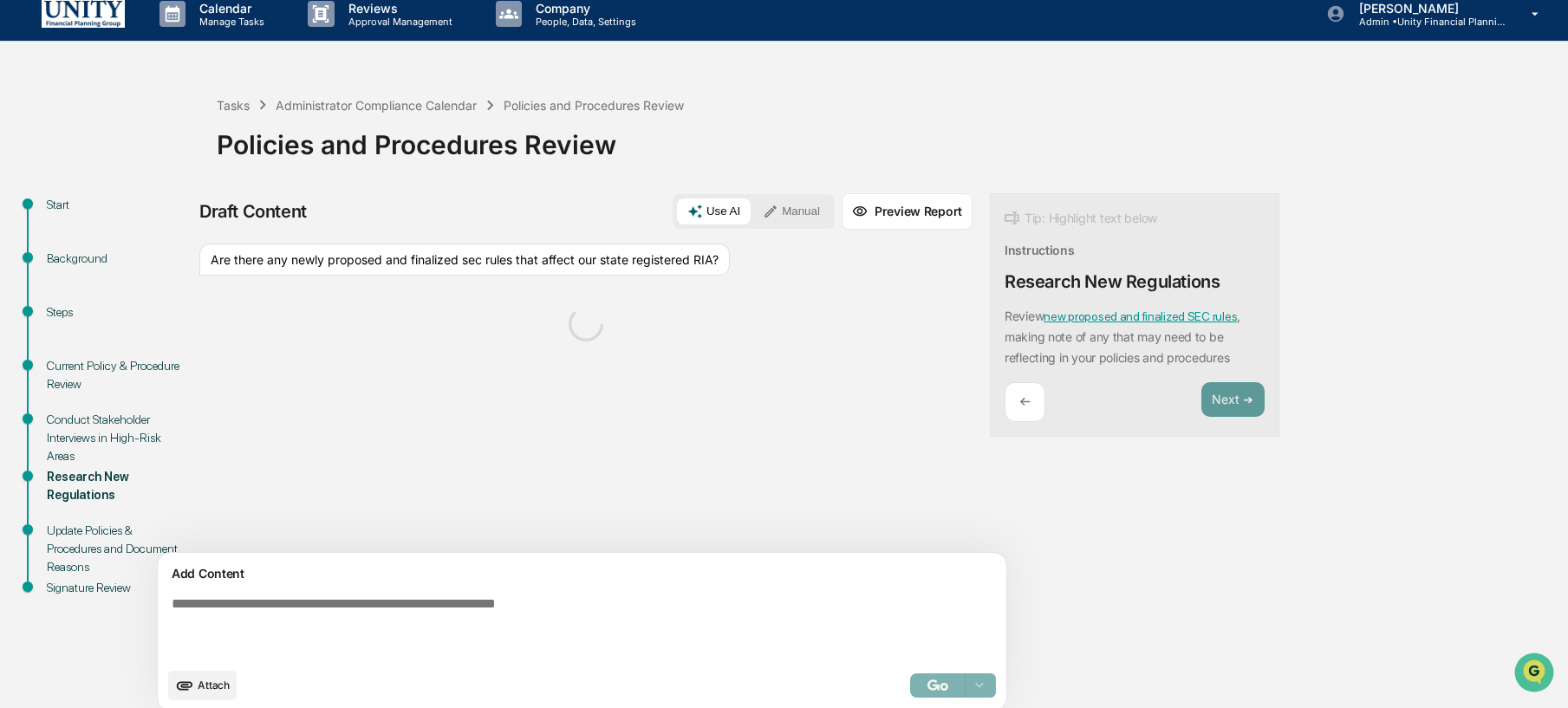
scroll to position [27, 0]
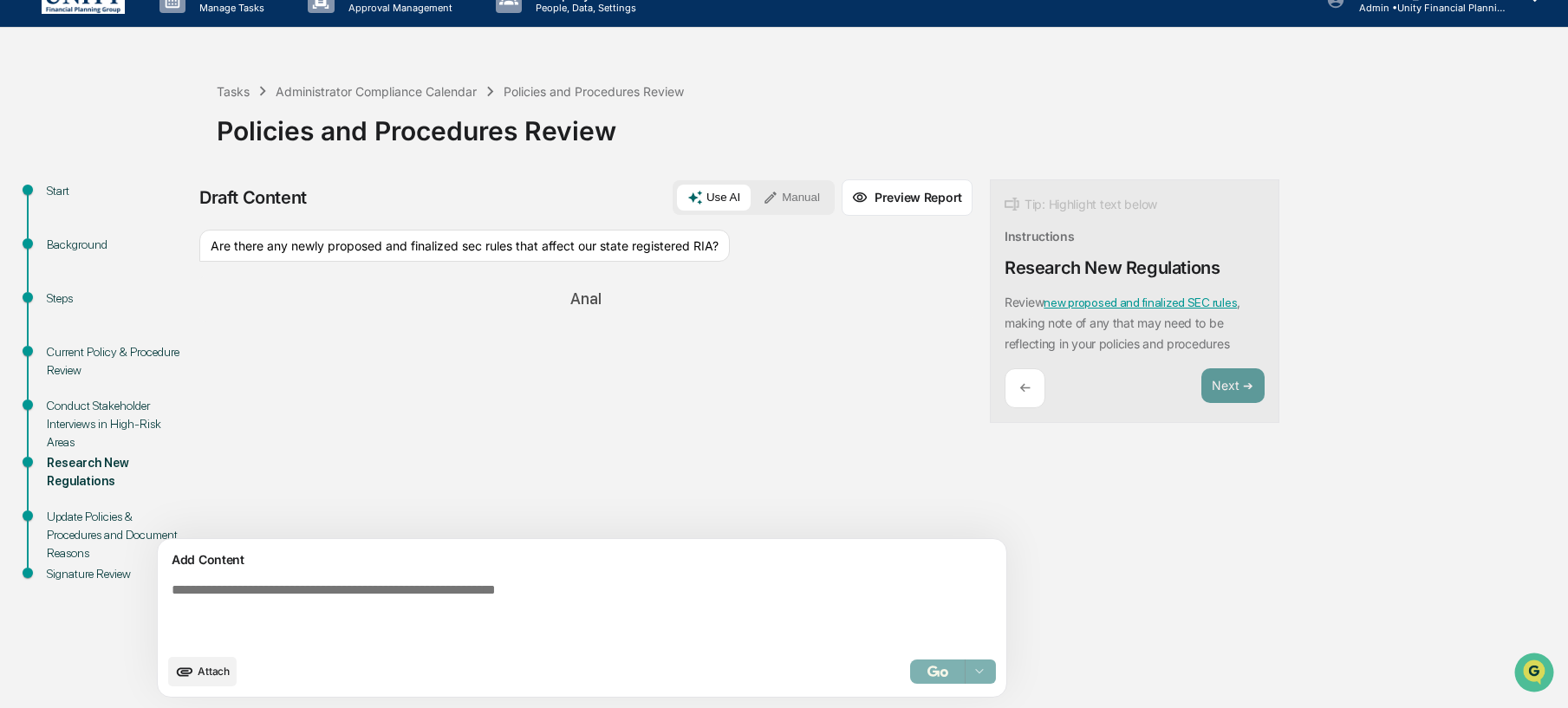
click at [1210, 66] on div "Tasks Administrator Compliance Calendar Policies and Procedures Review Policies…" at bounding box center [887, 118] width 1343 height 124
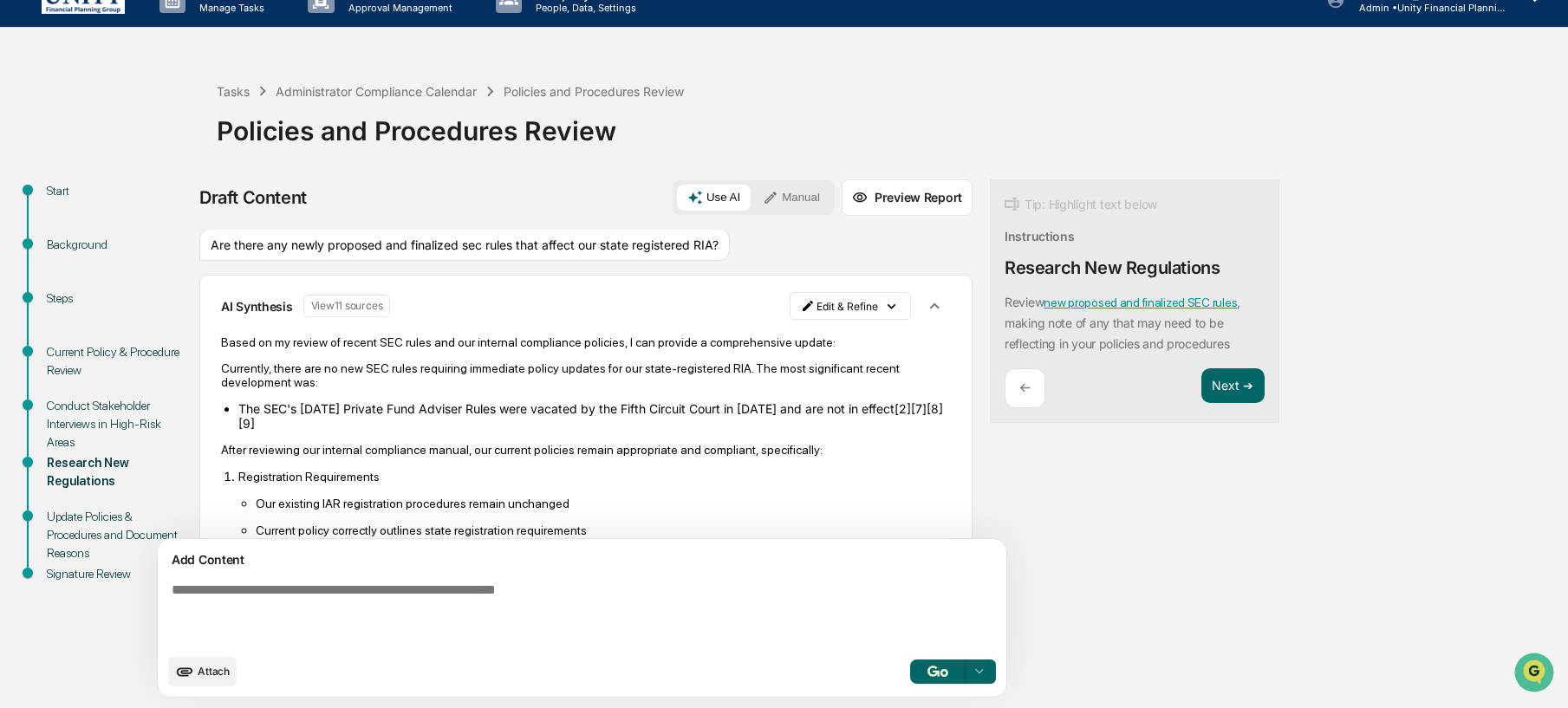
scroll to position [0, 0]
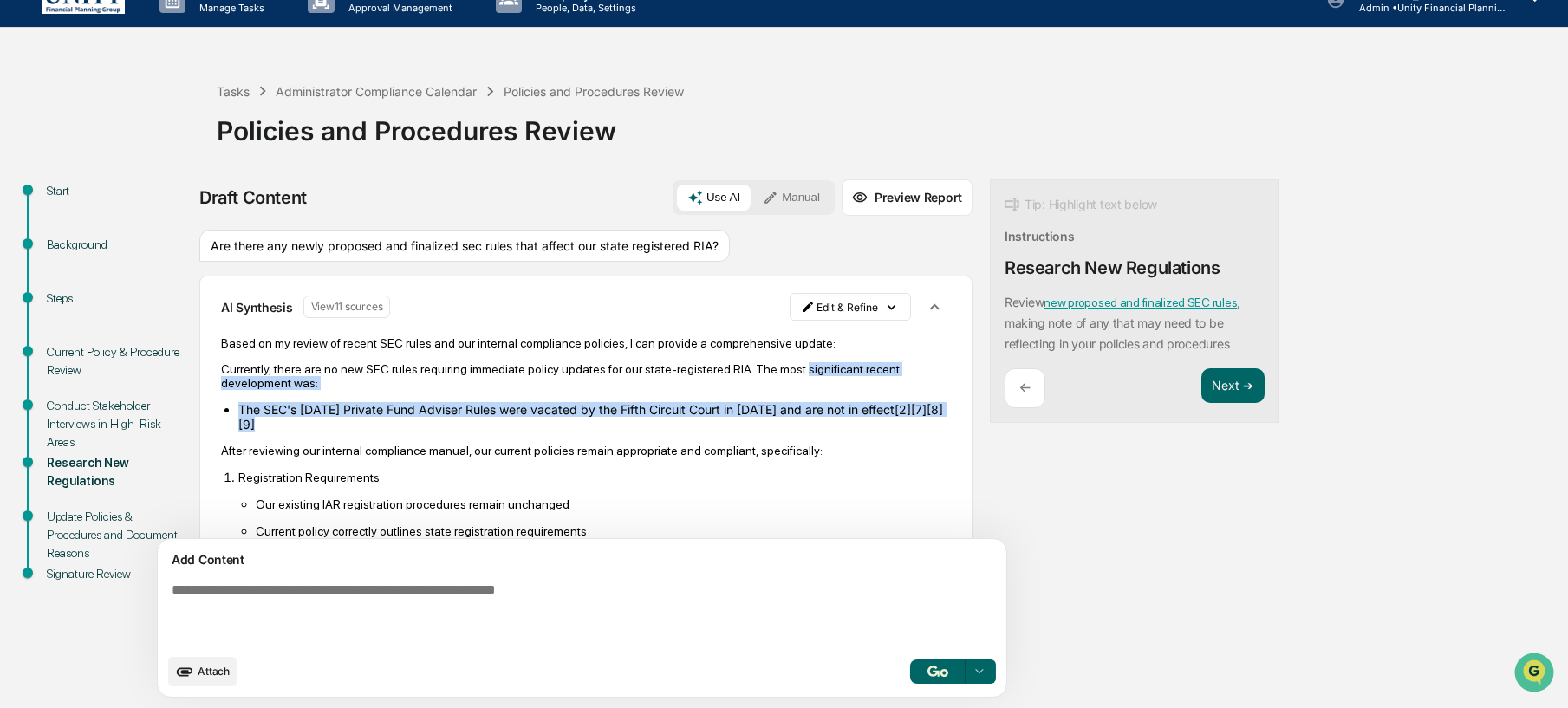
drag, startPoint x: 222, startPoint y: 395, endPoint x: 433, endPoint y: 438, distance: 215.3
click at [433, 438] on div "Based on my review of recent SEC rules and our internal compliance policies, I …" at bounding box center [586, 597] width 730 height 523
click at [418, 409] on div "Based on my review of recent SEC rules and our internal compliance policies, I …" at bounding box center [586, 597] width 730 height 523
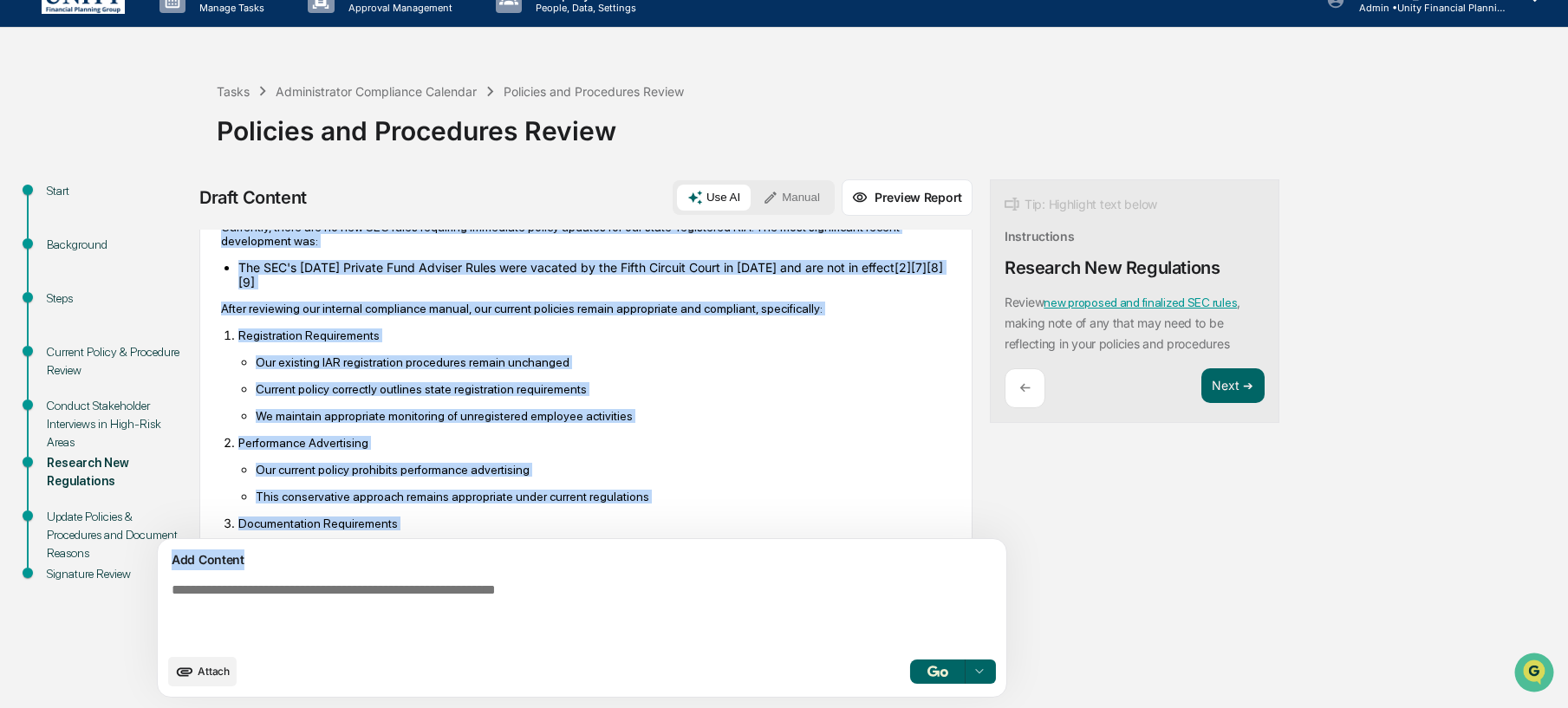
scroll to position [416, 0]
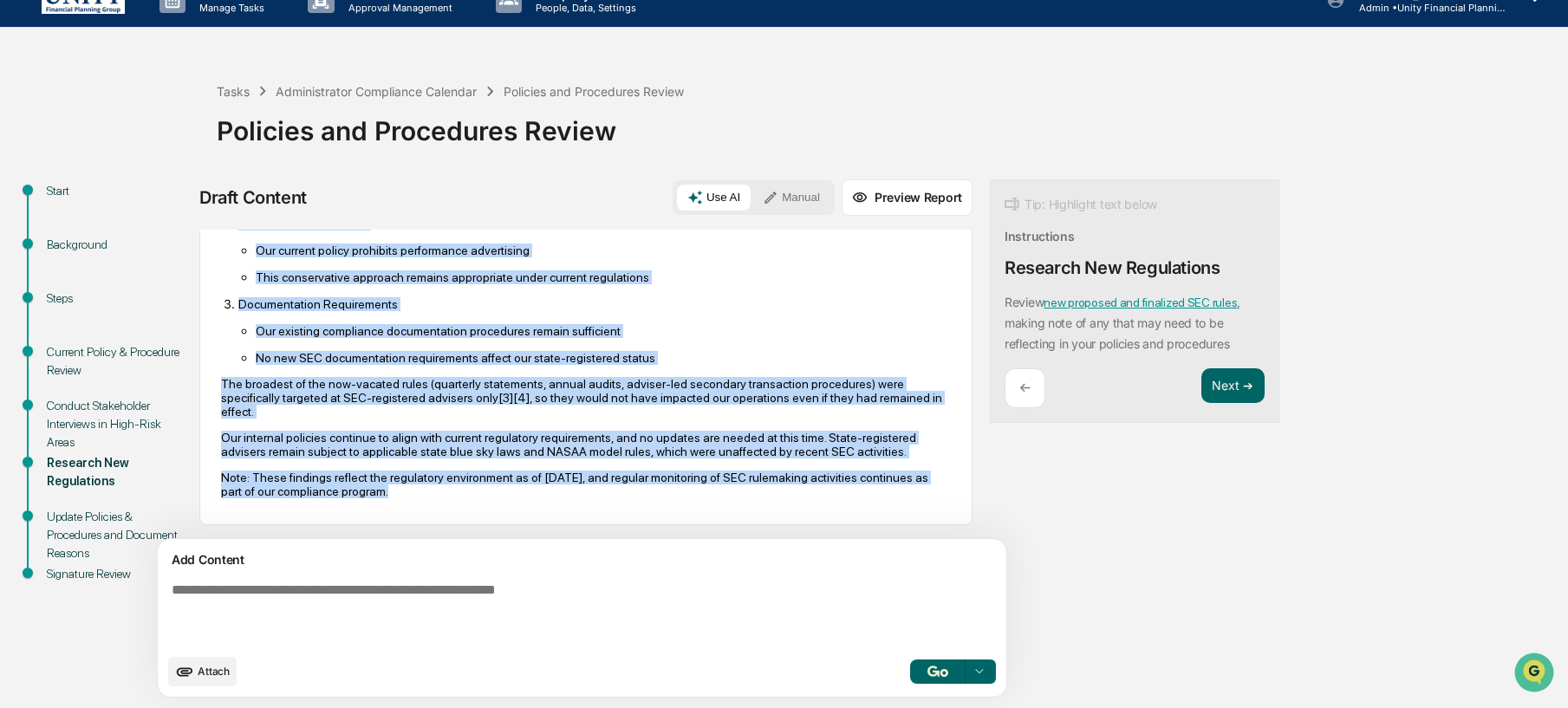
drag, startPoint x: 219, startPoint y: 346, endPoint x: 579, endPoint y: 575, distance: 426.7
click at [579, 575] on div "Sources Are there any newly proposed and finalized sec rules that affect our st…" at bounding box center [585, 469] width 773 height 479
copy div "Based on my review of recent SEC rules and our internal compliance policies, I …"
click at [752, 185] on button "Manual" at bounding box center [791, 197] width 78 height 26
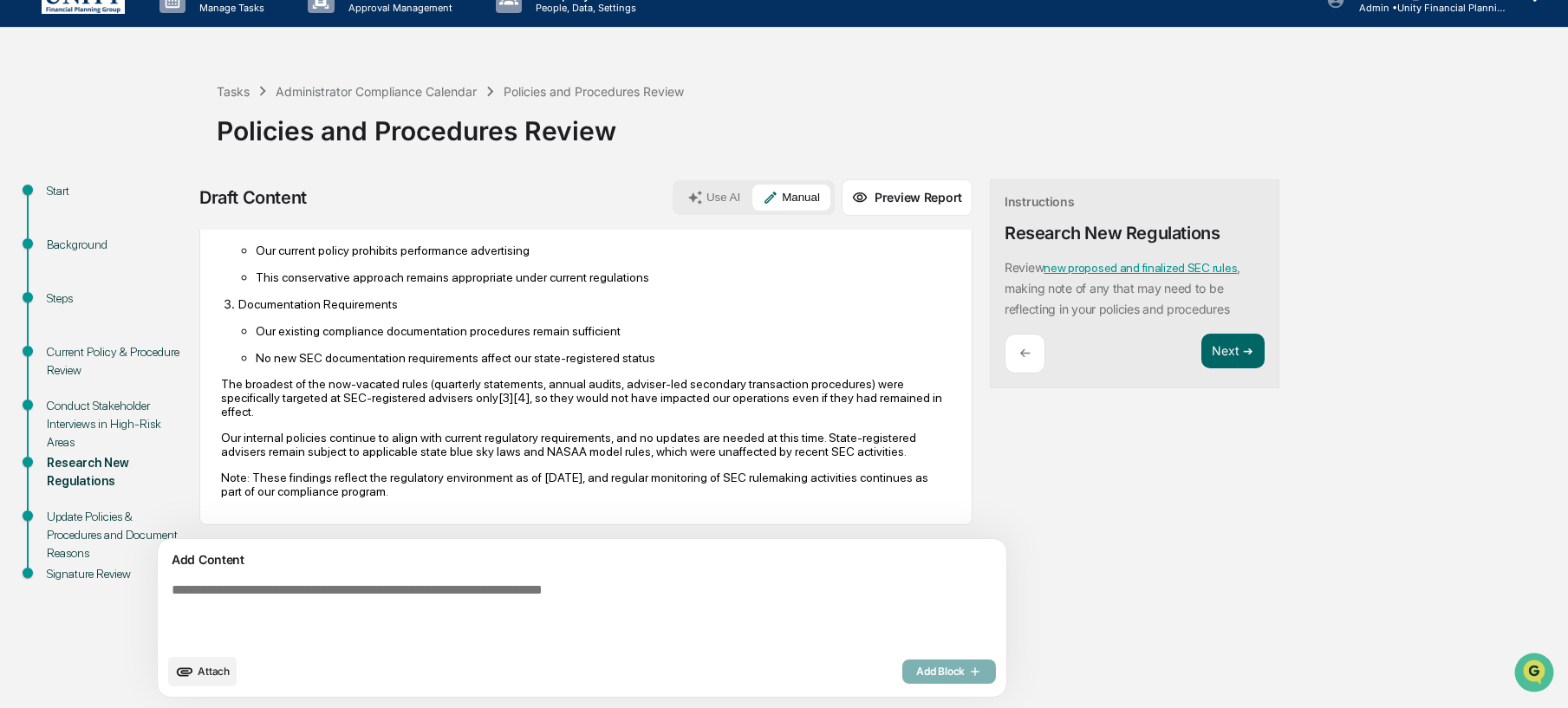
click at [420, 584] on textarea at bounding box center [542, 614] width 754 height 77
paste textarea "**********"
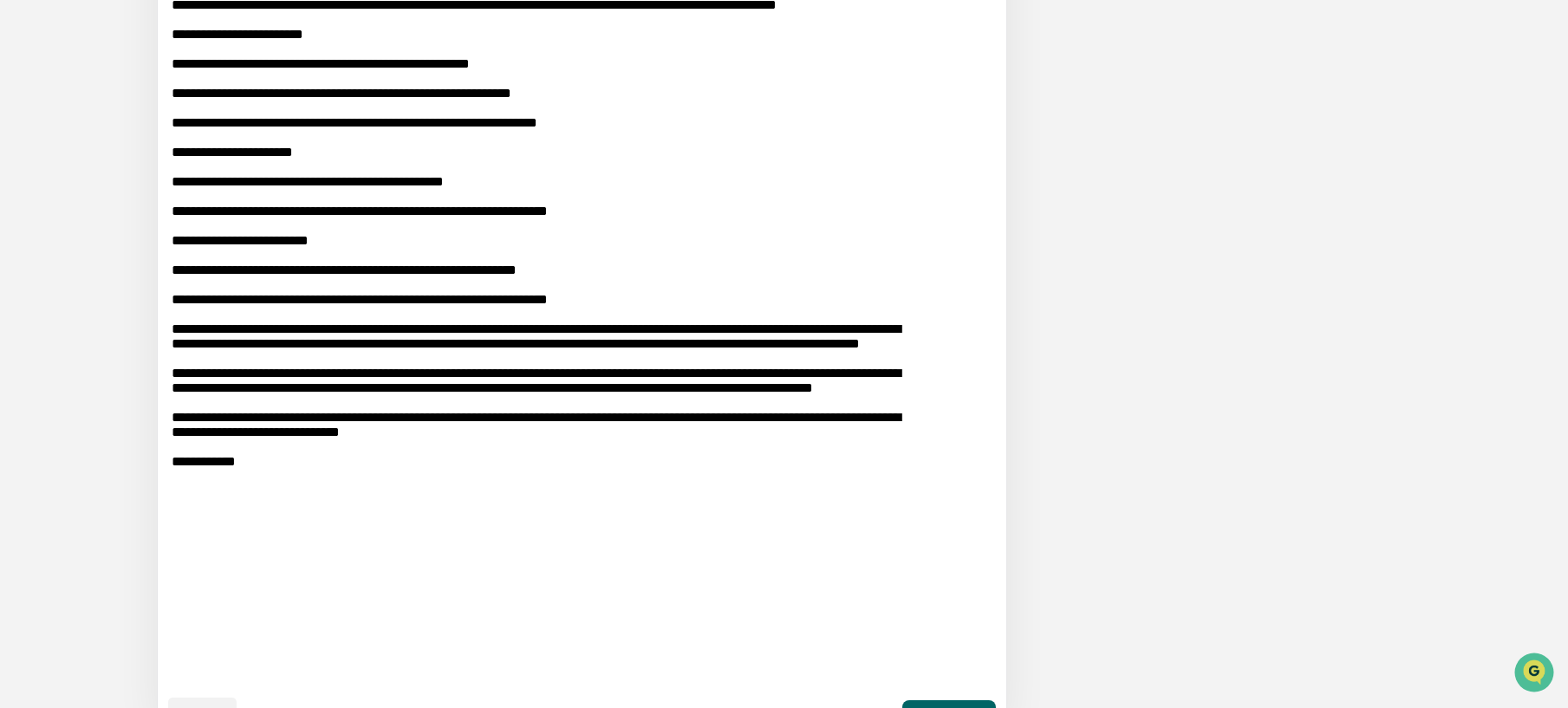
scroll to position [741, 0]
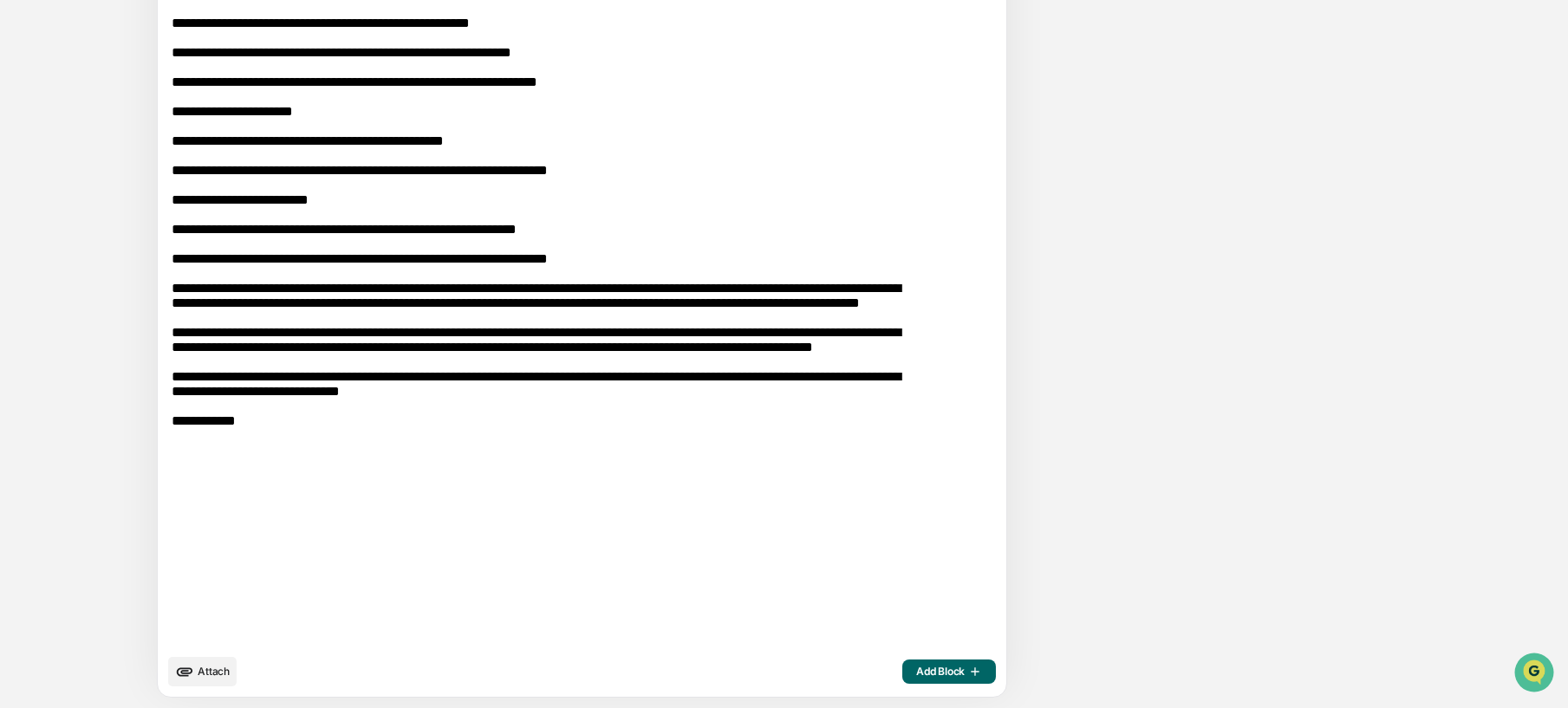
type textarea "**********"
click at [903, 680] on button "Add Block" at bounding box center [950, 671] width 93 height 24
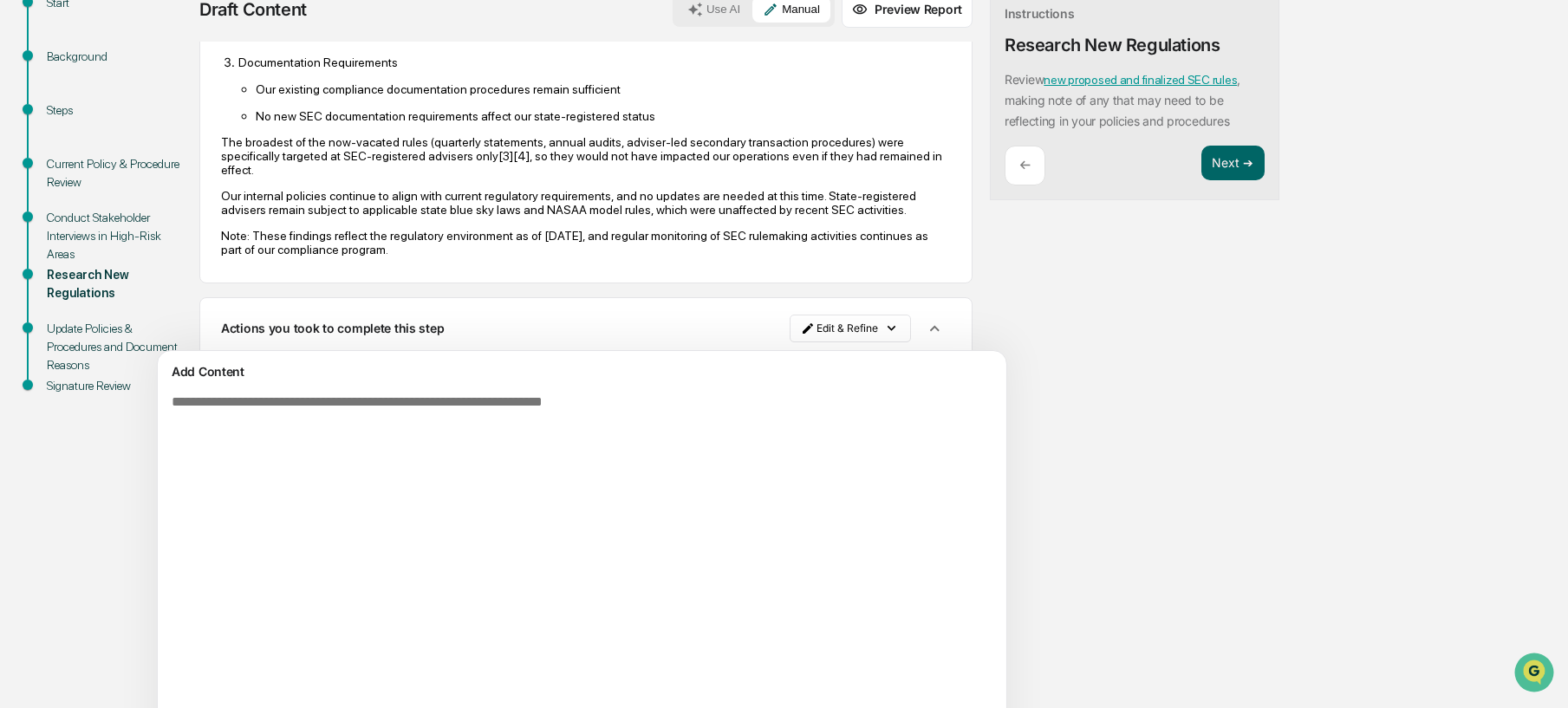
scroll to position [0, 0]
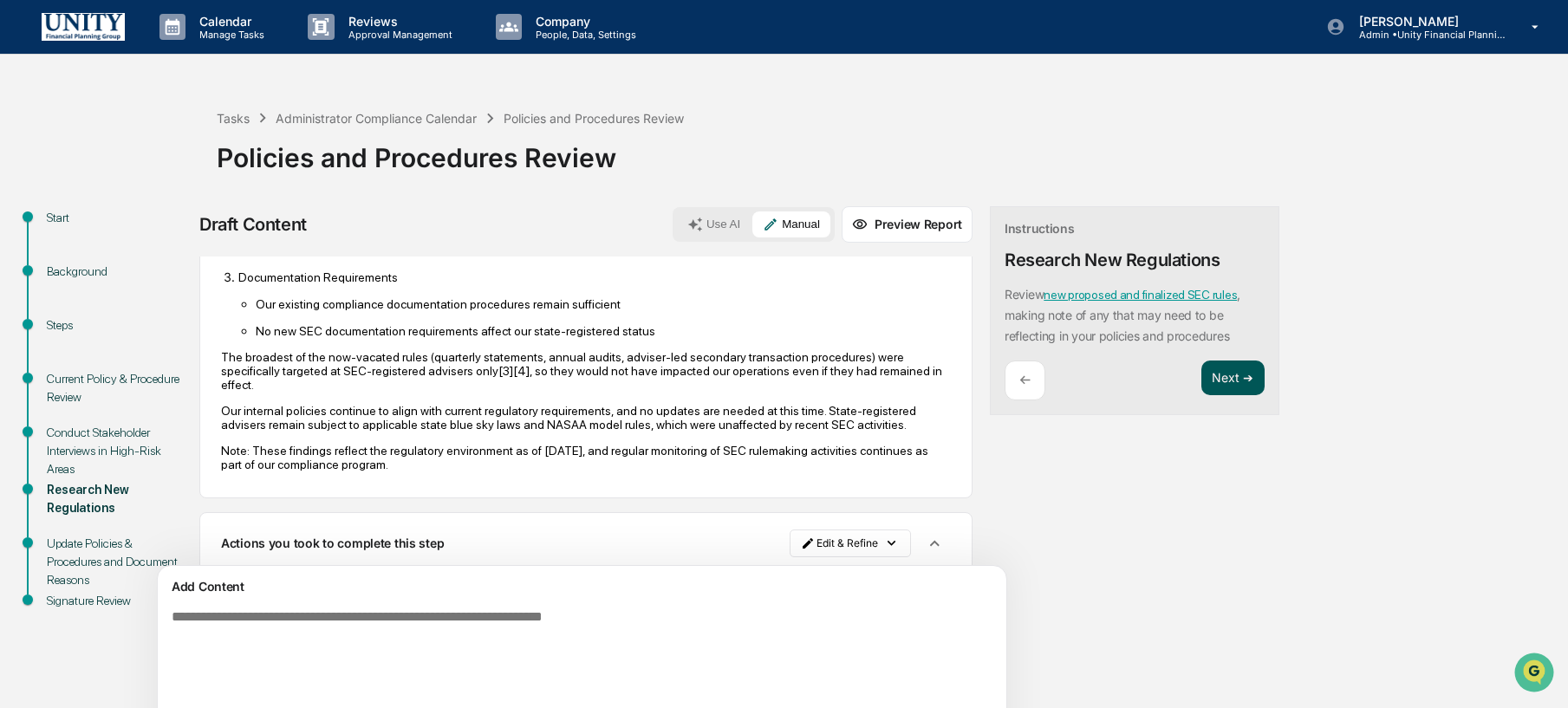
click at [1202, 382] on button "Next ➔" at bounding box center [1233, 378] width 63 height 36
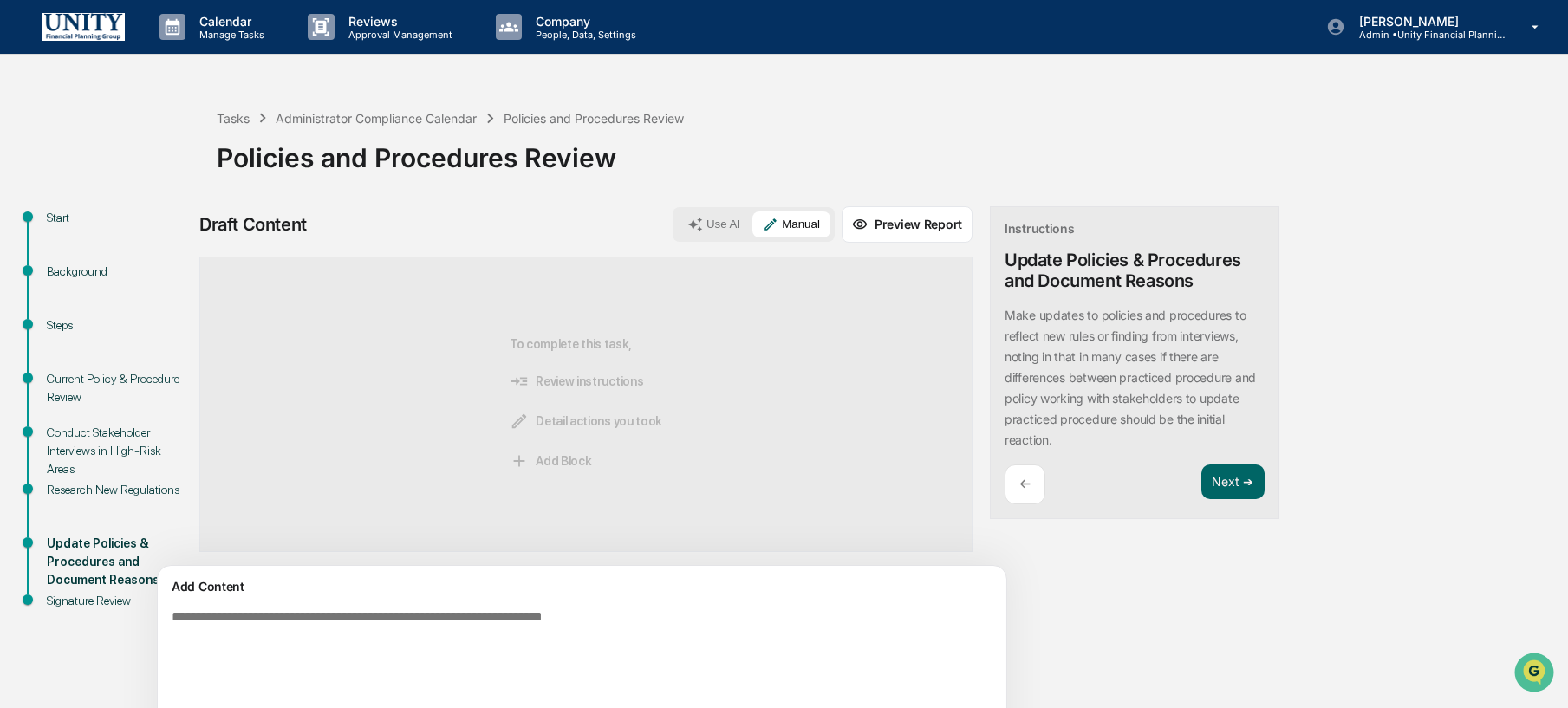
click at [708, 596] on div "Add Content" at bounding box center [582, 587] width 828 height 20
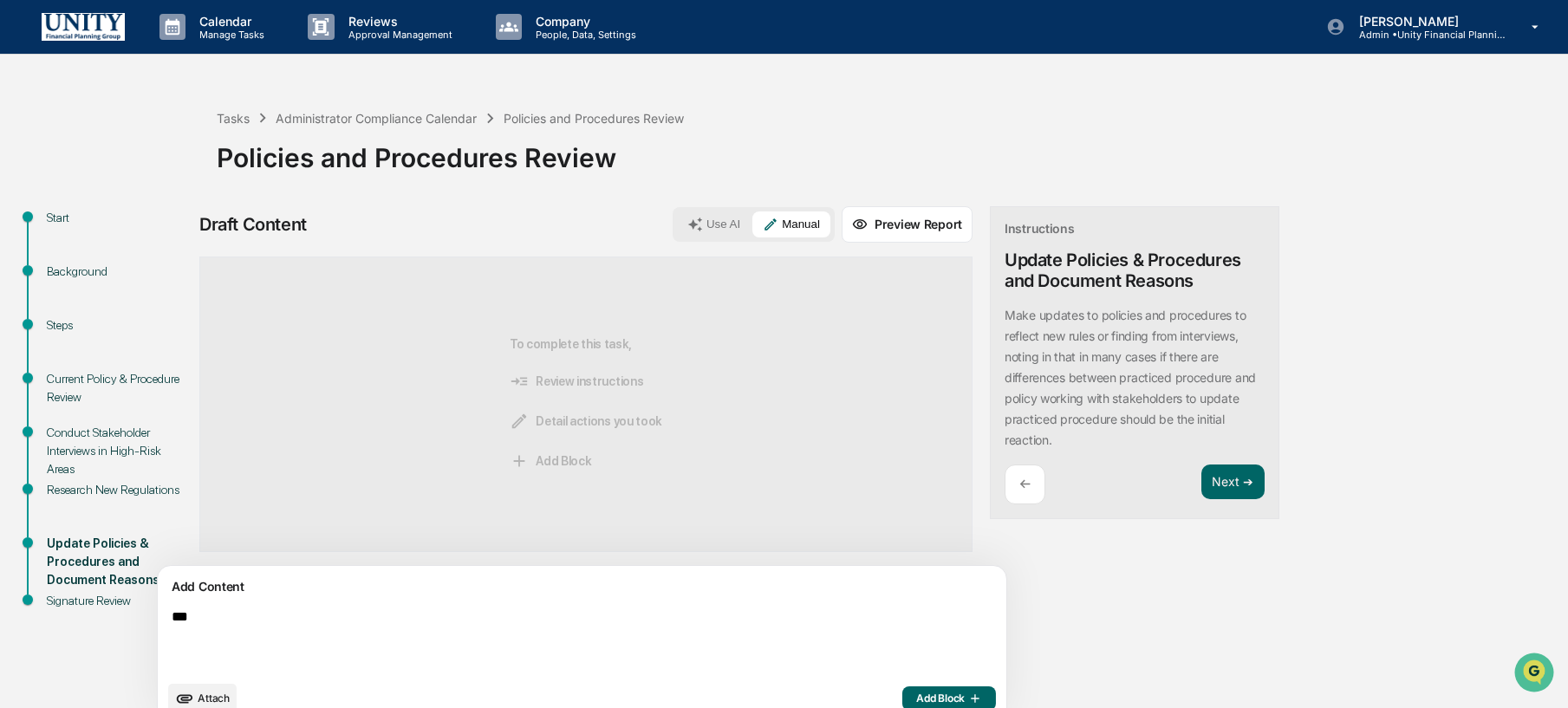
type textarea "***"
click at [917, 694] on span "Add Block" at bounding box center [950, 699] width 66 height 14
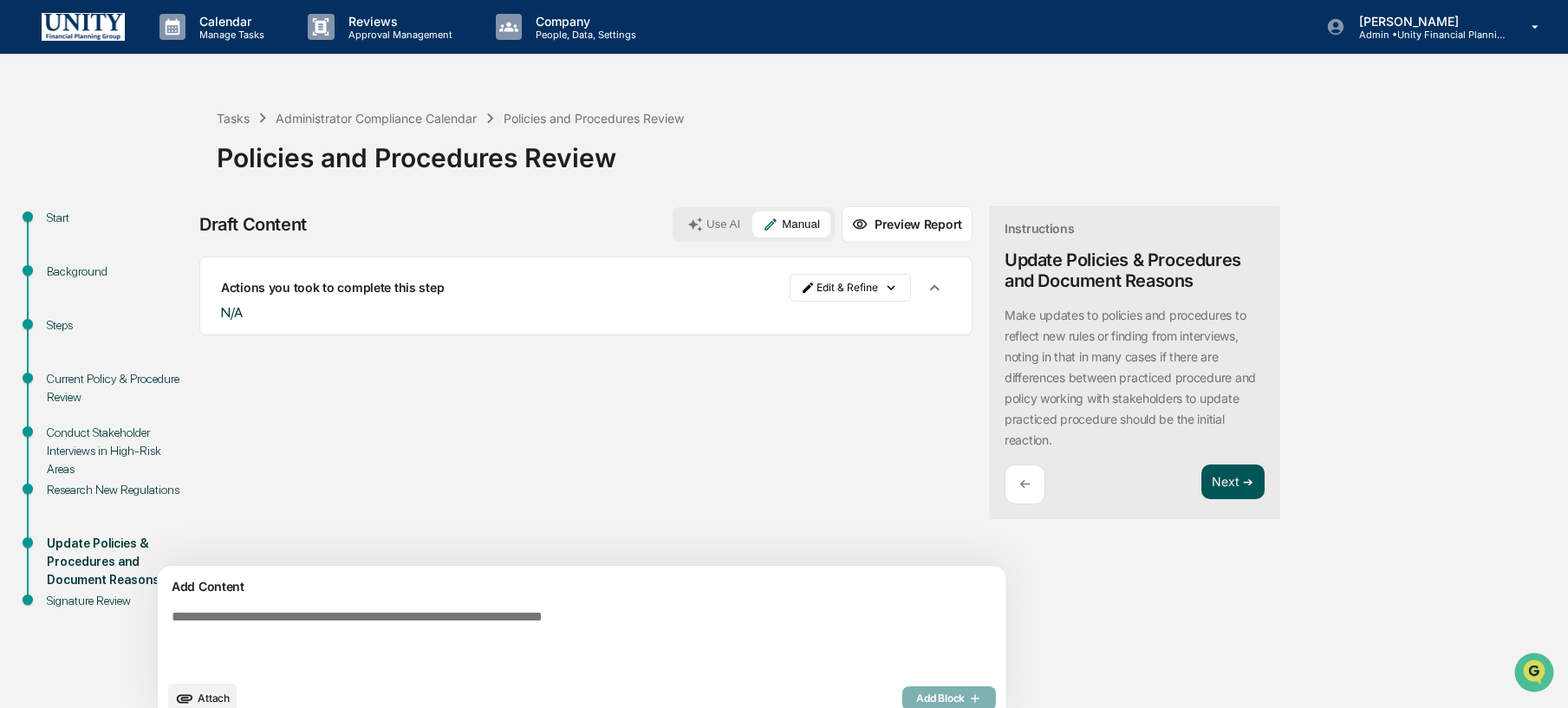
click at [1202, 488] on button "Next ➔" at bounding box center [1233, 483] width 63 height 36
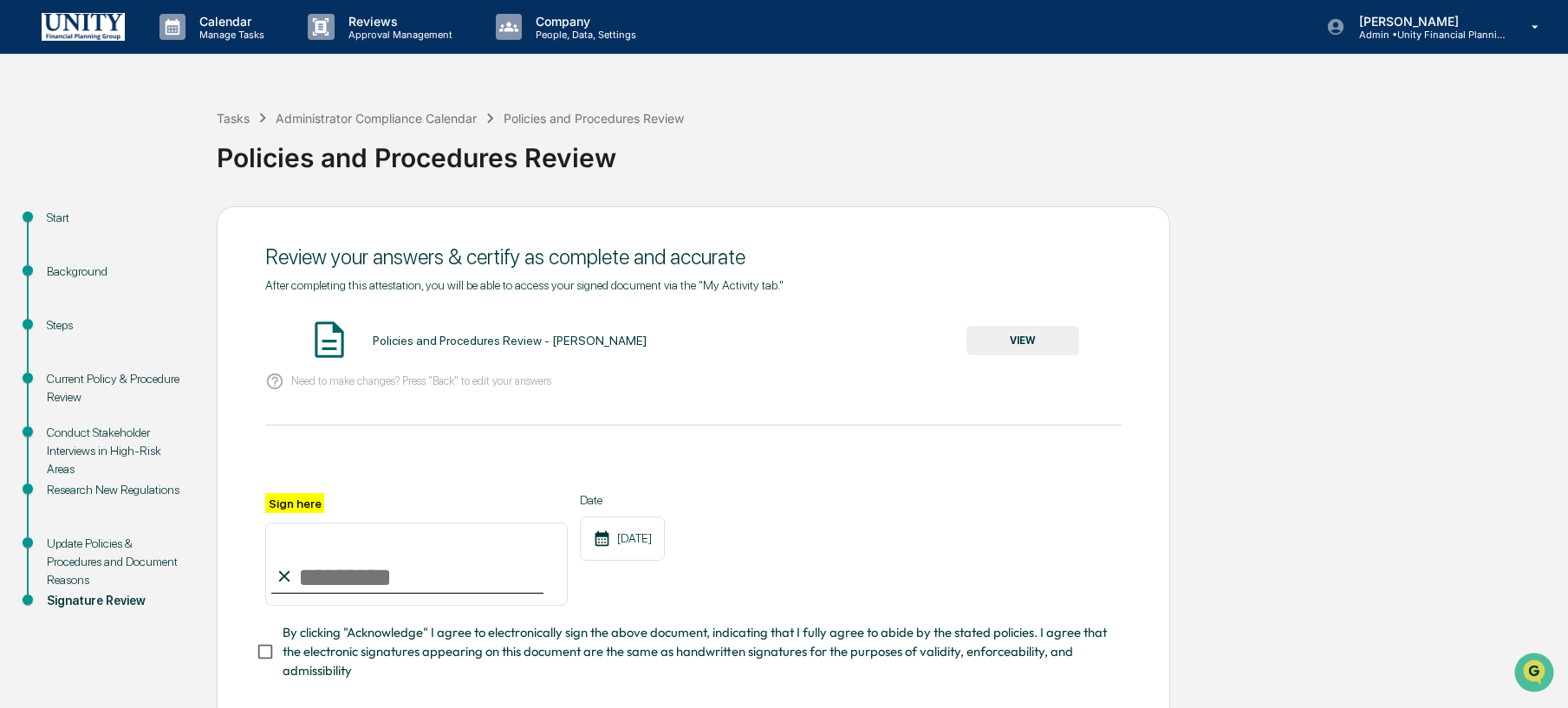
click at [976, 341] on button "VIEW" at bounding box center [1023, 341] width 113 height 29
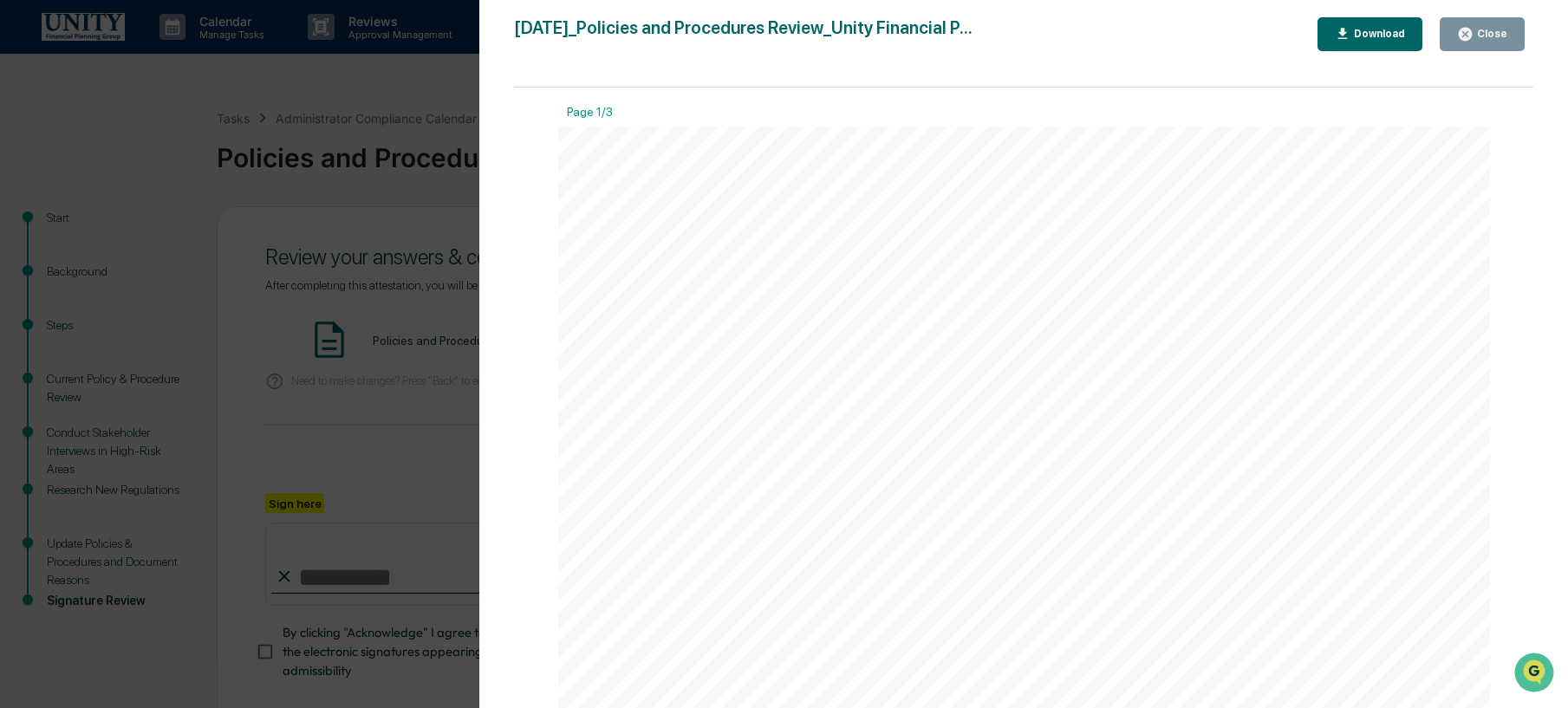
click at [371, 425] on div "Version History 10/09/2025, 01:44 PM Wade Marcy 2025-10-09_Policies and Procedu…" at bounding box center [784, 354] width 1568 height 708
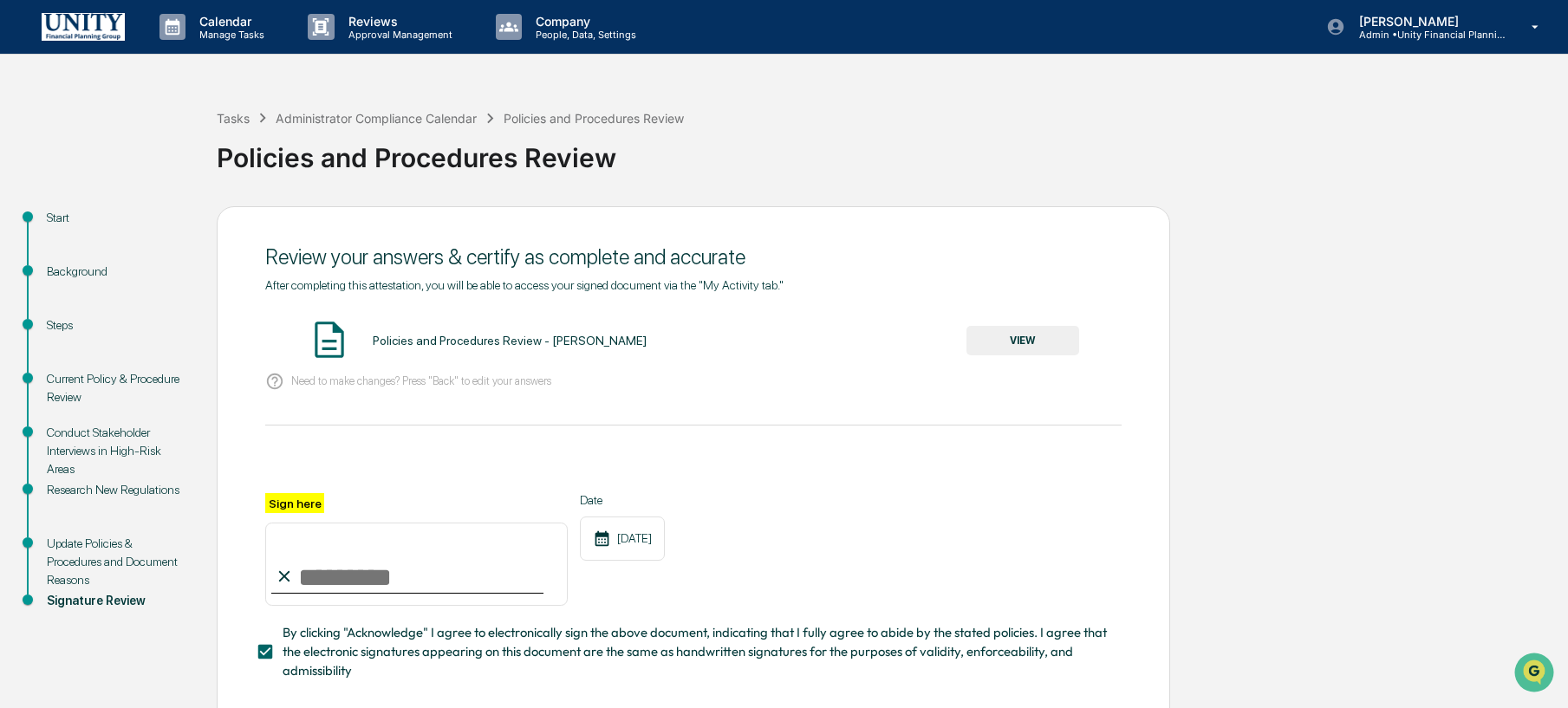
click at [337, 562] on input "Sign here" at bounding box center [417, 564] width 303 height 84
type input "**********"
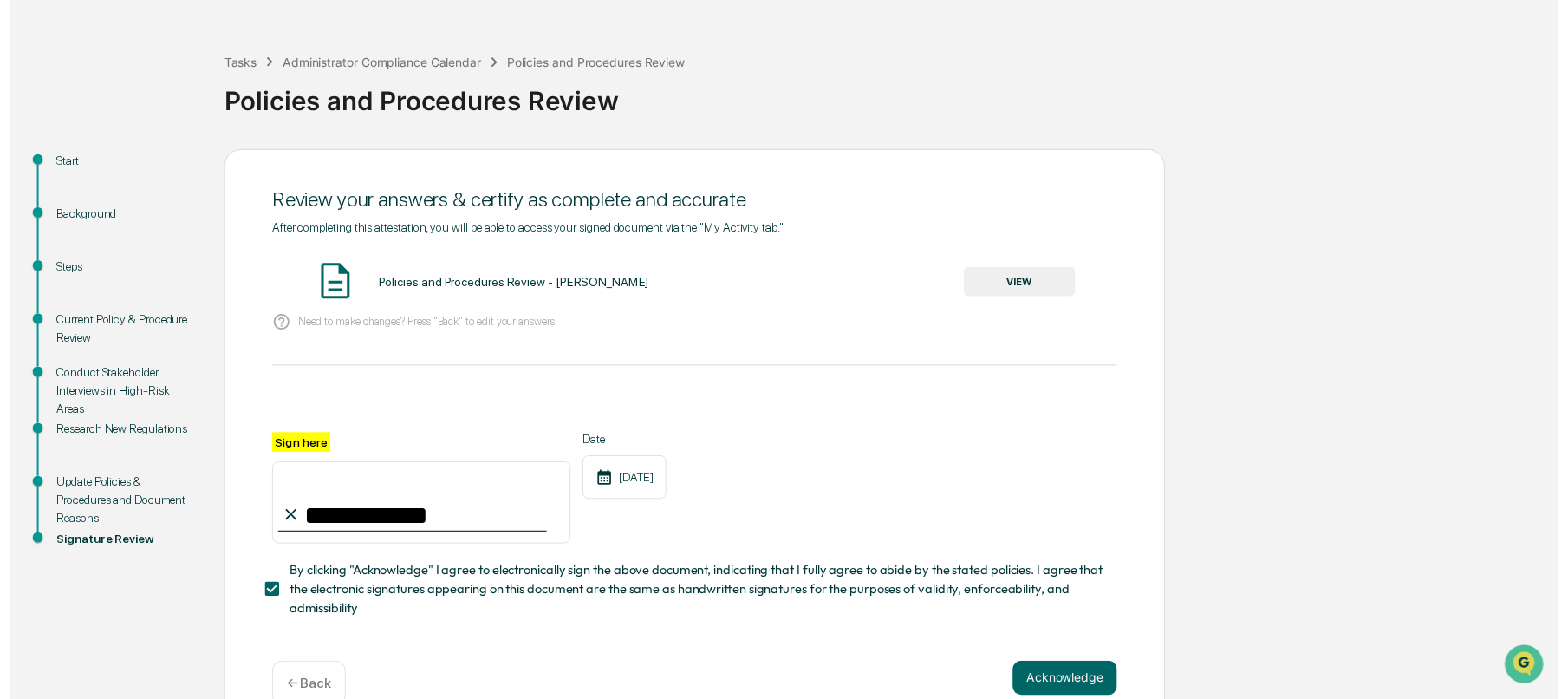
scroll to position [90, 0]
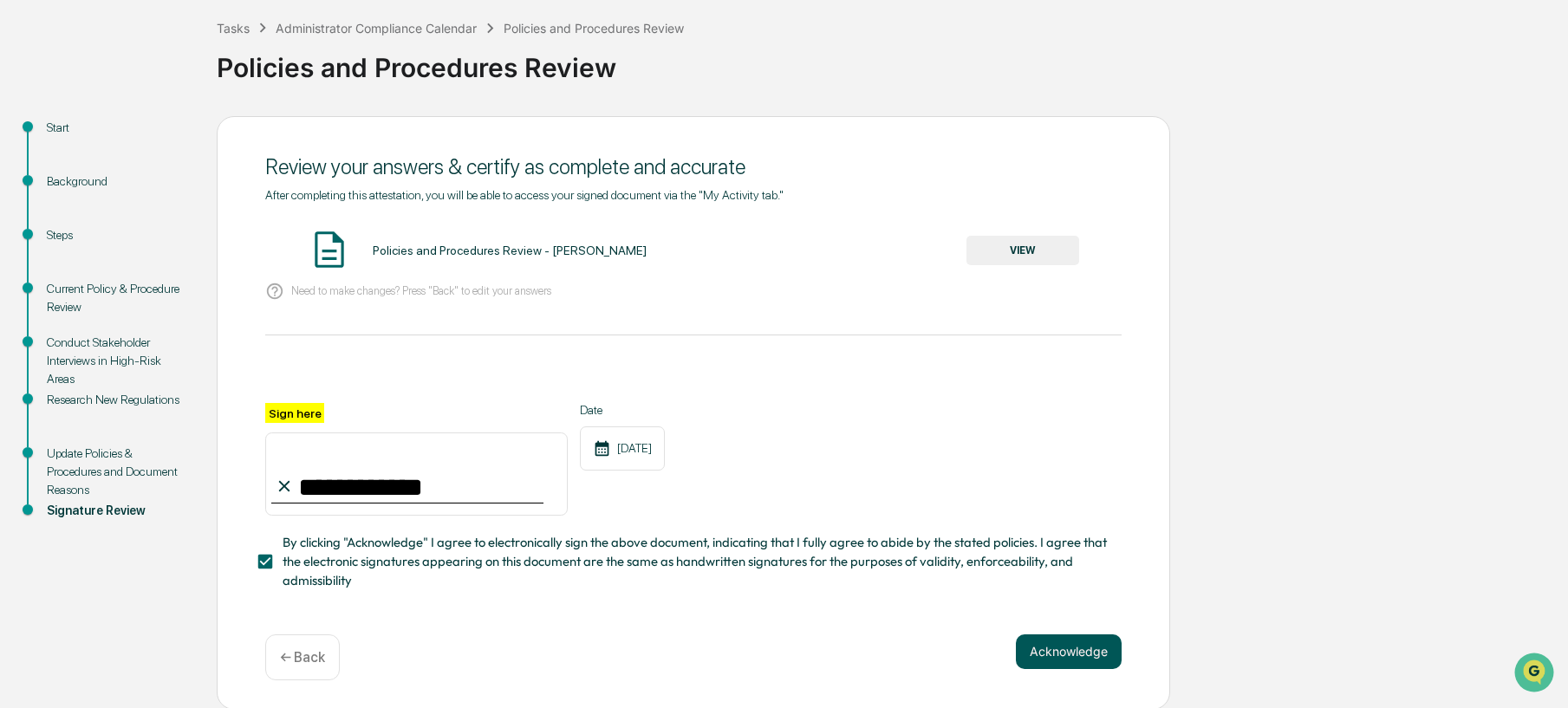
click at [1064, 652] on button "Acknowledge" at bounding box center [1068, 653] width 106 height 35
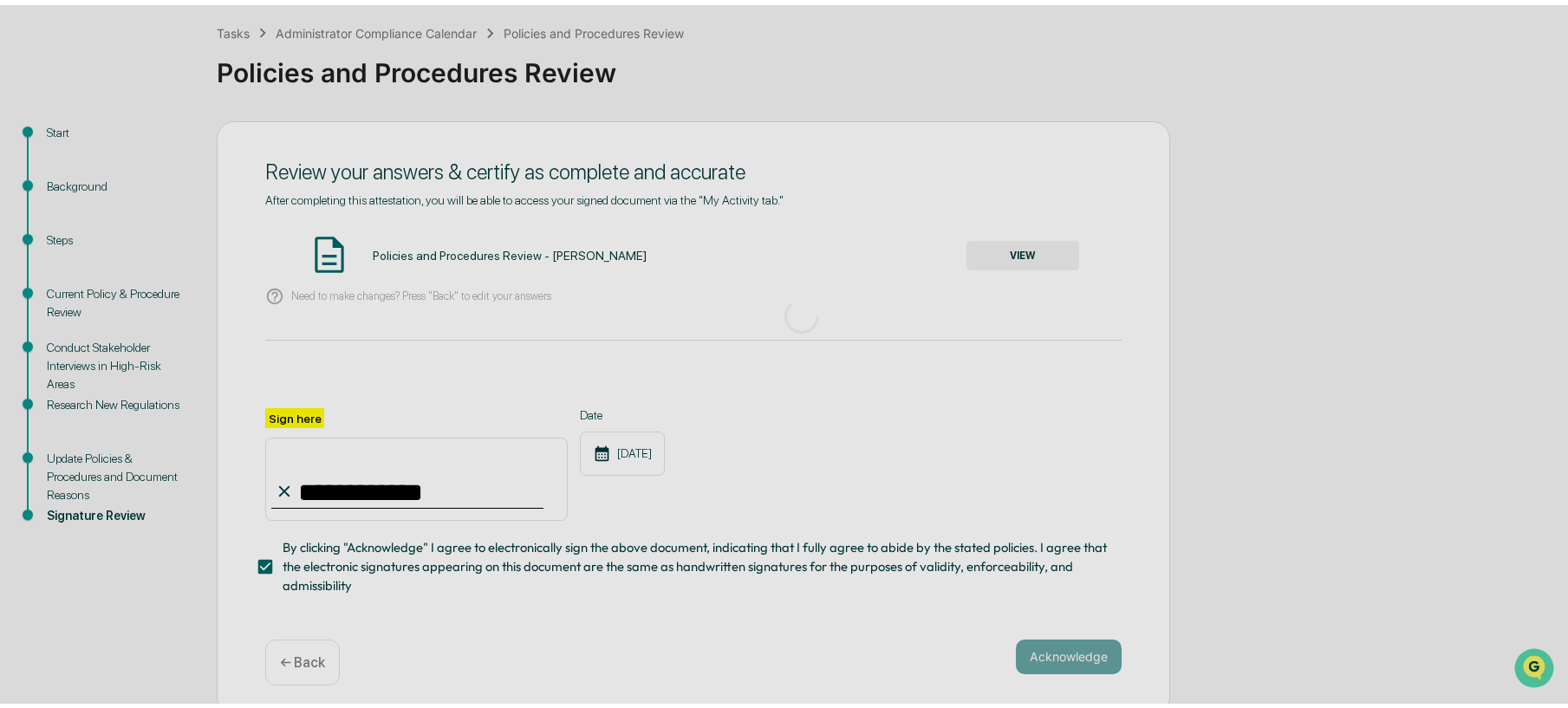
scroll to position [0, 0]
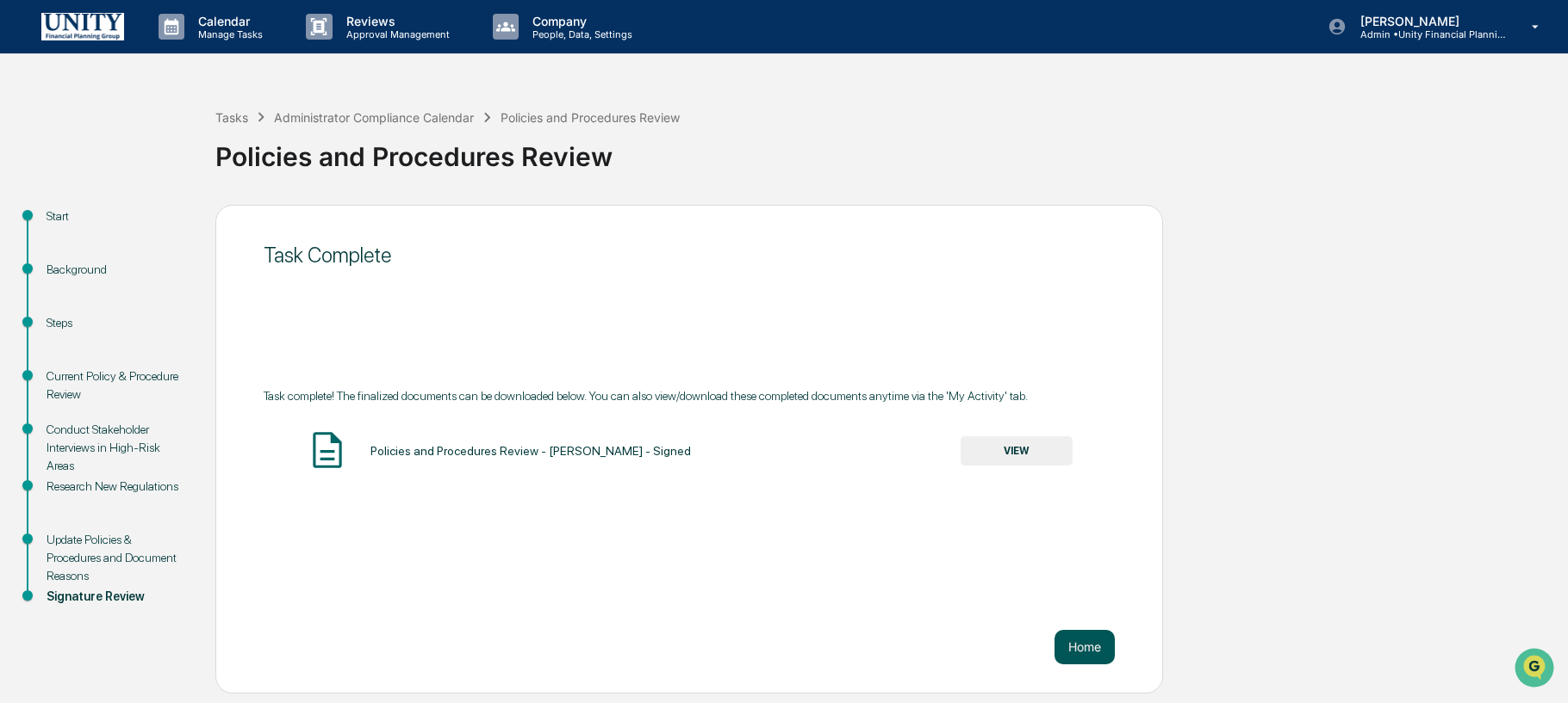
click at [1081, 655] on button "Home" at bounding box center [1085, 648] width 61 height 35
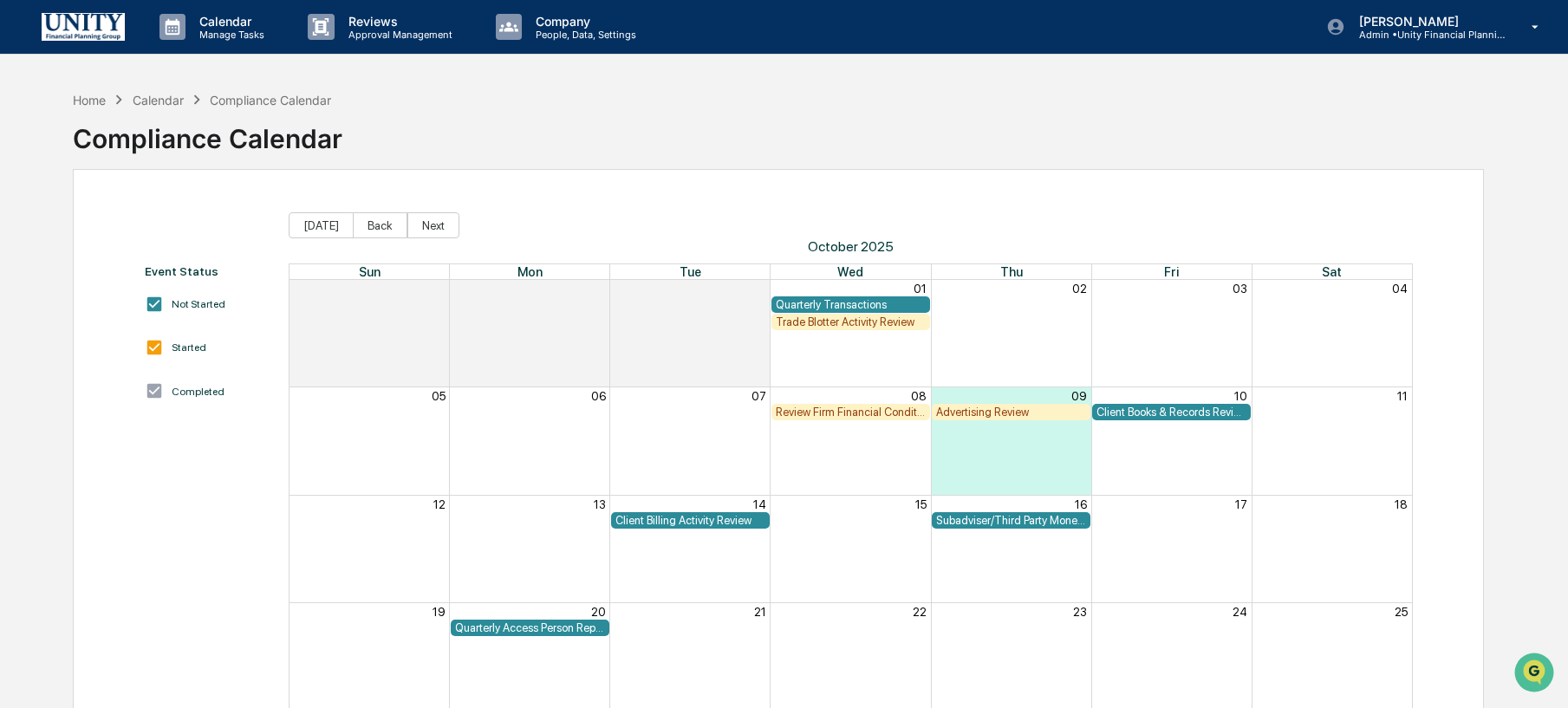
click at [96, 32] on img at bounding box center [83, 26] width 83 height 27
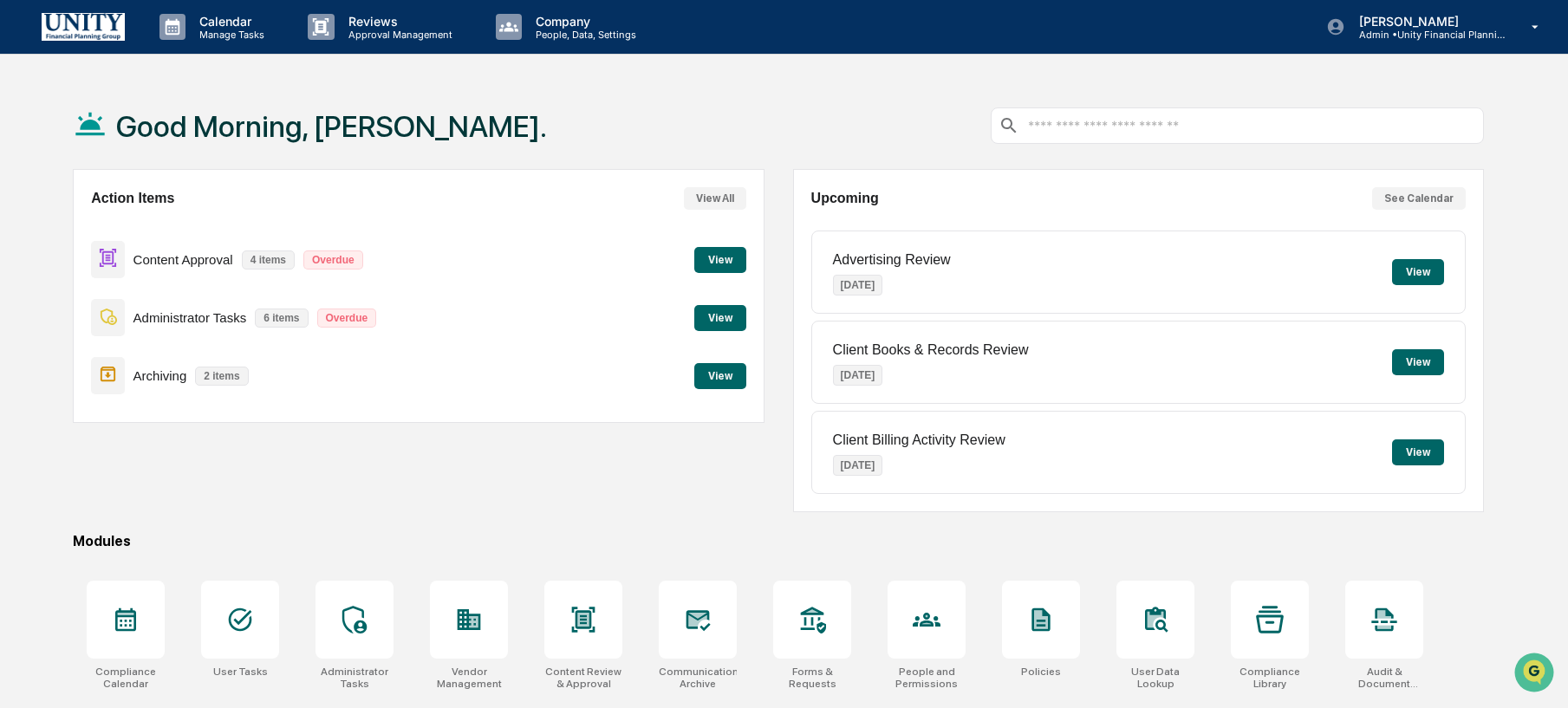
click at [723, 263] on button "View" at bounding box center [720, 259] width 52 height 26
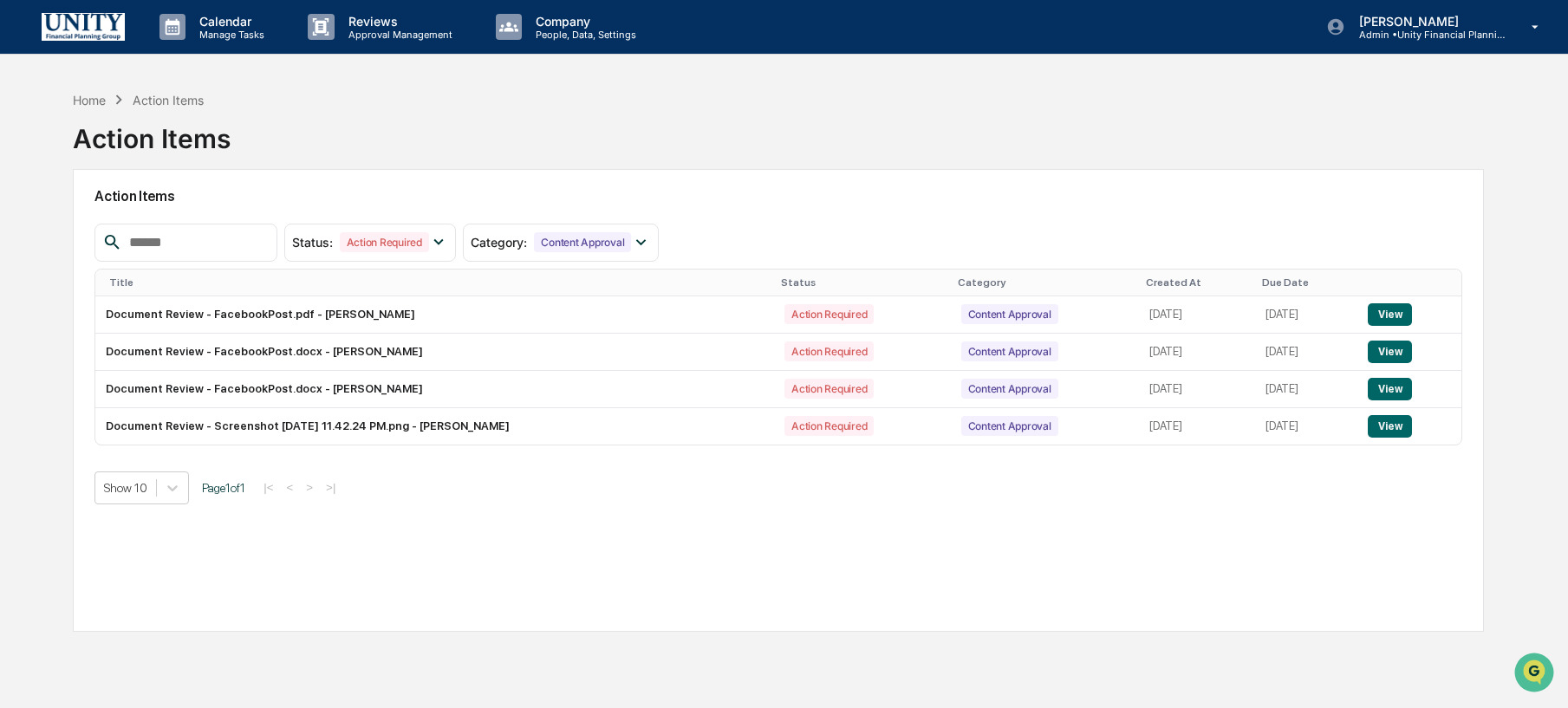
click at [88, 37] on img at bounding box center [83, 26] width 83 height 27
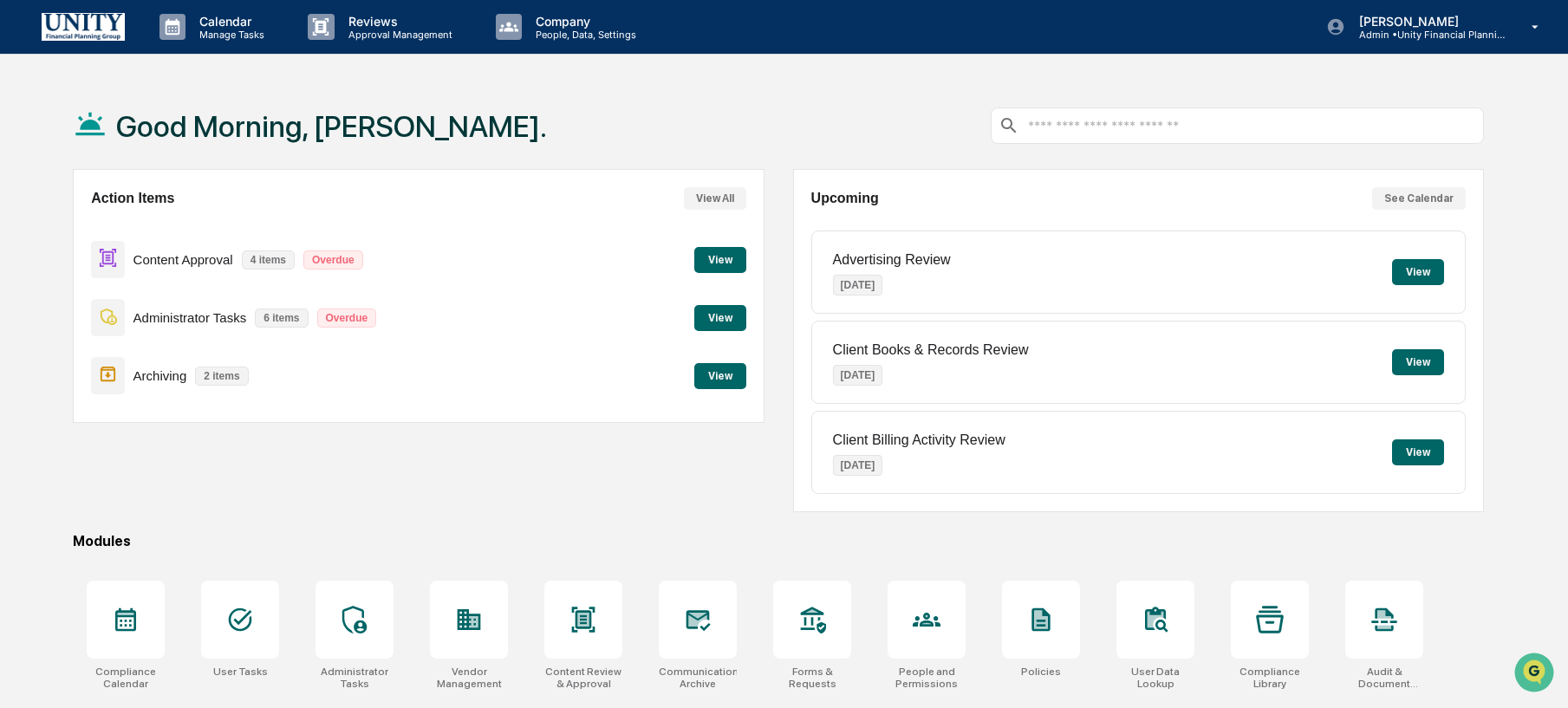
click at [717, 313] on button "View" at bounding box center [720, 318] width 52 height 26
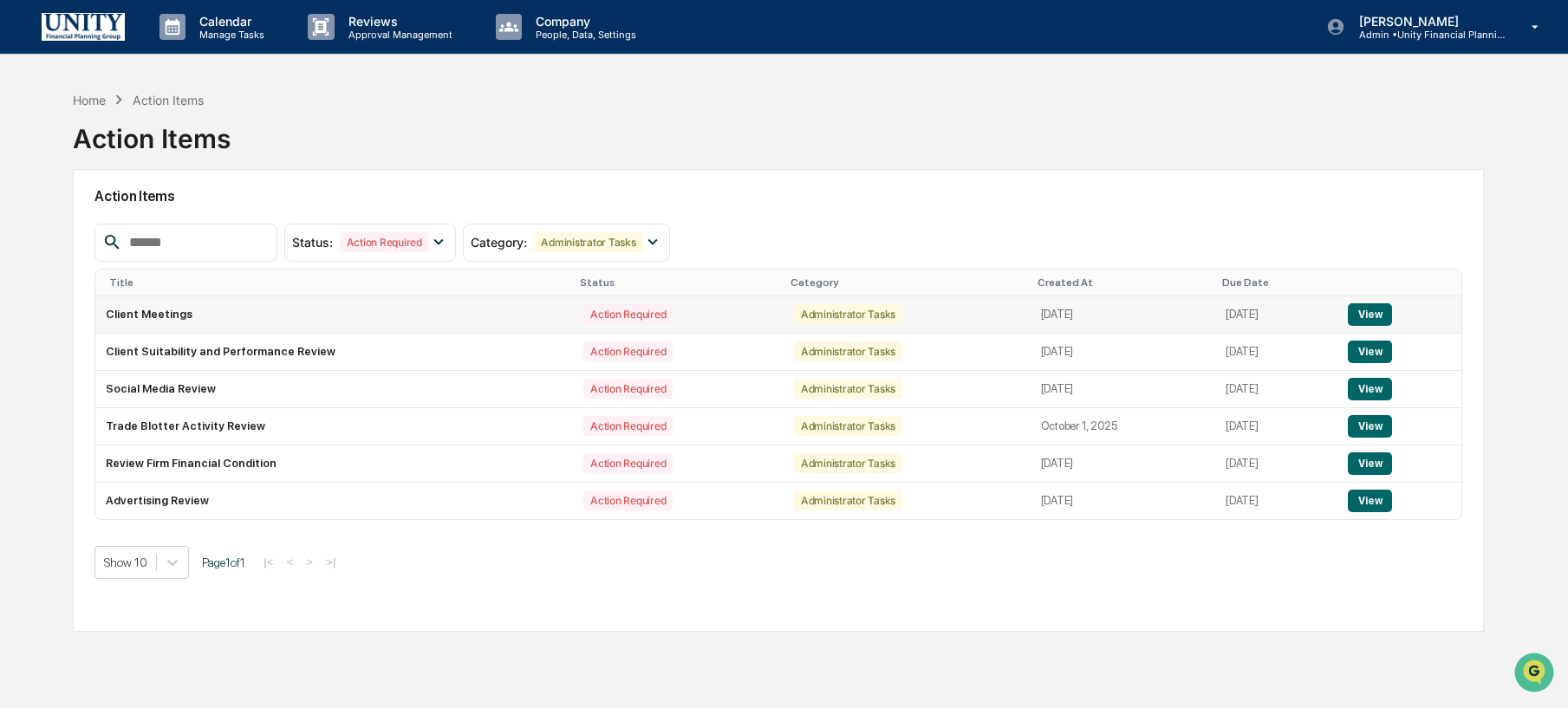
click at [1385, 312] on button "View" at bounding box center [1370, 315] width 45 height 22
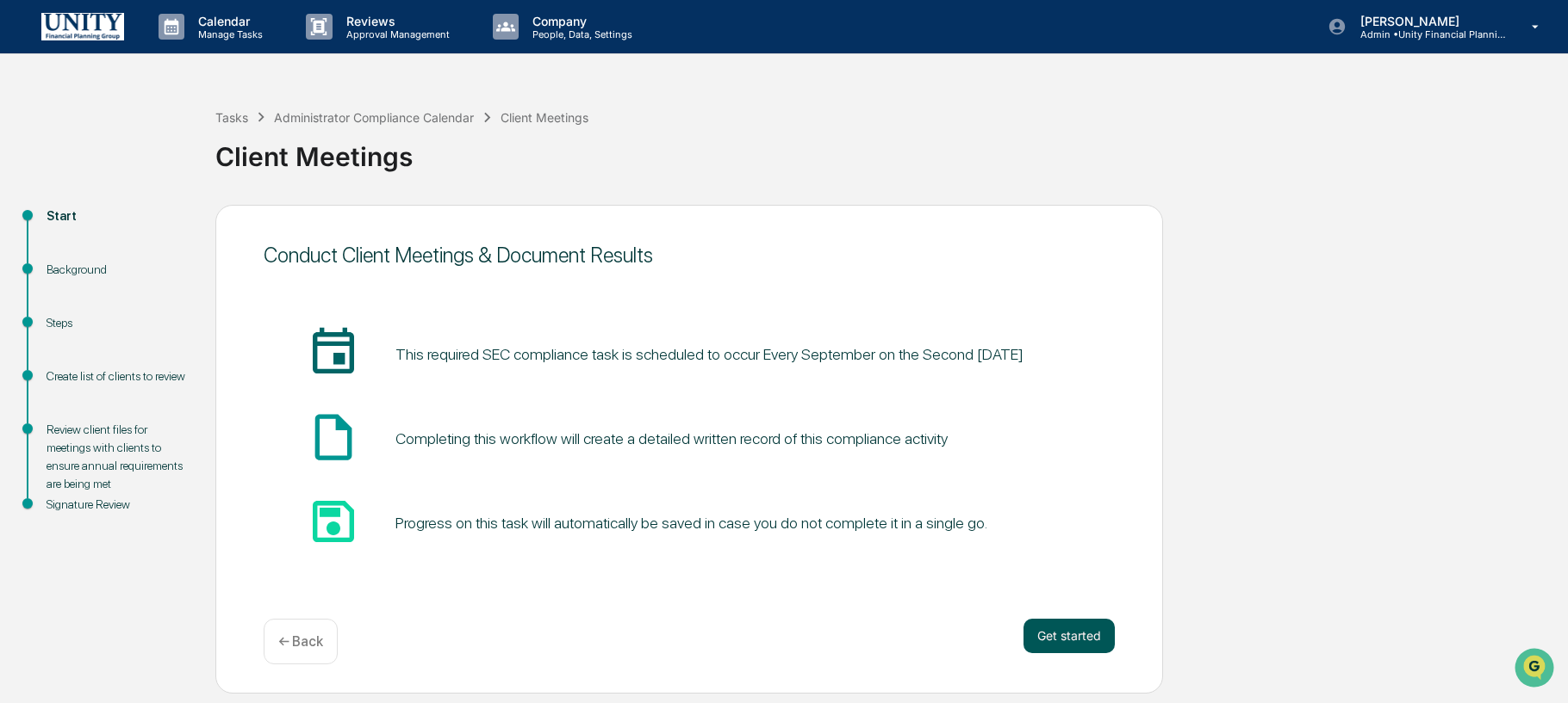
click at [1046, 640] on button "Get started" at bounding box center [1069, 636] width 92 height 35
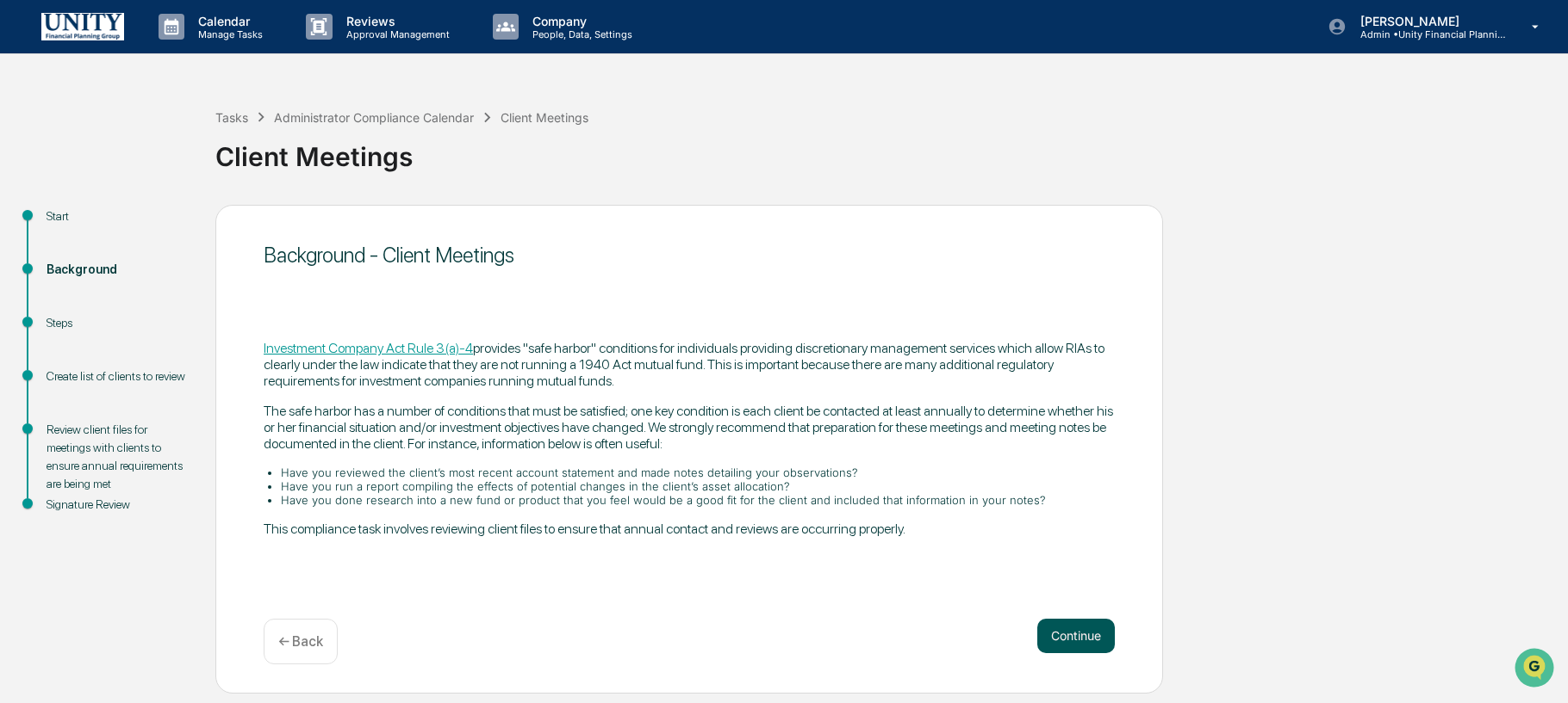
click at [1051, 646] on button "Continue" at bounding box center [1076, 636] width 77 height 35
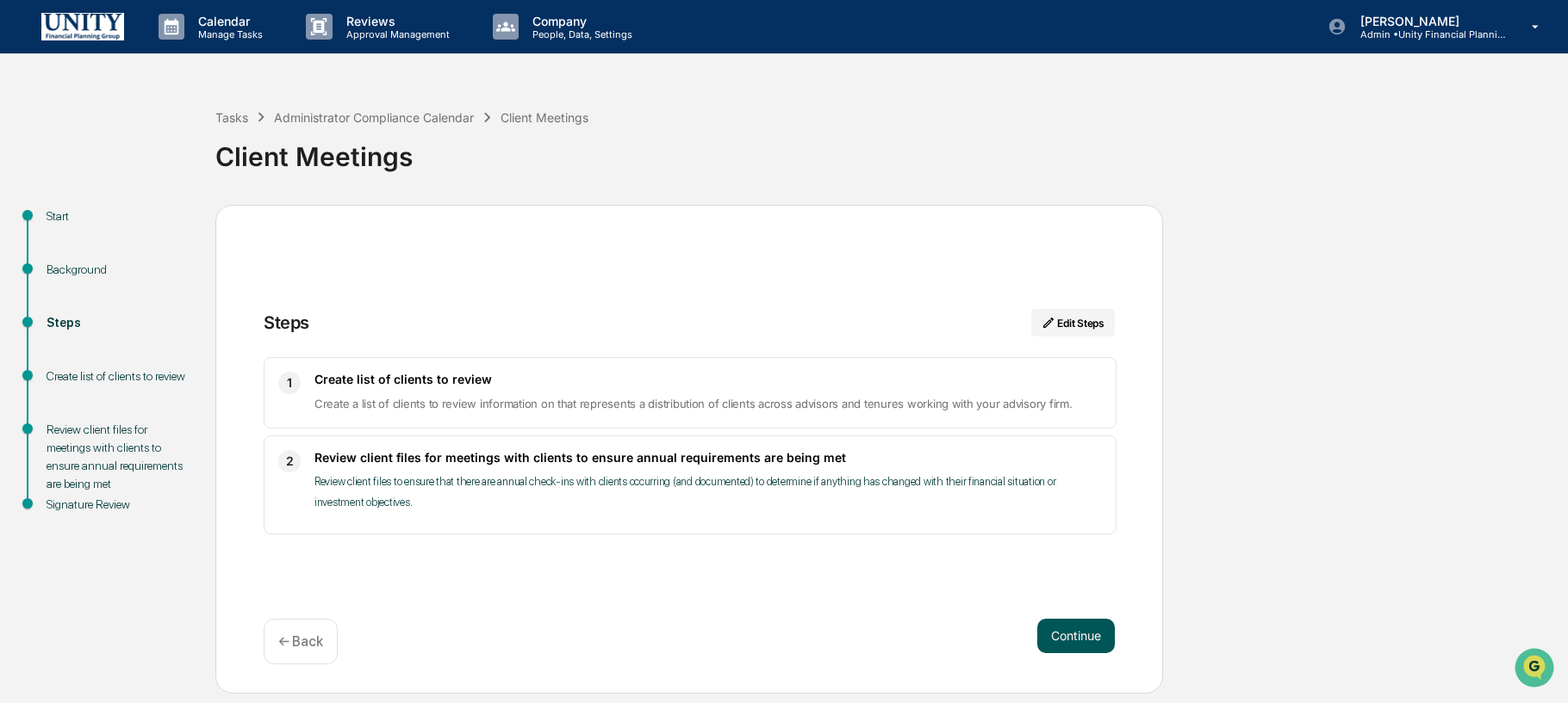
click at [1074, 629] on button "Continue" at bounding box center [1076, 636] width 77 height 35
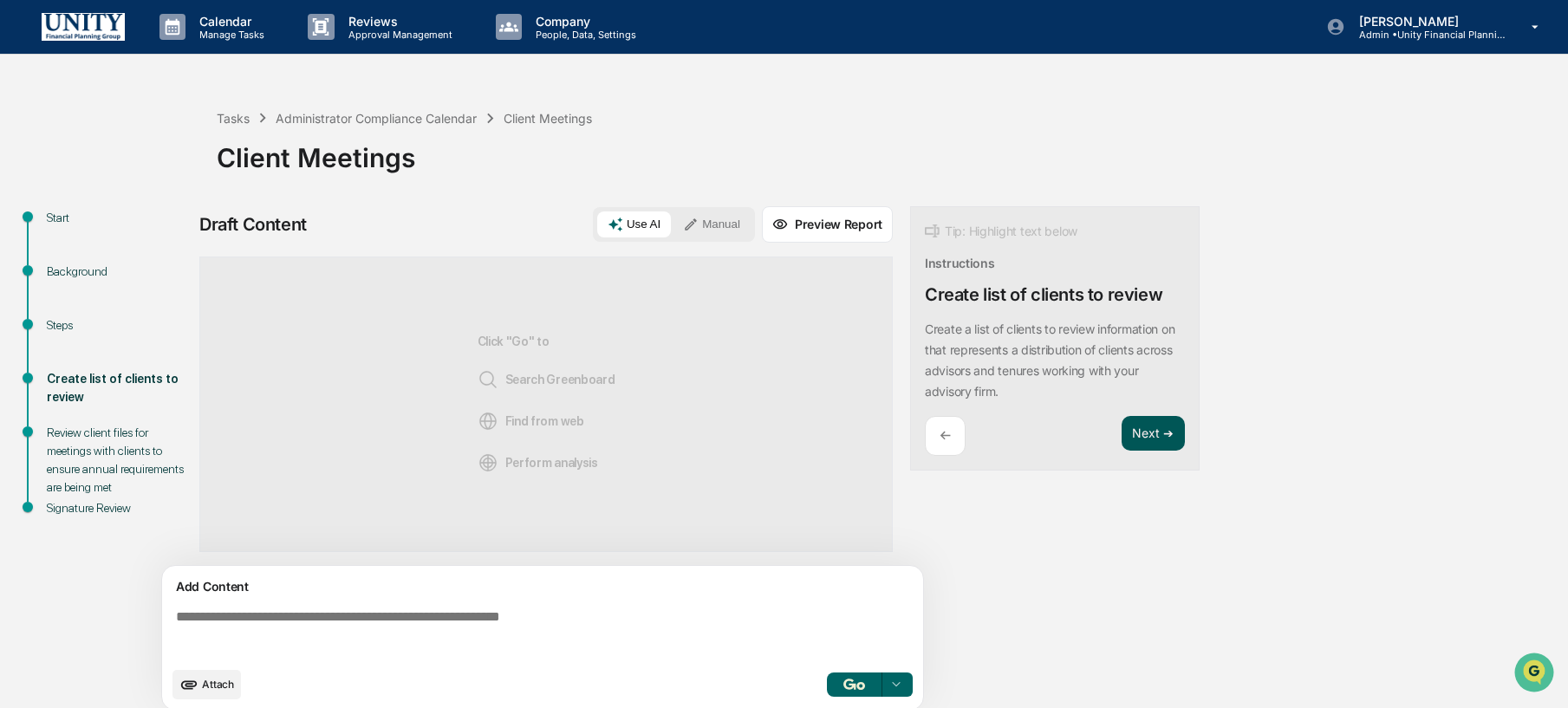
click at [1151, 441] on button "Next ➔" at bounding box center [1152, 434] width 63 height 36
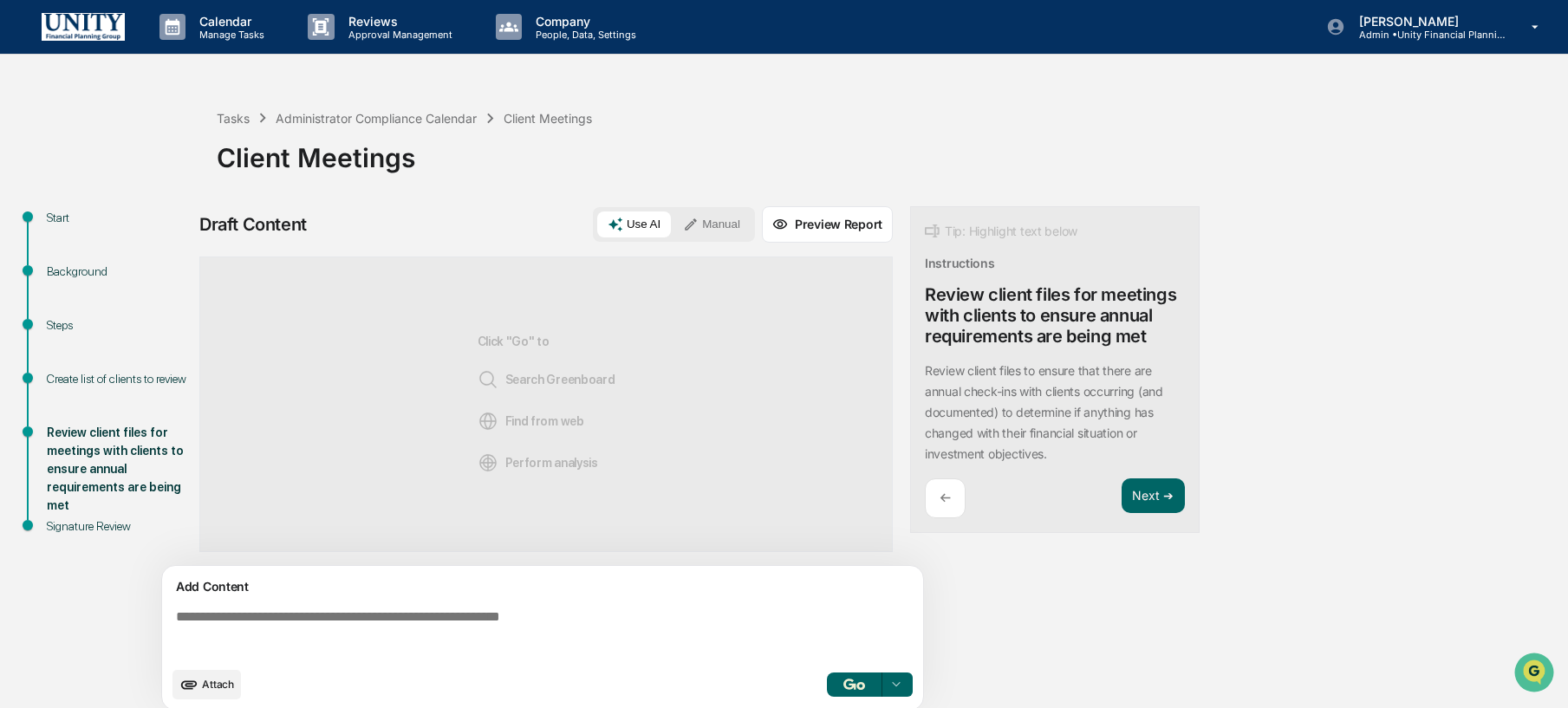
click at [637, 629] on textarea at bounding box center [546, 634] width 754 height 62
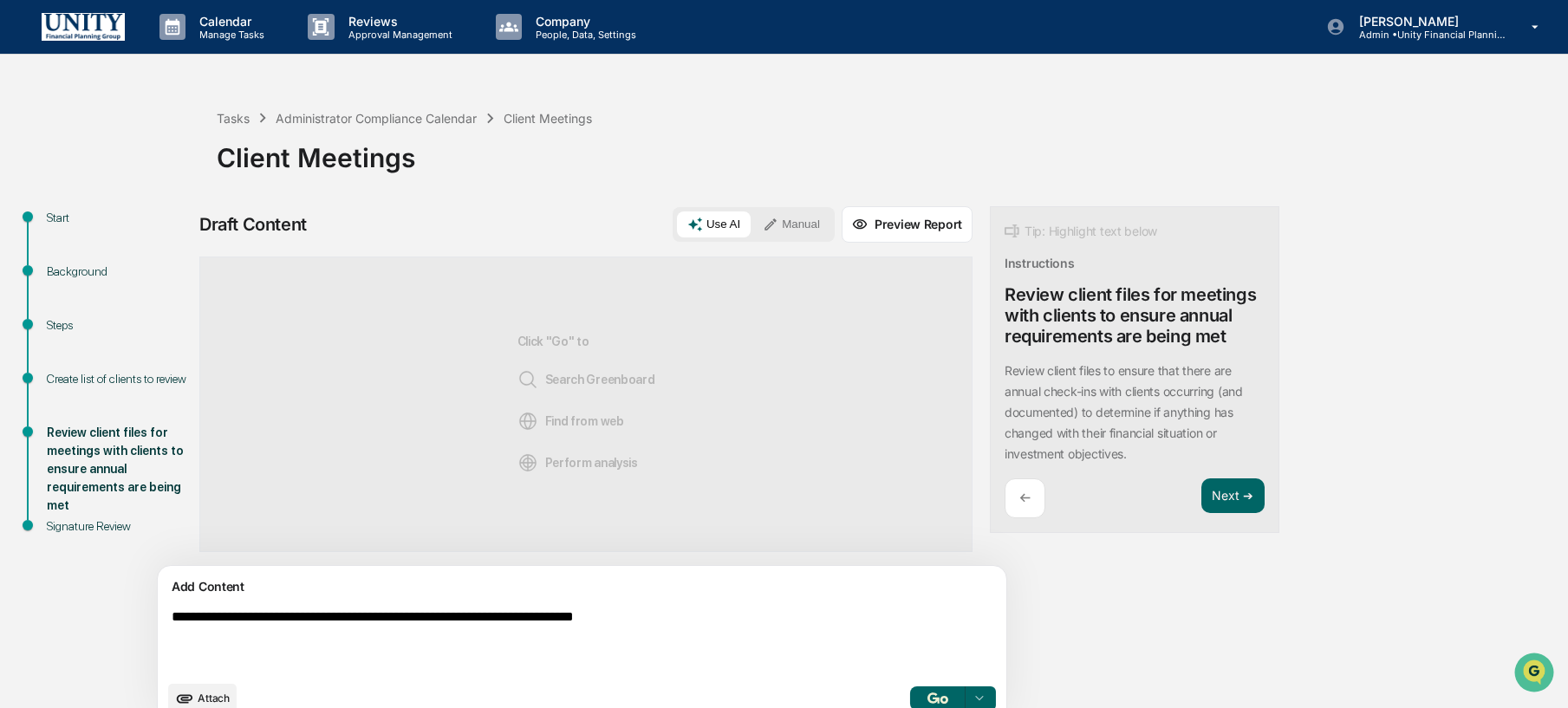
type textarea "**********"
click at [716, 200] on div "Tasks Administrator Compliance Calendar Client Meetings Client Meetings" at bounding box center [887, 145] width 1343 height 124
click at [752, 219] on button "Manual" at bounding box center [791, 224] width 78 height 26
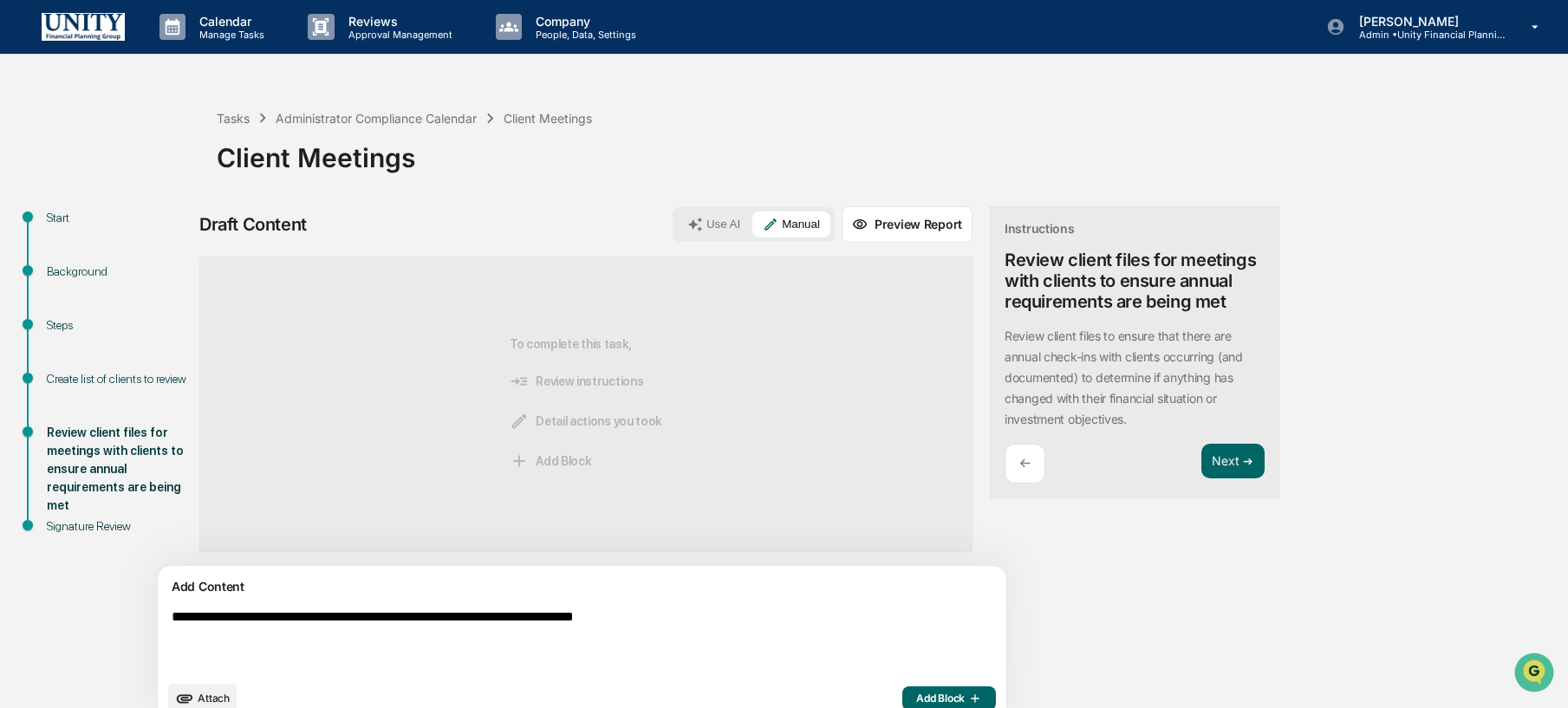
click at [917, 702] on span "Add Block" at bounding box center [950, 699] width 66 height 14
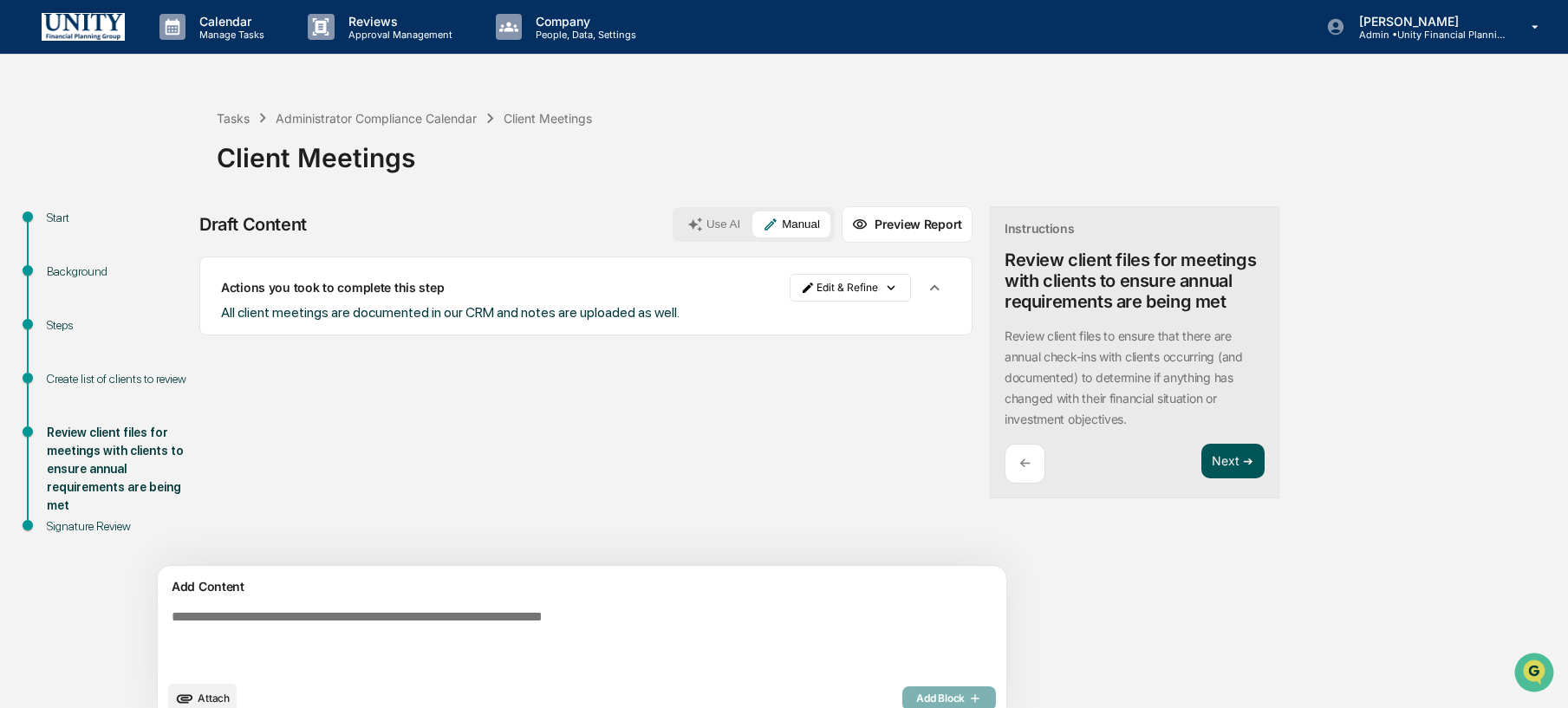
click at [1202, 475] on button "Next ➔" at bounding box center [1233, 461] width 63 height 36
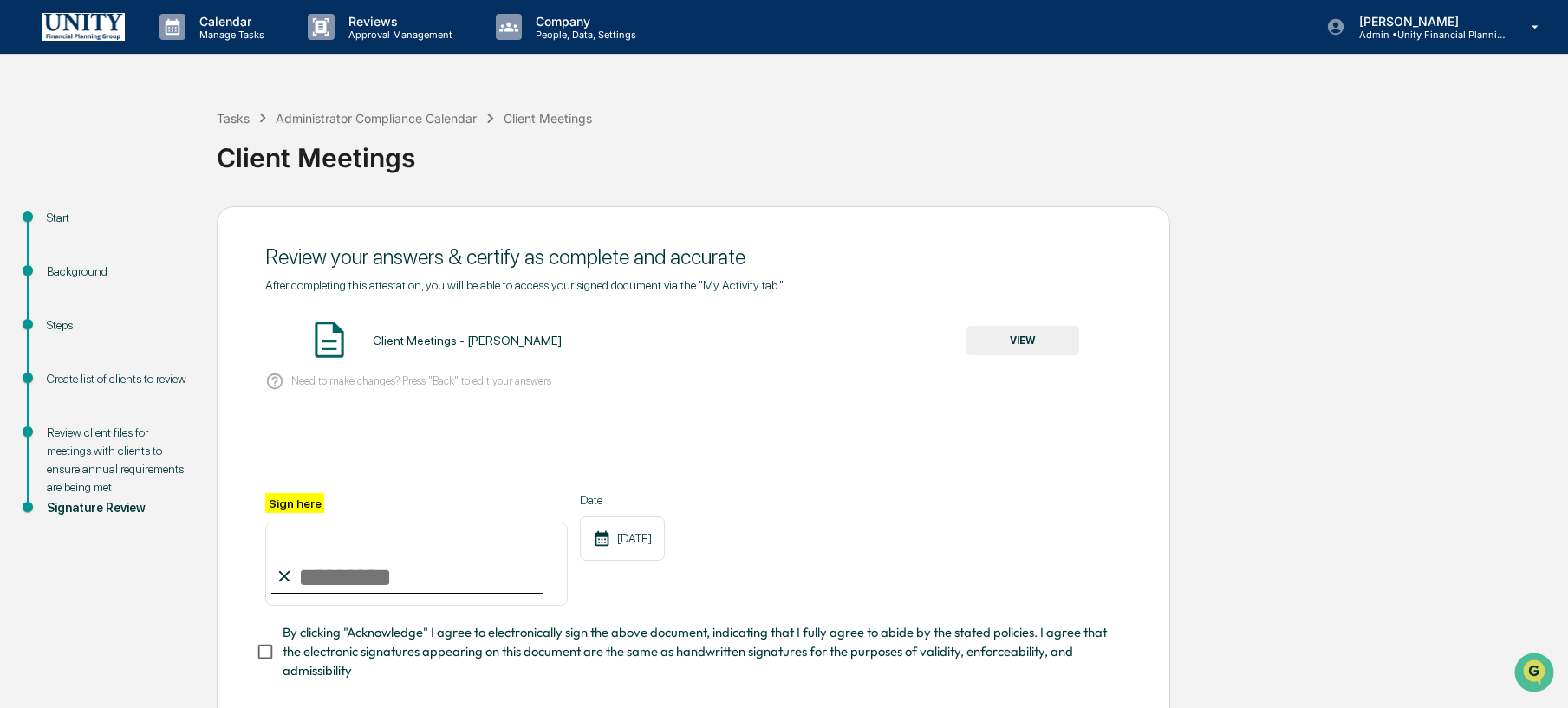
click at [1056, 353] on button "VIEW" at bounding box center [1023, 341] width 113 height 29
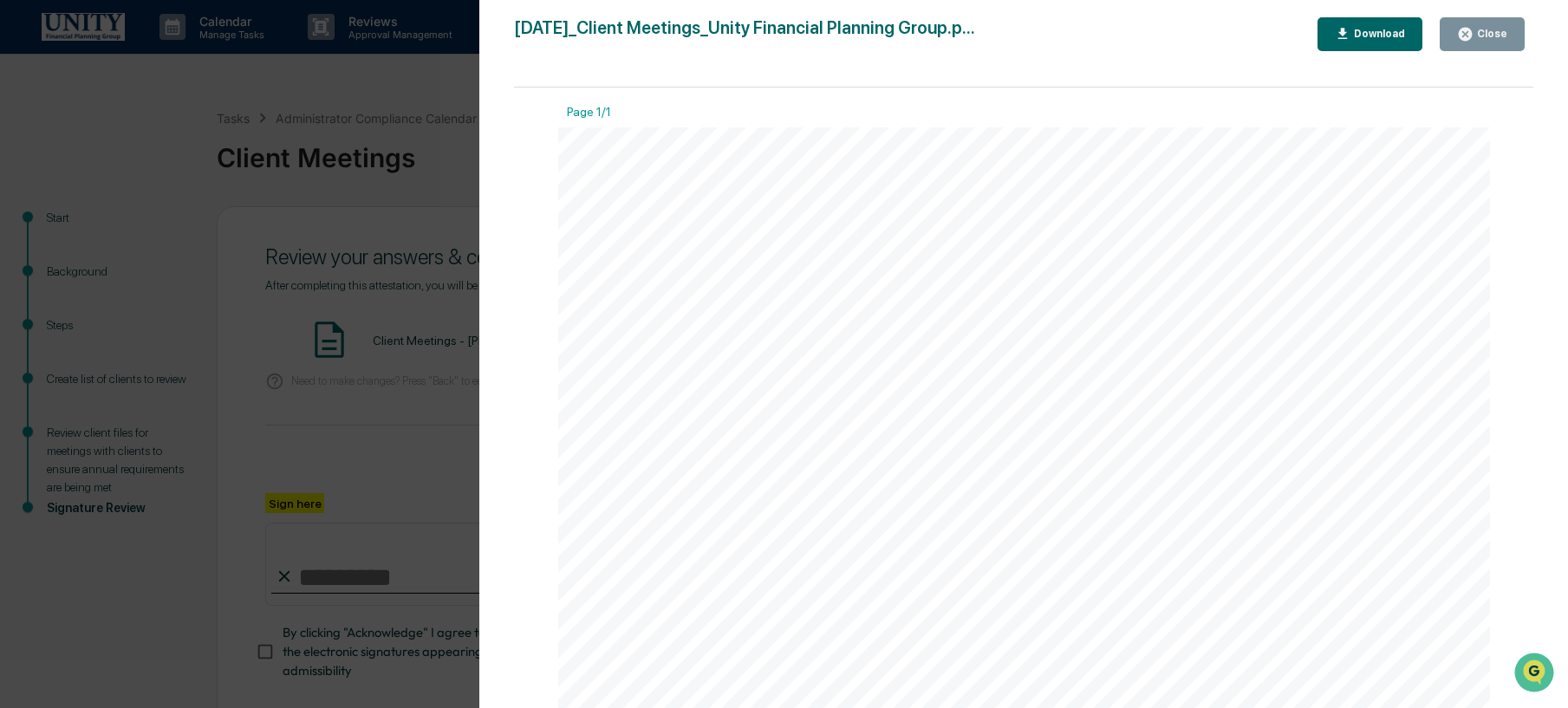
click at [294, 439] on div "Version History 10/09/2025, 01:51 PM Wade Marcy 2025-10-09_Client Meetings_Unit…" at bounding box center [784, 354] width 1568 height 708
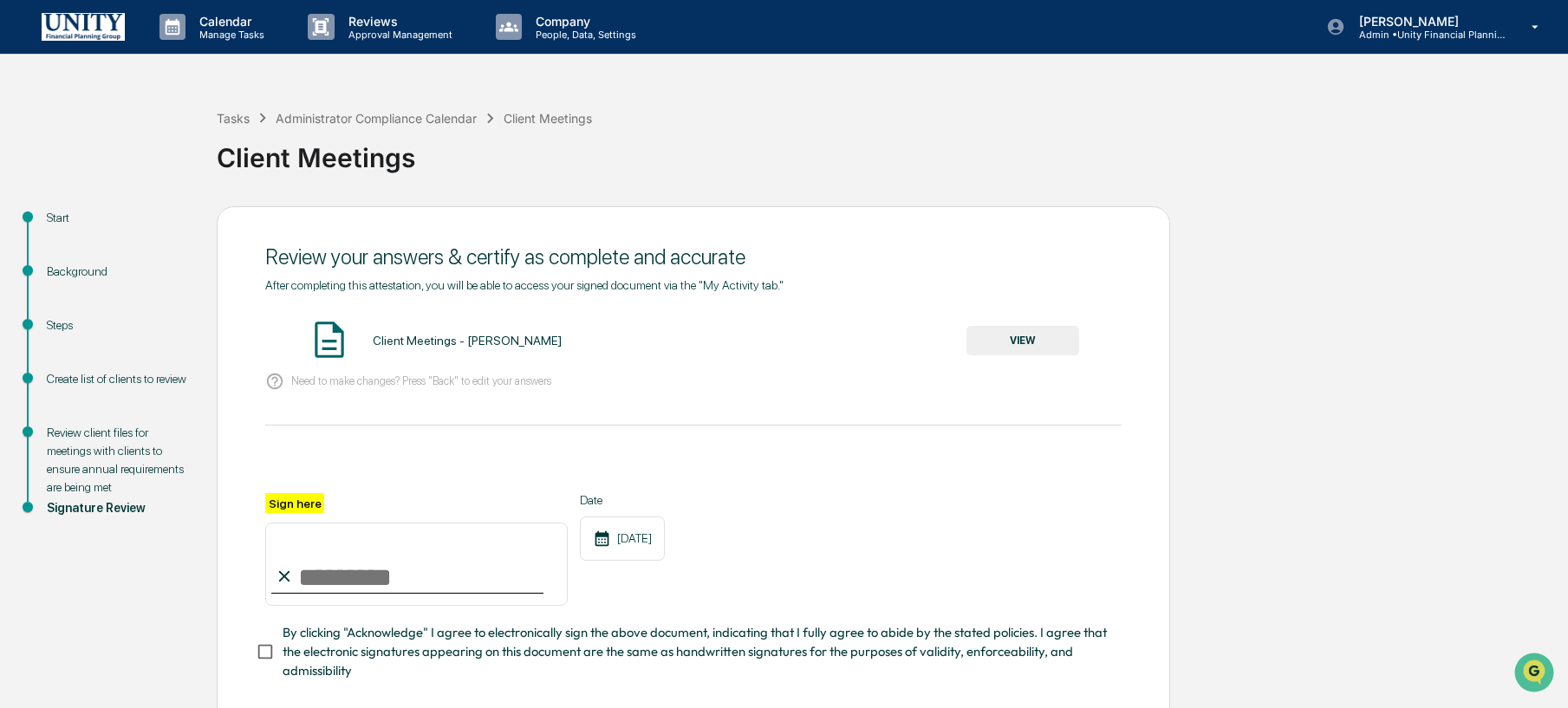
click at [341, 583] on input "Sign here" at bounding box center [417, 564] width 303 height 84
type input "**********"
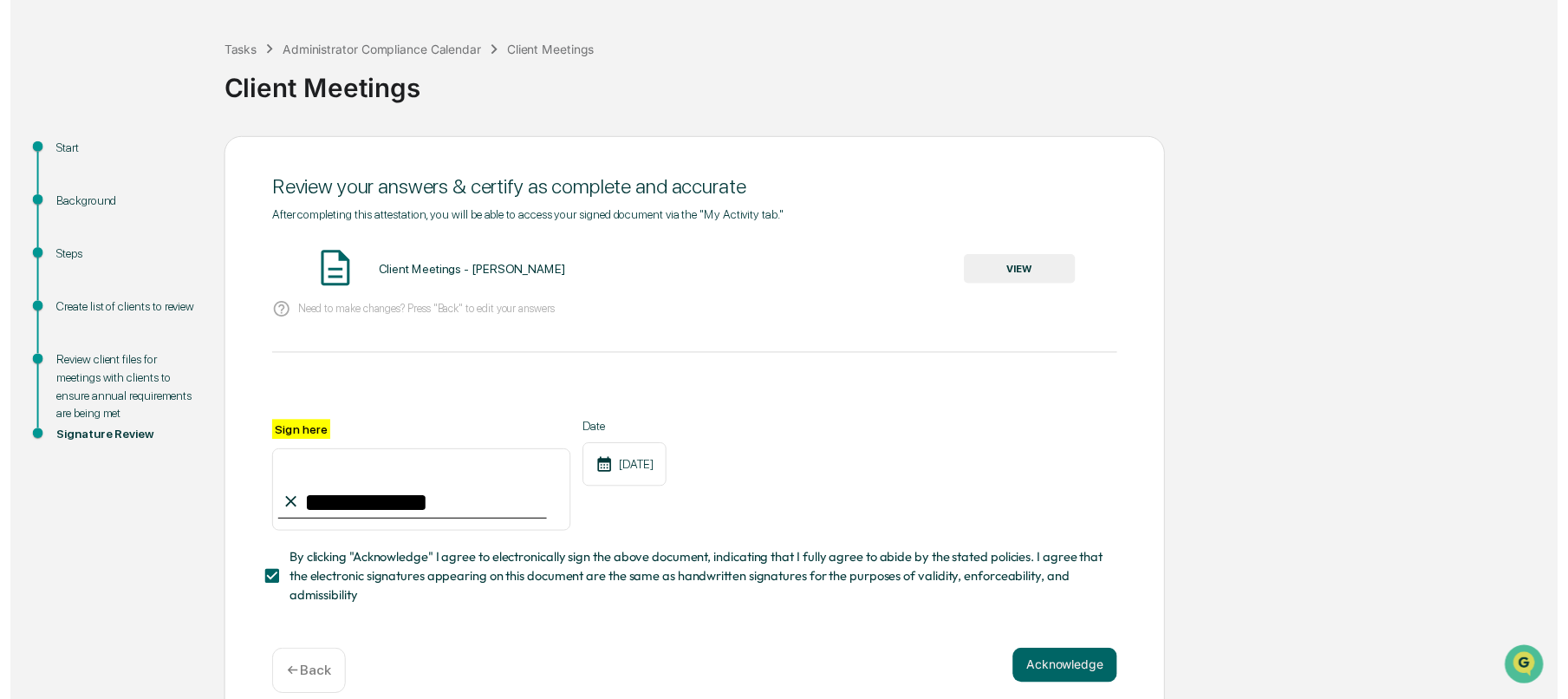
scroll to position [90, 0]
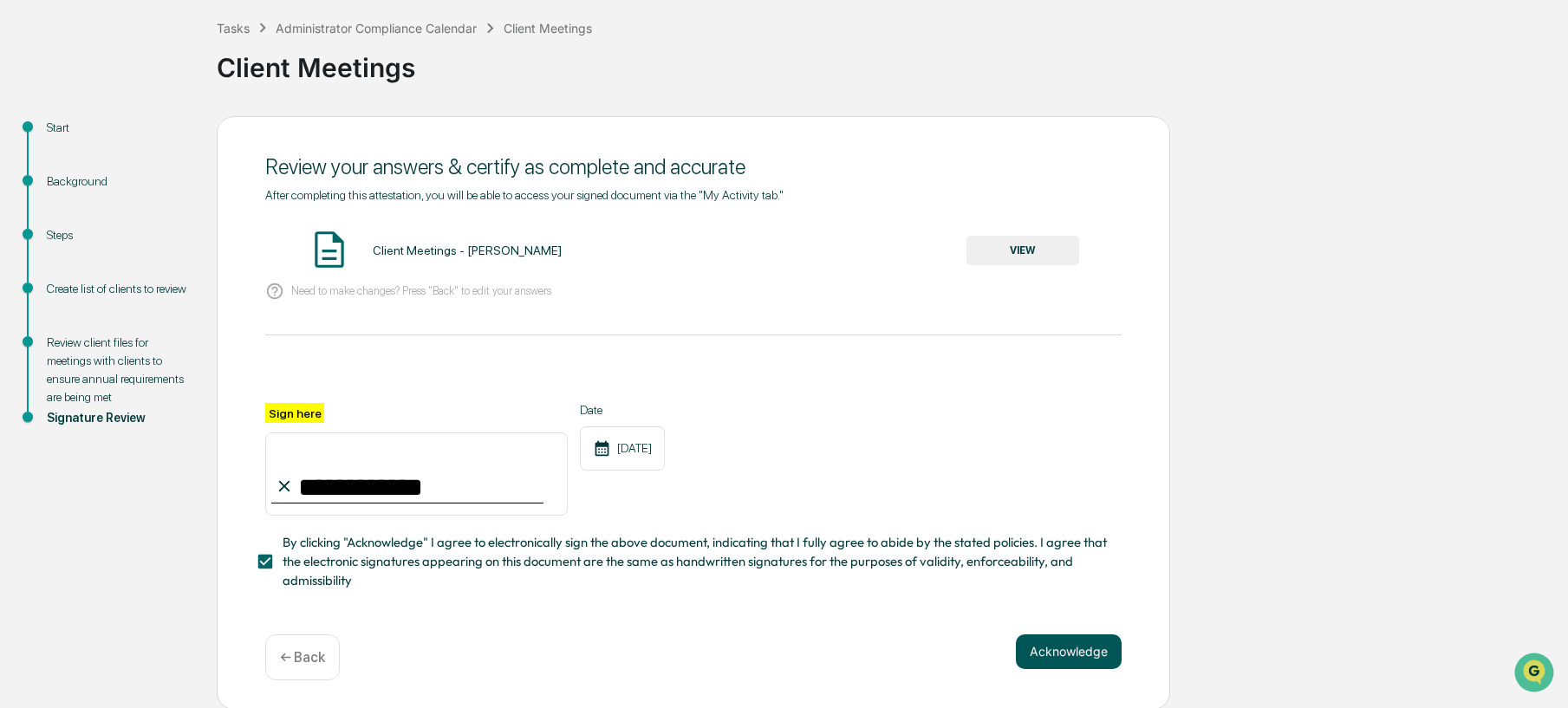
click at [1044, 635] on button "Acknowledge" at bounding box center [1068, 653] width 106 height 35
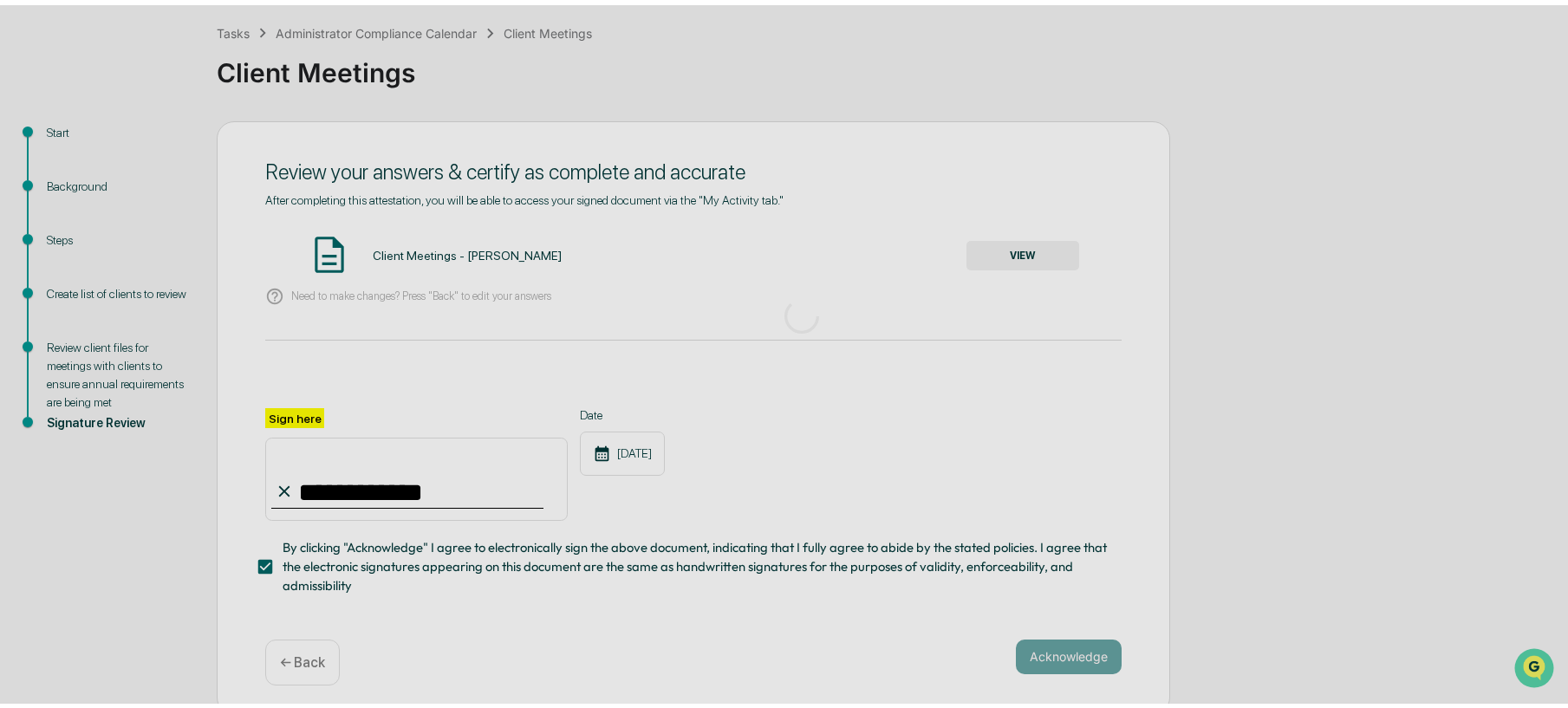
scroll to position [0, 0]
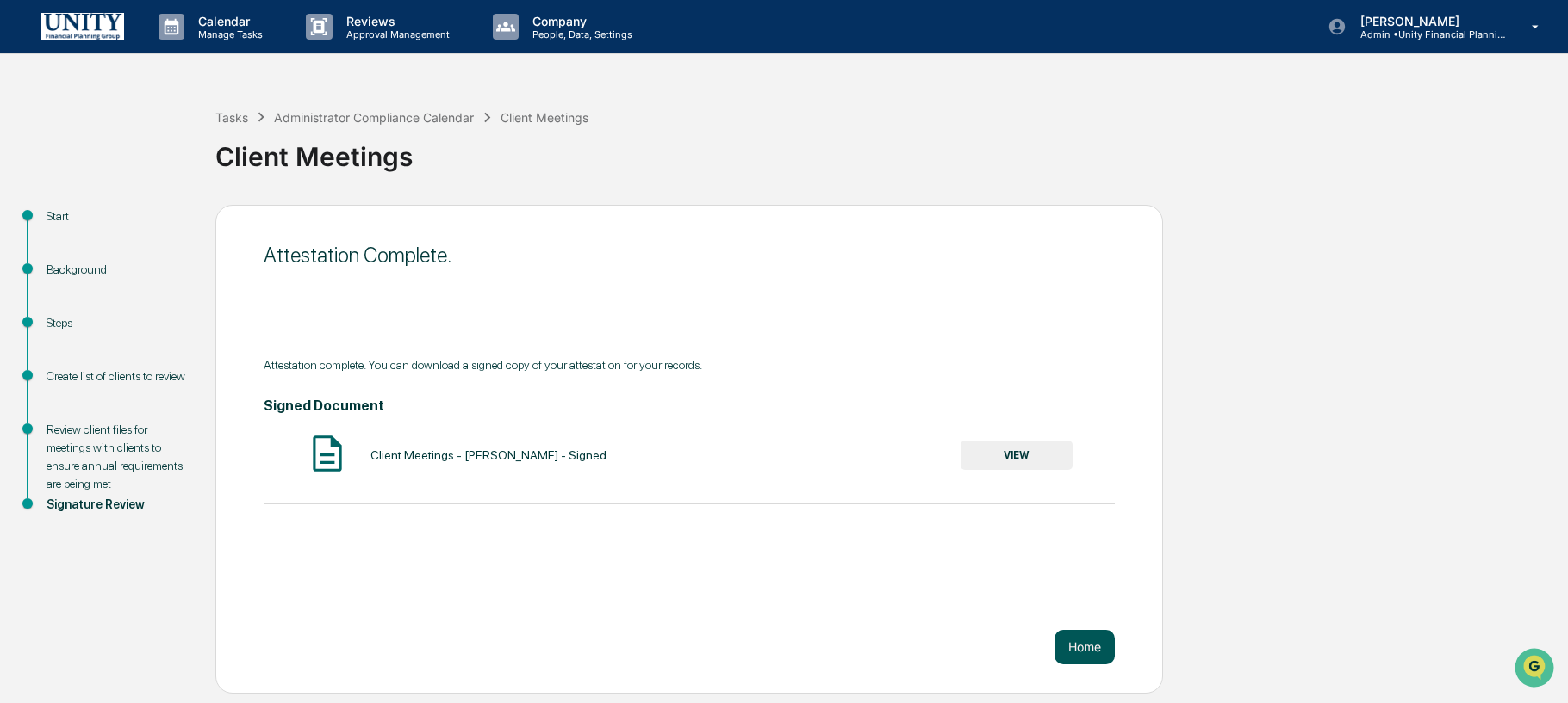
click at [1102, 645] on button "Home" at bounding box center [1085, 648] width 61 height 35
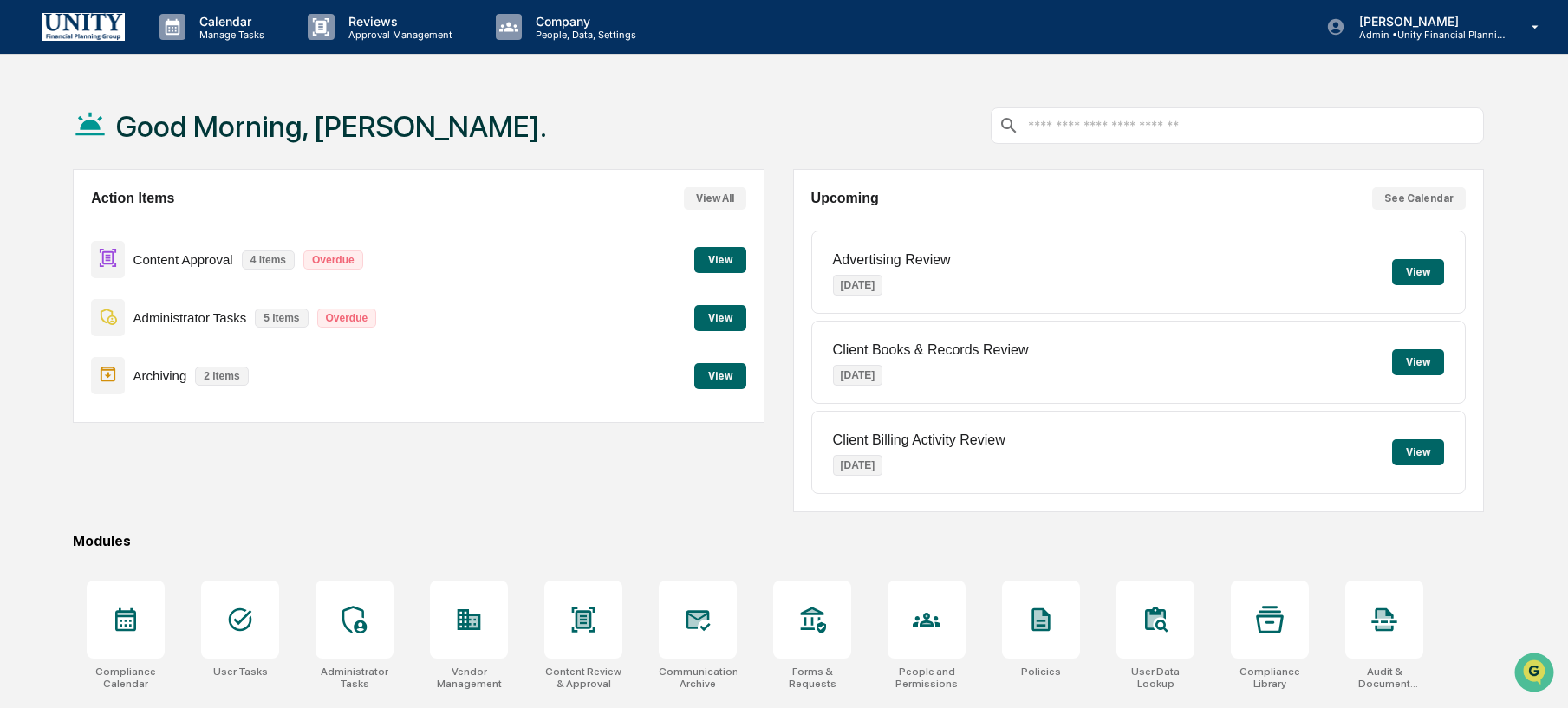
click at [722, 317] on button "View" at bounding box center [720, 318] width 52 height 26
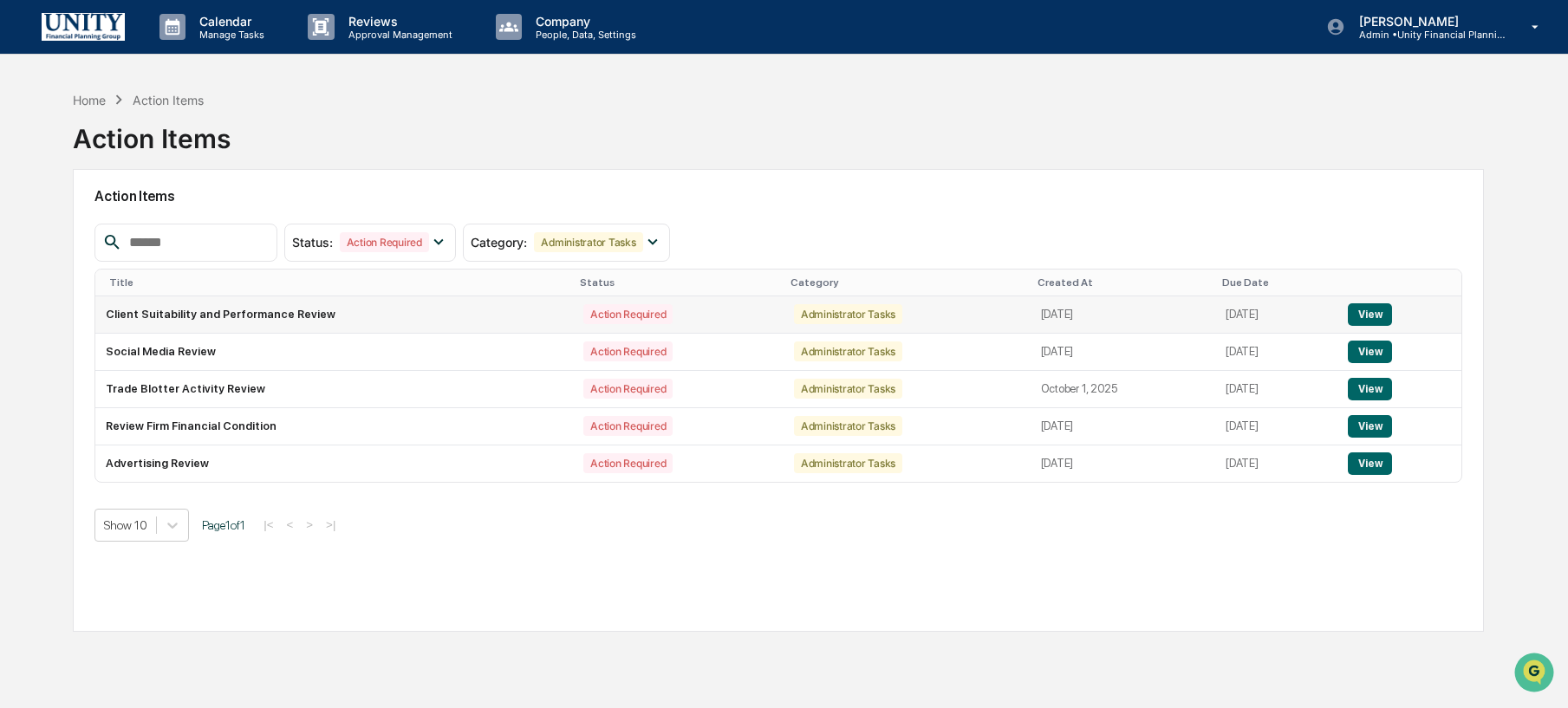
click at [1383, 320] on button "View" at bounding box center [1370, 315] width 45 height 22
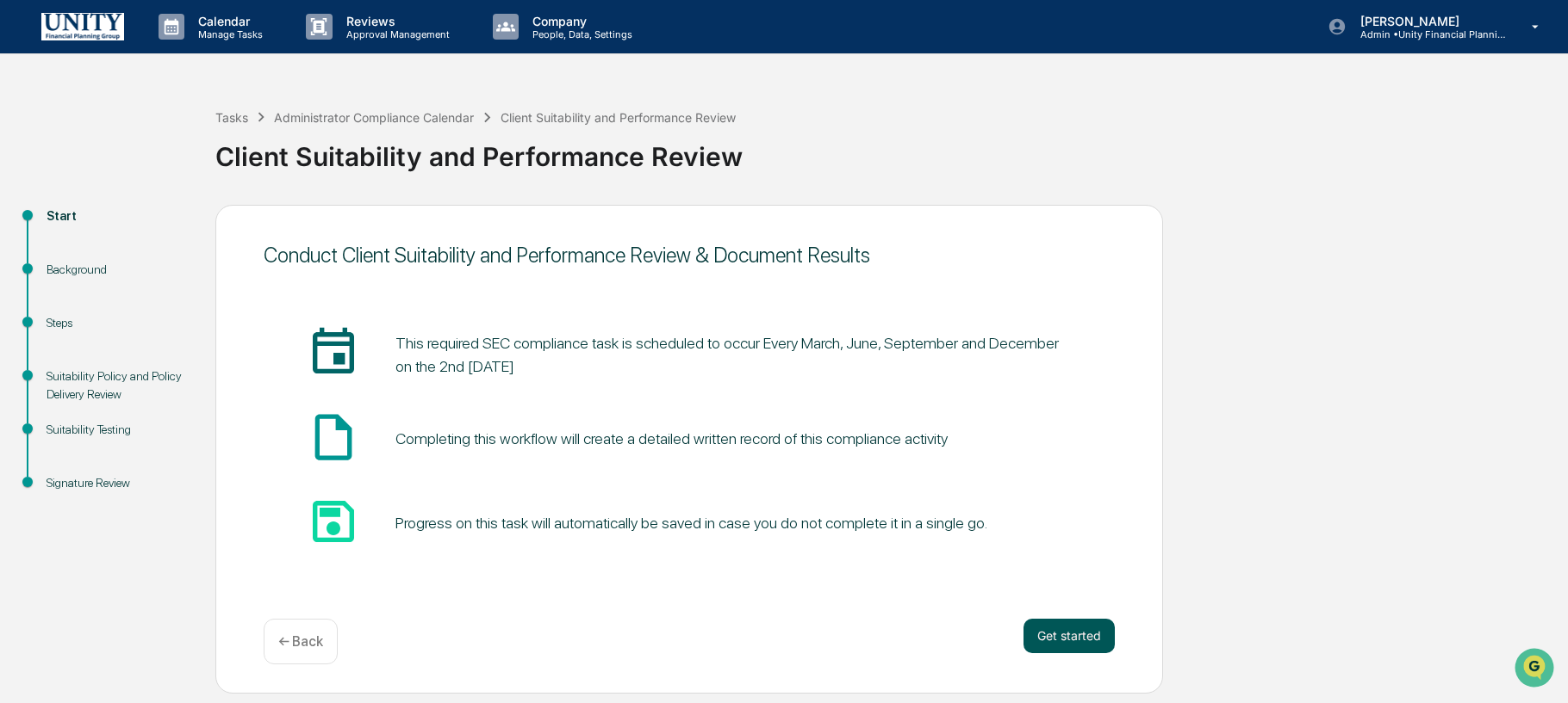
click at [1098, 650] on button "Get started" at bounding box center [1069, 636] width 92 height 35
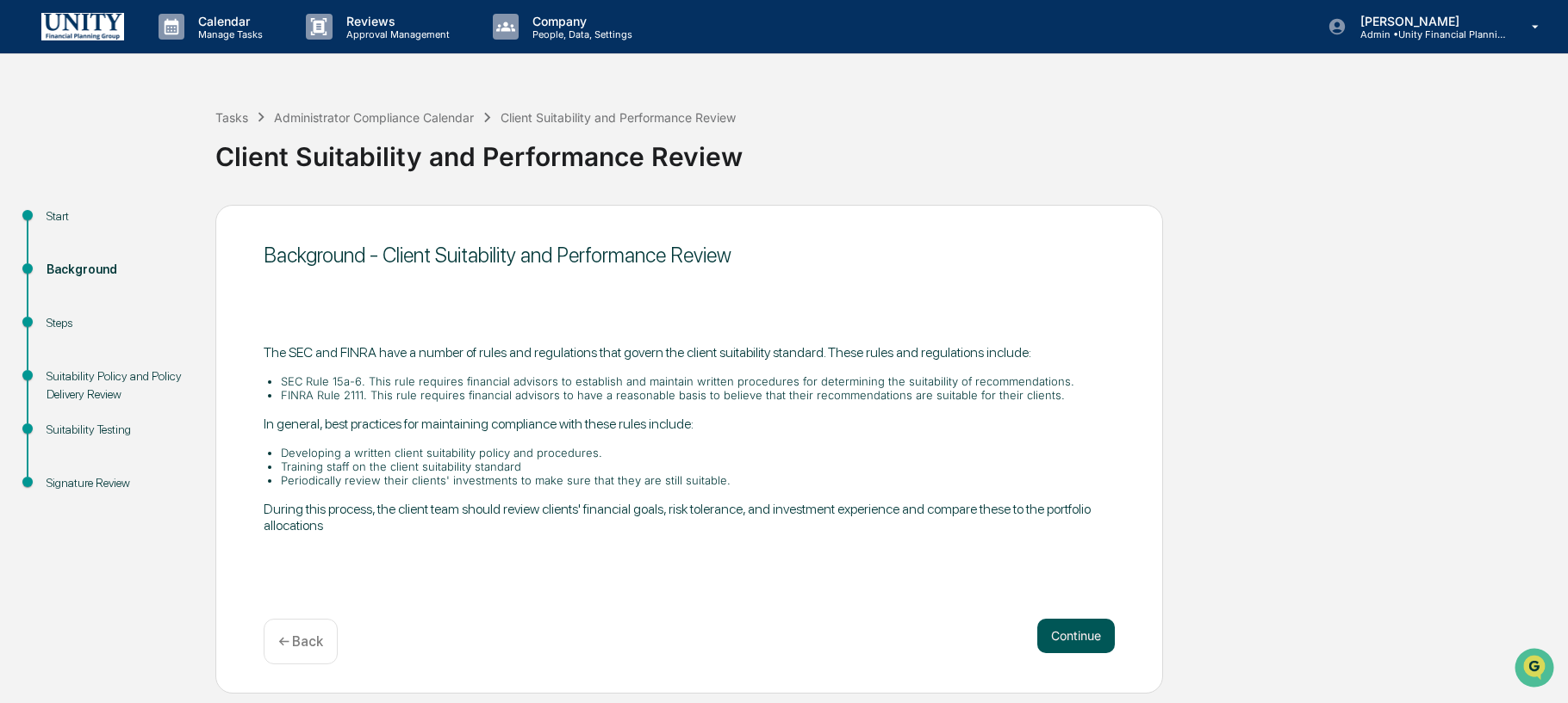
click at [1108, 636] on button "Continue" at bounding box center [1076, 636] width 77 height 35
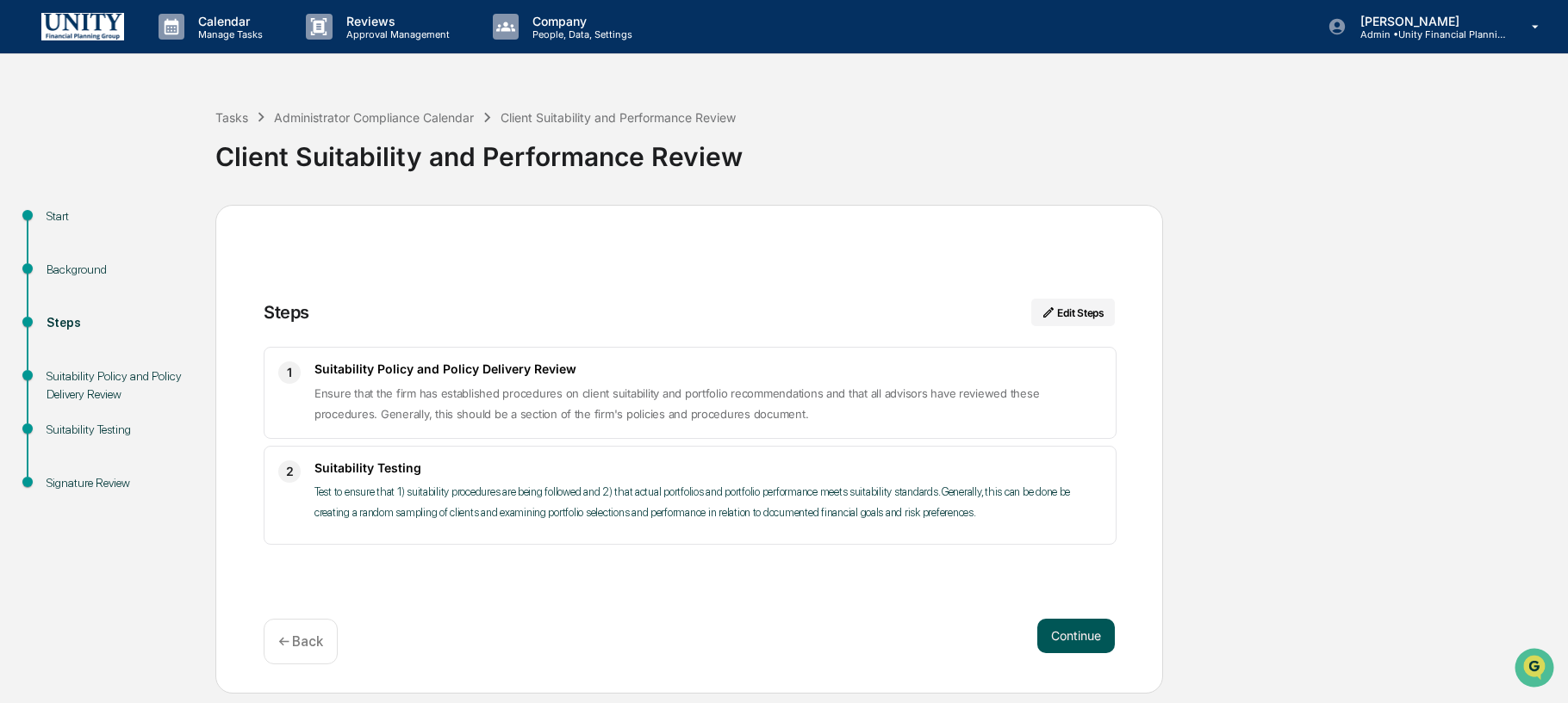
click at [1081, 641] on button "Continue" at bounding box center [1076, 636] width 77 height 35
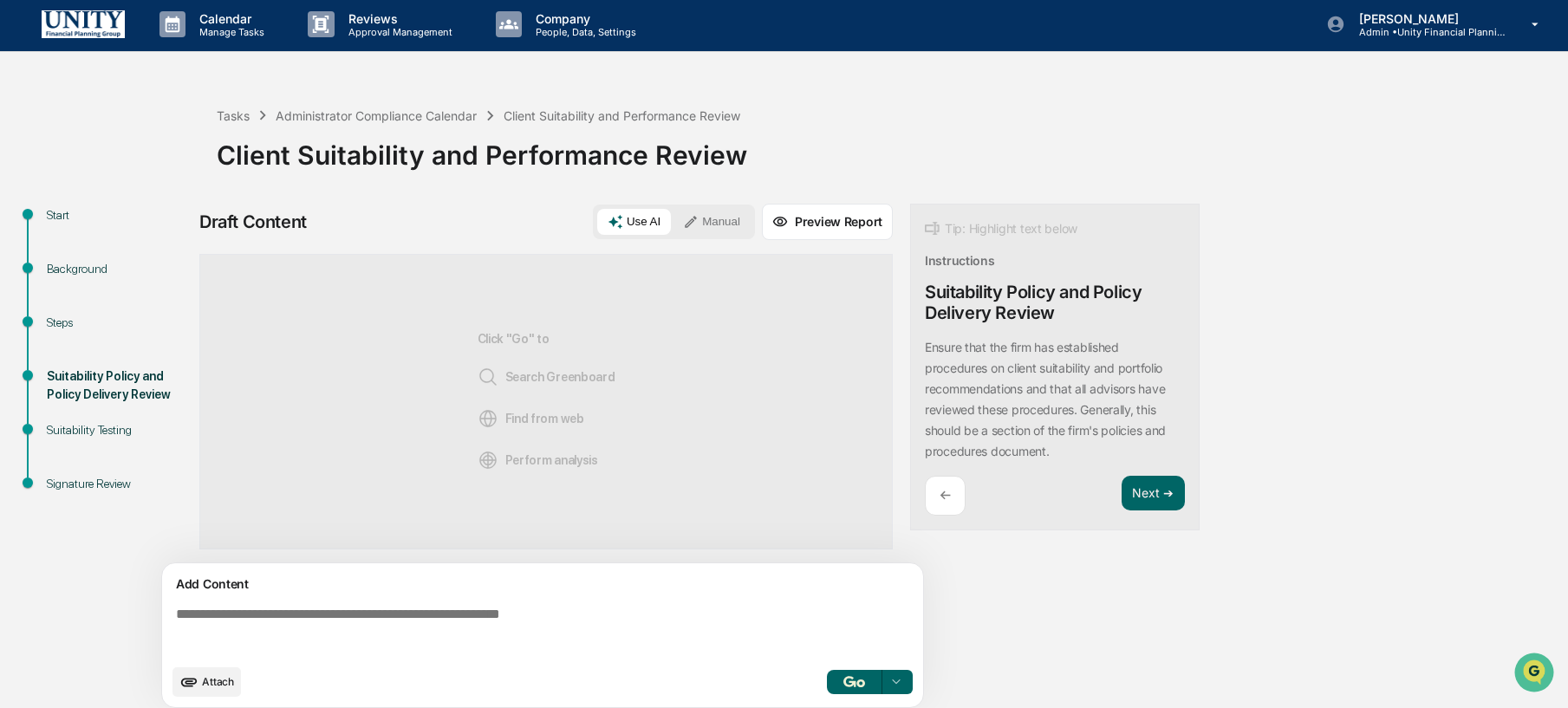
scroll to position [4, 0]
click at [592, 603] on textarea at bounding box center [546, 630] width 754 height 62
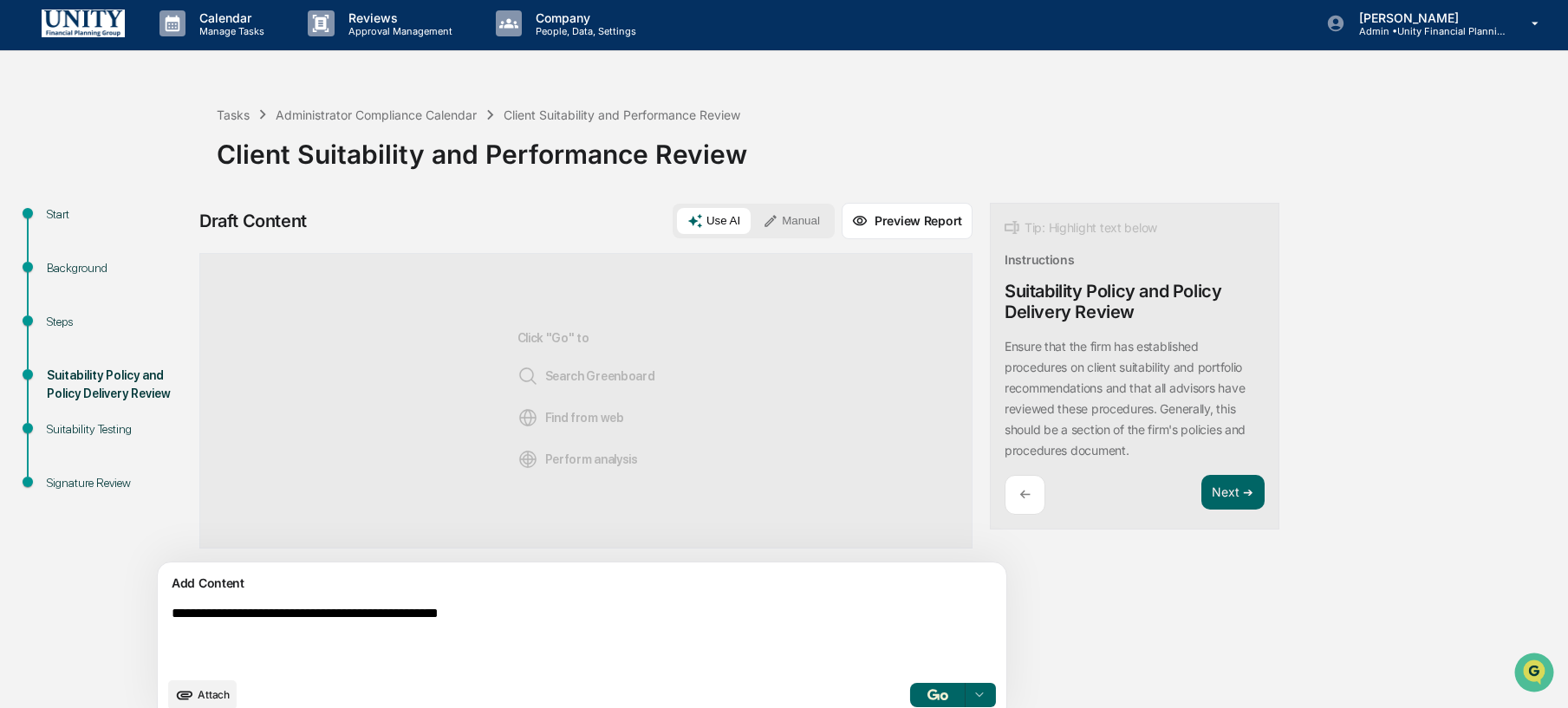
type textarea "**********"
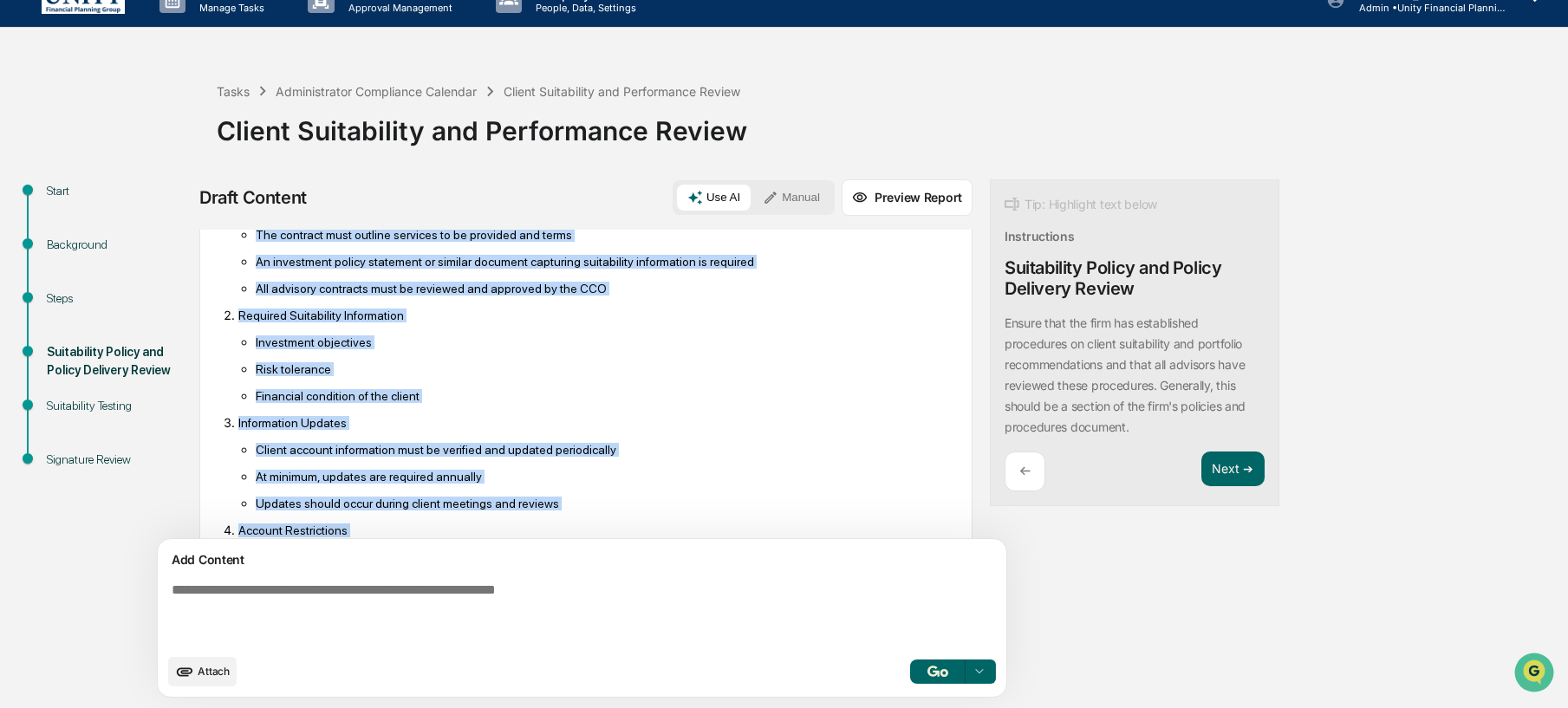
scroll to position [581, 0]
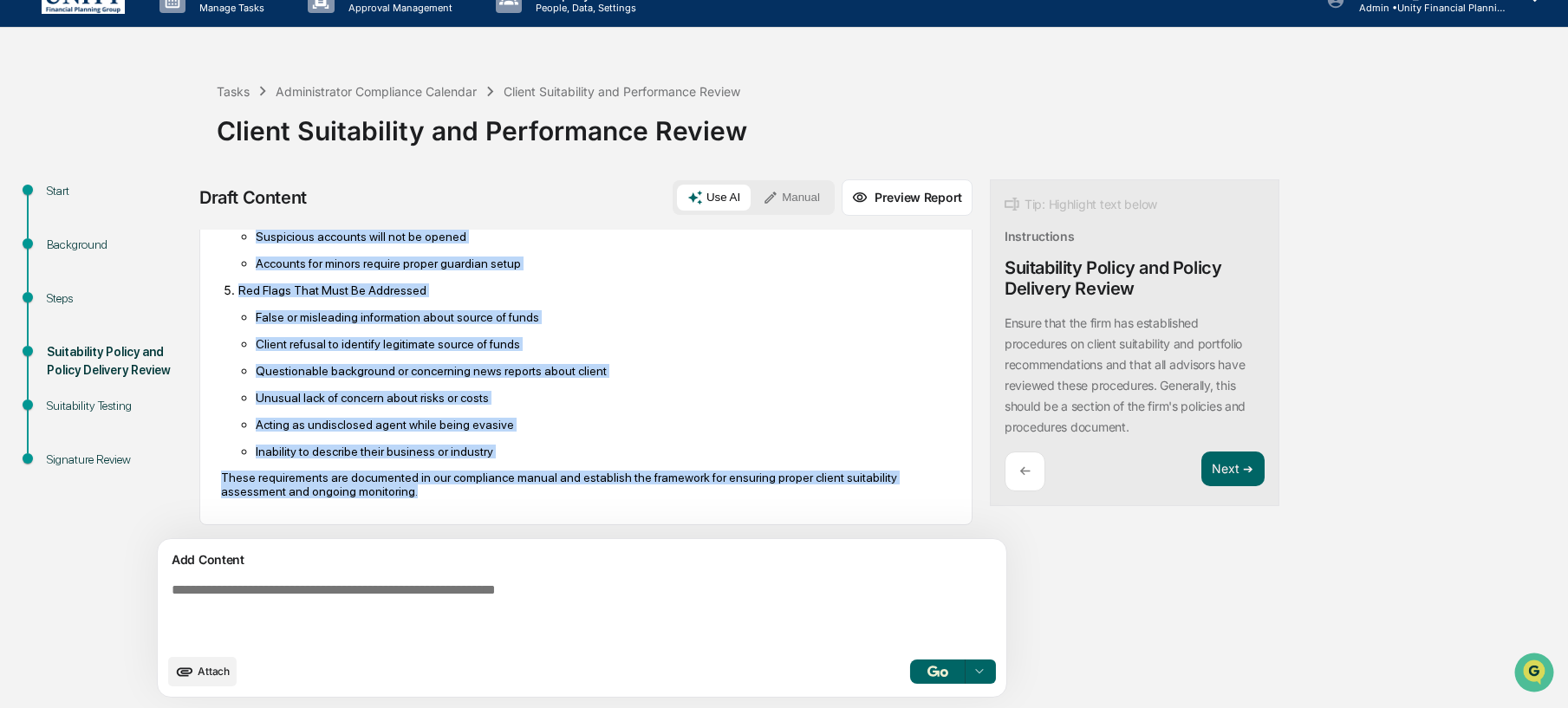
drag, startPoint x: 222, startPoint y: 338, endPoint x: 679, endPoint y: 625, distance: 539.6
click at [679, 625] on div "Sources What does our policies and procedures say about this AI Synthesis View …" at bounding box center [585, 469] width 773 height 479
copy div "Based on my review of our internal policies and procedures, I found several key…"
click at [752, 192] on button "Manual" at bounding box center [791, 197] width 78 height 26
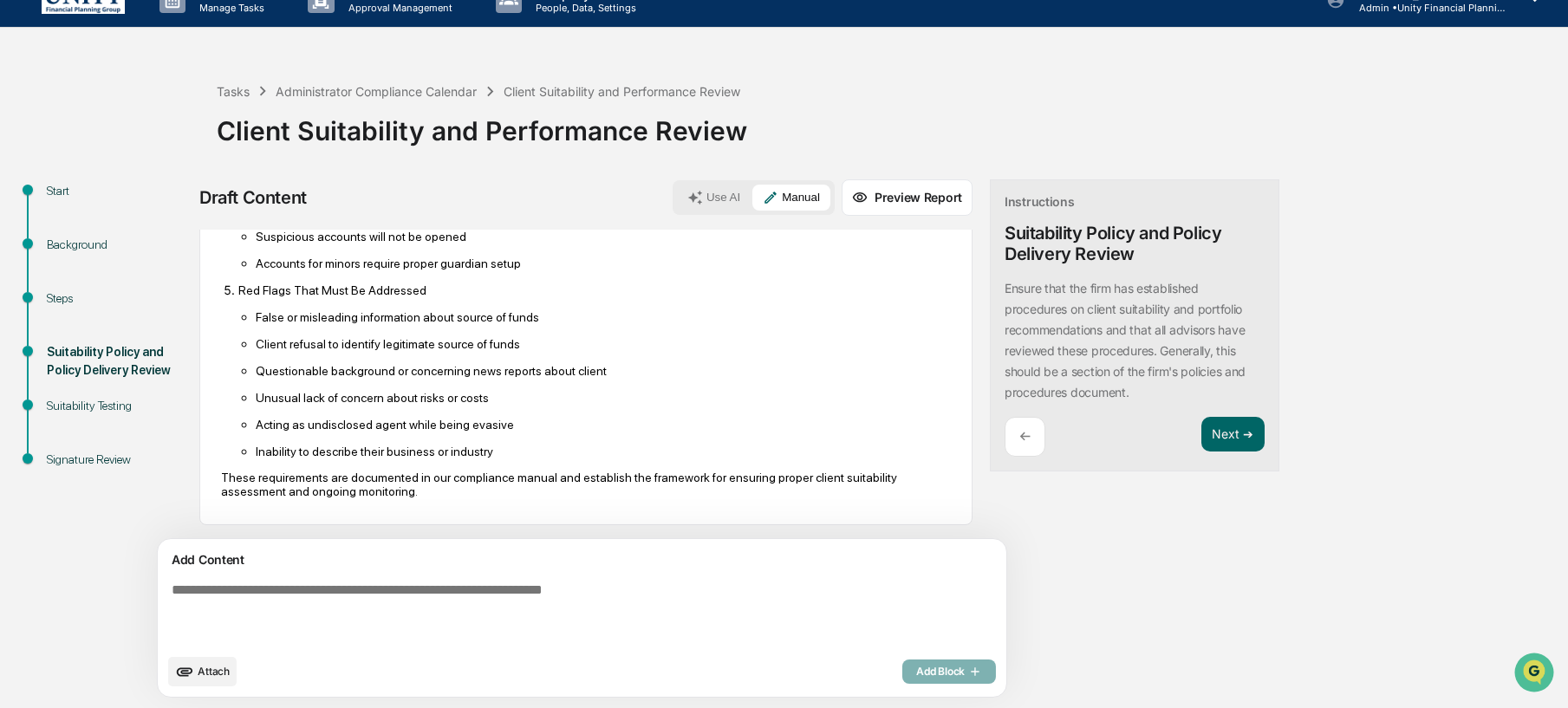
click at [420, 601] on textarea at bounding box center [542, 614] width 754 height 77
paste textarea "**********"
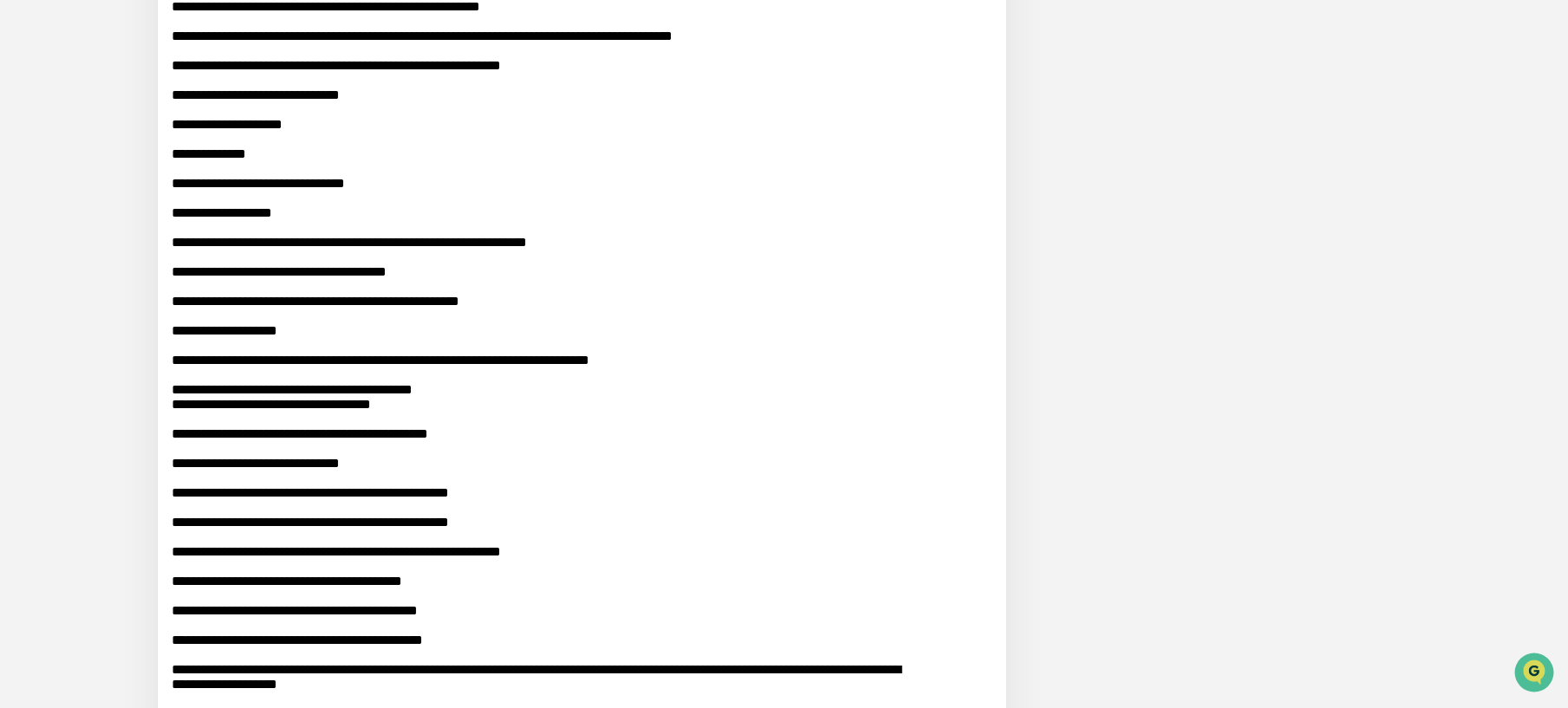
scroll to position [967, 0]
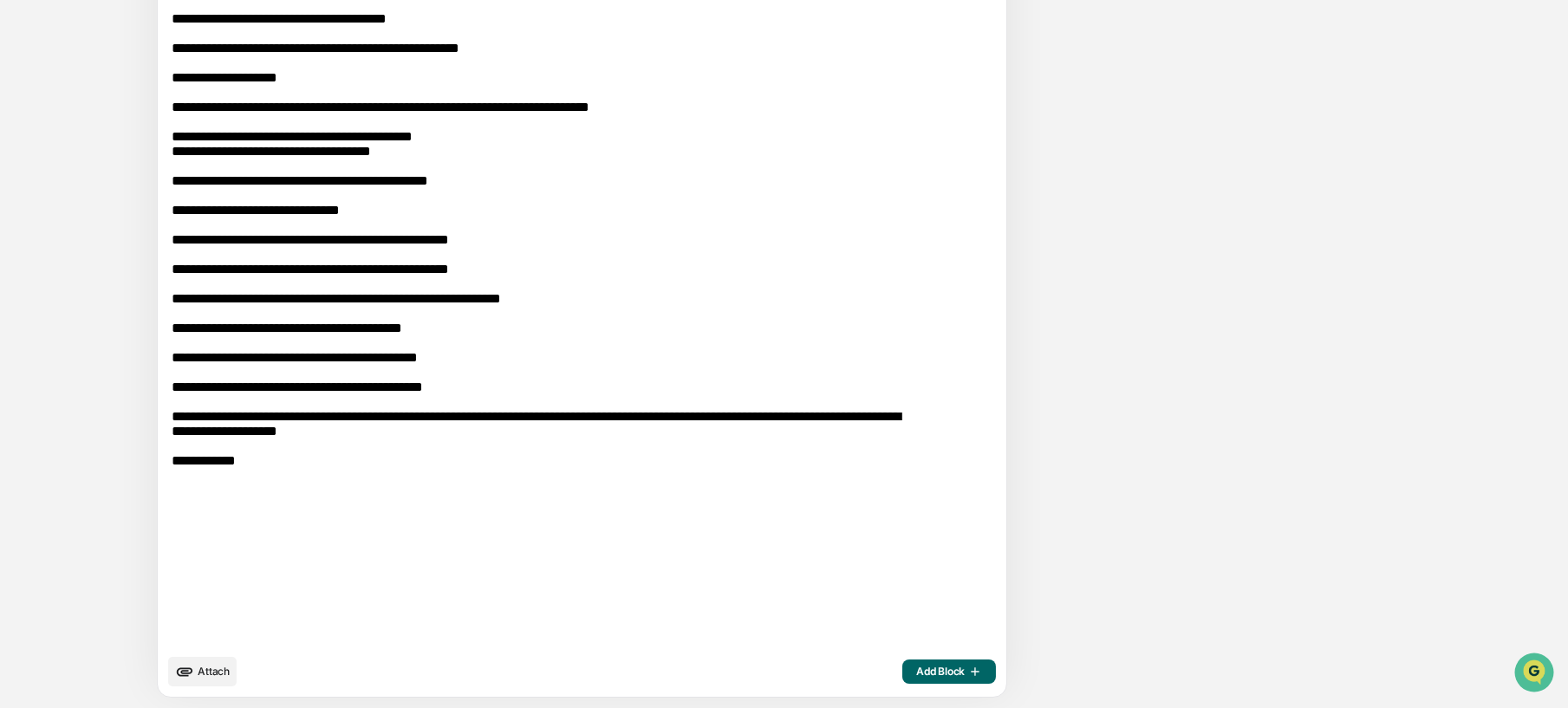
type textarea "**********"
click at [917, 678] on span "Add Block" at bounding box center [950, 672] width 66 height 14
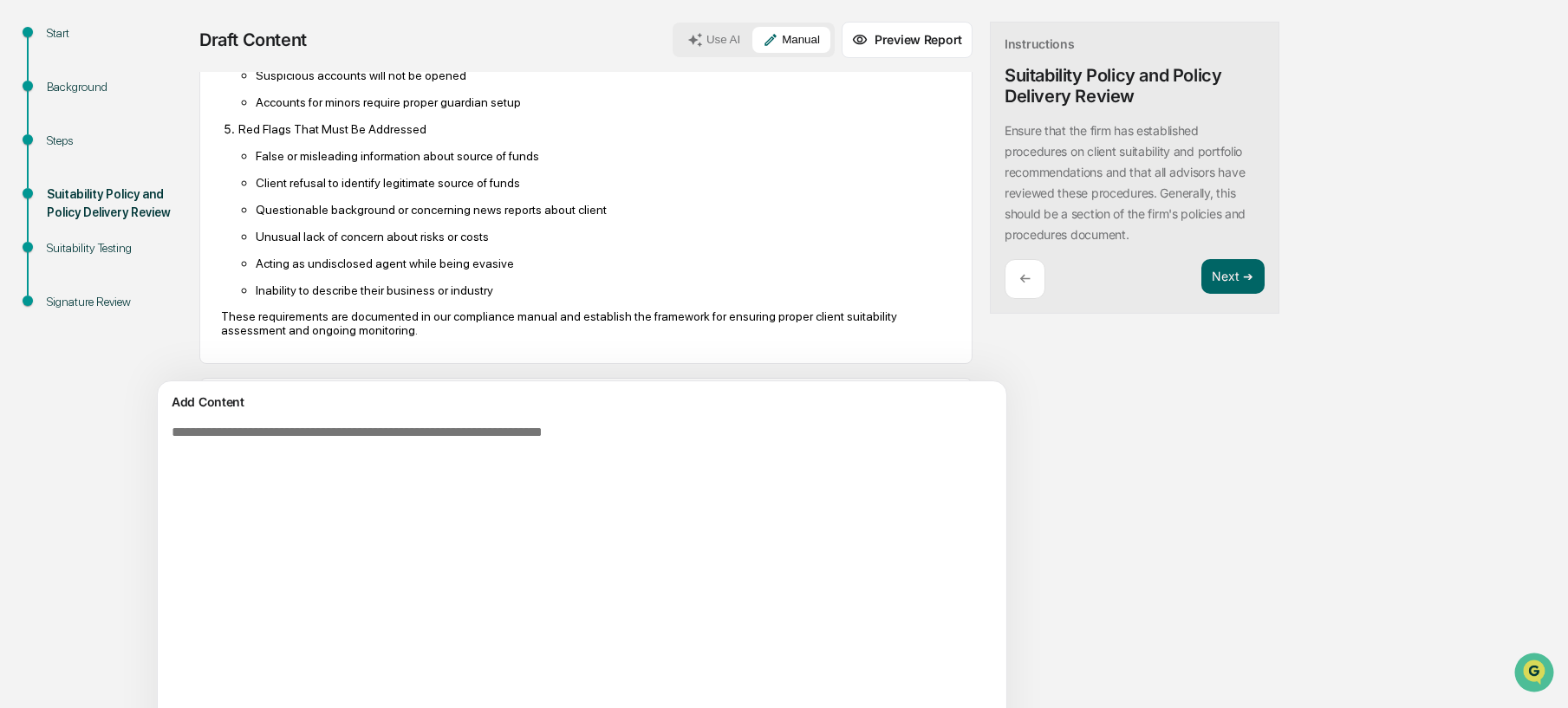
scroll to position [28, 0]
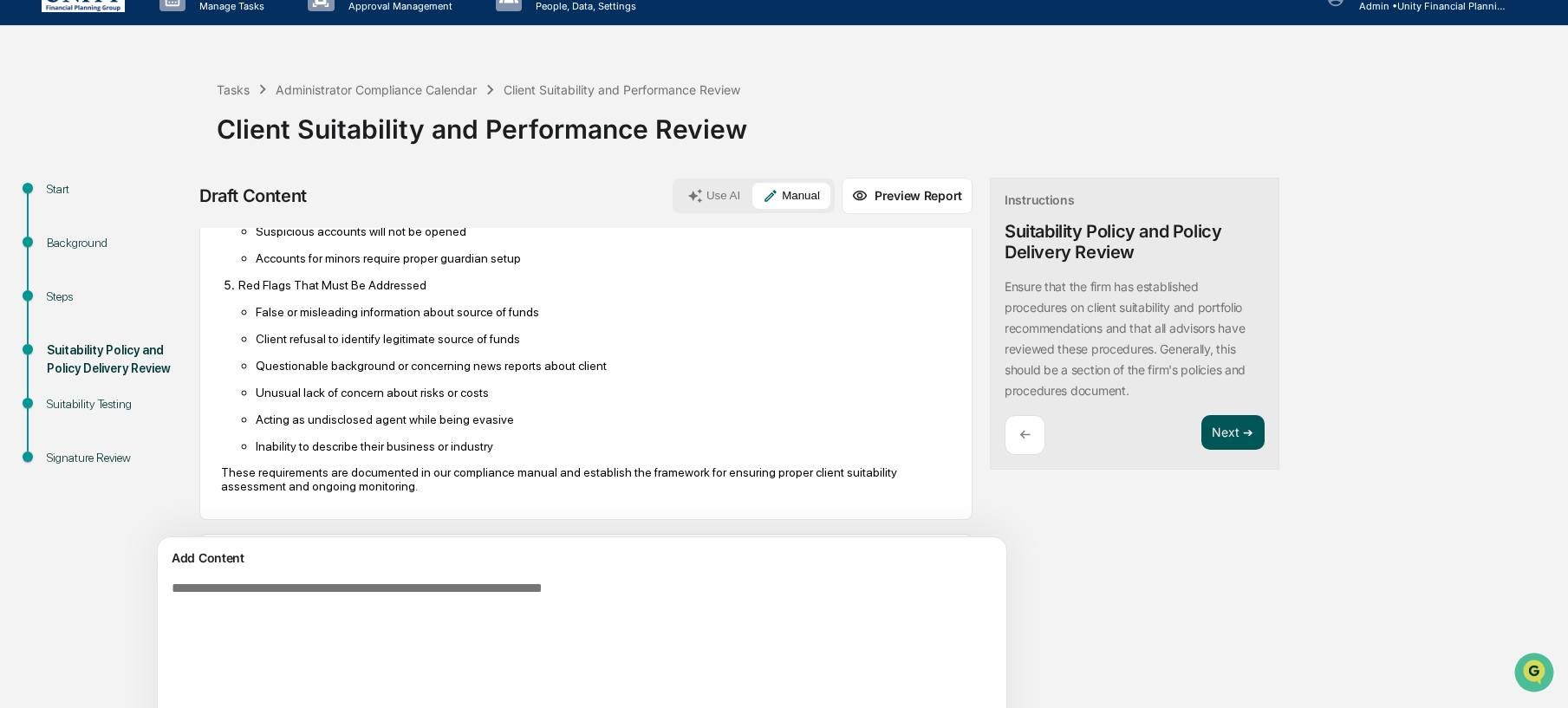
click at [1202, 428] on button "Next ➔" at bounding box center [1233, 433] width 63 height 36
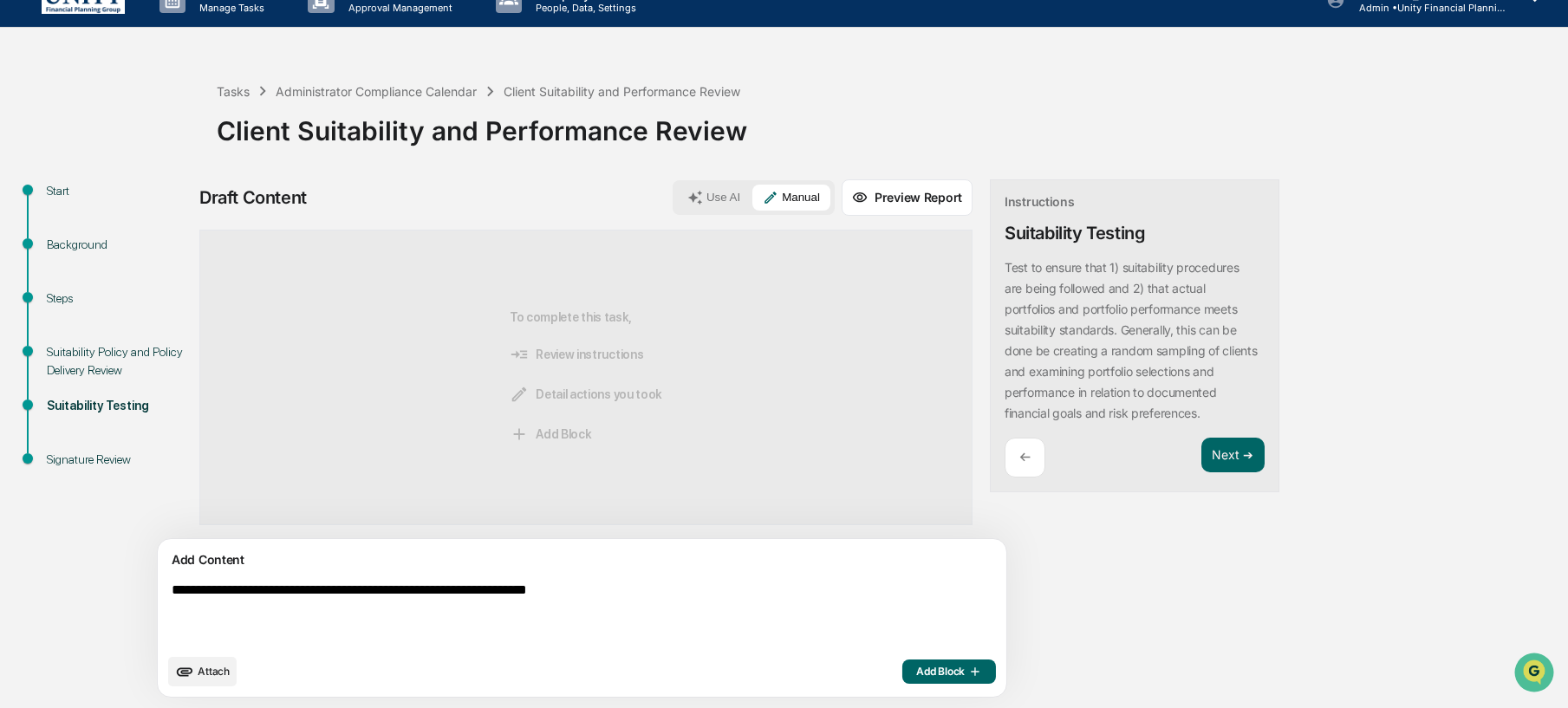
type textarea "**********"
click at [917, 678] on span "Add Block" at bounding box center [950, 672] width 66 height 14
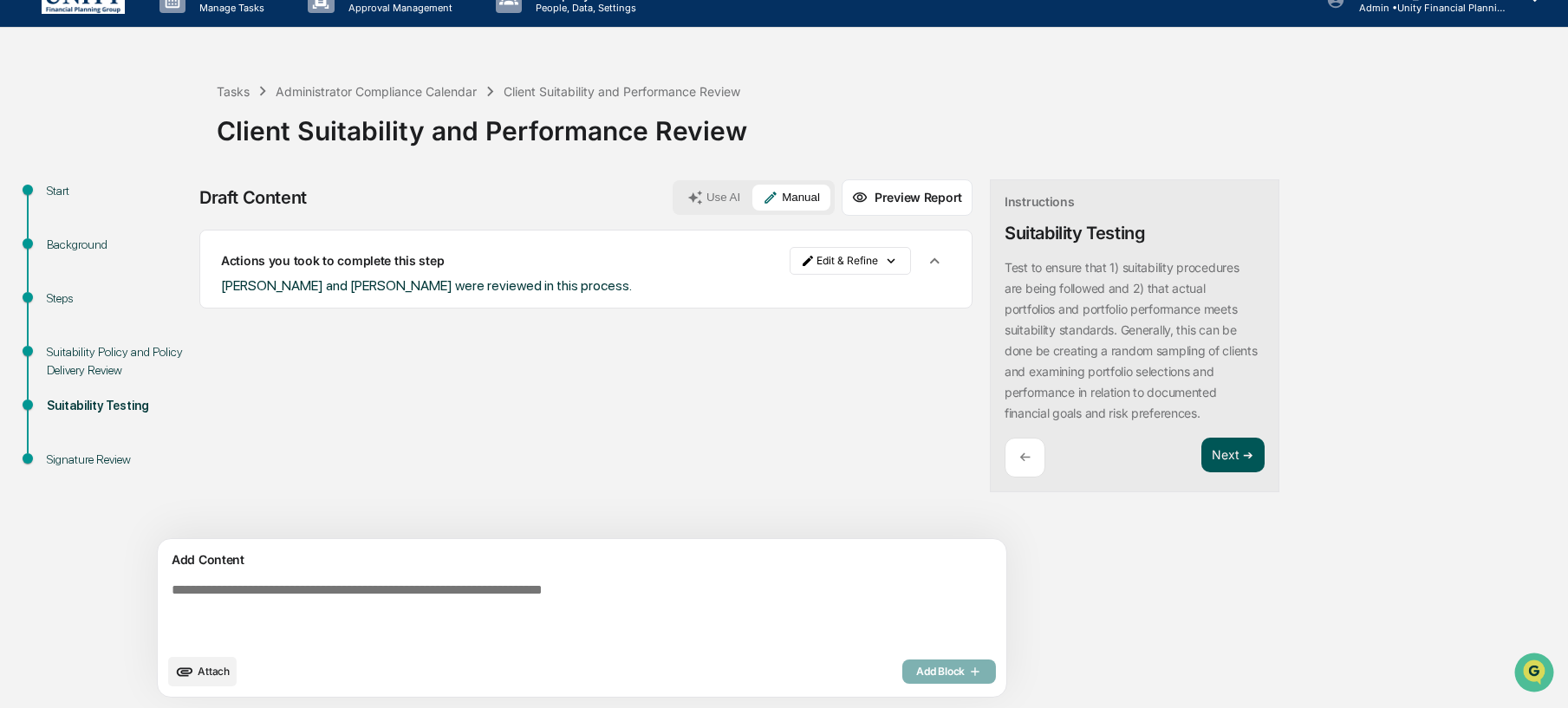
click at [1202, 441] on button "Next ➔" at bounding box center [1233, 455] width 63 height 36
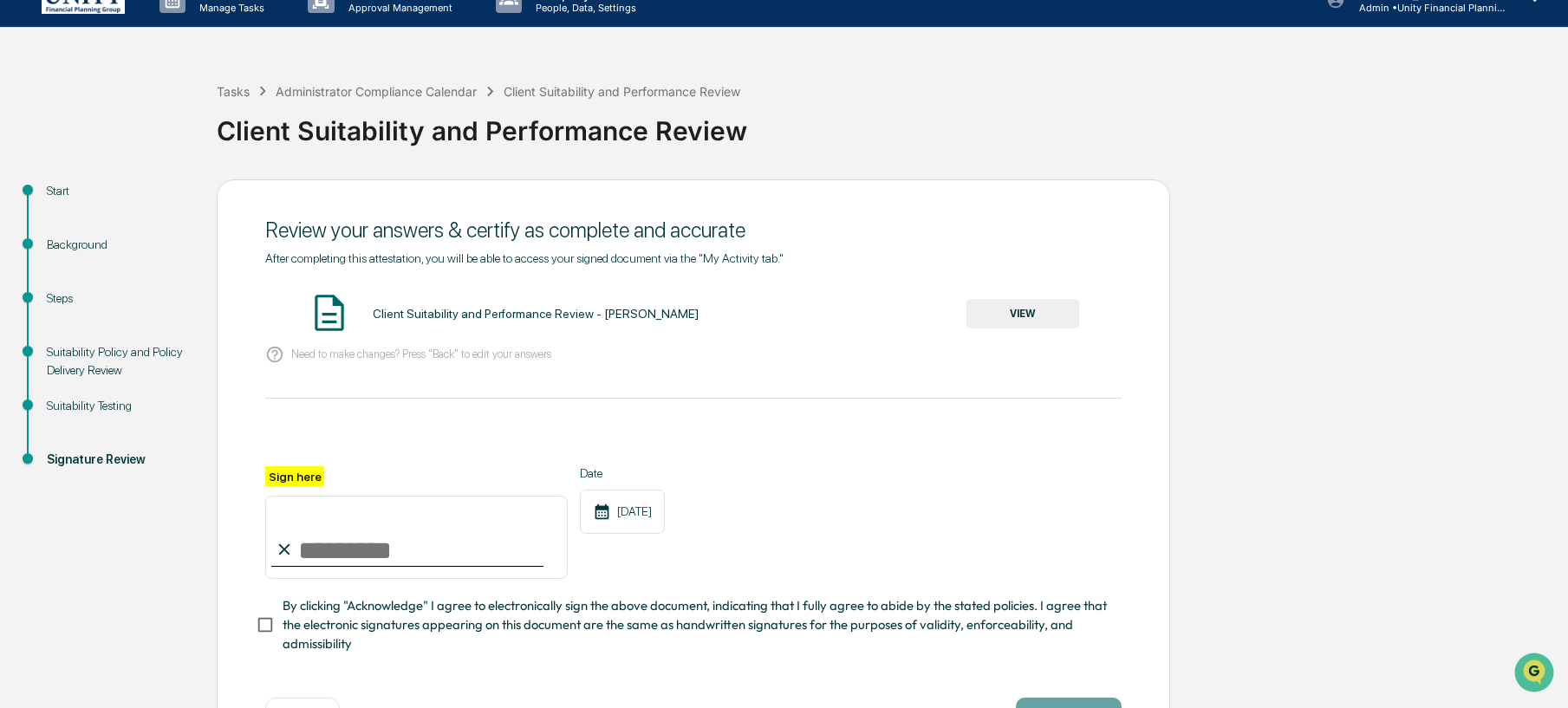
click at [1026, 321] on button "VIEW" at bounding box center [1023, 314] width 113 height 29
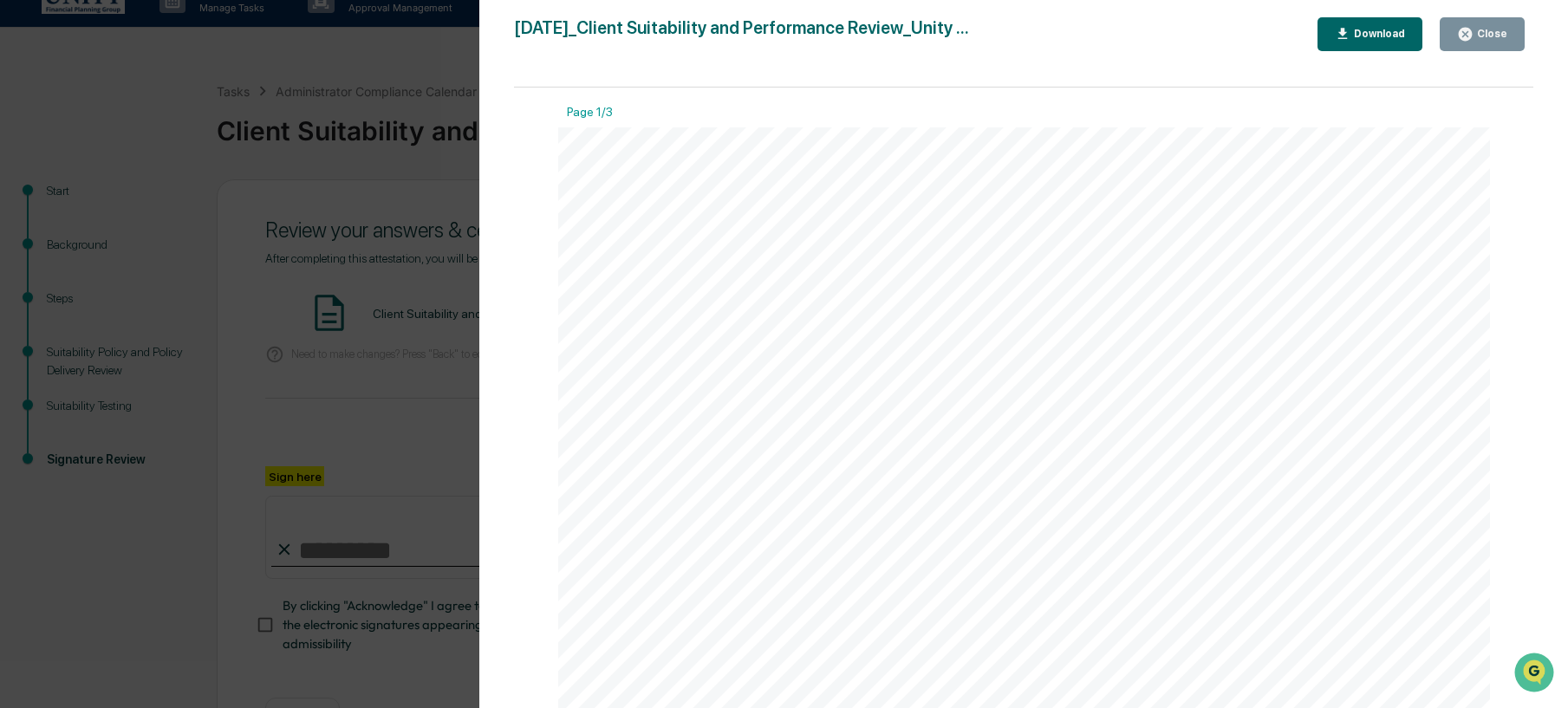
click at [363, 366] on div "Version History 10/09/2025, 02:01 PM Wade Marcy 2025-10-09_Client Suitability a…" at bounding box center [784, 354] width 1568 height 708
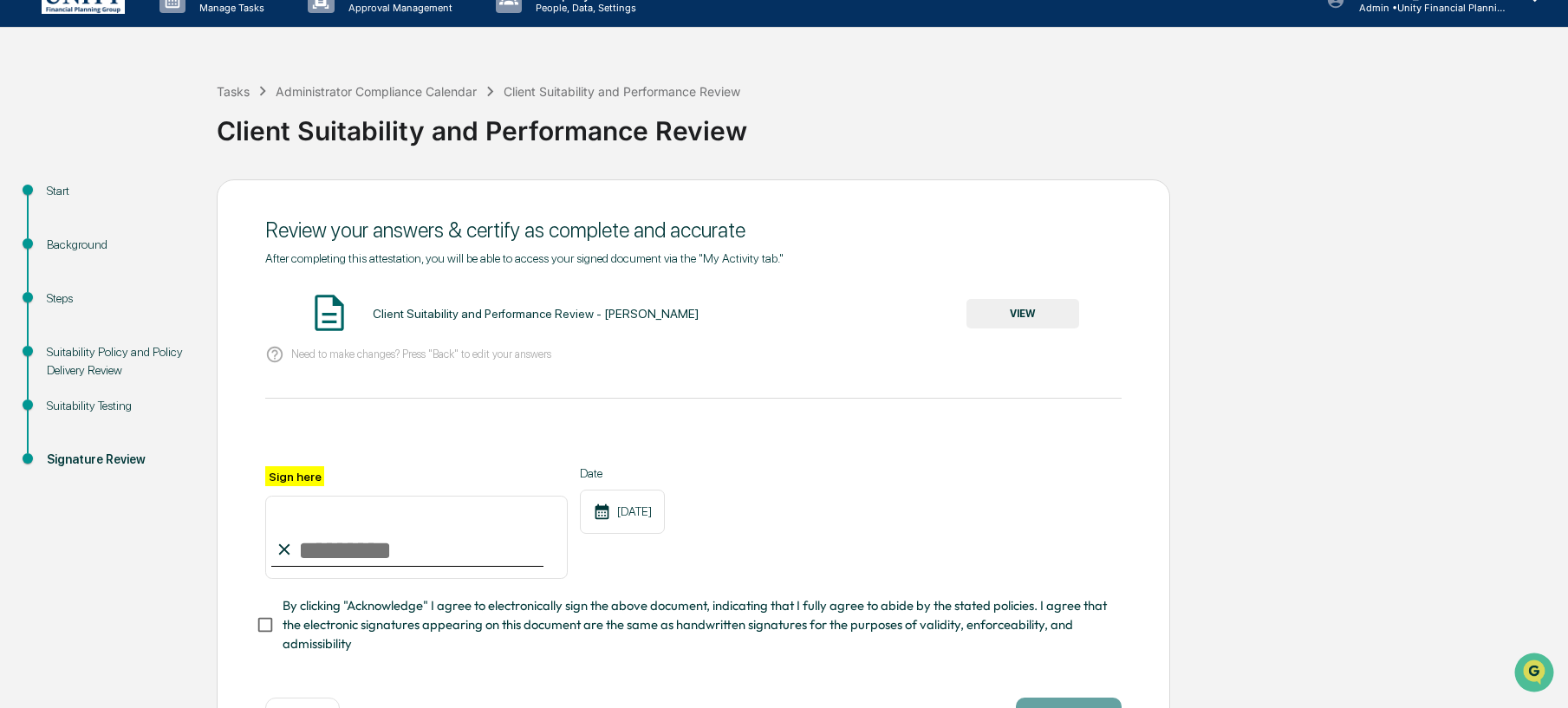
click at [347, 543] on input "Sign here" at bounding box center [417, 538] width 303 height 84
type input "**********"
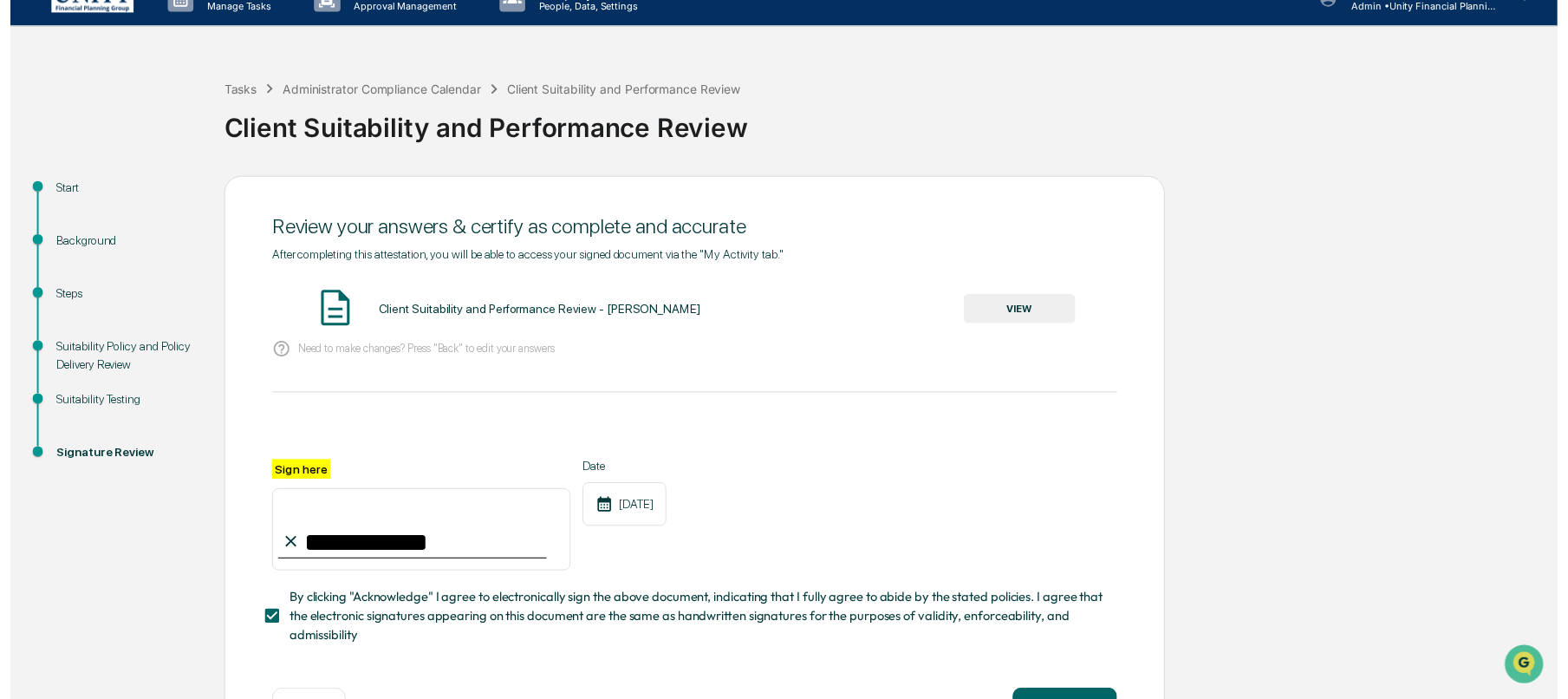
scroll to position [90, 0]
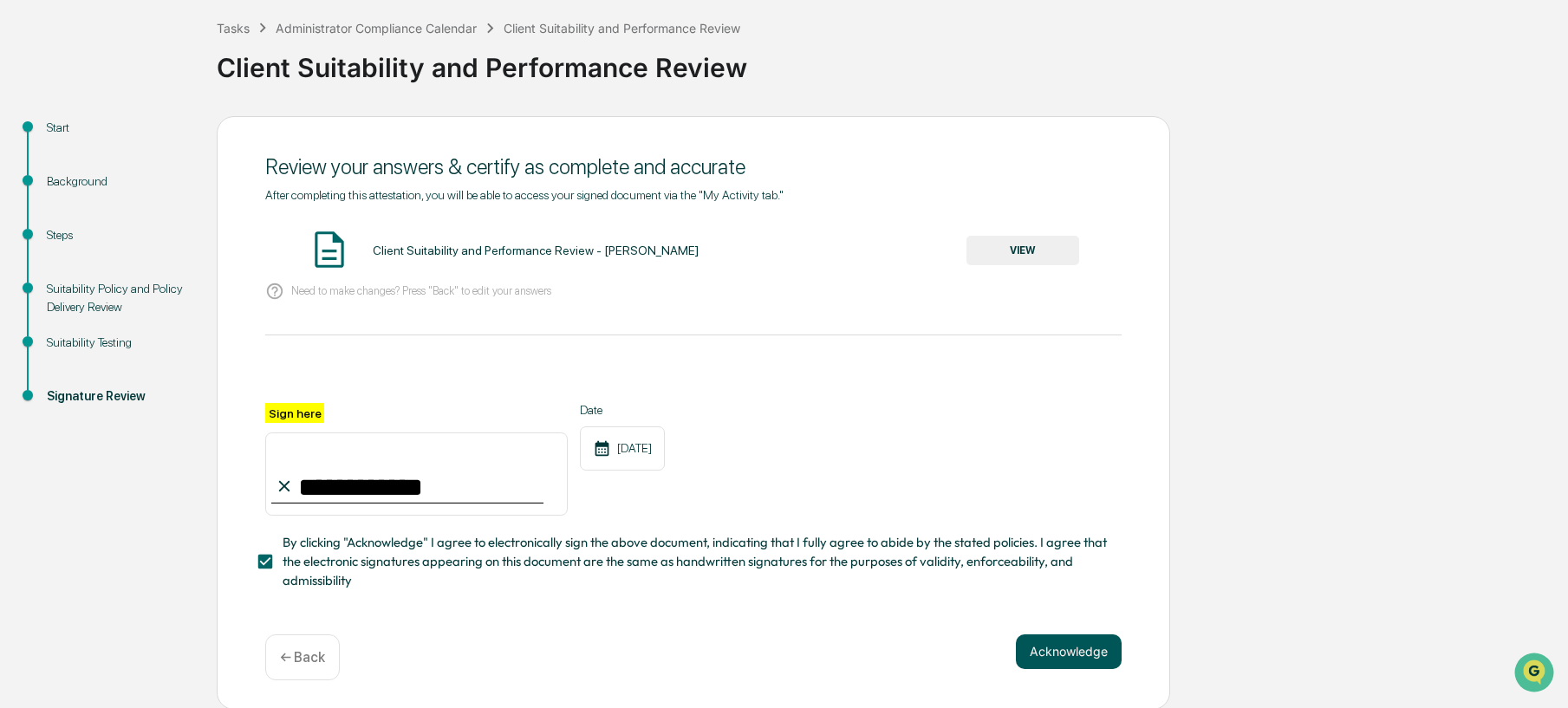
click at [1032, 641] on button "Acknowledge" at bounding box center [1068, 653] width 106 height 35
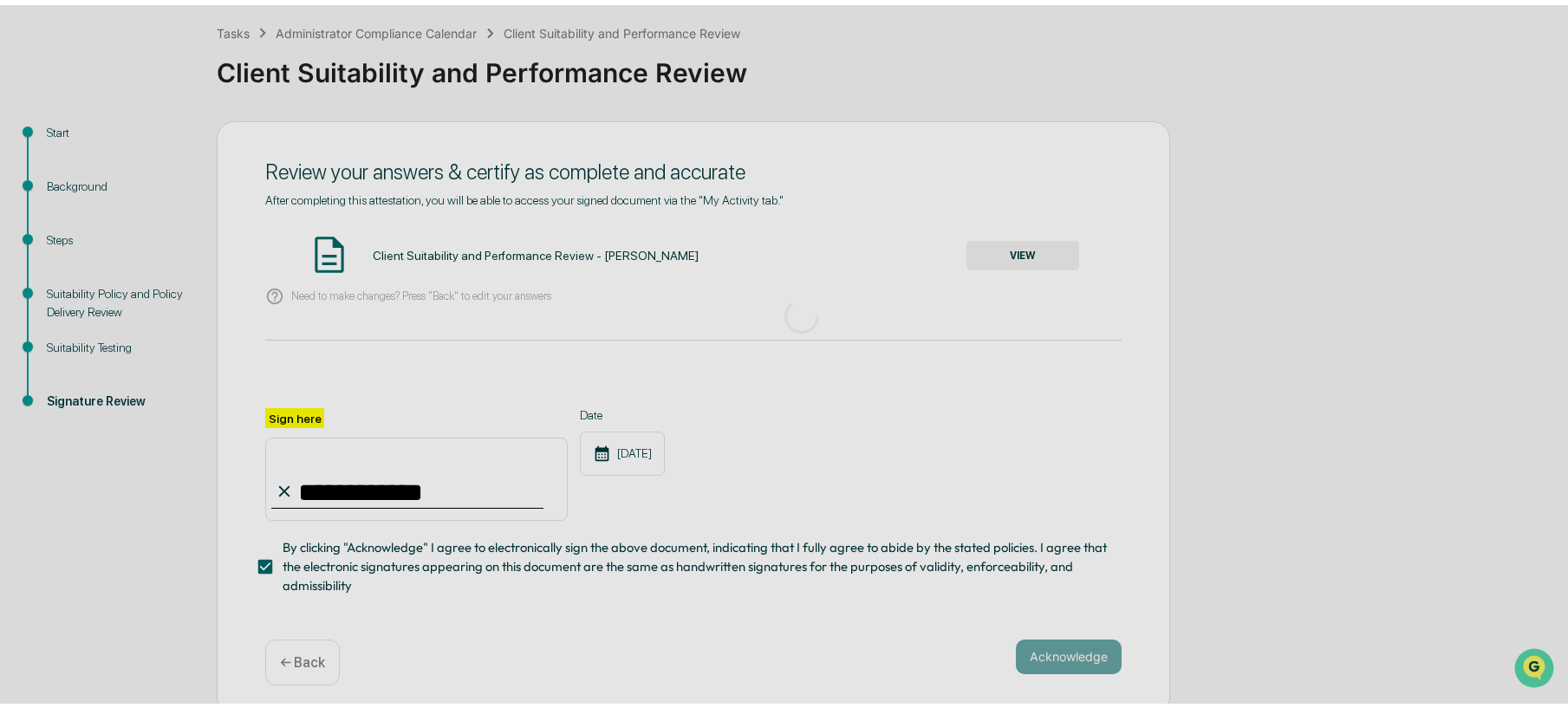
scroll to position [0, 0]
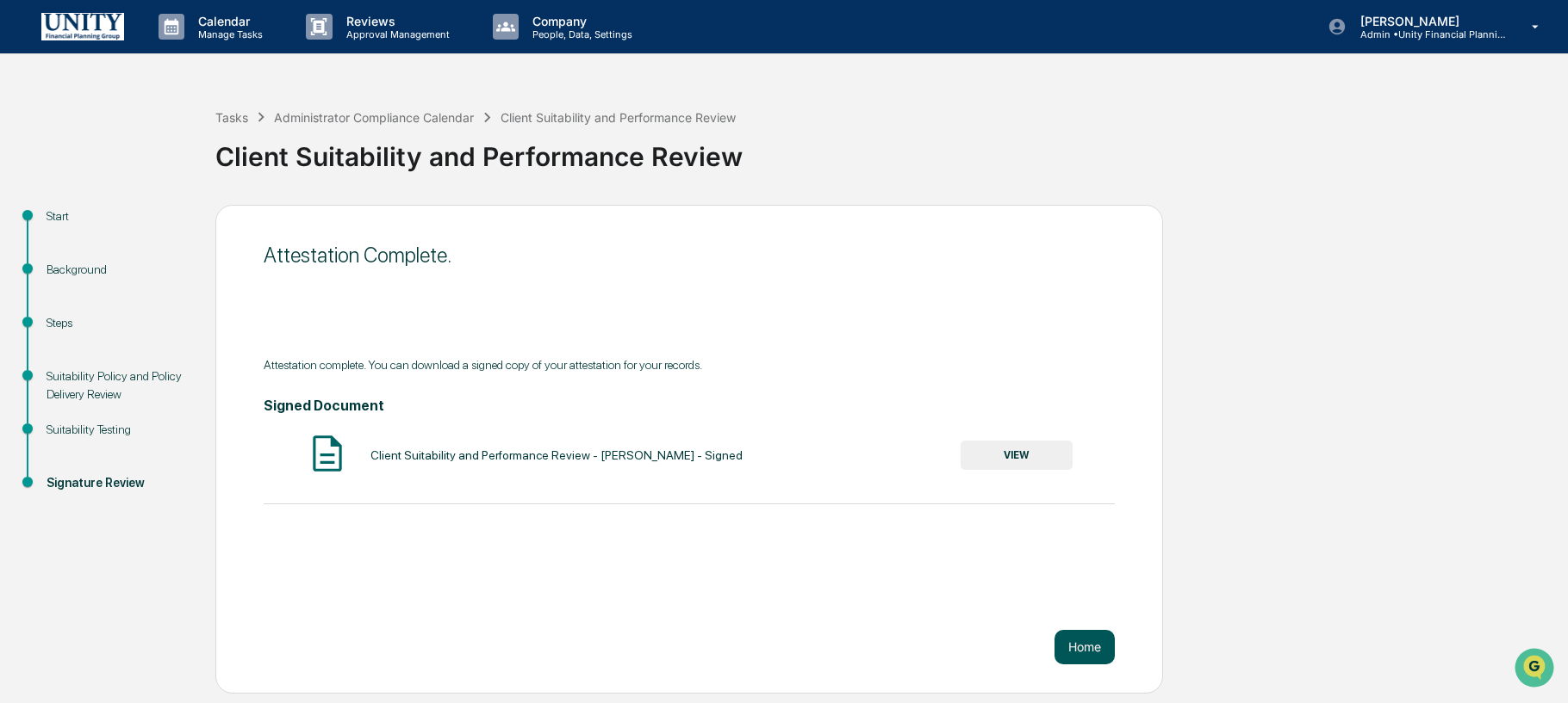
click at [1089, 639] on button "Home" at bounding box center [1085, 648] width 61 height 35
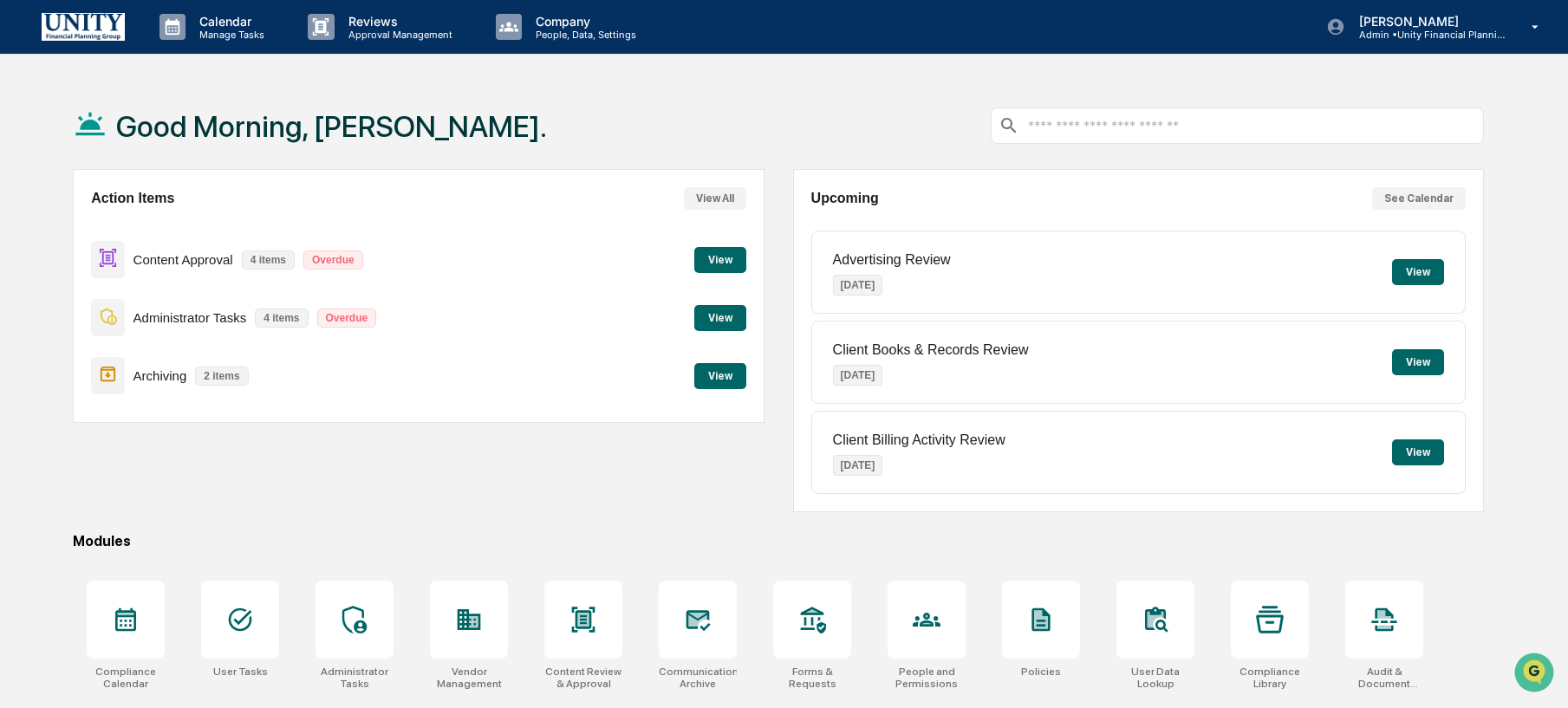
click at [717, 301] on div "Administrator Tasks 4 items Overdue View" at bounding box center [418, 318] width 655 height 58
click at [723, 312] on button "View" at bounding box center [720, 318] width 52 height 26
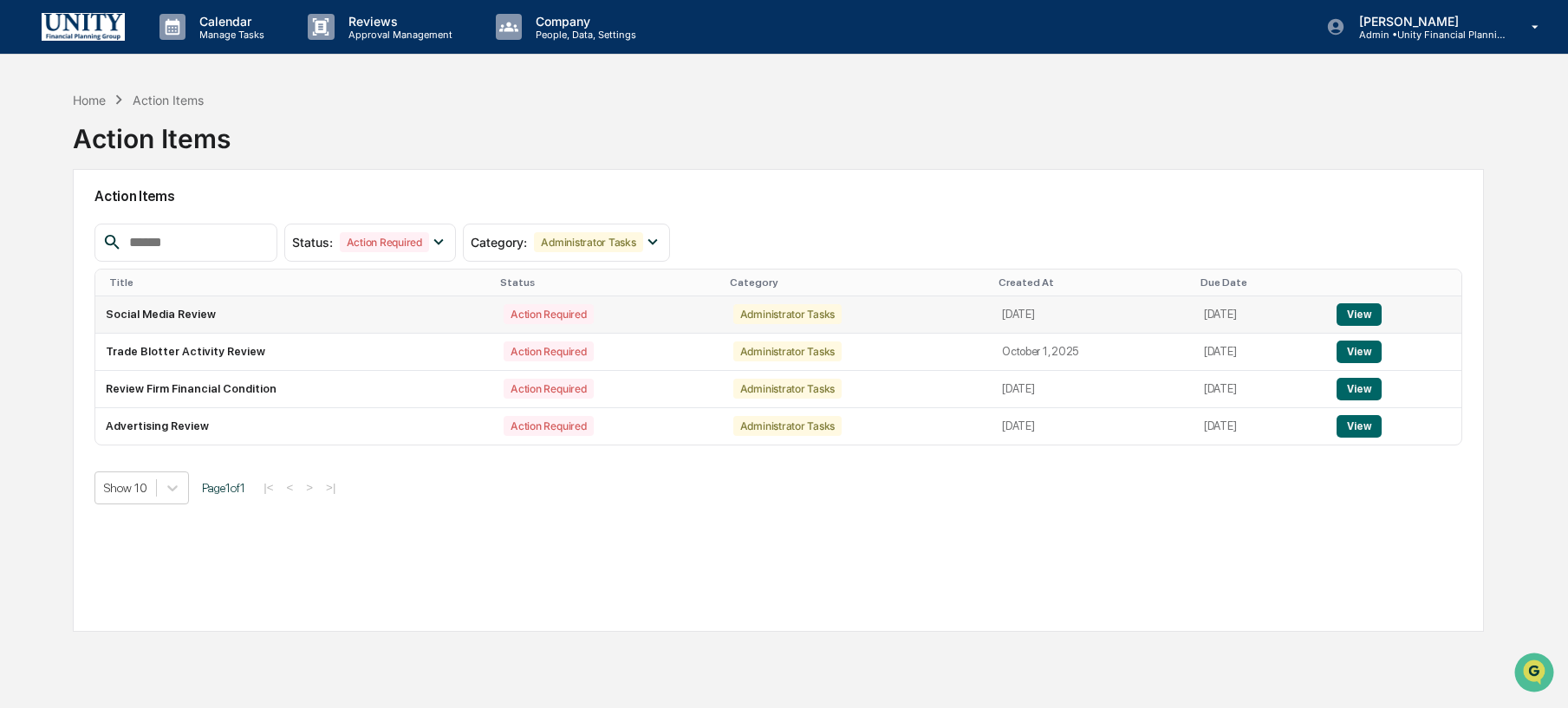
click at [1380, 315] on button "View" at bounding box center [1359, 315] width 45 height 22
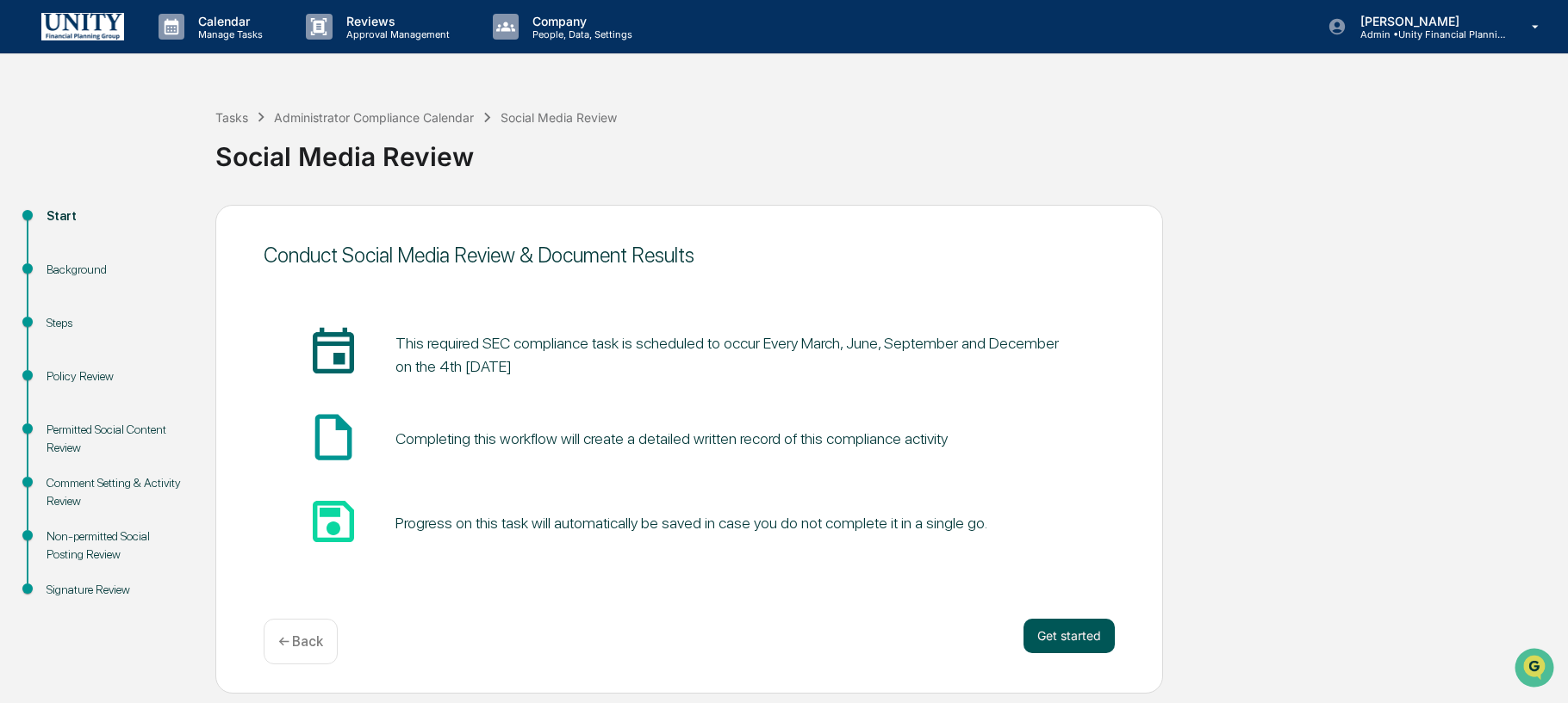
click at [1079, 631] on button "Get started" at bounding box center [1069, 636] width 92 height 35
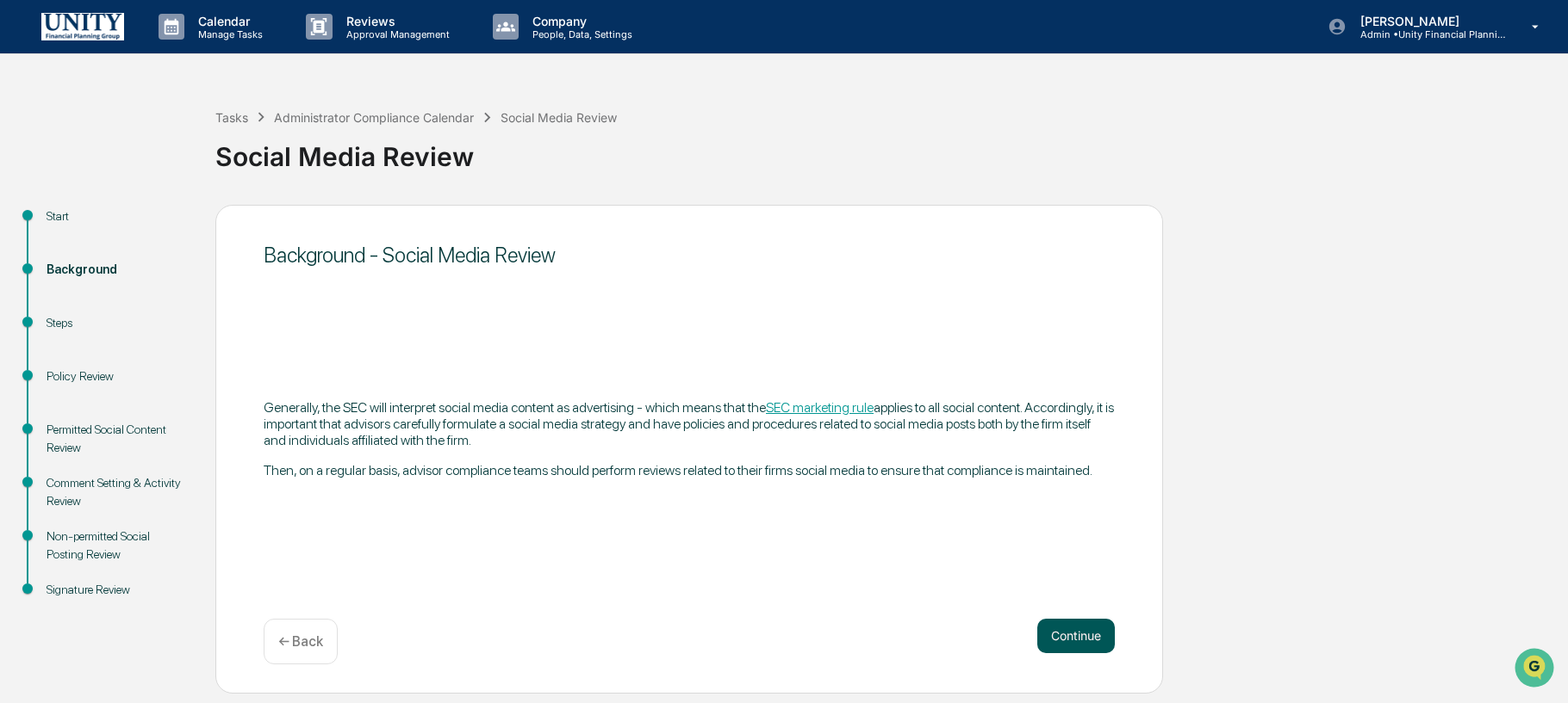
click at [1072, 639] on button "Continue" at bounding box center [1076, 636] width 77 height 35
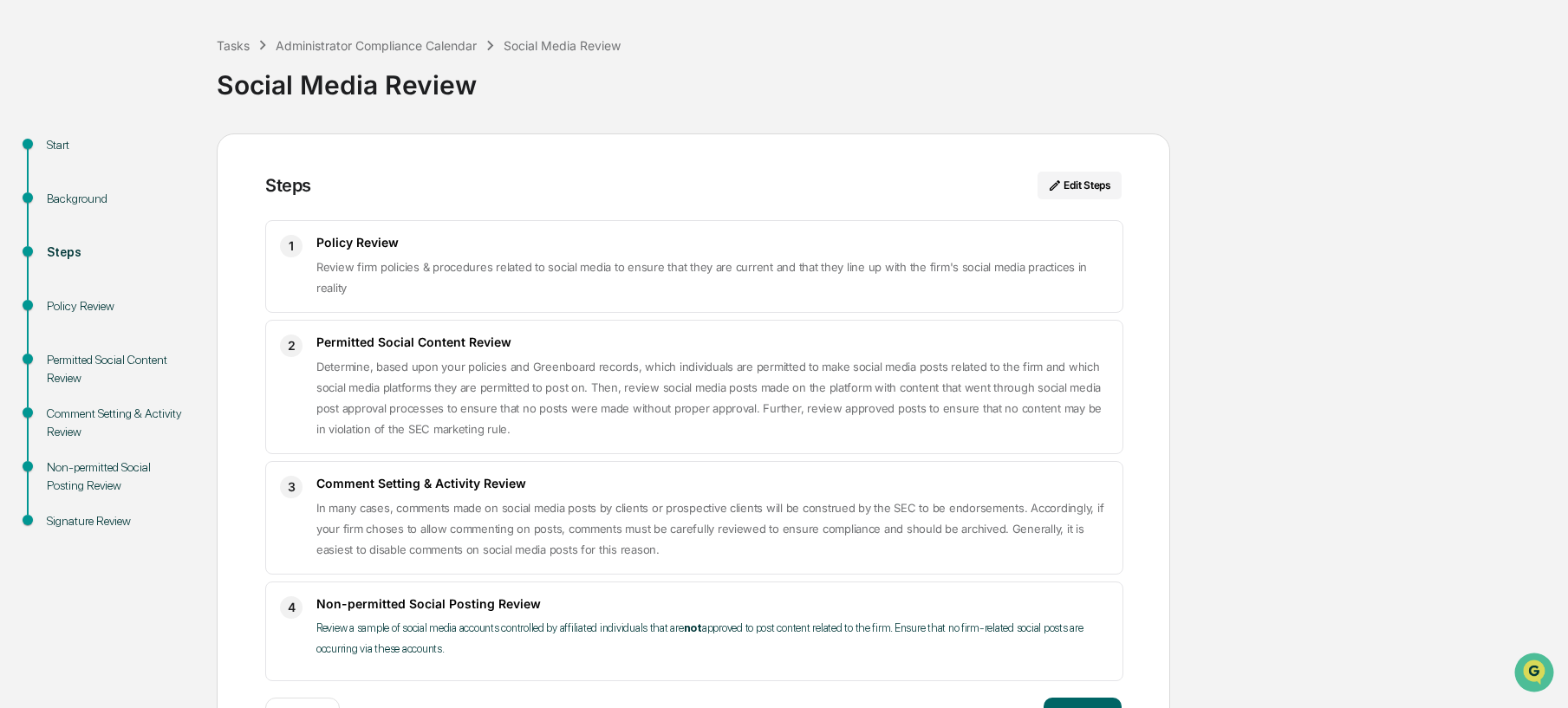
scroll to position [137, 0]
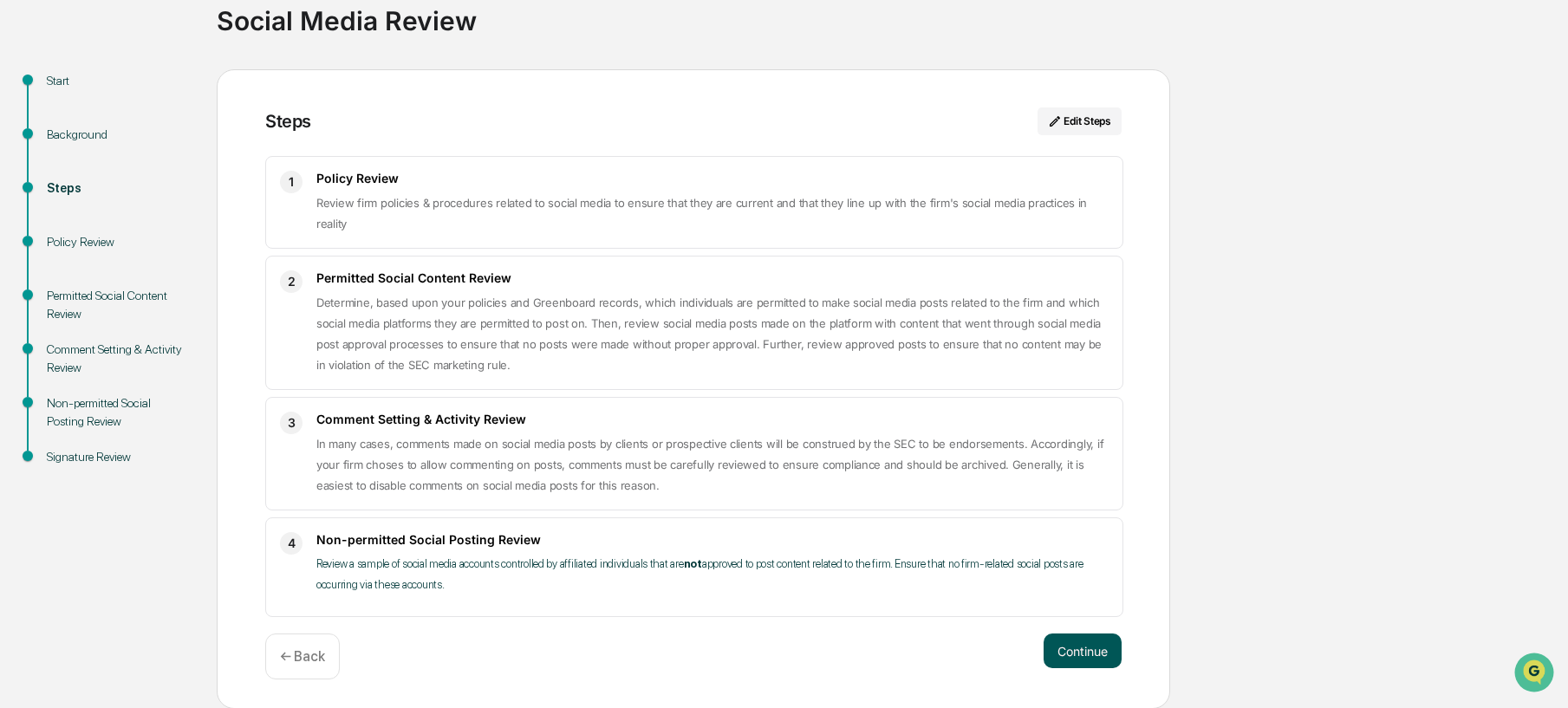
click at [1063, 636] on button "Continue" at bounding box center [1083, 652] width 78 height 35
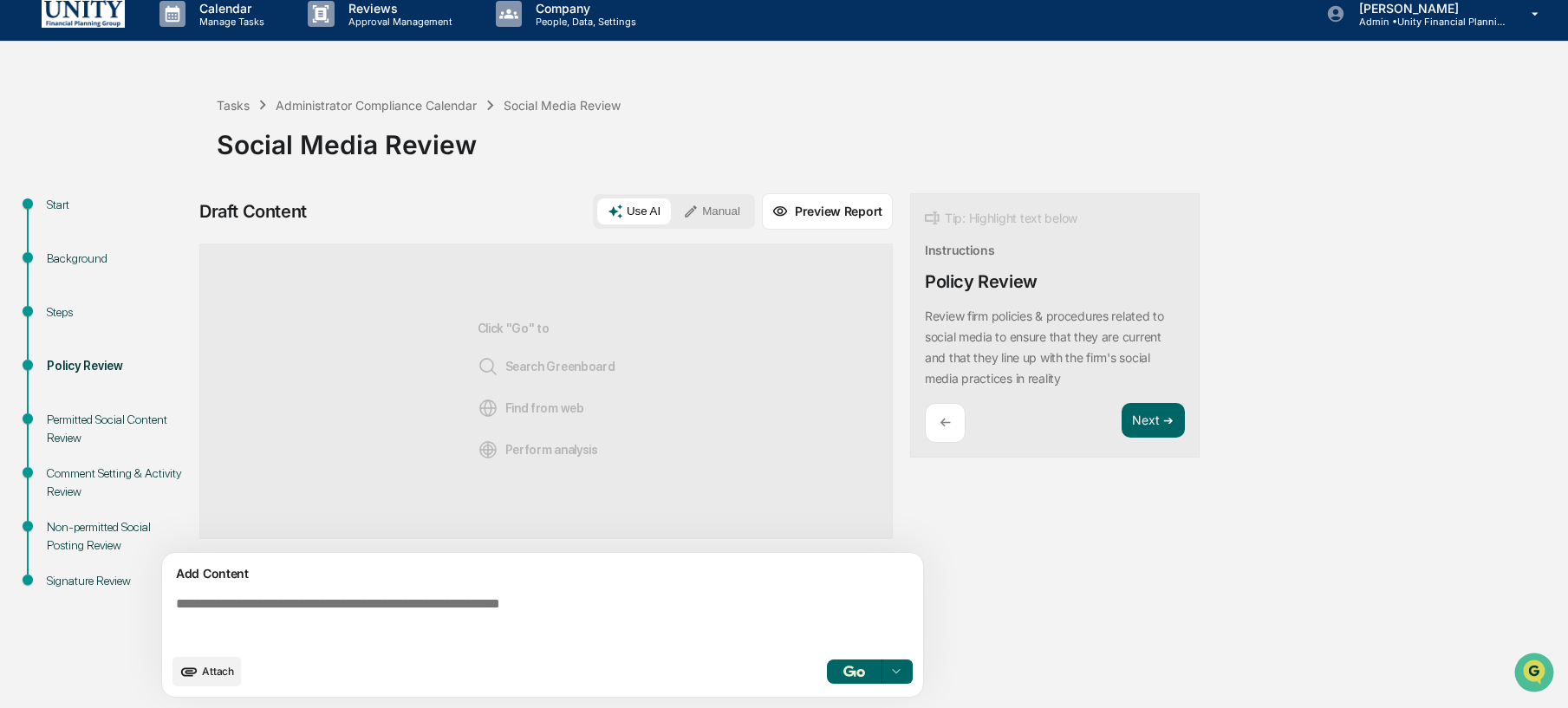
click at [566, 620] on textarea at bounding box center [546, 621] width 754 height 62
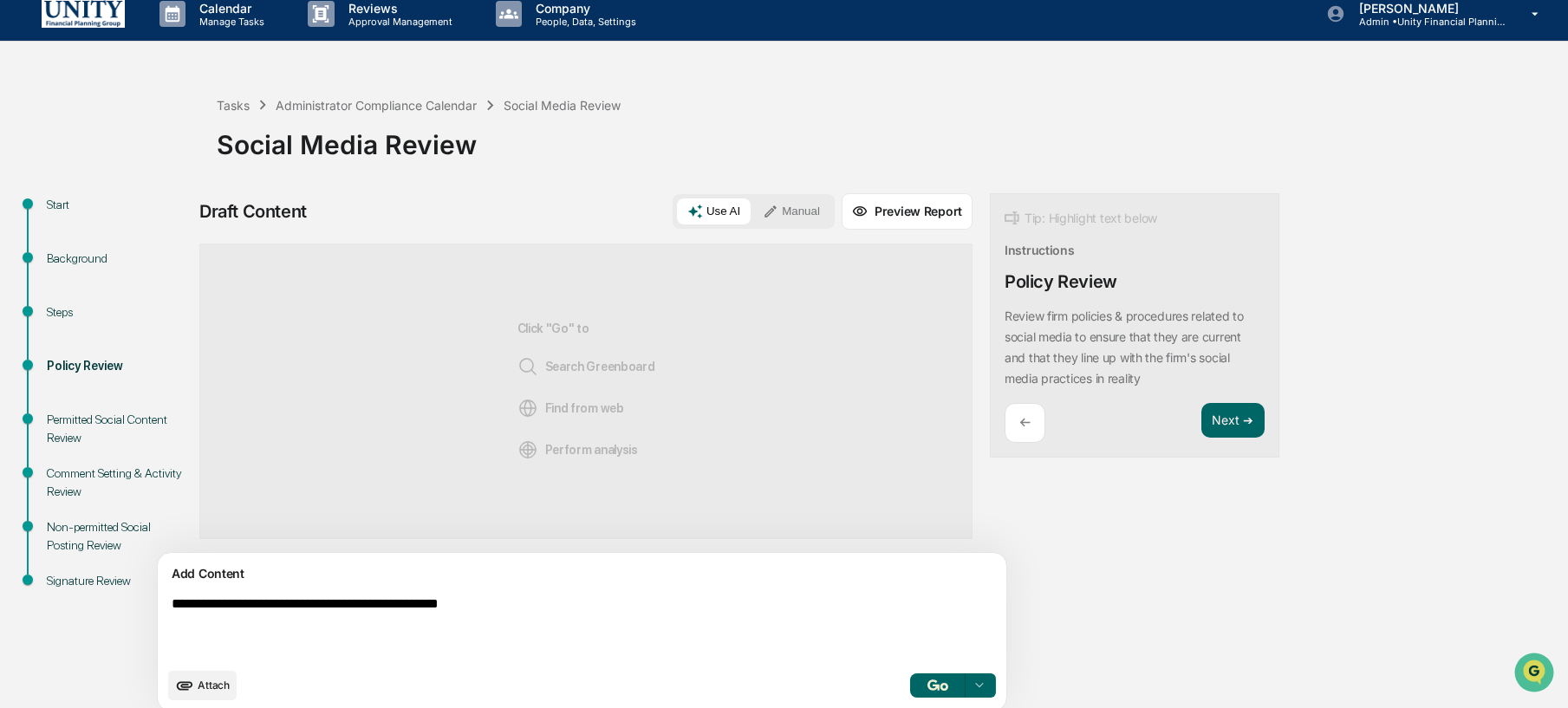
type textarea "**********"
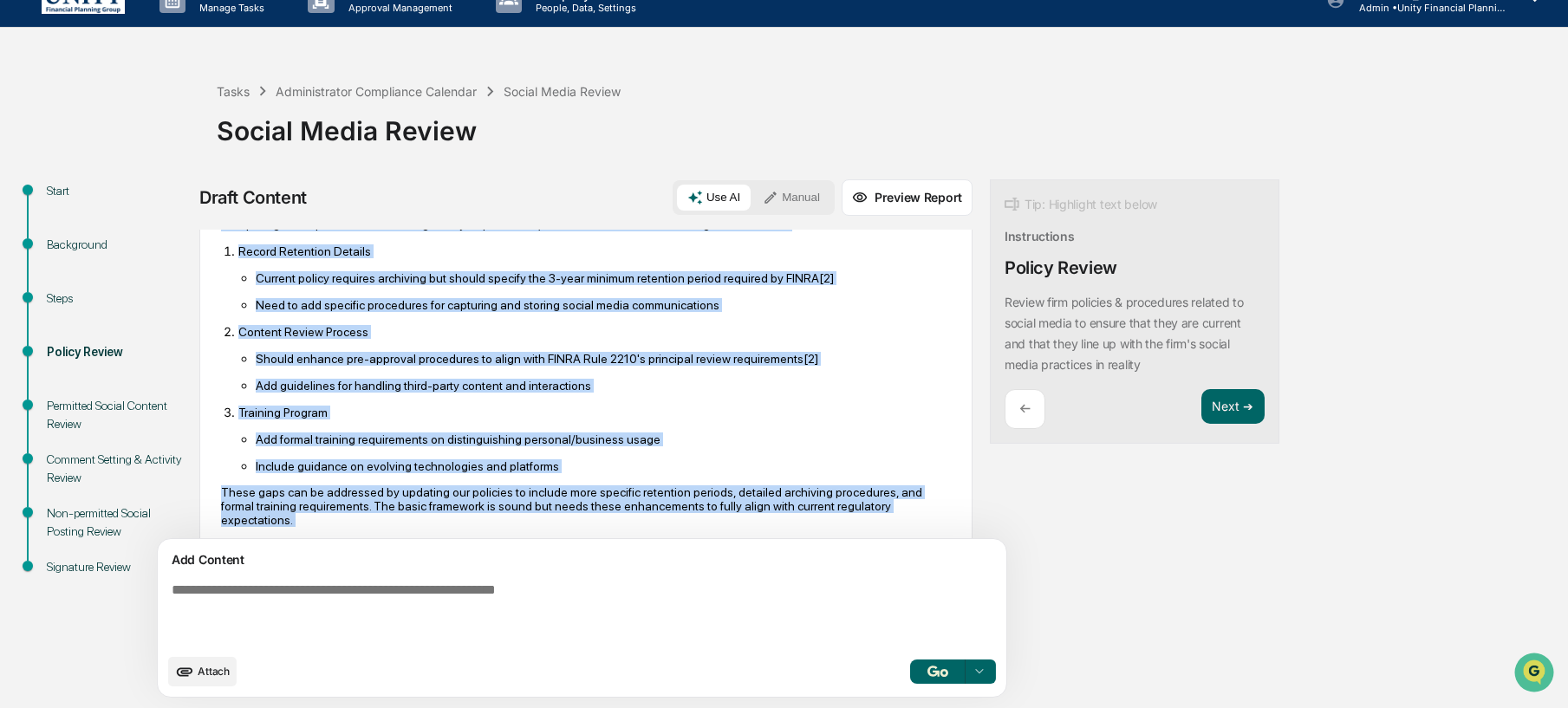
scroll to position [921, 0]
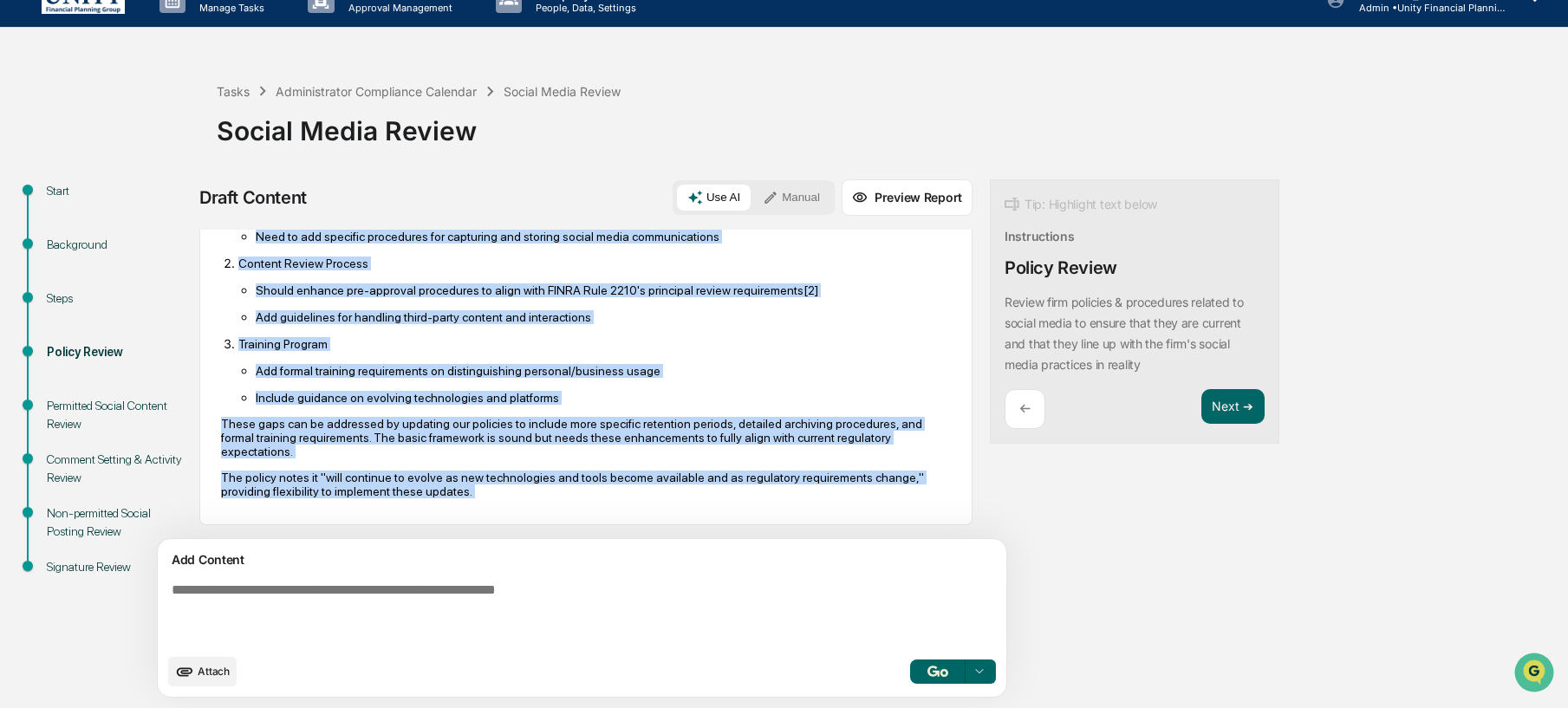
drag, startPoint x: 221, startPoint y: 343, endPoint x: 682, endPoint y: 548, distance: 504.5
click at [682, 548] on div "Sources What does our policies and procedures say about this AI Synthesis View …" at bounding box center [585, 469] width 773 height 479
copy div "Based on my review of Unity's internal policies and procedures regarding social…"
click at [752, 207] on button "Manual" at bounding box center [791, 197] width 78 height 26
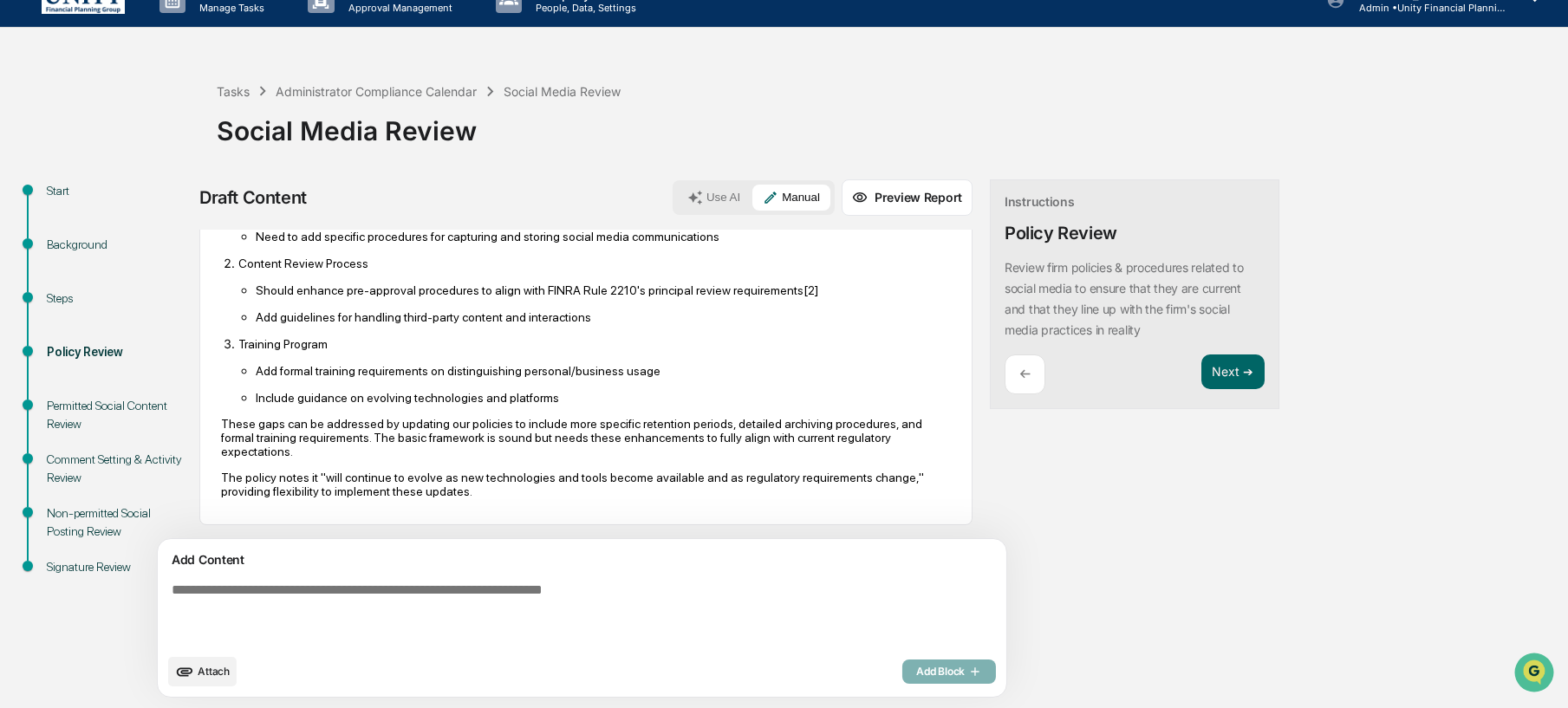
click at [496, 595] on textarea at bounding box center [542, 614] width 754 height 77
paste textarea "**********"
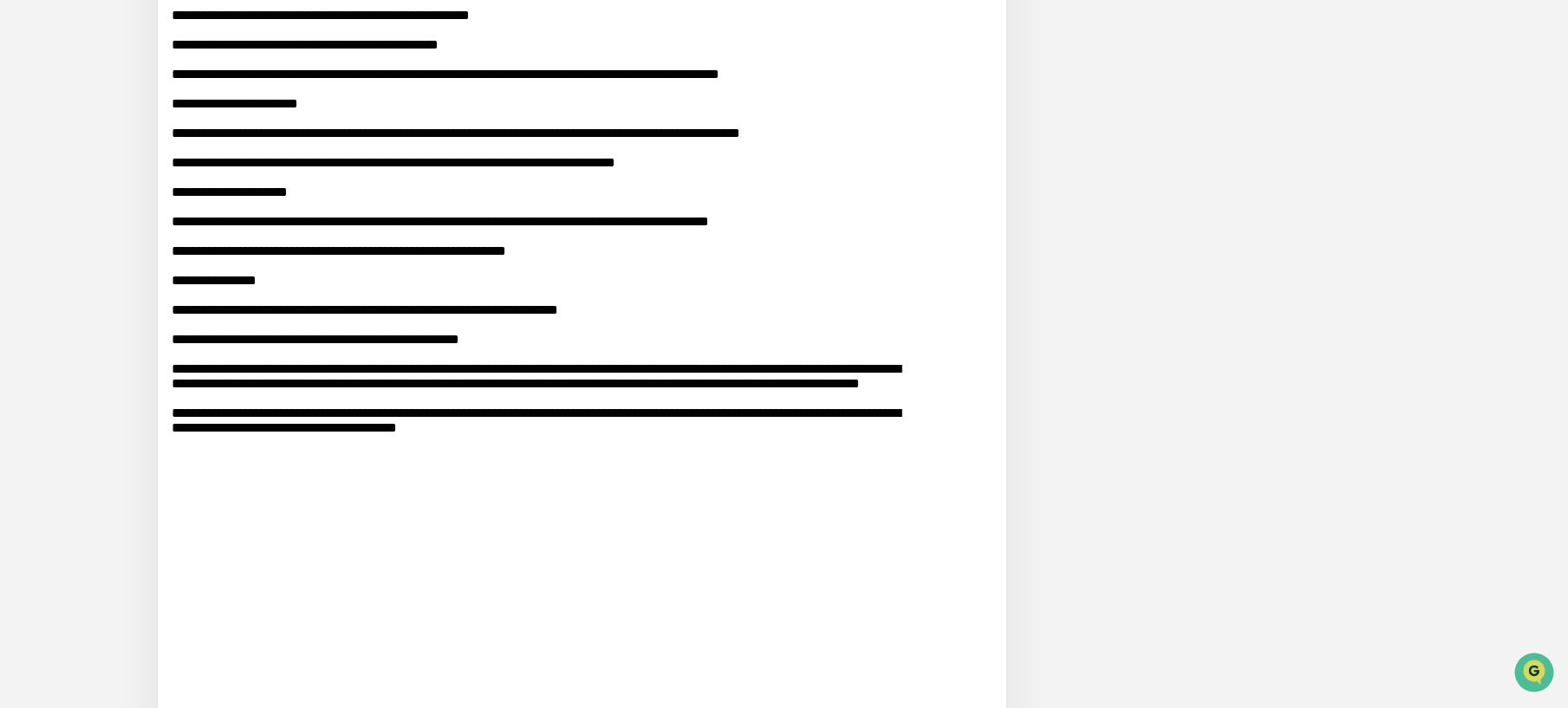
scroll to position [1383, 0]
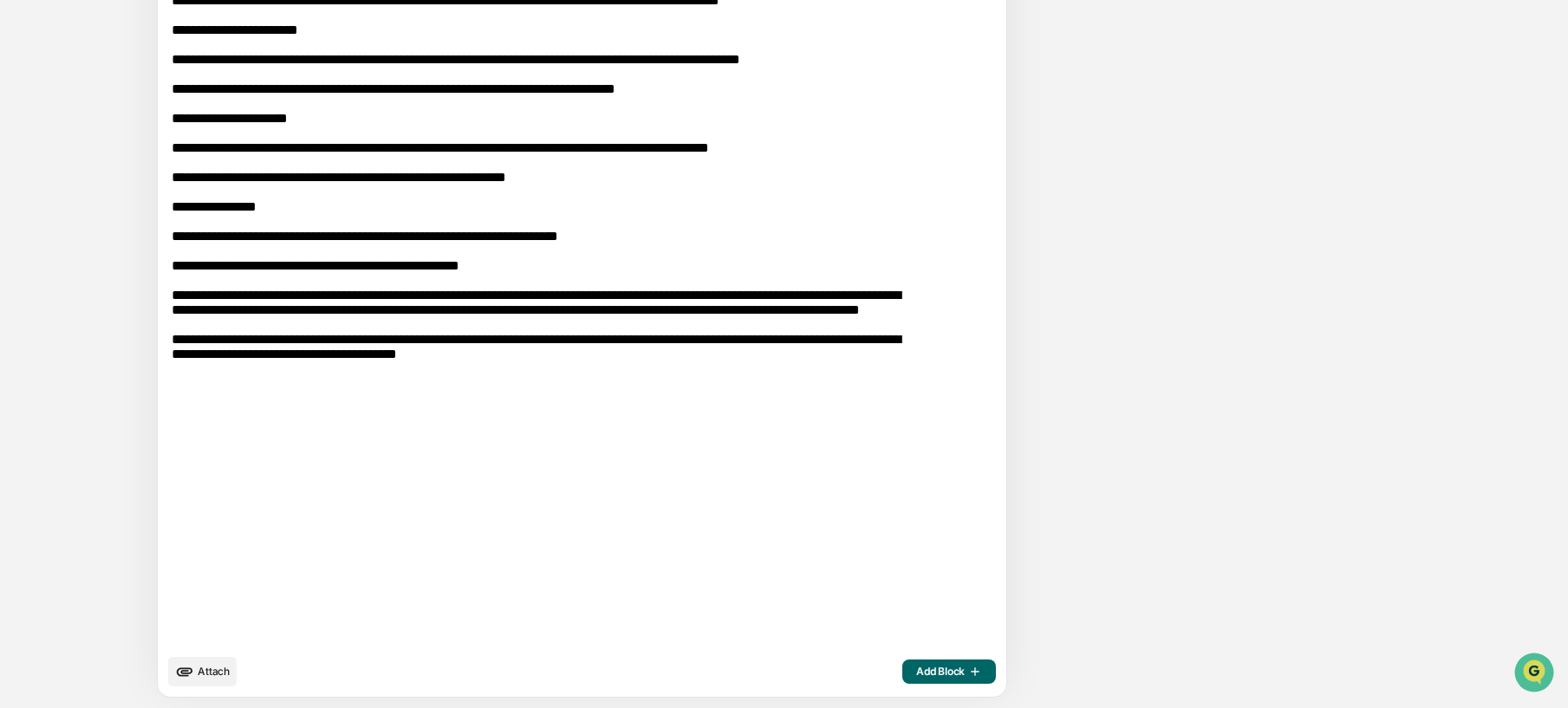
type textarea "**********"
click at [903, 663] on button "Add Block" at bounding box center [950, 671] width 93 height 24
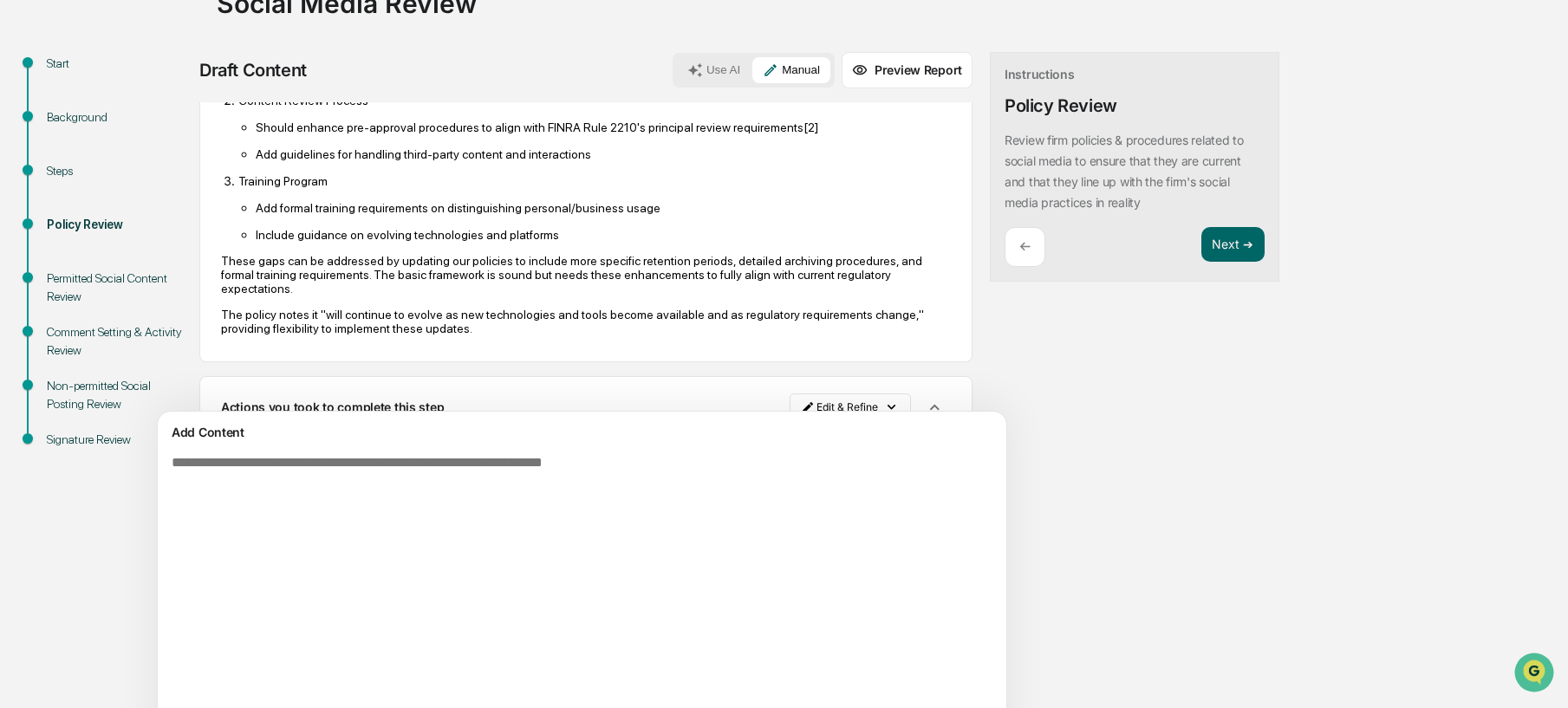
scroll to position [0, 0]
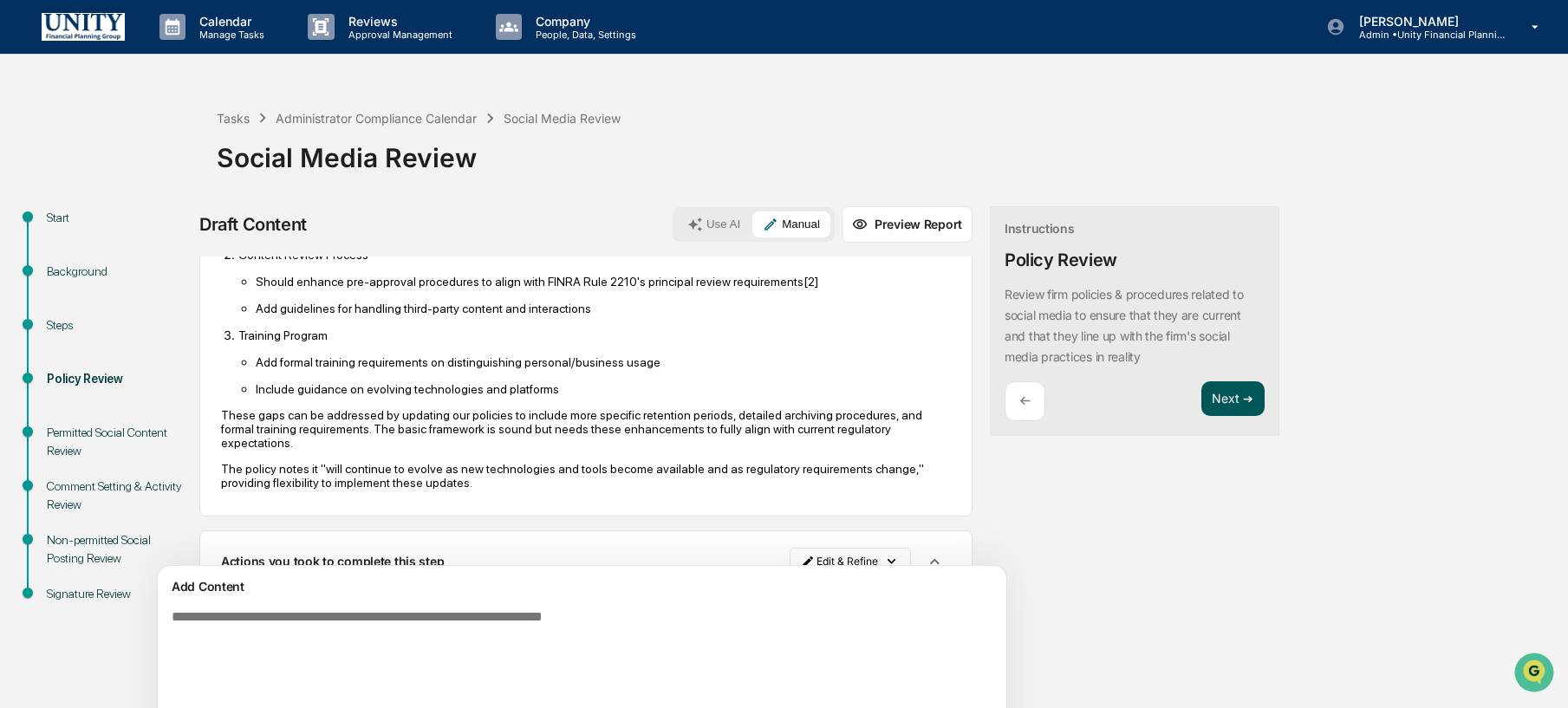
click at [1202, 411] on button "Next ➔" at bounding box center [1233, 399] width 63 height 36
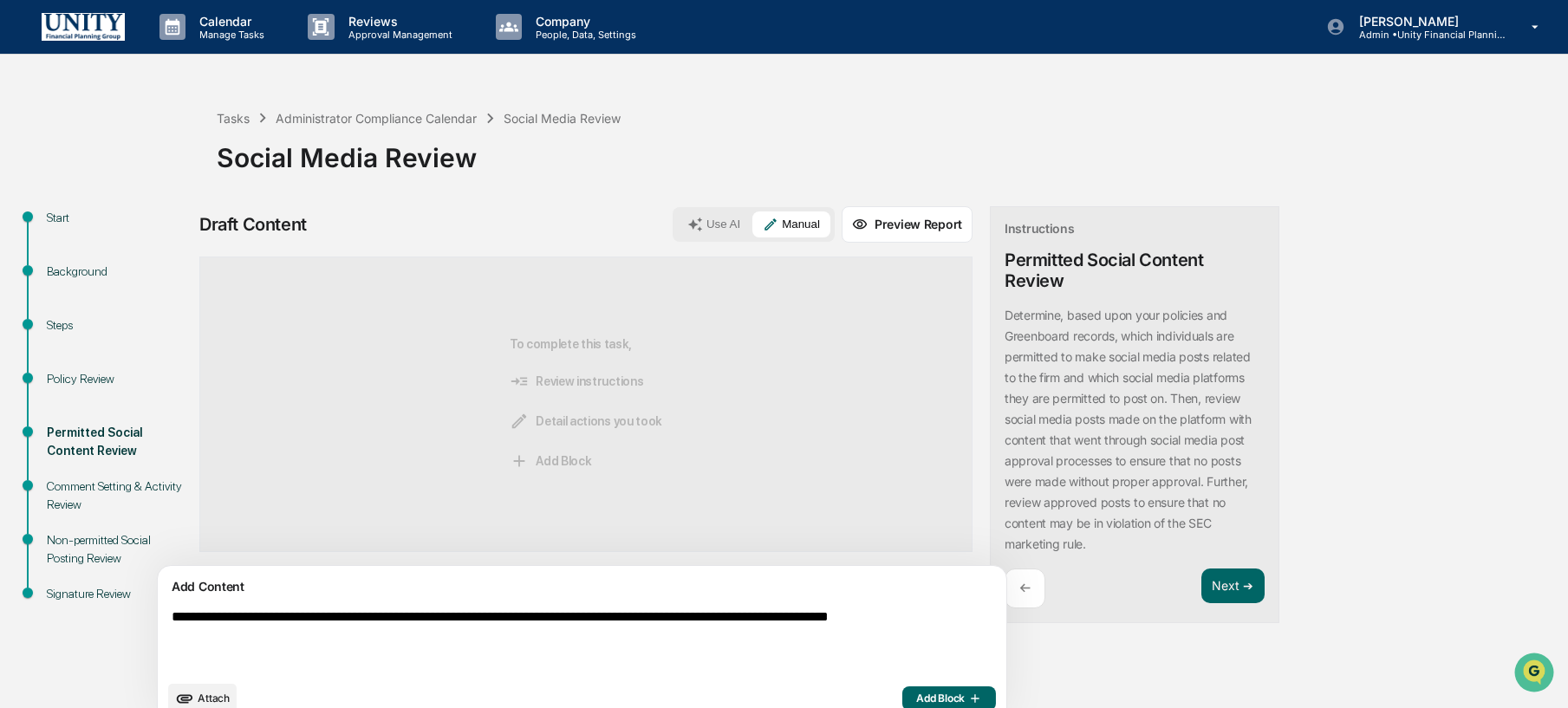
type textarea "**********"
click at [903, 690] on button "Add Block" at bounding box center [950, 698] width 93 height 24
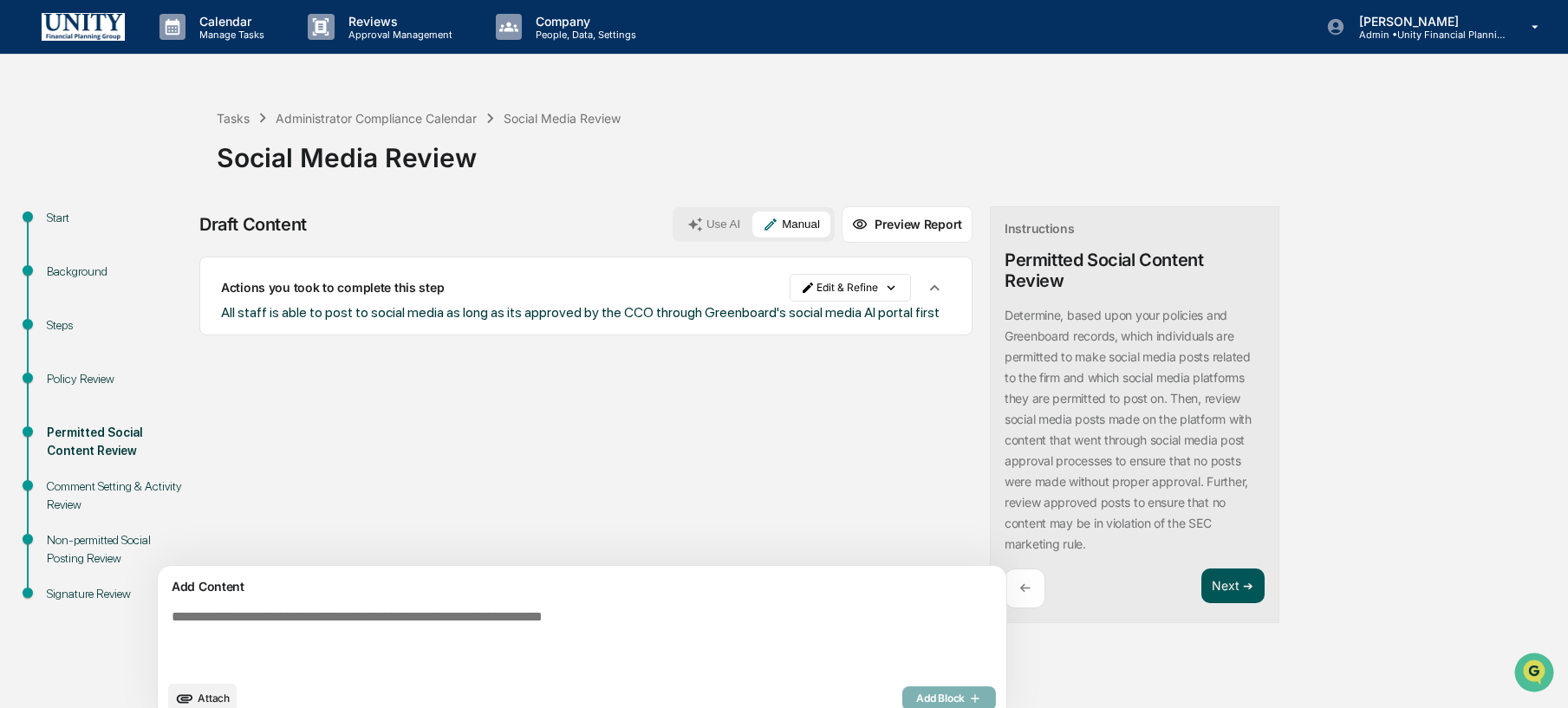
click at [1202, 587] on button "Next ➔" at bounding box center [1233, 587] width 63 height 36
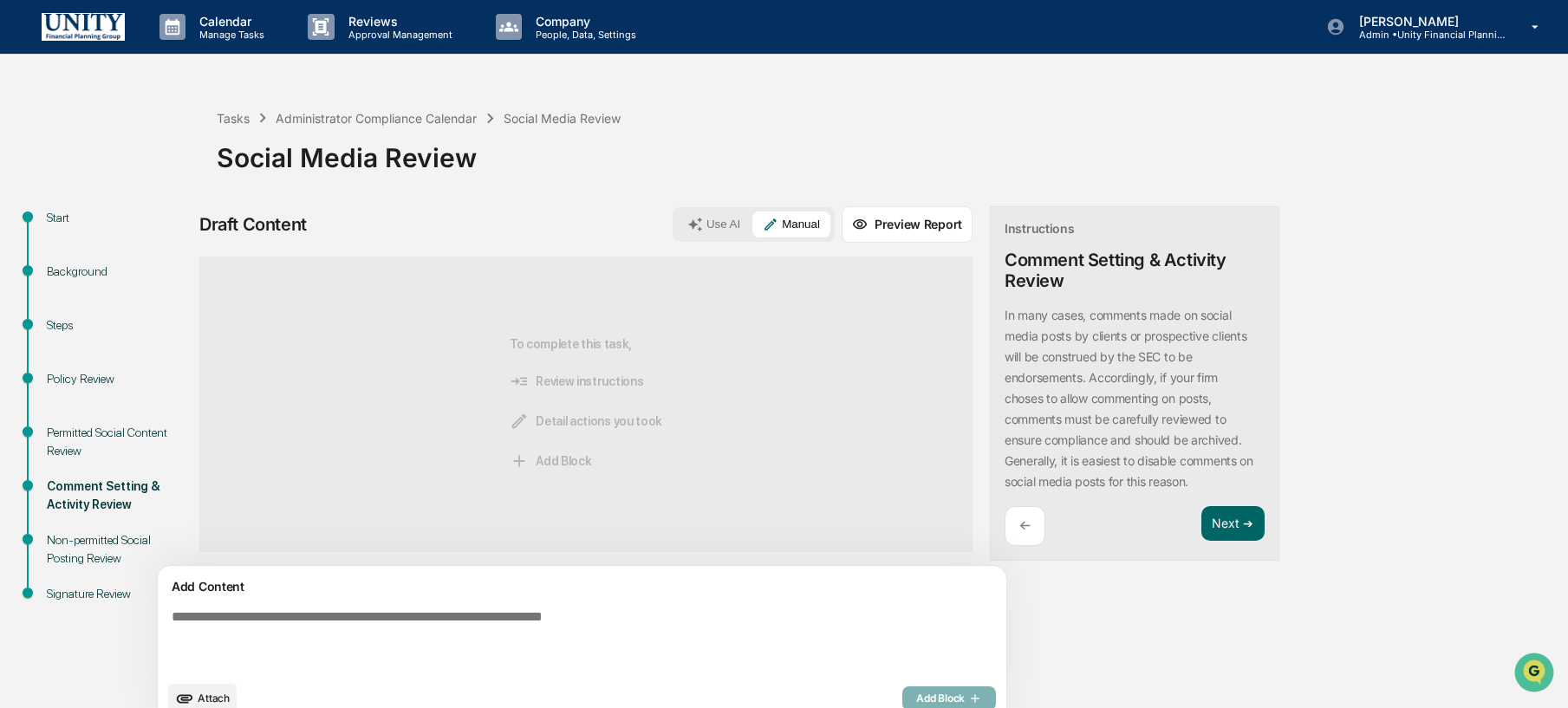
click at [623, 624] on textarea at bounding box center [542, 641] width 754 height 77
type textarea "***"
click at [917, 695] on span "Add Block" at bounding box center [950, 699] width 66 height 14
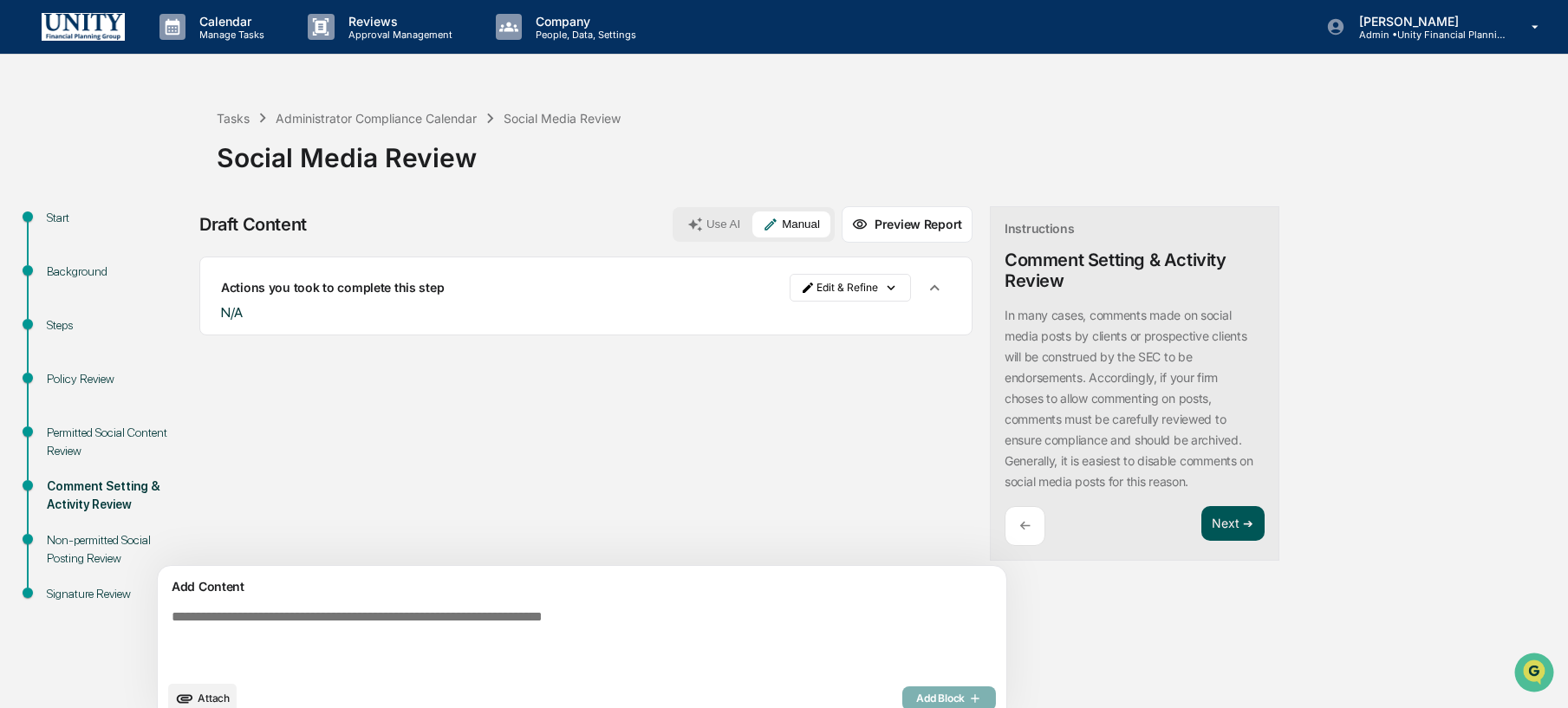
click at [1202, 528] on button "Next ➔" at bounding box center [1233, 523] width 63 height 36
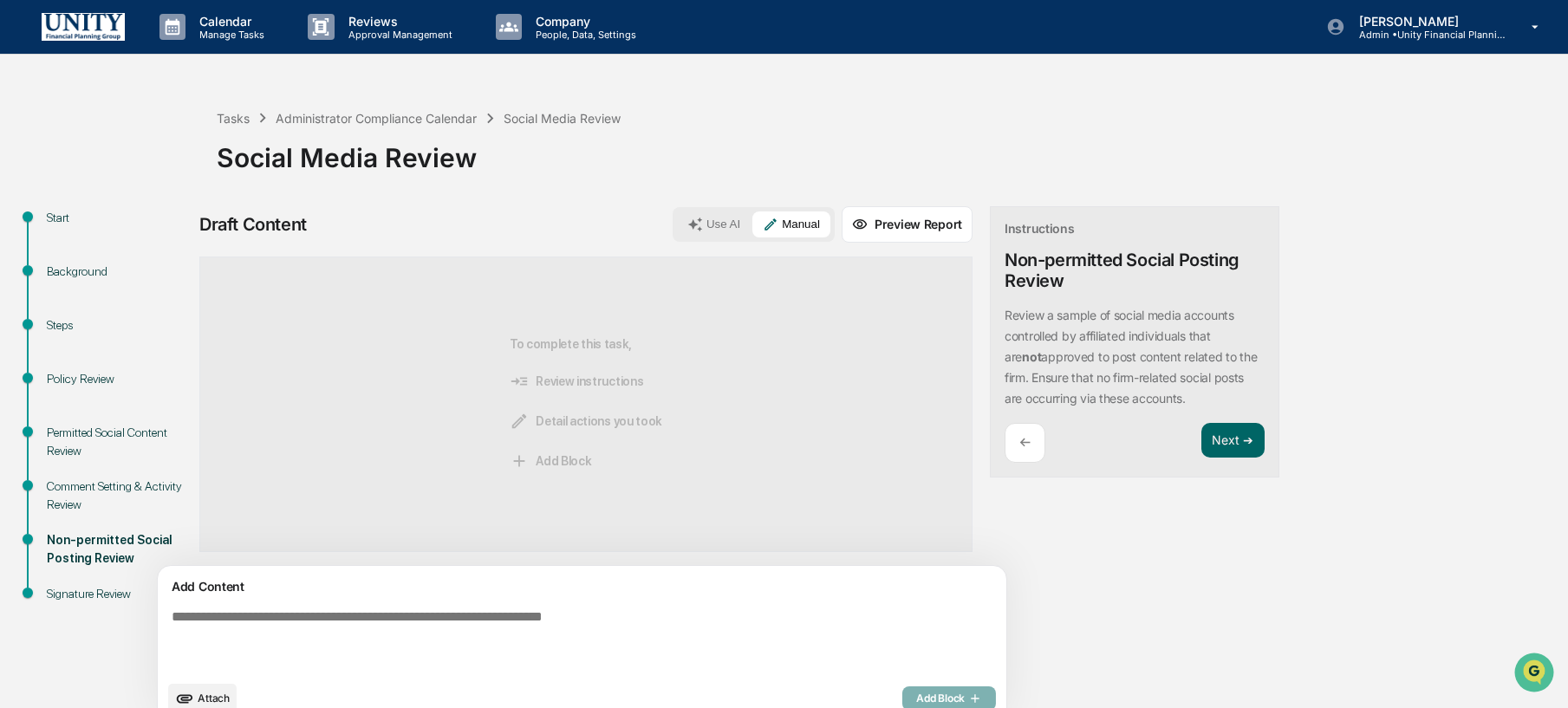
click at [645, 619] on textarea at bounding box center [542, 641] width 754 height 77
type textarea "***"
click at [917, 699] on span "Add Block" at bounding box center [950, 699] width 66 height 14
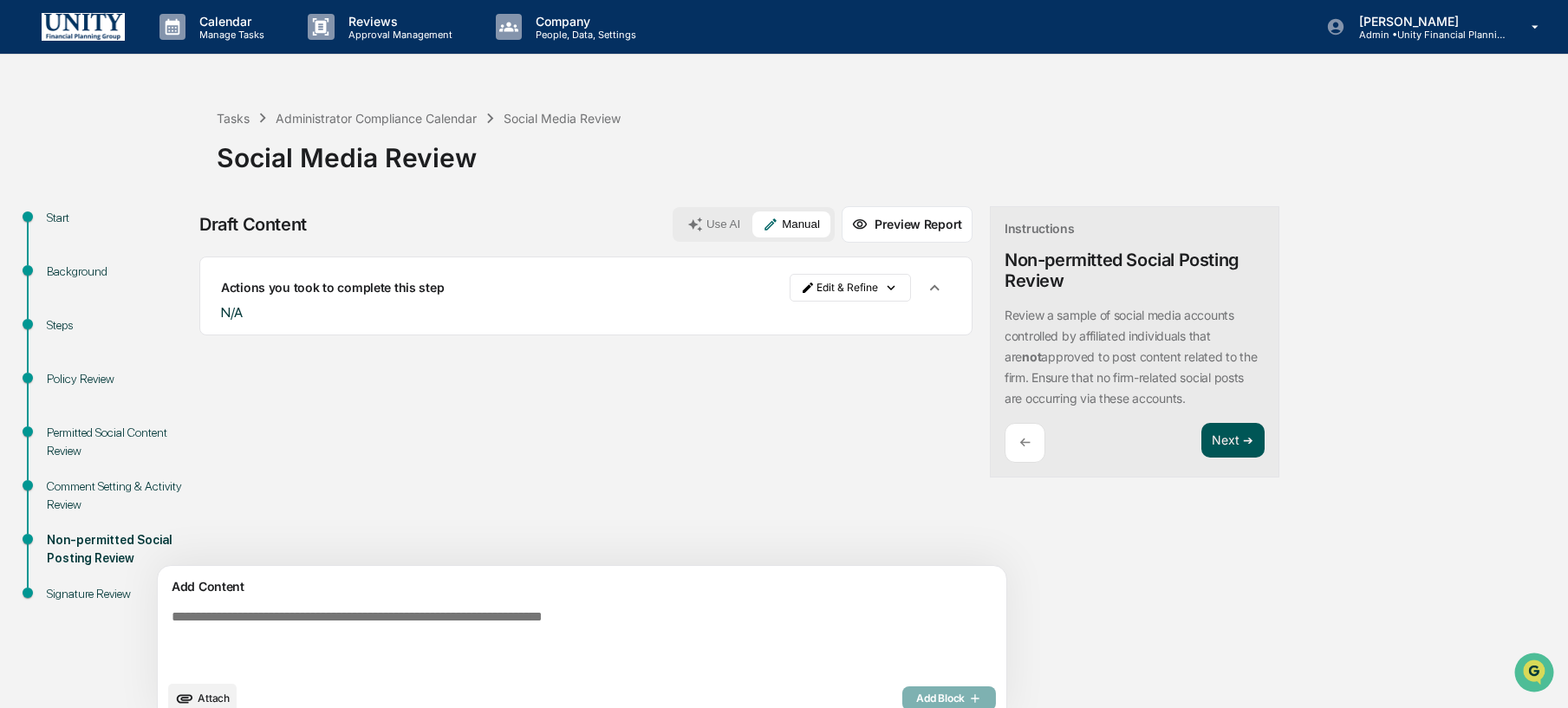
click at [1202, 453] on button "Next ➔" at bounding box center [1233, 441] width 63 height 36
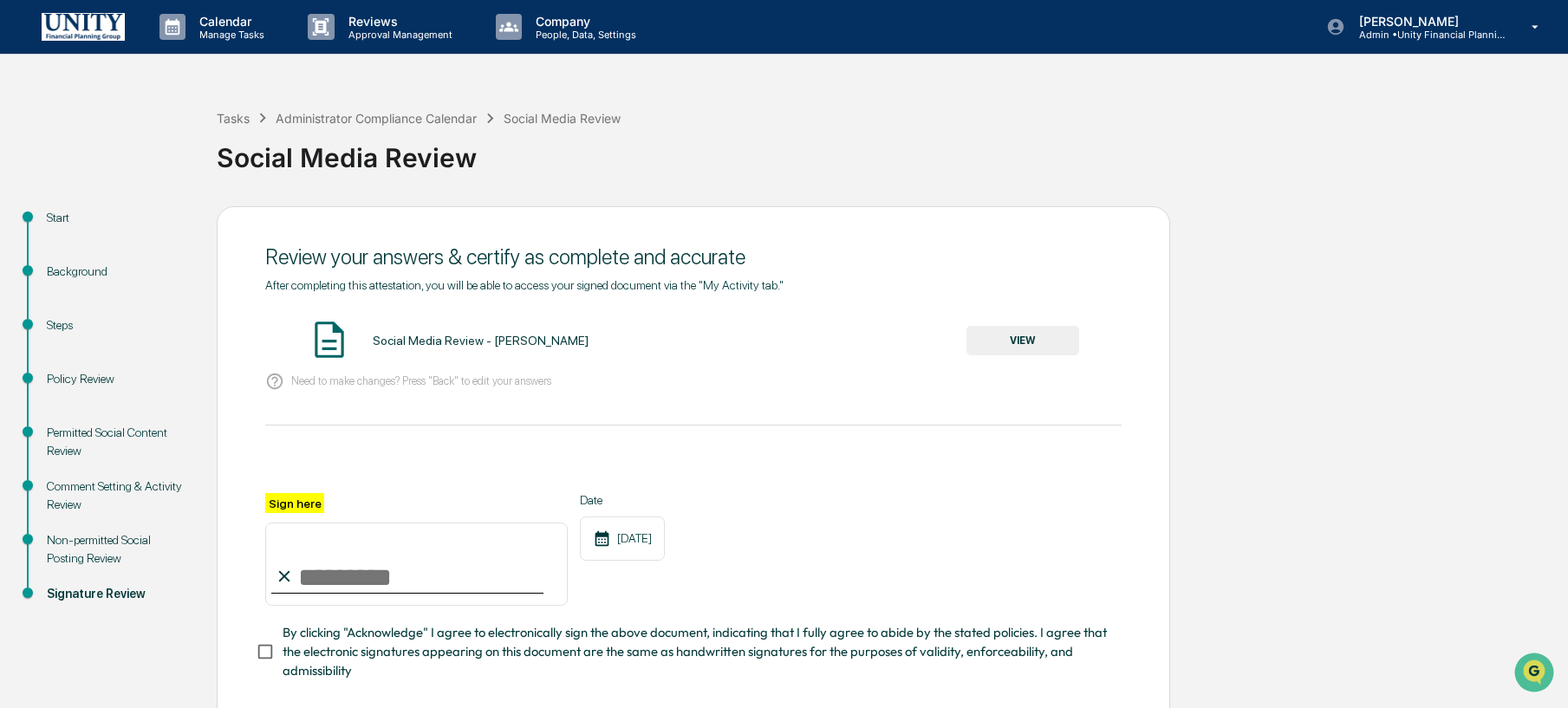
click at [1032, 356] on div "Social Media Review - Wade Marcy VIEW" at bounding box center [693, 341] width 856 height 46
click at [1030, 350] on button "VIEW" at bounding box center [1023, 341] width 113 height 29
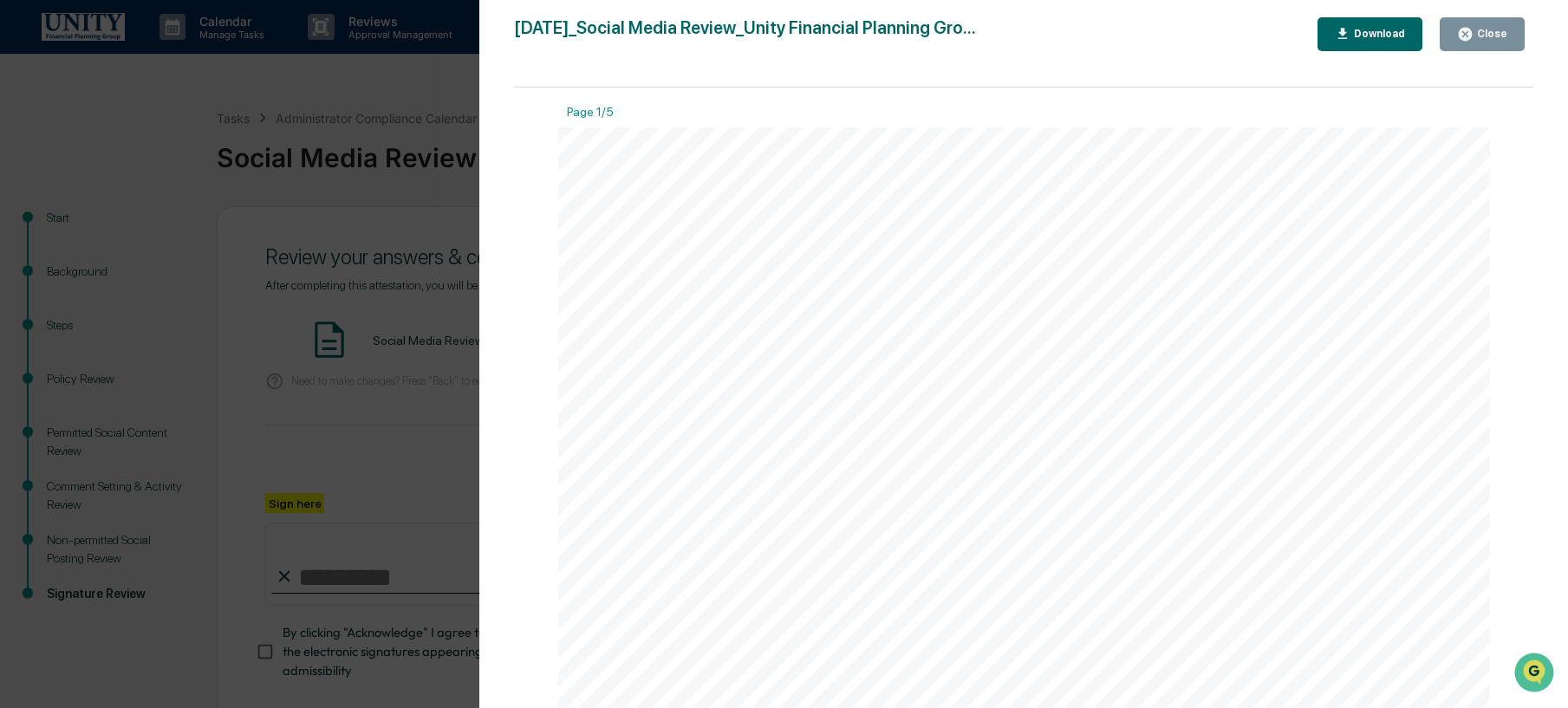
click at [372, 368] on div "Version History 10/09/2025, 02:06 PM Wade Marcy 2025-10-09_Social Media Review_…" at bounding box center [784, 354] width 1568 height 708
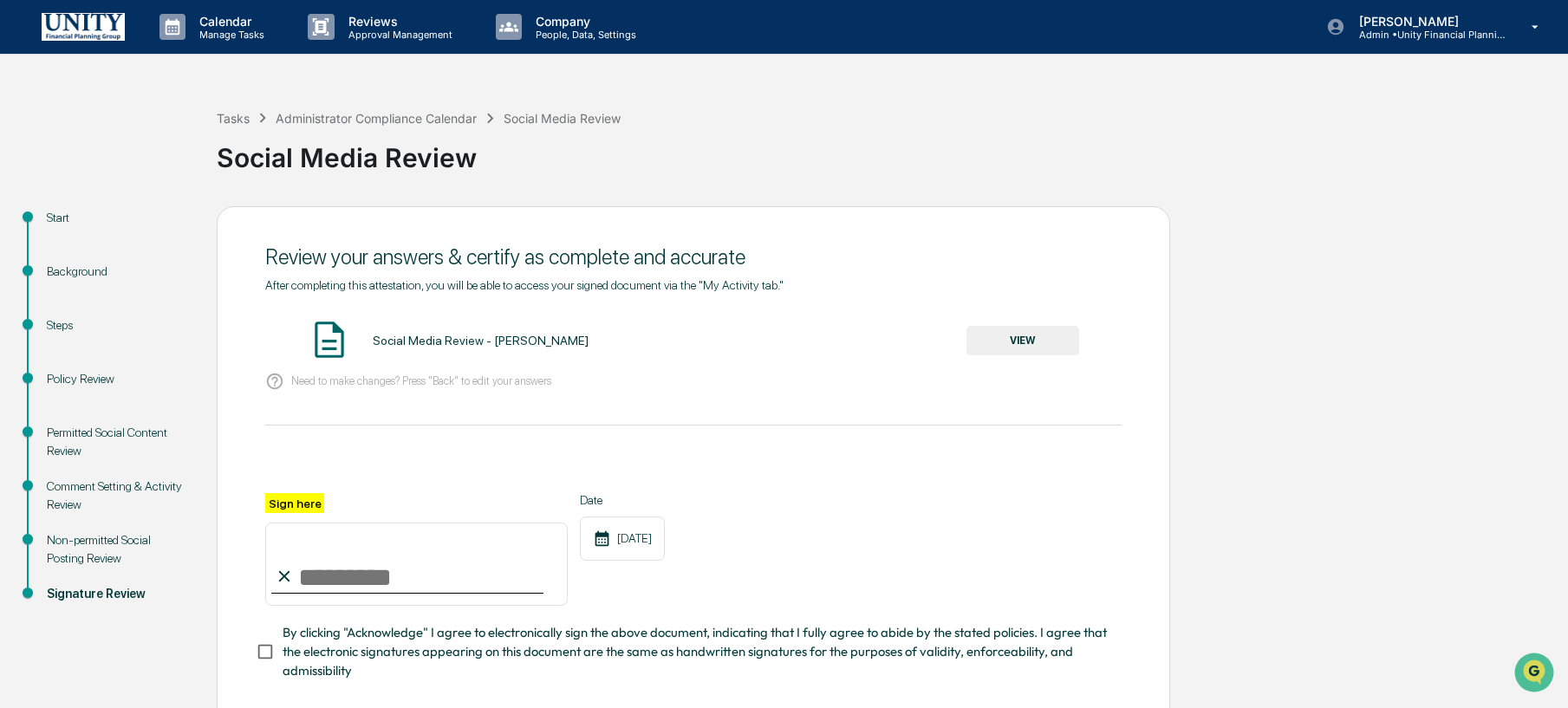
click at [327, 578] on input "Sign here" at bounding box center [417, 564] width 303 height 84
type input "**********"
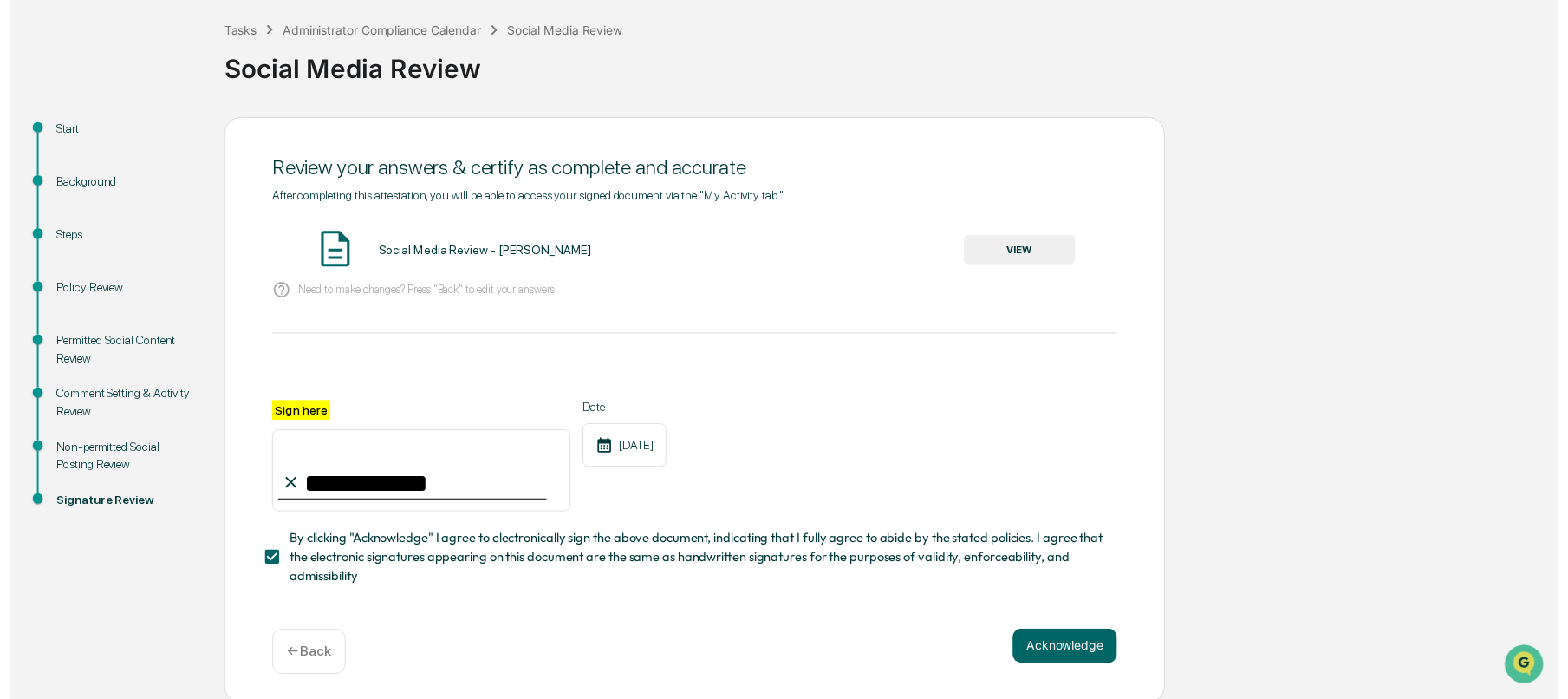
scroll to position [90, 0]
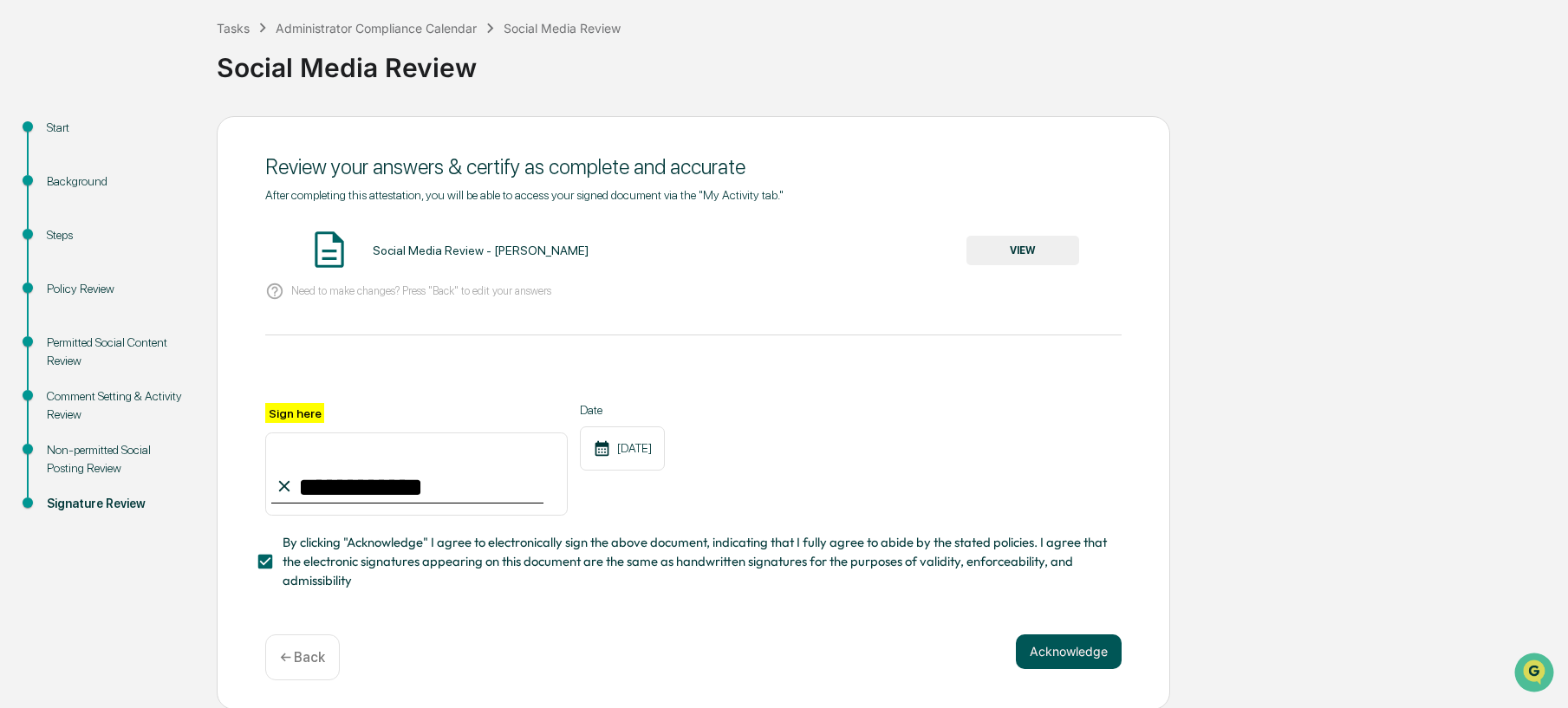
click at [1068, 652] on button "Acknowledge" at bounding box center [1068, 653] width 106 height 35
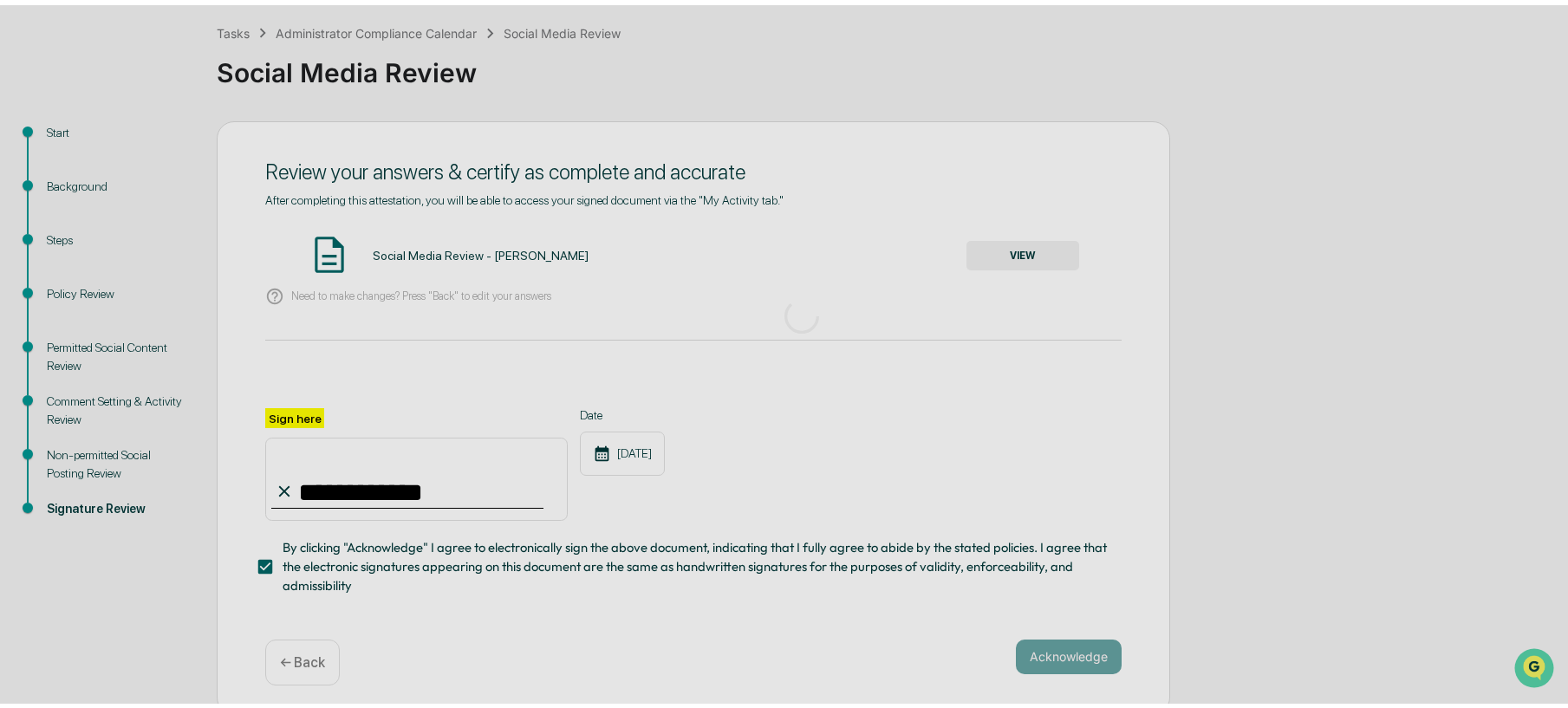
scroll to position [0, 0]
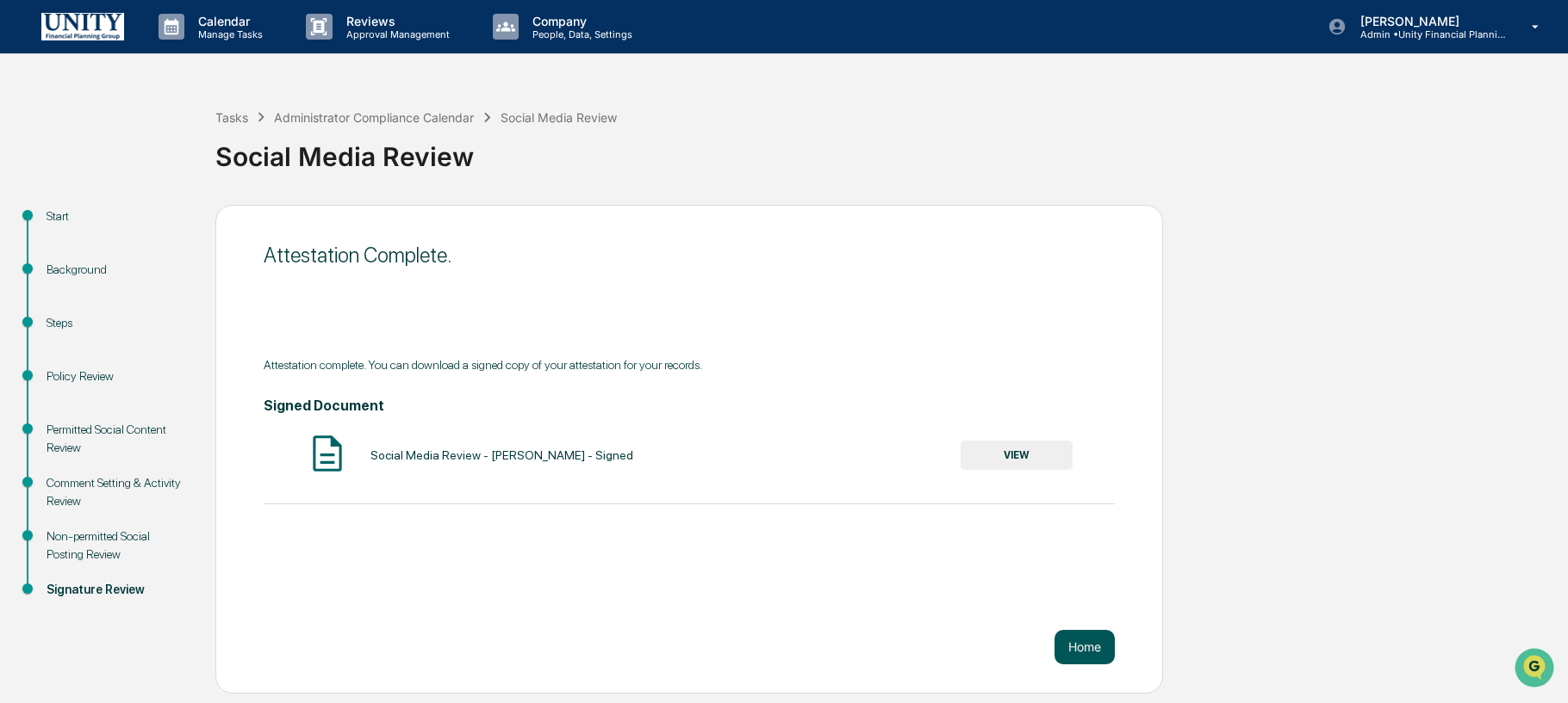
click at [1088, 643] on button "Home" at bounding box center [1085, 648] width 61 height 35
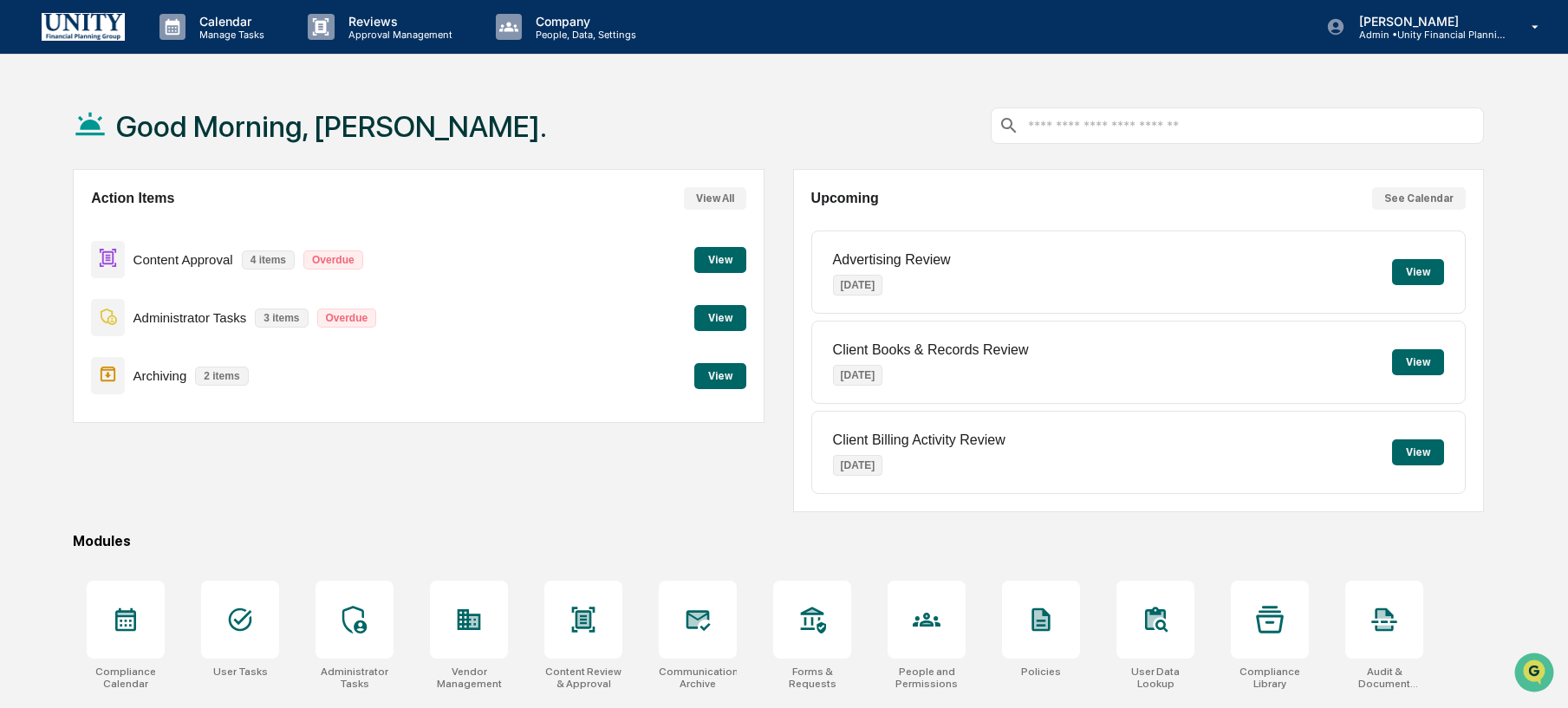
click at [732, 316] on button "View" at bounding box center [720, 318] width 52 height 26
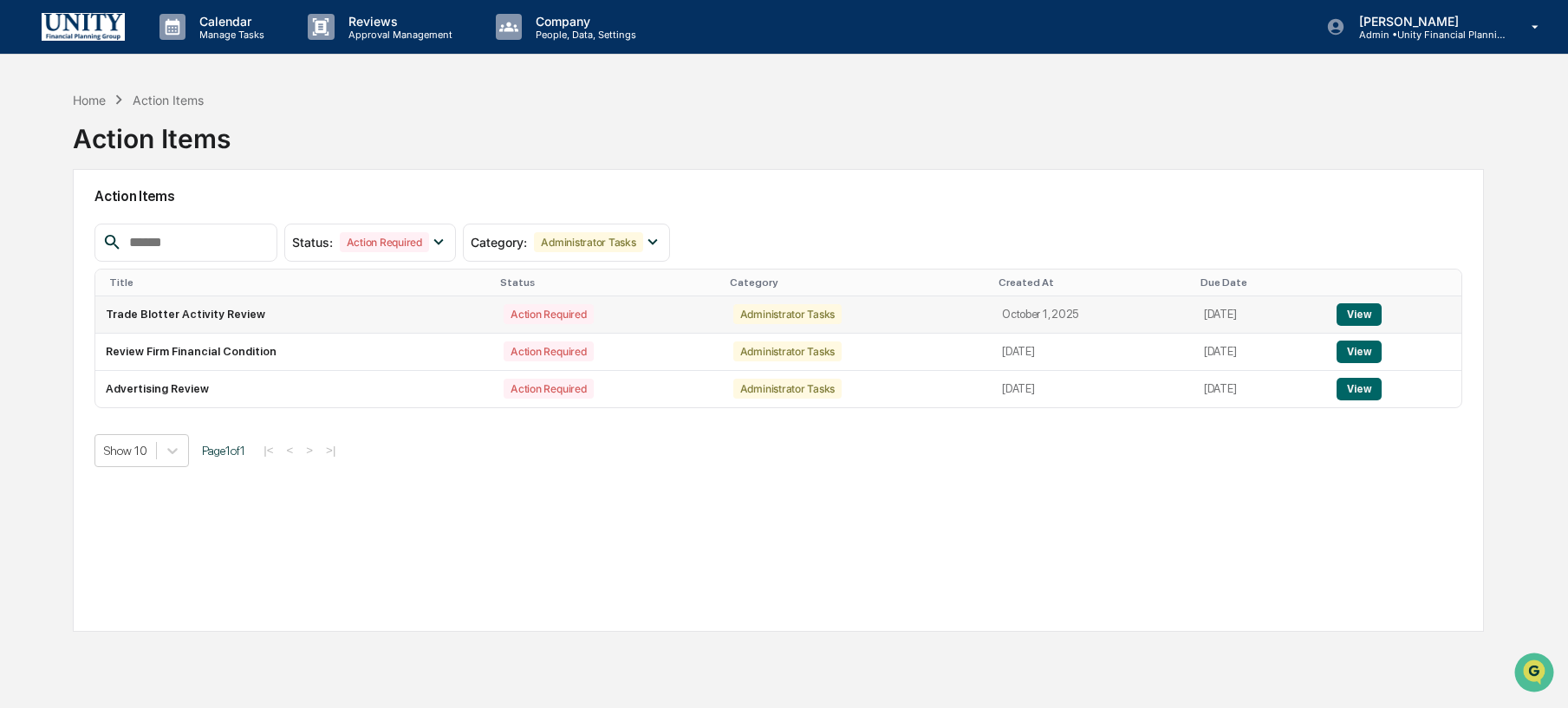
click at [1367, 312] on button "View" at bounding box center [1359, 315] width 45 height 22
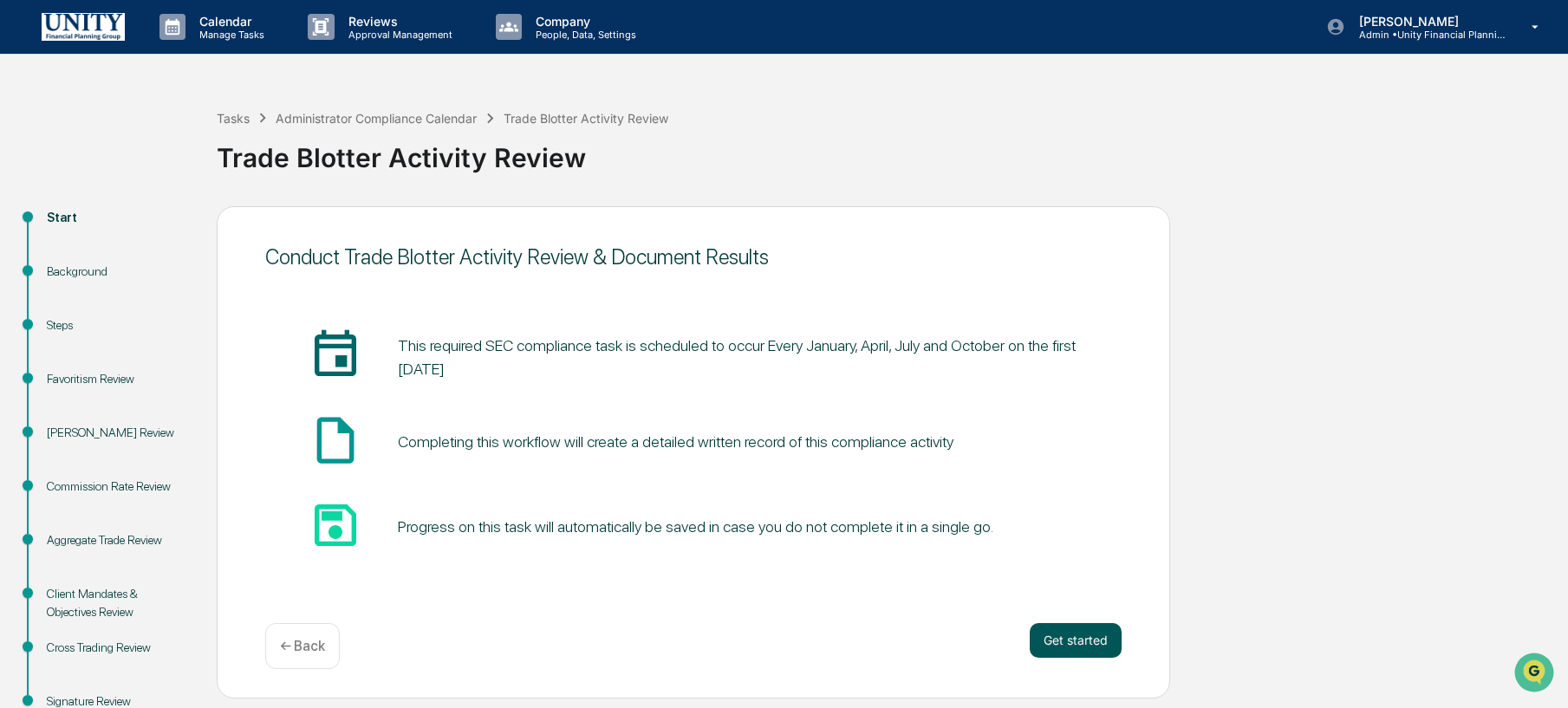
click at [1115, 642] on button "Get started" at bounding box center [1076, 641] width 92 height 35
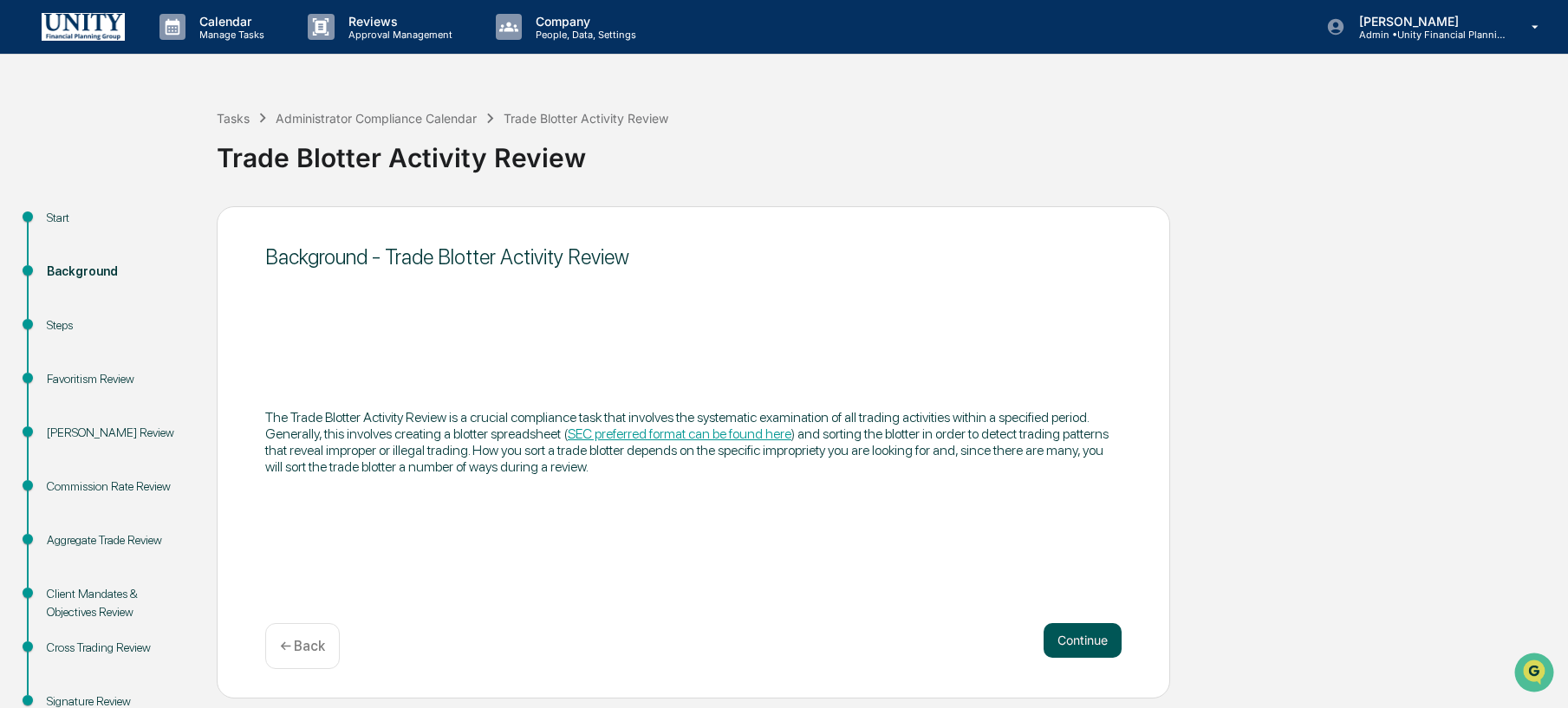
click at [1070, 652] on button "Continue" at bounding box center [1083, 641] width 78 height 35
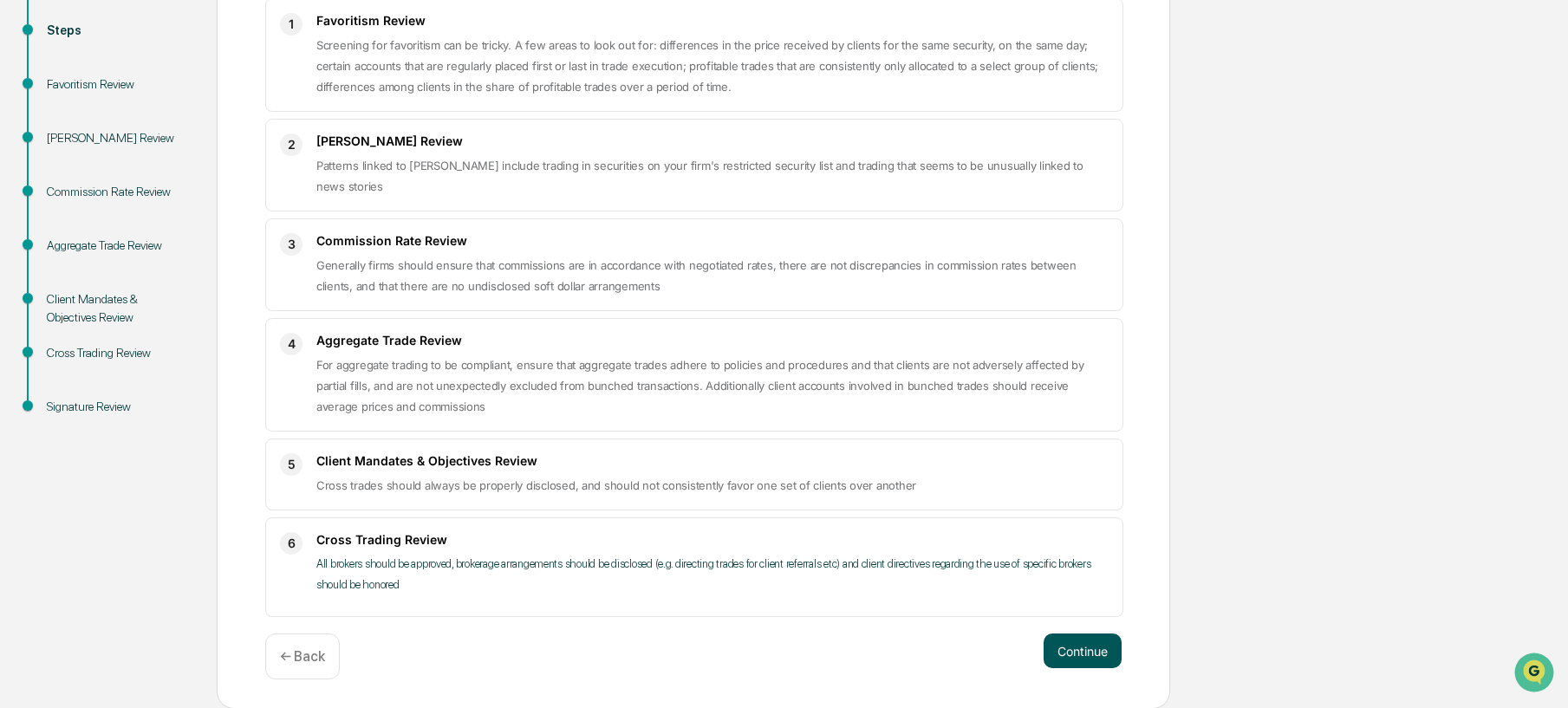
click at [1110, 646] on button "Continue" at bounding box center [1083, 652] width 78 height 35
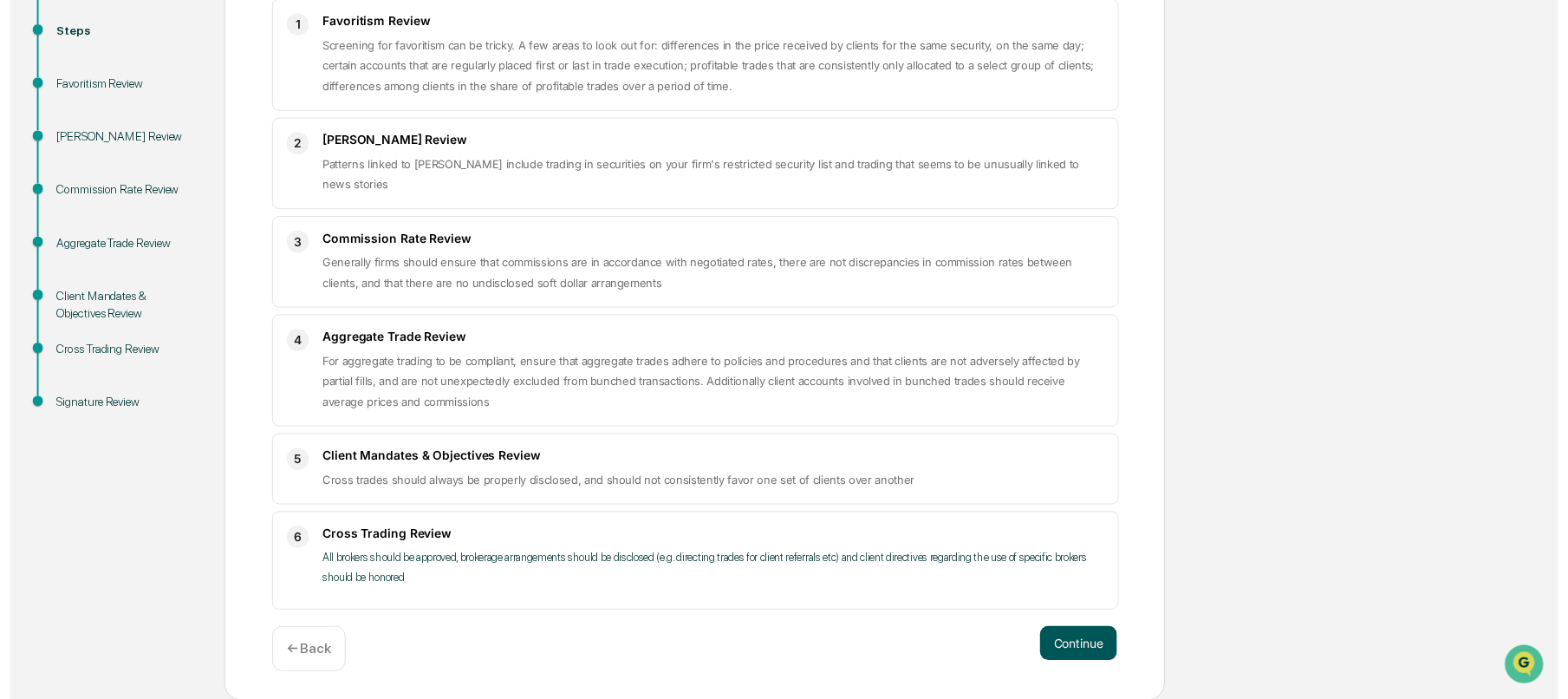
scroll to position [54, 0]
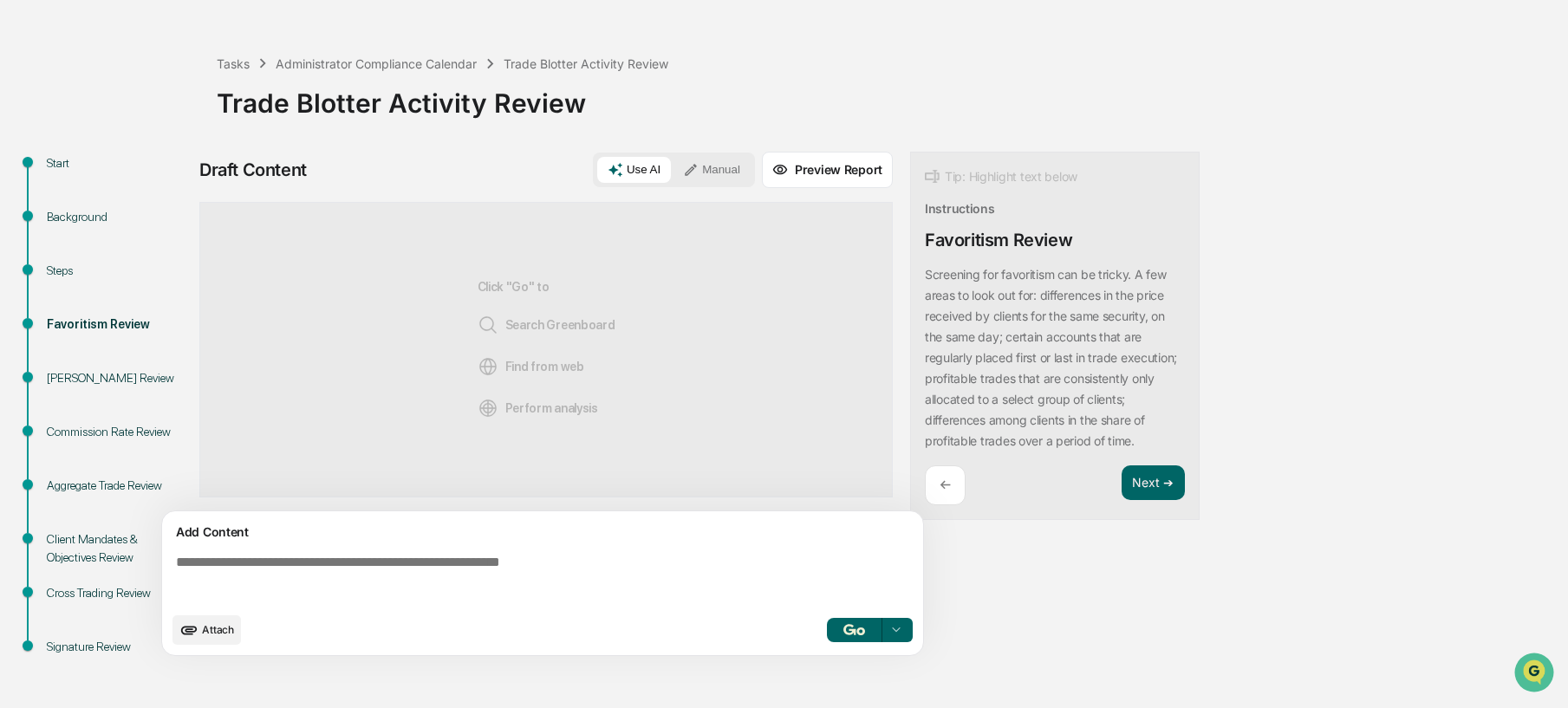
click at [638, 549] on textarea at bounding box center [546, 579] width 754 height 62
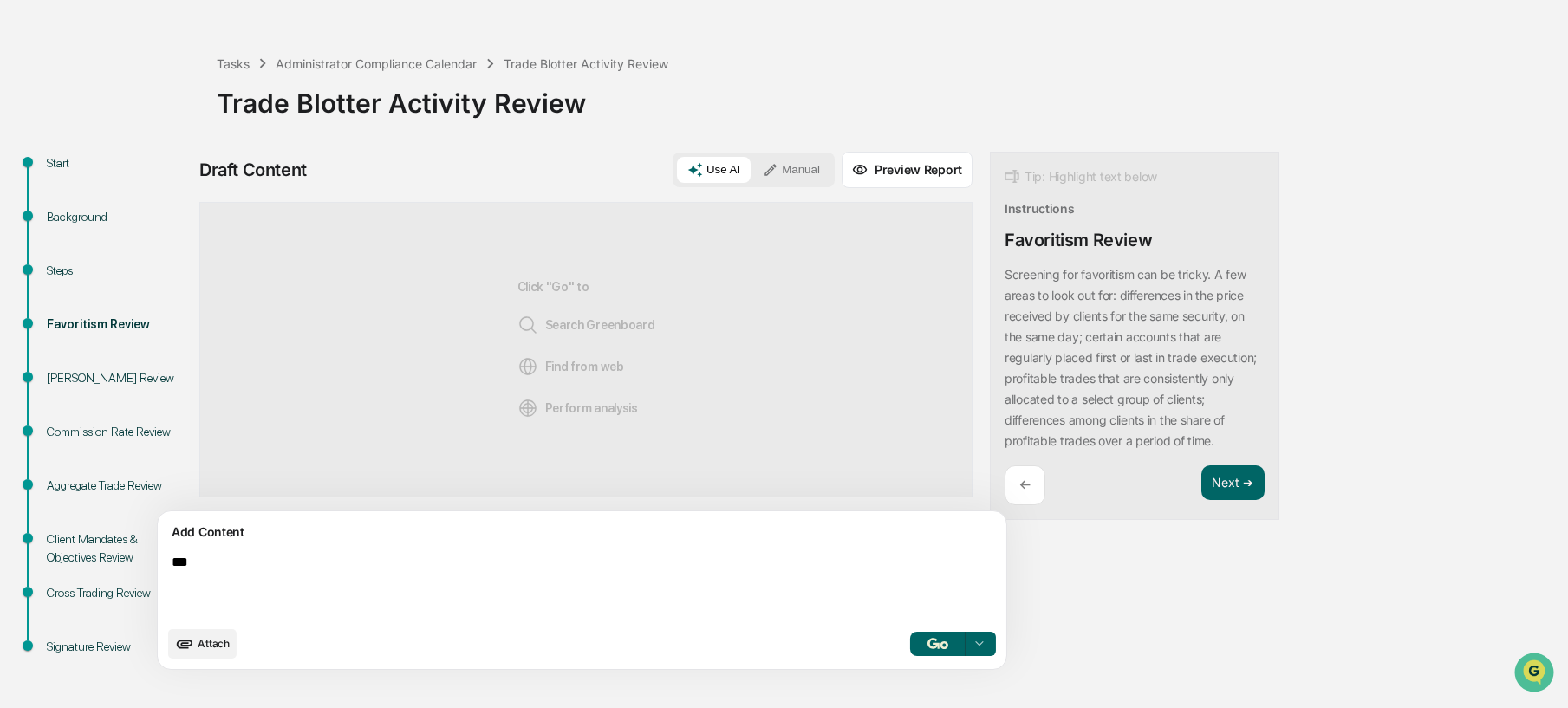
type textarea "***"
click at [763, 162] on icon at bounding box center [771, 170] width 16 height 16
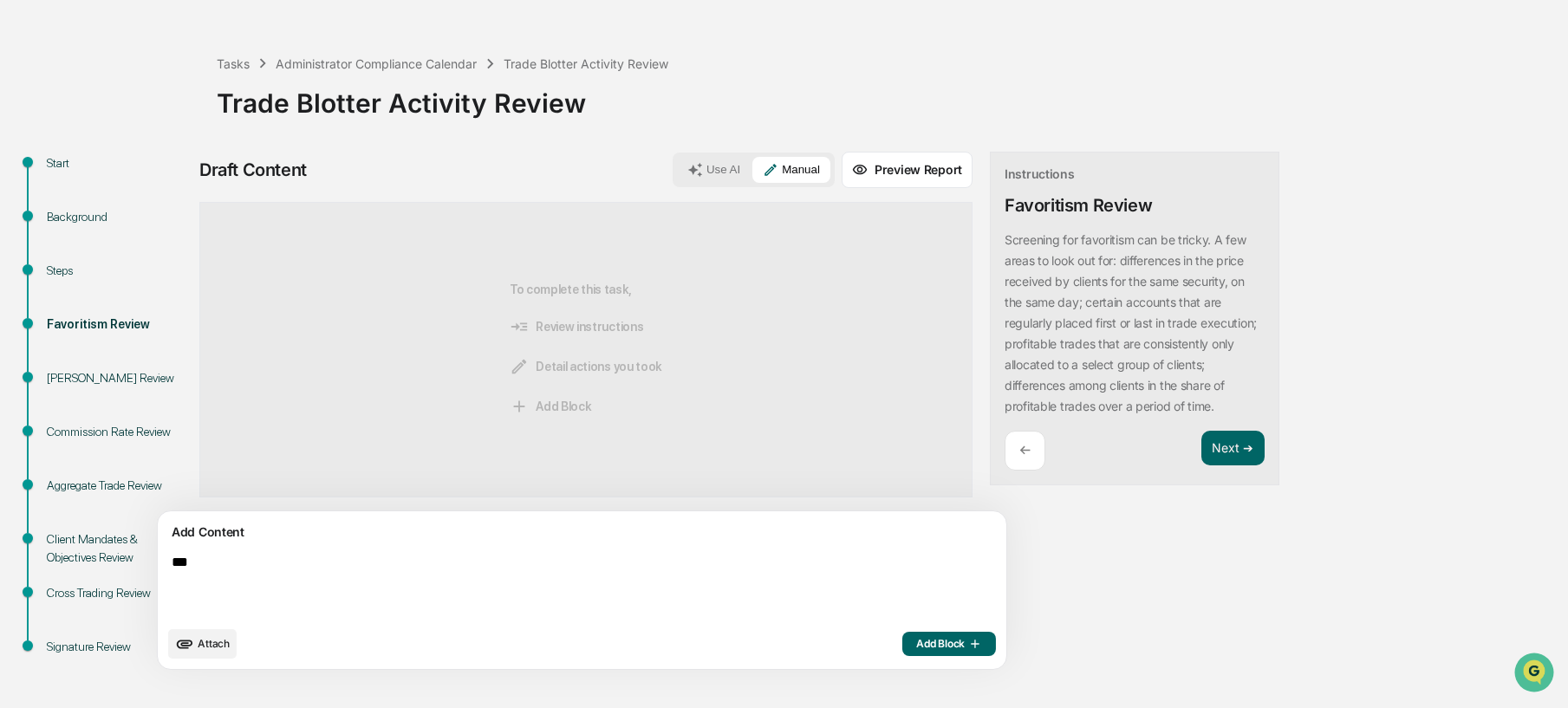
click at [903, 653] on button "Add Block" at bounding box center [950, 644] width 93 height 24
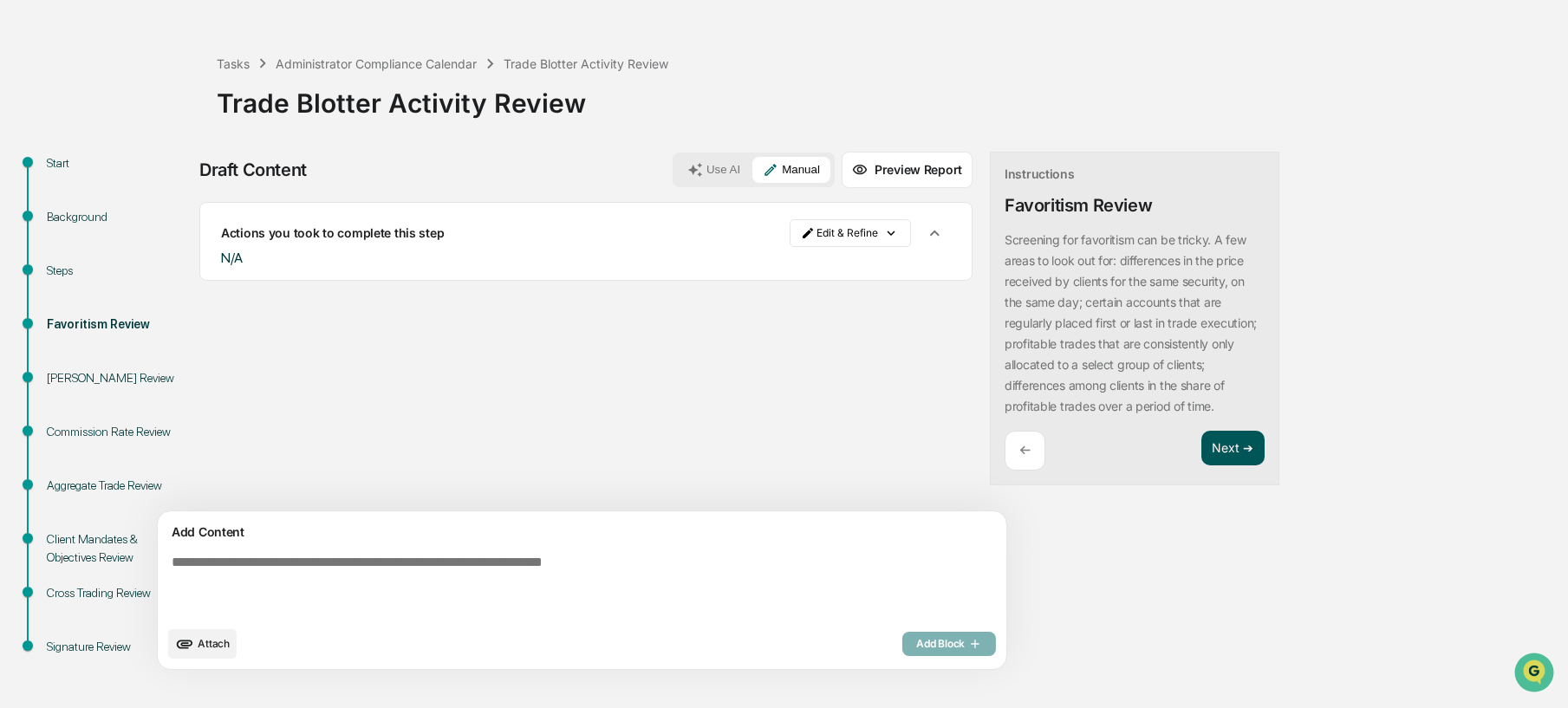
click at [1202, 466] on button "Next ➔" at bounding box center [1233, 449] width 63 height 36
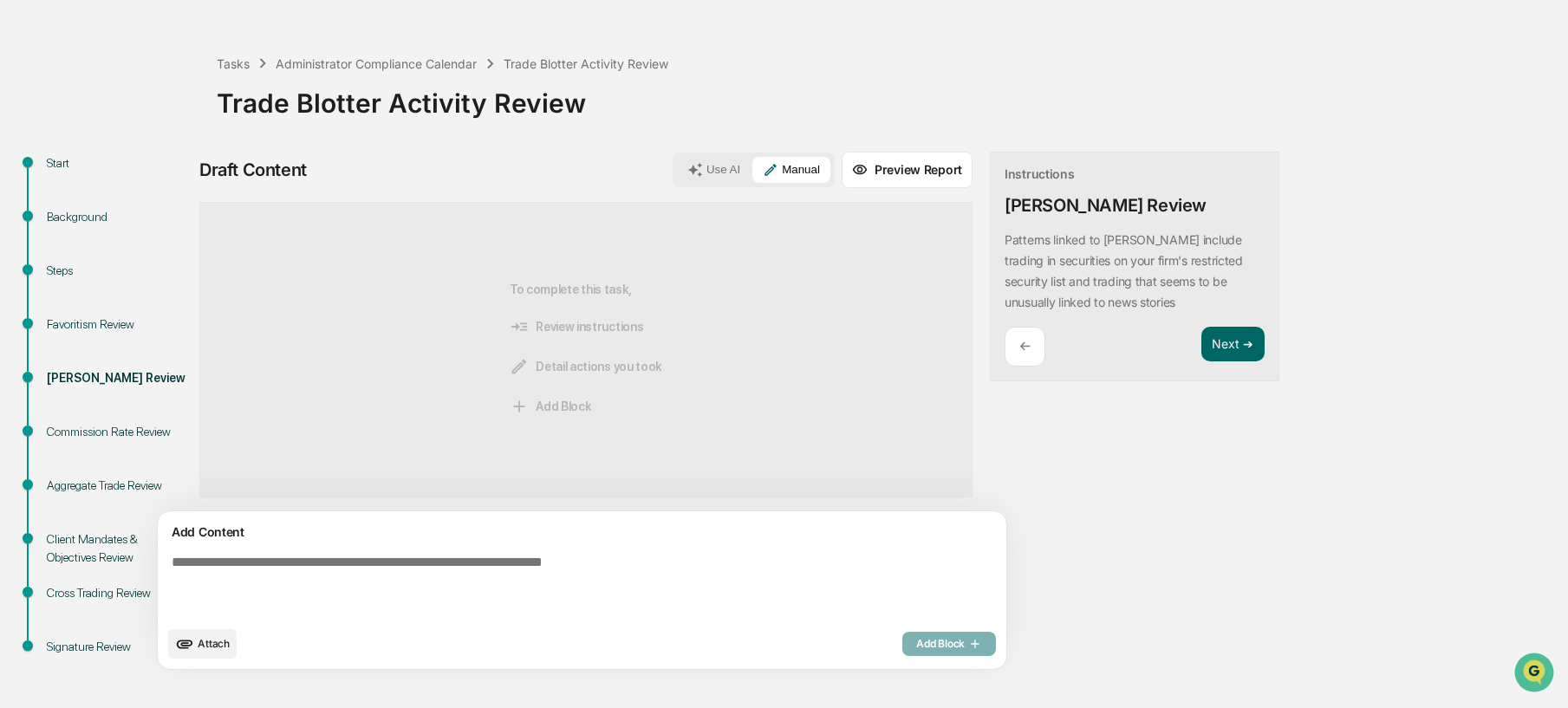
click at [722, 572] on textarea at bounding box center [542, 586] width 754 height 77
type textarea "***"
click at [917, 651] on span "Add Block" at bounding box center [950, 644] width 66 height 14
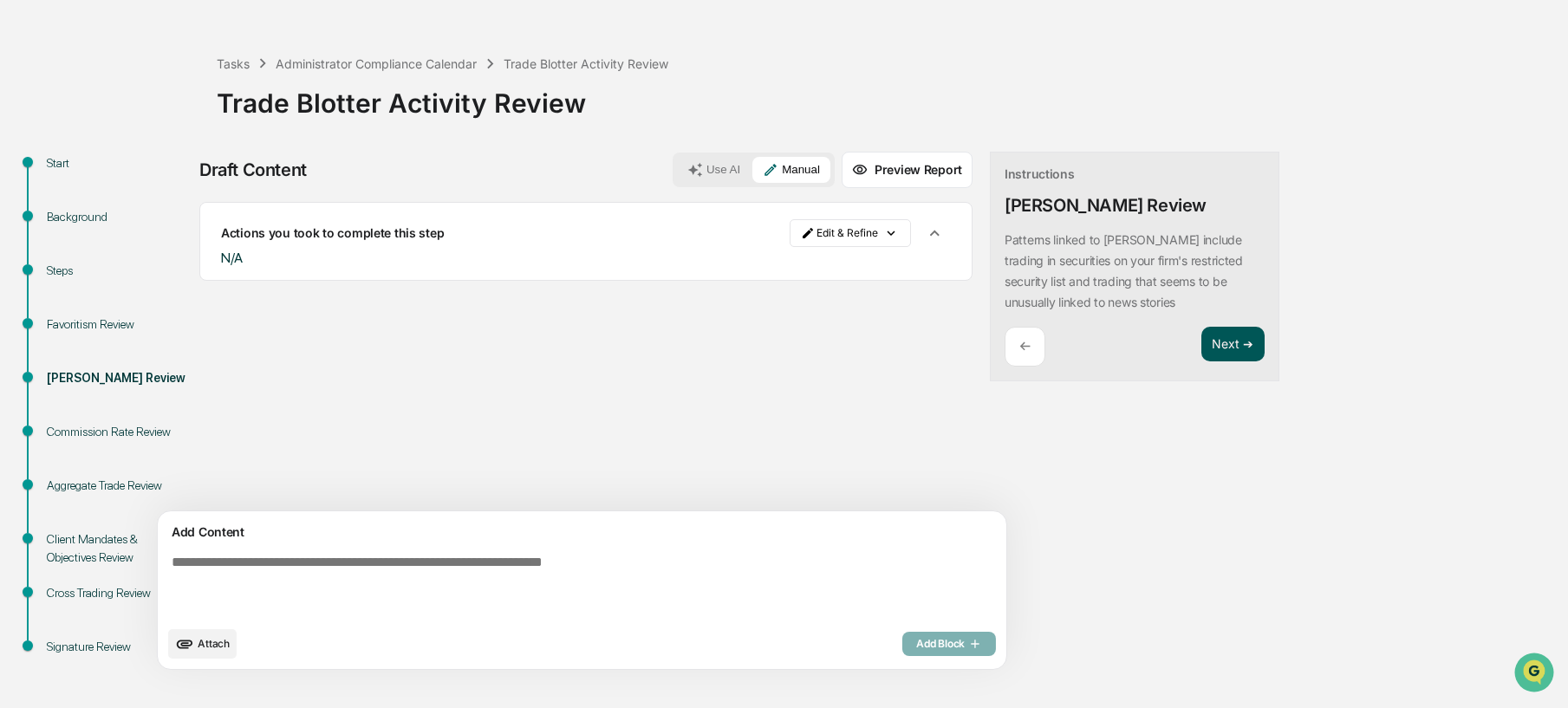
click at [1202, 354] on button "Next ➔" at bounding box center [1233, 345] width 63 height 36
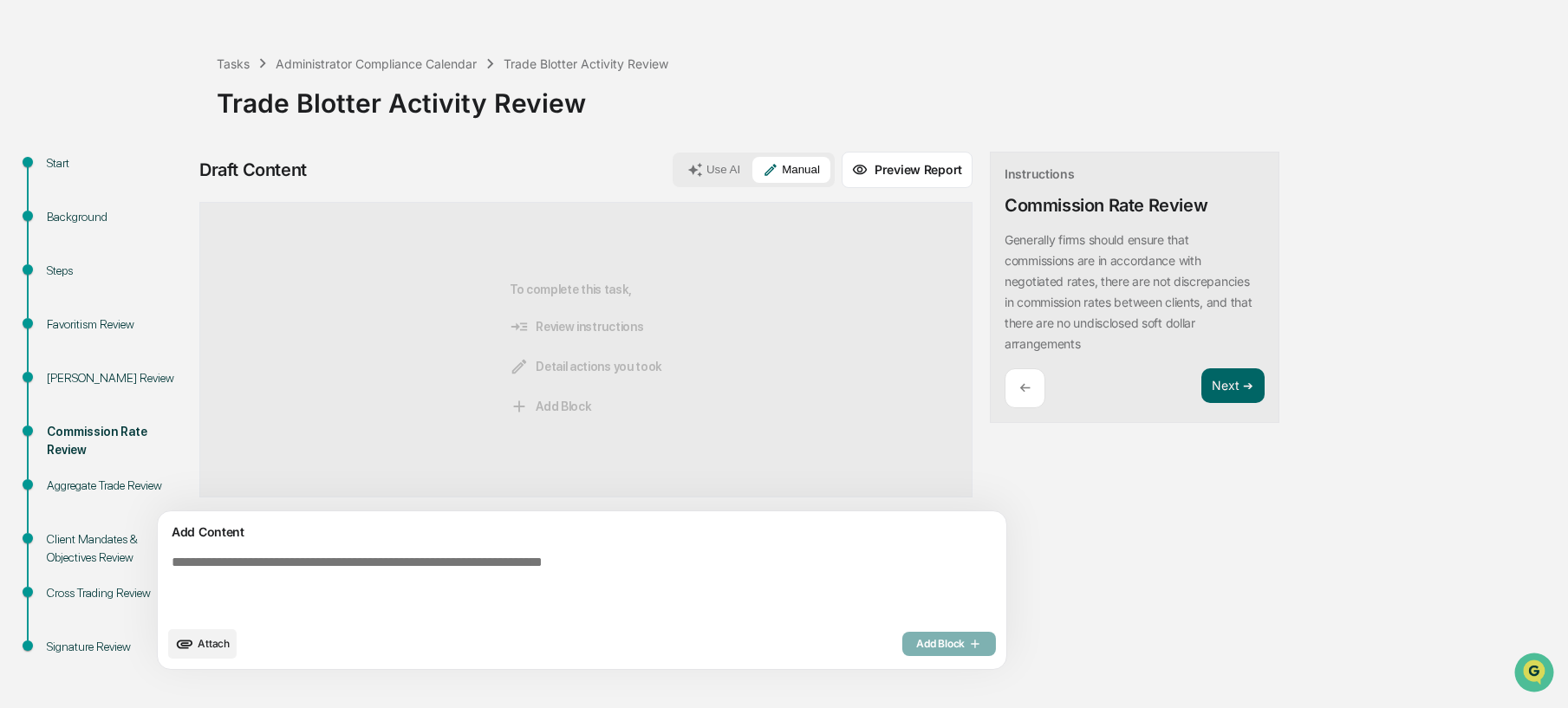
click at [701, 553] on textarea at bounding box center [542, 586] width 754 height 77
click at [313, 560] on textarea "**********" at bounding box center [542, 586] width 754 height 77
type textarea "**********"
click at [917, 641] on span "Add Block" at bounding box center [950, 644] width 66 height 14
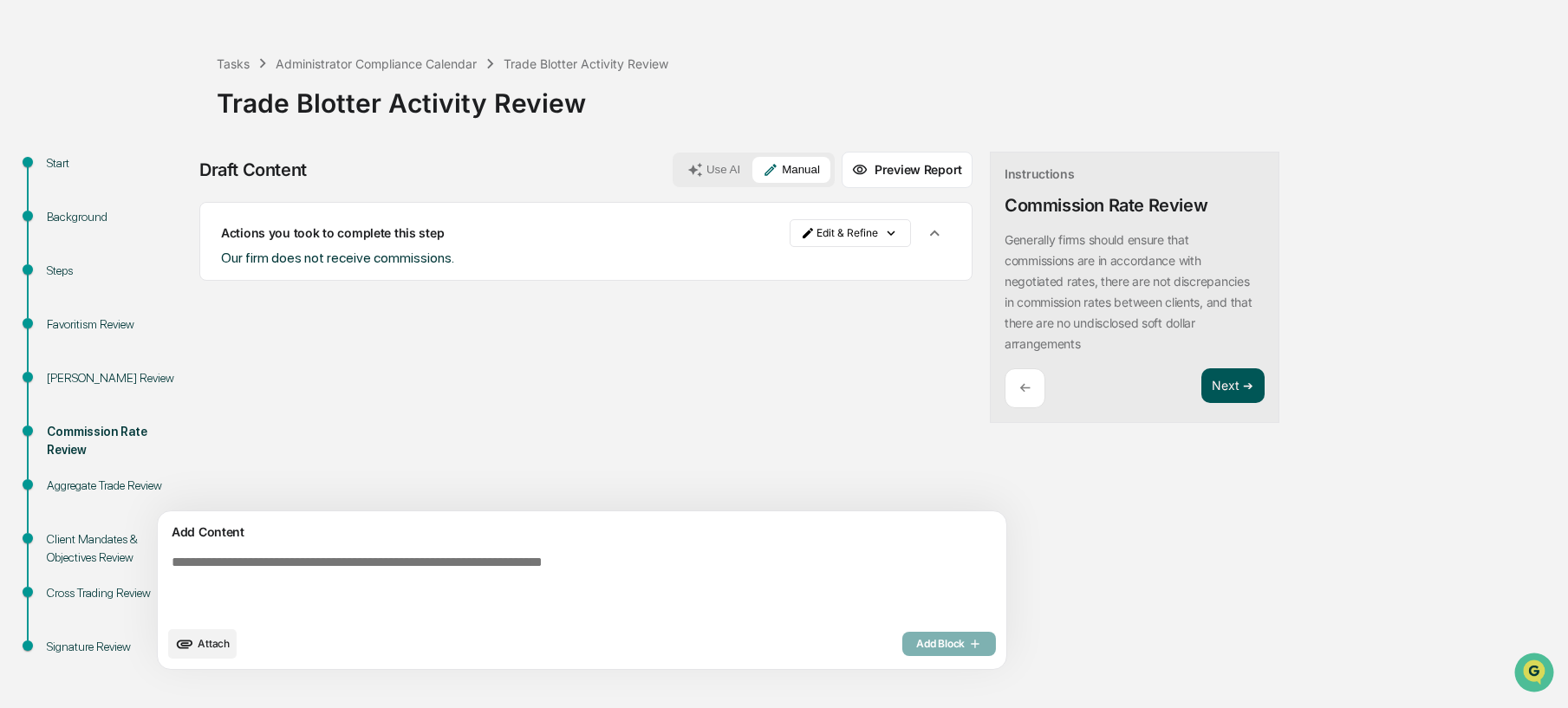
click at [1202, 378] on button "Next ➔" at bounding box center [1233, 386] width 63 height 36
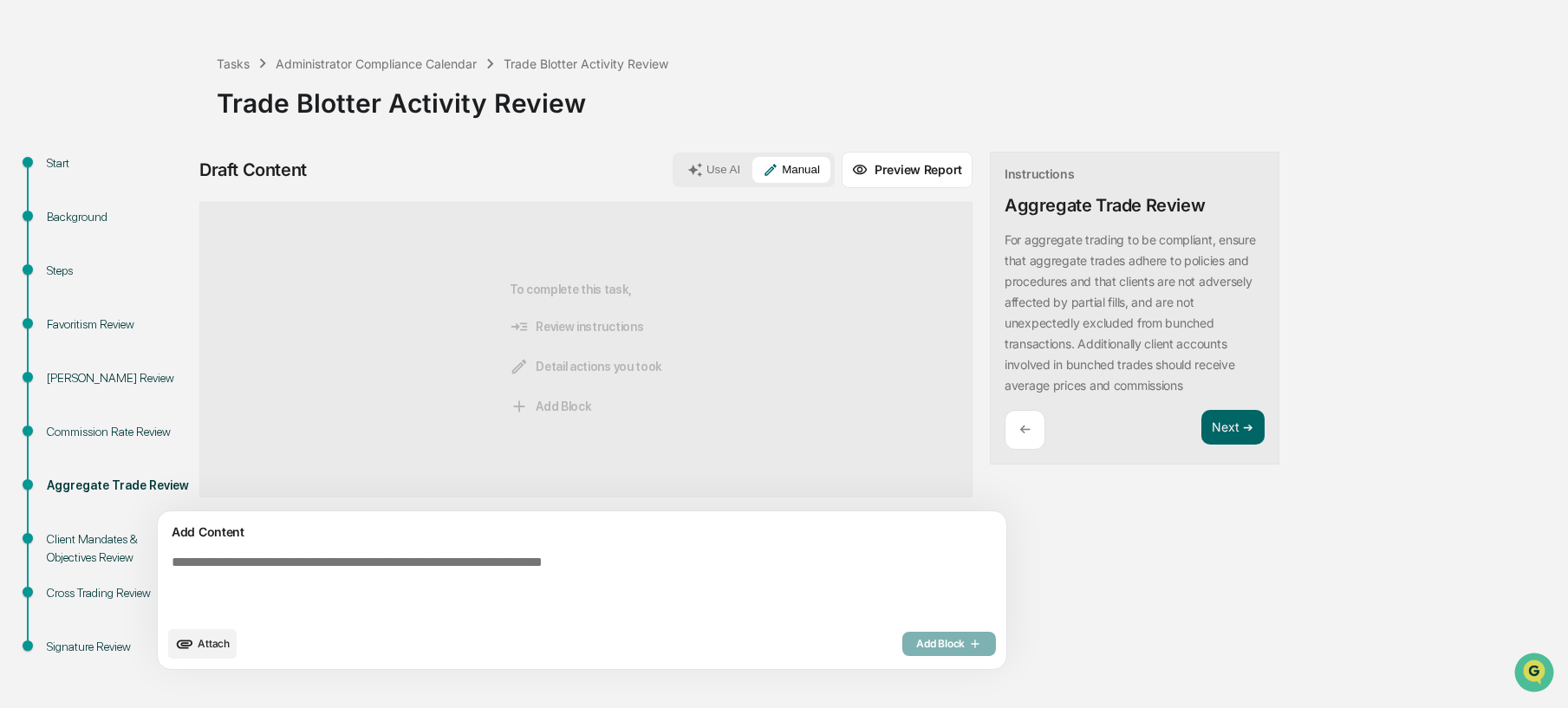
click at [765, 562] on textarea at bounding box center [542, 586] width 754 height 77
click at [732, 578] on textarea at bounding box center [542, 586] width 754 height 77
type textarea "***"
click at [917, 638] on span "Add Block" at bounding box center [950, 644] width 66 height 14
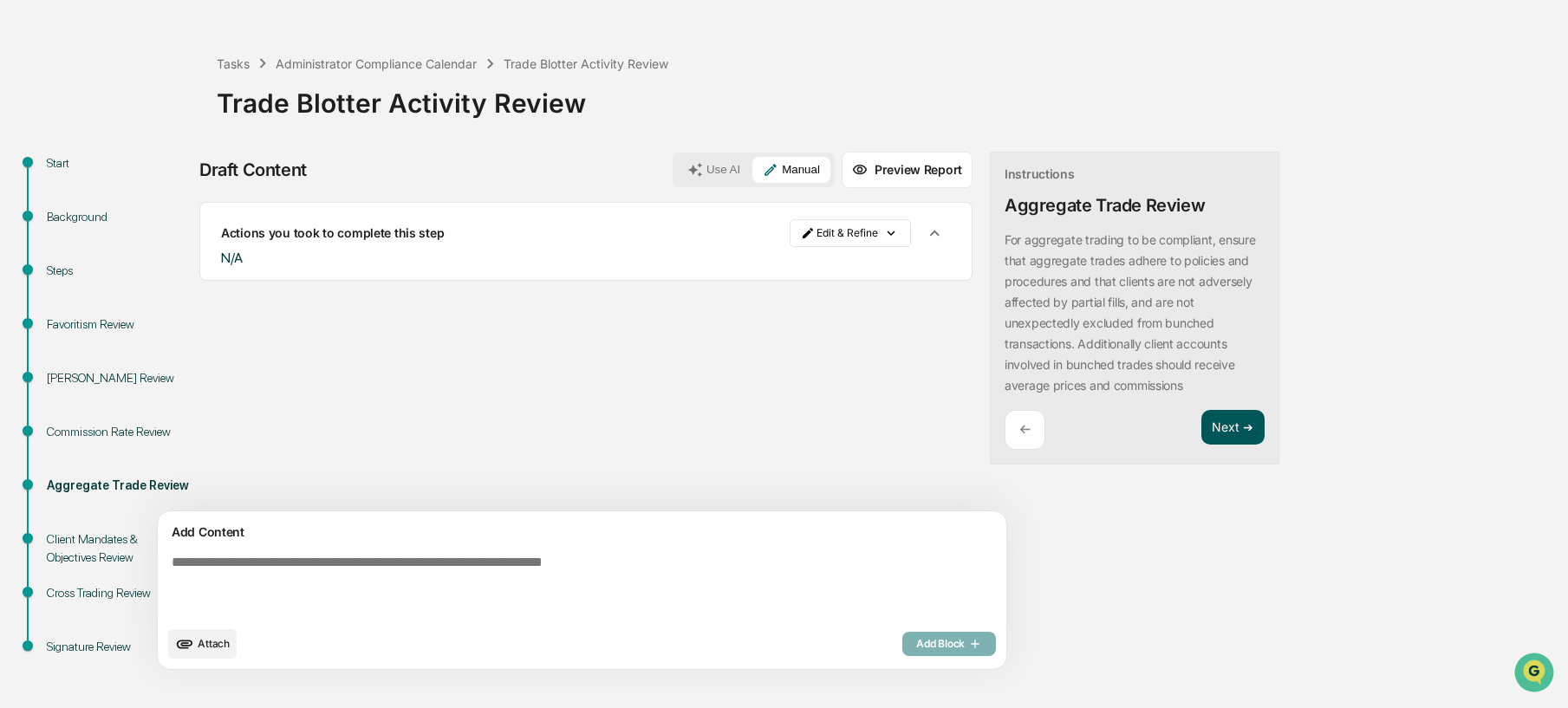
click at [1202, 421] on button "Next ➔" at bounding box center [1233, 427] width 63 height 36
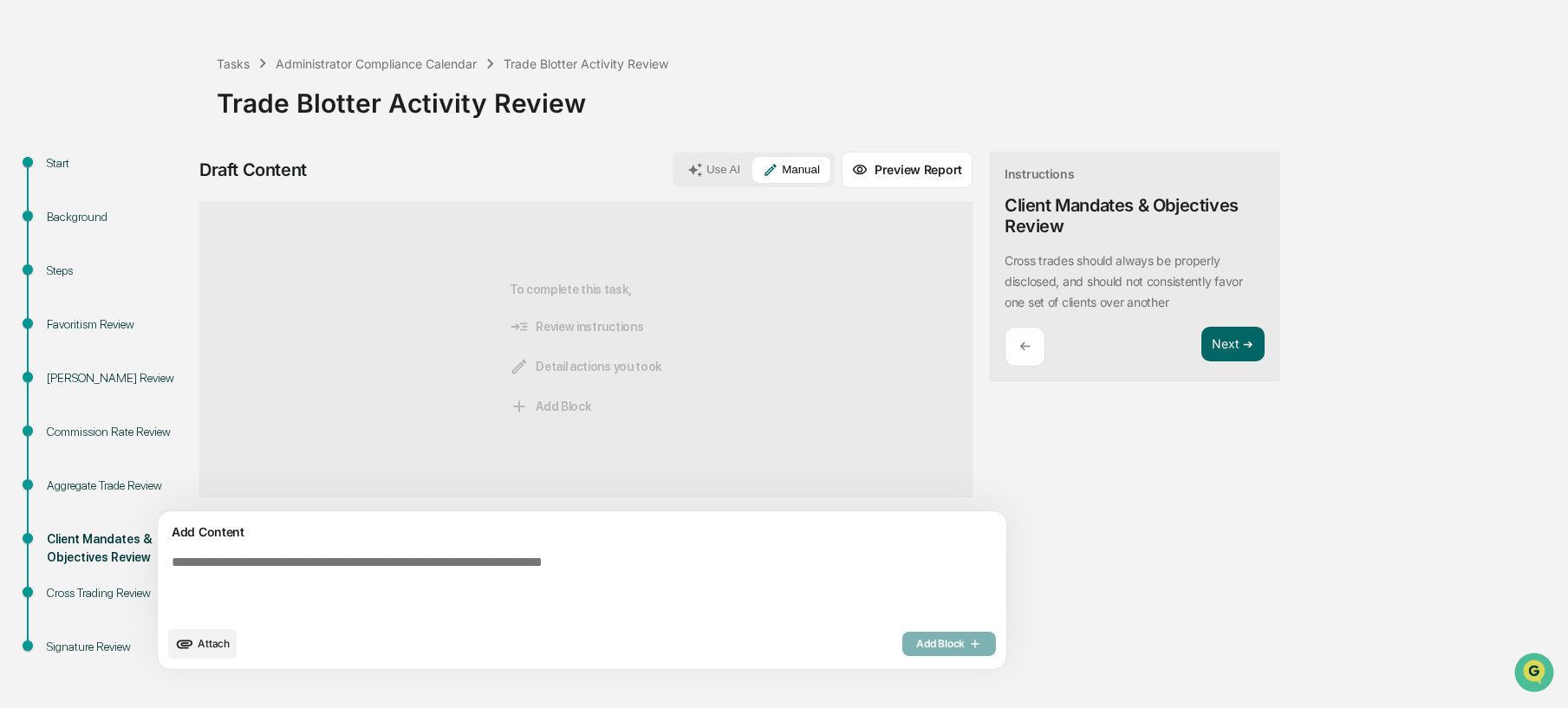
click at [738, 568] on textarea at bounding box center [542, 586] width 754 height 77
type textarea "***"
click at [903, 656] on button "Add Block" at bounding box center [950, 644] width 93 height 24
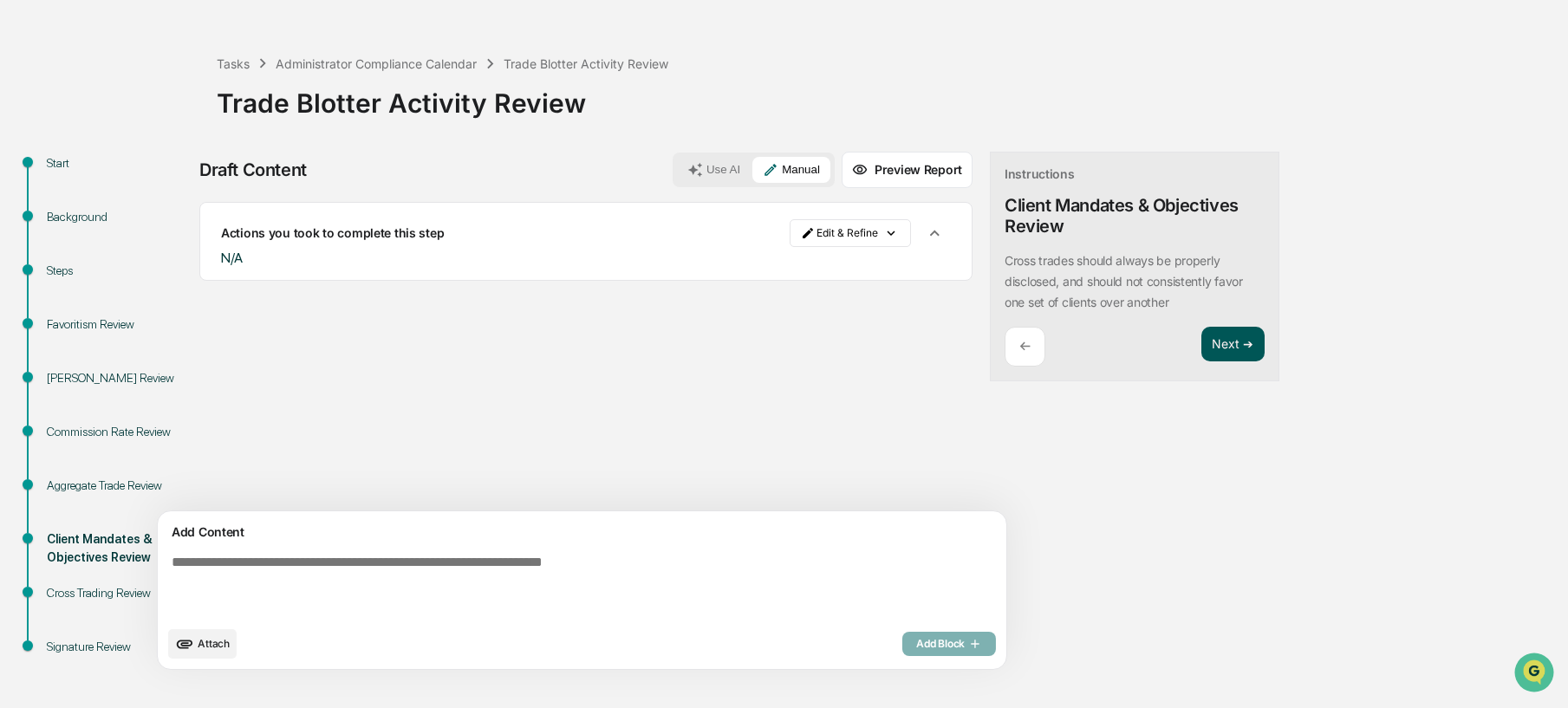
click at [1202, 353] on button "Next ➔" at bounding box center [1233, 345] width 63 height 36
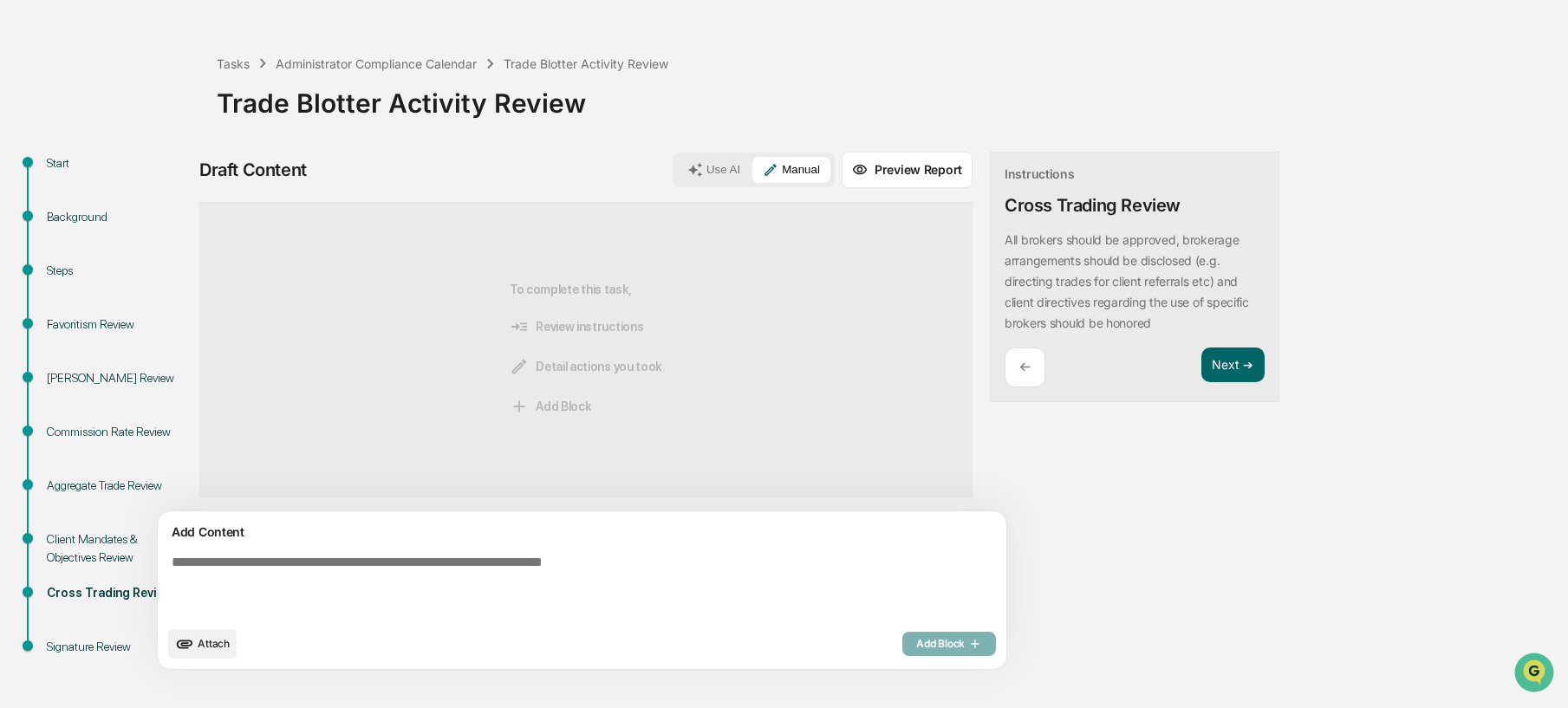
click at [776, 549] on textarea at bounding box center [542, 586] width 754 height 77
click at [761, 562] on textarea at bounding box center [542, 586] width 754 height 77
type textarea "***"
click at [917, 638] on span "Add Block" at bounding box center [950, 644] width 66 height 14
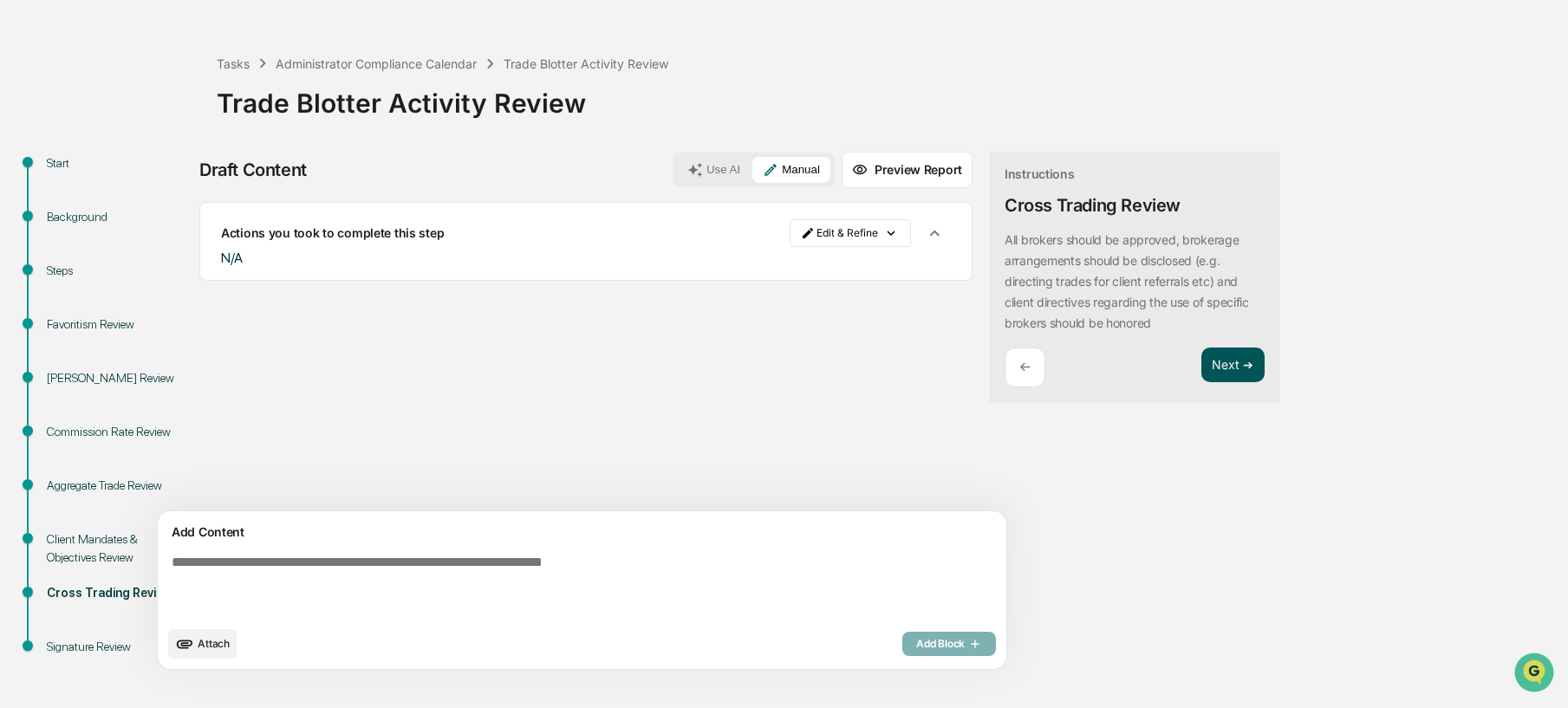
click at [1202, 354] on button "Next ➔" at bounding box center [1233, 365] width 63 height 36
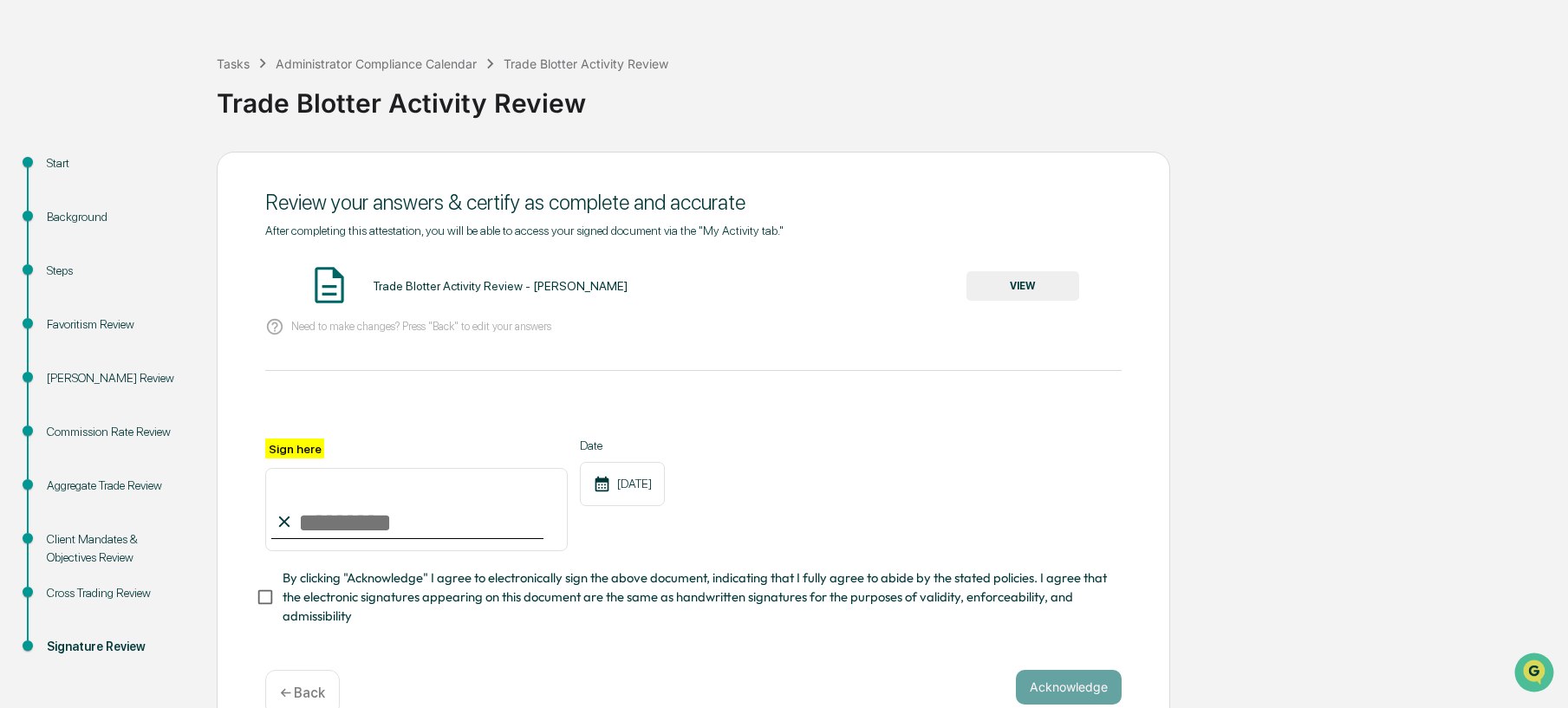
click at [1039, 276] on button "VIEW" at bounding box center [1023, 286] width 113 height 29
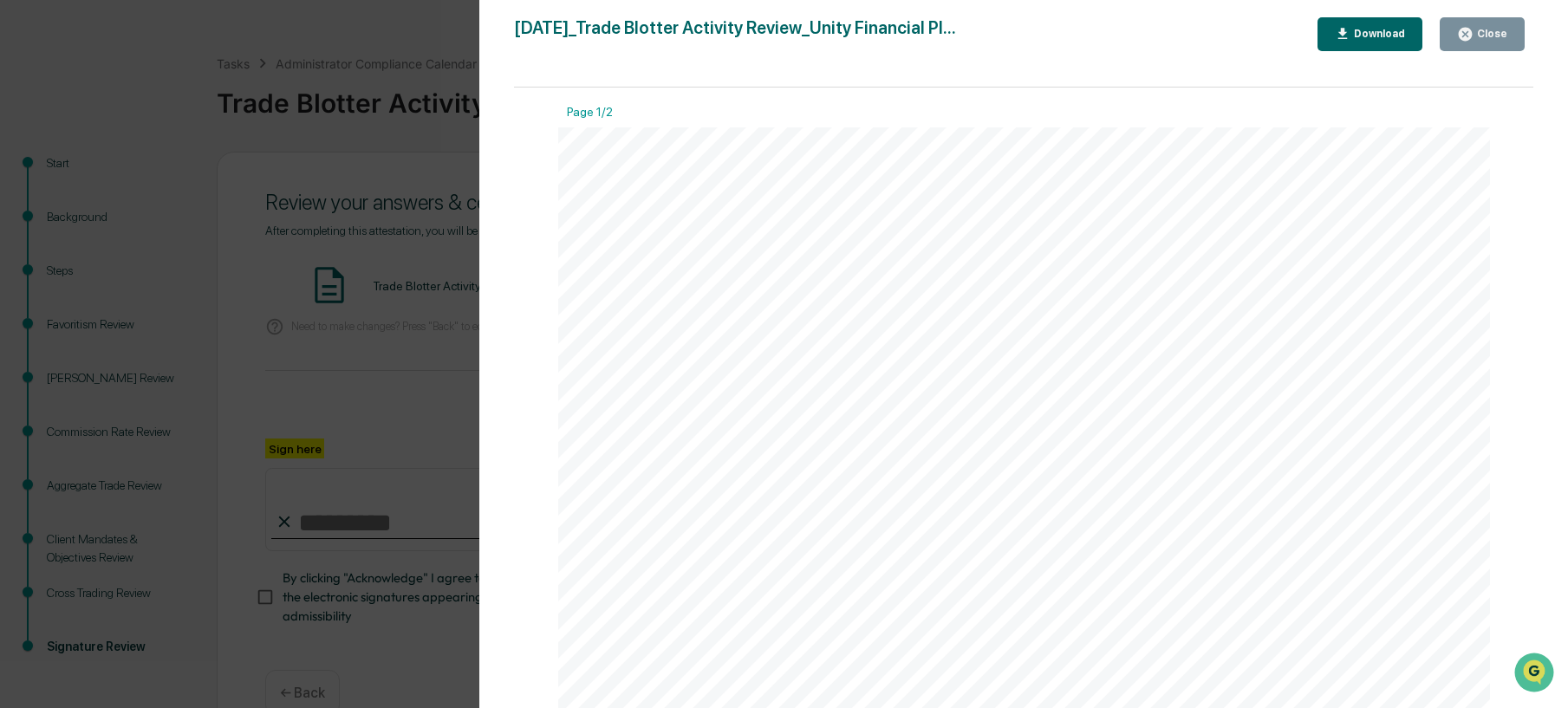
click at [401, 326] on div "Version History 10/09/2025, 02:08 PM Wade Marcy 2025-10-09_Trade Blotter Activi…" at bounding box center [784, 354] width 1568 height 708
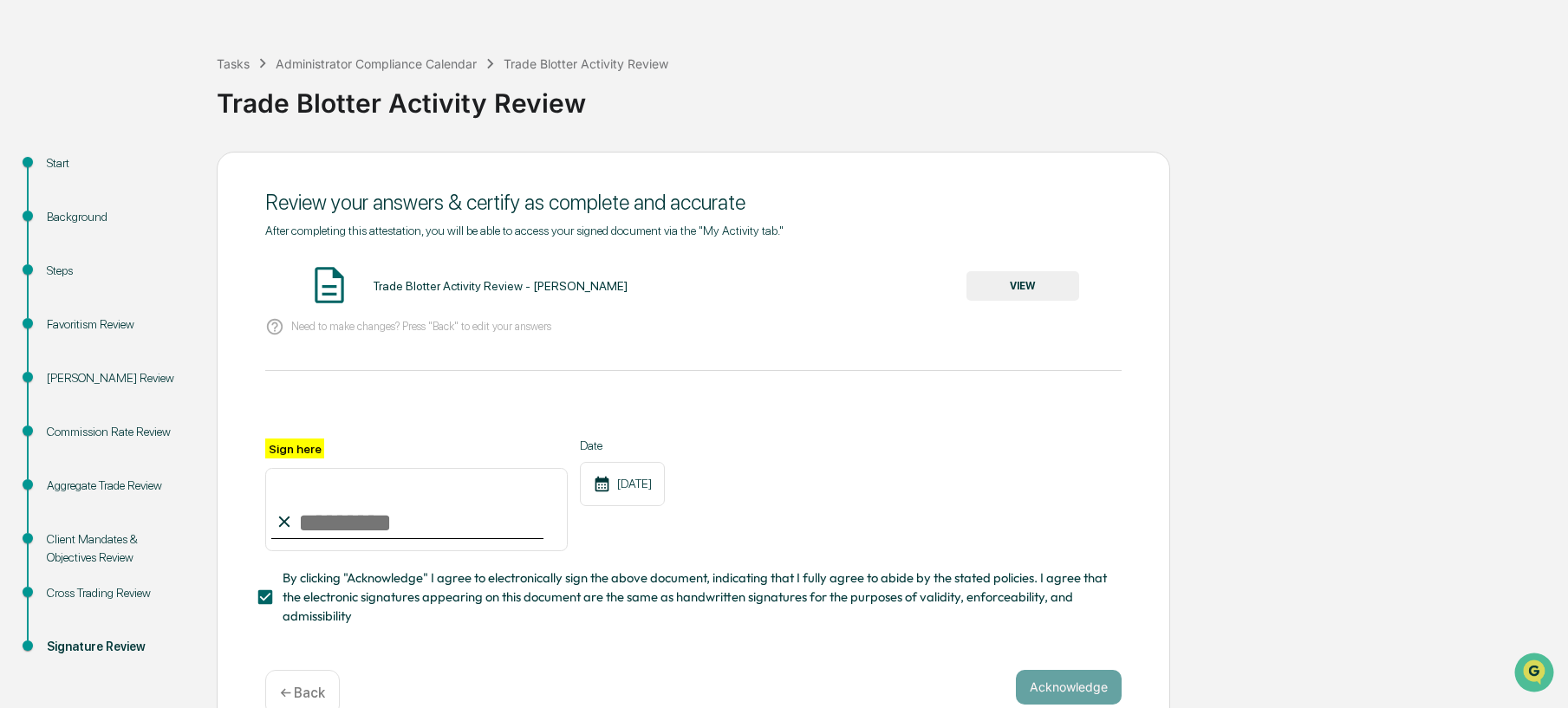
click at [359, 523] on input "Sign here" at bounding box center [417, 510] width 303 height 84
type input "**********"
click at [1058, 676] on button "Acknowledge" at bounding box center [1068, 688] width 106 height 35
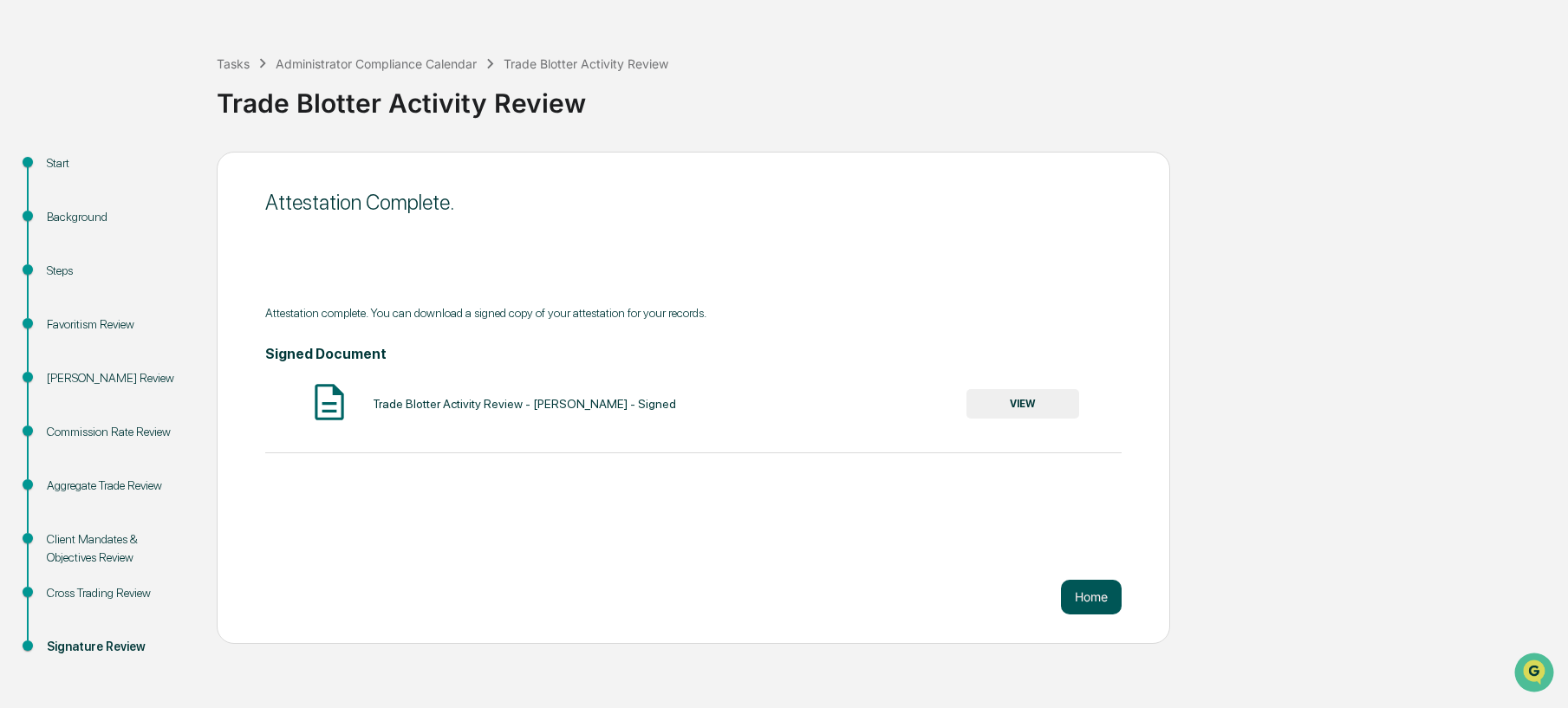
click at [1090, 608] on button "Home" at bounding box center [1091, 597] width 61 height 35
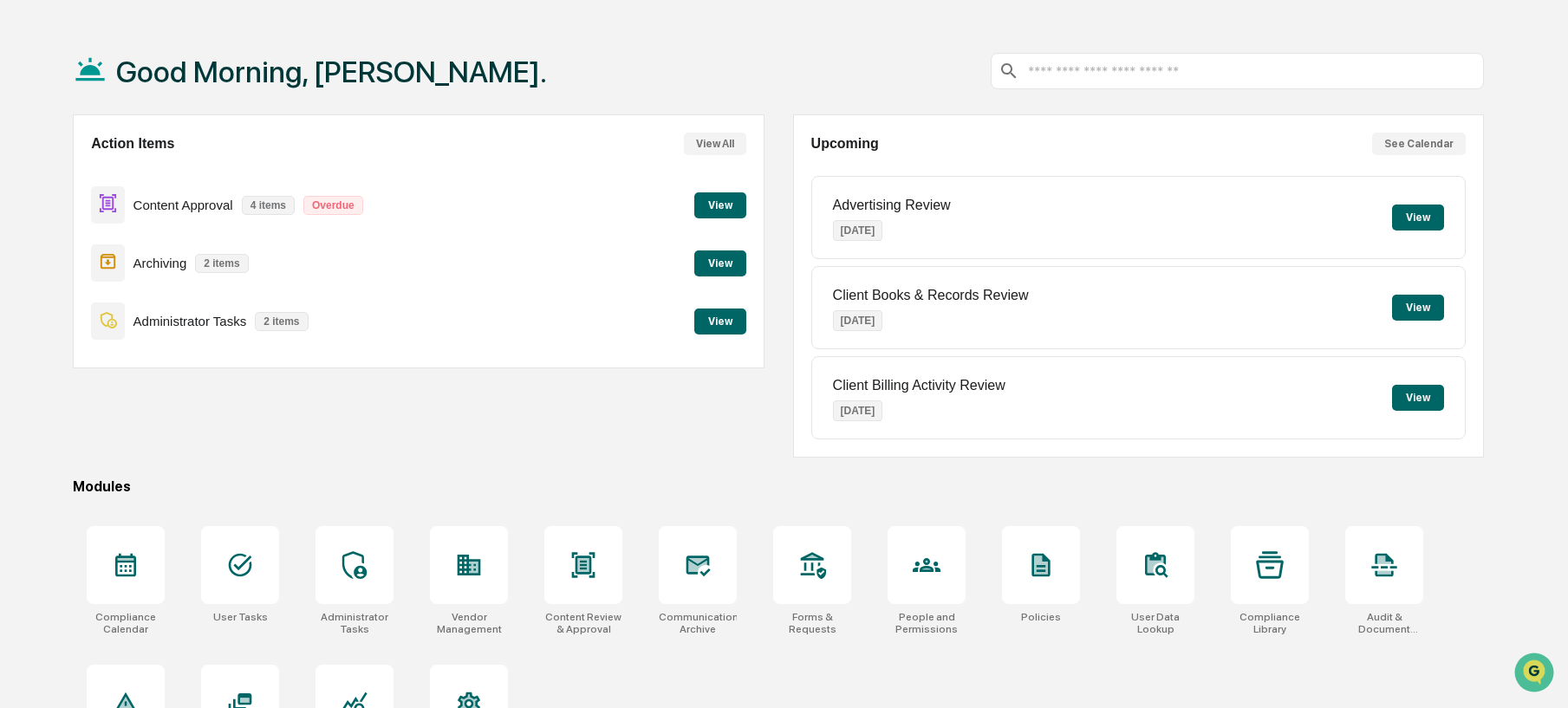
click at [717, 321] on button "View" at bounding box center [720, 321] width 52 height 26
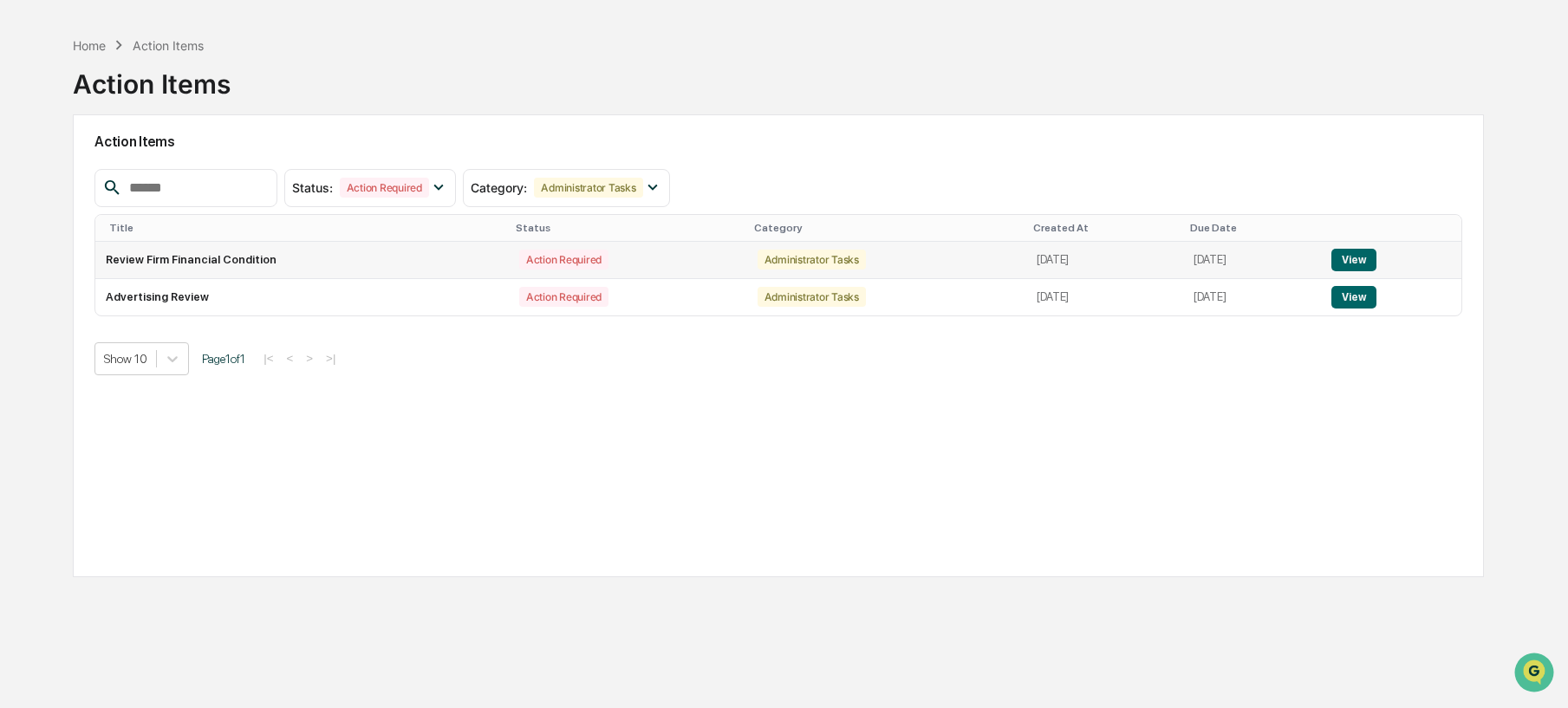
click at [1359, 263] on button "View" at bounding box center [1353, 259] width 45 height 22
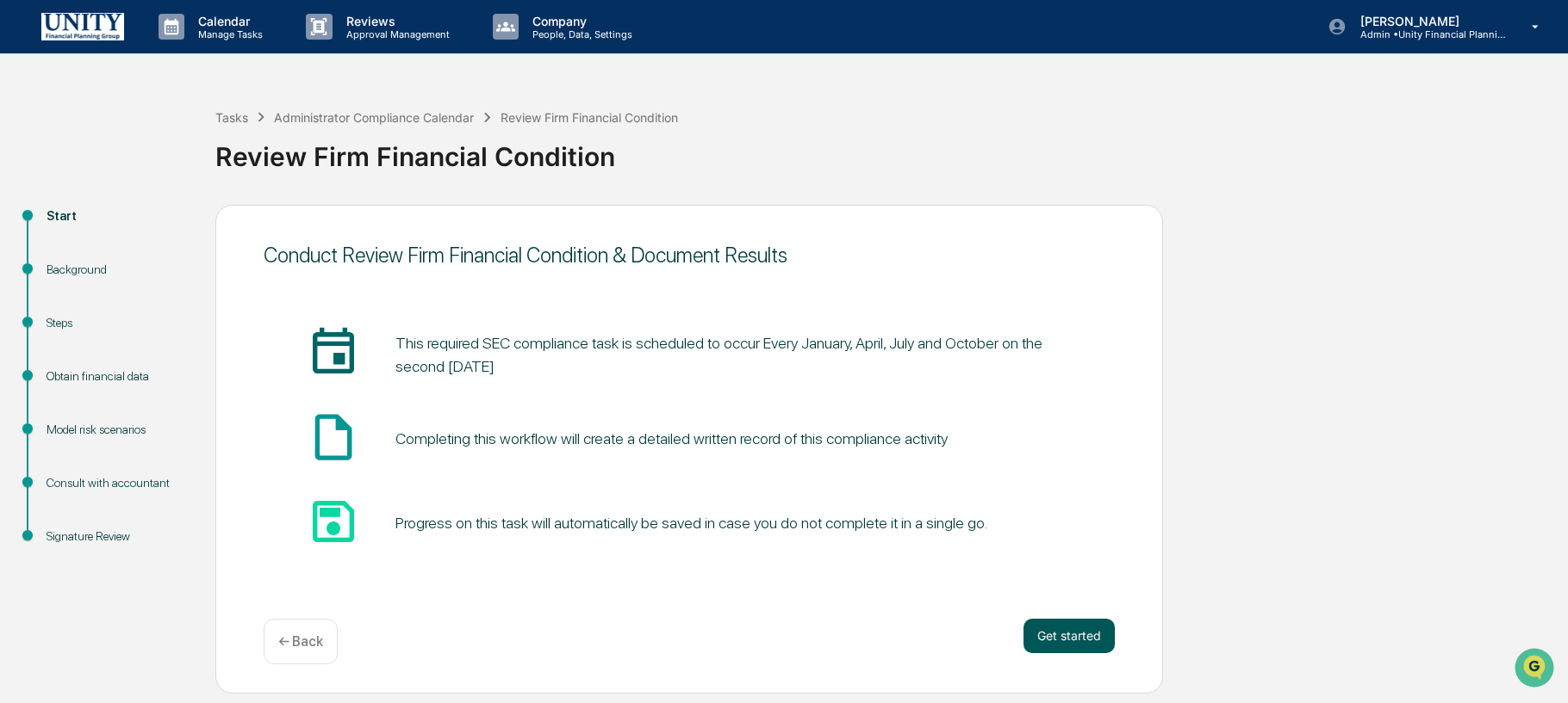
click at [1088, 631] on button "Get started" at bounding box center [1069, 636] width 92 height 35
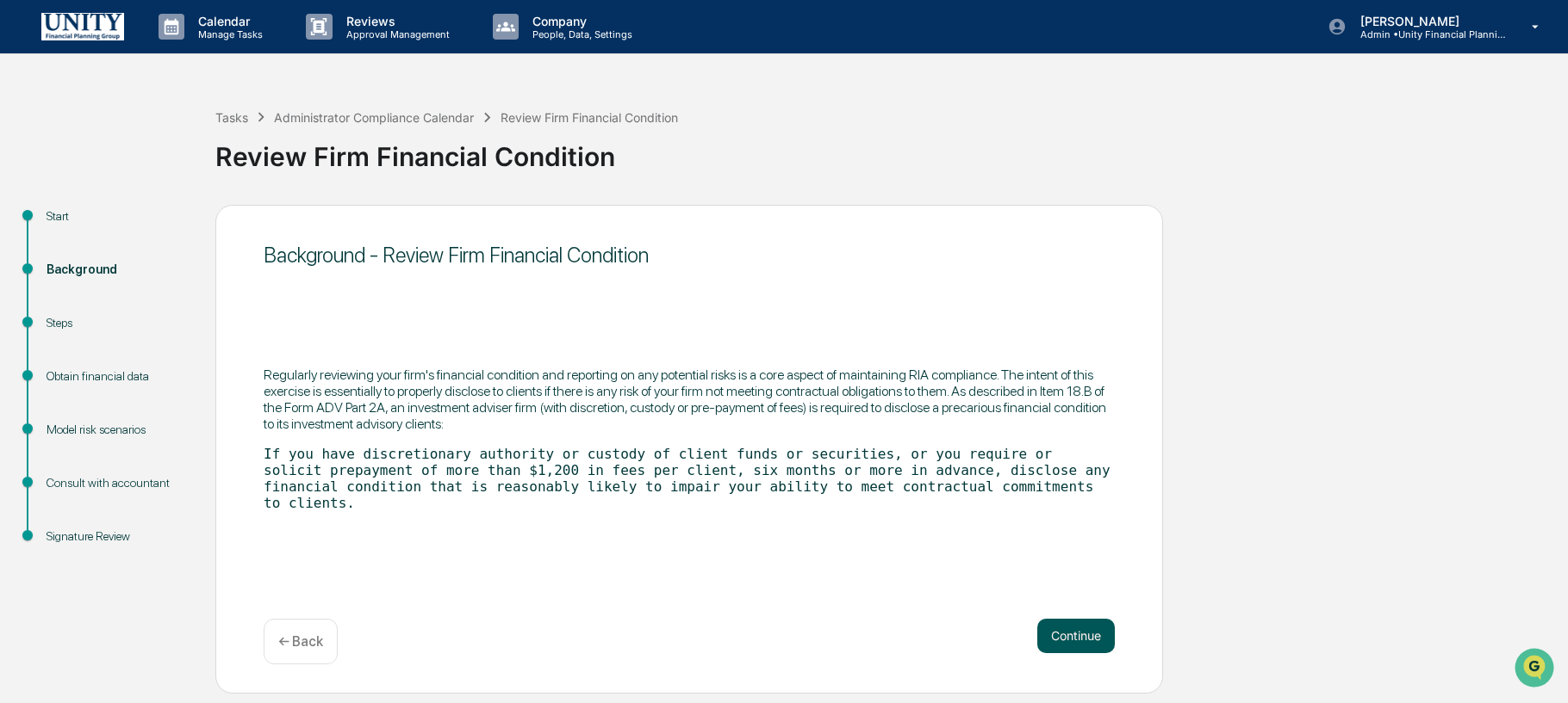
click at [1101, 621] on button "Continue" at bounding box center [1076, 636] width 77 height 35
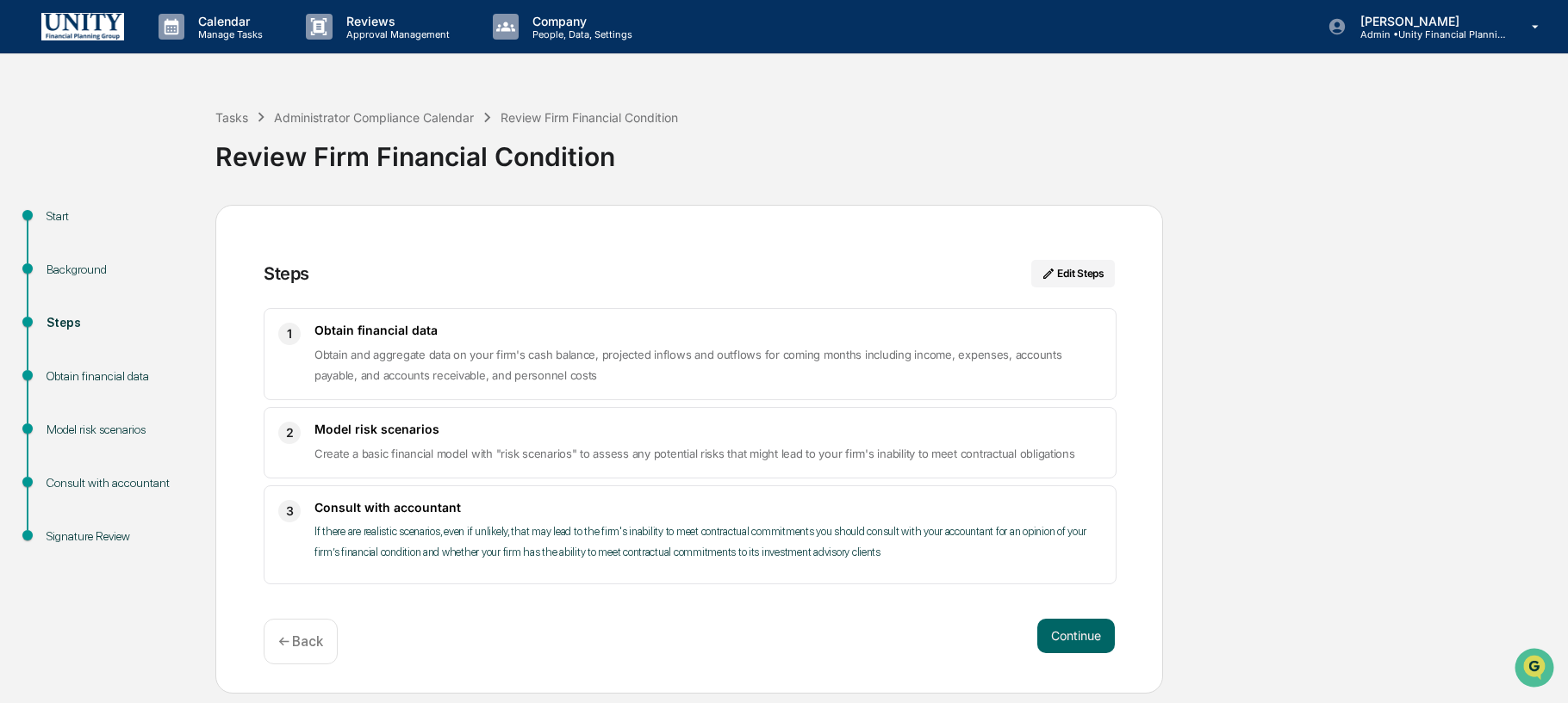
click at [1098, 615] on div "Steps Edit Steps 1 Obtain financial data Obtain and aggregate data on your firm…" at bounding box center [689, 449] width 948 height 489
click at [1100, 634] on button "Continue" at bounding box center [1076, 636] width 77 height 35
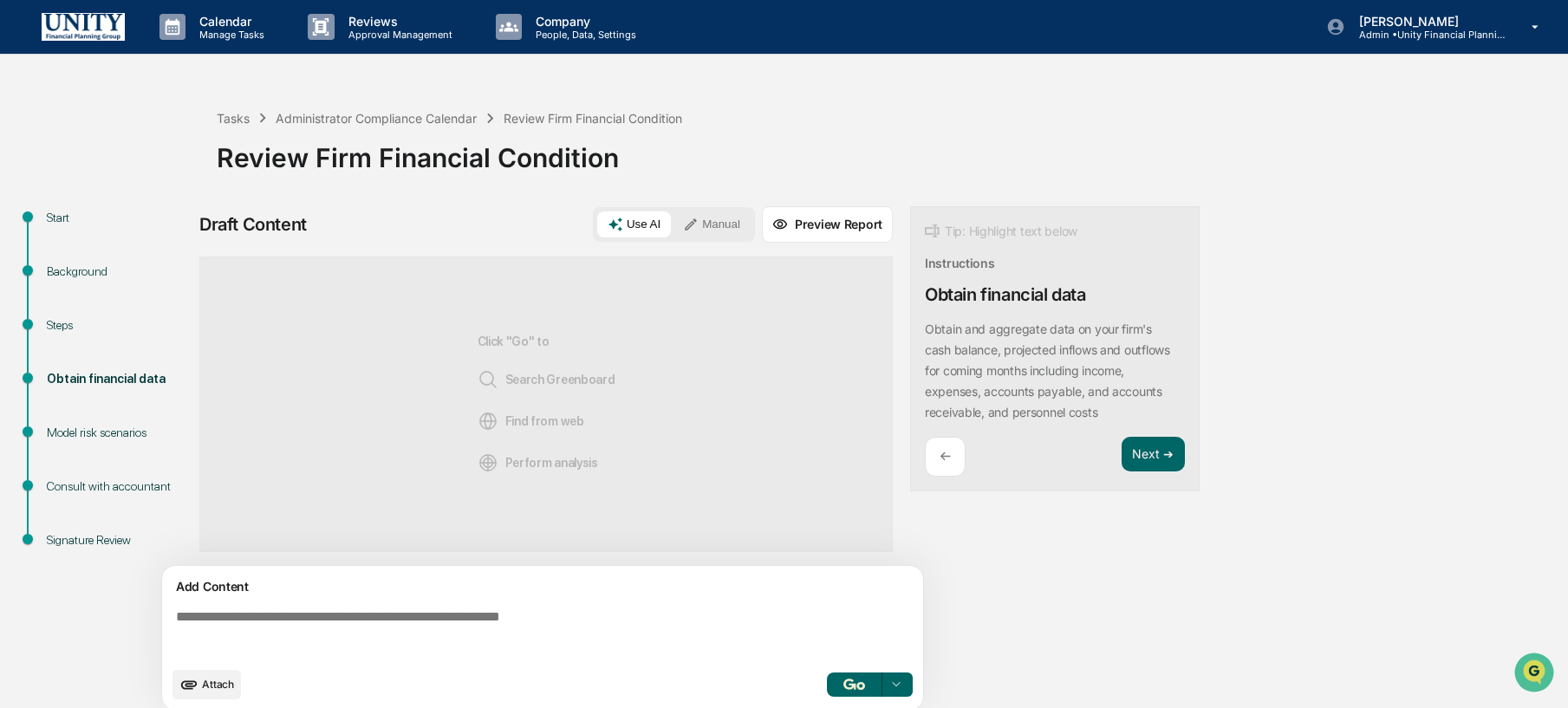
click at [733, 586] on div "Add Content" at bounding box center [543, 587] width 741 height 20
click at [670, 634] on textarea at bounding box center [546, 634] width 754 height 62
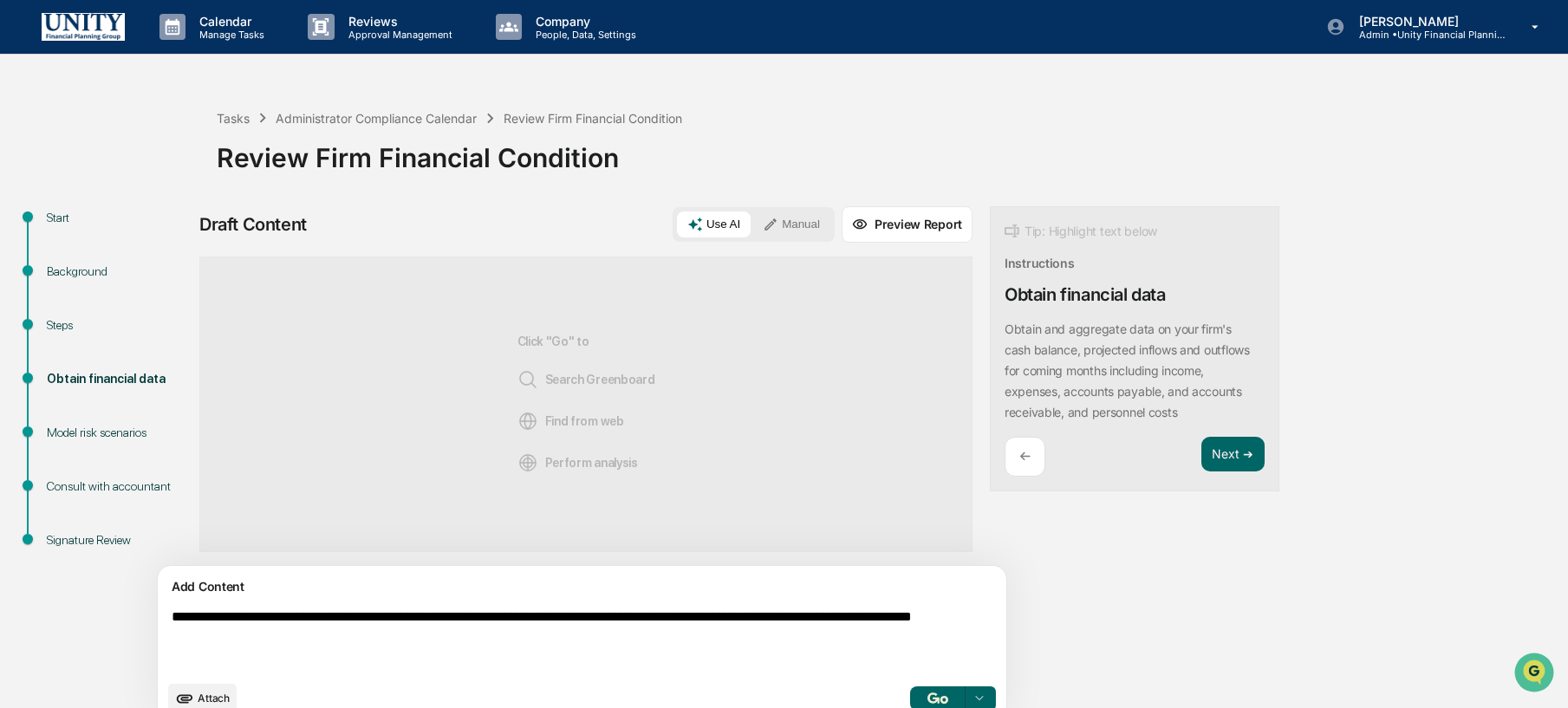
type textarea "**********"
click at [753, 223] on div "Use AI Manual" at bounding box center [753, 224] width 162 height 35
click at [752, 222] on button "Manual" at bounding box center [791, 224] width 78 height 26
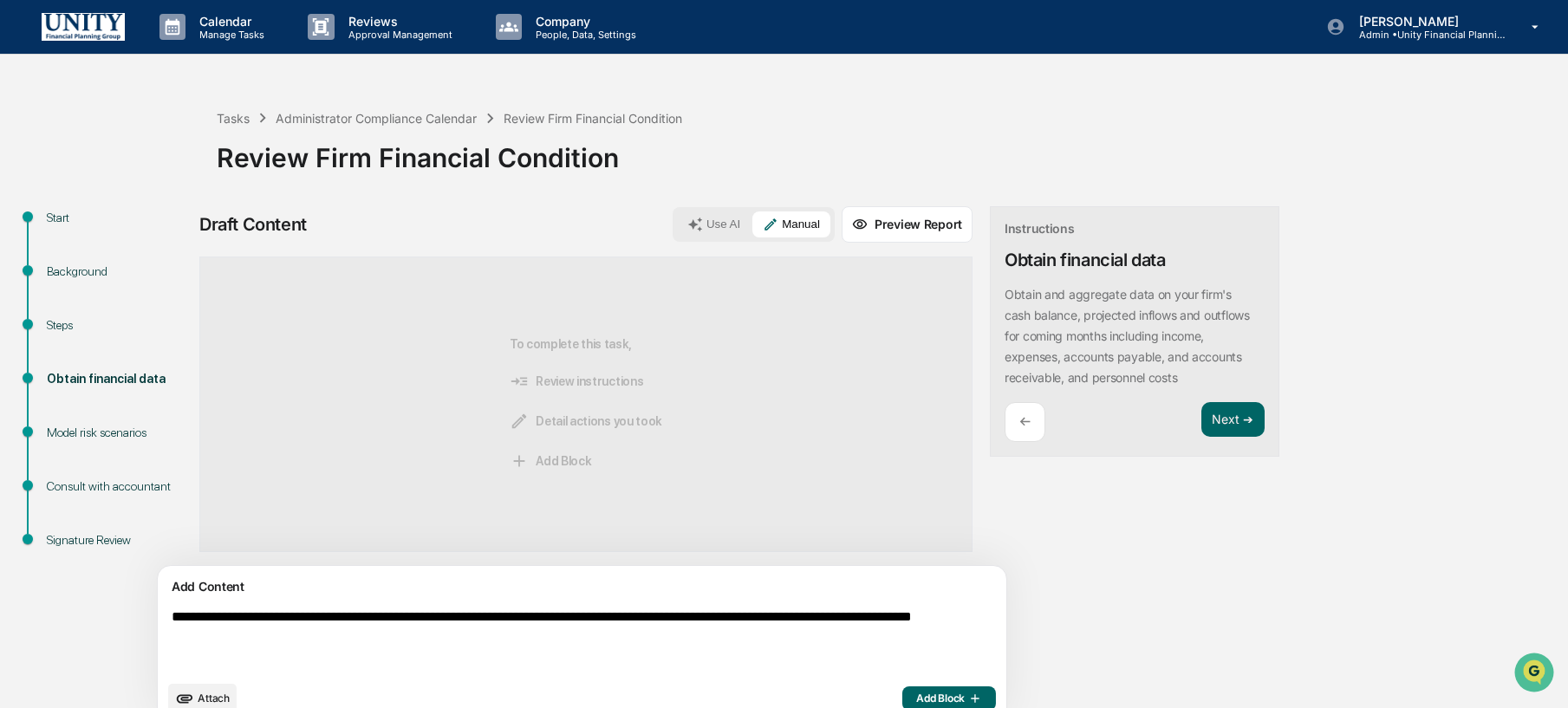
click at [917, 692] on span "Add Block" at bounding box center [950, 699] width 66 height 14
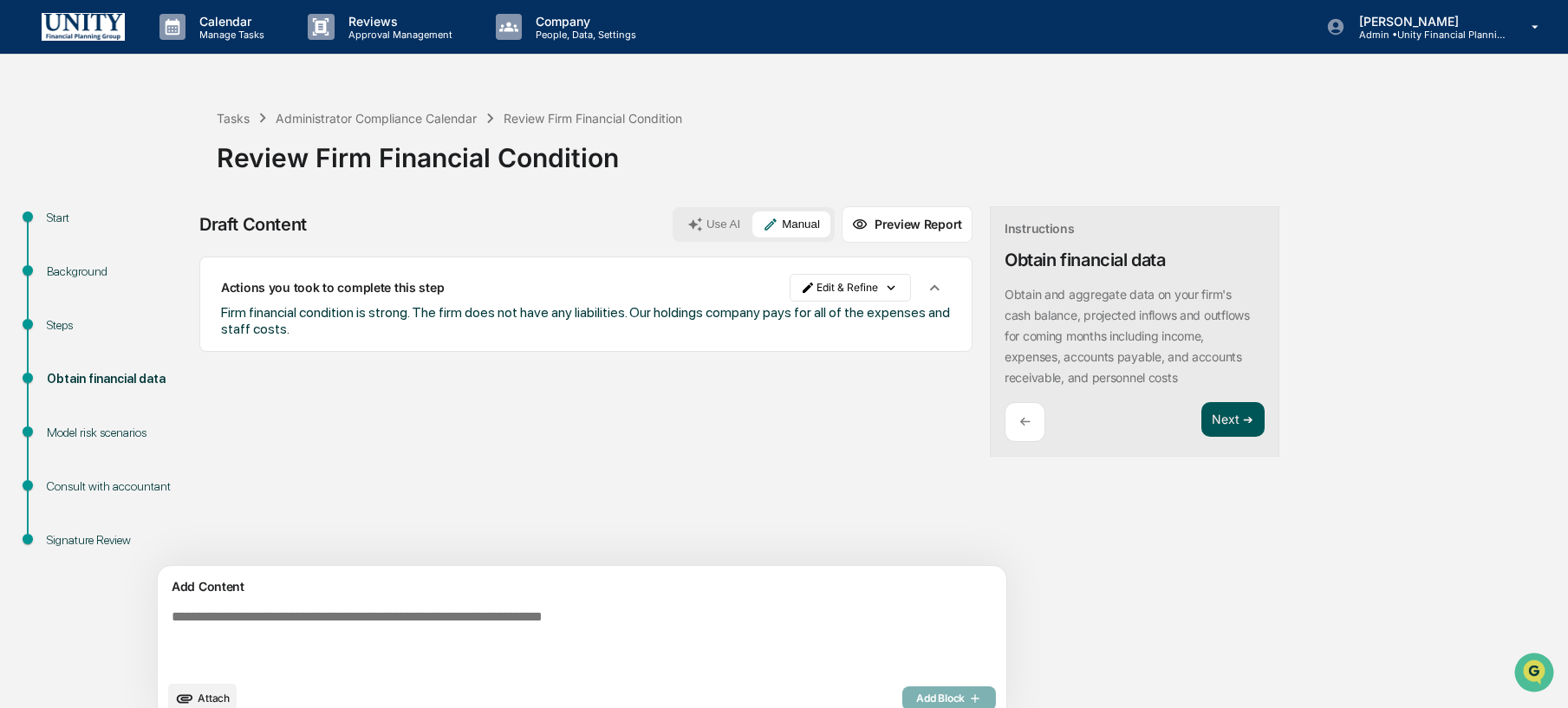
click at [1202, 425] on button "Next ➔" at bounding box center [1233, 420] width 63 height 36
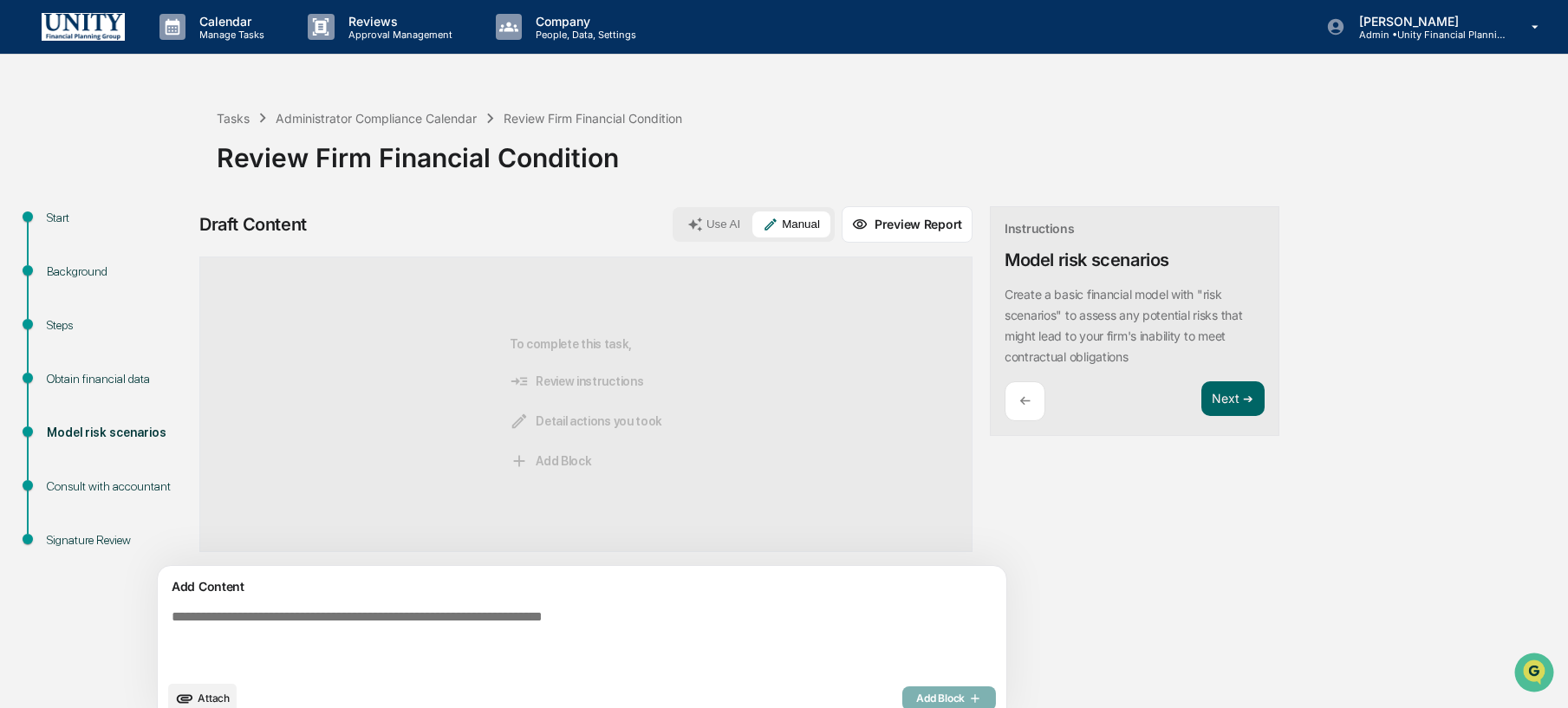
click at [603, 635] on textarea at bounding box center [542, 641] width 754 height 77
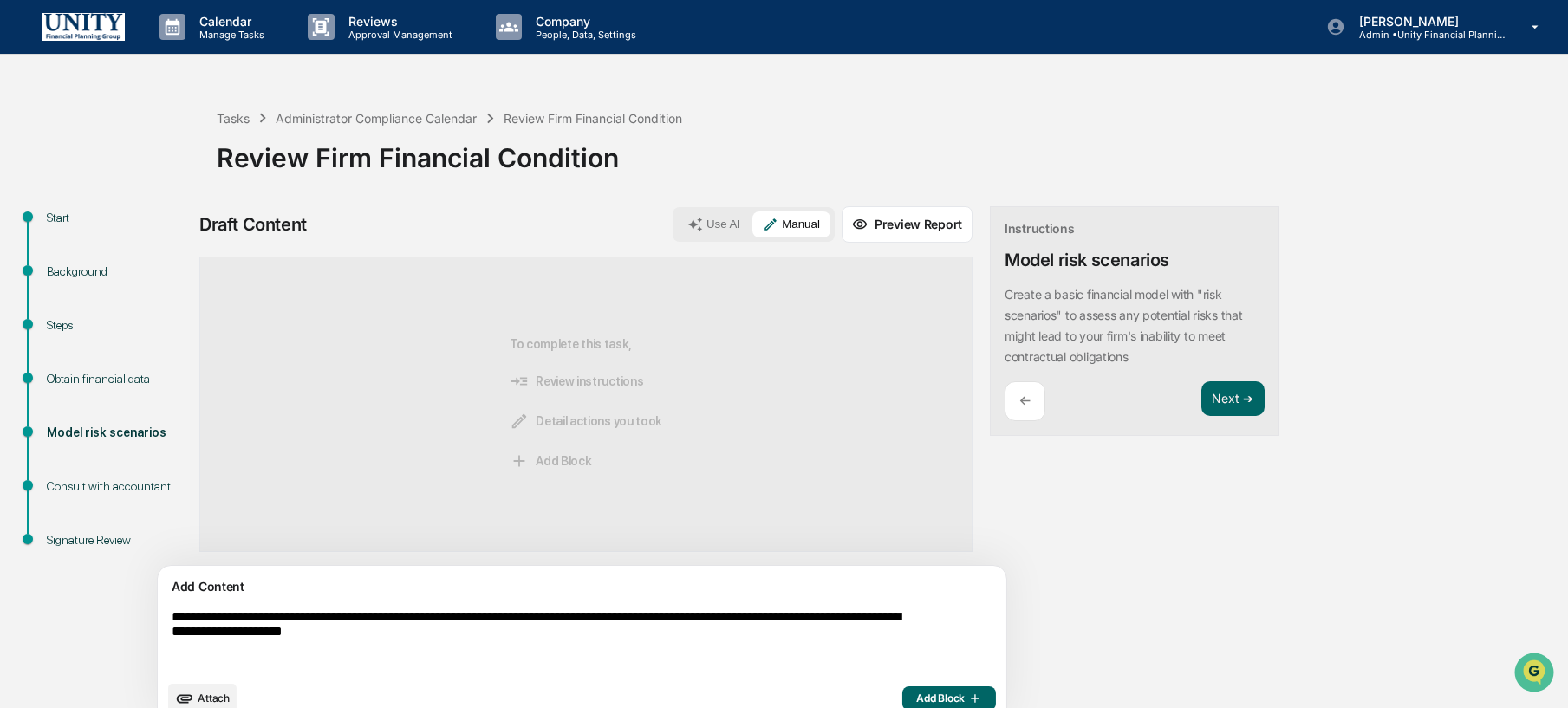
type textarea "**********"
click at [917, 702] on span "Add Block" at bounding box center [950, 699] width 66 height 14
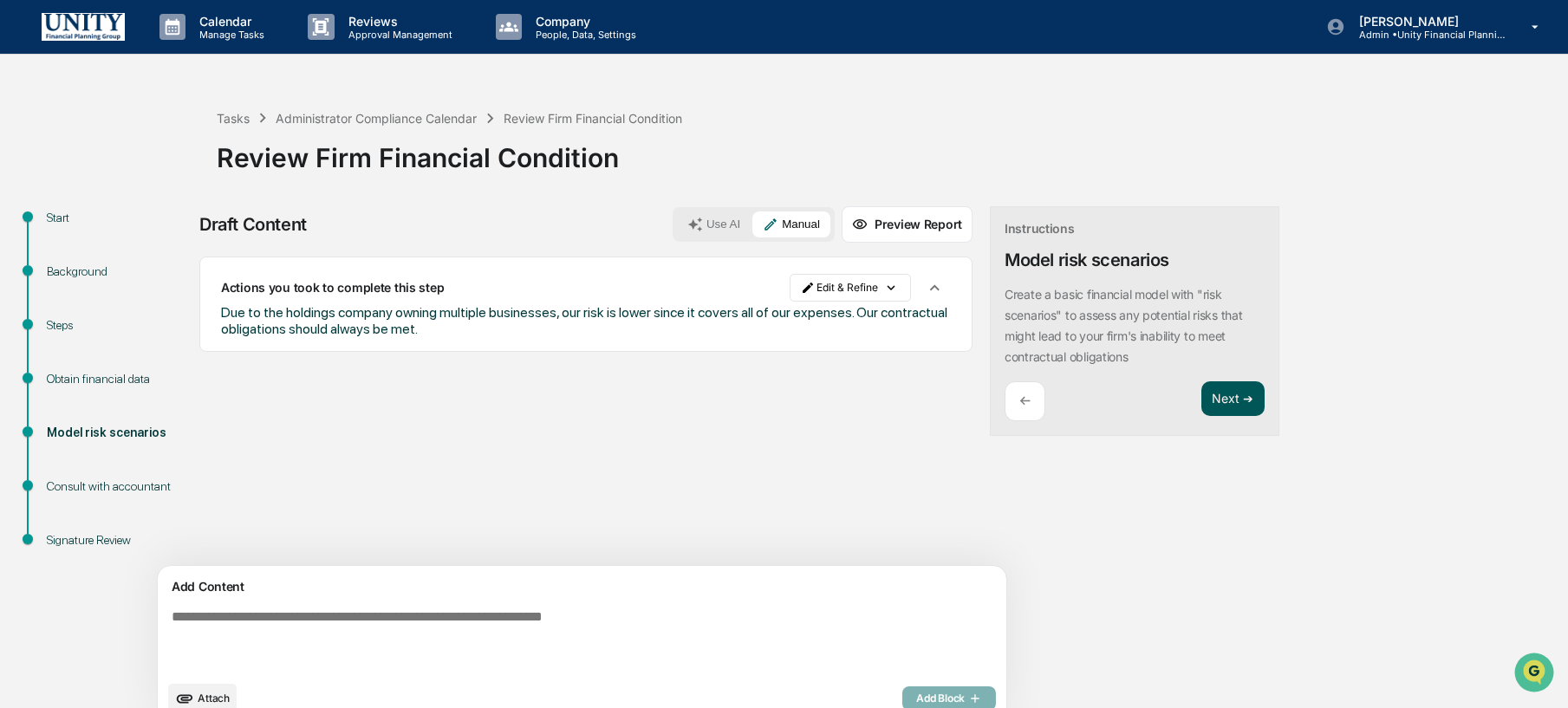
click at [1202, 400] on button "Next ➔" at bounding box center [1233, 399] width 63 height 36
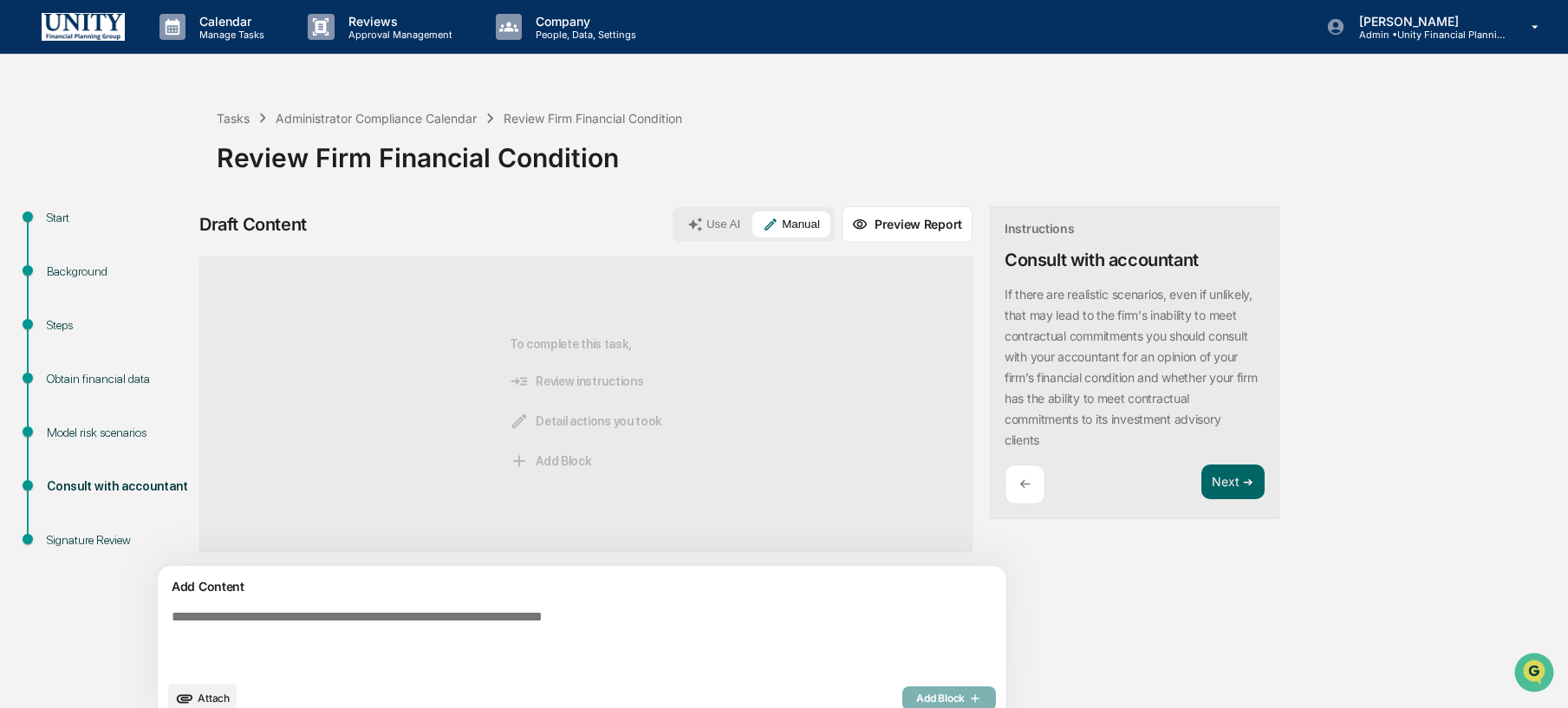
click at [646, 634] on textarea at bounding box center [542, 641] width 754 height 77
type textarea "***"
click at [917, 700] on span "Add Block" at bounding box center [950, 699] width 66 height 14
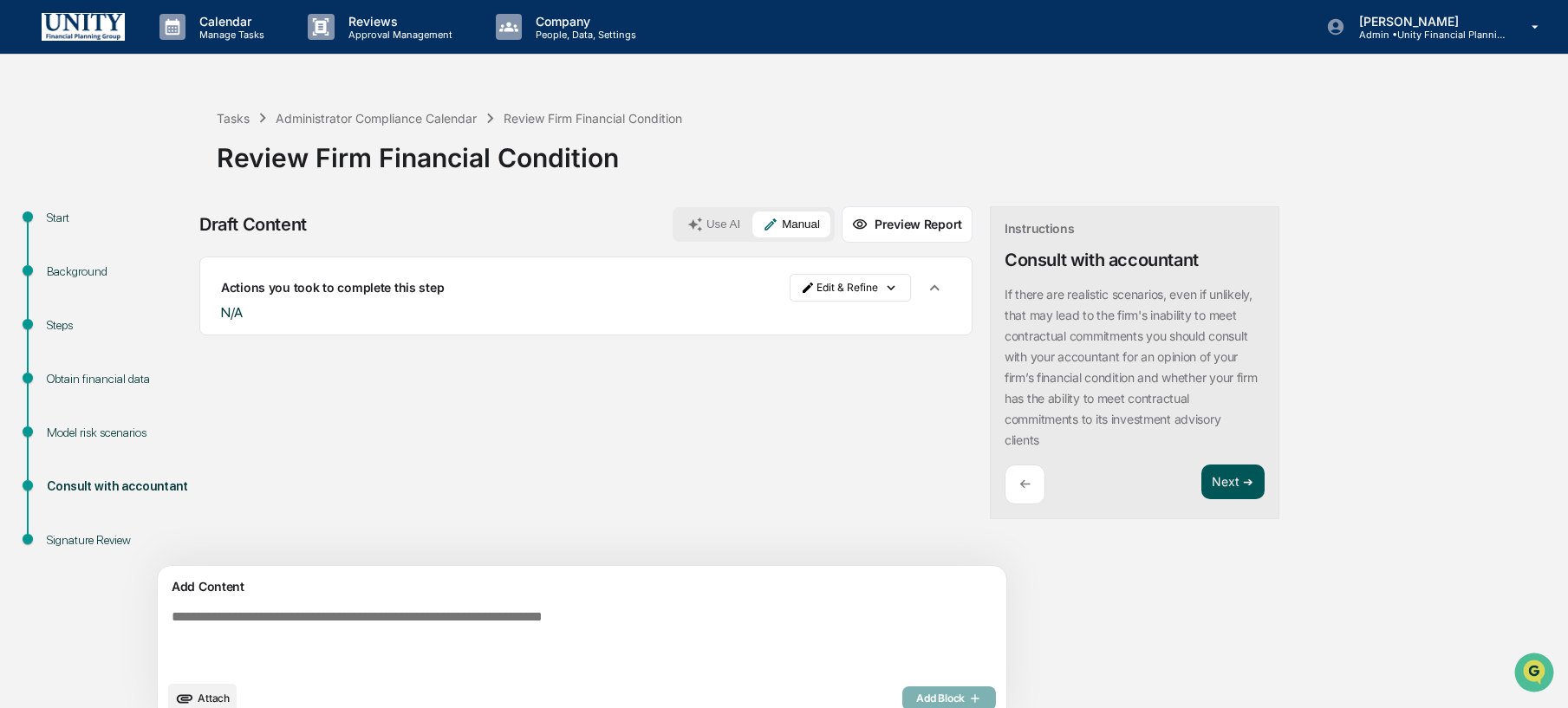
click at [1202, 491] on button "Next ➔" at bounding box center [1233, 483] width 63 height 36
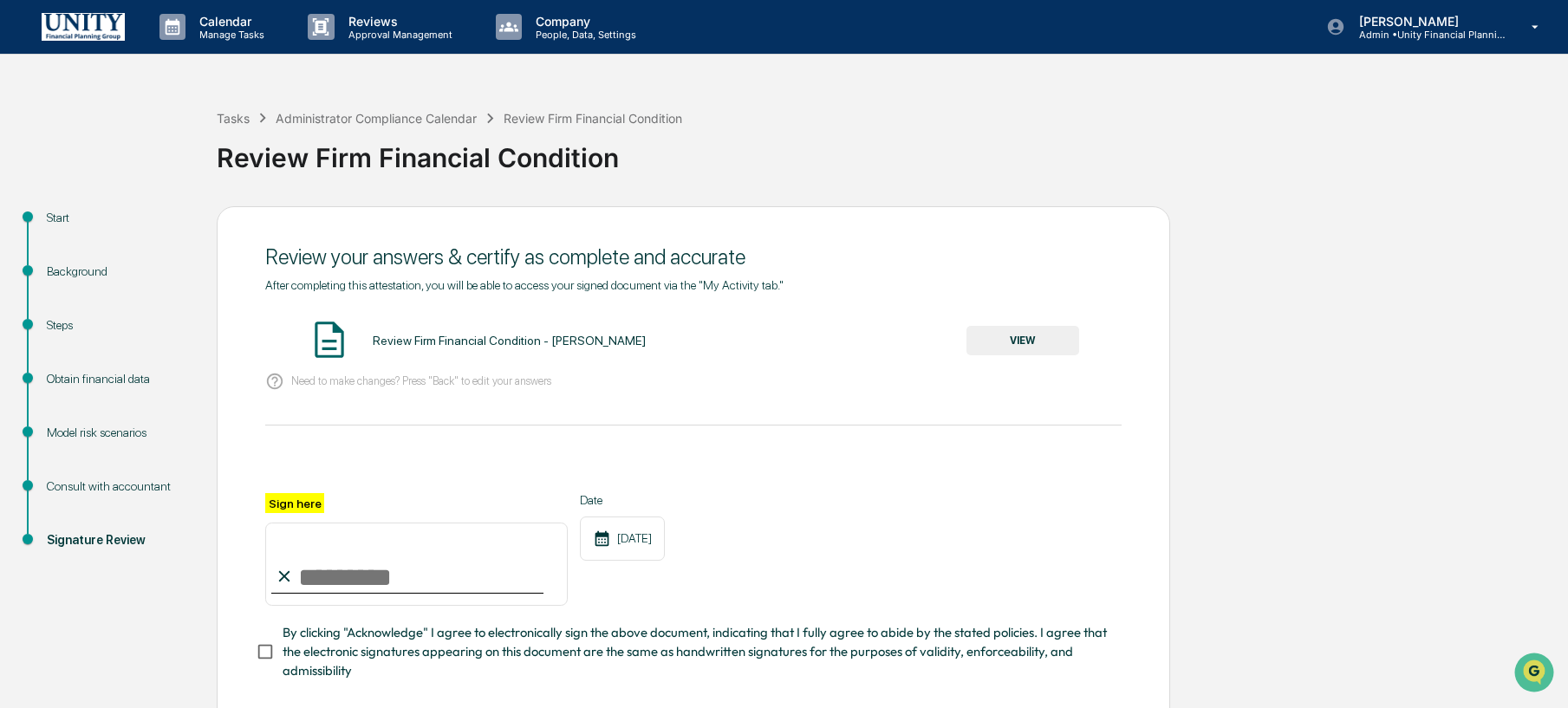
click at [993, 350] on button "VIEW" at bounding box center [1023, 341] width 113 height 29
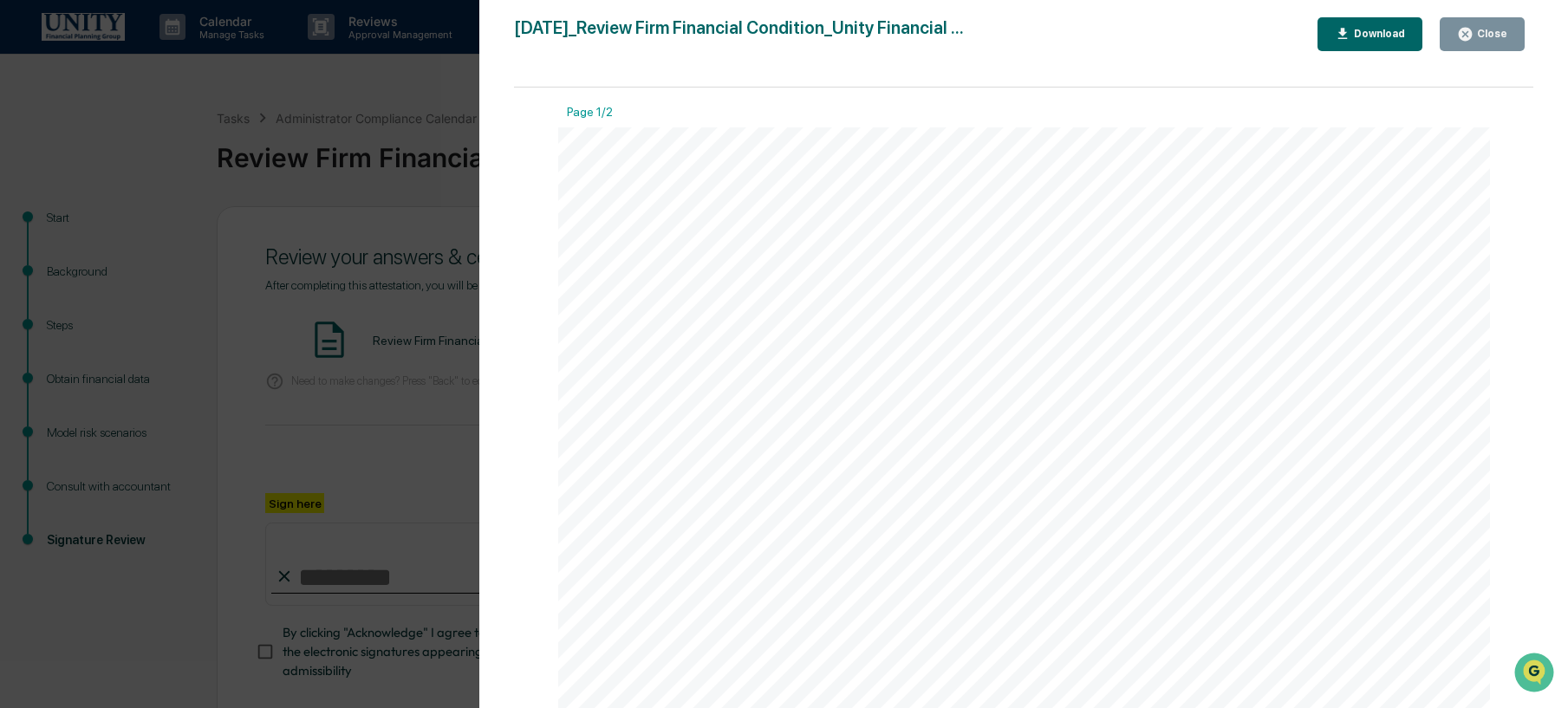
click at [372, 462] on div "Version History 10/09/2025, 02:10 PM Wade Marcy 2025-10-09_Review Firm Financia…" at bounding box center [784, 354] width 1568 height 708
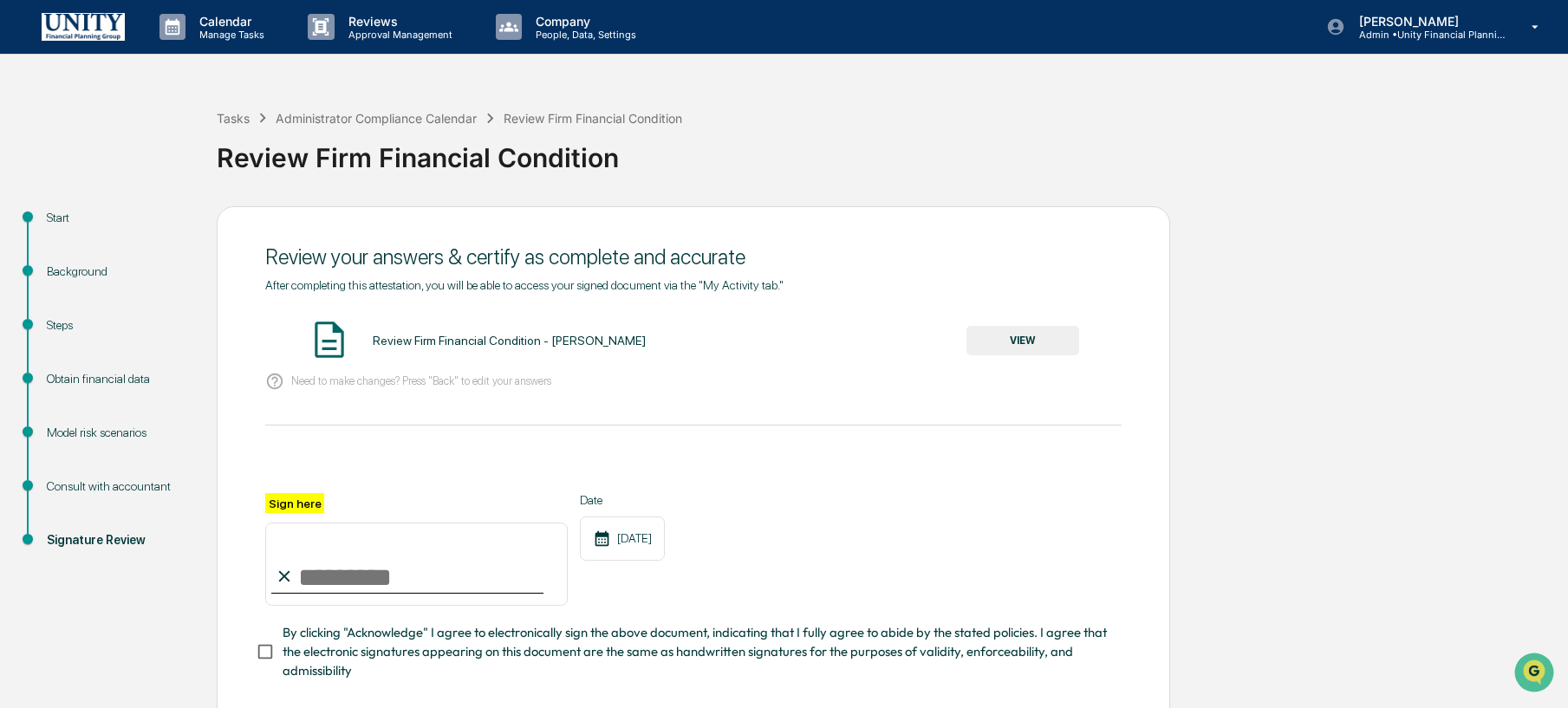
click at [298, 584] on input "Sign here" at bounding box center [417, 564] width 303 height 84
type input "**********"
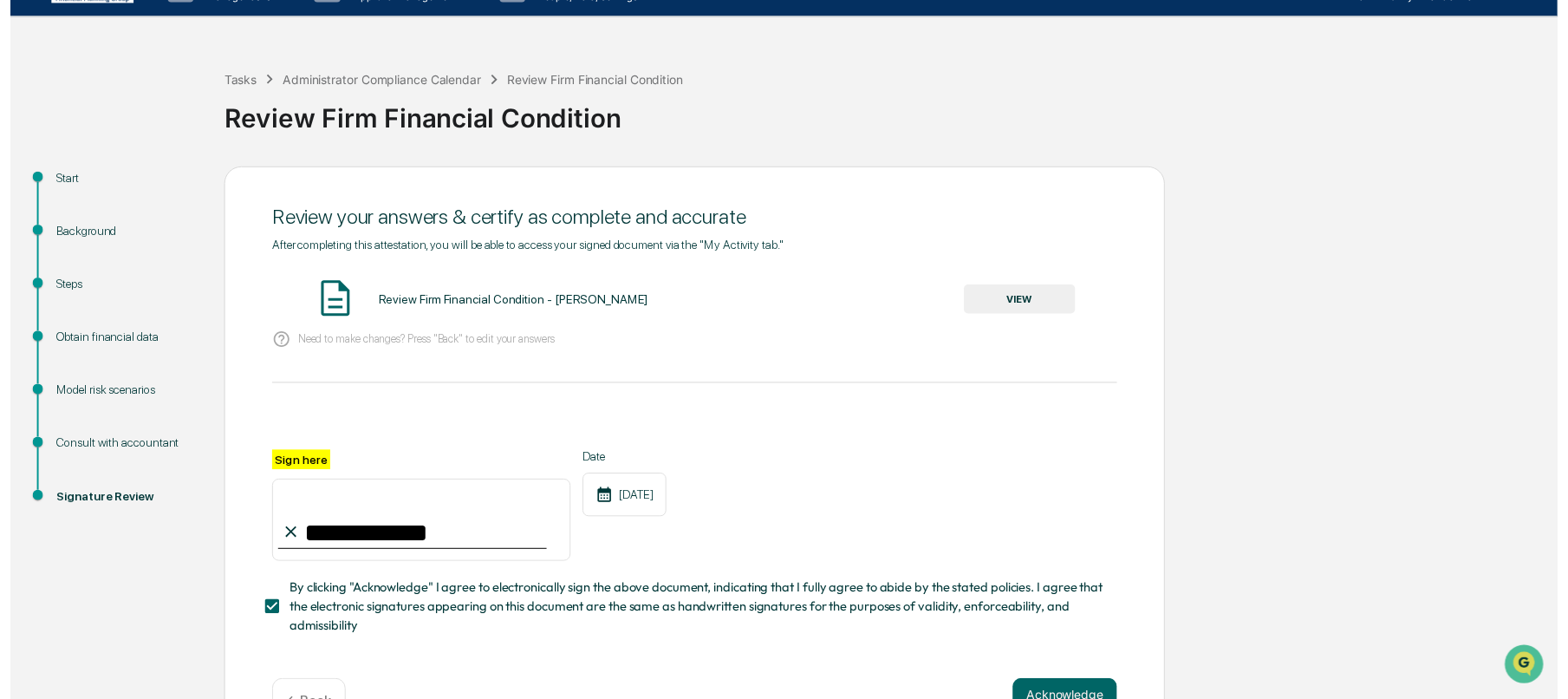
scroll to position [90, 0]
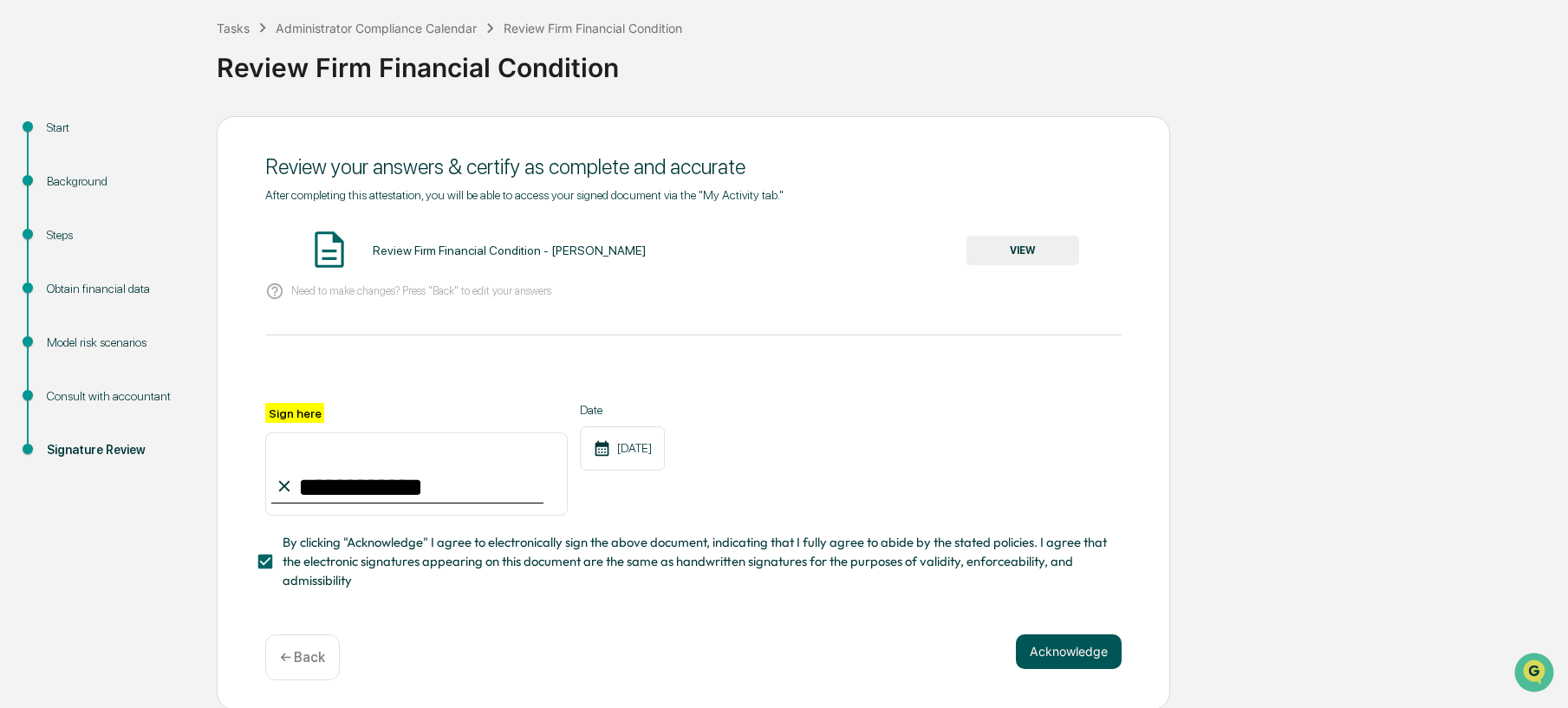
click at [1088, 647] on button "Acknowledge" at bounding box center [1068, 653] width 106 height 35
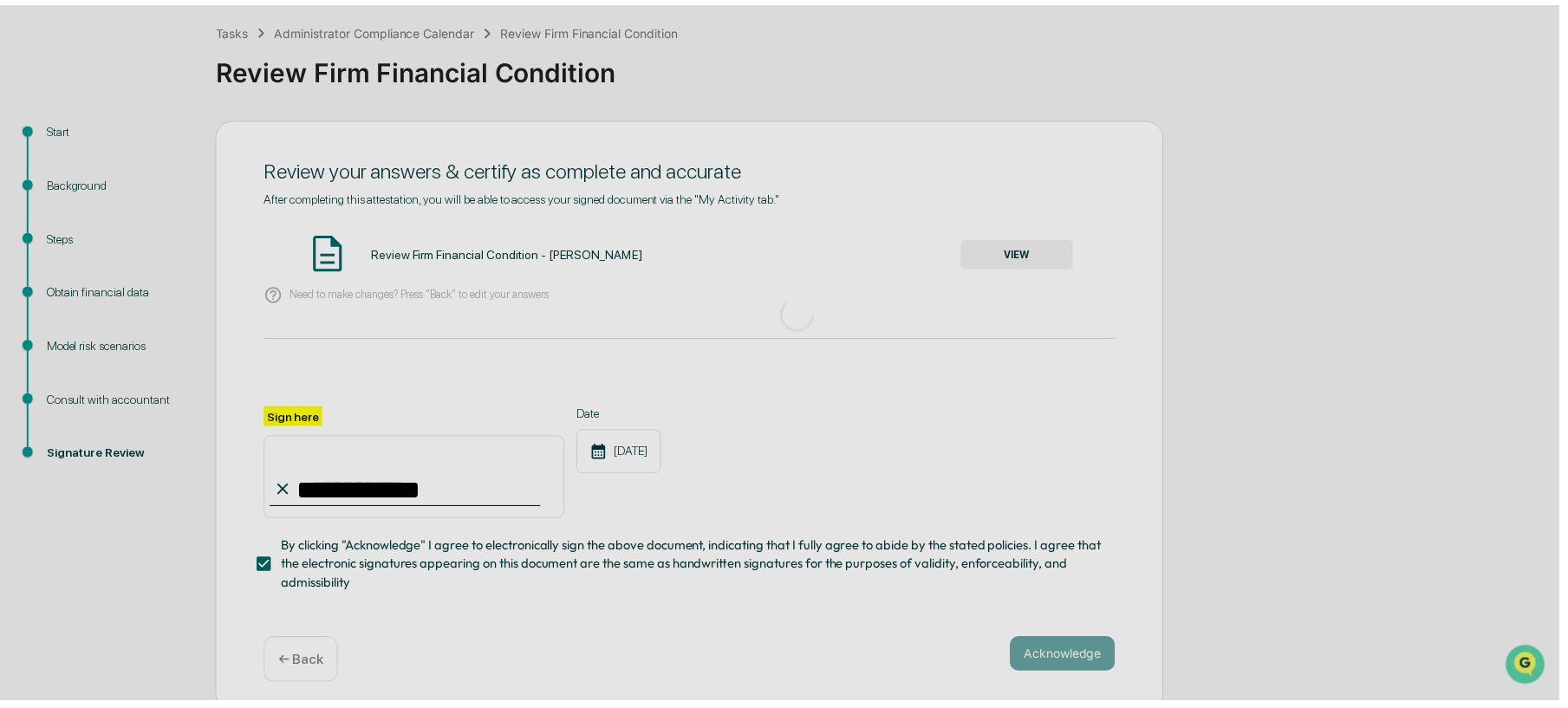
scroll to position [0, 0]
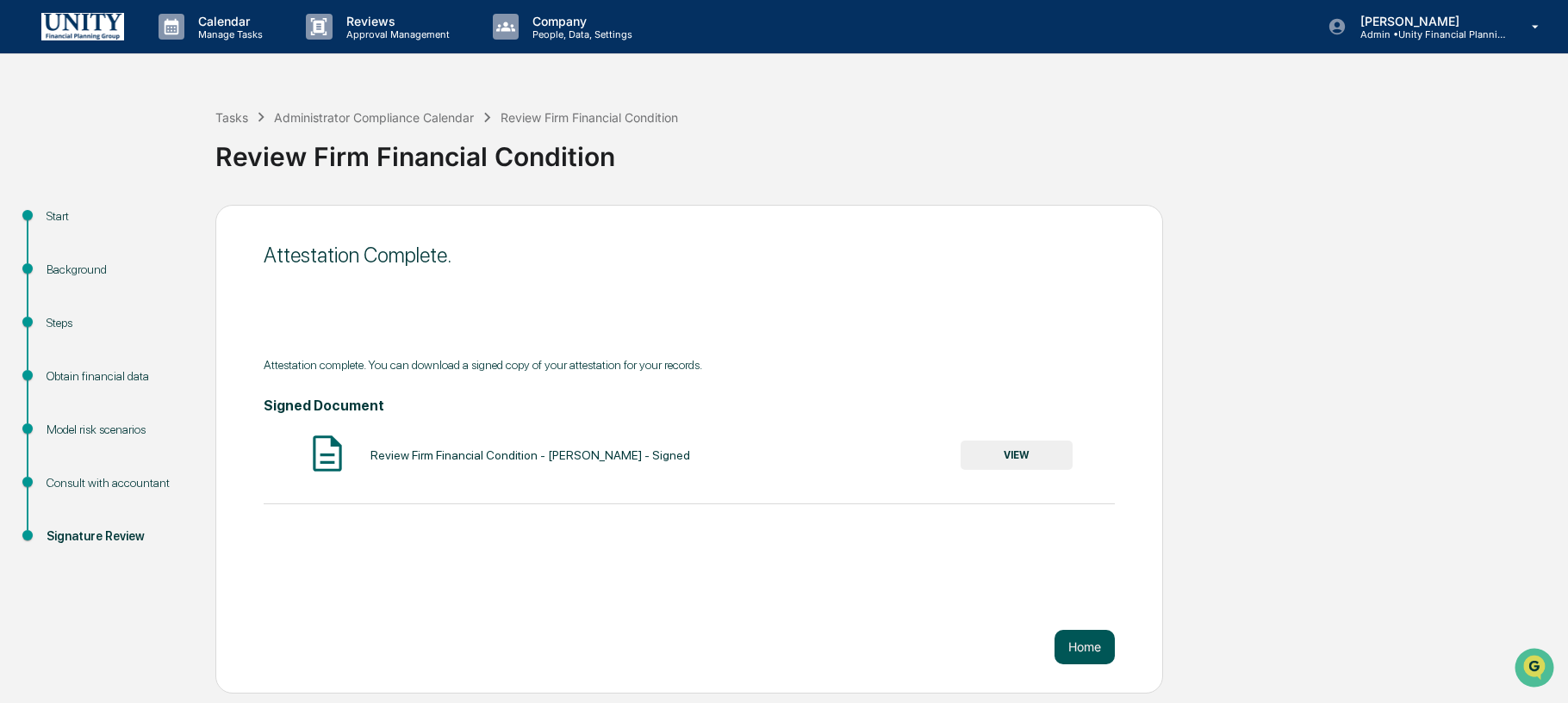
click at [1091, 658] on button "Home" at bounding box center [1085, 648] width 61 height 35
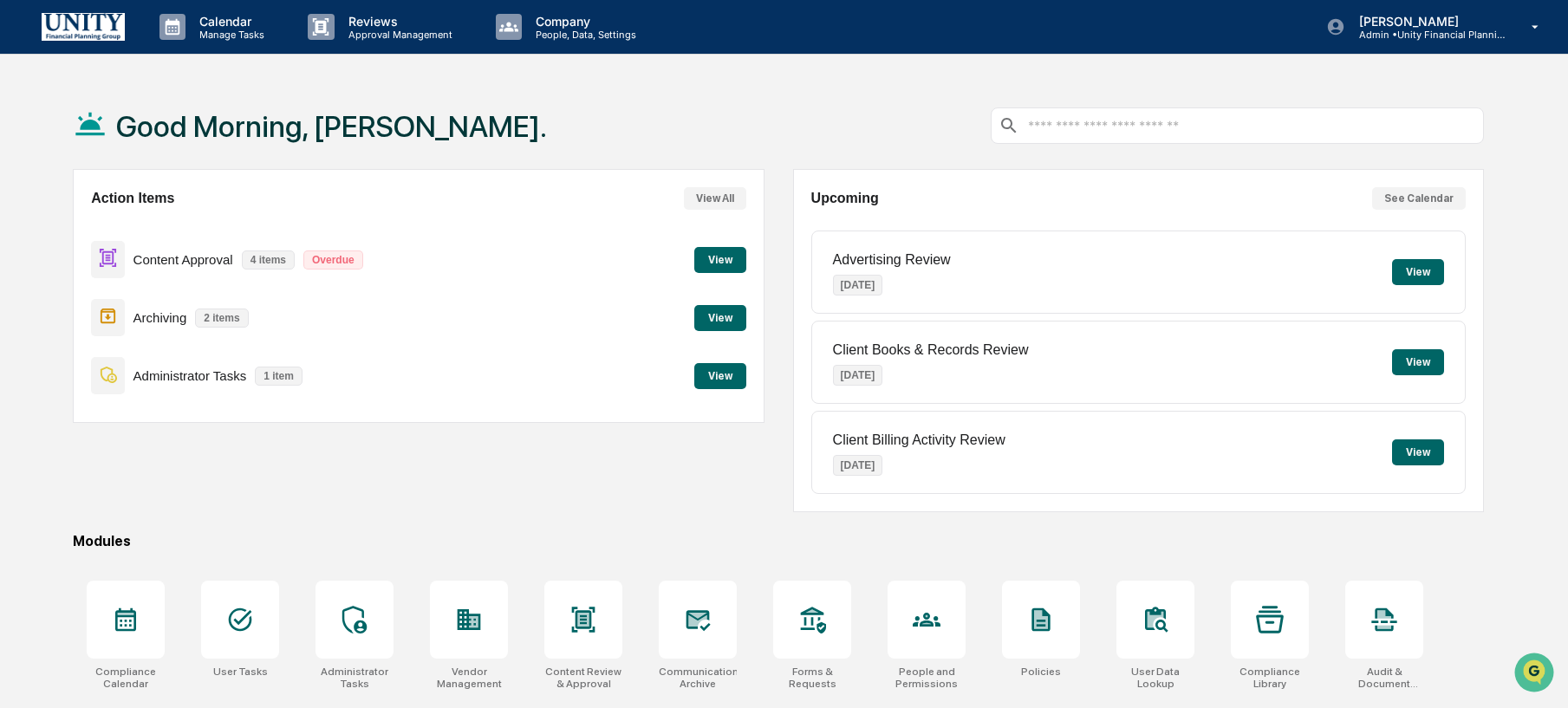
click at [735, 381] on button "View" at bounding box center [720, 376] width 52 height 26
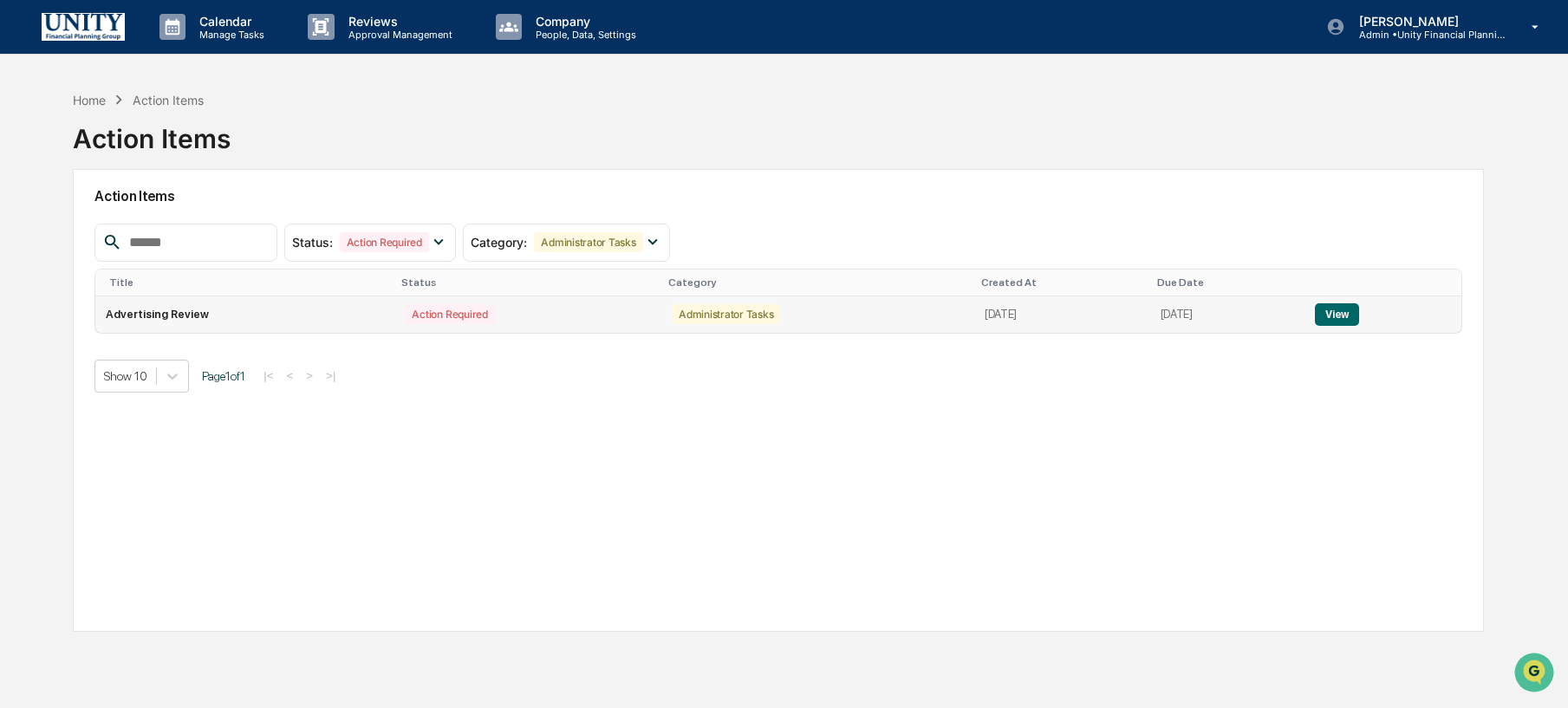
click at [1359, 320] on button "View" at bounding box center [1338, 315] width 45 height 22
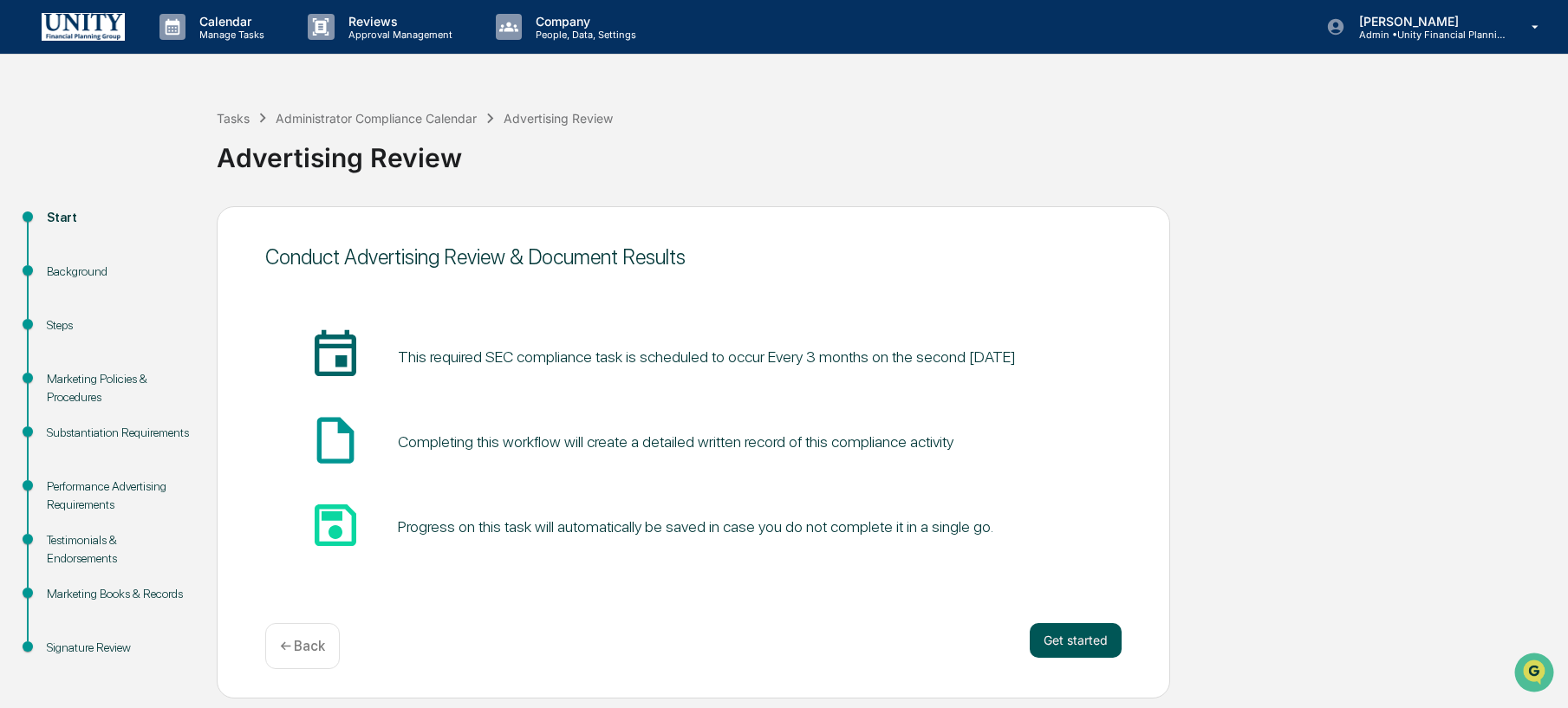
click at [1075, 641] on button "Get started" at bounding box center [1076, 641] width 92 height 35
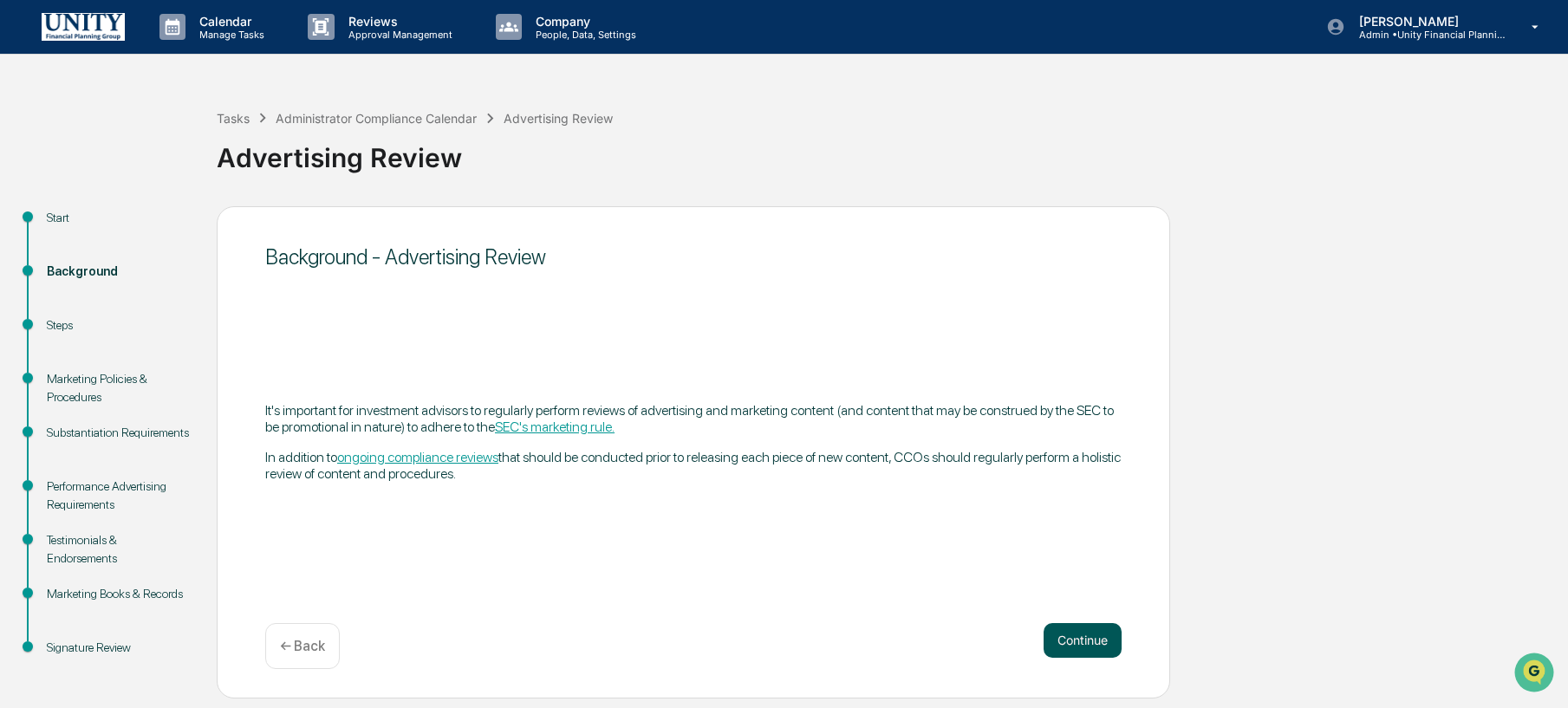
click at [1068, 624] on button "Continue" at bounding box center [1083, 641] width 78 height 35
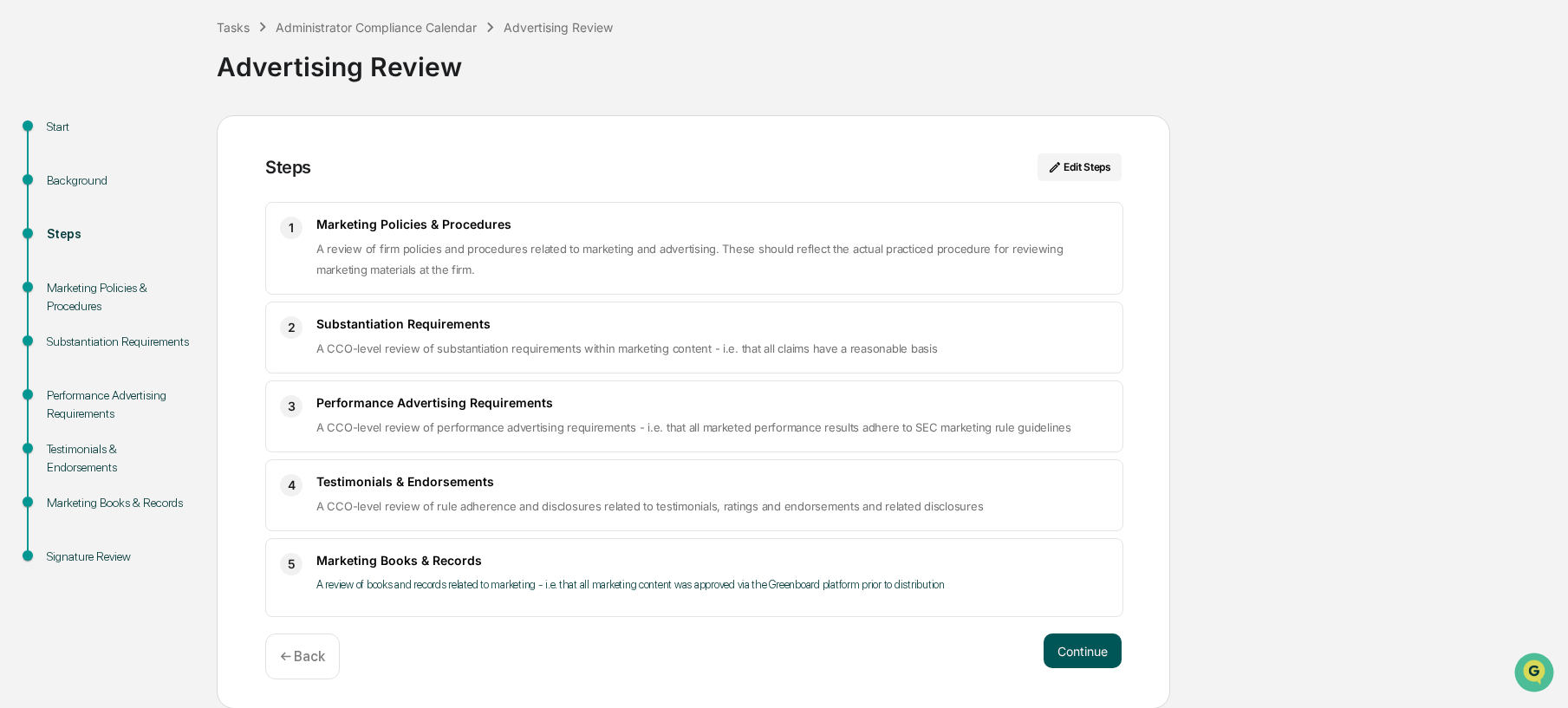
click at [1094, 663] on button "Continue" at bounding box center [1083, 652] width 78 height 35
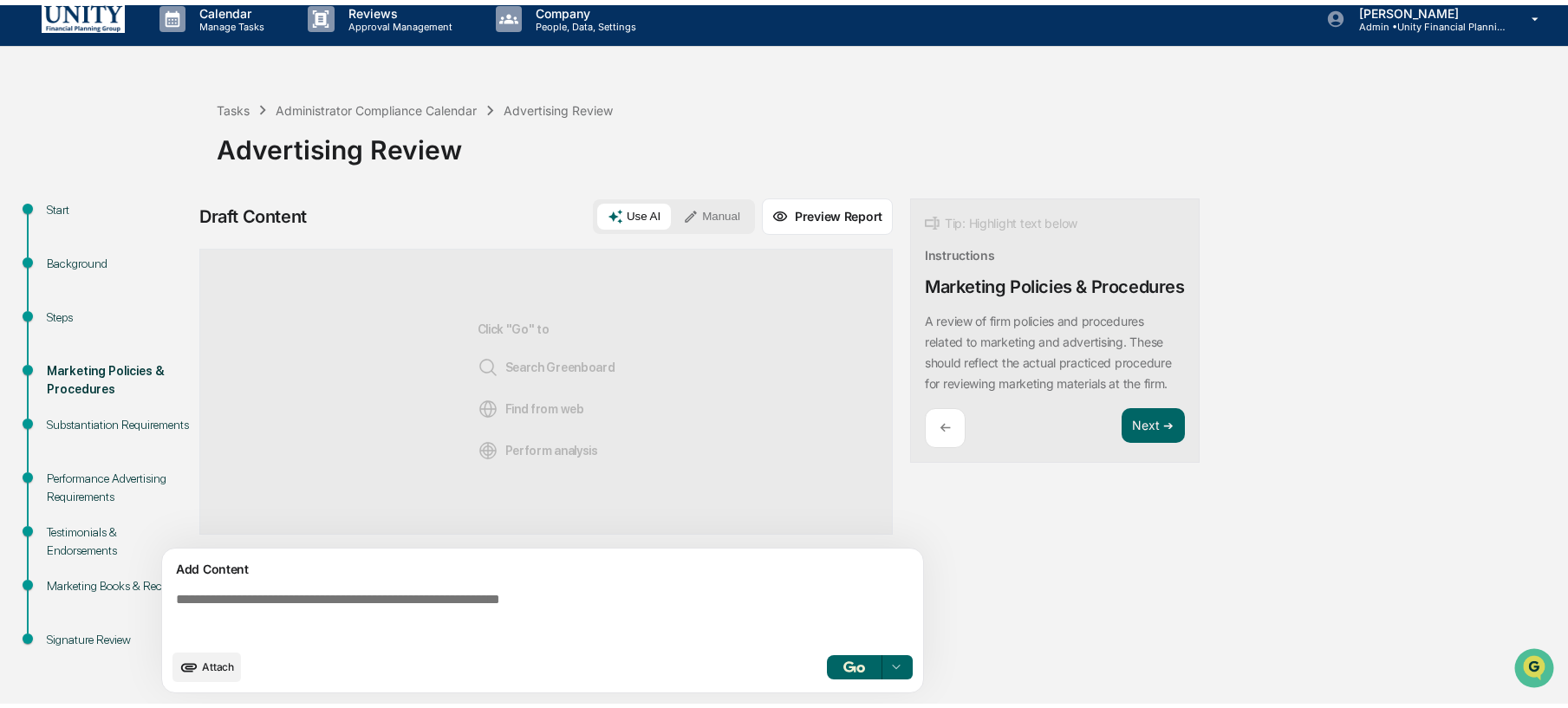
scroll to position [13, 0]
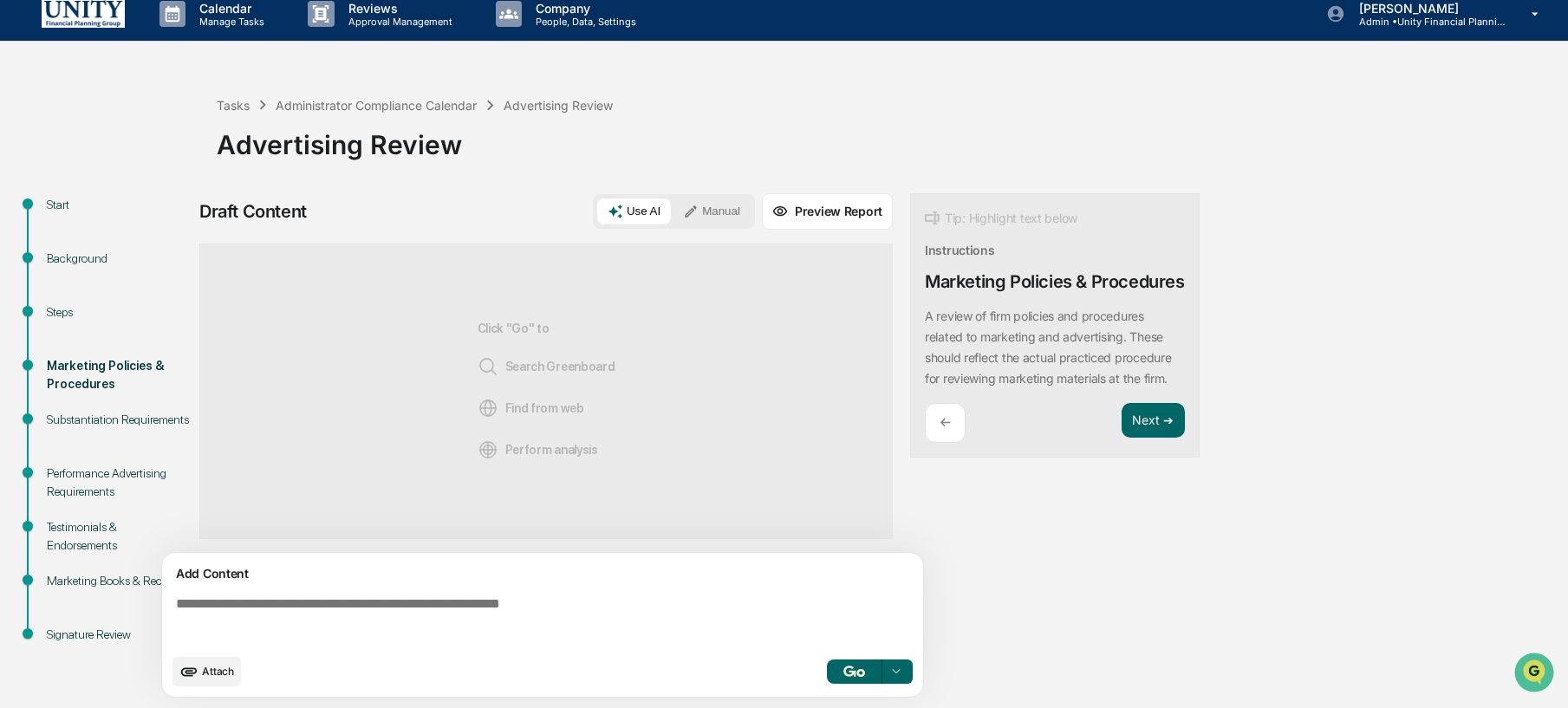
click at [485, 601] on textarea at bounding box center [546, 621] width 754 height 62
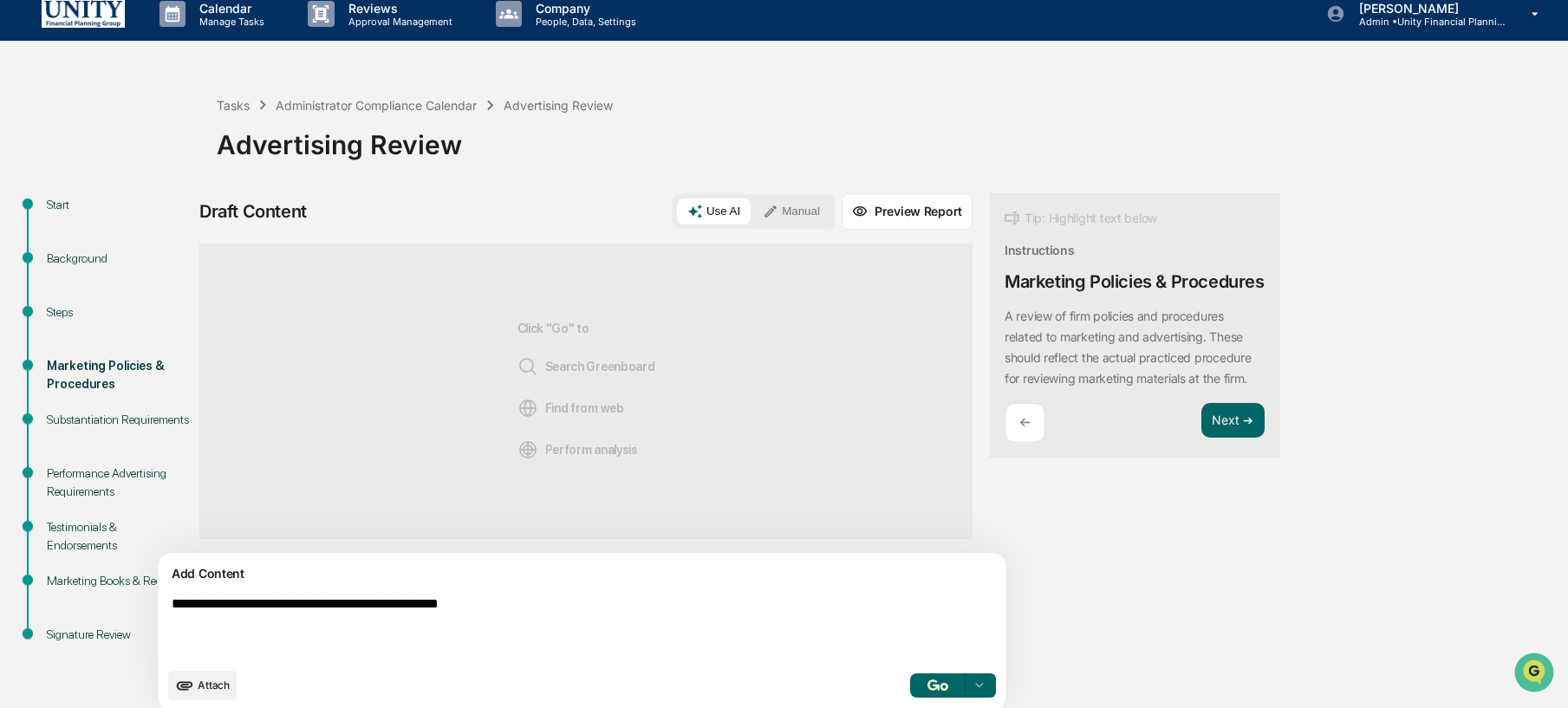
type textarea "**********"
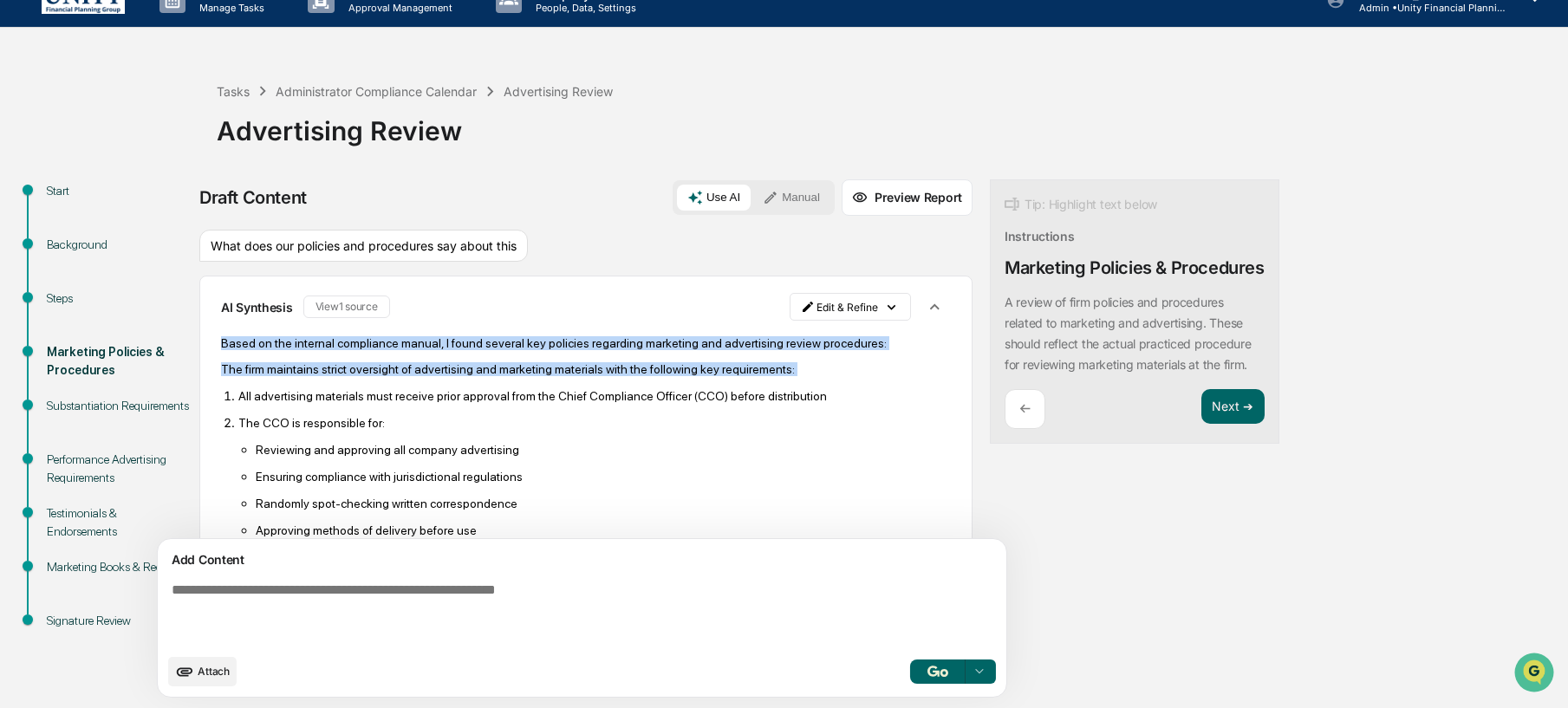
drag, startPoint x: 221, startPoint y: 348, endPoint x: 457, endPoint y: 403, distance: 242.3
click at [457, 403] on div "Based on the internal compliance manual, I found several key policies regarding…" at bounding box center [586, 705] width 730 height 738
click at [457, 403] on p "All advertising materials must receive prior approval from the Chief Compliance…" at bounding box center [595, 396] width 713 height 14
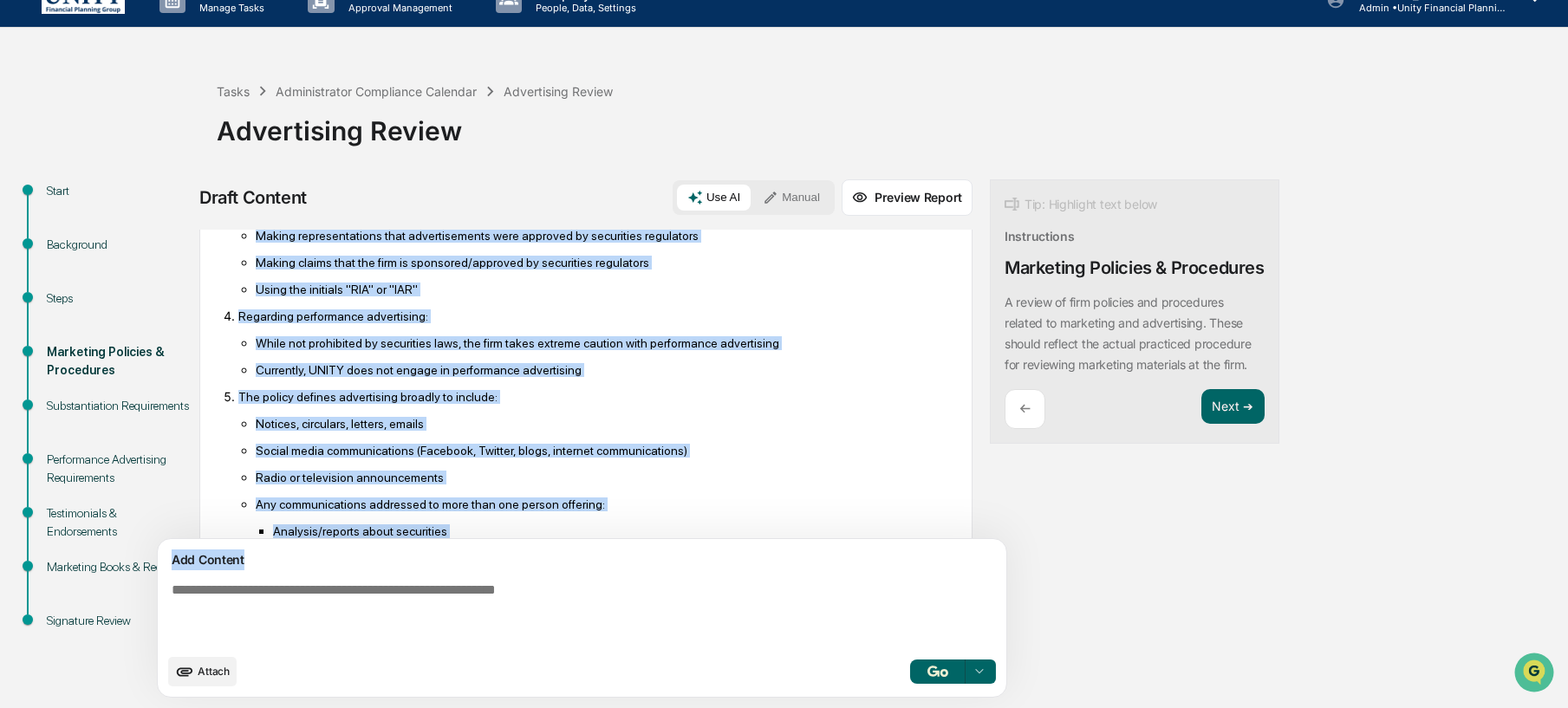
scroll to position [608, 0]
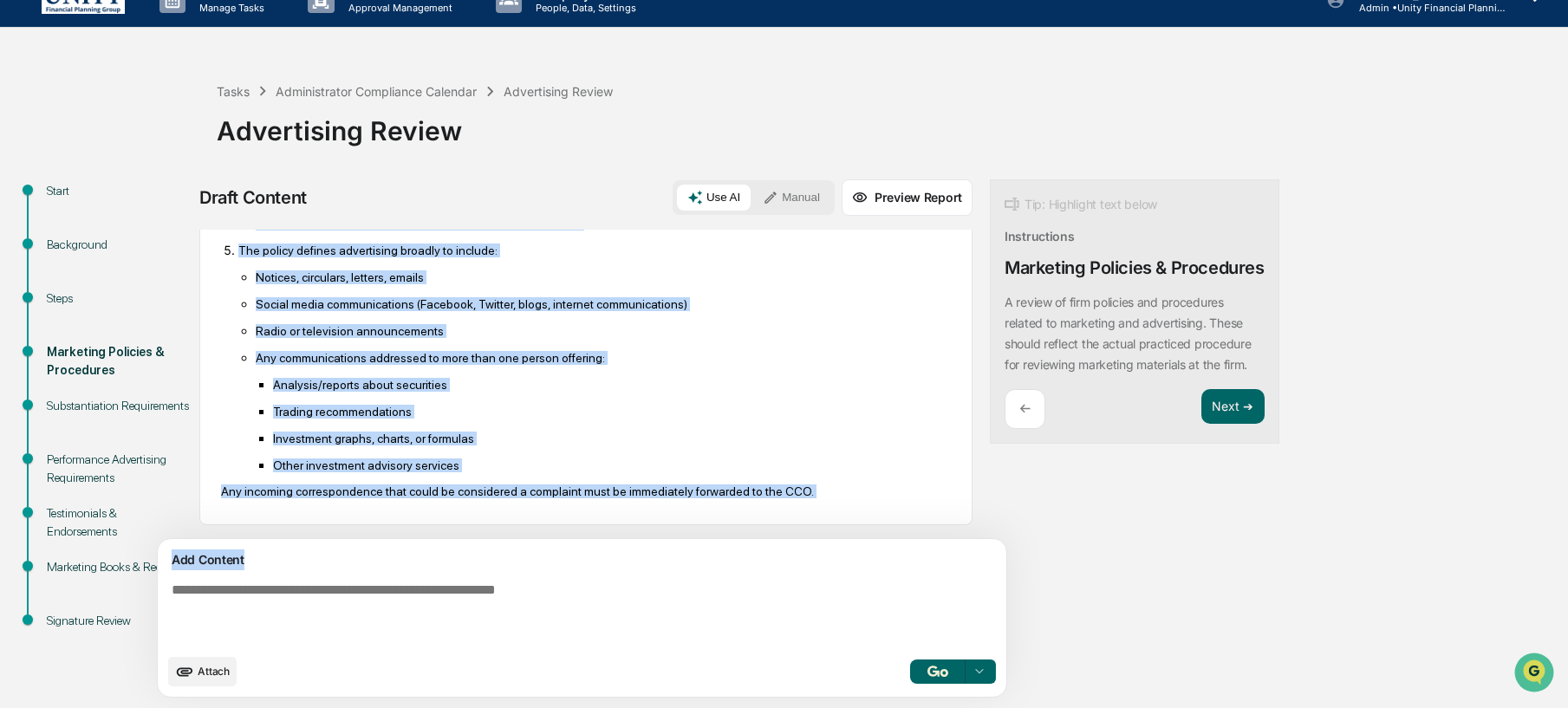
drag, startPoint x: 222, startPoint y: 349, endPoint x: 579, endPoint y: 551, distance: 410.2
click at [578, 556] on div "Sources What does our policies and procedures say about this AI Synthesis View …" at bounding box center [585, 469] width 773 height 479
copy div "Based on the internal compliance manual, I found several key policies regarding…"
click at [752, 209] on button "Manual" at bounding box center [791, 197] width 78 height 26
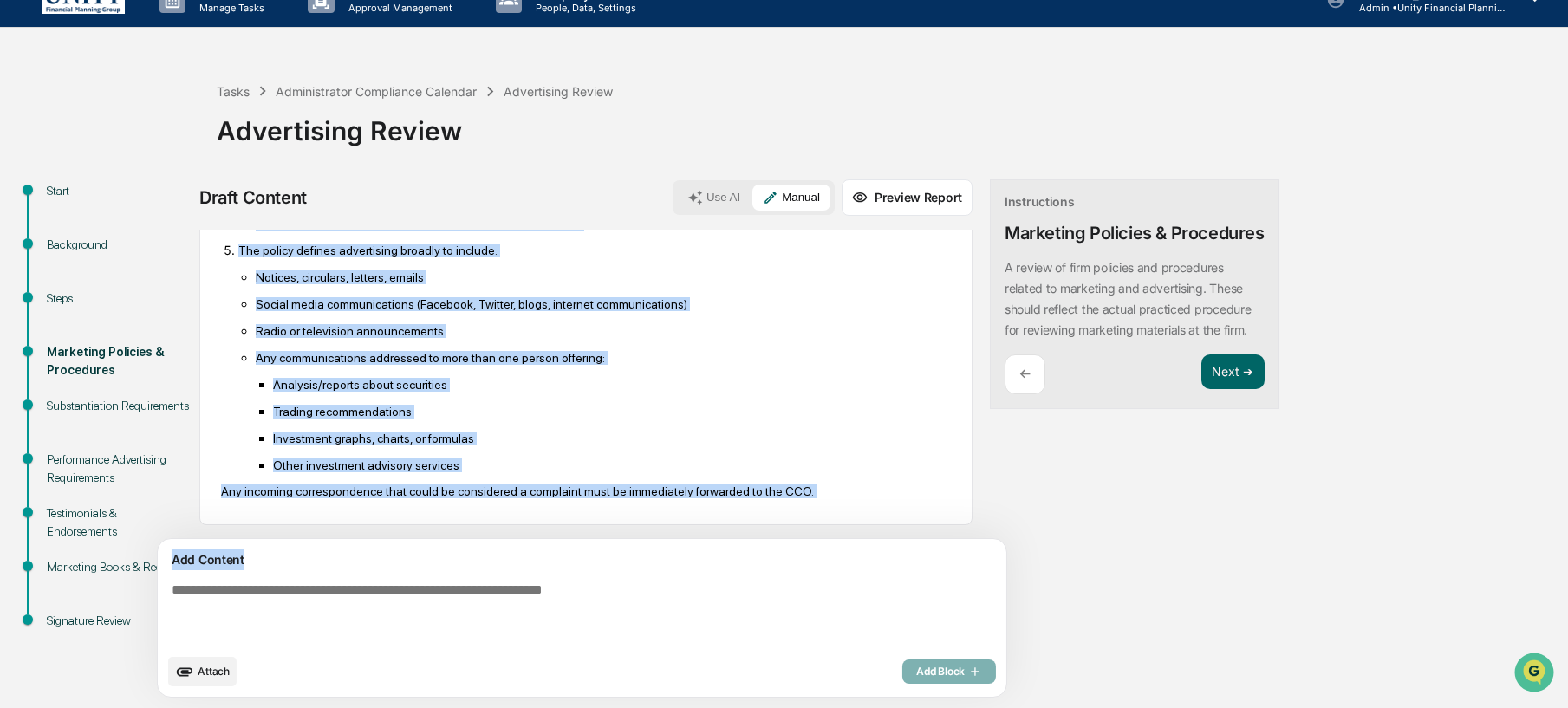
click at [457, 605] on textarea at bounding box center [542, 614] width 754 height 77
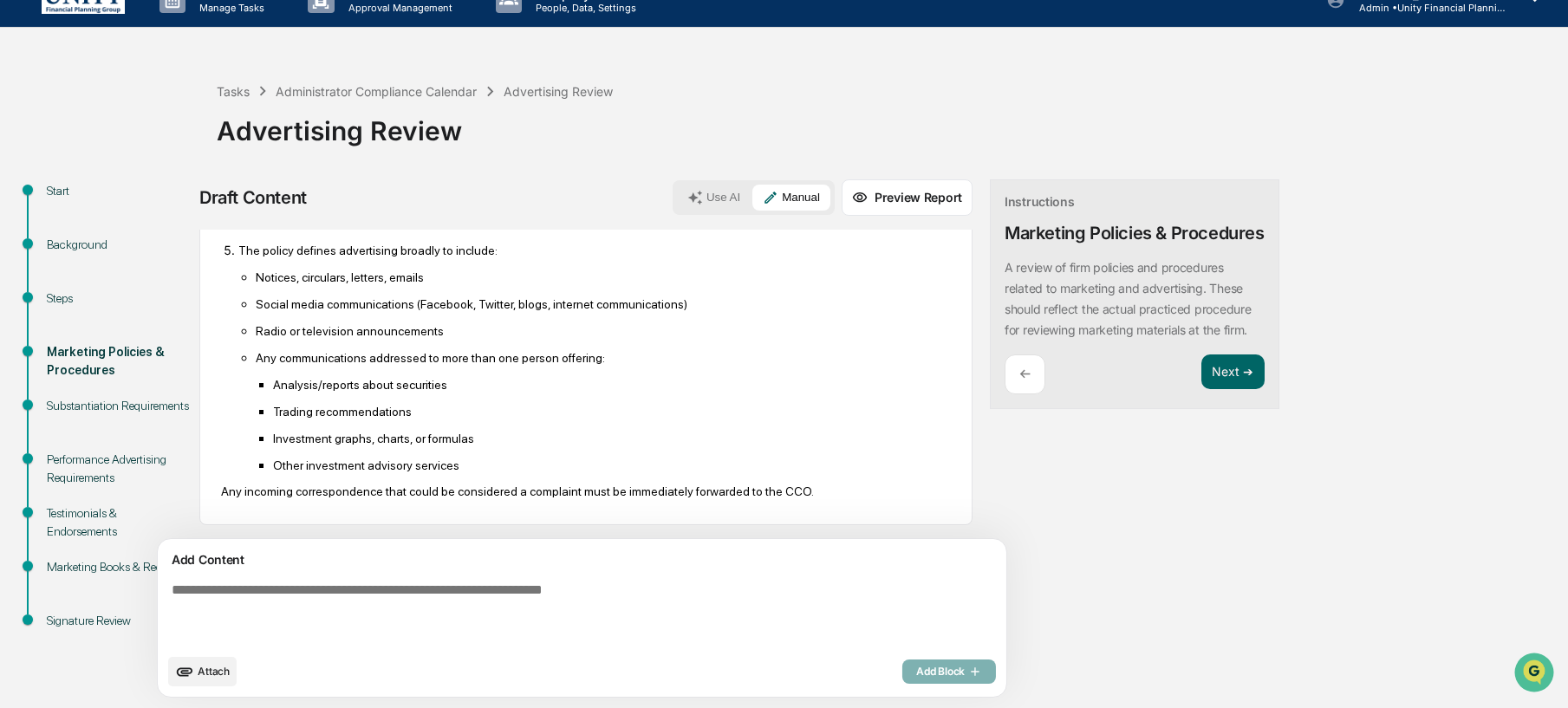
paste textarea "**********"
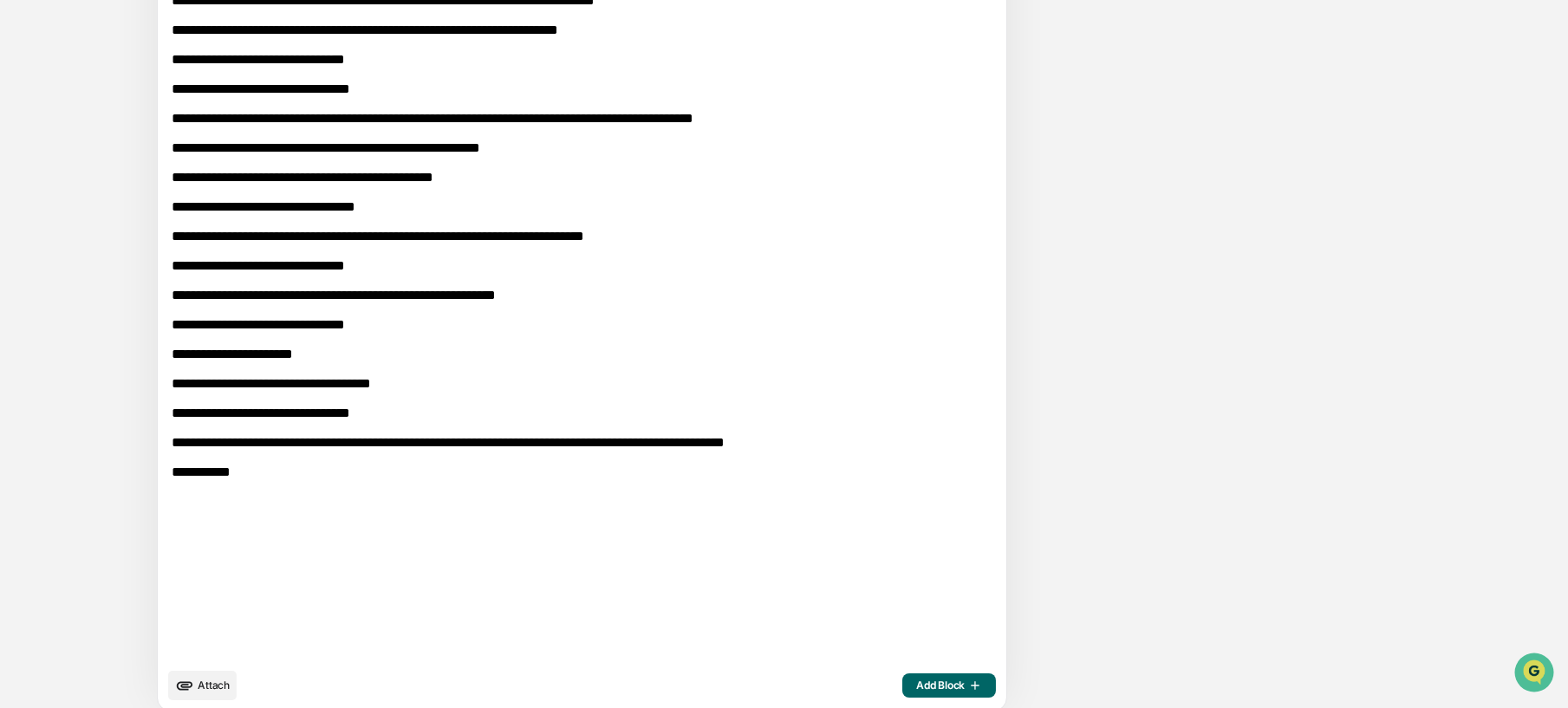
scroll to position [984, 0]
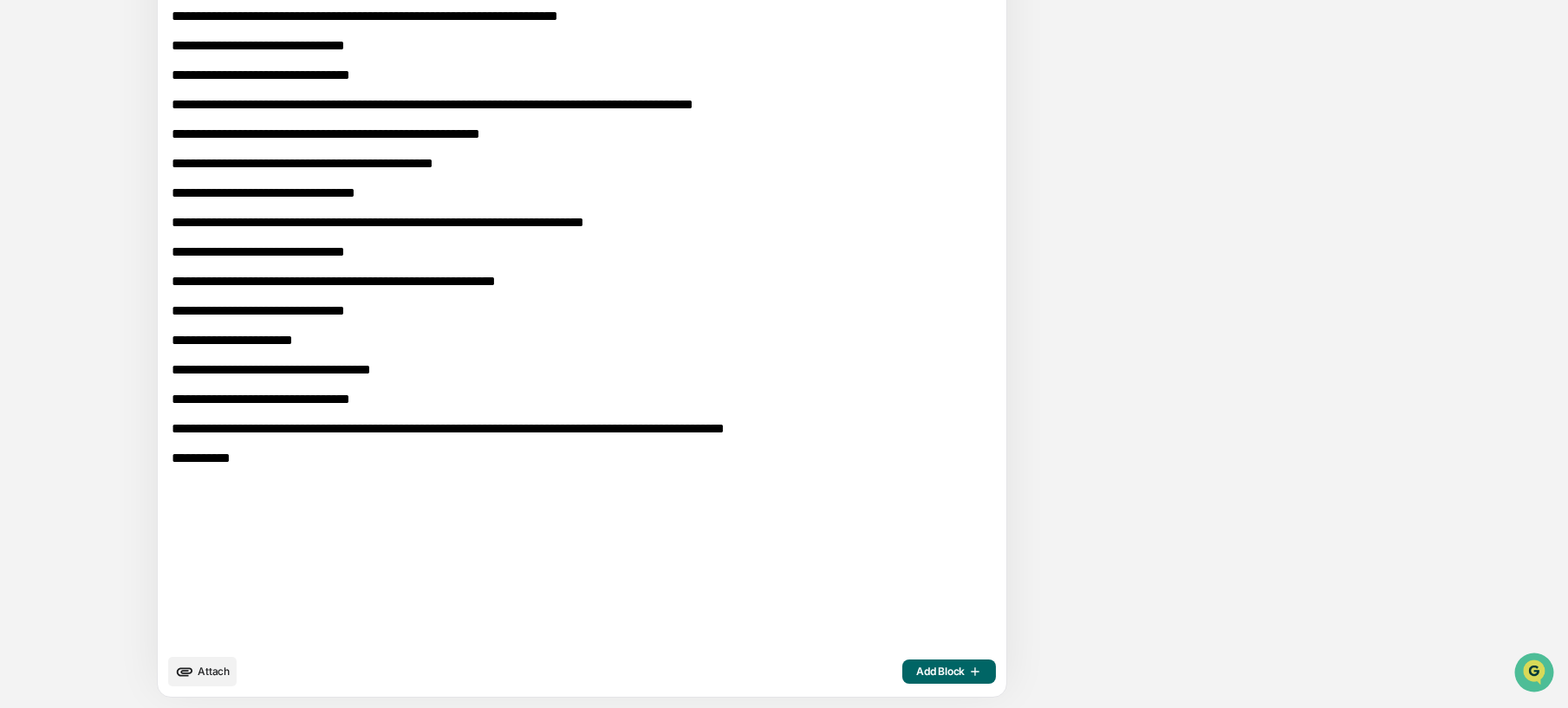
drag, startPoint x: 248, startPoint y: 620, endPoint x: 166, endPoint y: 626, distance: 82.2
click at [166, 626] on div "Add Content Attach Add Block" at bounding box center [583, 140] width 849 height 1115
type textarea "**********"
click at [917, 674] on span "Add Block" at bounding box center [950, 672] width 66 height 14
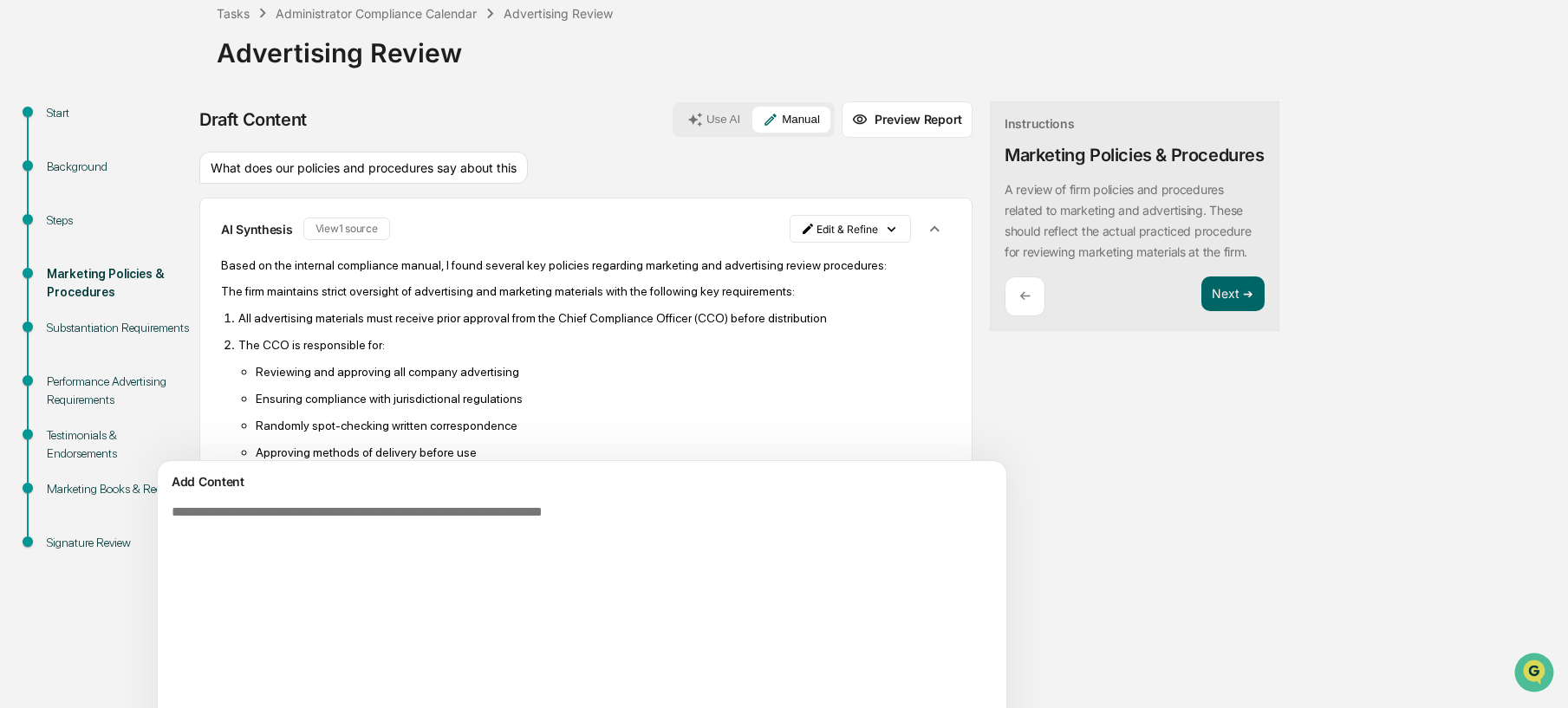
scroll to position [0, 0]
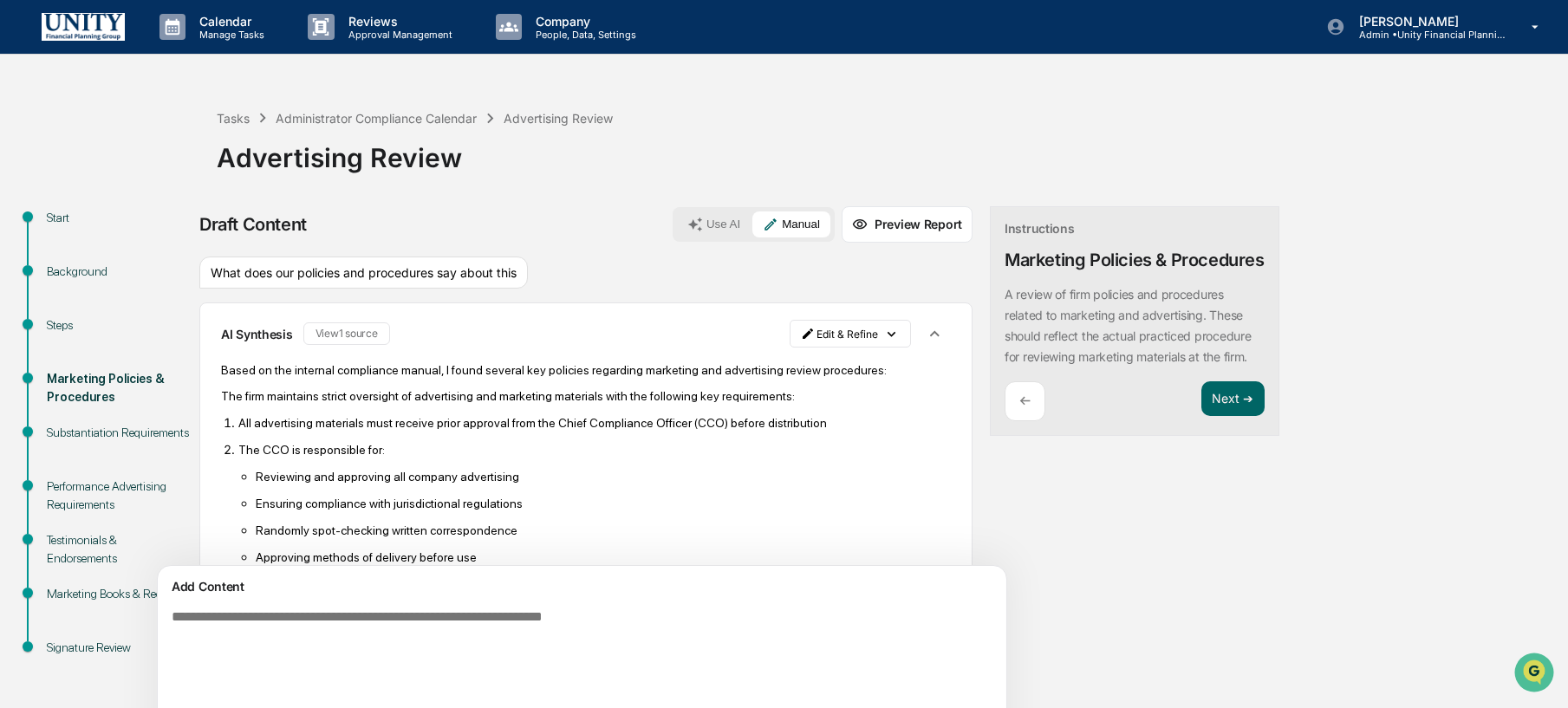
click at [677, 231] on button "Use AI" at bounding box center [714, 224] width 74 height 26
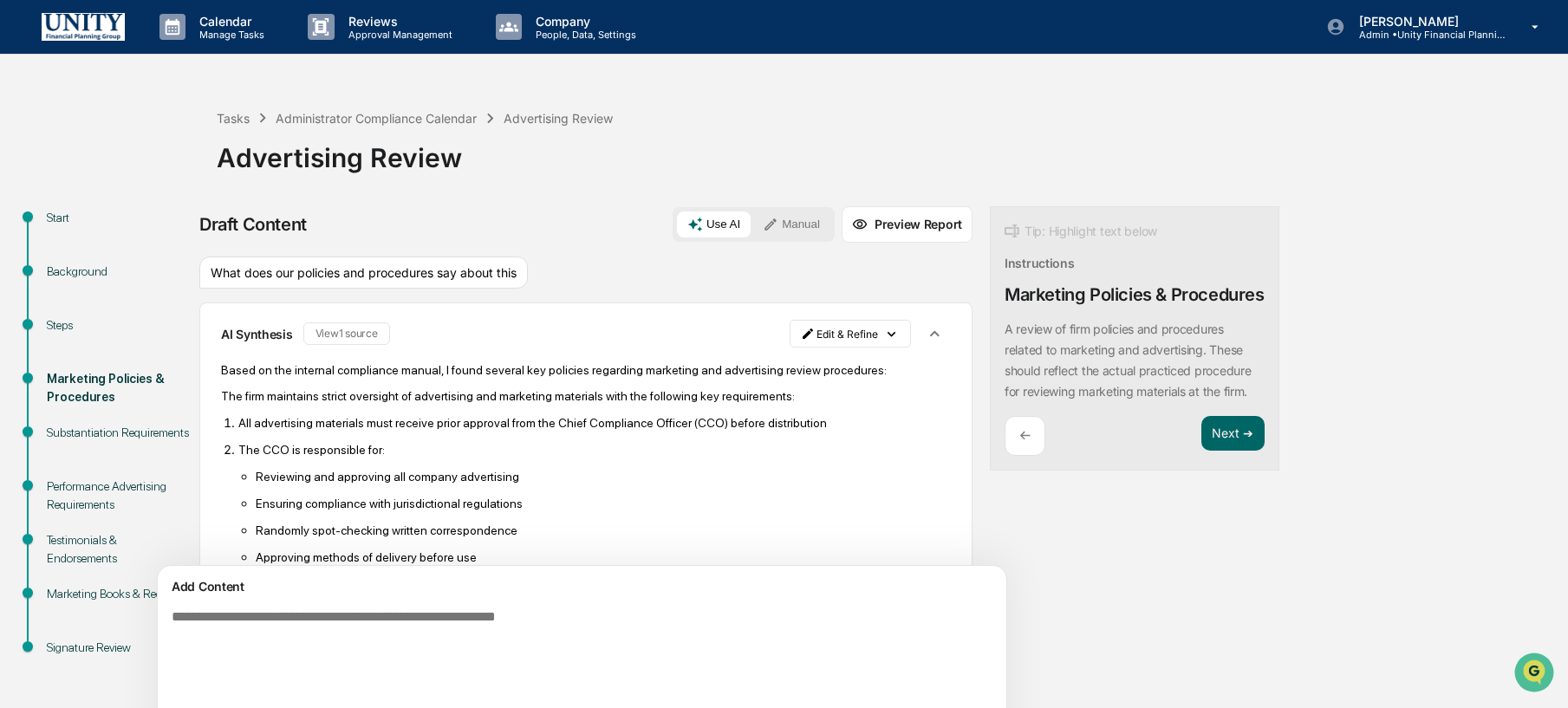
click at [752, 230] on button "Manual" at bounding box center [791, 224] width 78 height 26
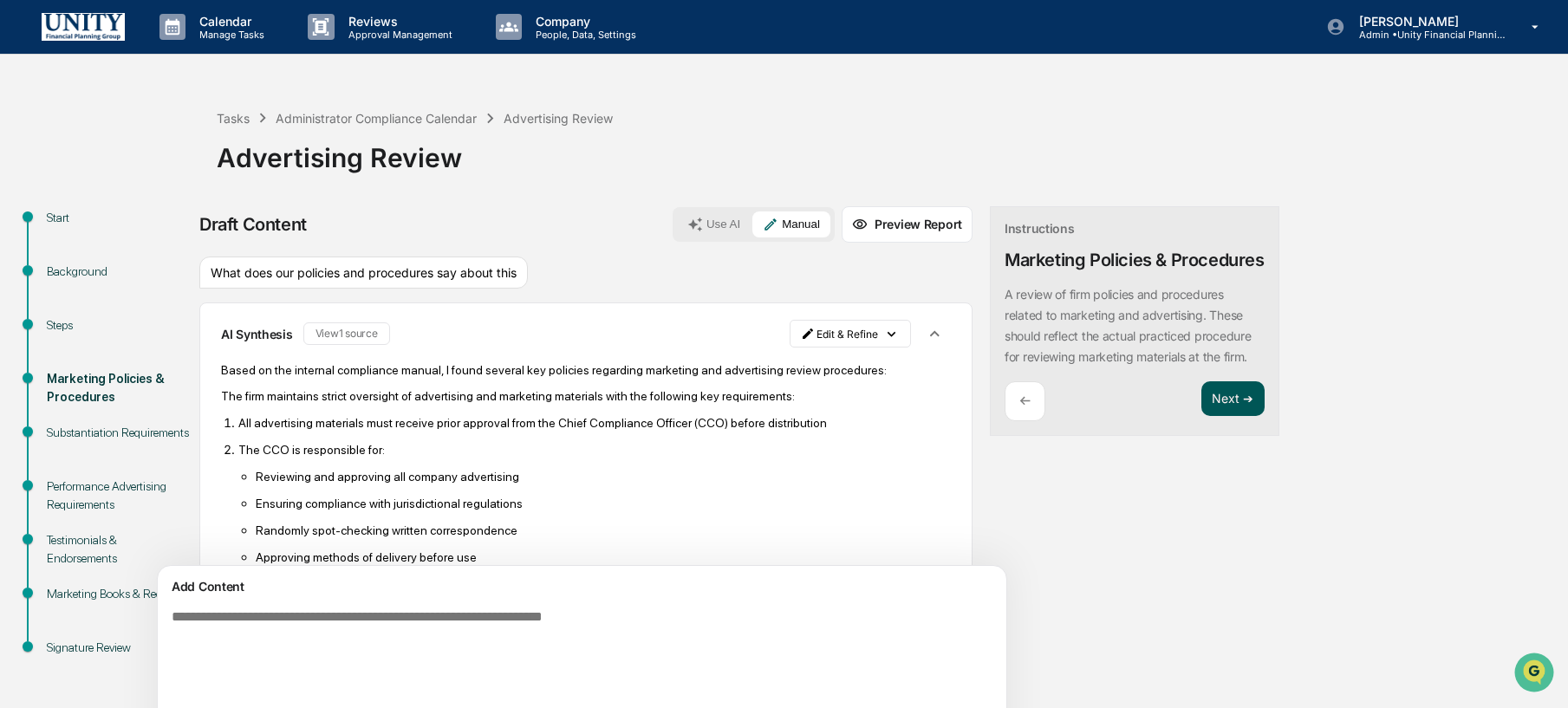
click at [1202, 417] on button "Next ➔" at bounding box center [1233, 399] width 63 height 36
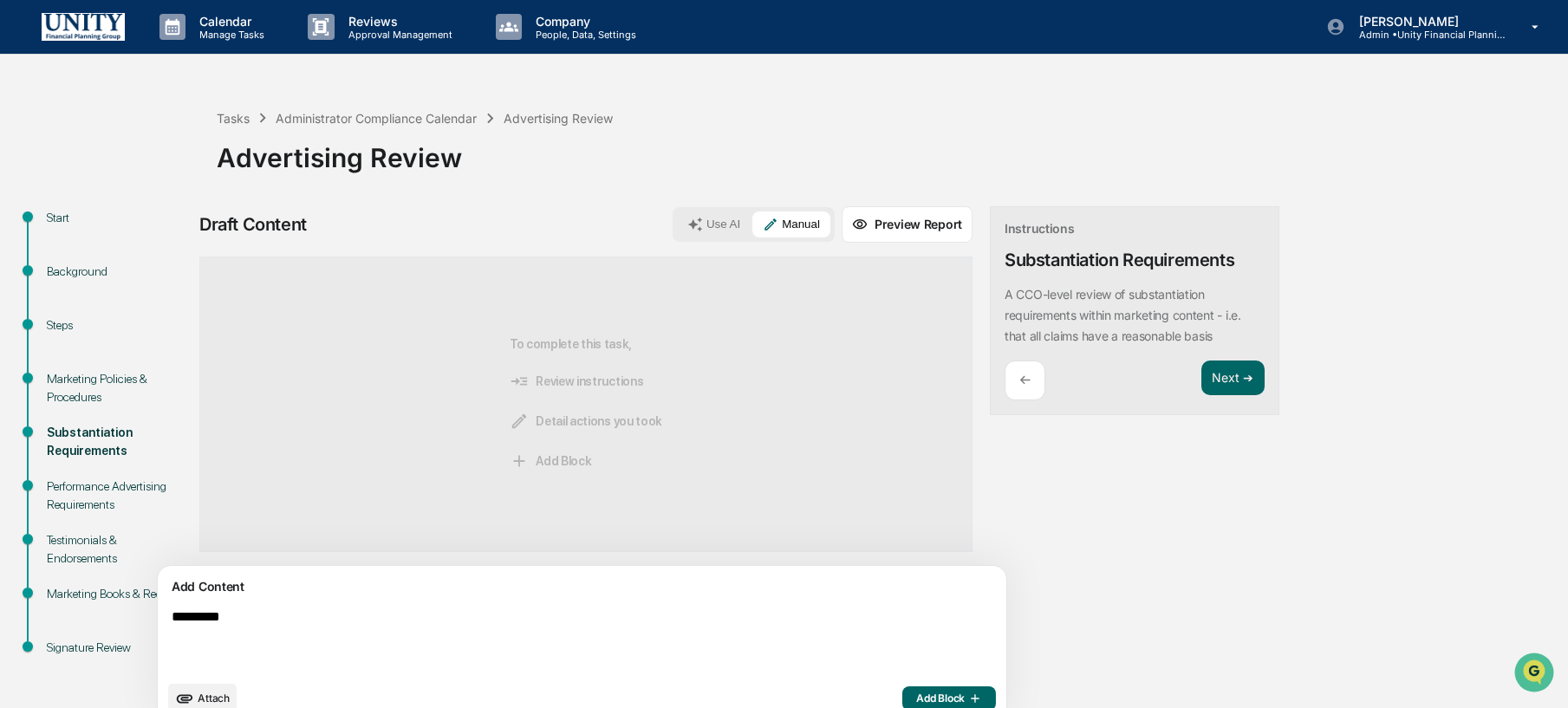
type textarea "*********"
click at [917, 705] on span "Add Block" at bounding box center [950, 699] width 66 height 14
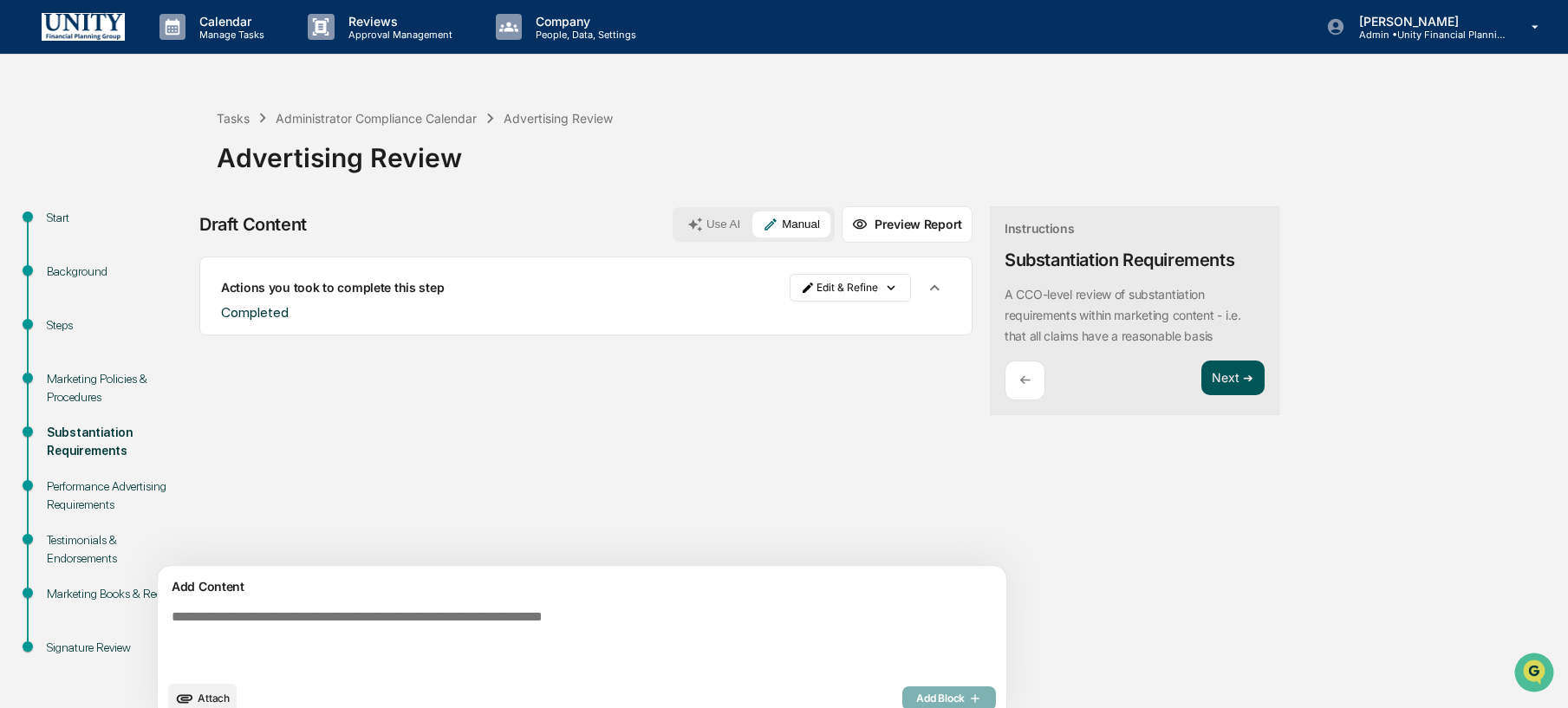
click at [1202, 372] on button "Next ➔" at bounding box center [1233, 378] width 63 height 36
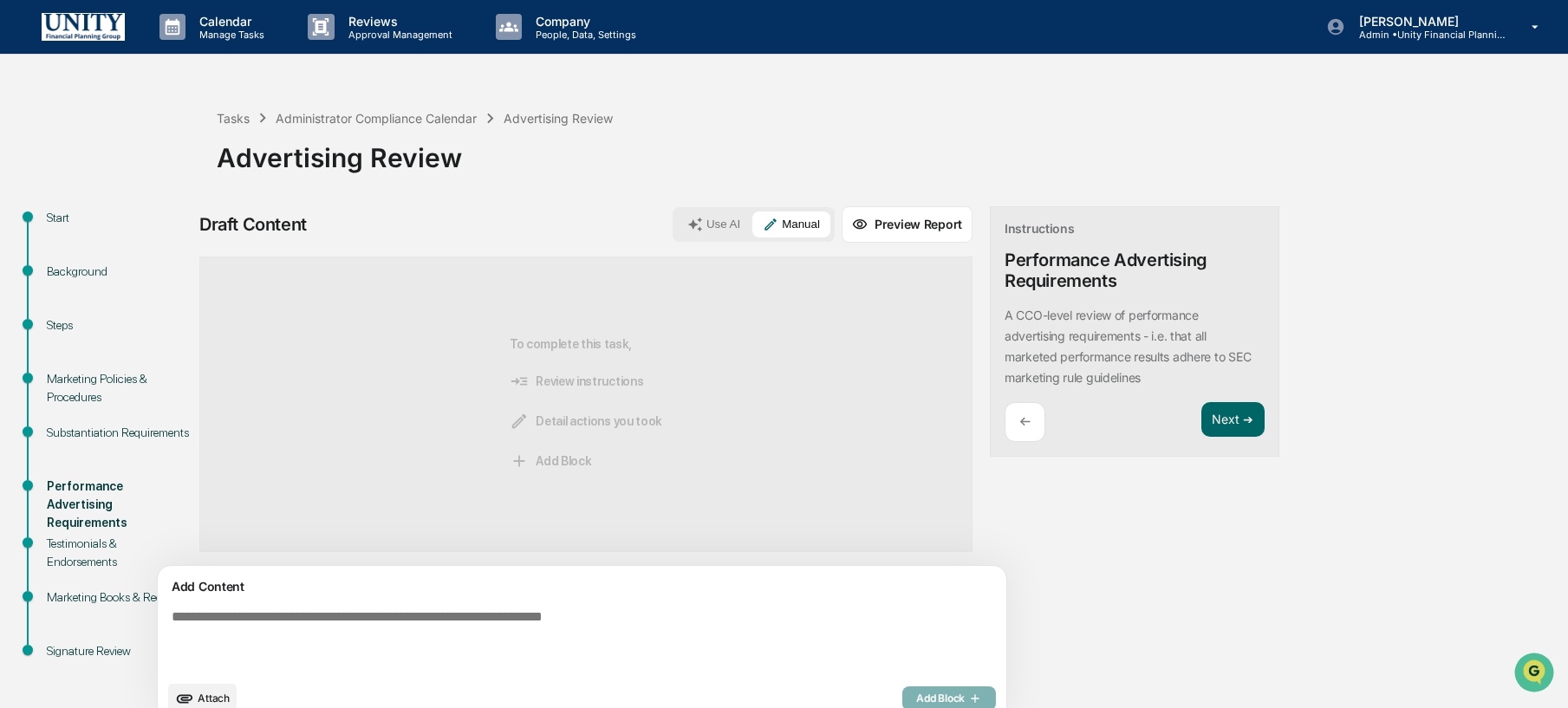
click at [721, 637] on textarea at bounding box center [542, 641] width 754 height 77
type textarea "***"
click at [917, 693] on span "Add Block" at bounding box center [950, 699] width 66 height 14
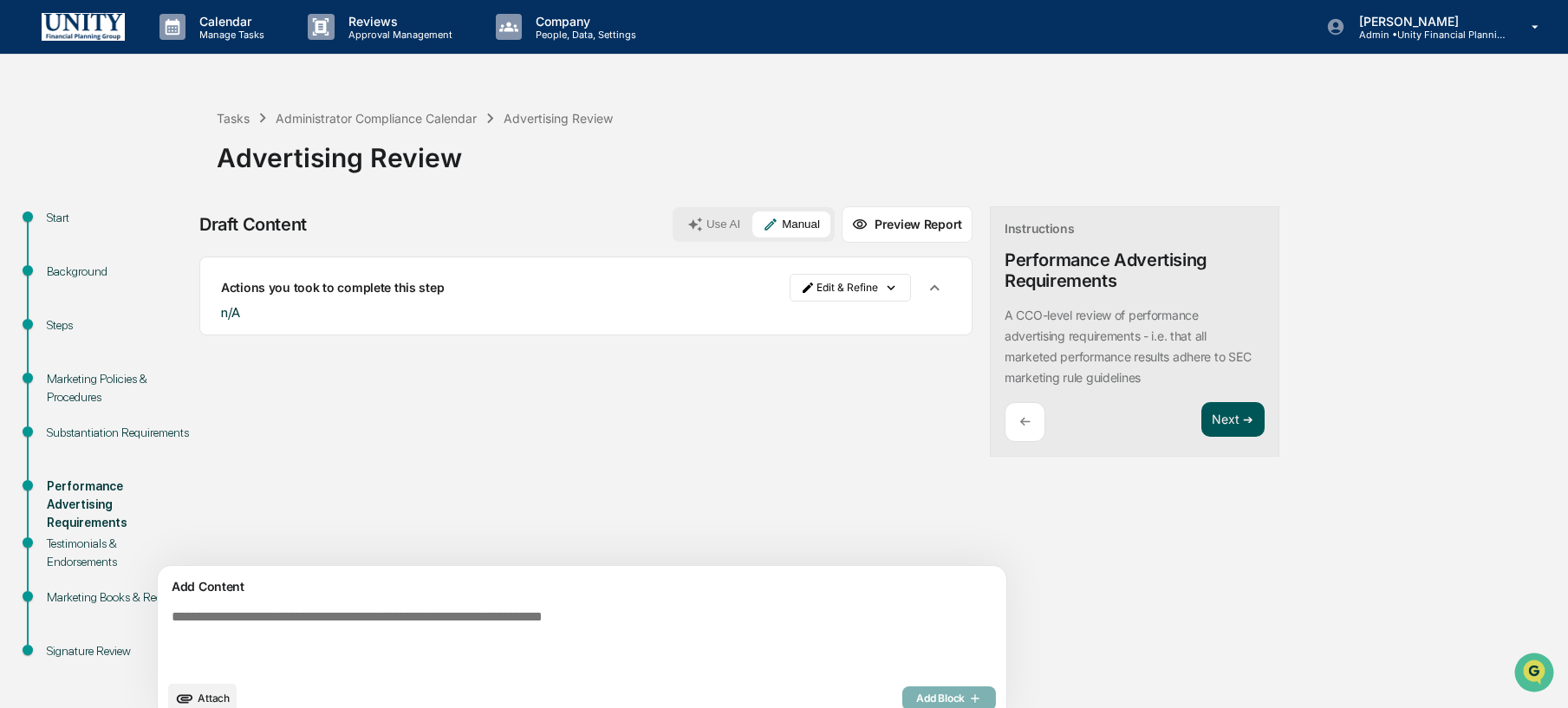
click at [1202, 419] on button "Next ➔" at bounding box center [1233, 420] width 63 height 36
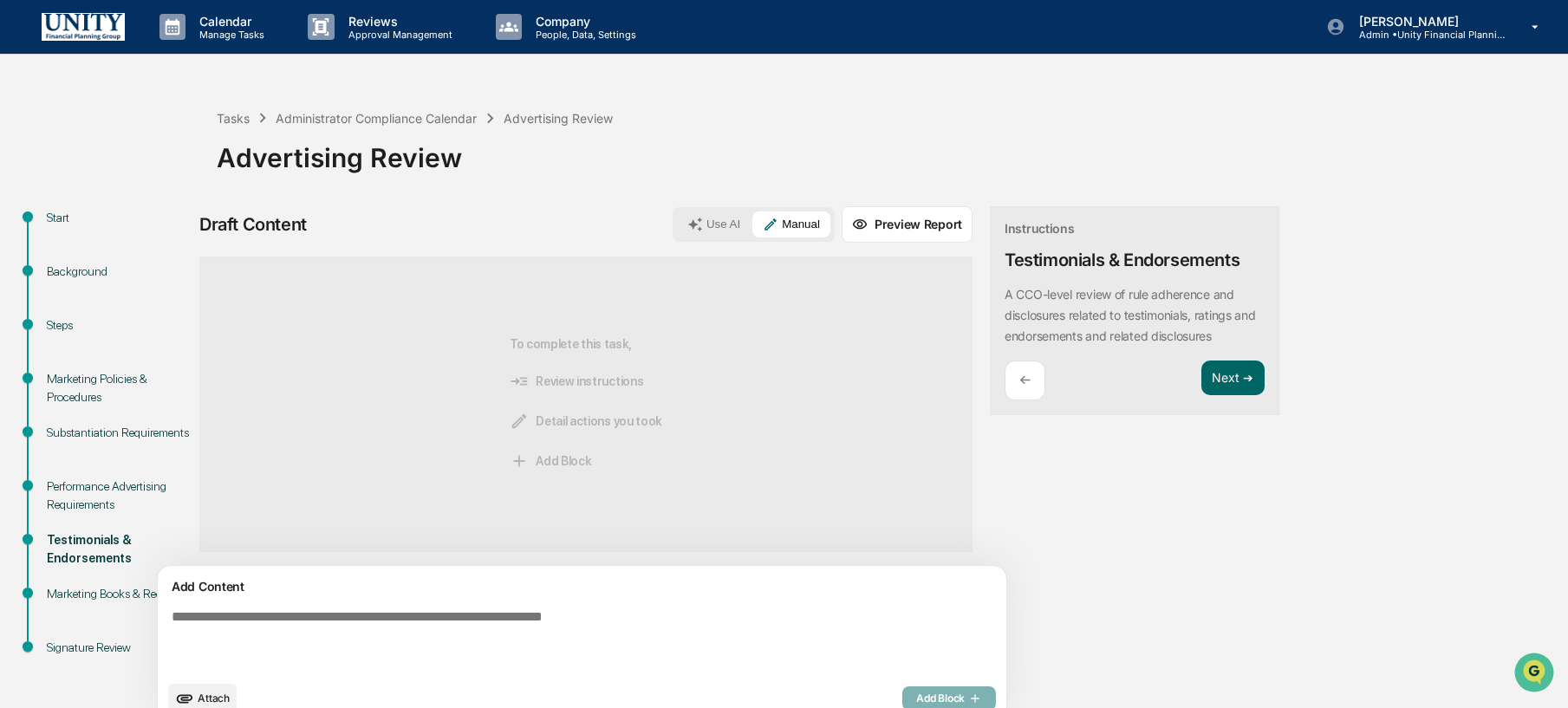
click at [706, 629] on textarea at bounding box center [542, 641] width 754 height 77
type textarea "*"
type textarea "***"
click at [903, 691] on button "Add Block" at bounding box center [950, 698] width 93 height 24
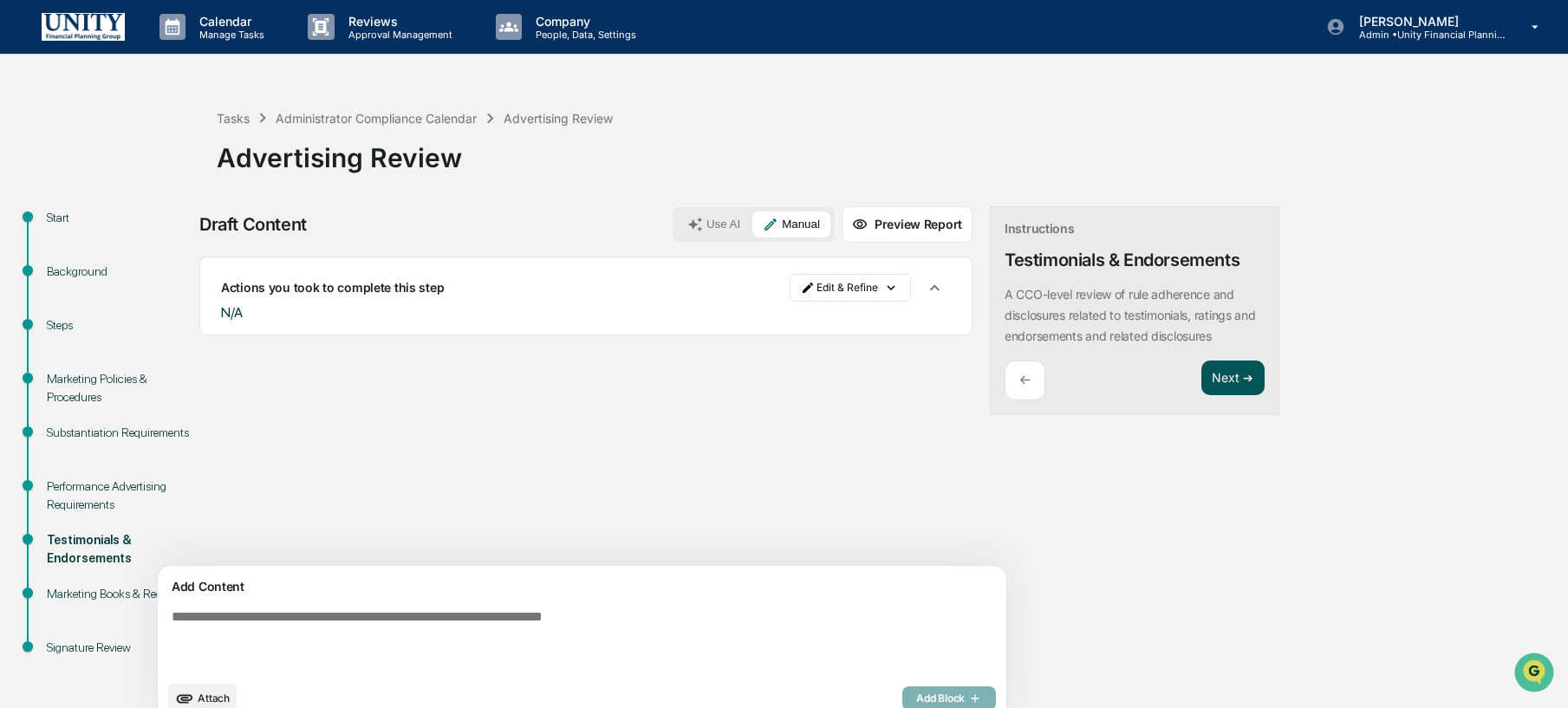
click at [1202, 388] on button "Next ➔" at bounding box center [1233, 378] width 63 height 36
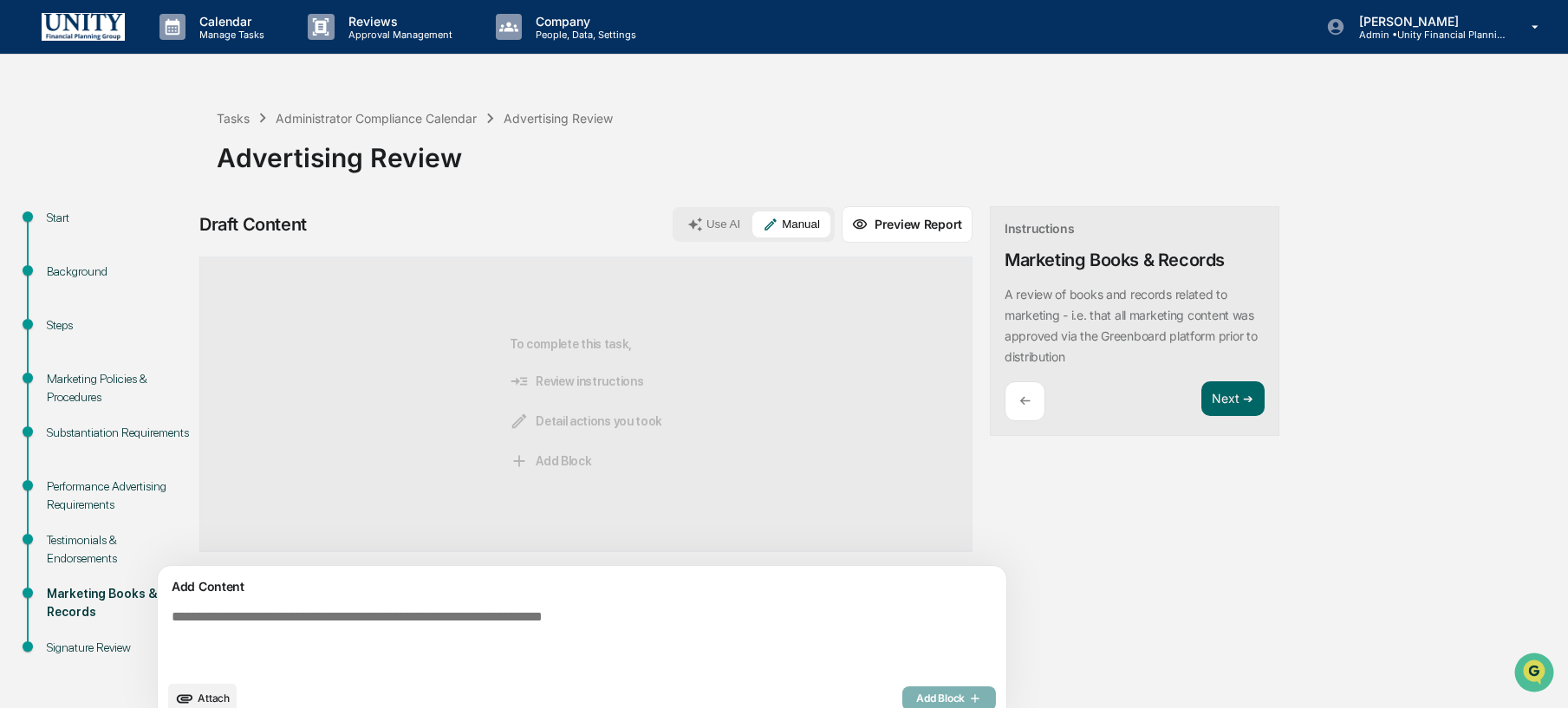
click at [764, 600] on div "Add Content Attach Add Block" at bounding box center [583, 645] width 849 height 158
click at [754, 620] on textarea at bounding box center [542, 641] width 754 height 77
type textarea "***"
click at [917, 695] on span "Add Block" at bounding box center [950, 699] width 66 height 14
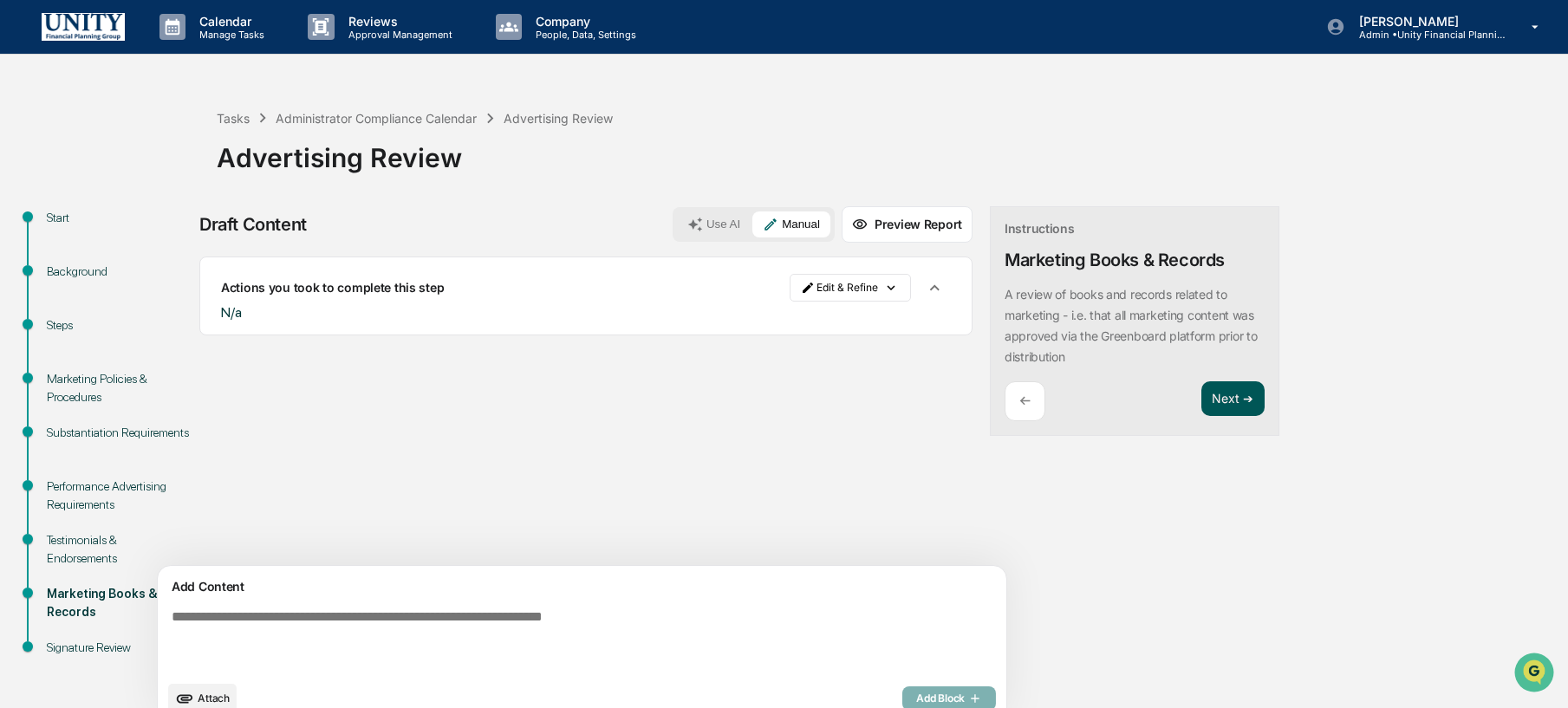
click at [1202, 403] on button "Next ➔" at bounding box center [1233, 399] width 63 height 36
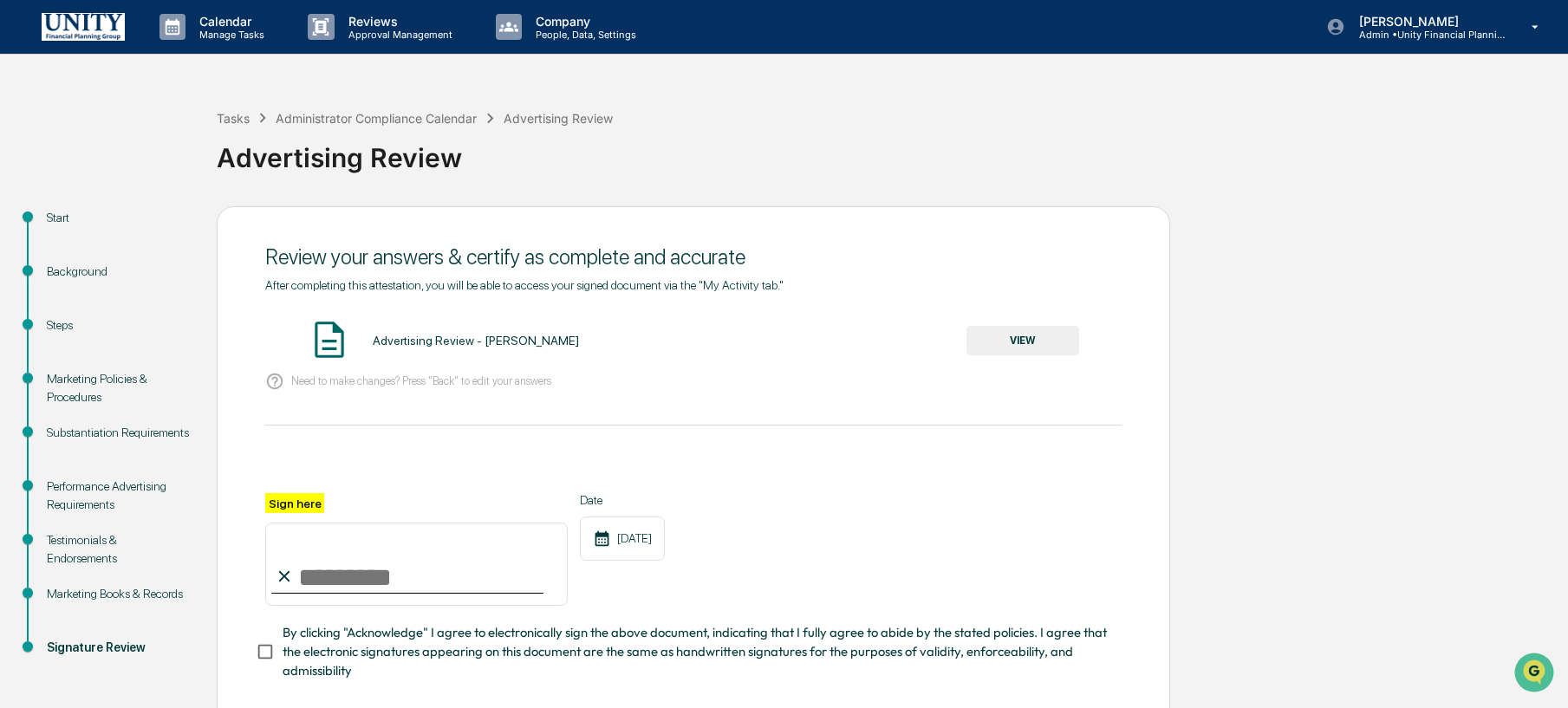
click at [1050, 353] on button "VIEW" at bounding box center [1023, 341] width 113 height 29
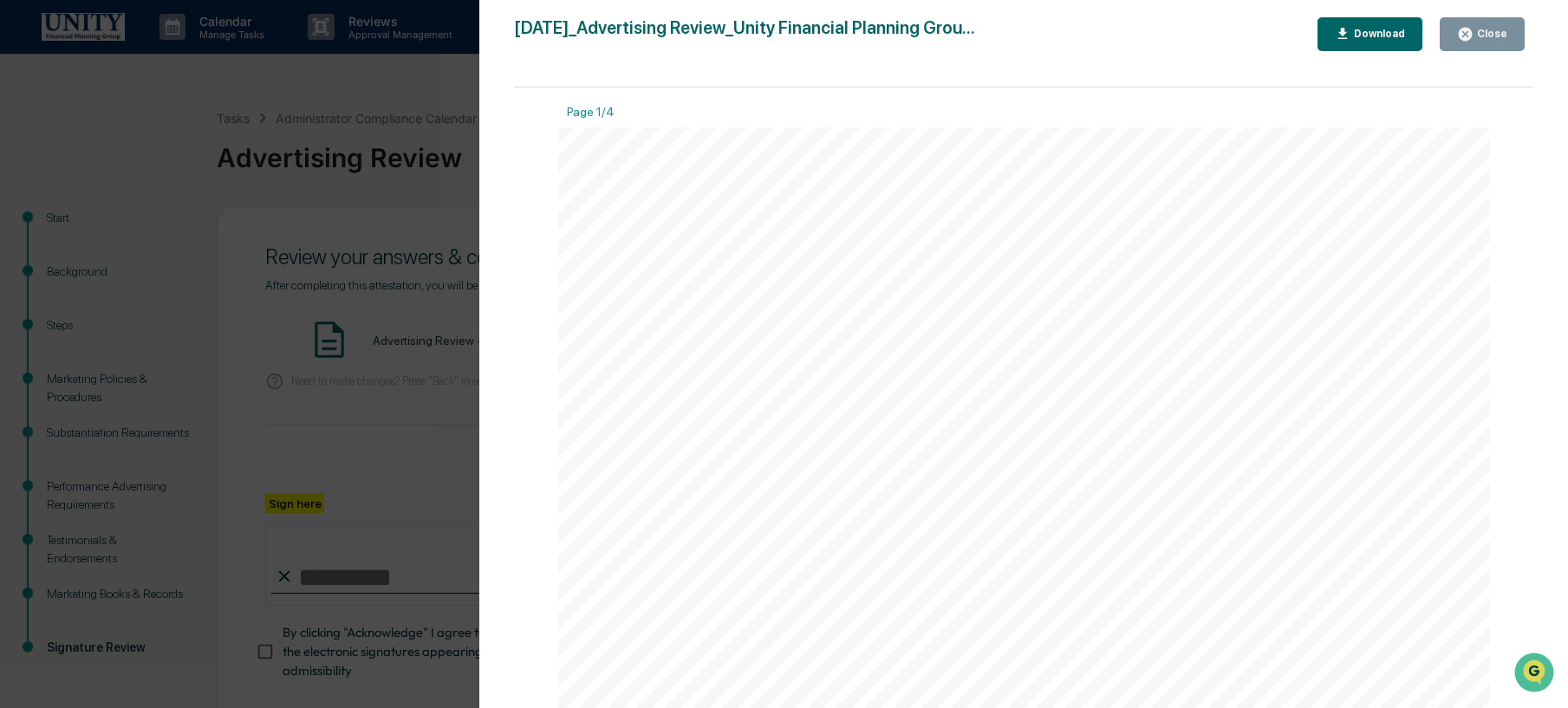
click at [339, 337] on div "Version History 10/09/2025, 02:12 PM Wade Marcy 2025-10-09_Advertising Review_U…" at bounding box center [784, 354] width 1568 height 708
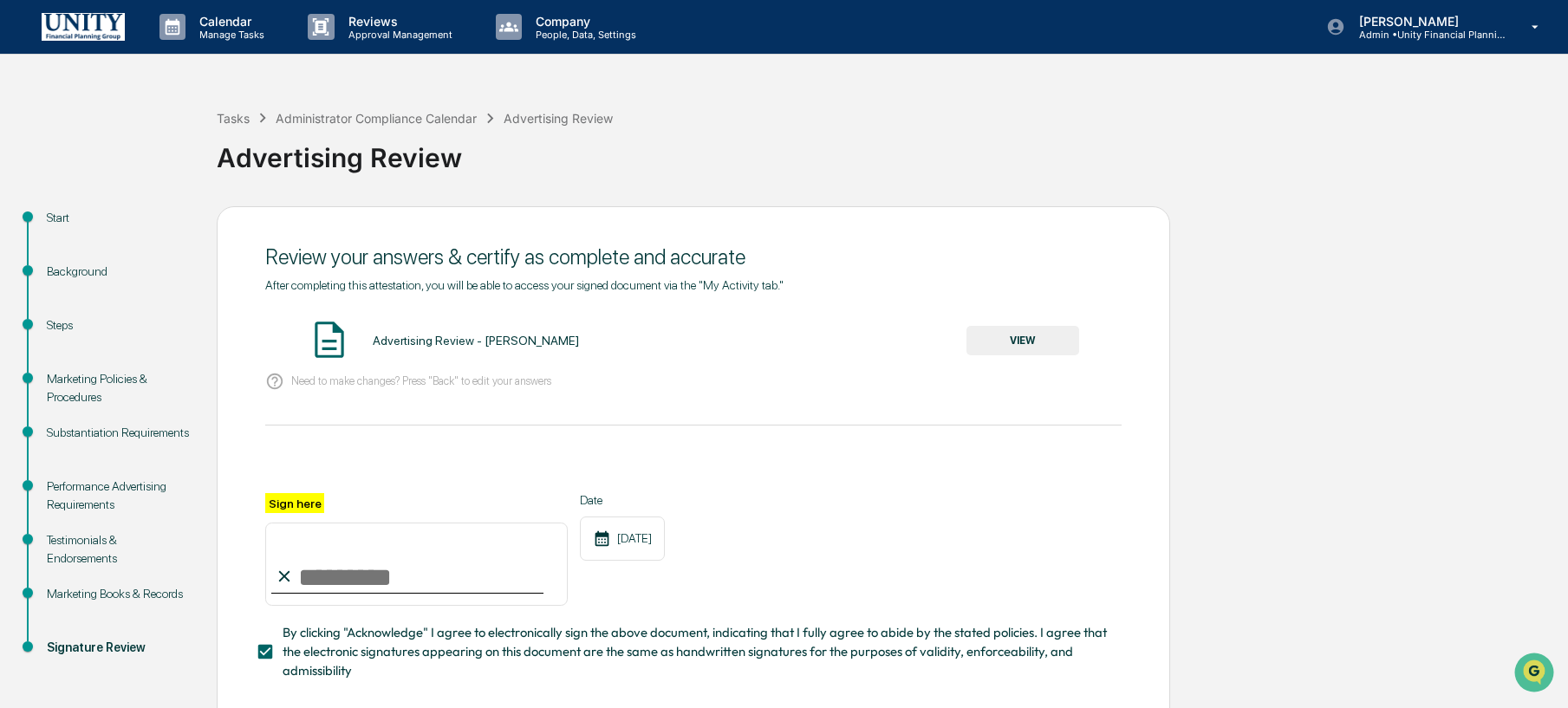
click at [417, 580] on input "Sign here" at bounding box center [417, 564] width 303 height 84
type input "**********"
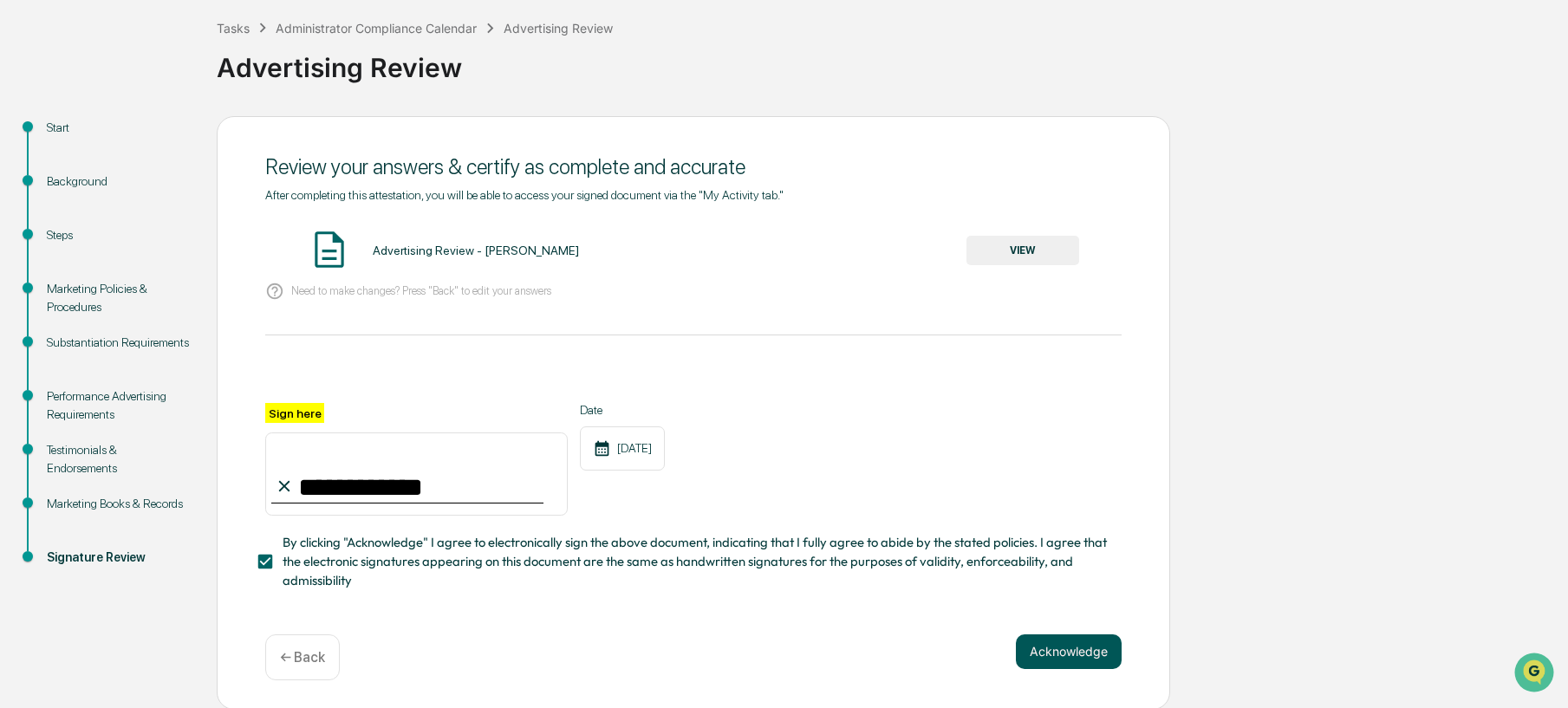
click at [1054, 652] on button "Acknowledge" at bounding box center [1068, 653] width 106 height 35
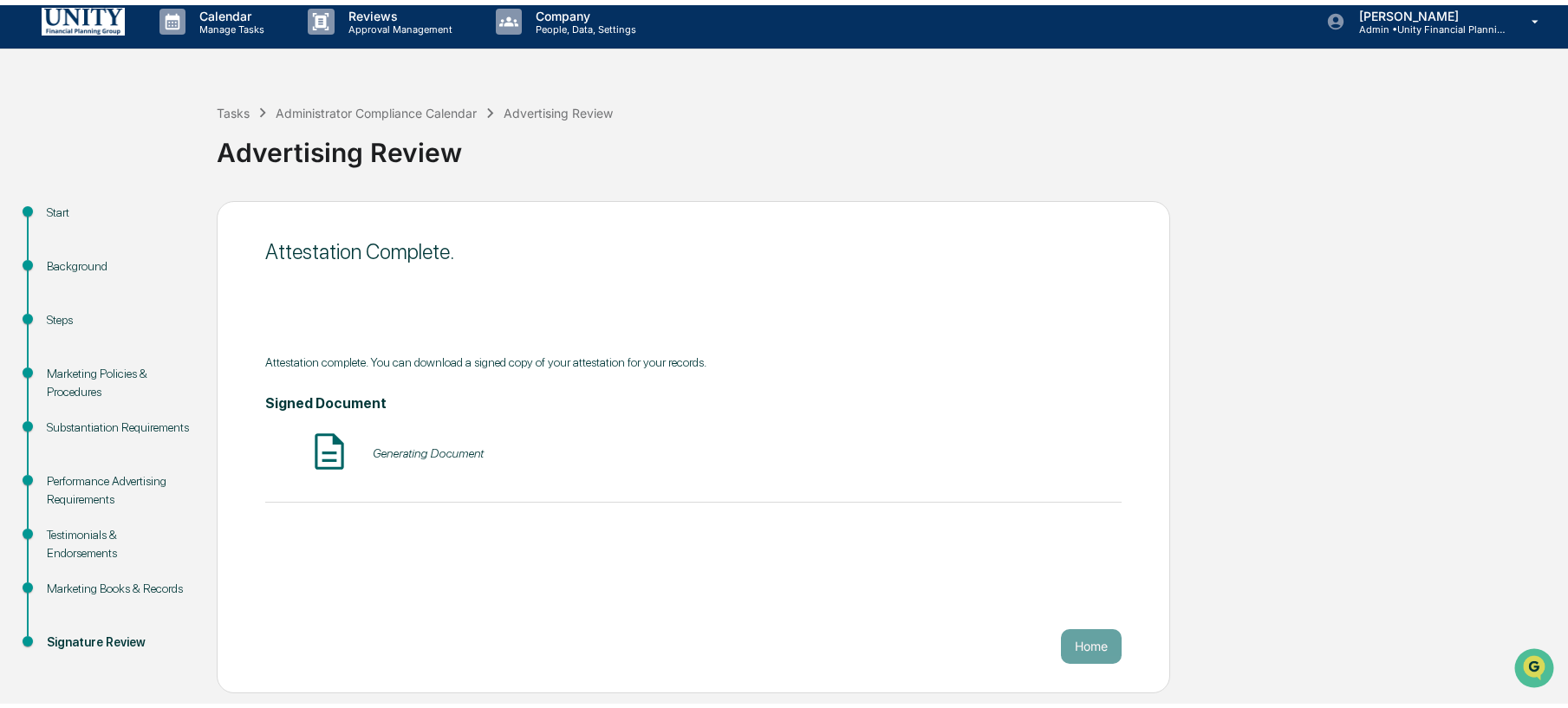
scroll to position [1, 0]
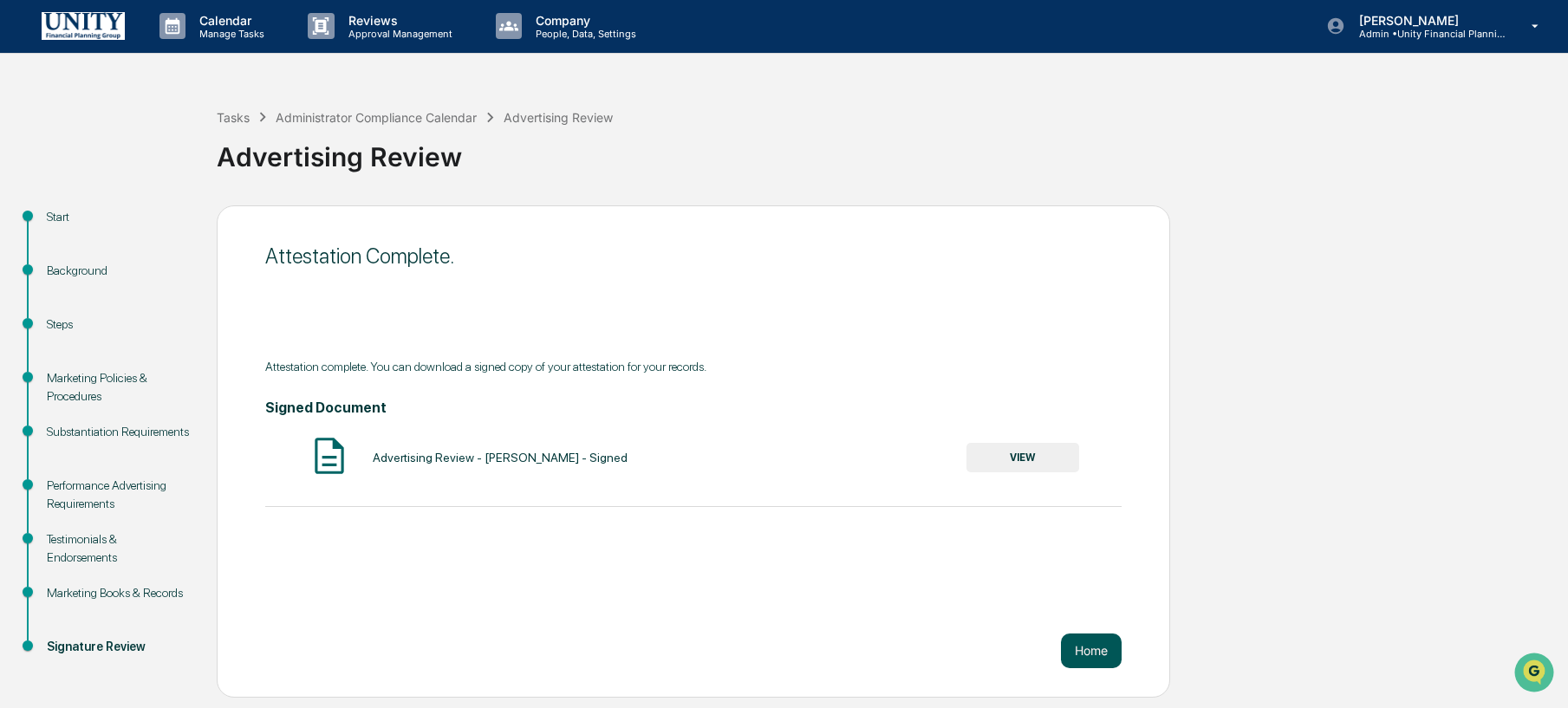
click at [1082, 662] on button "Home" at bounding box center [1091, 652] width 61 height 35
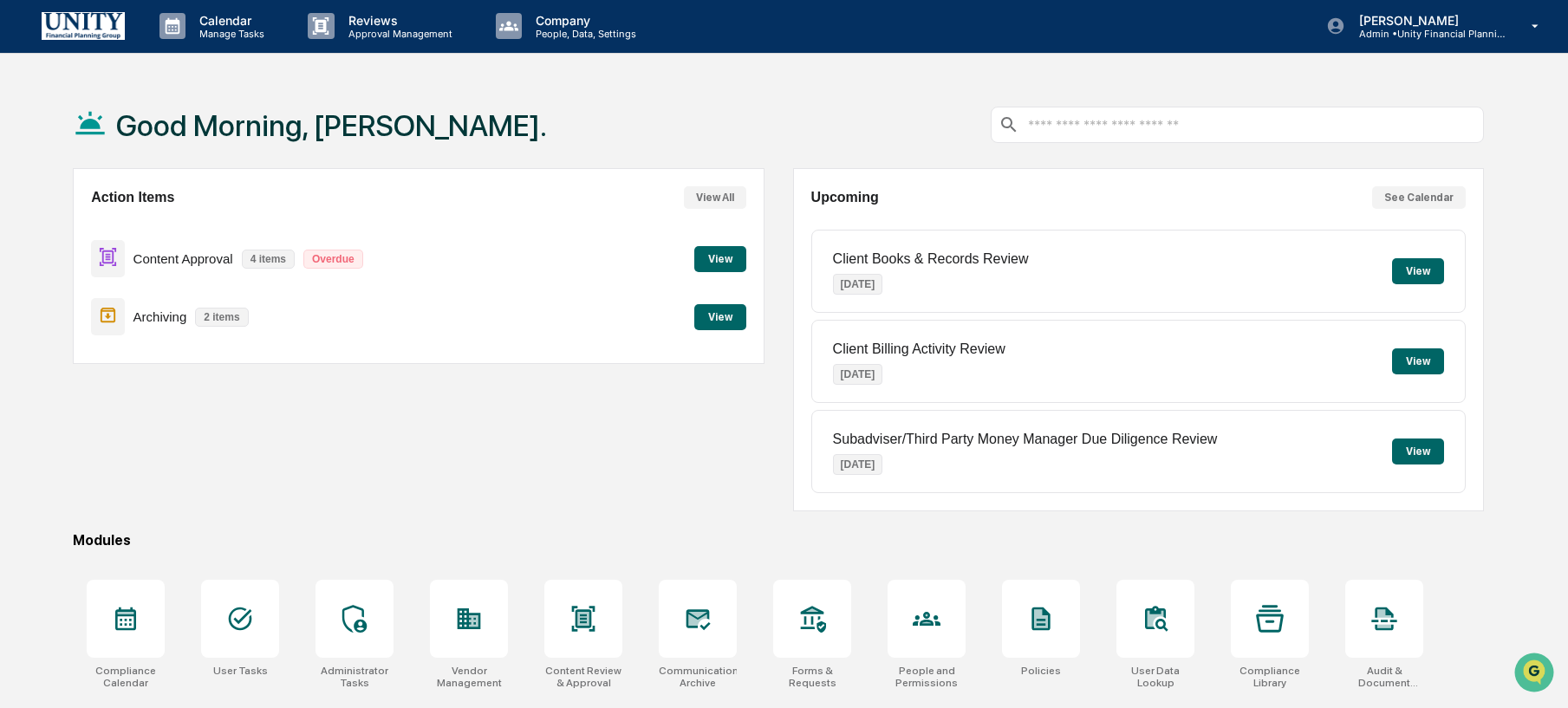
click at [706, 268] on button "View" at bounding box center [720, 259] width 52 height 26
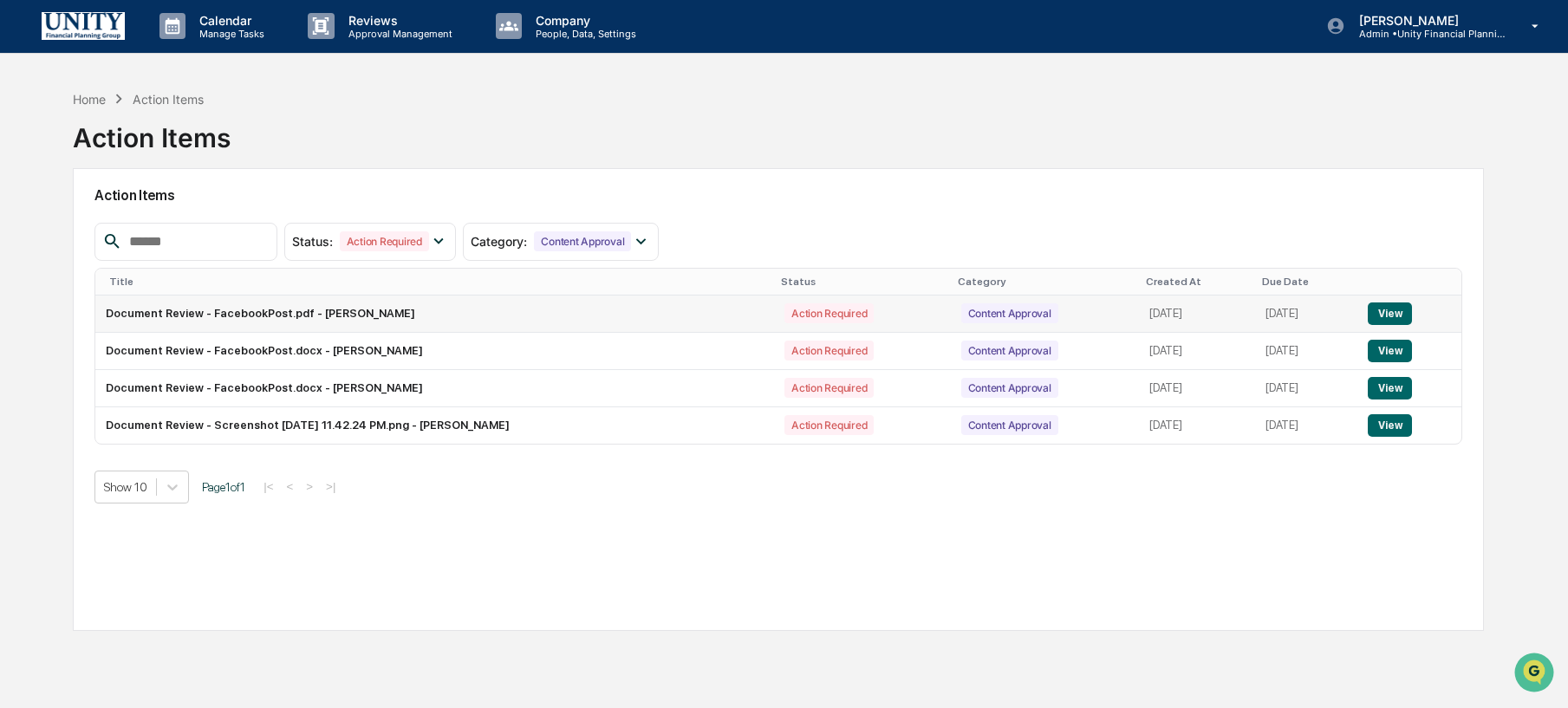
click at [1411, 320] on button "View" at bounding box center [1390, 314] width 45 height 22
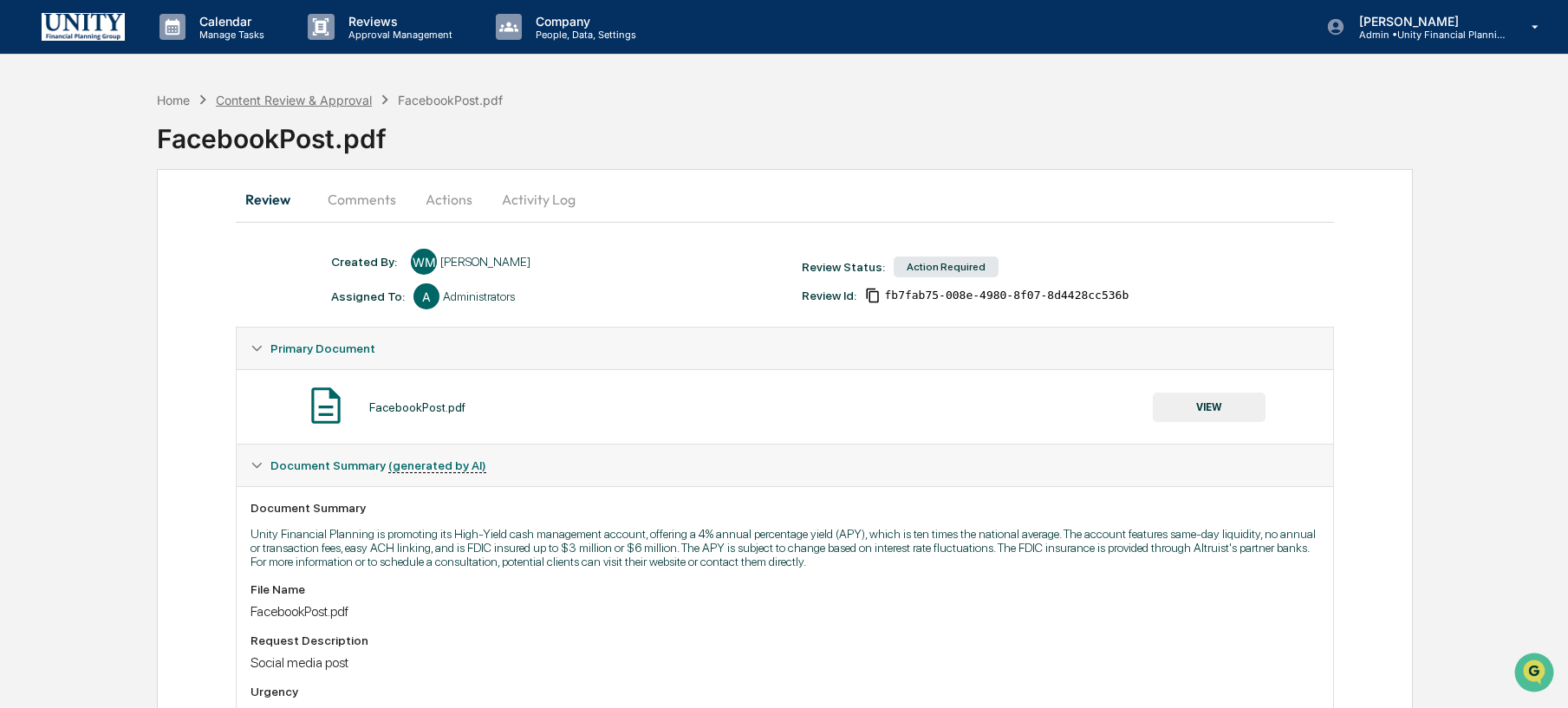
click at [320, 106] on div "Content Review & Approval" at bounding box center [293, 100] width 156 height 15
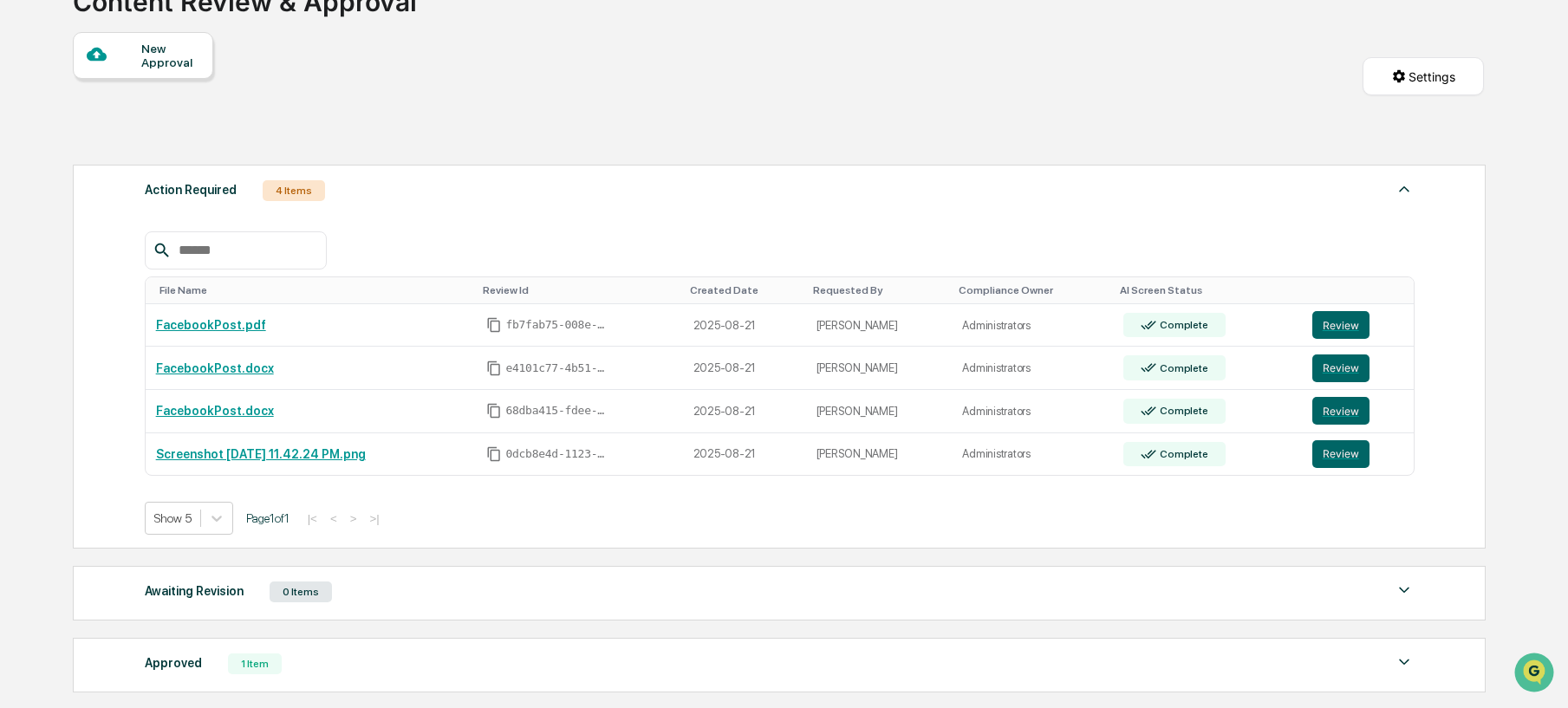
scroll to position [154, 0]
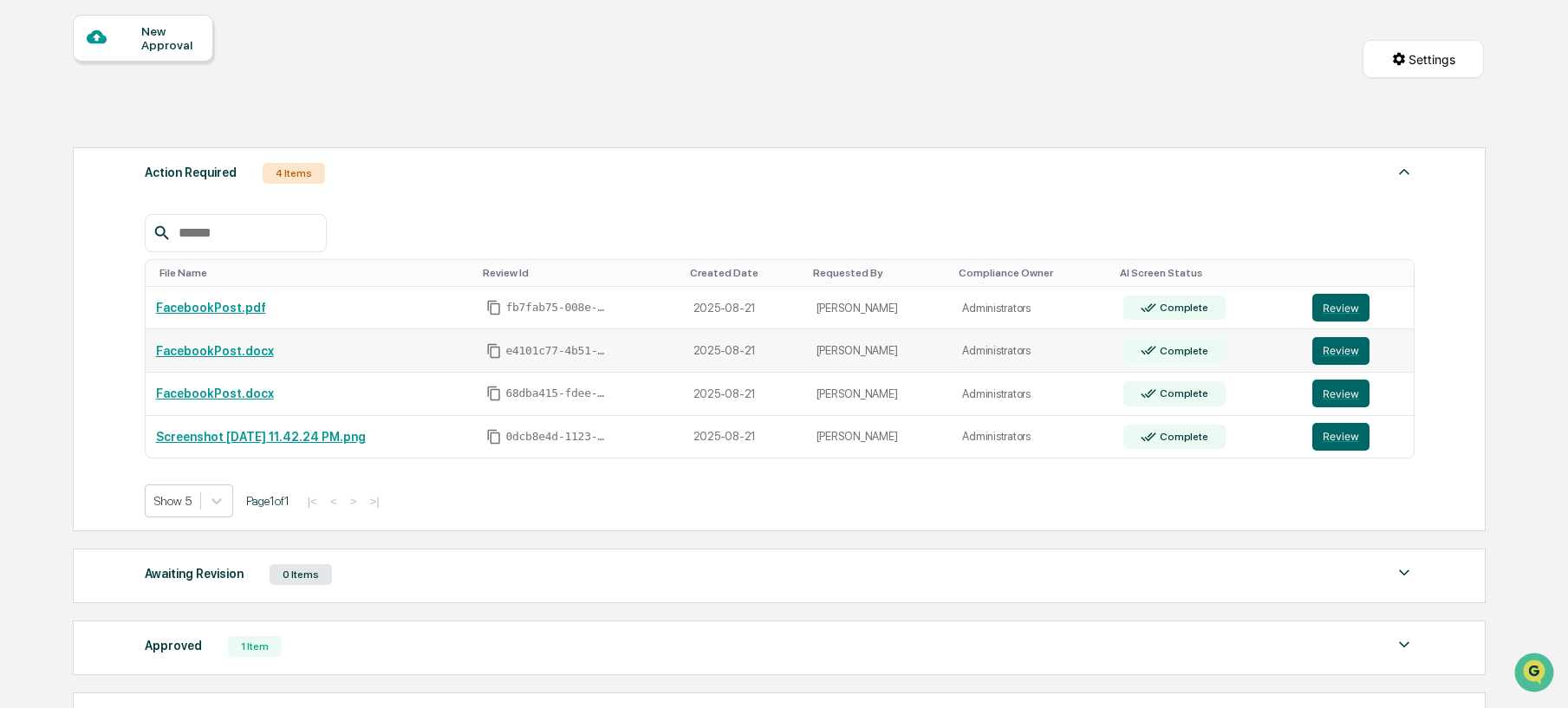
click at [252, 350] on link "FacebookPost.docx" at bounding box center [215, 351] width 117 height 14
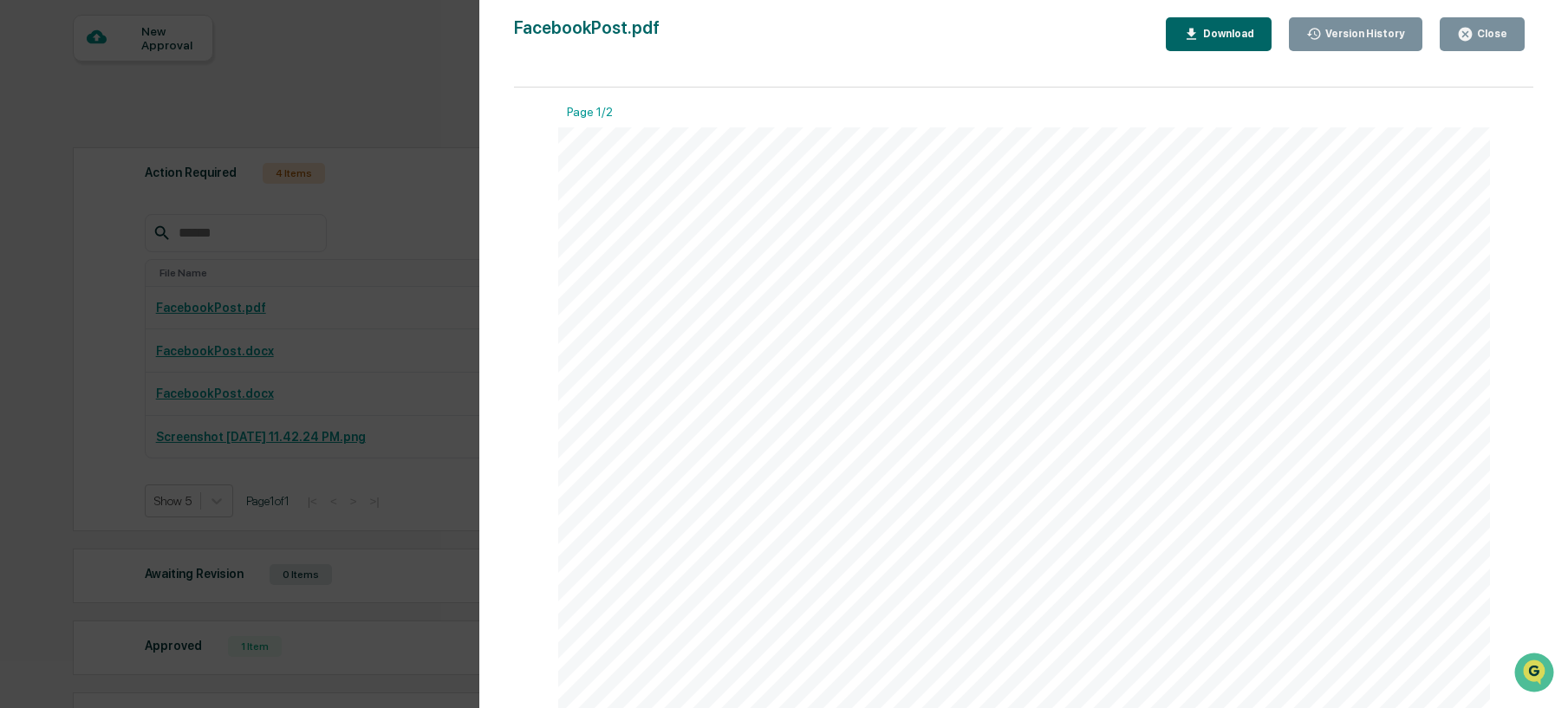
click at [391, 288] on div "Version History 08/21/2025, 12:03 PM Wade Marcy 08/21/2025, 11:47 AM Wade Marcy…" at bounding box center [784, 354] width 1568 height 708
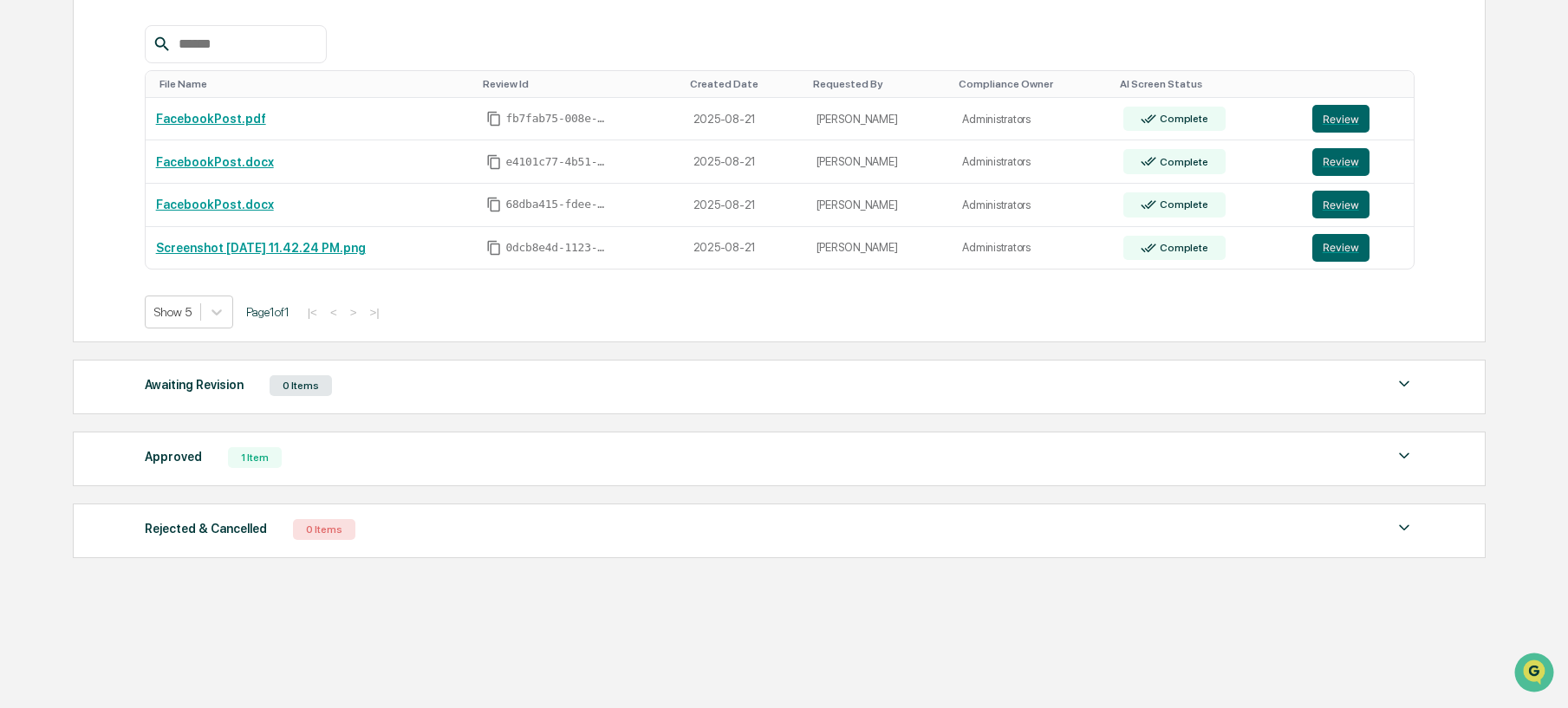
scroll to position [0, 0]
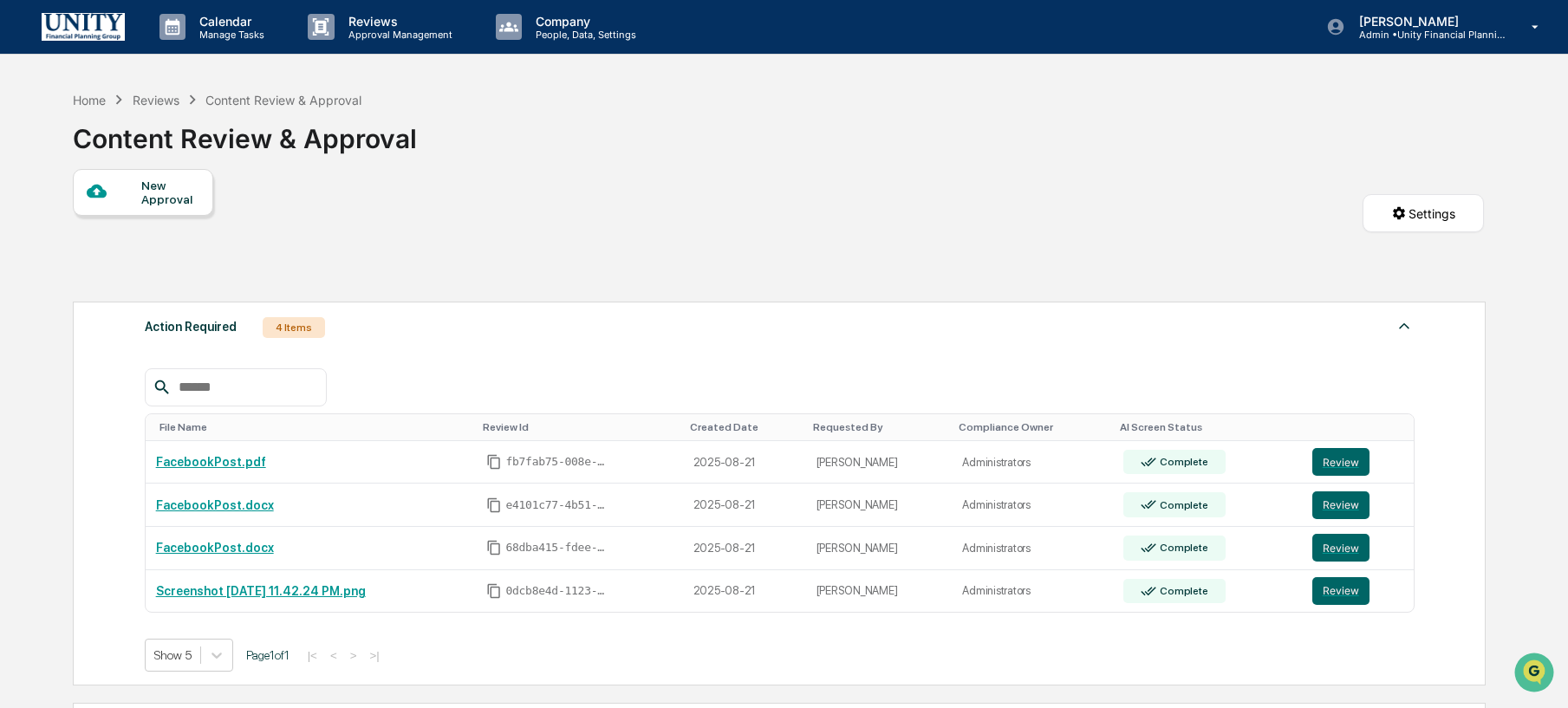
click at [161, 97] on div "Reviews" at bounding box center [156, 100] width 47 height 15
click at [160, 101] on div "Reviews" at bounding box center [156, 100] width 47 height 15
click at [93, 98] on div "Home" at bounding box center [89, 100] width 33 height 15
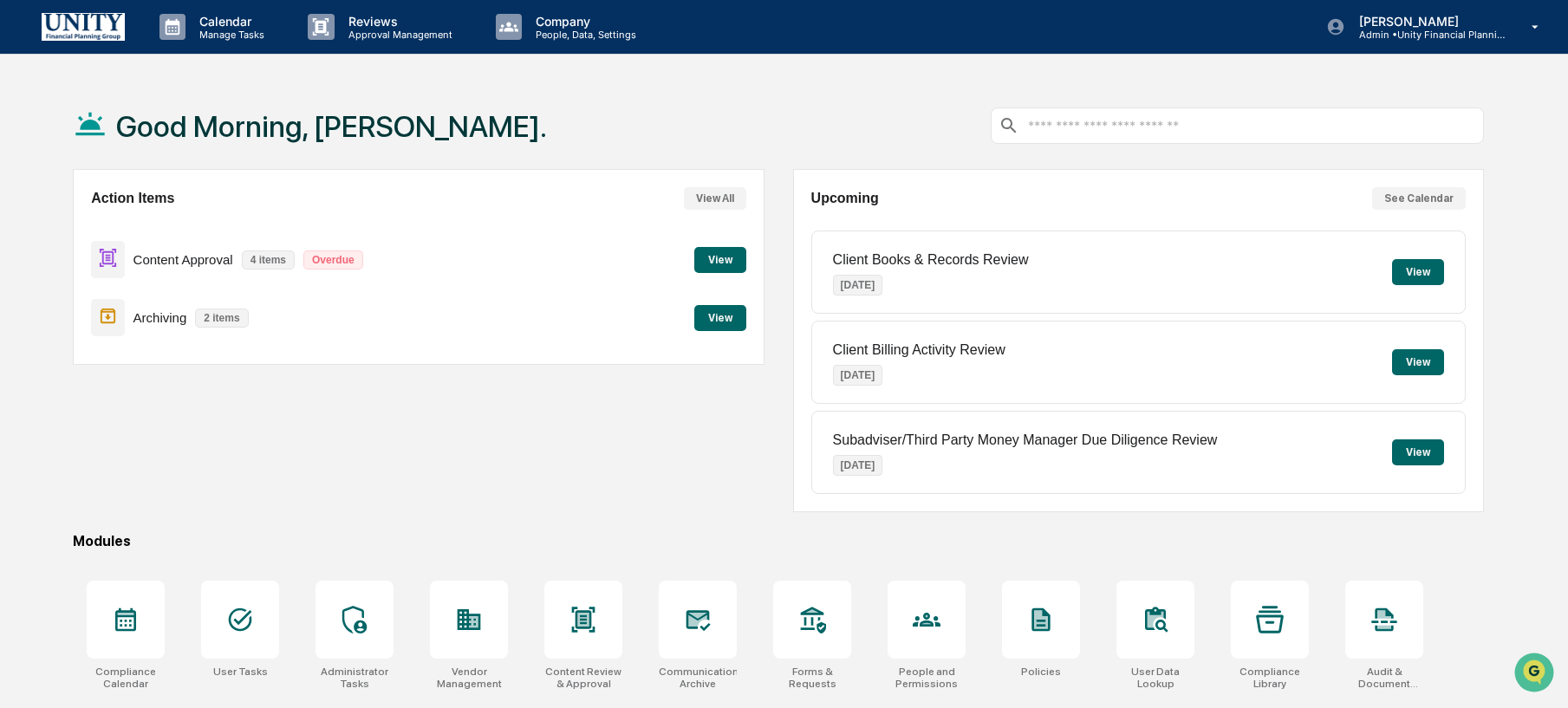
click at [734, 265] on button "View" at bounding box center [720, 259] width 52 height 26
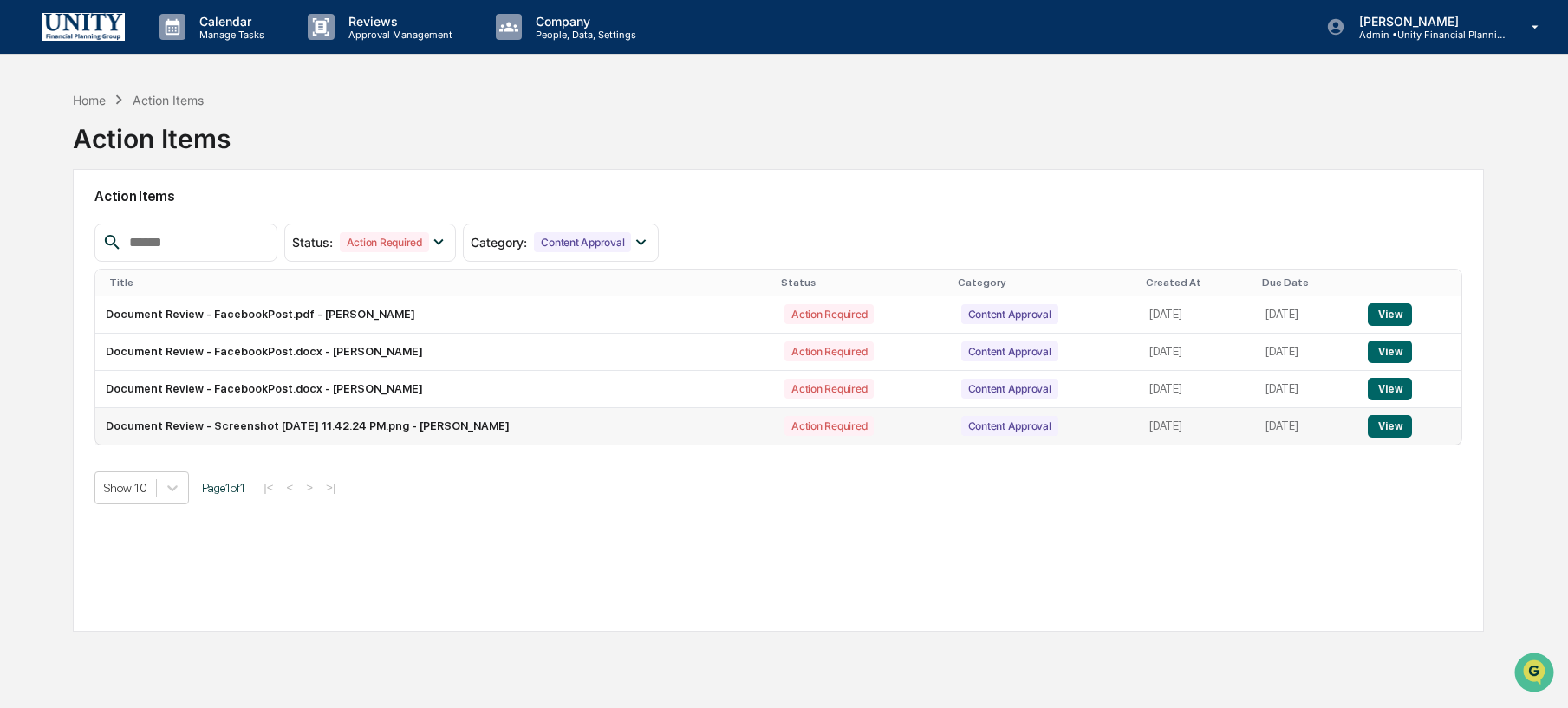
click at [271, 422] on td "Document Review - Screenshot 2025-08-20 at 11.42.24 PM.png - Wade Marcy" at bounding box center [434, 427] width 679 height 37
click at [1413, 436] on button "View" at bounding box center [1390, 426] width 45 height 22
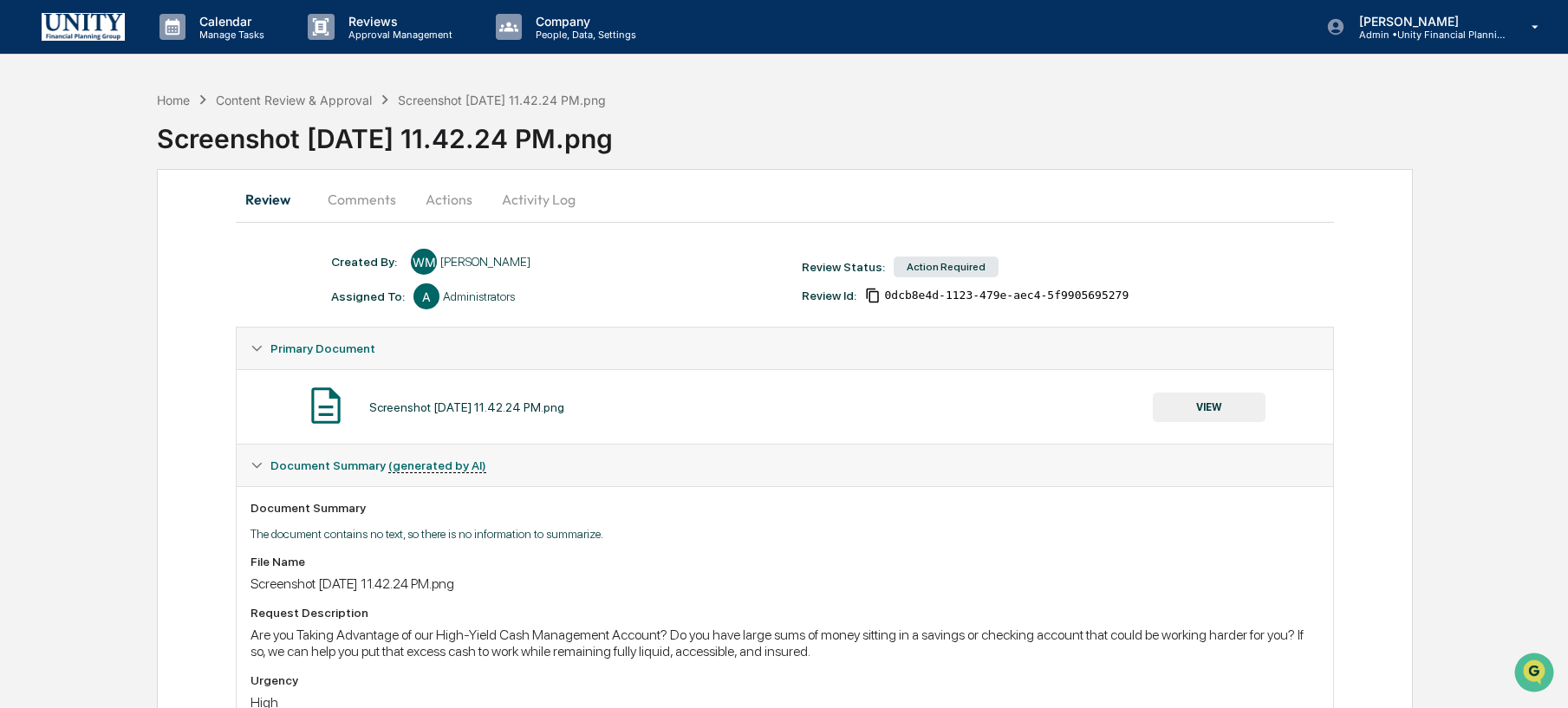
click at [379, 187] on button "Comments" at bounding box center [361, 199] width 96 height 42
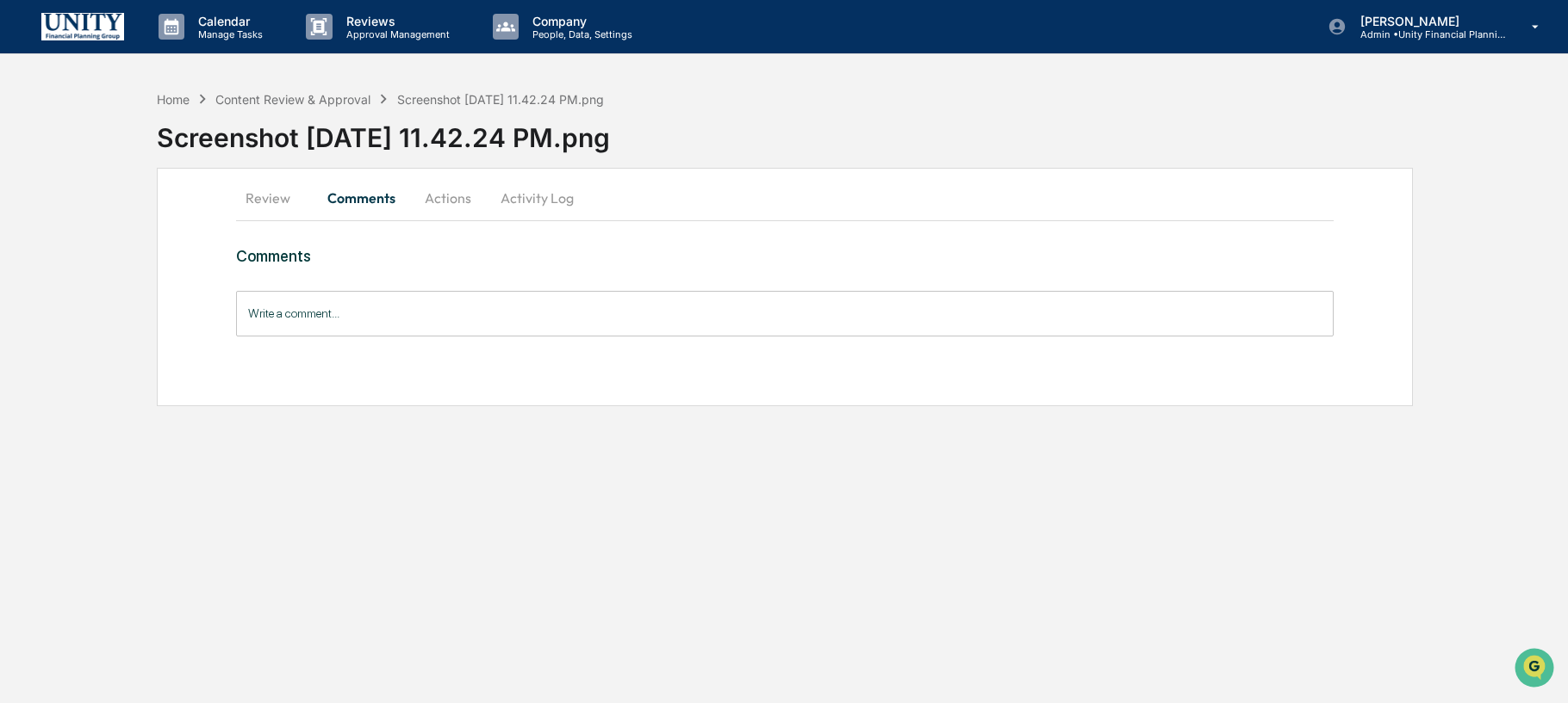
click at [426, 205] on button "Actions" at bounding box center [448, 198] width 77 height 41
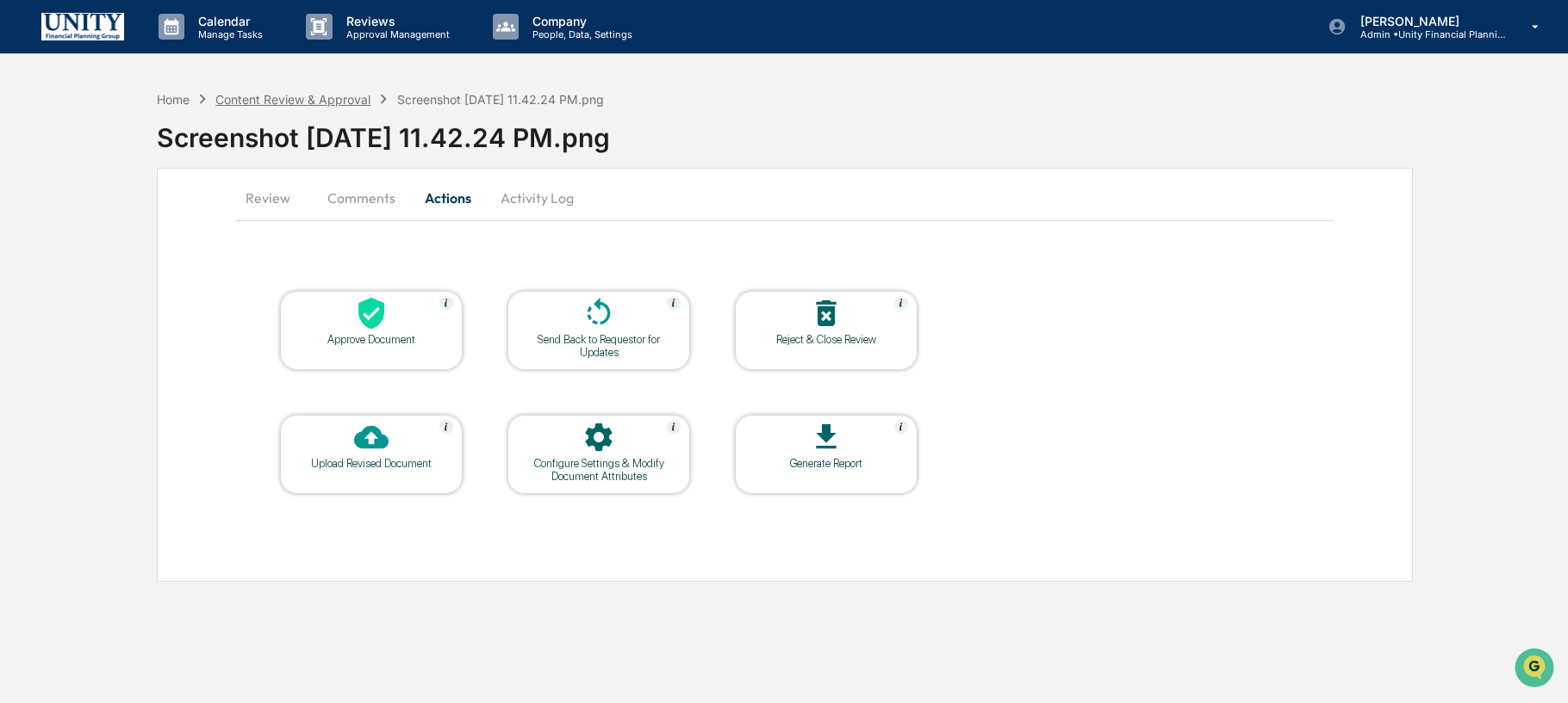
click at [233, 100] on div "Content Review & Approval" at bounding box center [292, 99] width 155 height 14
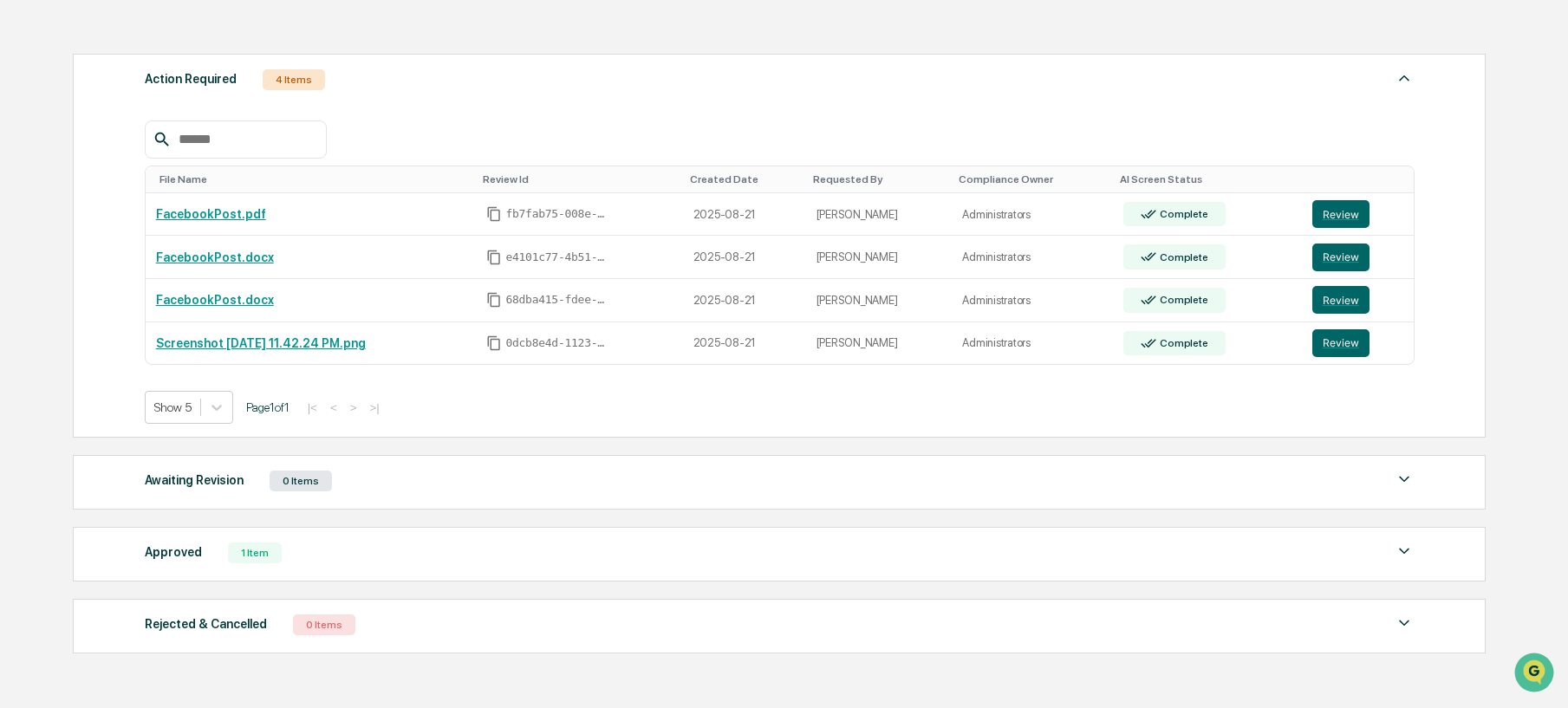
scroll to position [253, 0]
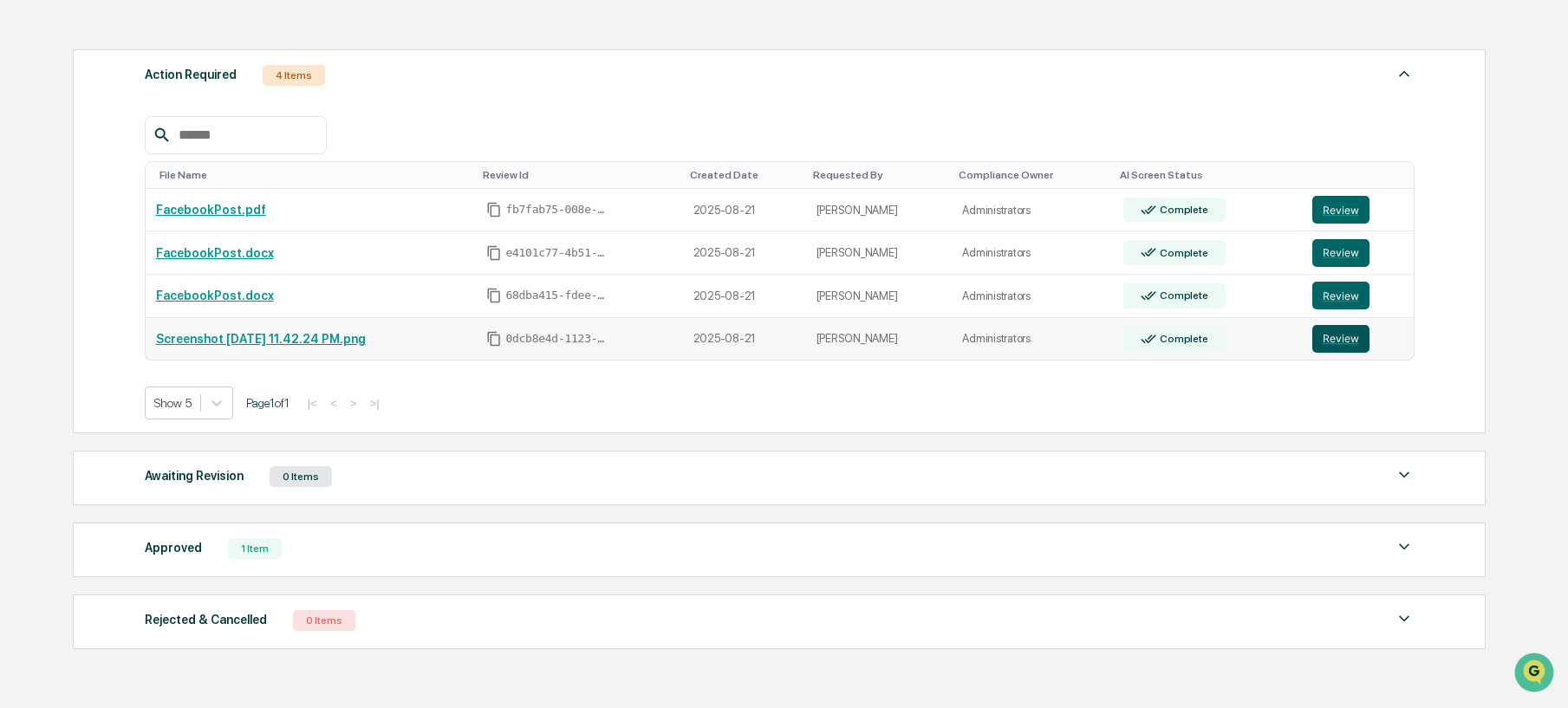
click at [1333, 341] on button "Review" at bounding box center [1341, 339] width 57 height 28
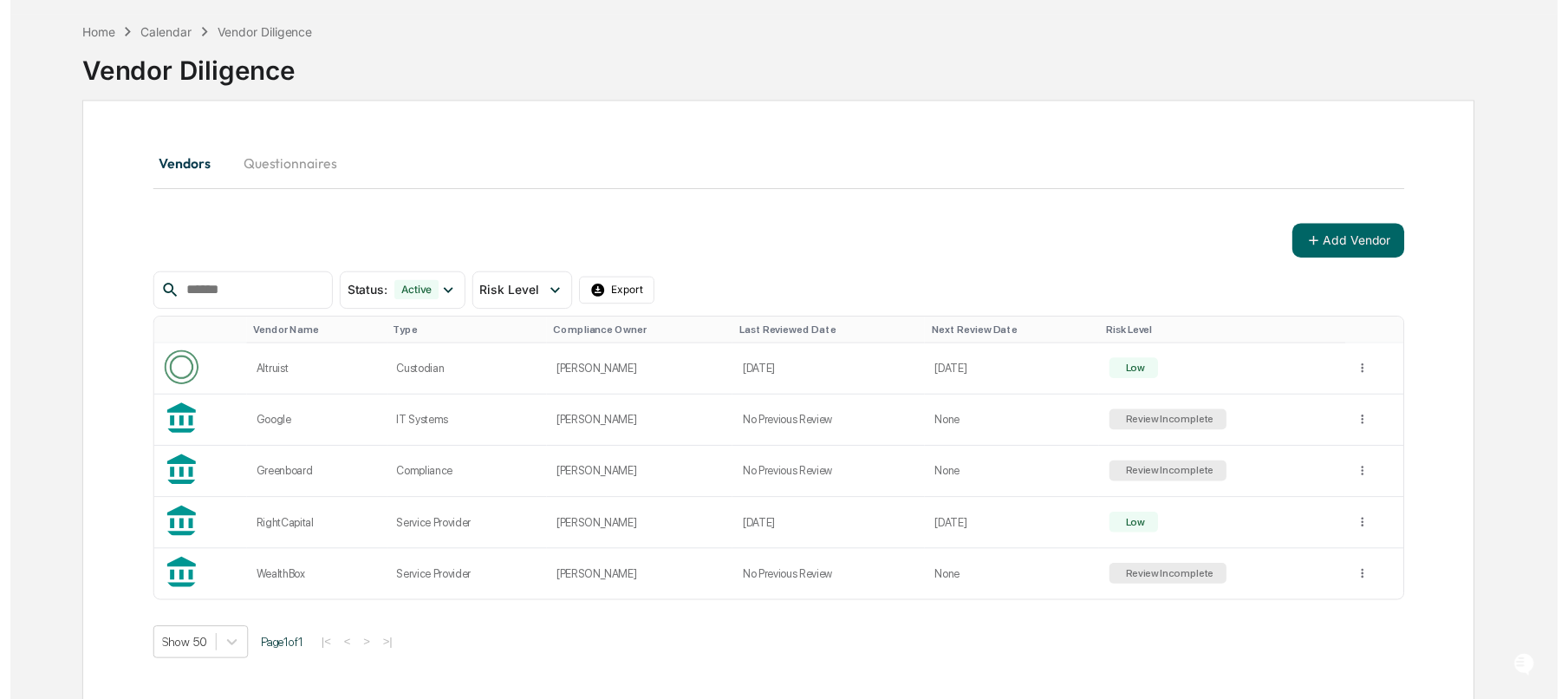
scroll to position [83, 0]
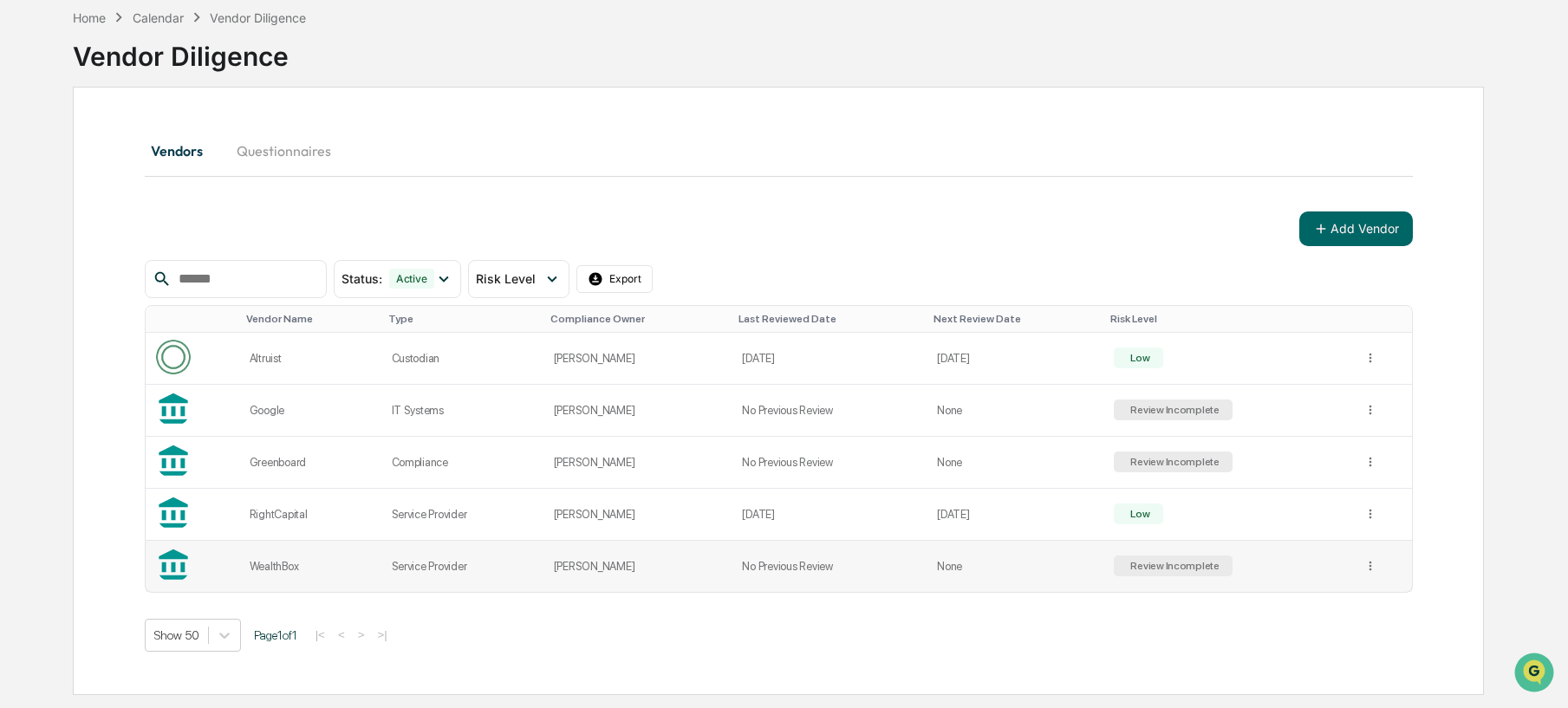
click at [1218, 566] on div "Review Incomplete" at bounding box center [1174, 566] width 93 height 13
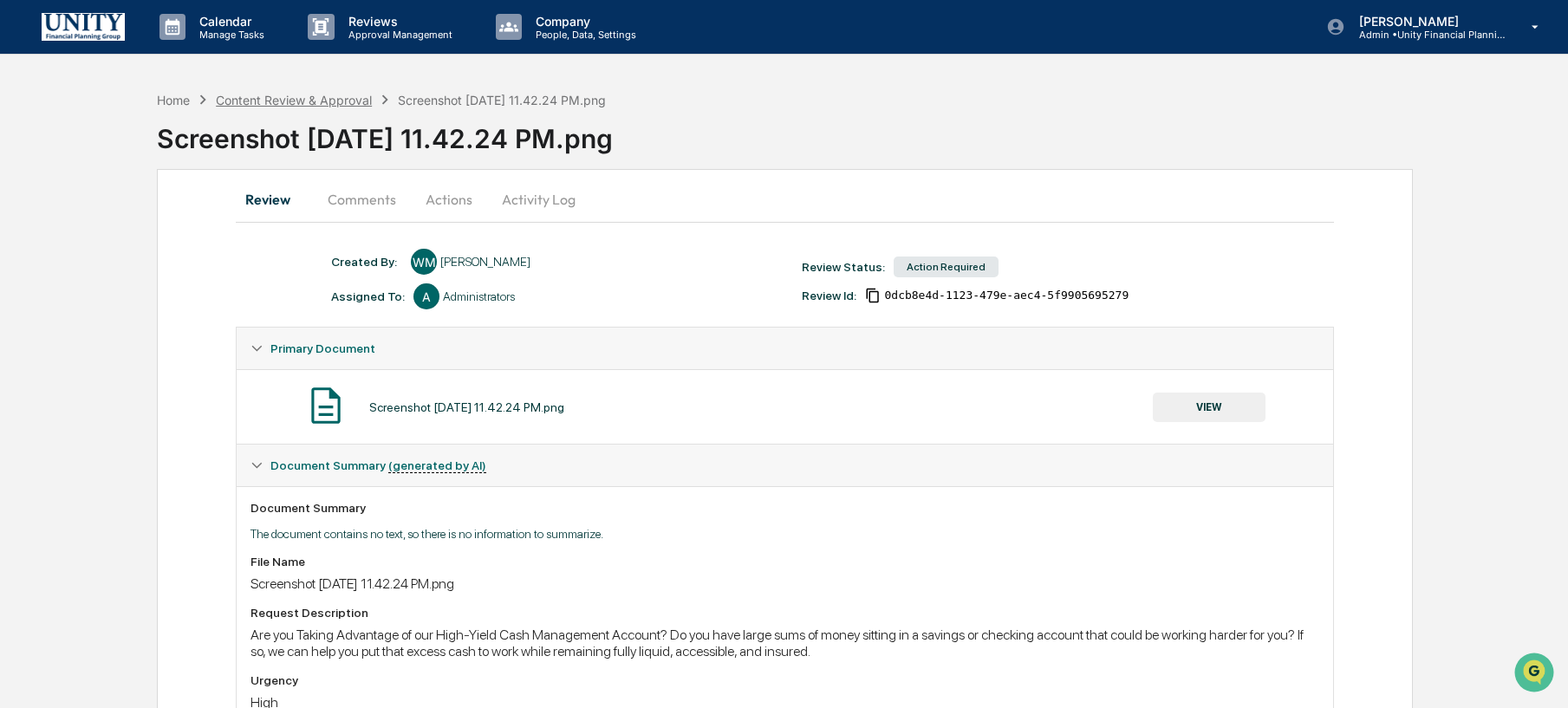
click at [268, 105] on div "Content Review & Approval" at bounding box center [293, 100] width 156 height 15
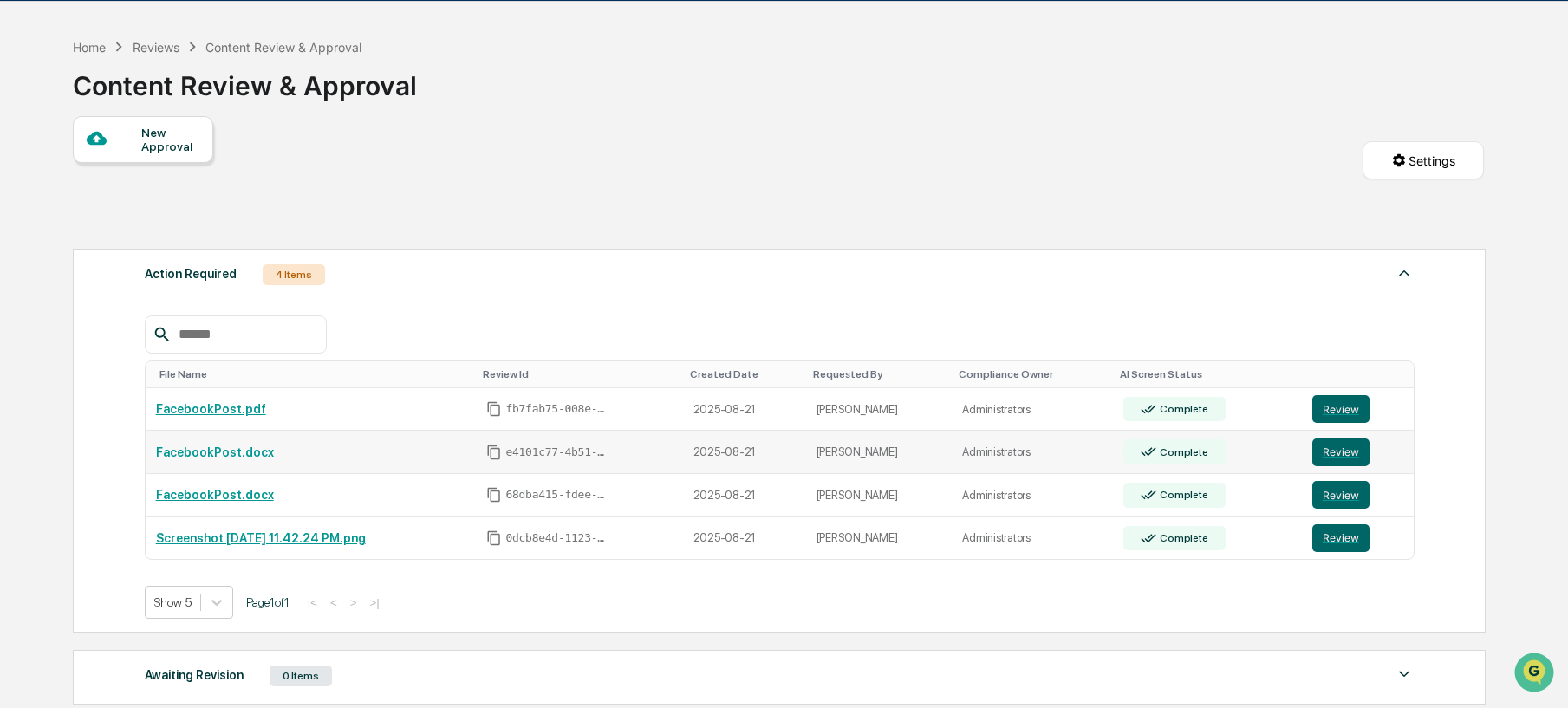
scroll to position [193, 0]
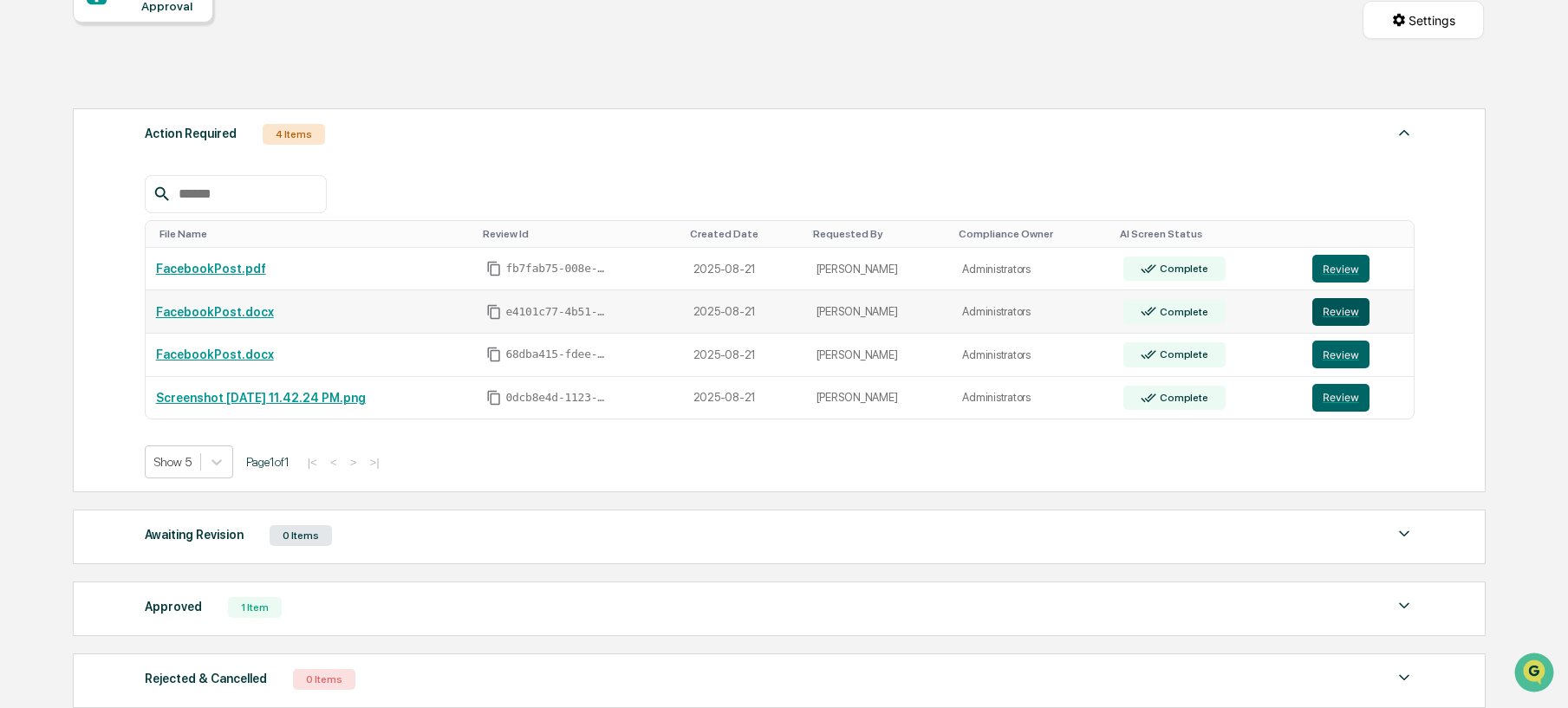
click at [1332, 312] on button "Review" at bounding box center [1341, 312] width 57 height 28
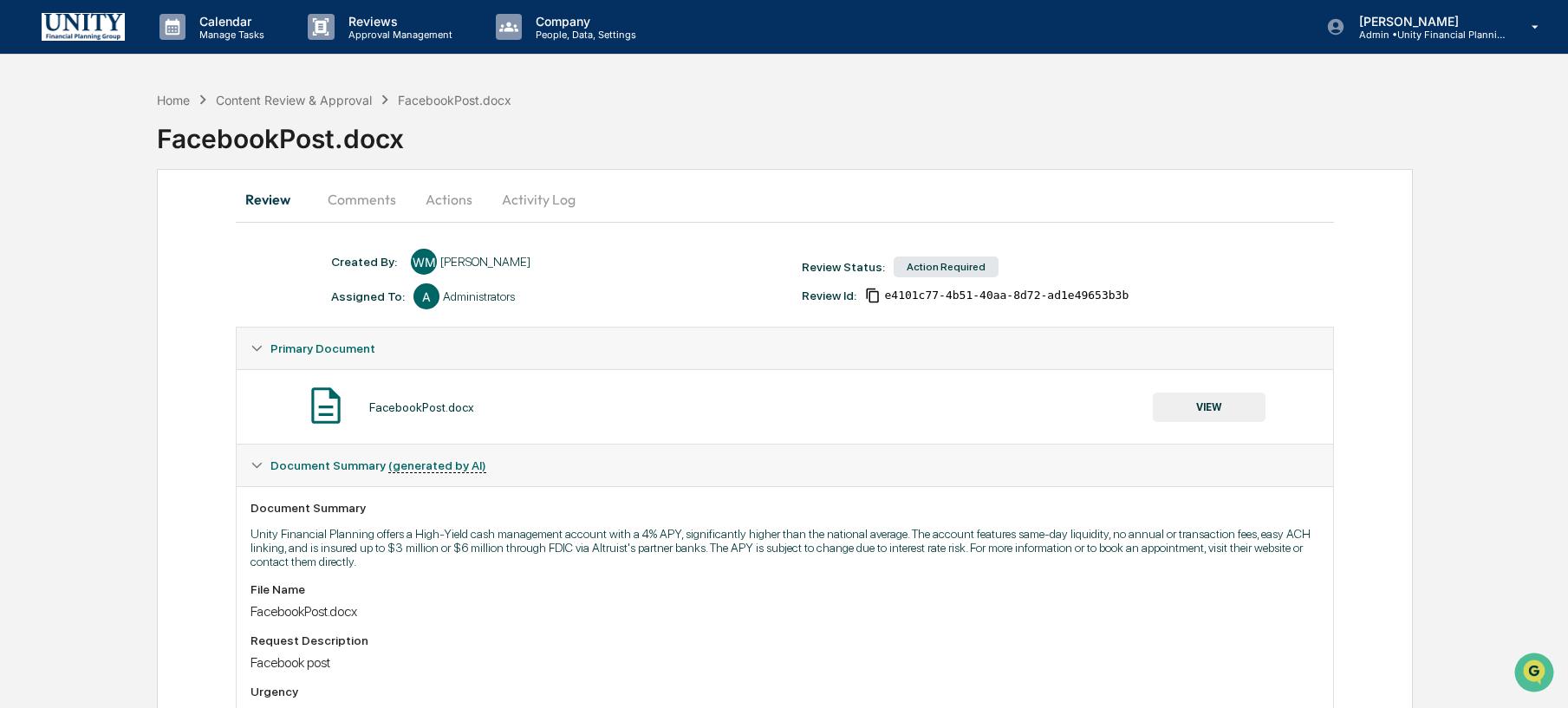
click at [451, 180] on button "Actions" at bounding box center [449, 199] width 78 height 42
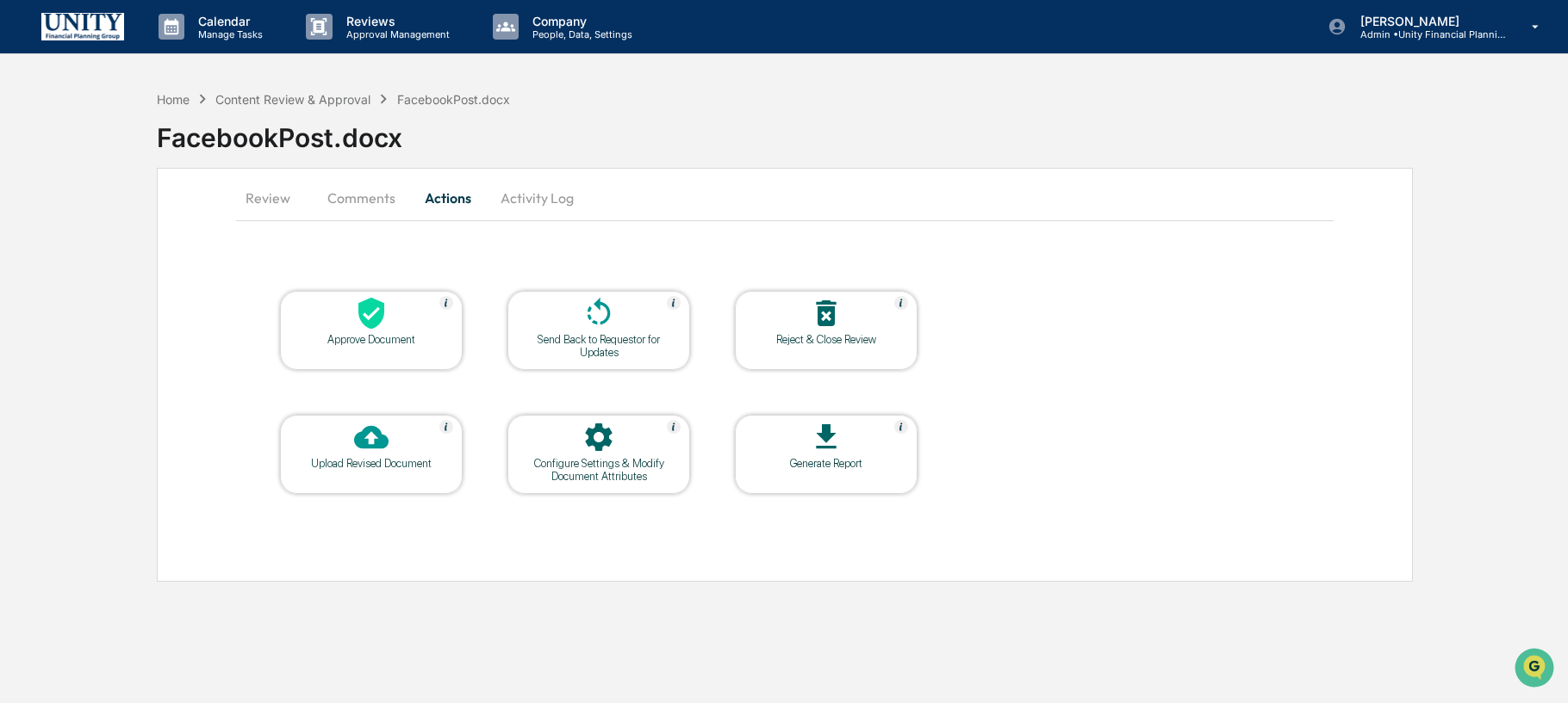
click at [851, 334] on div "Reject & Close Review" at bounding box center [826, 339] width 155 height 13
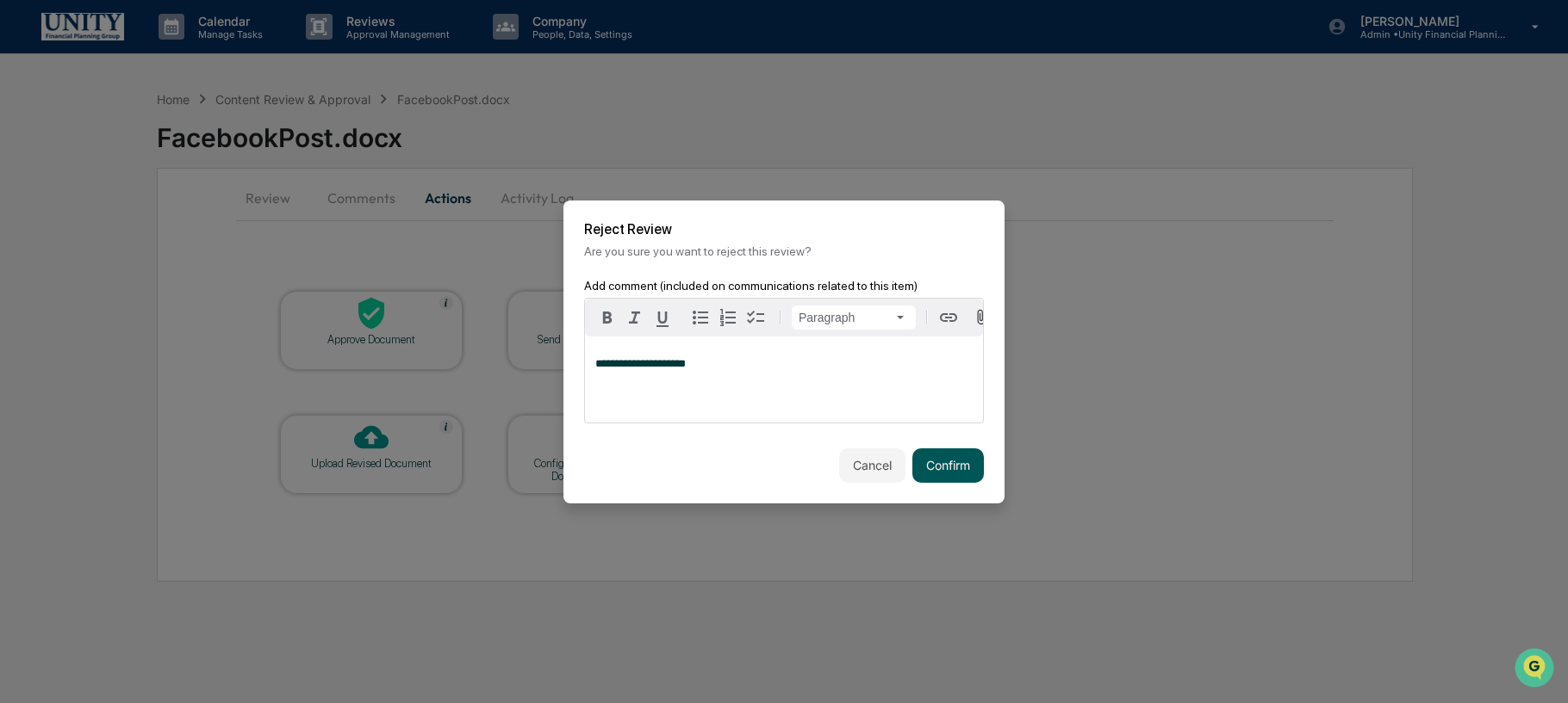
click at [937, 471] on button "Confirm" at bounding box center [949, 466] width 71 height 35
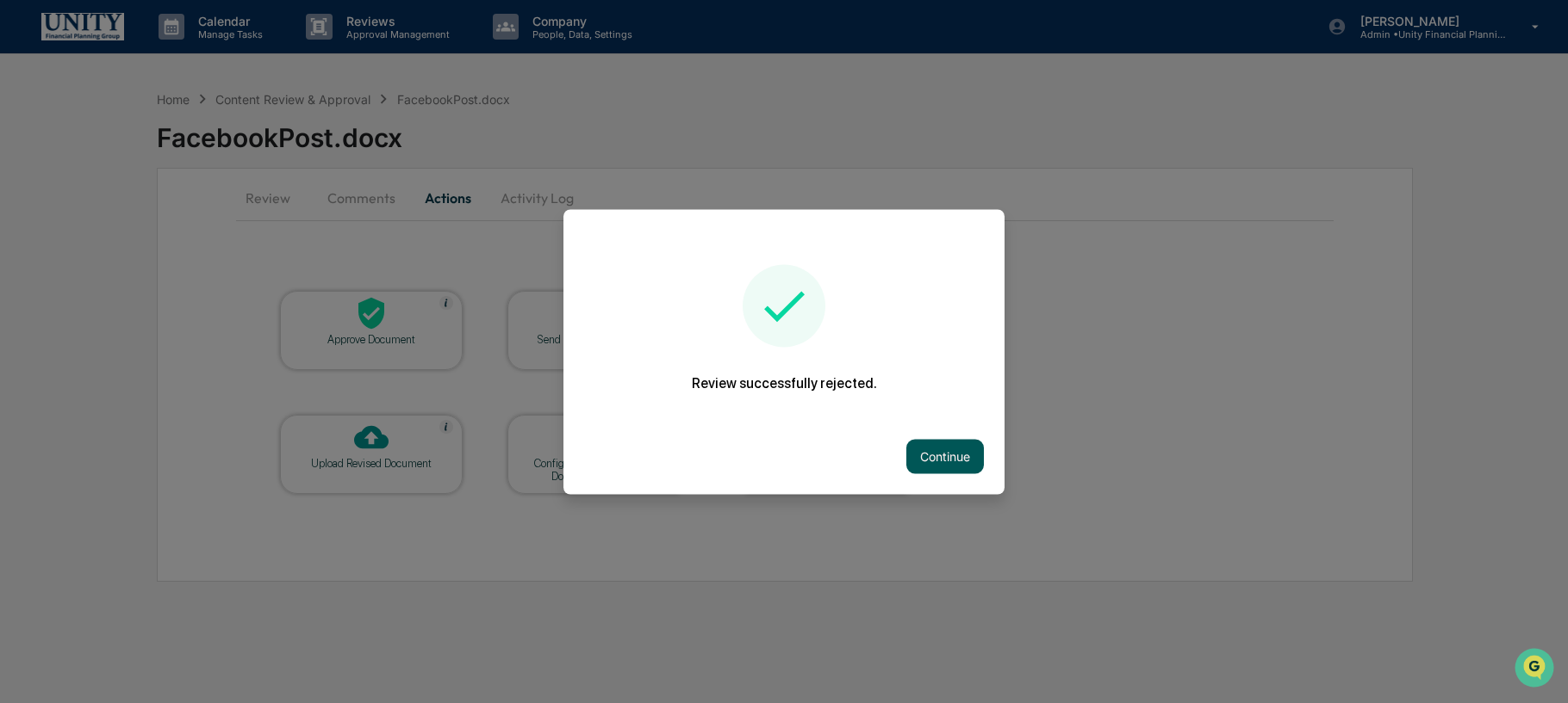
click at [908, 447] on button "Continue" at bounding box center [945, 456] width 77 height 35
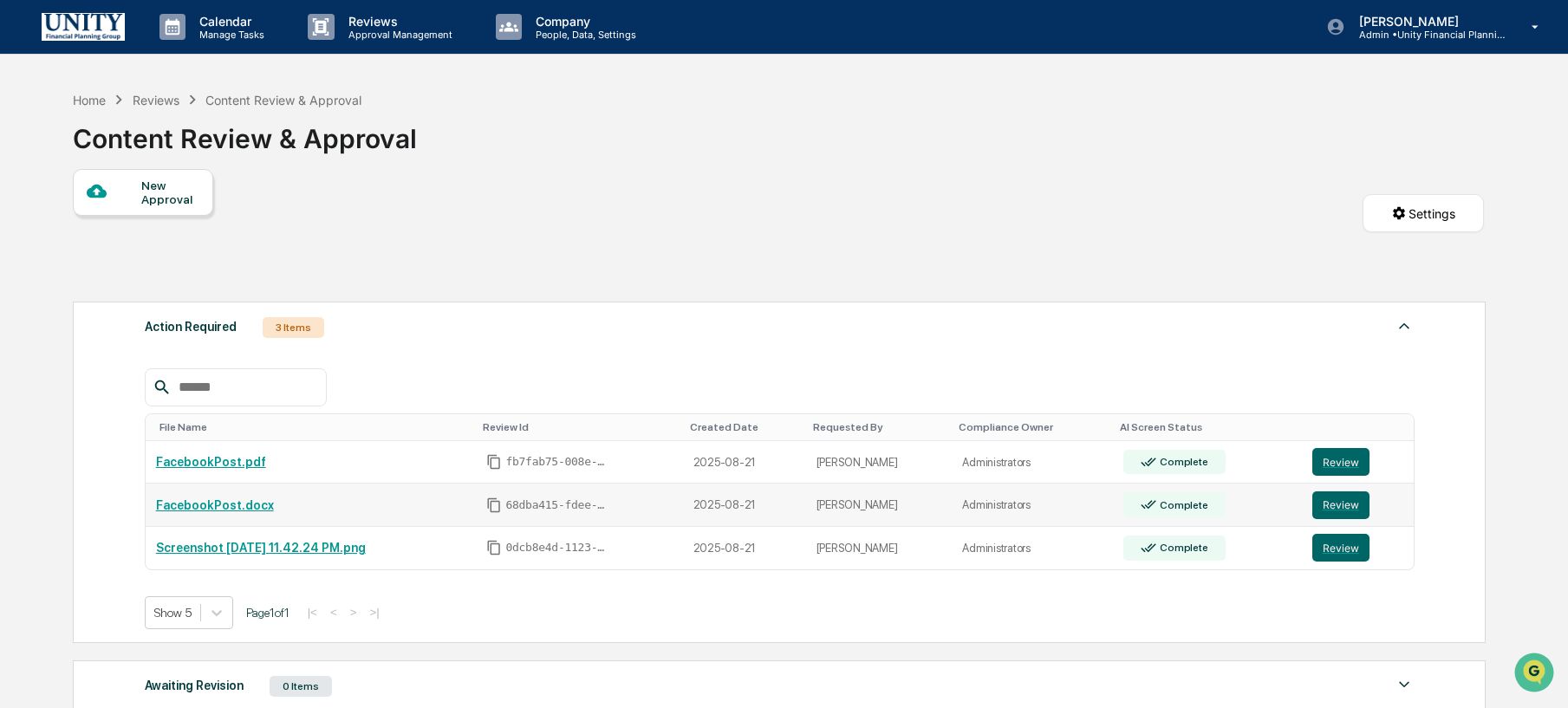
click at [250, 506] on link "FacebookPost.docx" at bounding box center [215, 505] width 117 height 14
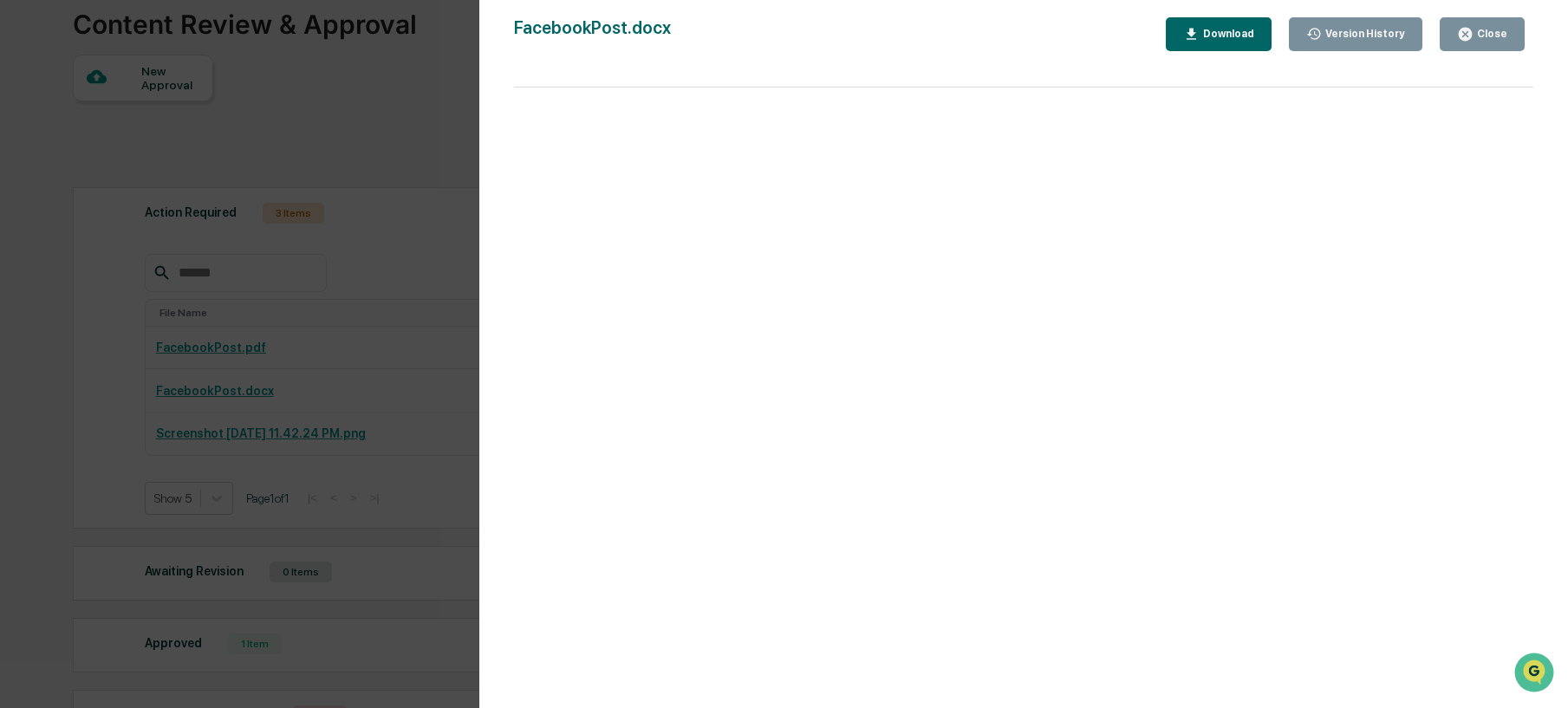
scroll to position [306, 0]
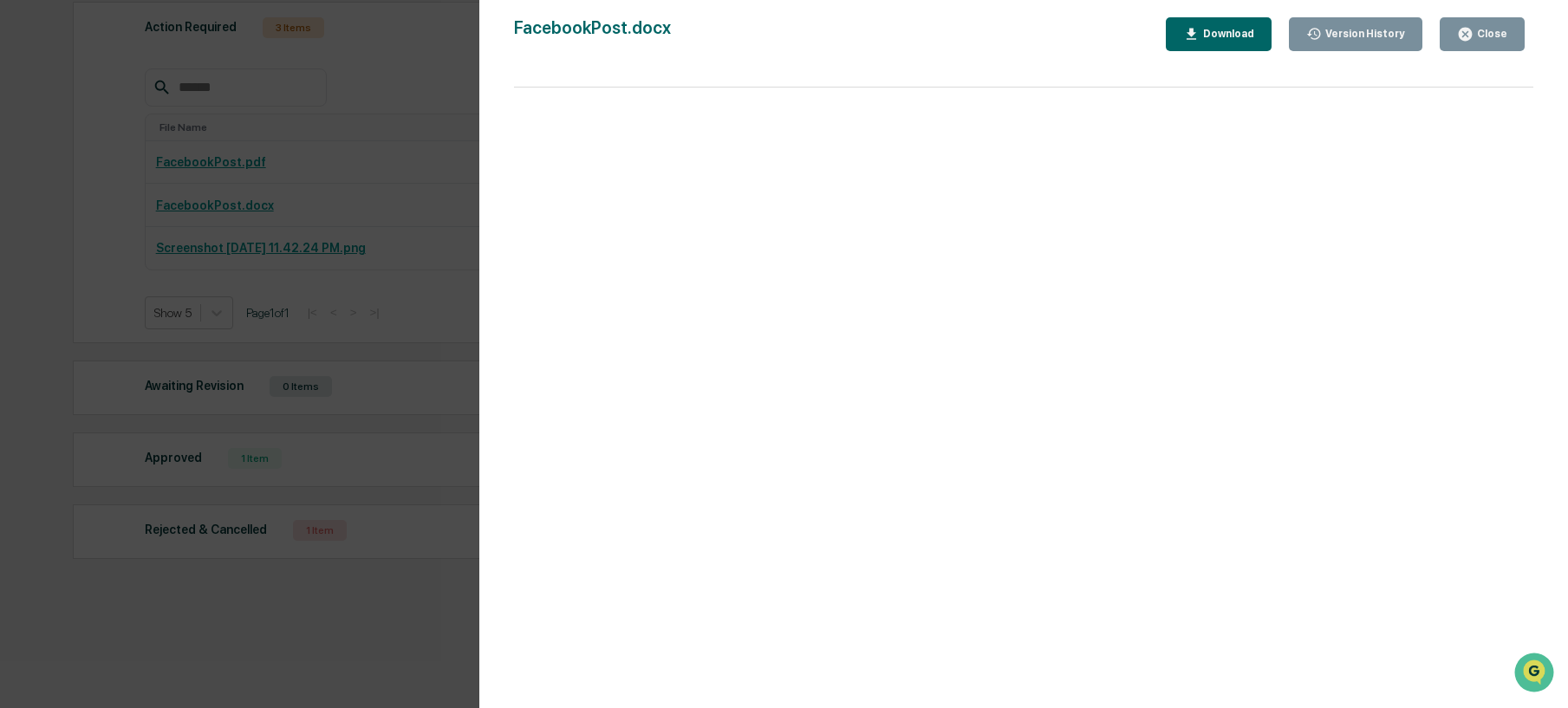
click at [361, 360] on div "Version History 08/21/2025, 11:39 AM Wade Marcy FacebookPost.docx Close Version…" at bounding box center [784, 354] width 1568 height 708
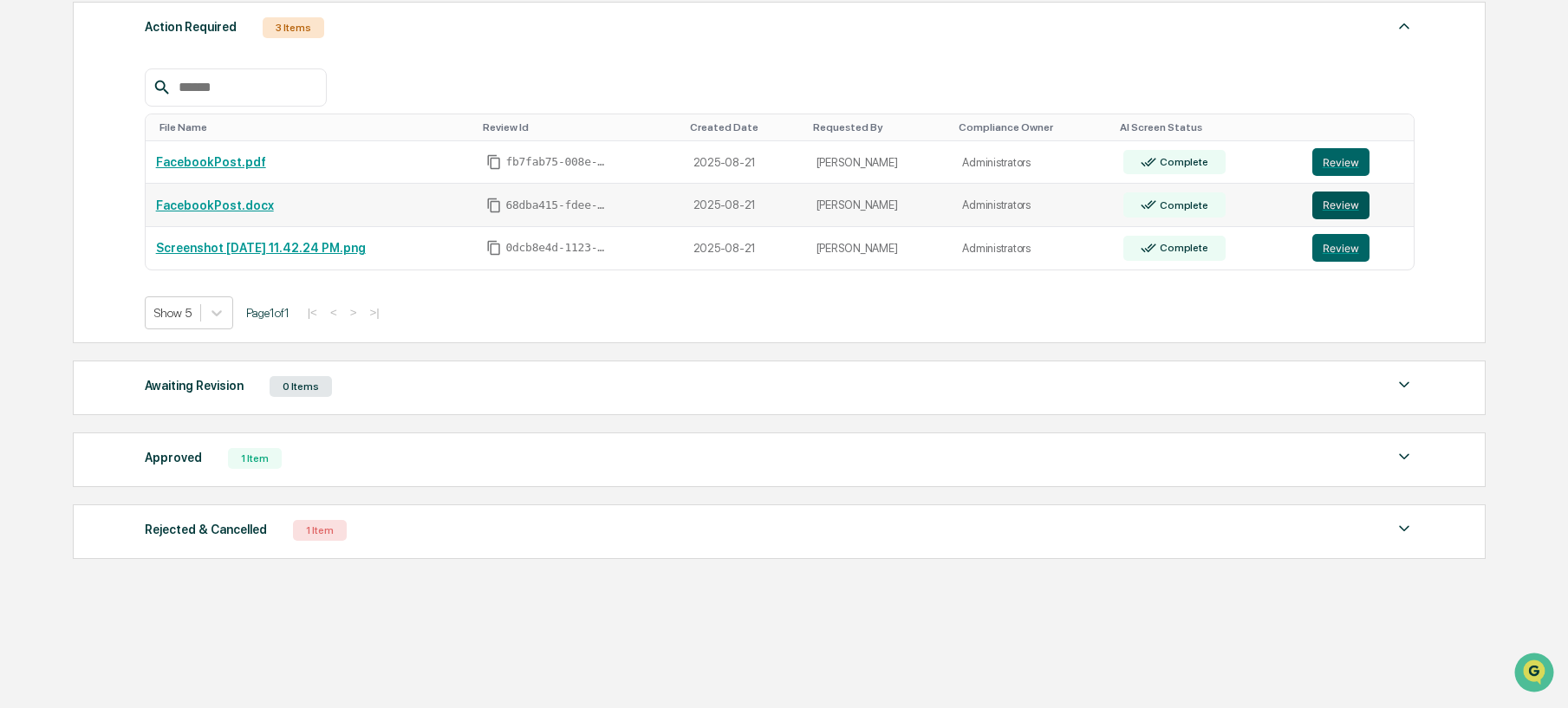
click at [1347, 202] on button "Review" at bounding box center [1341, 205] width 57 height 28
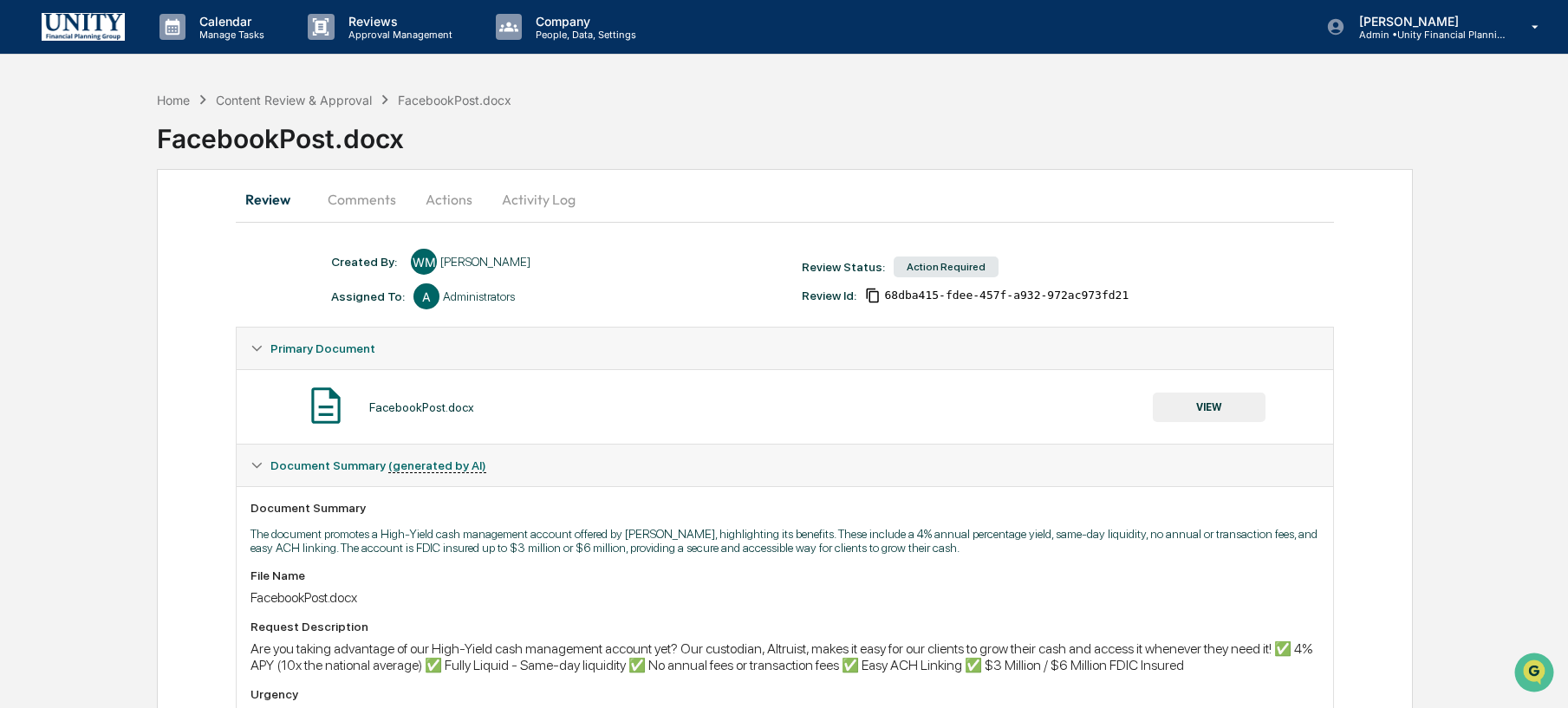
click at [429, 199] on button "Actions" at bounding box center [449, 199] width 78 height 42
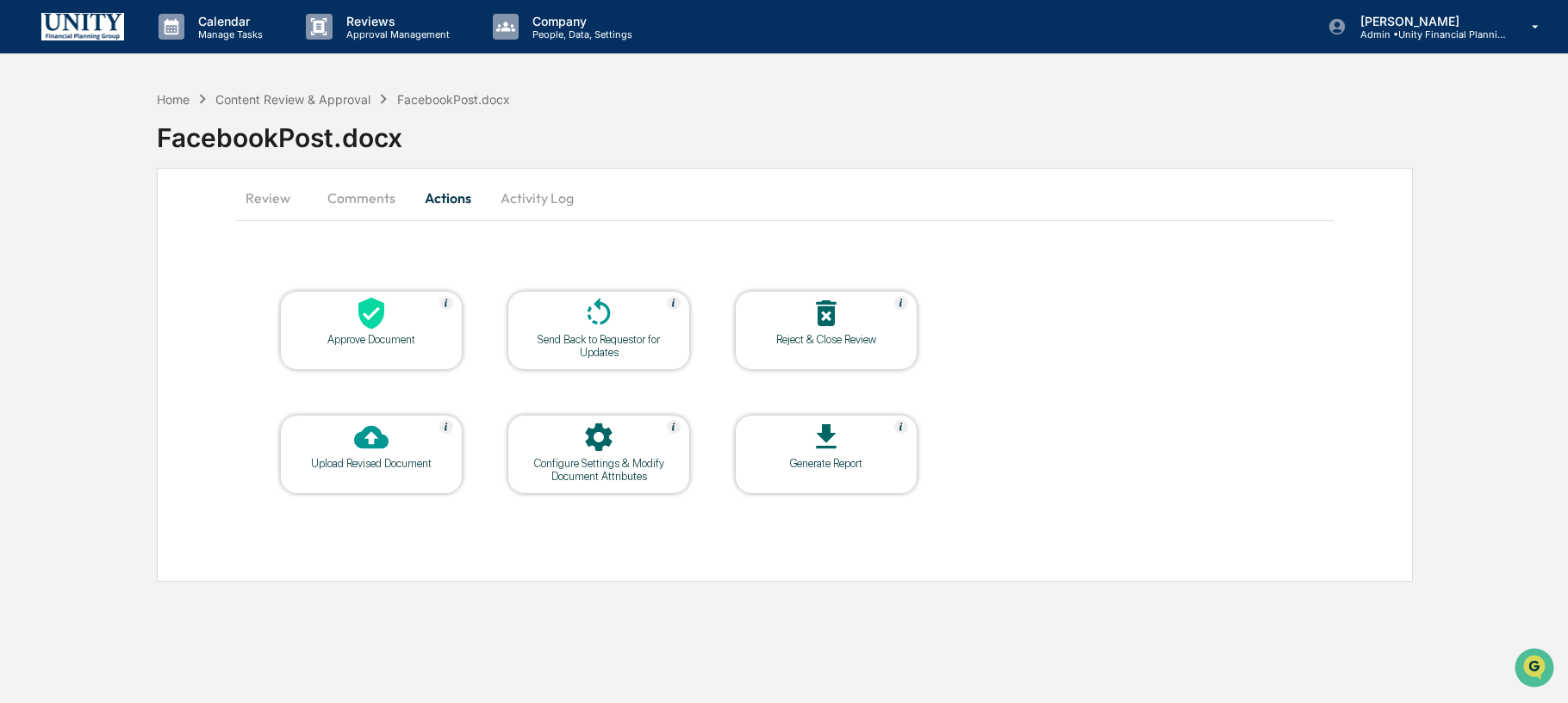
click at [850, 334] on div "Reject & Close Review" at bounding box center [826, 339] width 155 height 13
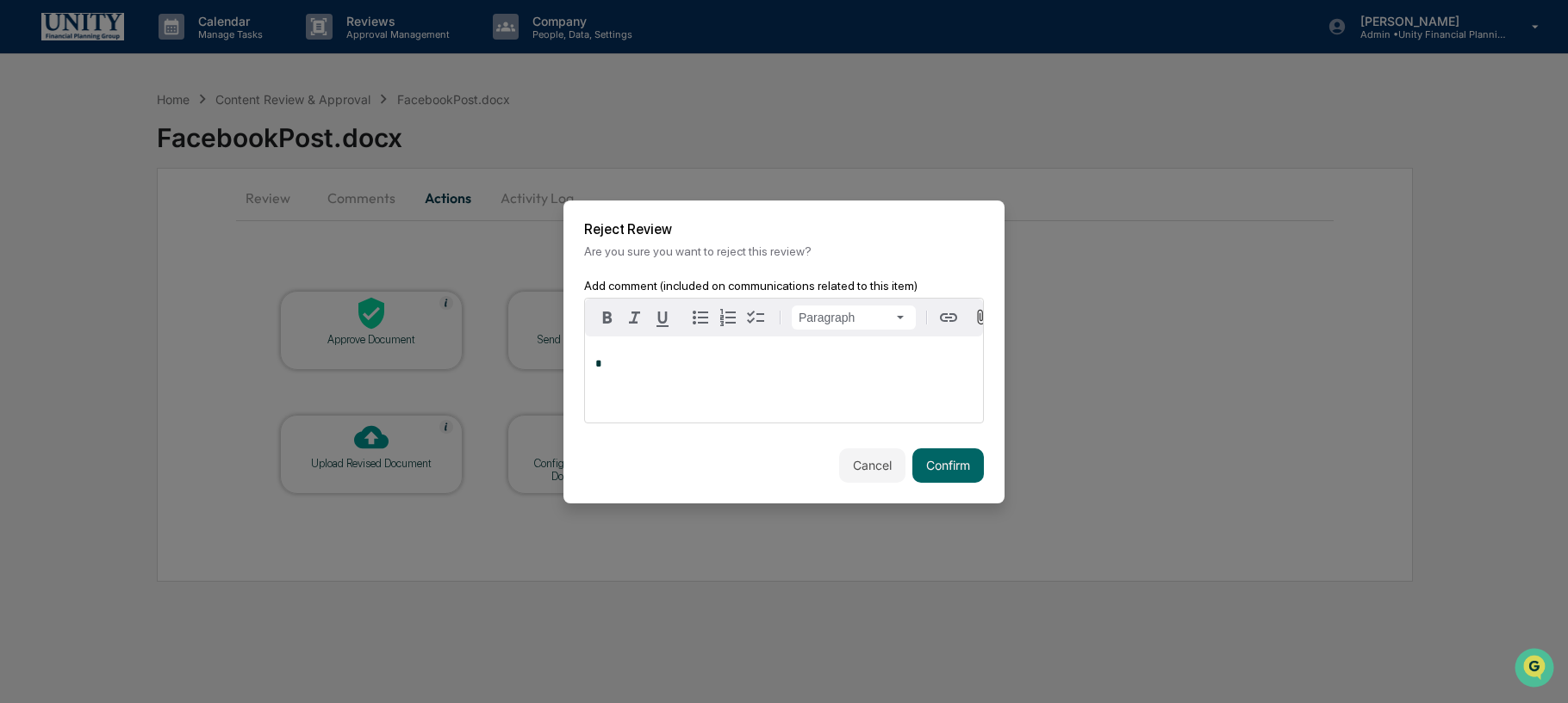
click at [820, 378] on div "*" at bounding box center [784, 379] width 399 height 86
click at [951, 453] on button "Confirm" at bounding box center [949, 466] width 71 height 35
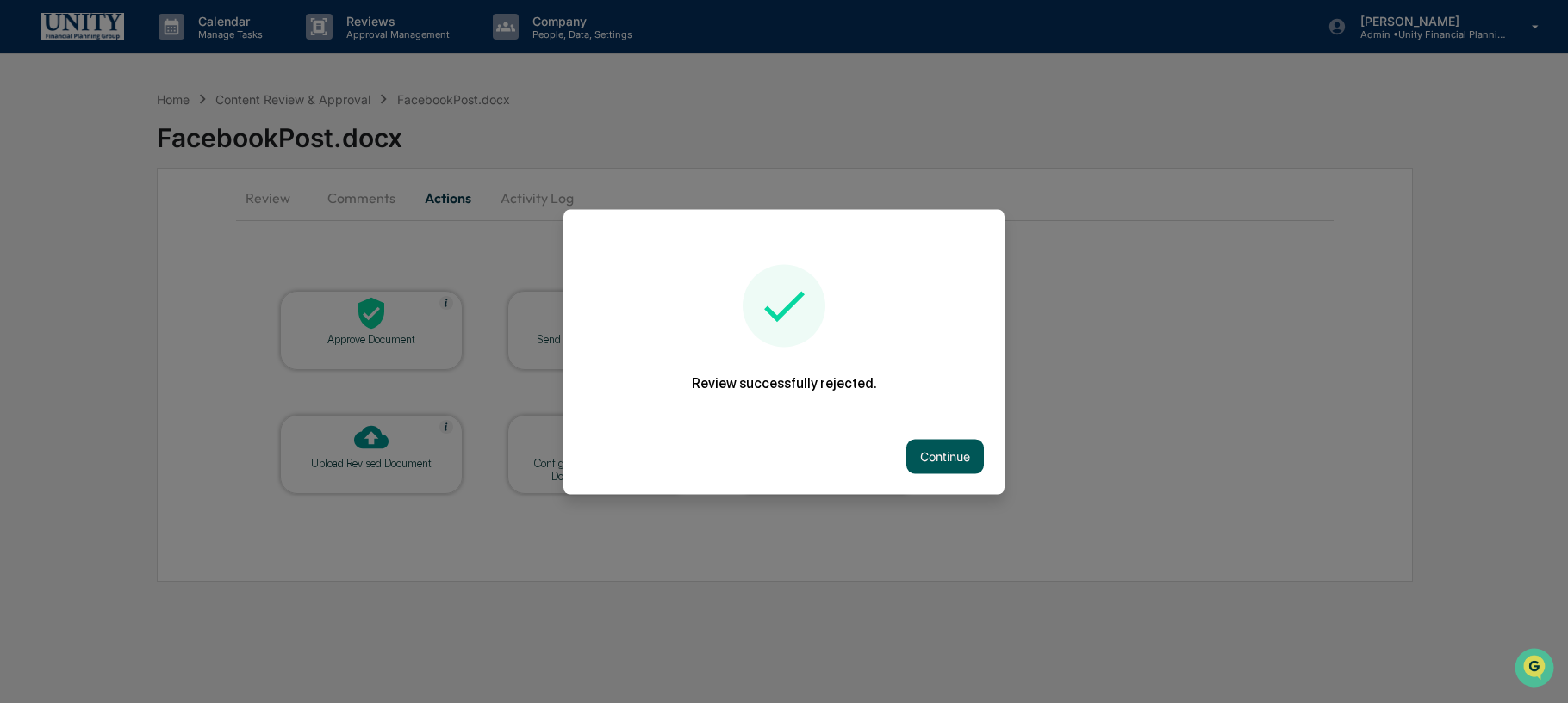
click at [922, 461] on button "Continue" at bounding box center [945, 456] width 77 height 35
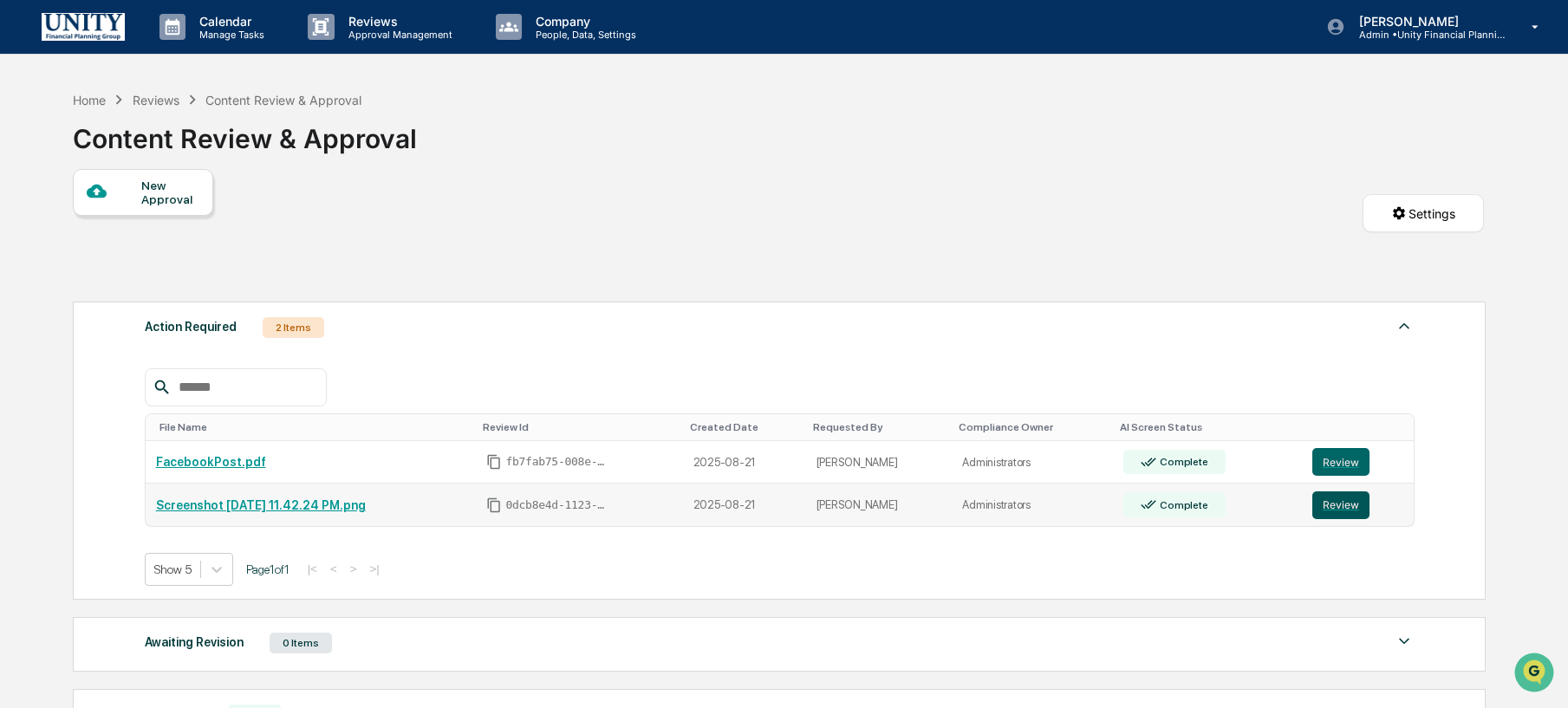
click at [1340, 498] on button "Review" at bounding box center [1341, 505] width 57 height 28
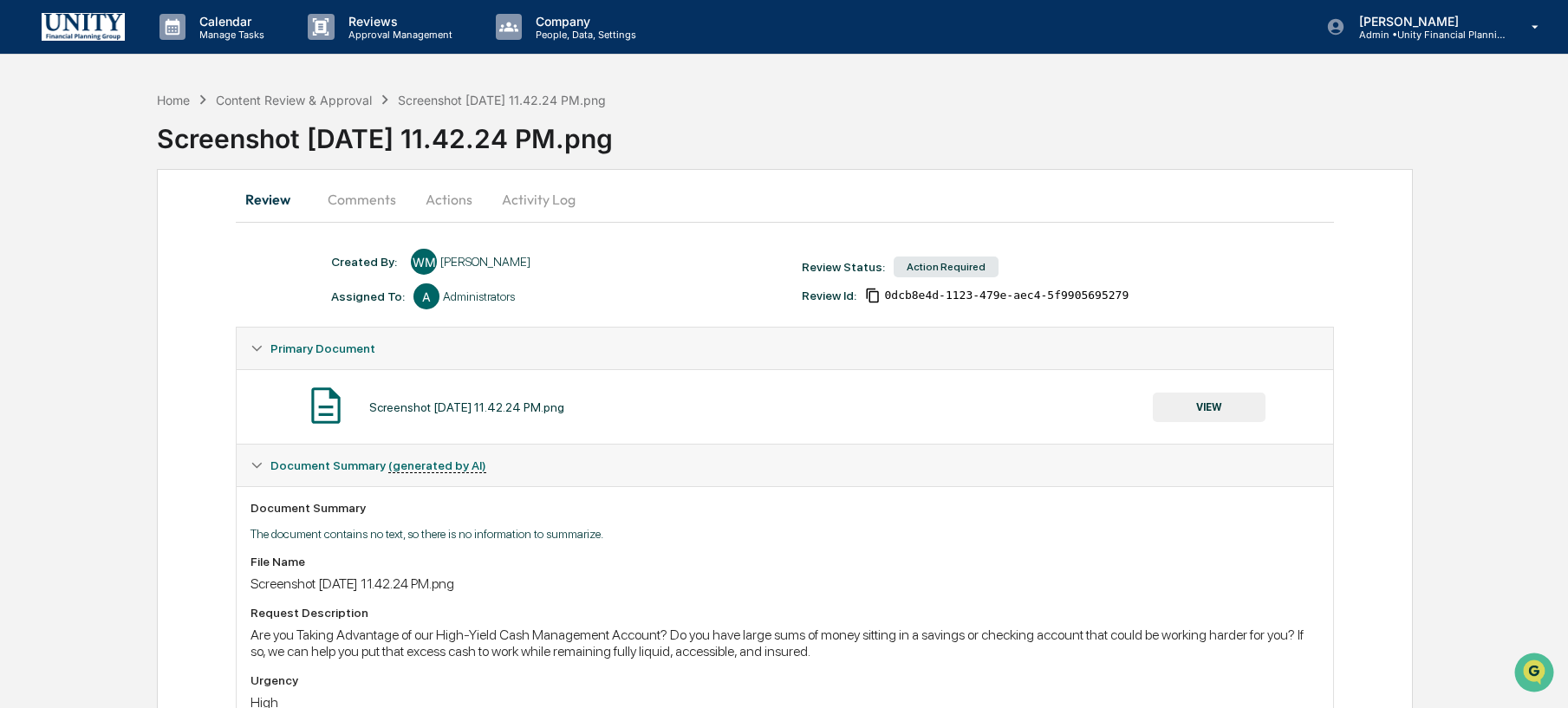
click at [452, 200] on button "Actions" at bounding box center [449, 199] width 78 height 42
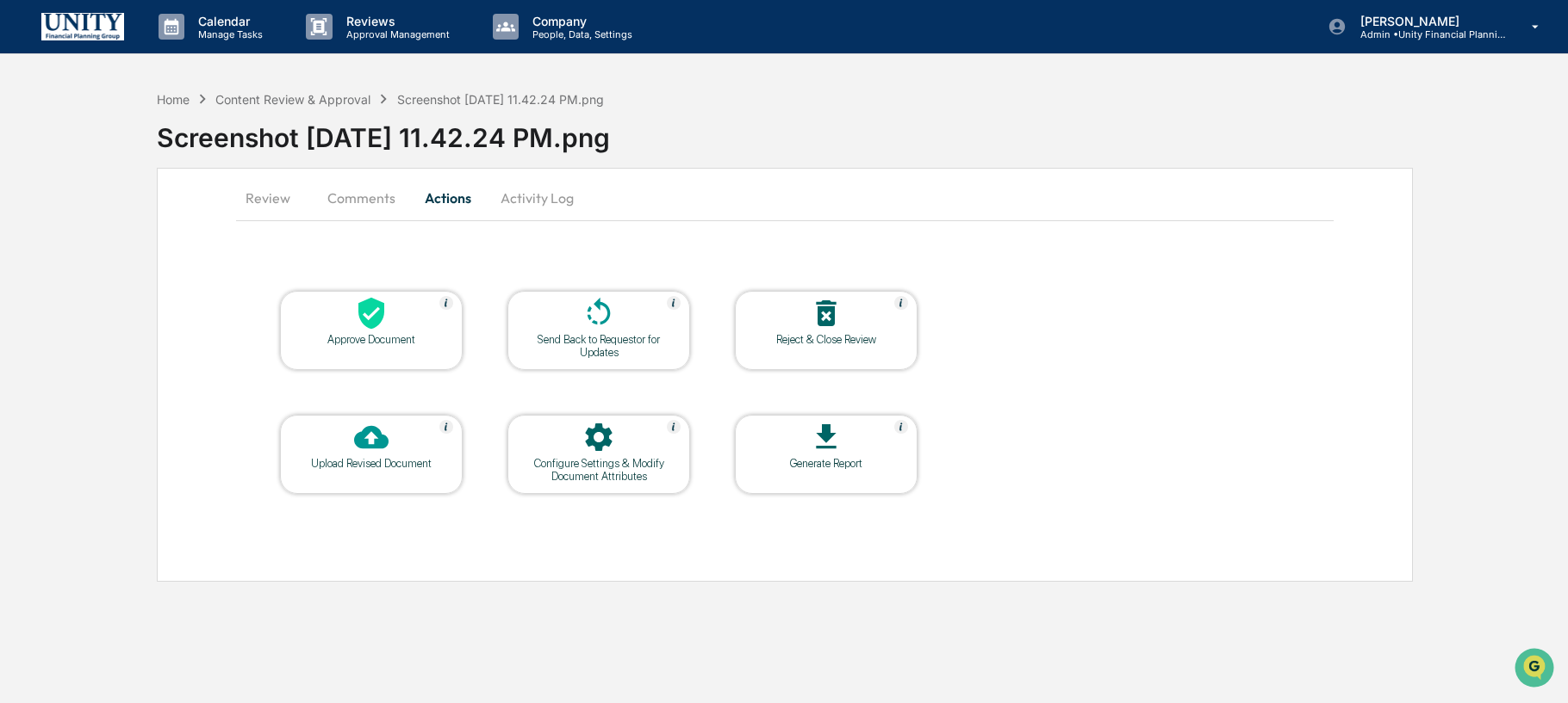
click at [358, 328] on icon at bounding box center [371, 313] width 35 height 35
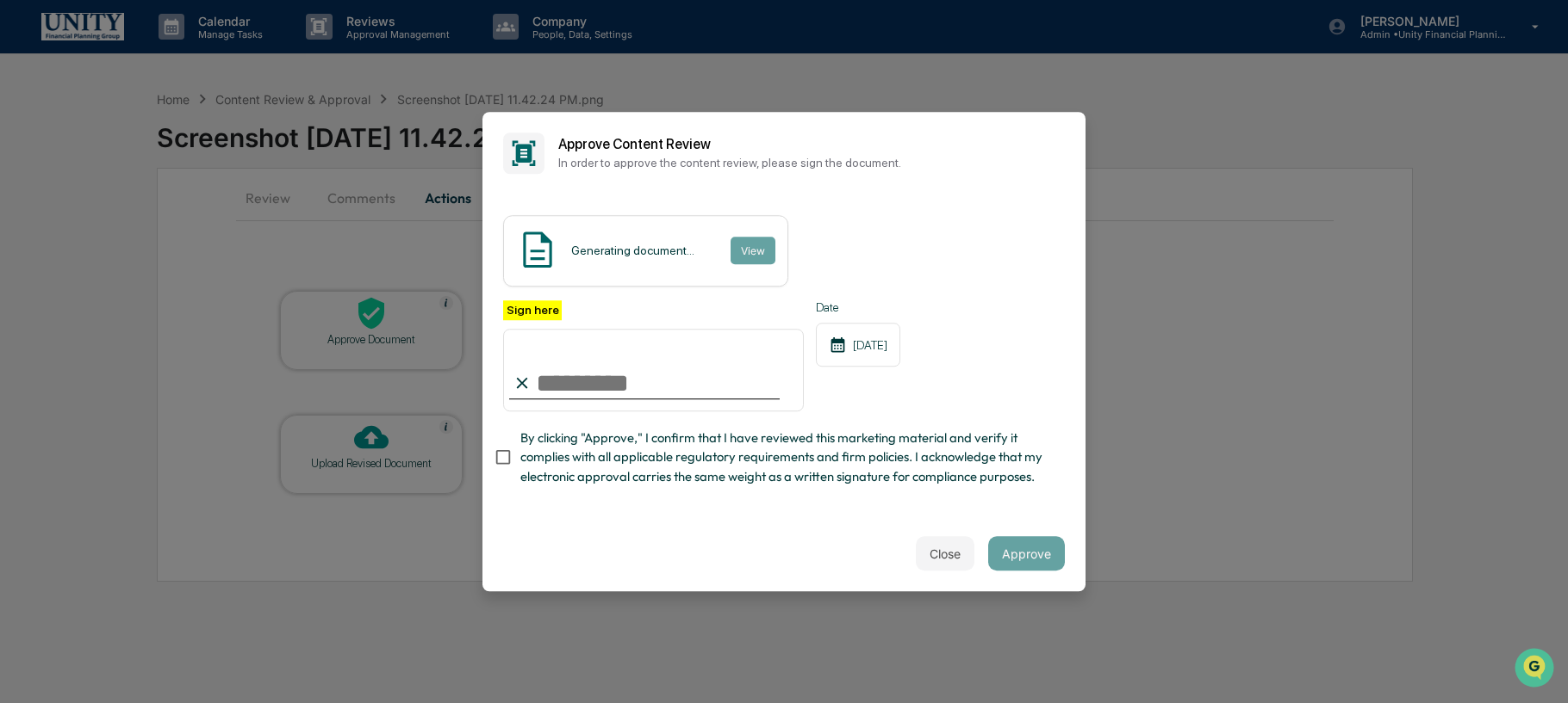
click at [622, 353] on input "Sign here" at bounding box center [653, 370] width 301 height 83
type input "**********"
click at [583, 244] on div "Generating document..." at bounding box center [633, 251] width 124 height 14
click at [527, 237] on img at bounding box center [537, 250] width 43 height 43
click at [1026, 551] on button "Approve" at bounding box center [1026, 554] width 76 height 35
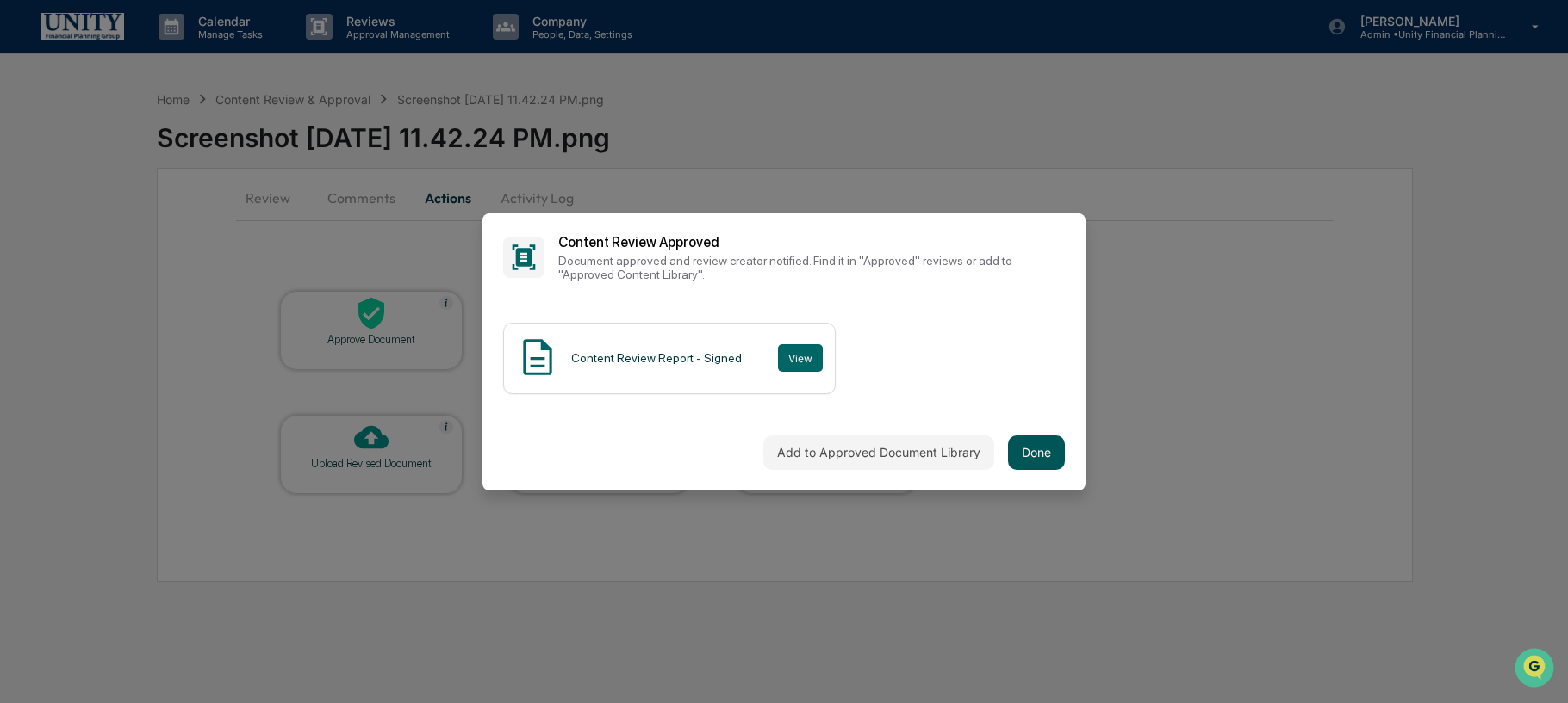
click at [1042, 444] on button "Done" at bounding box center [1036, 453] width 57 height 35
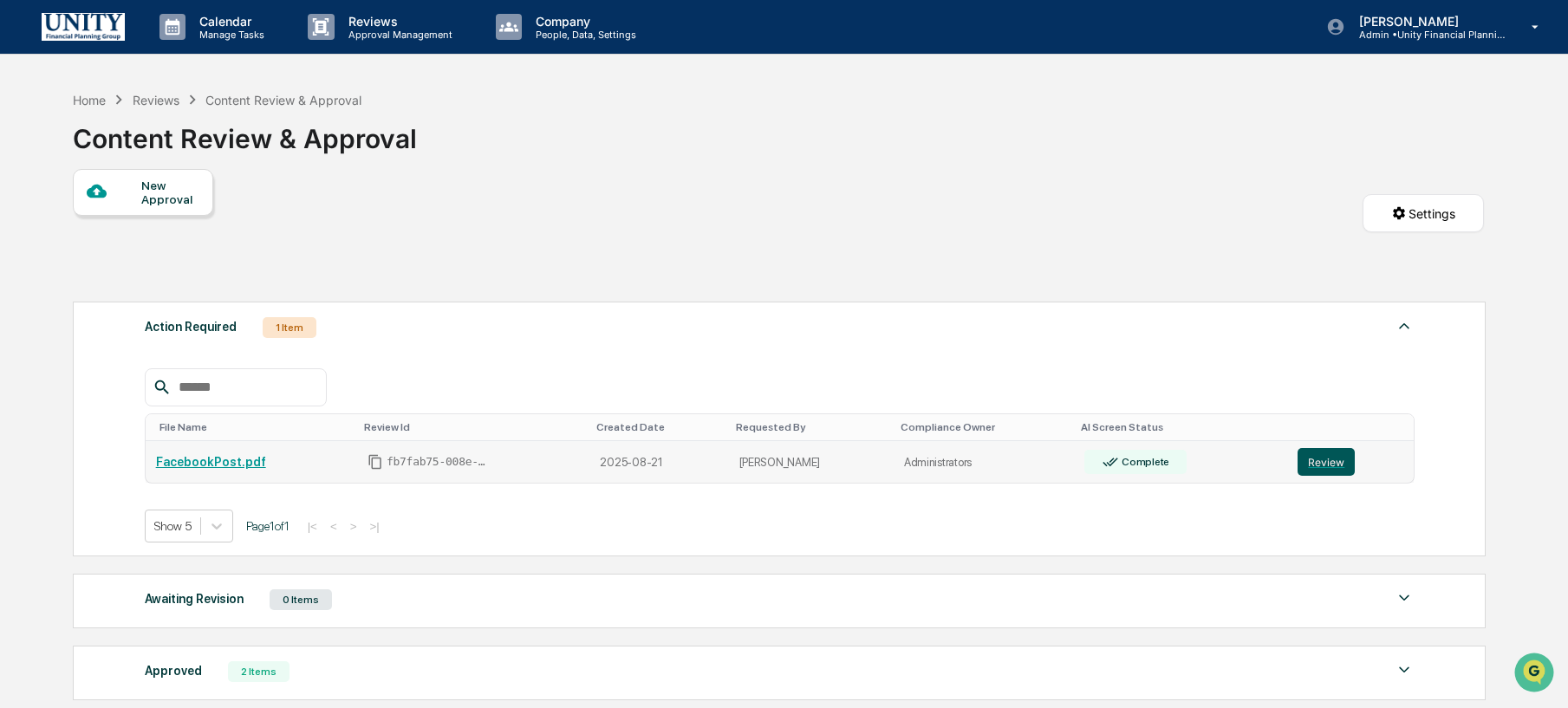
click at [1330, 463] on button "Review" at bounding box center [1326, 462] width 57 height 28
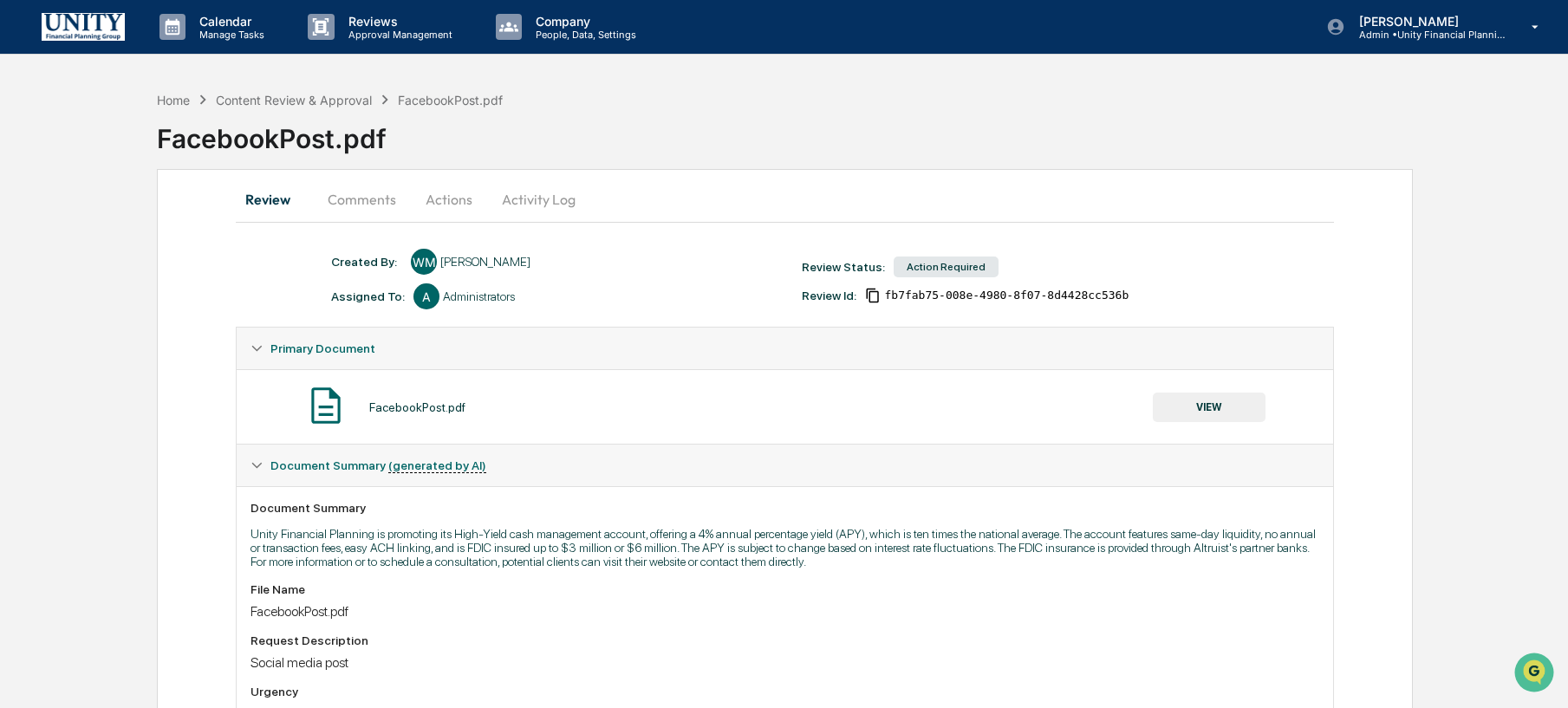
click at [469, 204] on button "Actions" at bounding box center [449, 199] width 78 height 42
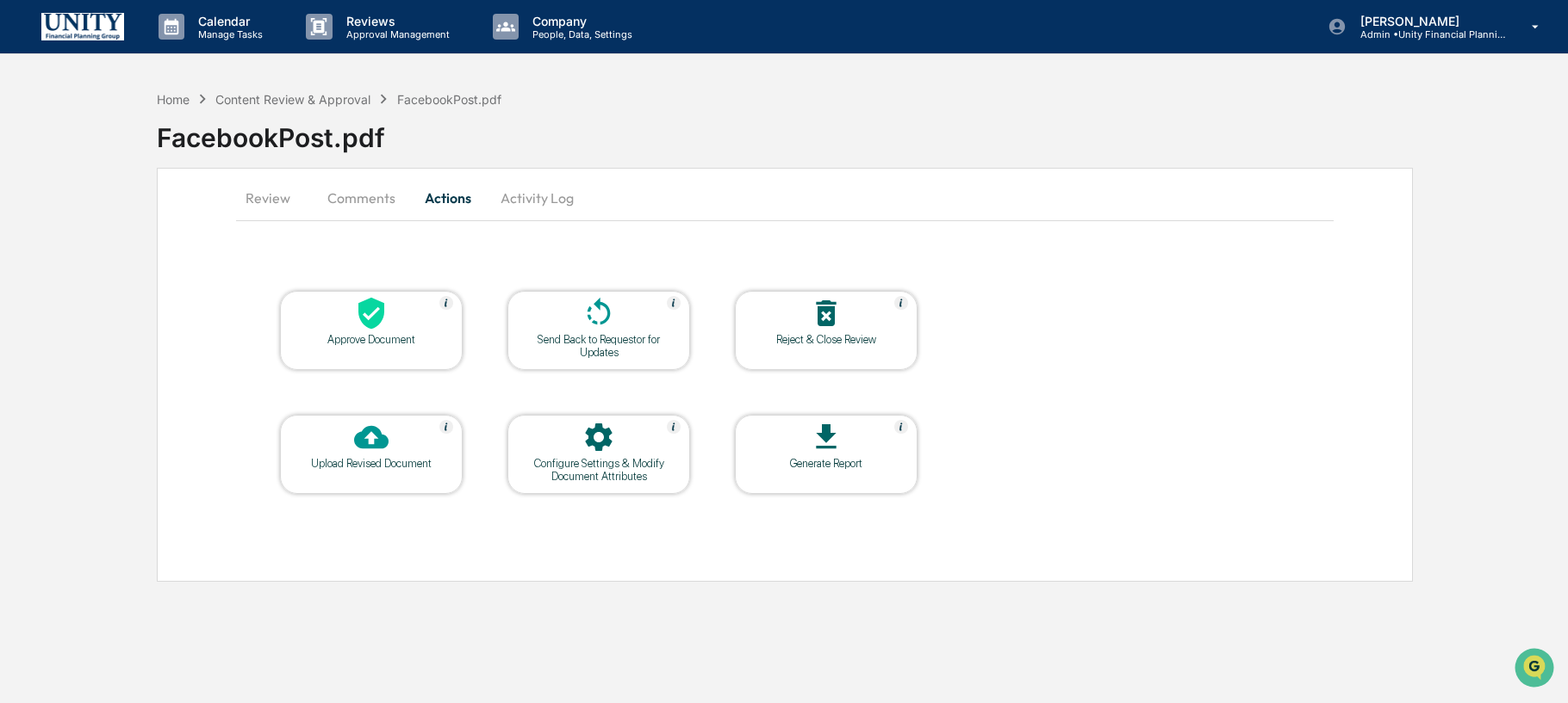
click at [401, 332] on div at bounding box center [371, 314] width 173 height 37
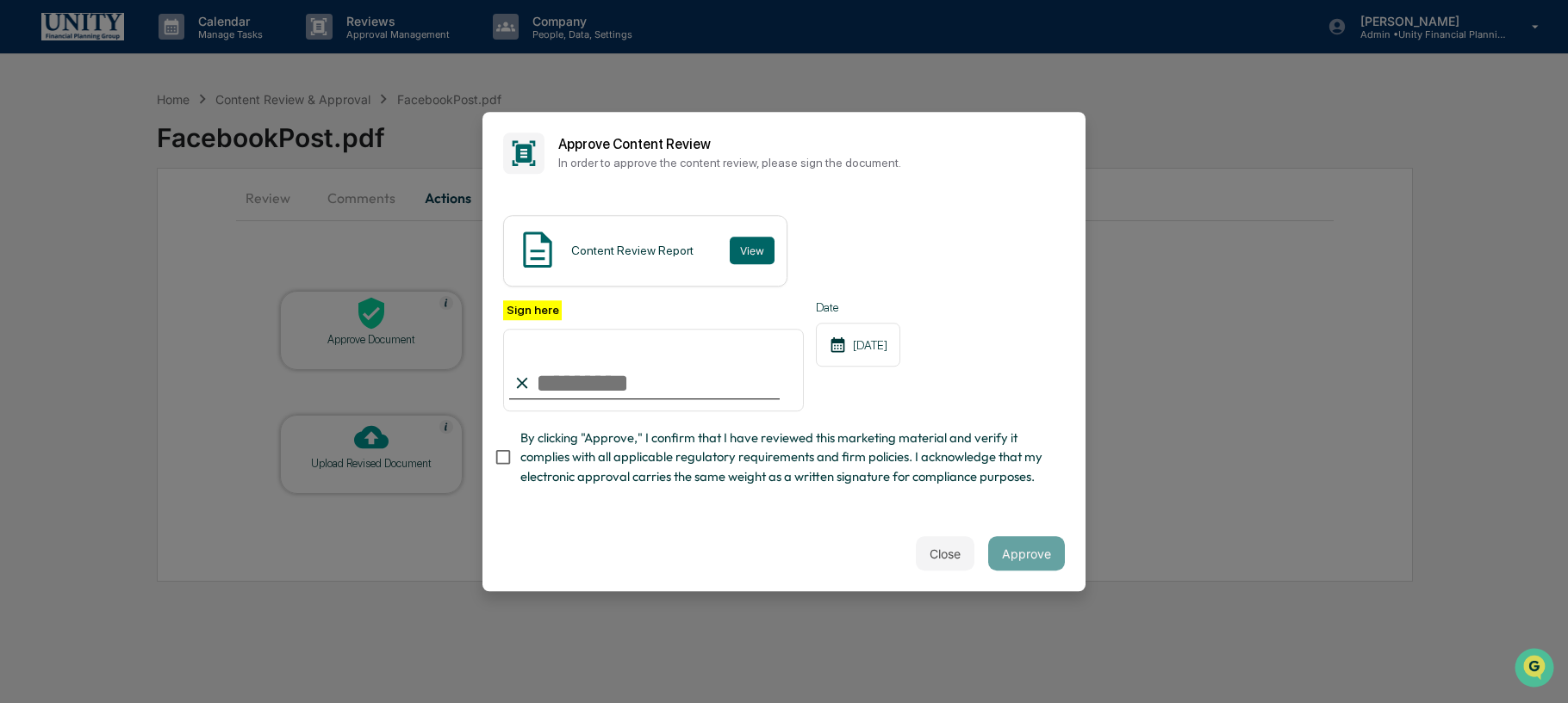
click at [637, 351] on input "Sign here" at bounding box center [653, 370] width 301 height 83
type input "**********"
click at [526, 452] on span "By clicking "Approve," I confirm that I have reviewed this marketing material a…" at bounding box center [785, 458] width 531 height 58
click at [1028, 551] on button "Approve" at bounding box center [1026, 554] width 76 height 35
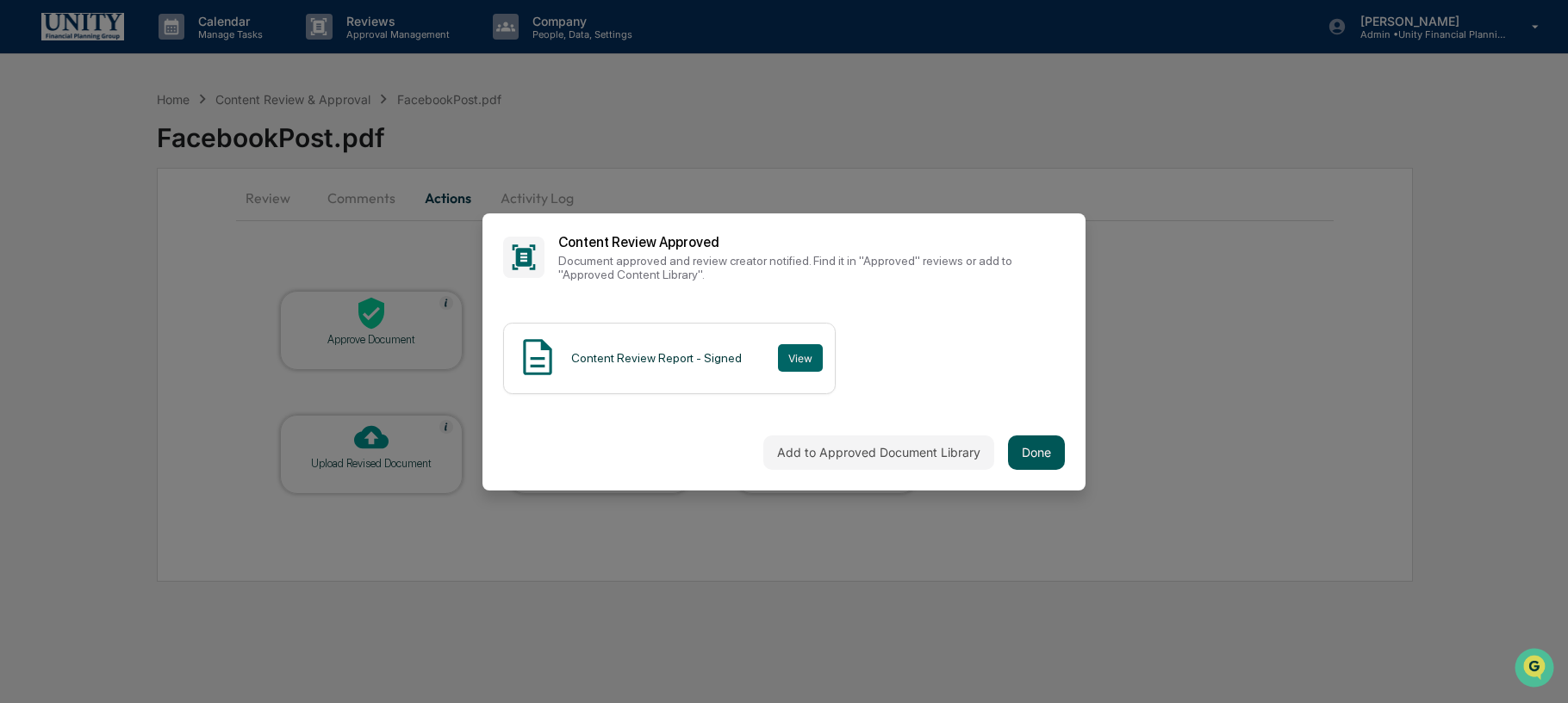
click at [1032, 463] on button "Done" at bounding box center [1036, 453] width 57 height 35
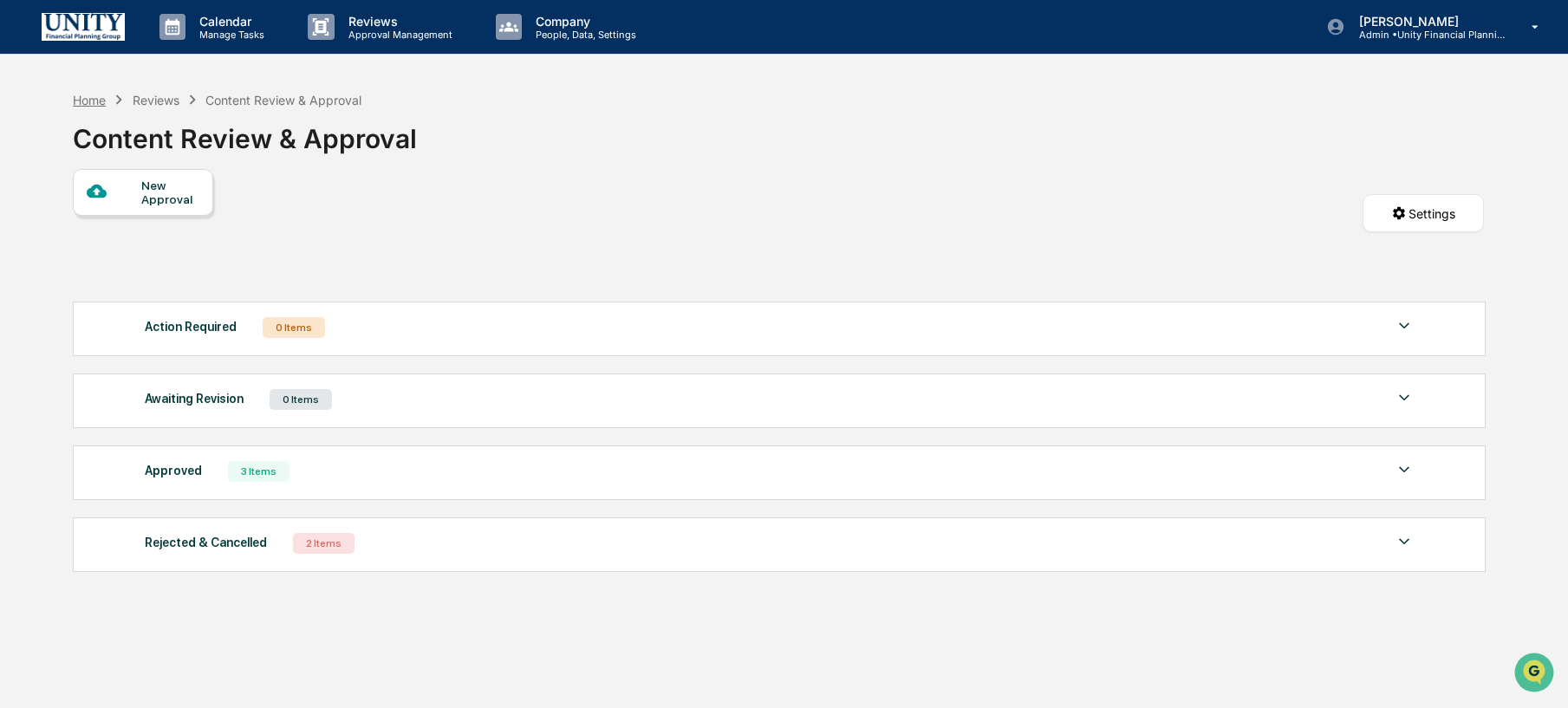
click at [99, 101] on div "Home" at bounding box center [89, 100] width 33 height 15
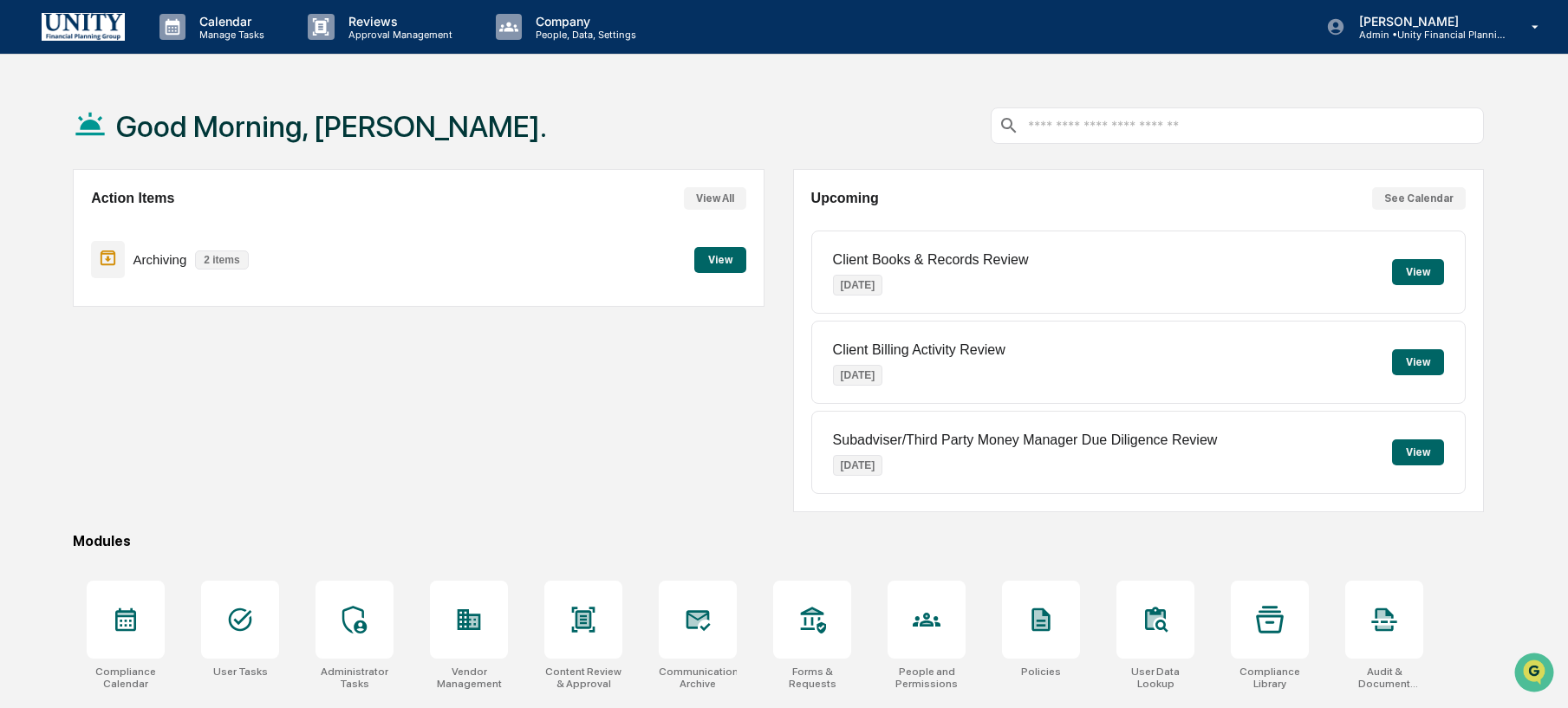
click at [724, 260] on button "View" at bounding box center [720, 259] width 52 height 26
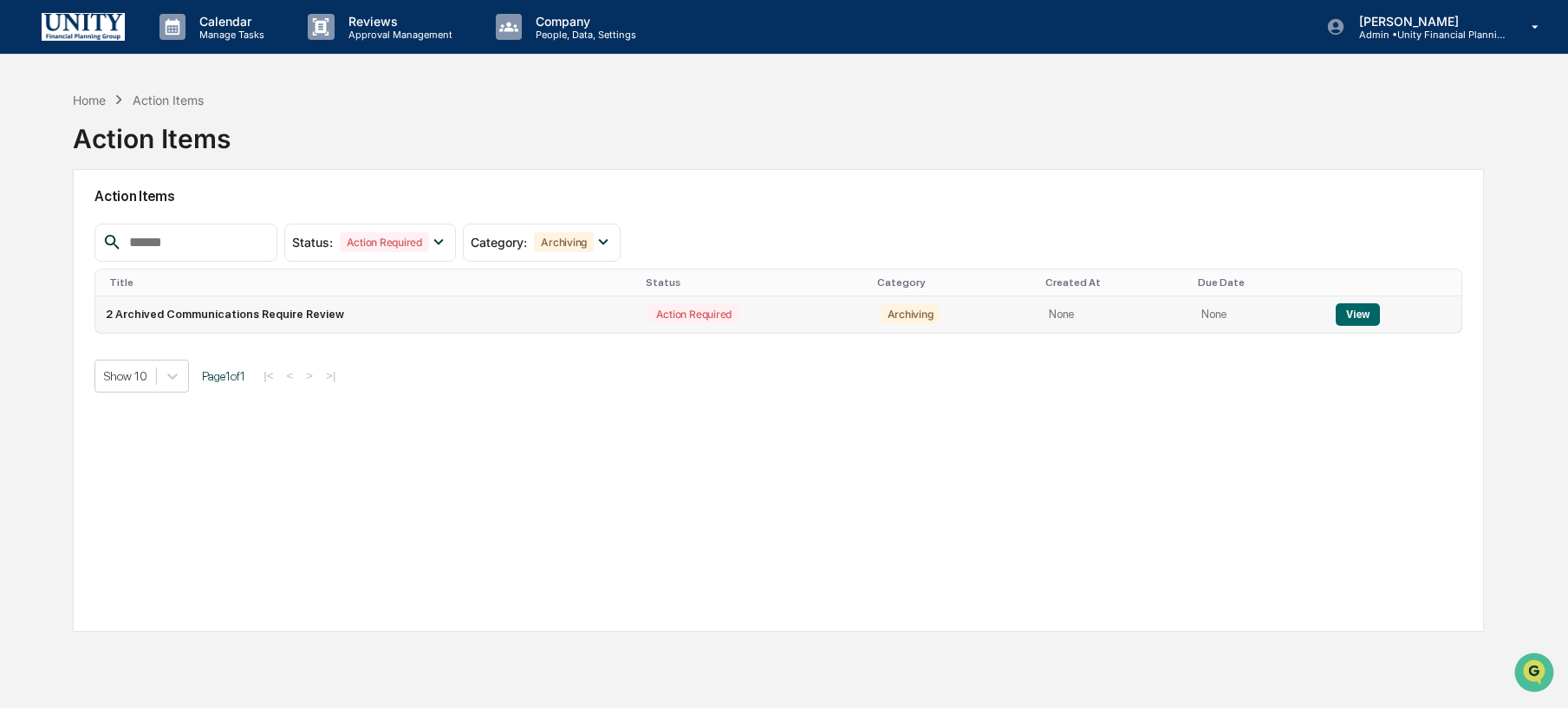
click at [1355, 314] on button "View" at bounding box center [1358, 315] width 45 height 22
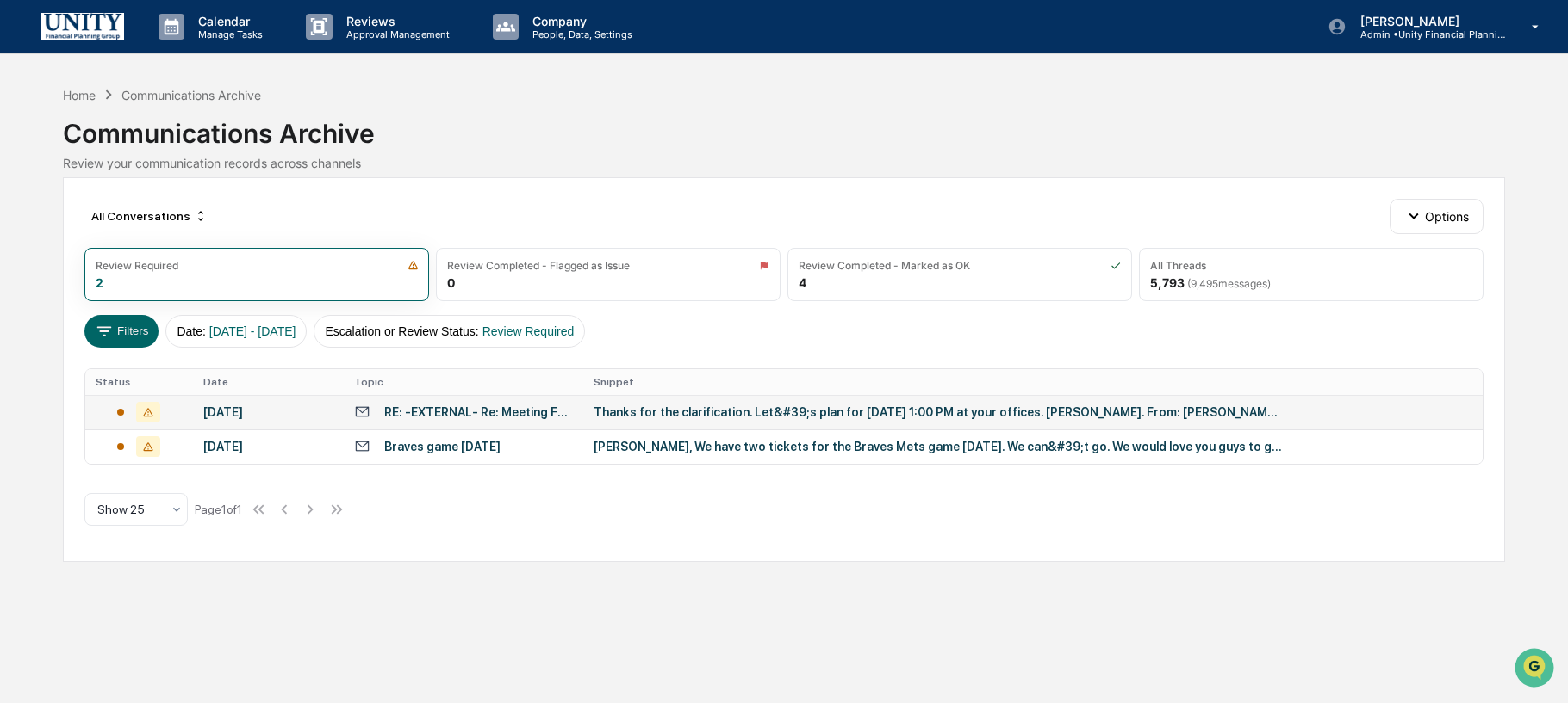
click at [795, 412] on div "Thanks for the clarification. Let&#39;s plan for Wednesday, September 10 th at …" at bounding box center [938, 413] width 689 height 14
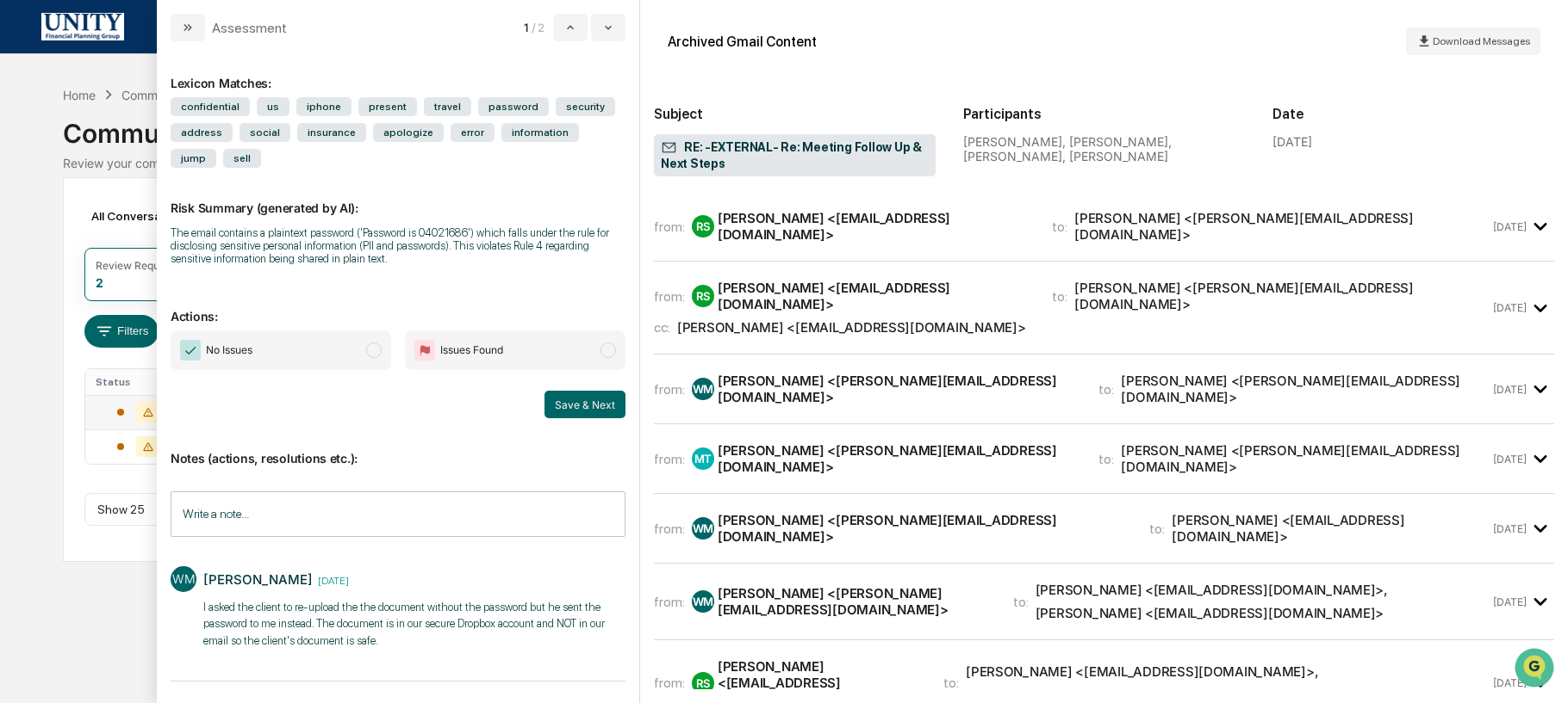
click at [356, 353] on span "No Issues" at bounding box center [281, 350] width 221 height 40
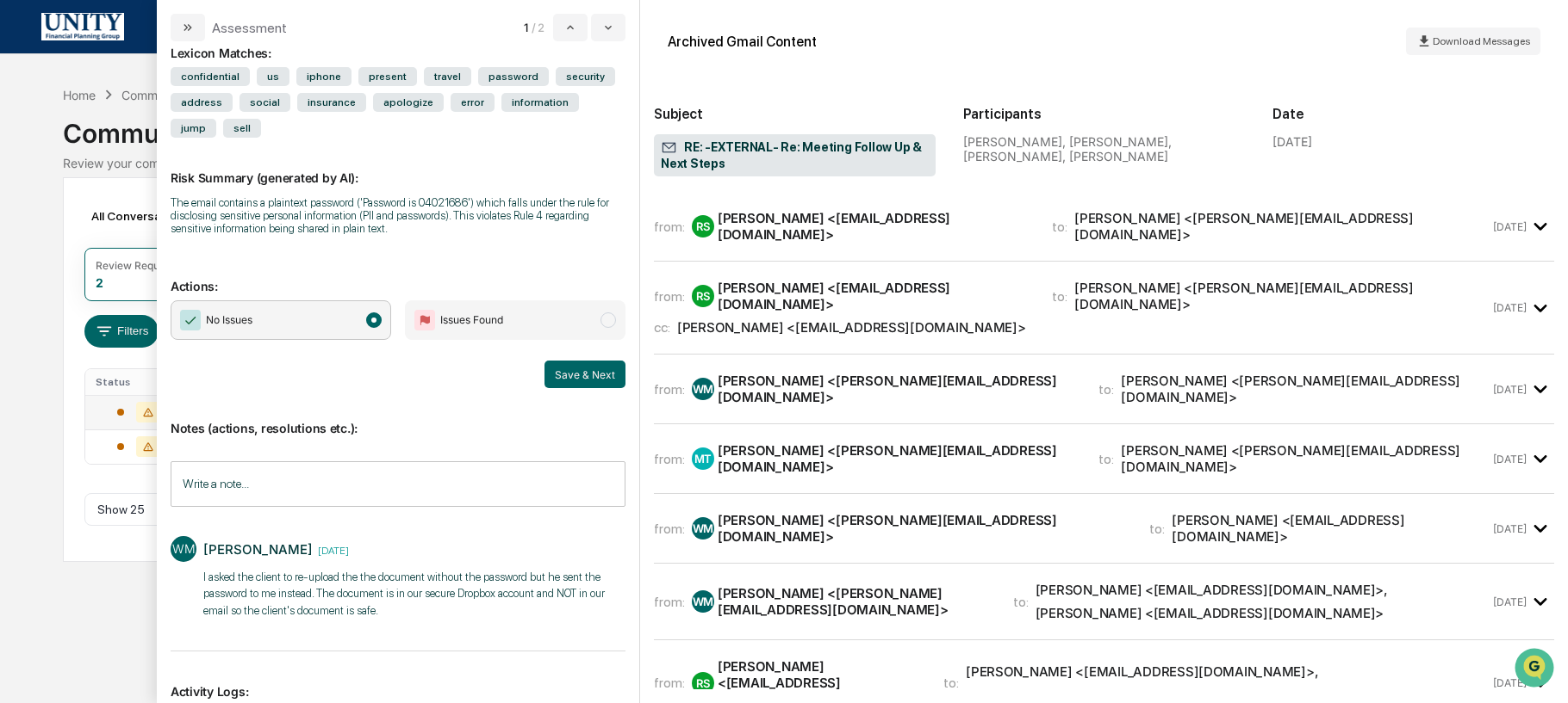
scroll to position [221, 0]
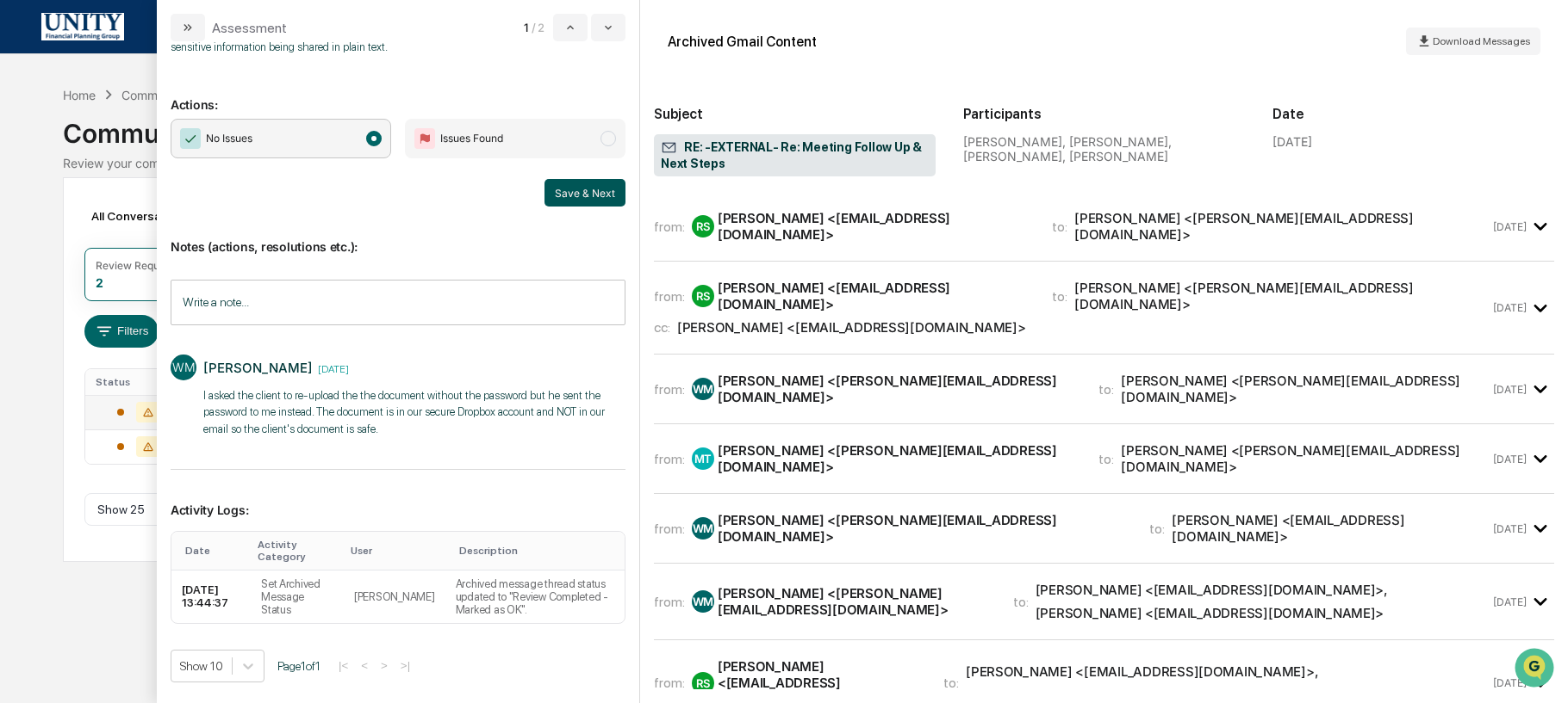
click at [573, 189] on button "Save & Next" at bounding box center [585, 193] width 81 height 28
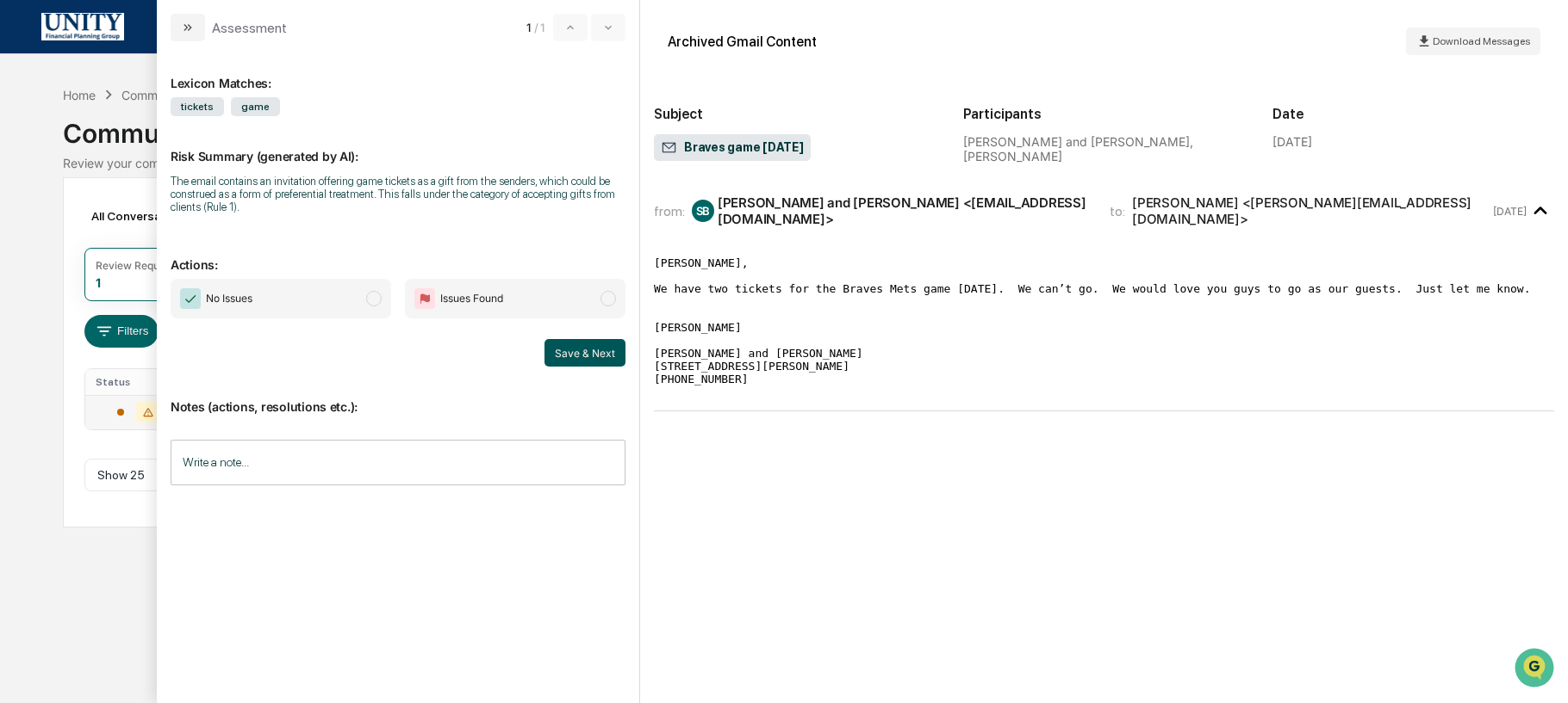
click at [614, 352] on button "Save & Next" at bounding box center [585, 353] width 81 height 28
click at [591, 361] on button "Save & Next" at bounding box center [585, 353] width 81 height 28
click at [109, 364] on div "All Conversations Options Review Required 1 Review Completed - Flagged as Issue…" at bounding box center [784, 352] width 1443 height 350
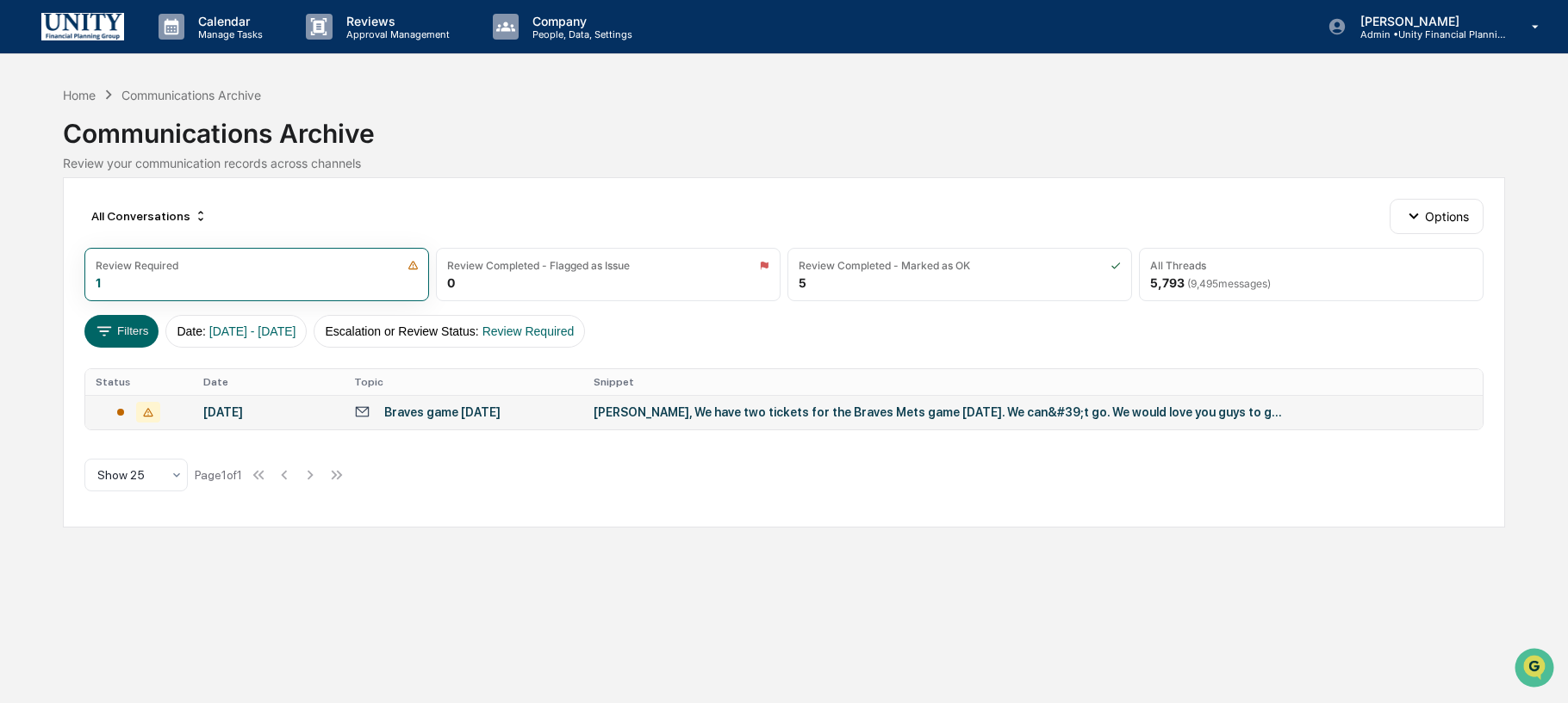
click at [666, 417] on div "[PERSON_NAME], We have two tickets for the Braves Mets game [DATE]. We can&#39;…" at bounding box center [938, 413] width 689 height 14
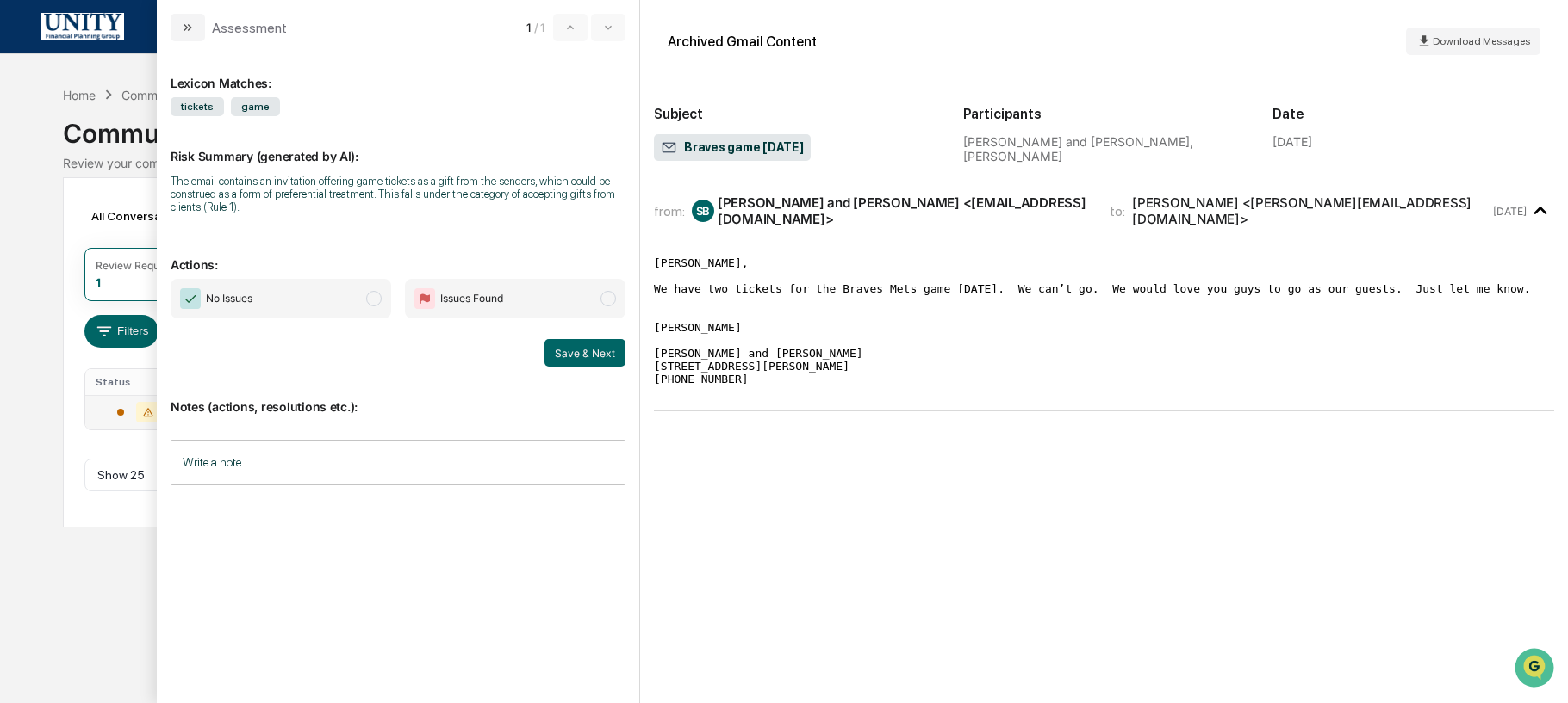
click at [293, 465] on input "Write a note..." at bounding box center [398, 462] width 454 height 45
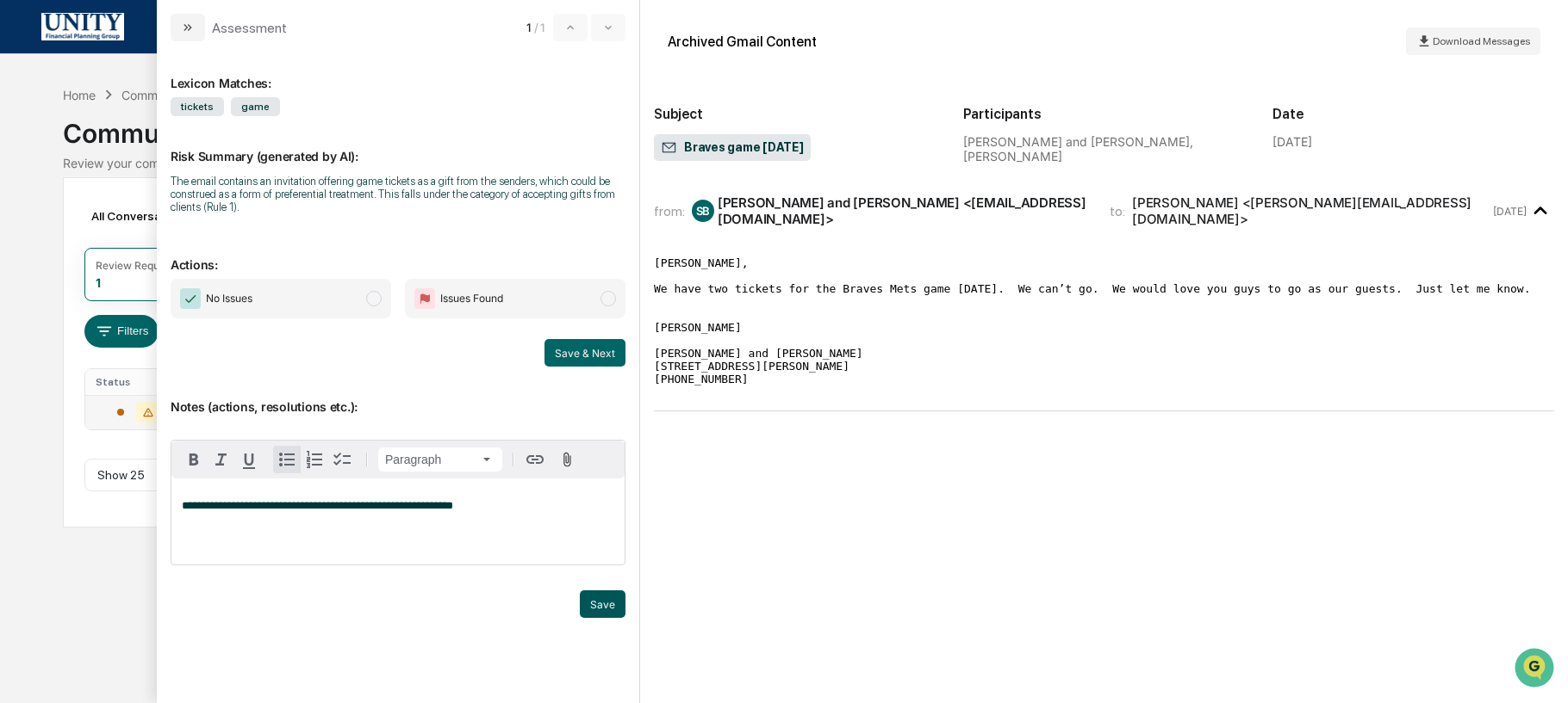
click at [605, 608] on button "Save" at bounding box center [602, 605] width 45 height 28
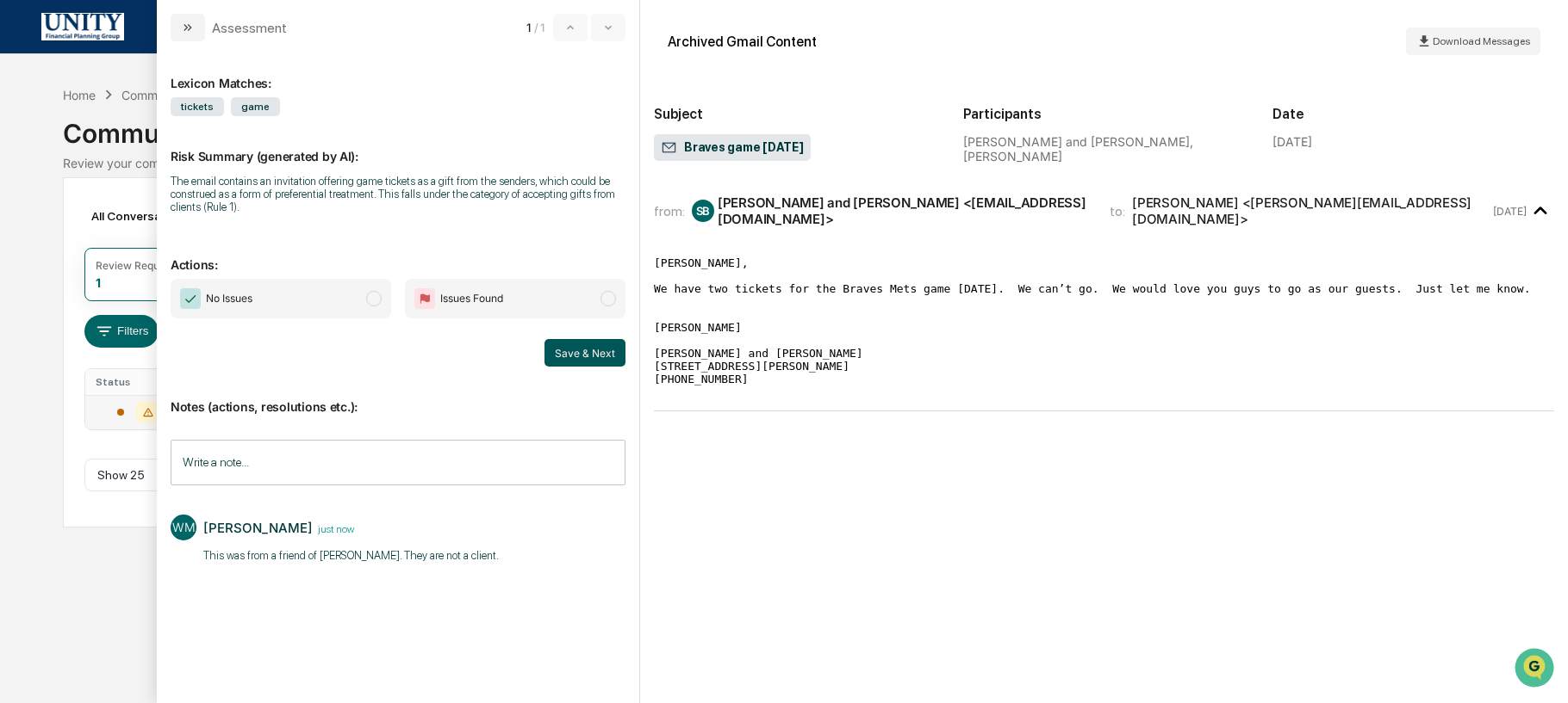
click at [592, 356] on button "Save & Next" at bounding box center [585, 353] width 81 height 28
click at [70, 301] on div "All Conversations Options Review Required 1 Review Completed - Flagged as Issue…" at bounding box center [784, 352] width 1443 height 350
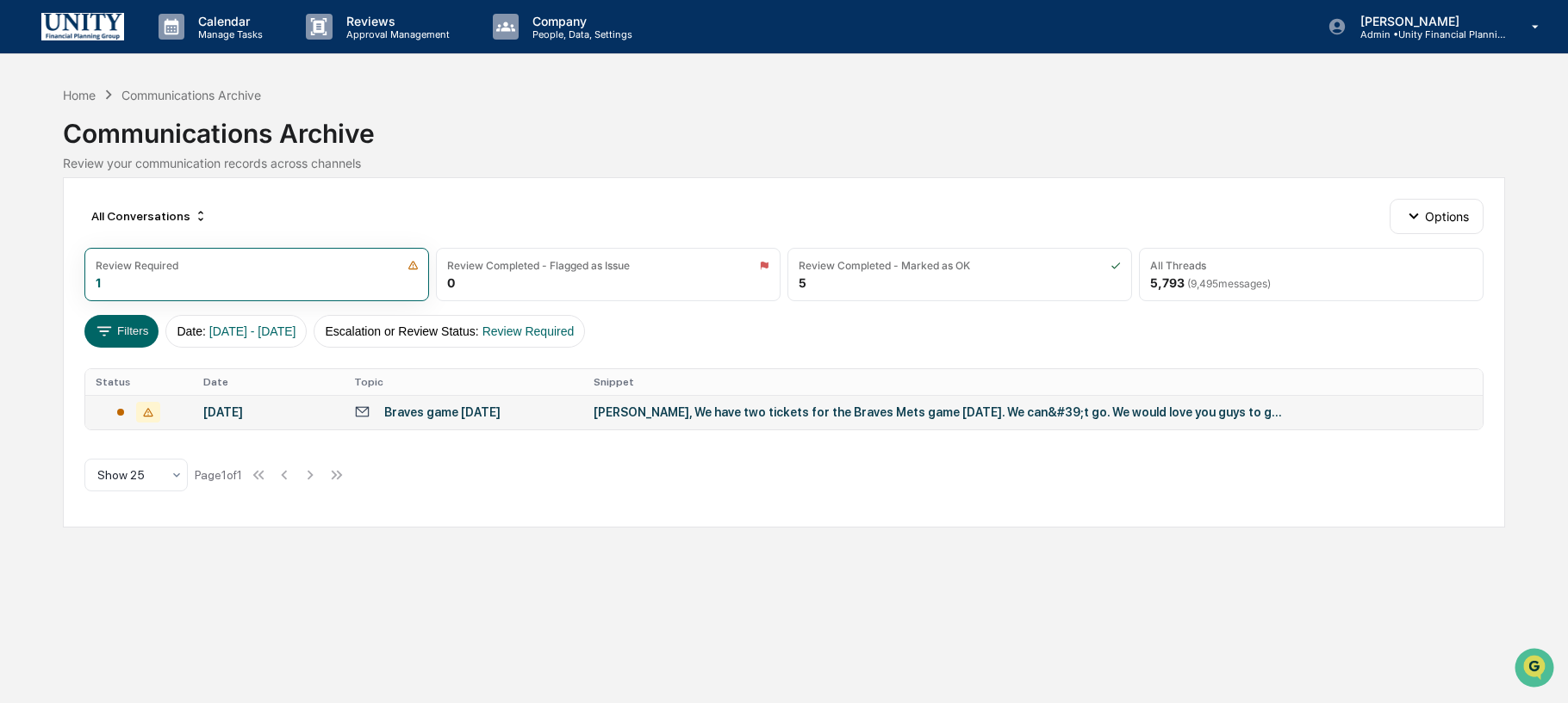
click at [703, 410] on div "[PERSON_NAME], We have two tickets for the Braves Mets game [DATE]. We can&#39;…" at bounding box center [938, 413] width 689 height 14
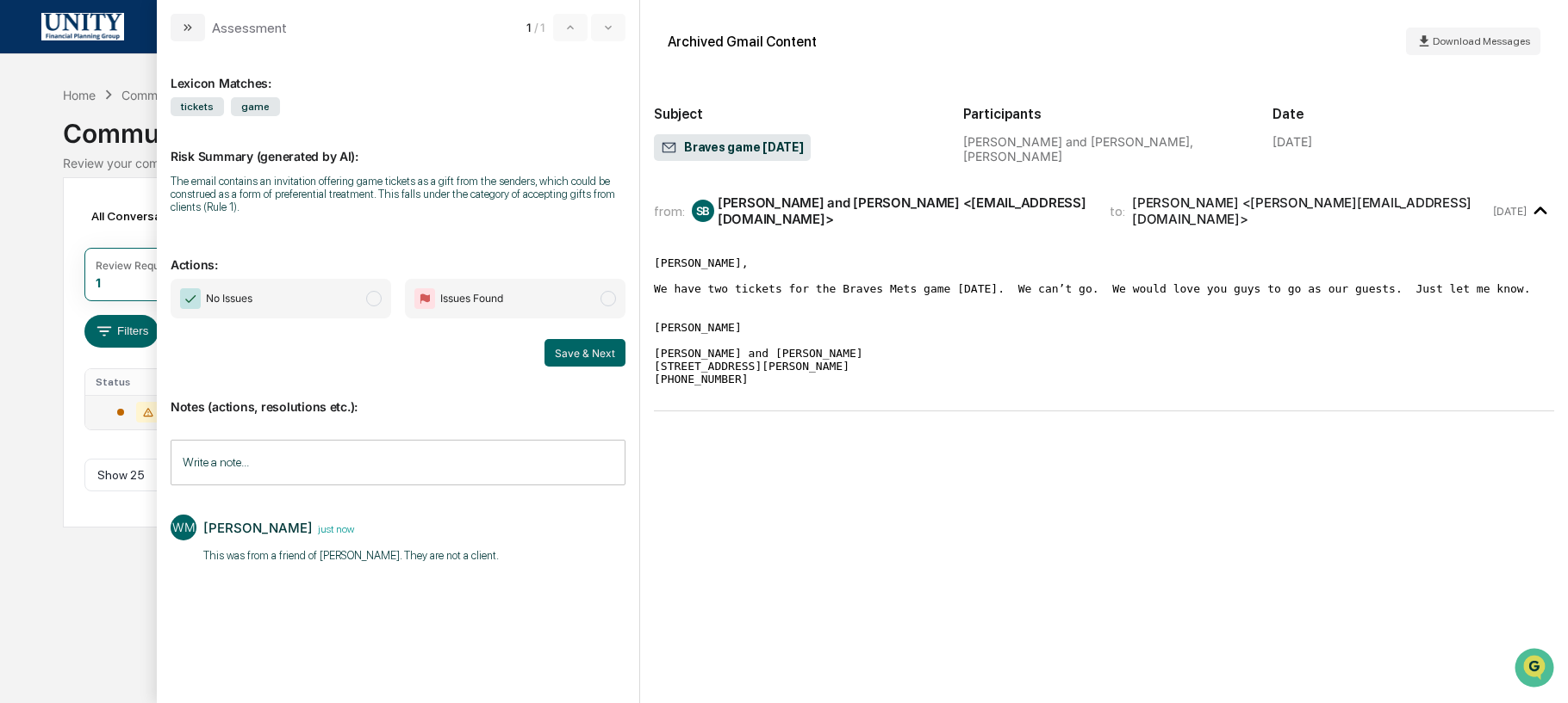
click at [237, 302] on span "No Issues" at bounding box center [229, 299] width 46 height 17
click at [599, 362] on button "Save & Next" at bounding box center [585, 353] width 81 height 28
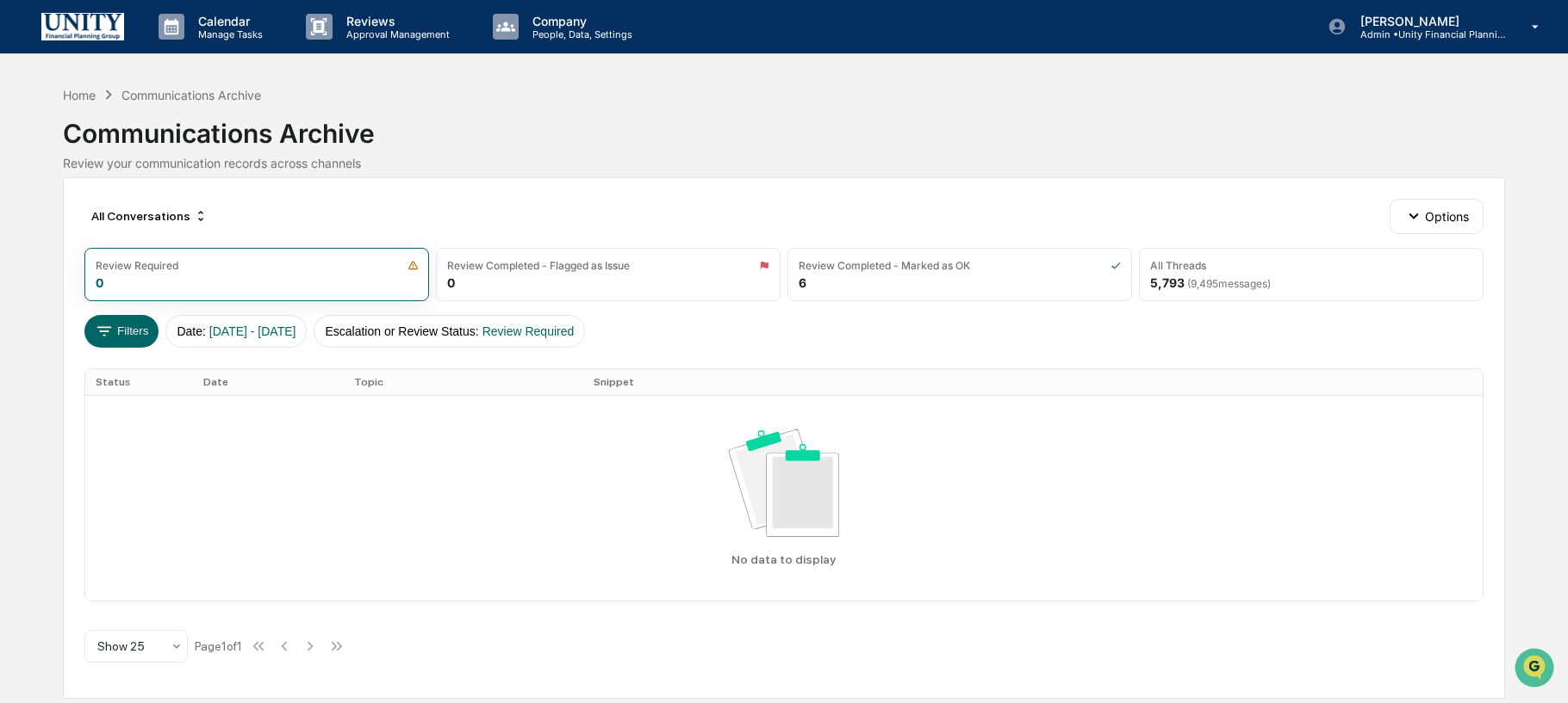
click at [92, 35] on img at bounding box center [83, 26] width 83 height 27
